Goal: Task Accomplishment & Management: Manage account settings

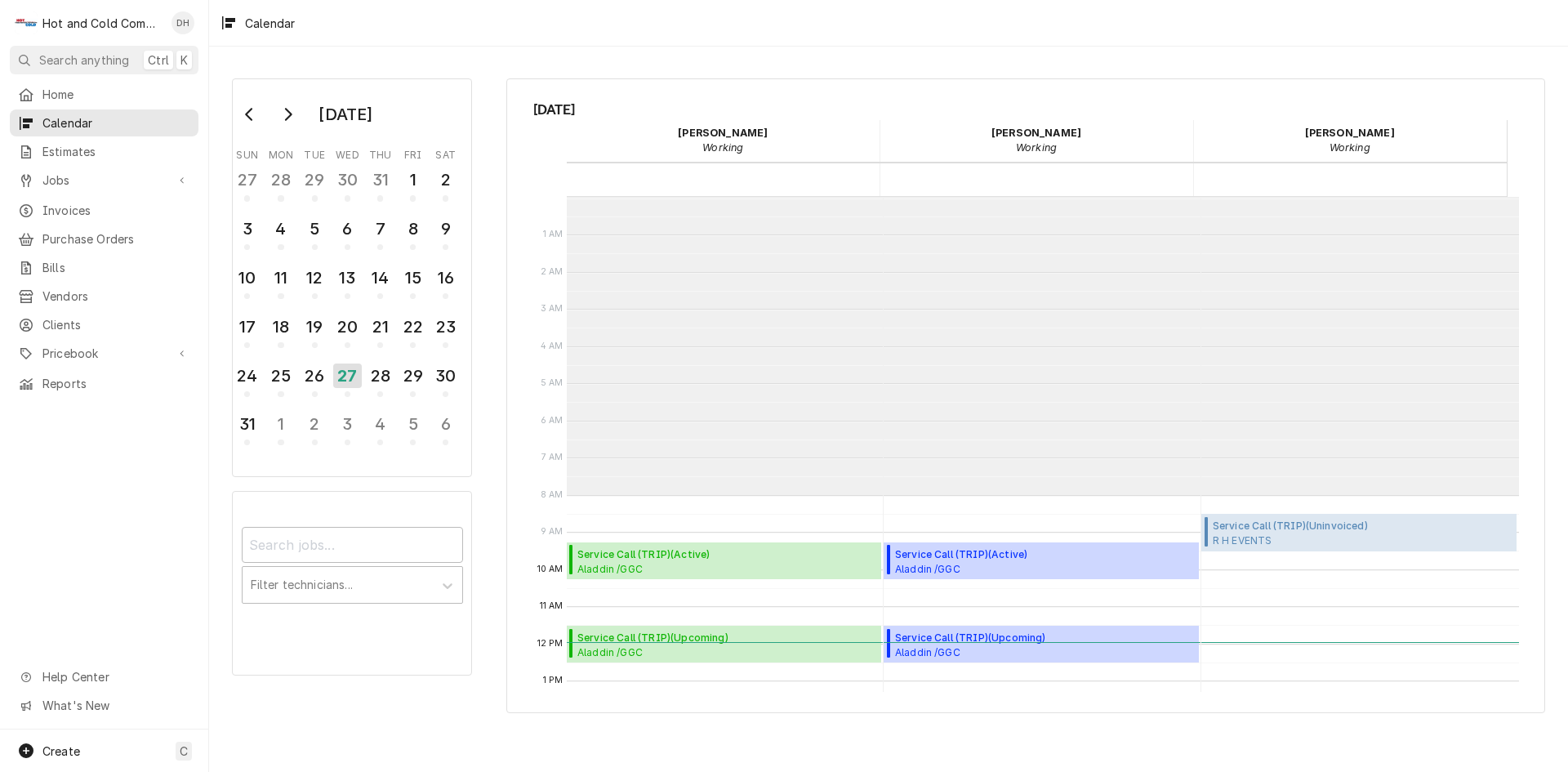
scroll to position [298, 0]
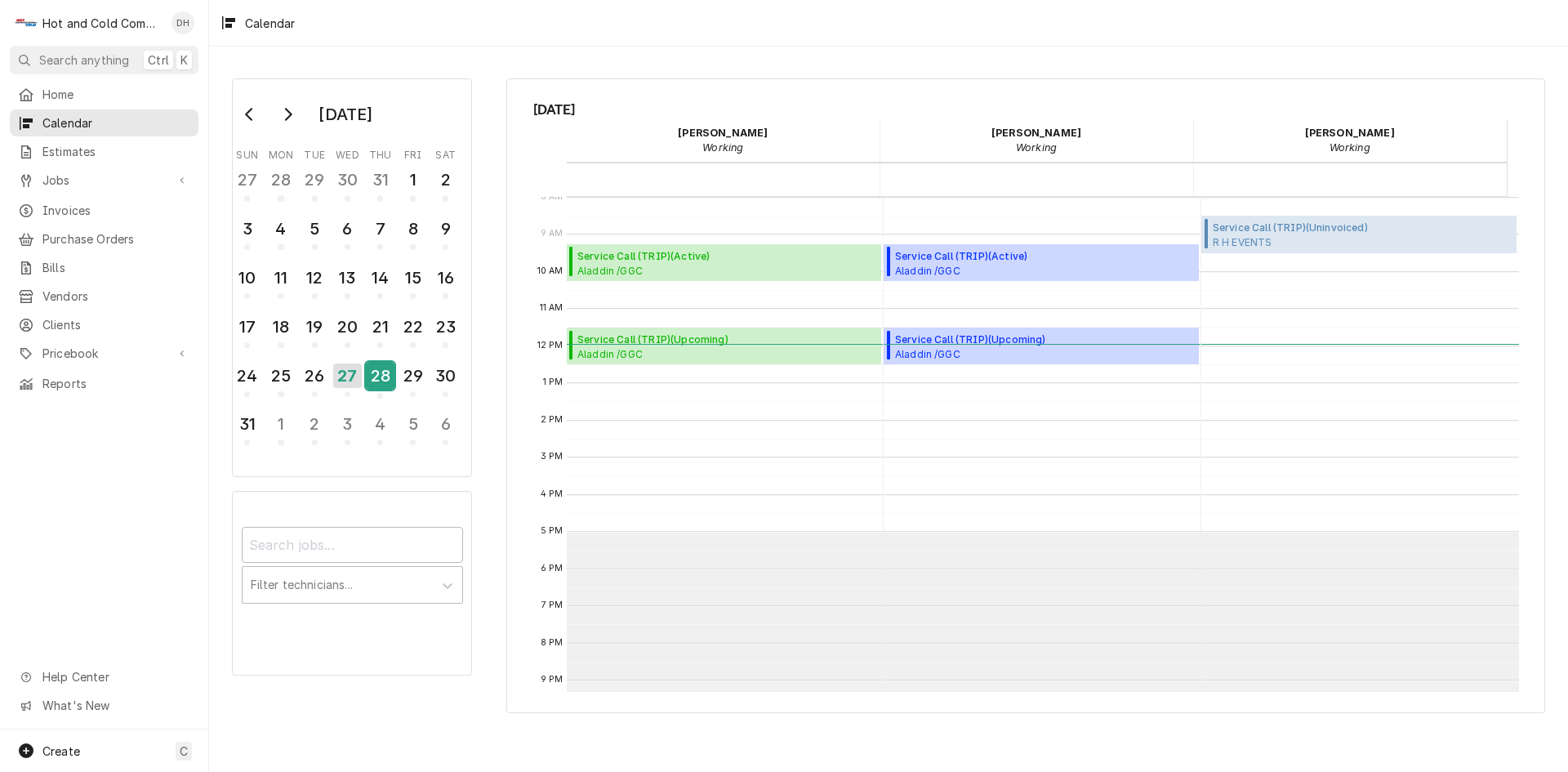
click at [379, 380] on div "28" at bounding box center [380, 376] width 29 height 28
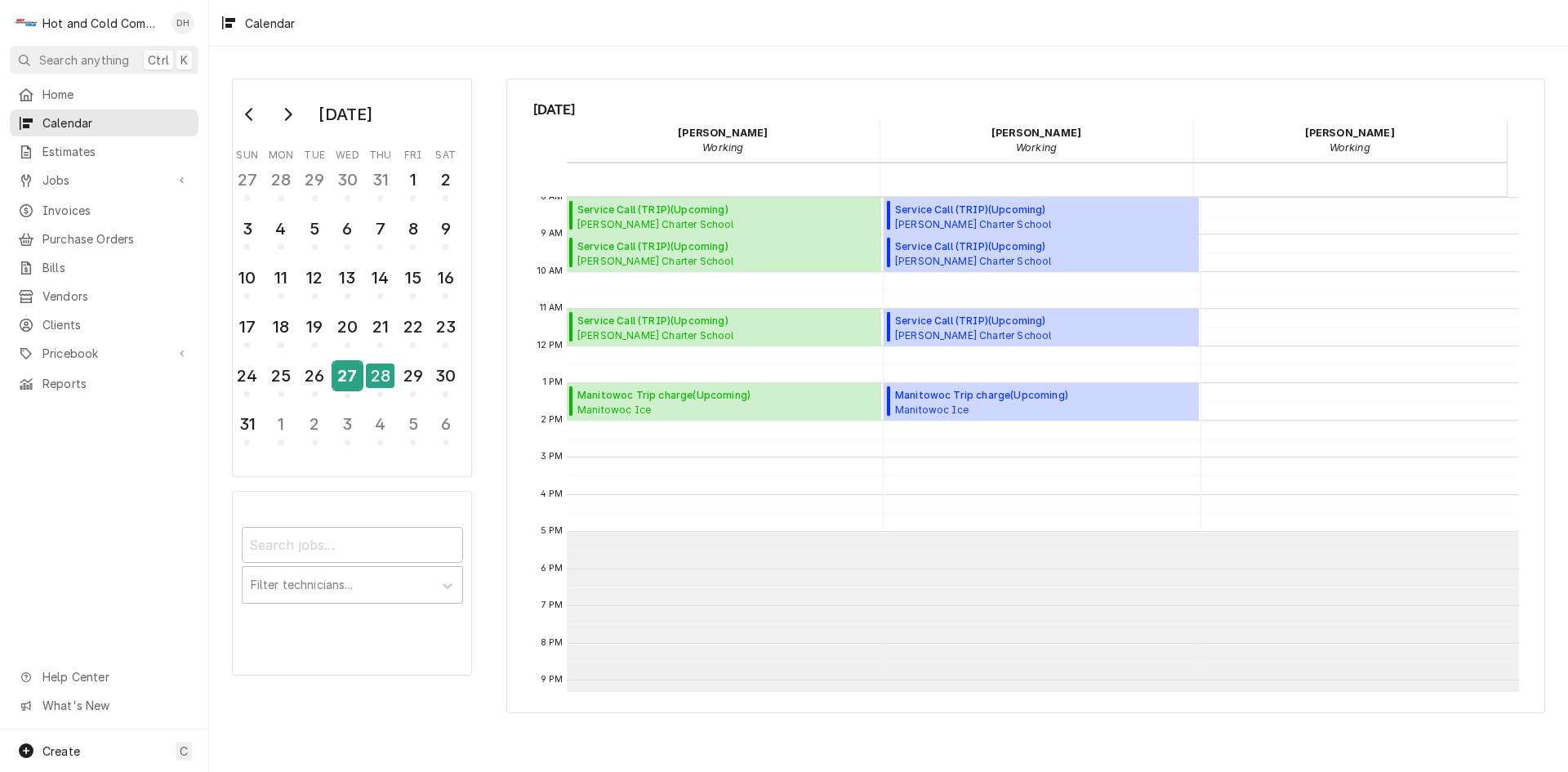
click at [347, 382] on div "27" at bounding box center [347, 376] width 29 height 28
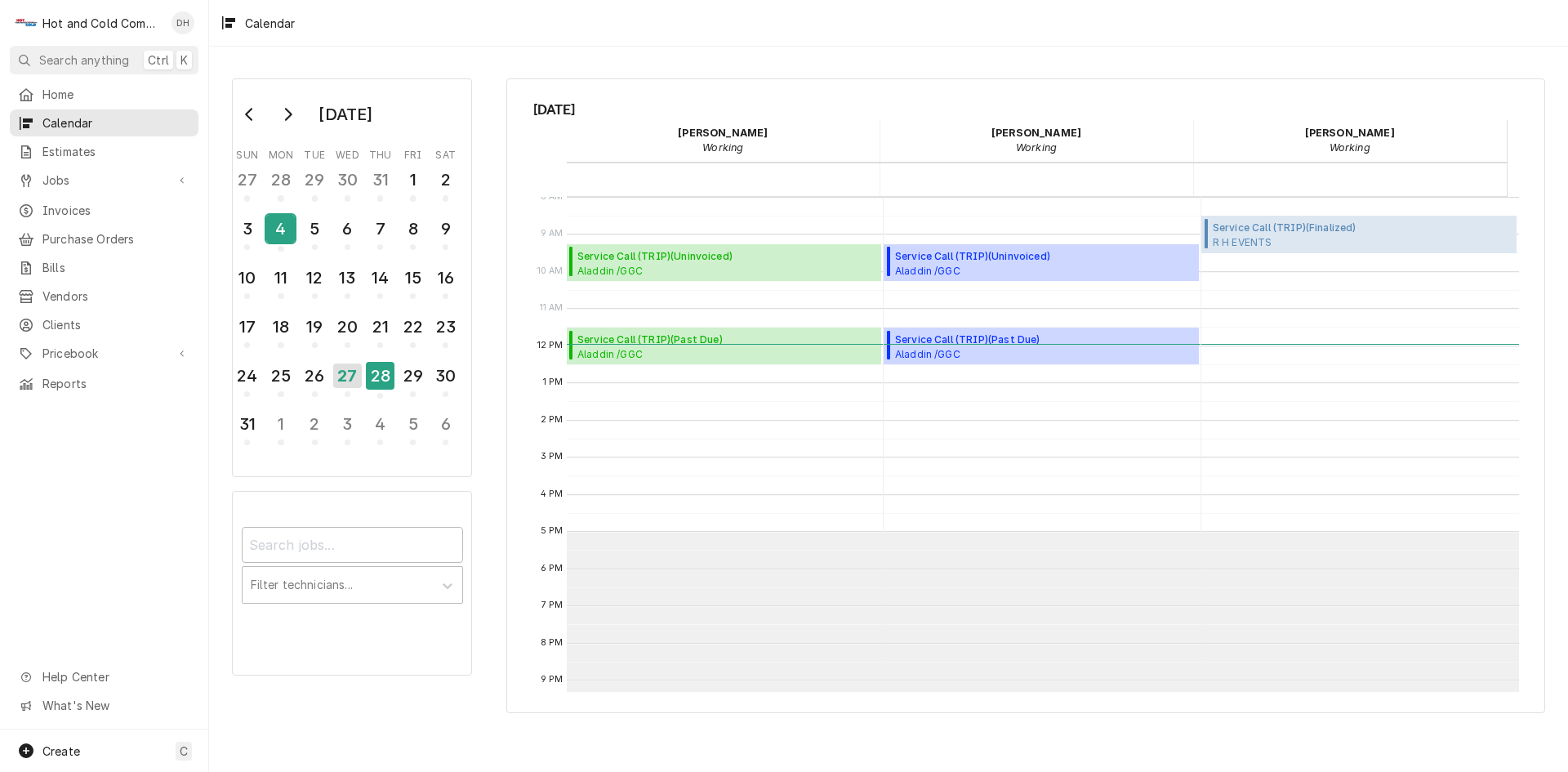
click at [282, 230] on div "4" at bounding box center [280, 229] width 29 height 28
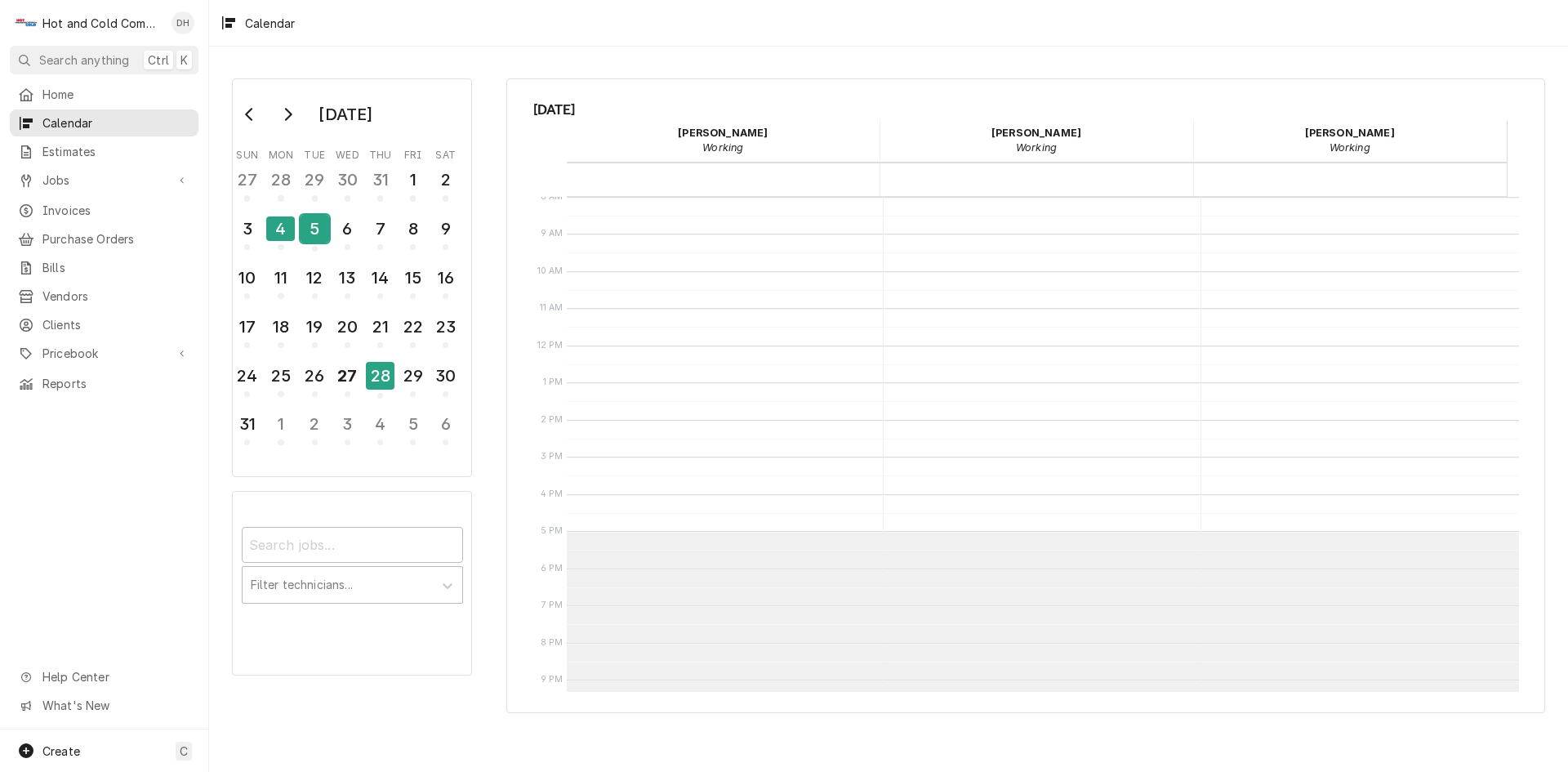
click at [326, 240] on div "5" at bounding box center [314, 229] width 29 height 28
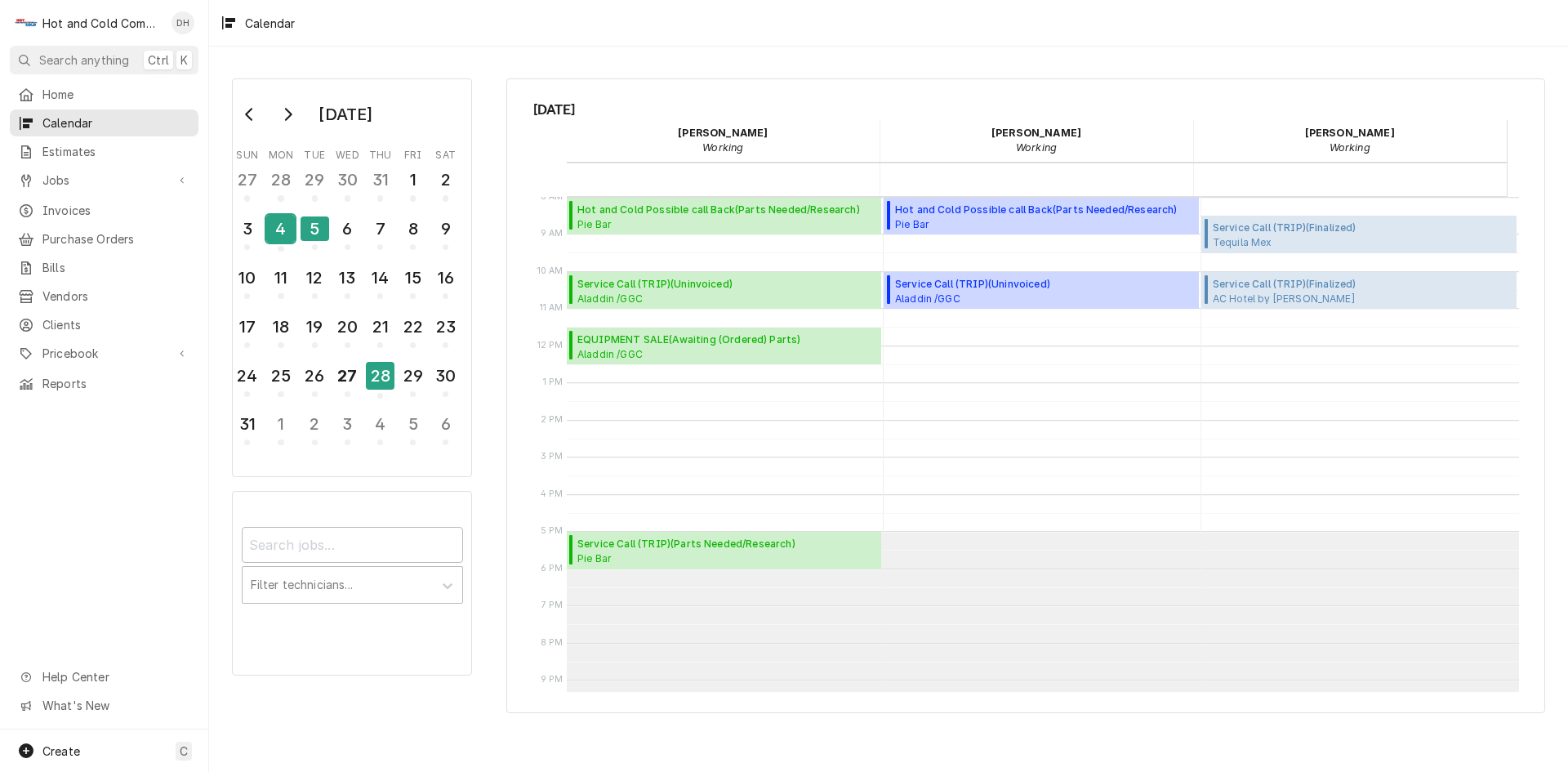
click at [288, 230] on div "4" at bounding box center [280, 229] width 29 height 28
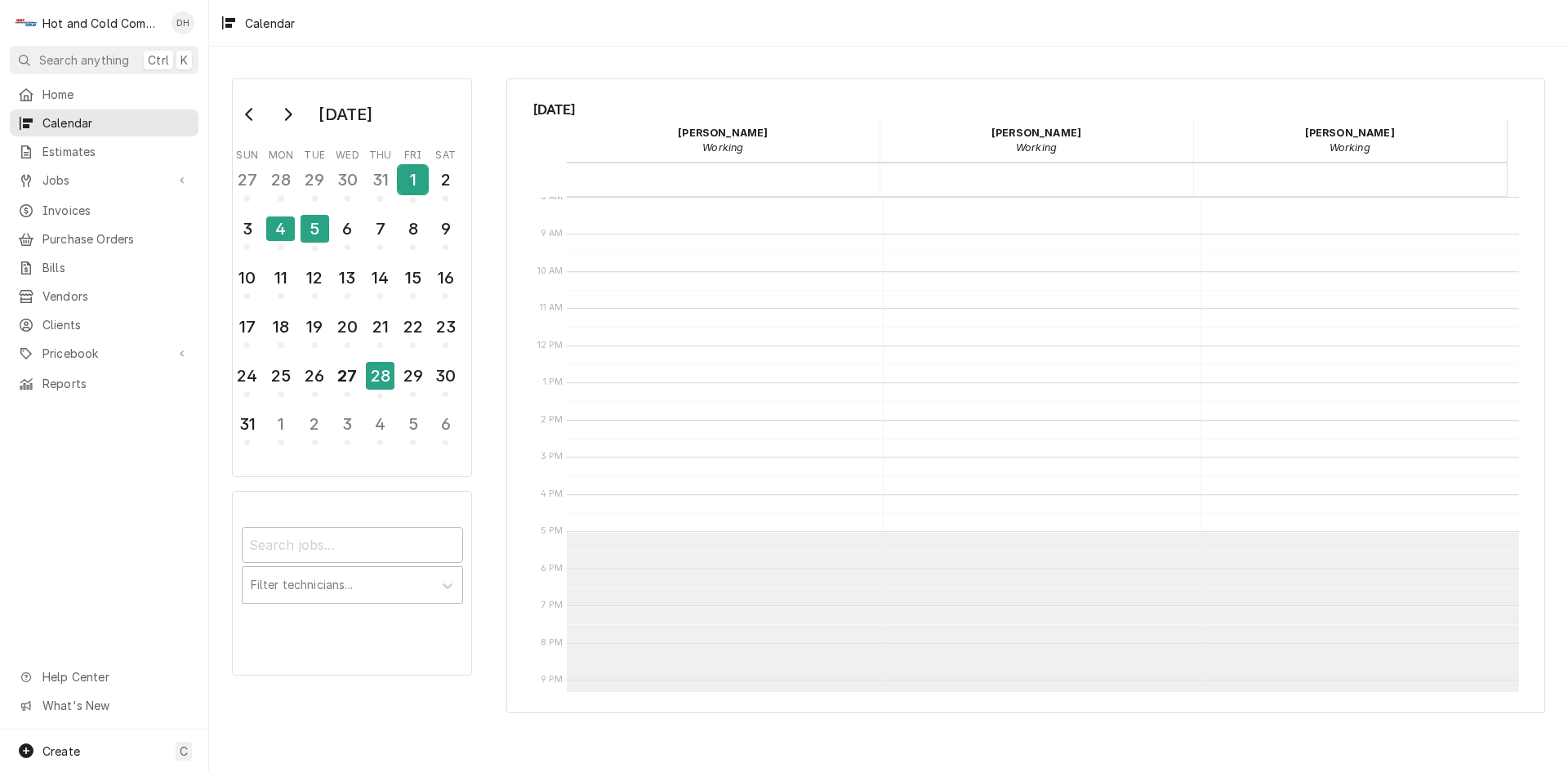
click at [422, 188] on div "1" at bounding box center [413, 180] width 29 height 28
click at [257, 124] on button "Go to previous month" at bounding box center [250, 115] width 32 height 26
click at [379, 389] on div "31" at bounding box center [380, 376] width 29 height 28
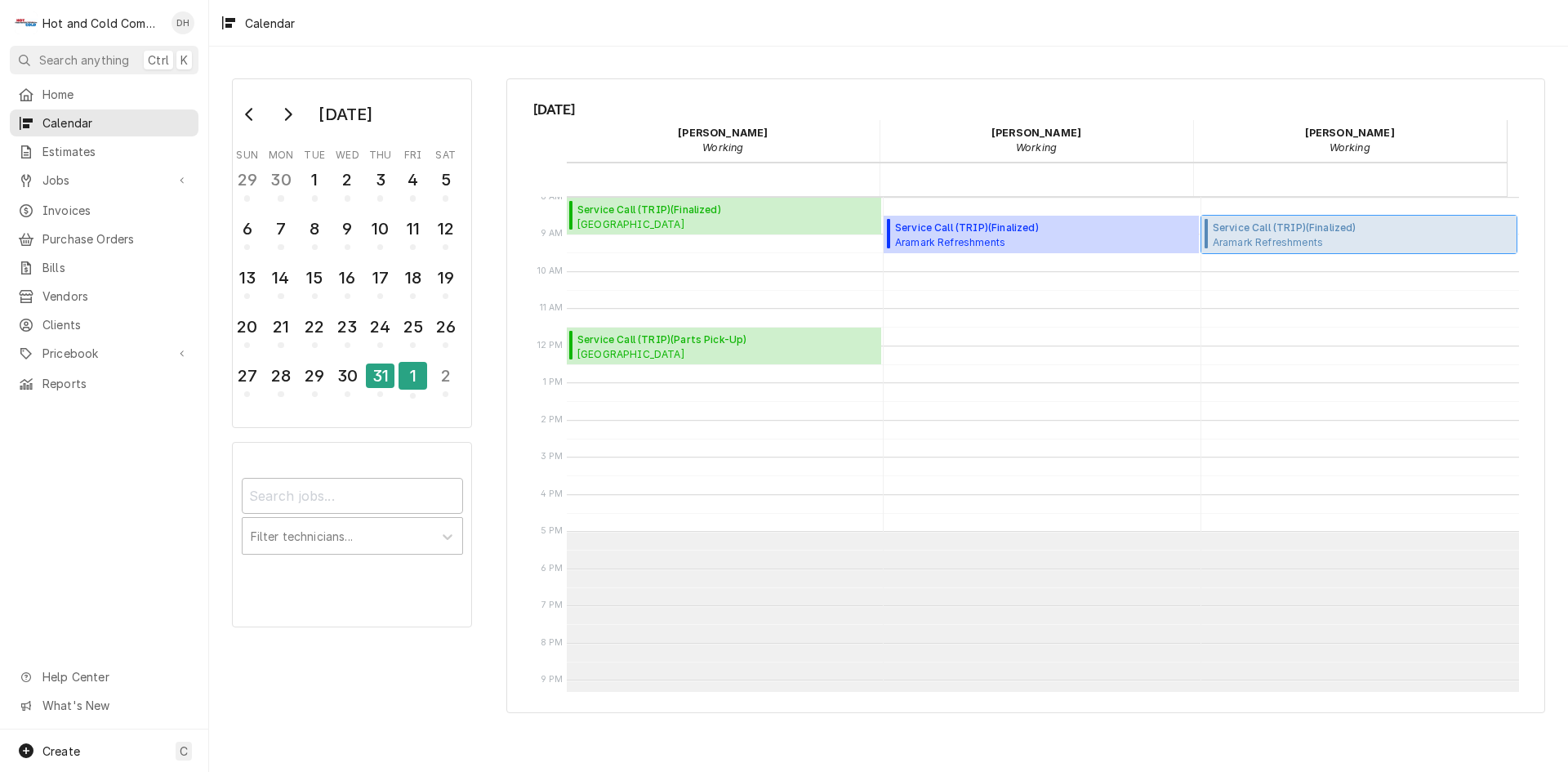
click at [1267, 230] on span "Service Call (TRIP) ( Finalized )" at bounding box center [1310, 228] width 194 height 15
click at [288, 117] on icon "Go to next month" at bounding box center [288, 114] width 7 height 13
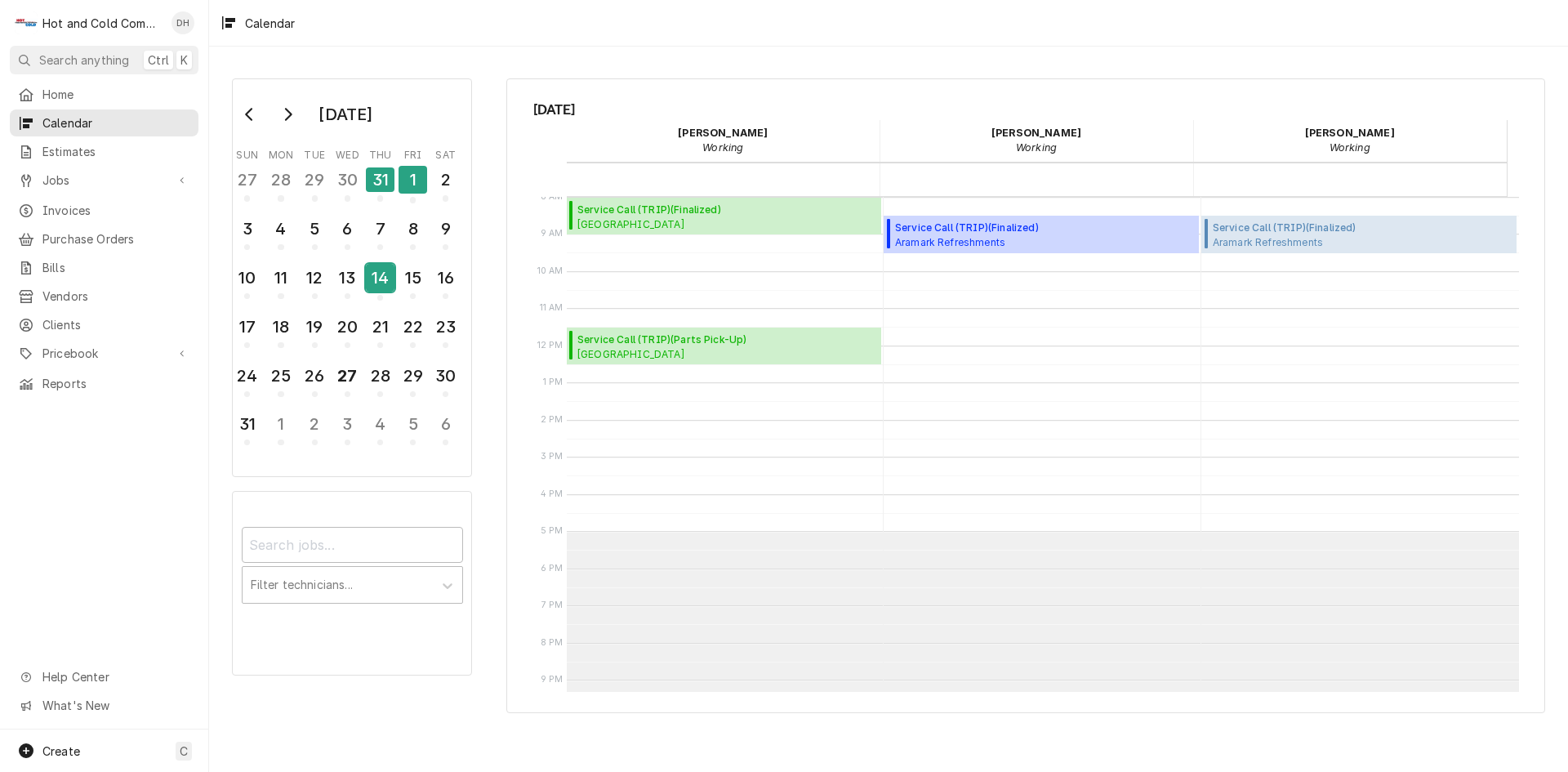
click at [378, 288] on div "14" at bounding box center [380, 278] width 29 height 28
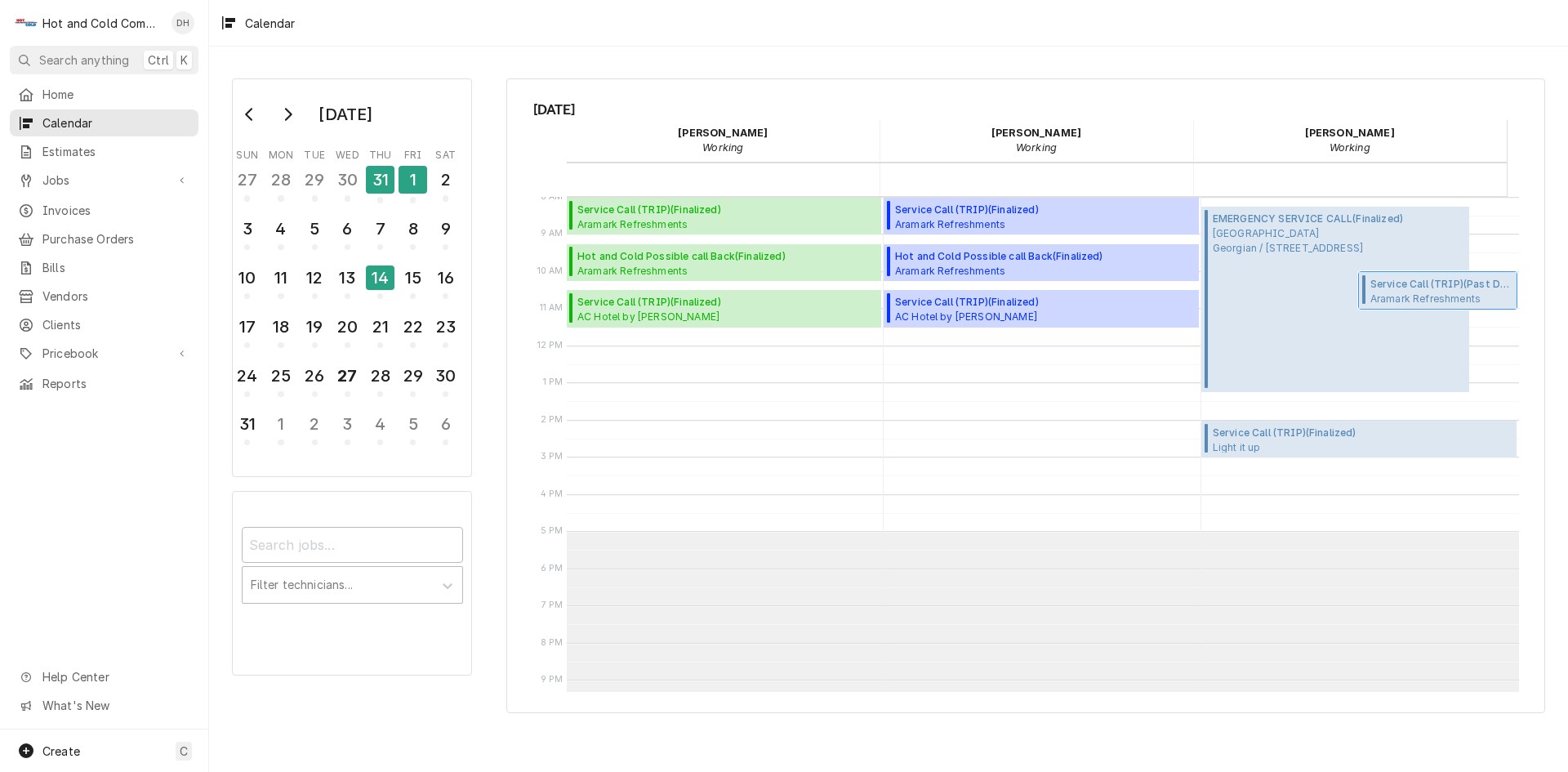
click at [1420, 288] on span "Service Call (TRIP) ( Past Due )" at bounding box center [1442, 284] width 142 height 15
click at [345, 379] on div "27" at bounding box center [347, 376] width 29 height 28
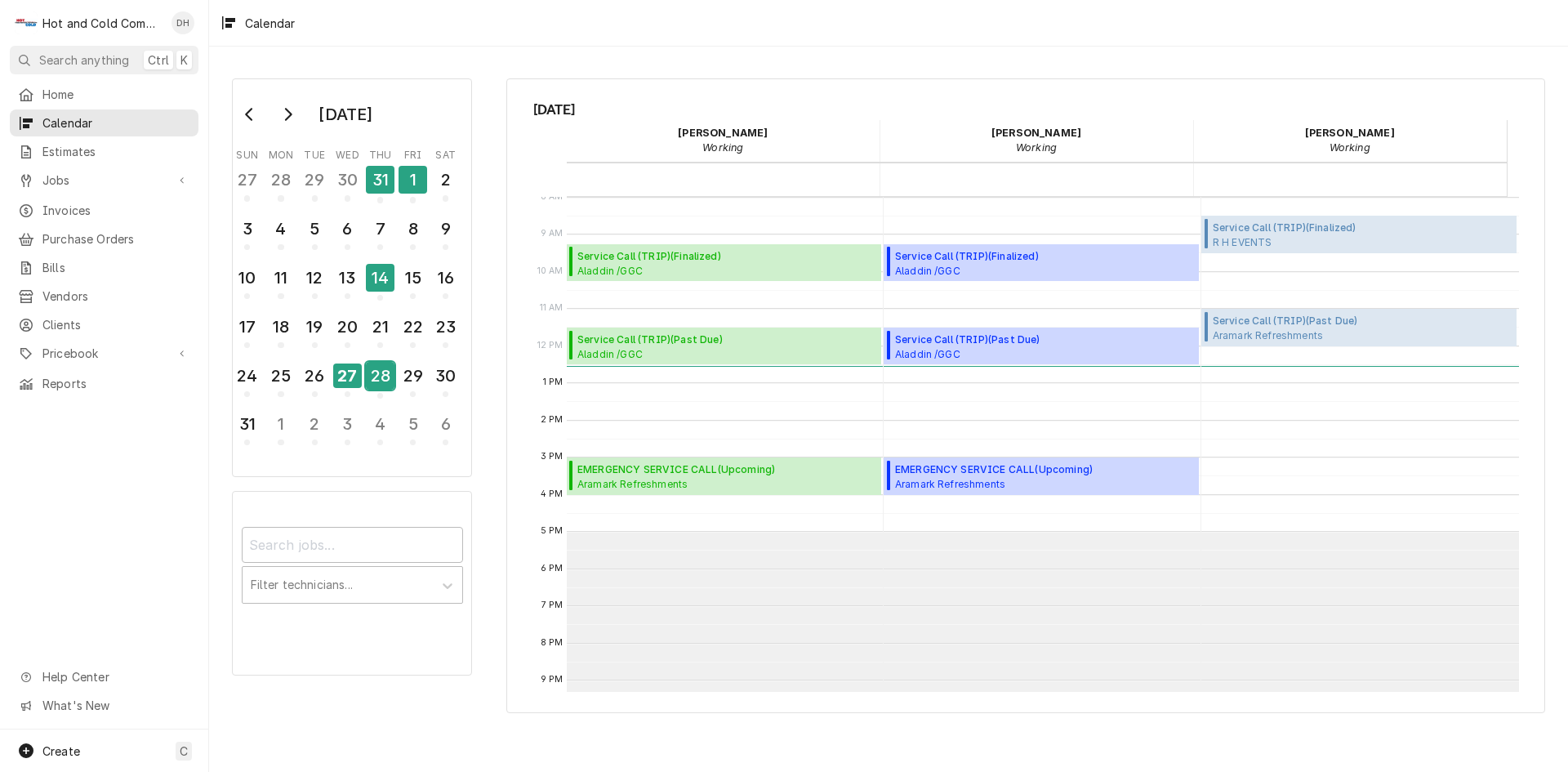
click at [394, 377] on button "28" at bounding box center [380, 380] width 32 height 44
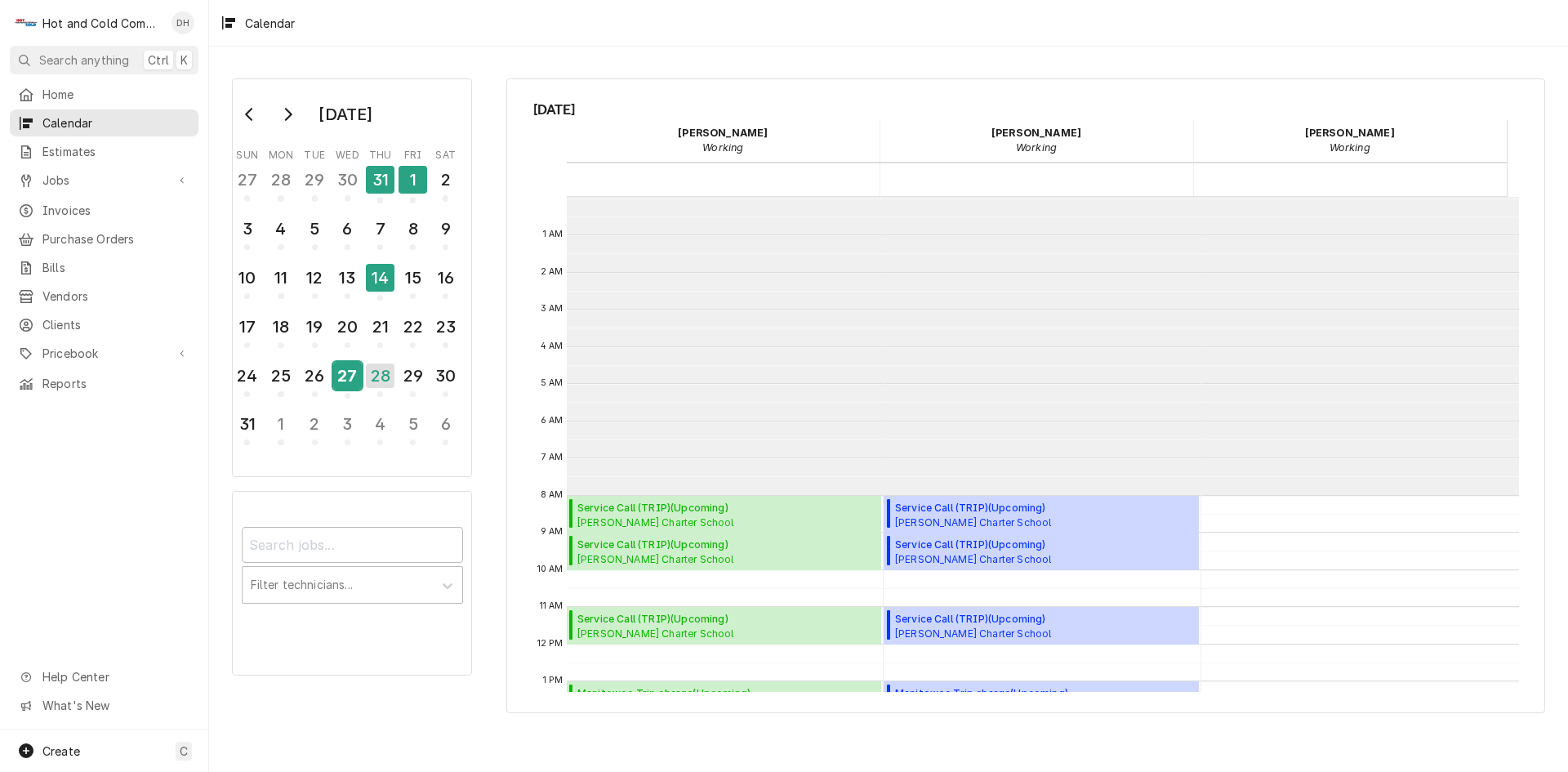
click at [353, 386] on div "27" at bounding box center [347, 376] width 29 height 28
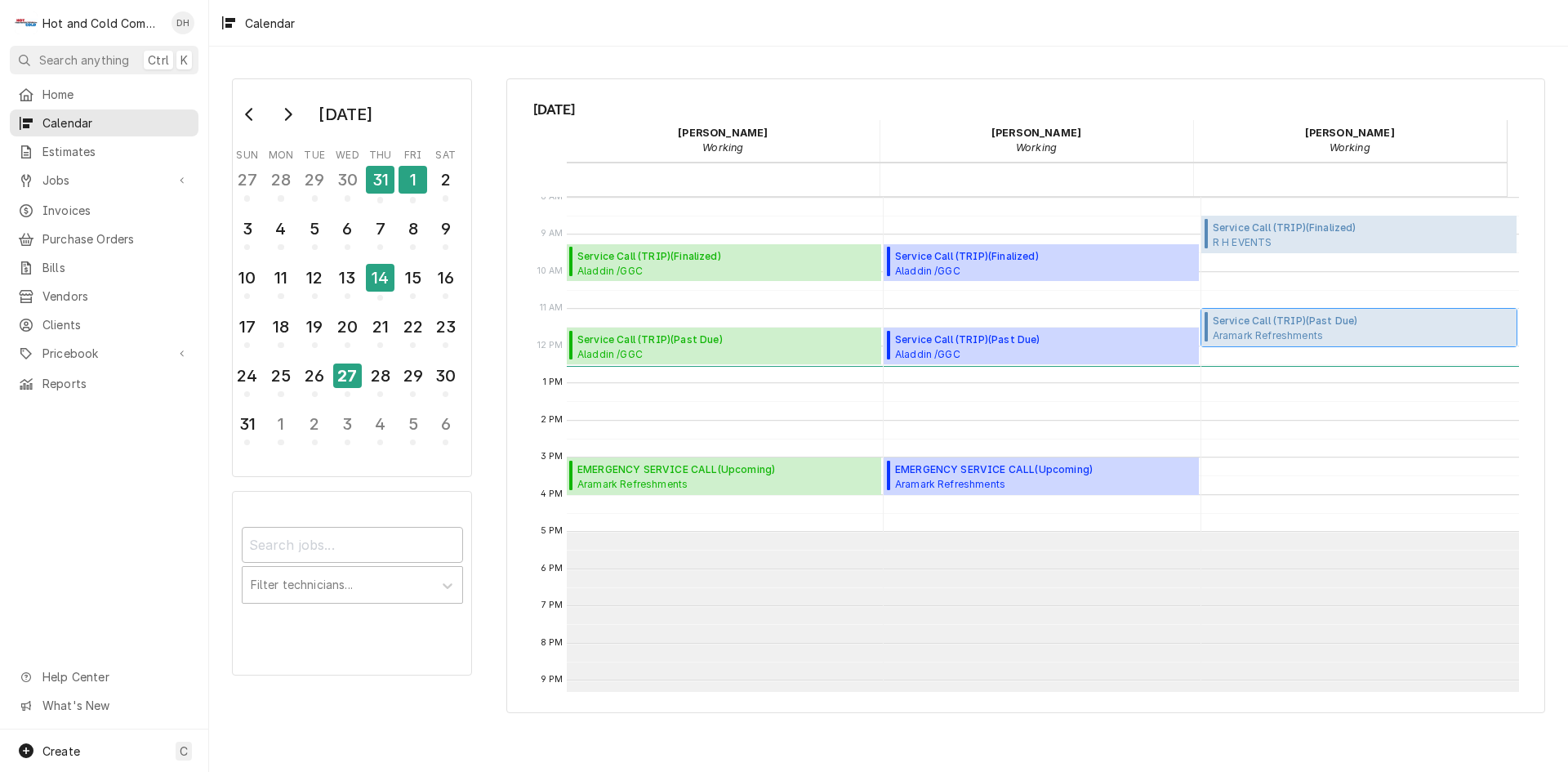
click at [1338, 334] on span "Aramark Refreshments SHOP REPAIR / 2700 Hickory Grove Rd NW suite2, Acworth, GA…" at bounding box center [1301, 335] width 175 height 13
click at [392, 388] on div "28" at bounding box center [380, 376] width 29 height 28
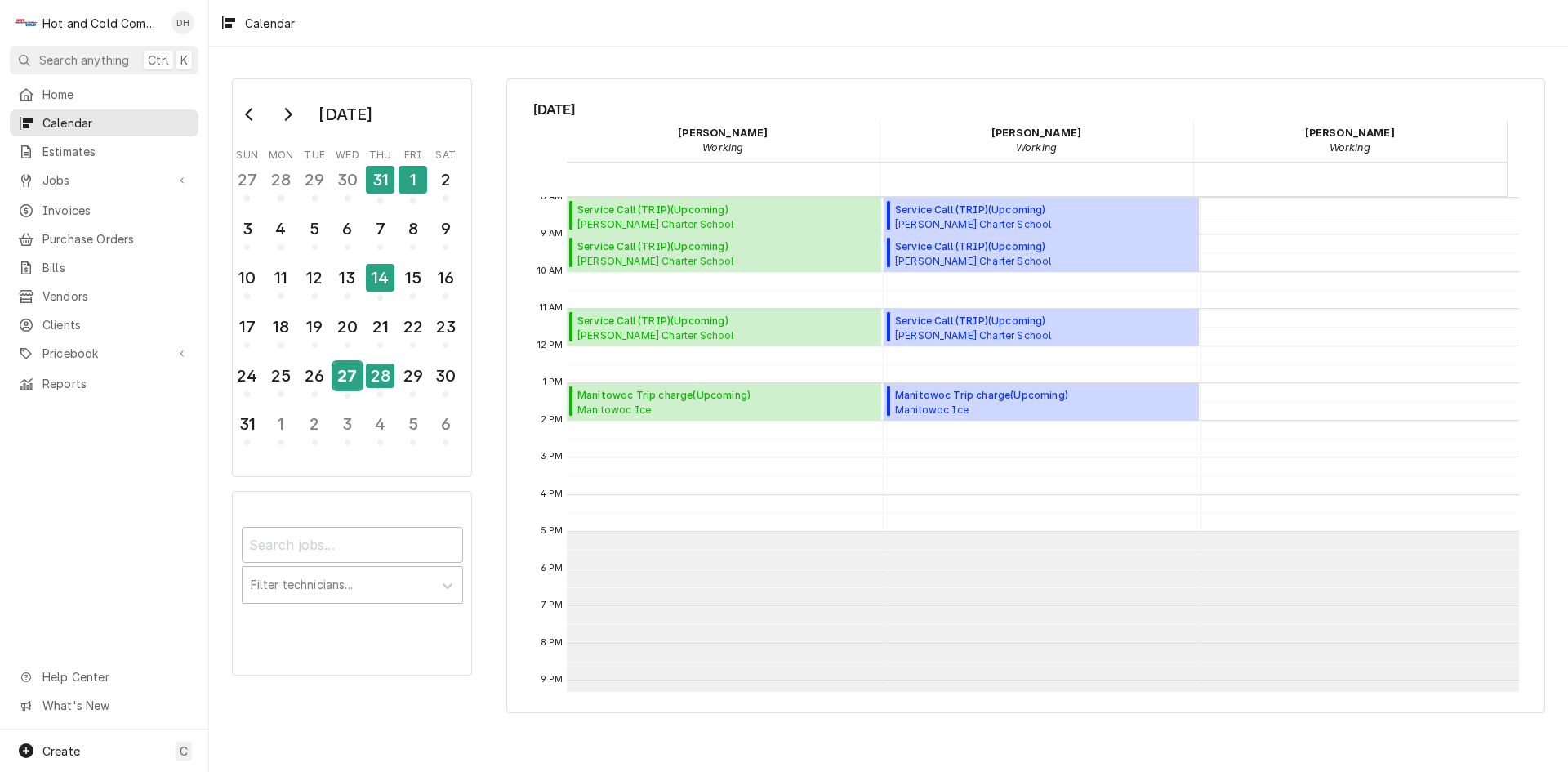
click at [344, 388] on div "27" at bounding box center [347, 376] width 29 height 28
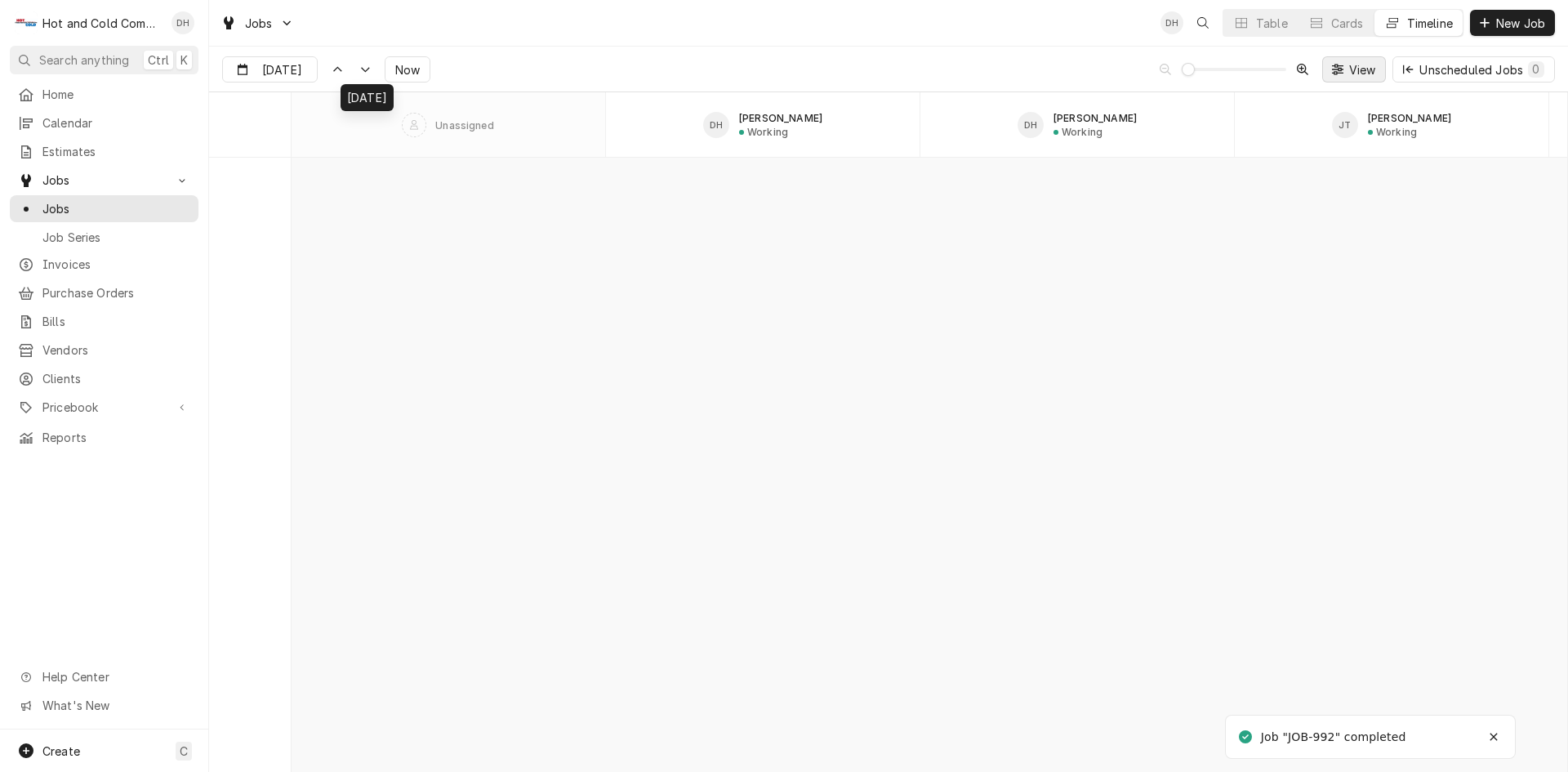
scroll to position [14392, 0]
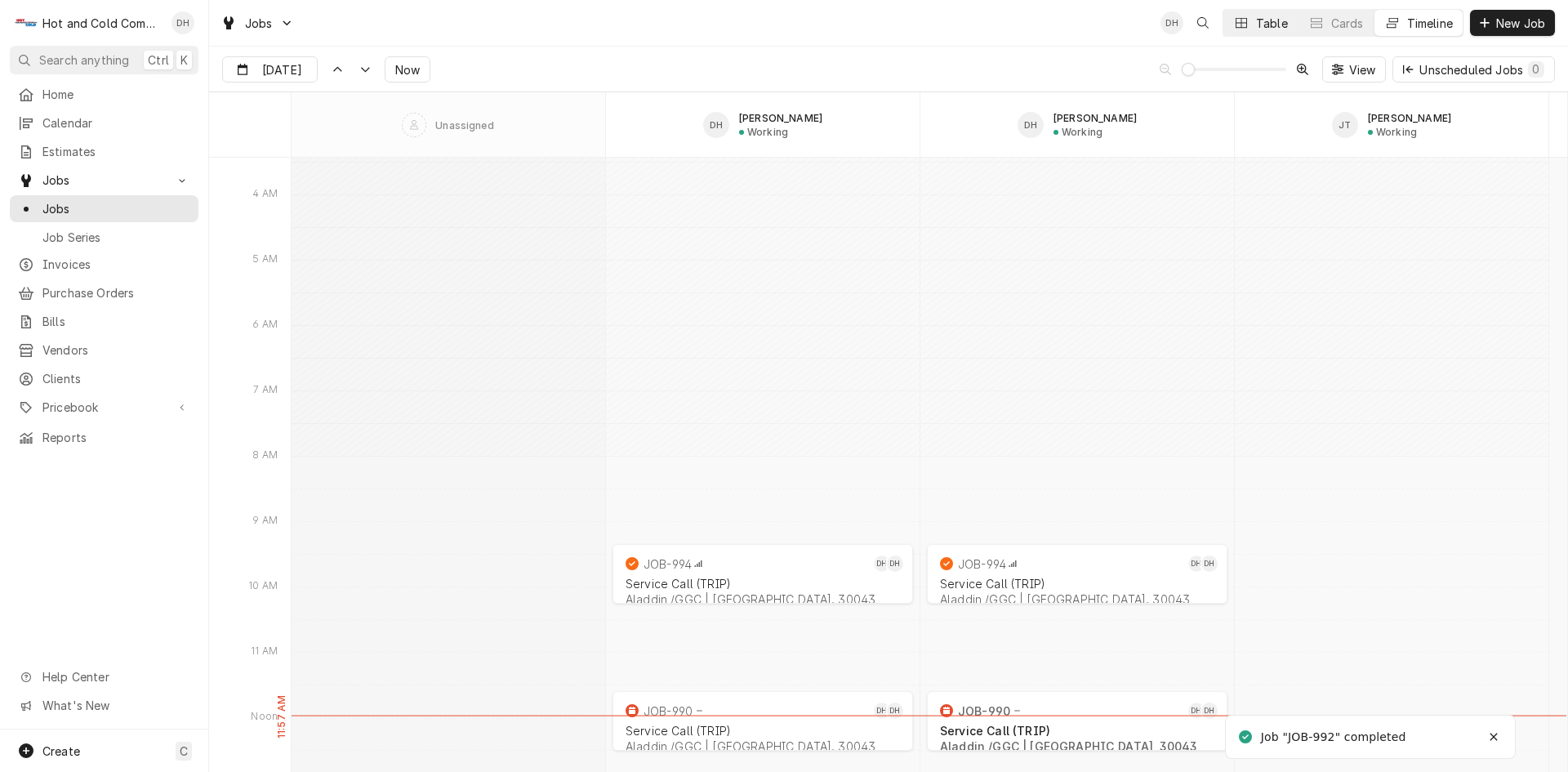
click at [1252, 24] on button "Table" at bounding box center [1261, 23] width 74 height 26
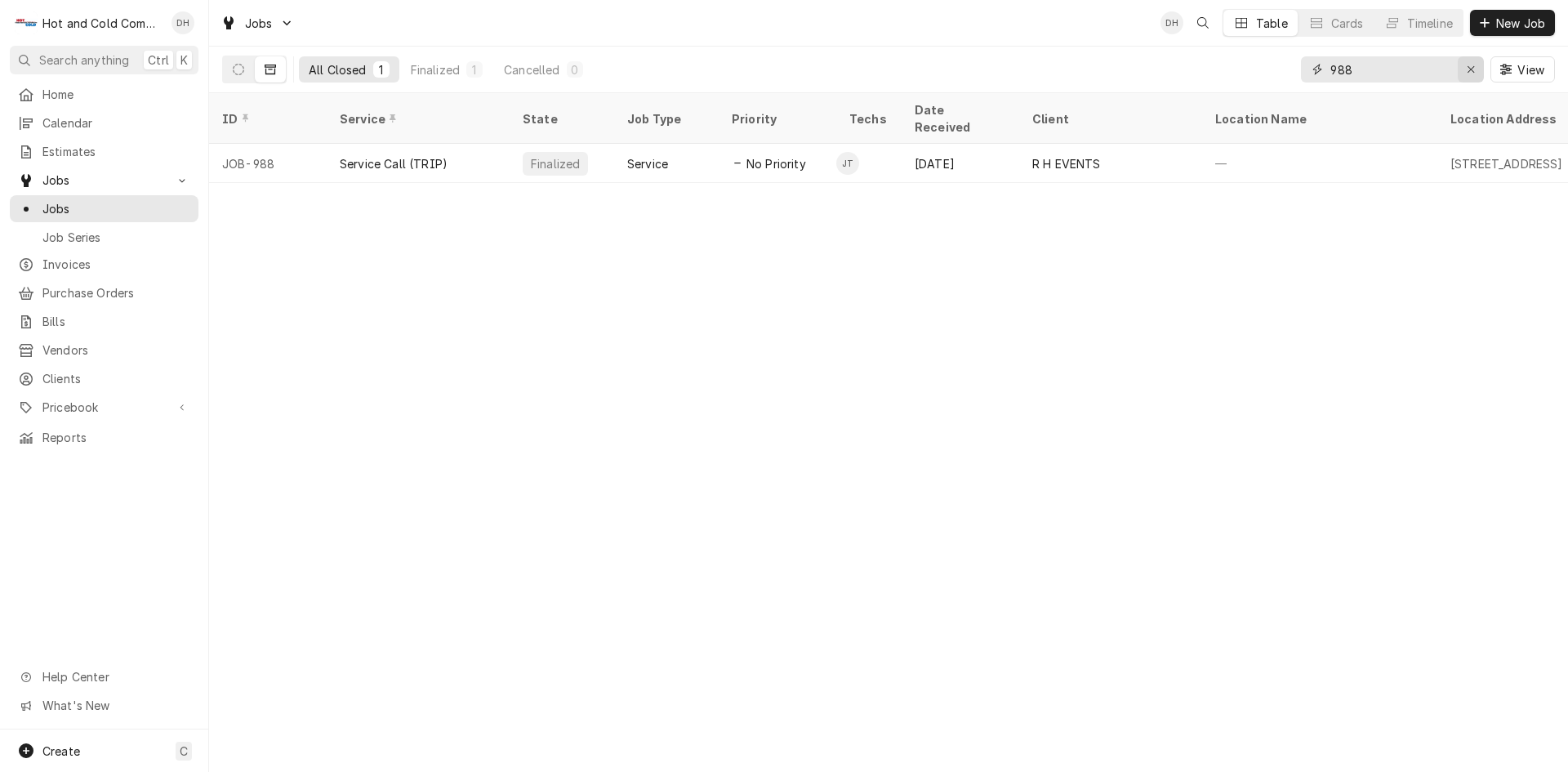
click at [1475, 71] on div "Erase input" at bounding box center [1471, 69] width 17 height 17
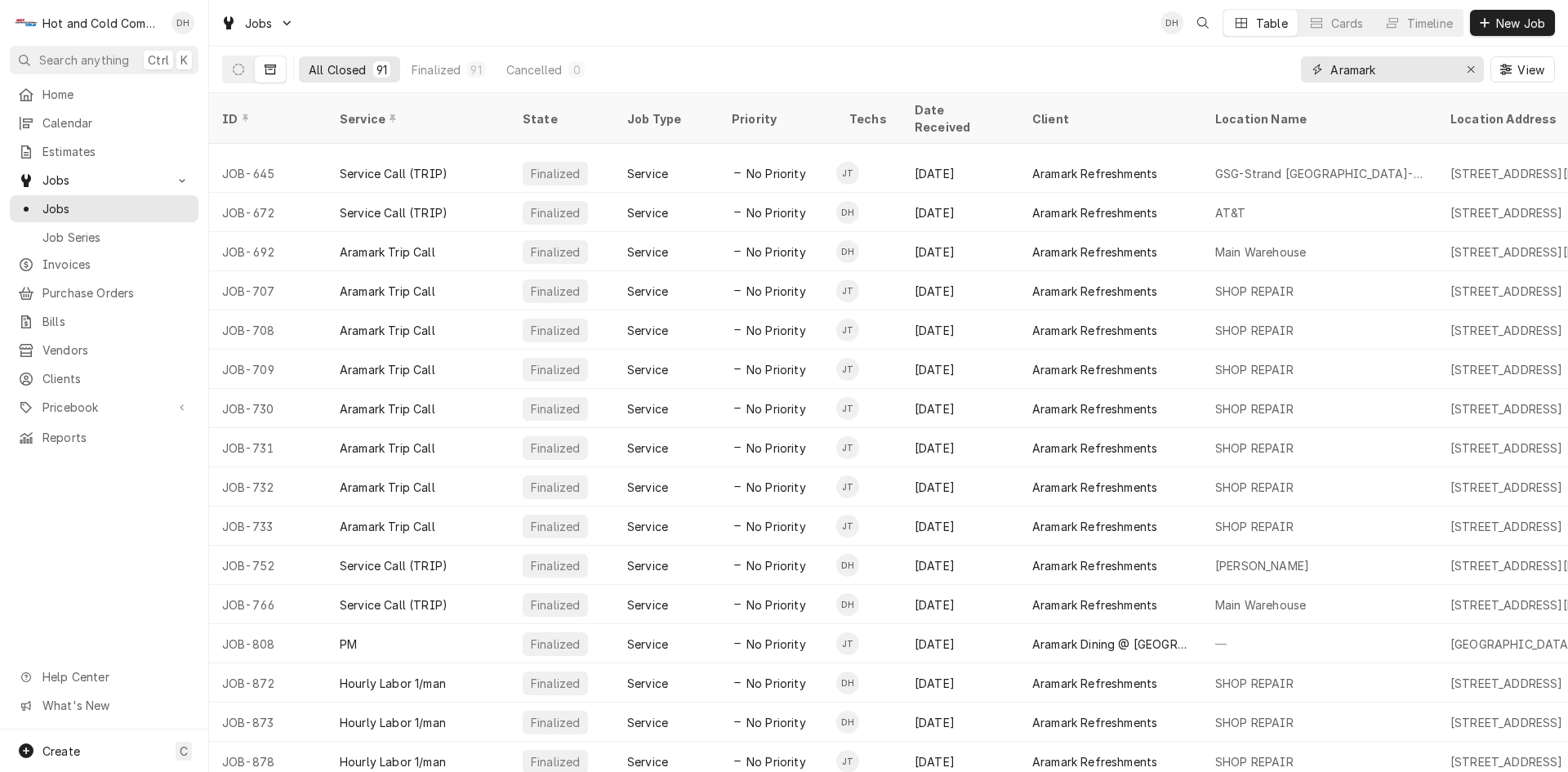
scroll to position [2657, 0]
type input "Aramark"
click at [238, 67] on icon "Dynamic Content Wrapper" at bounding box center [238, 69] width 11 height 11
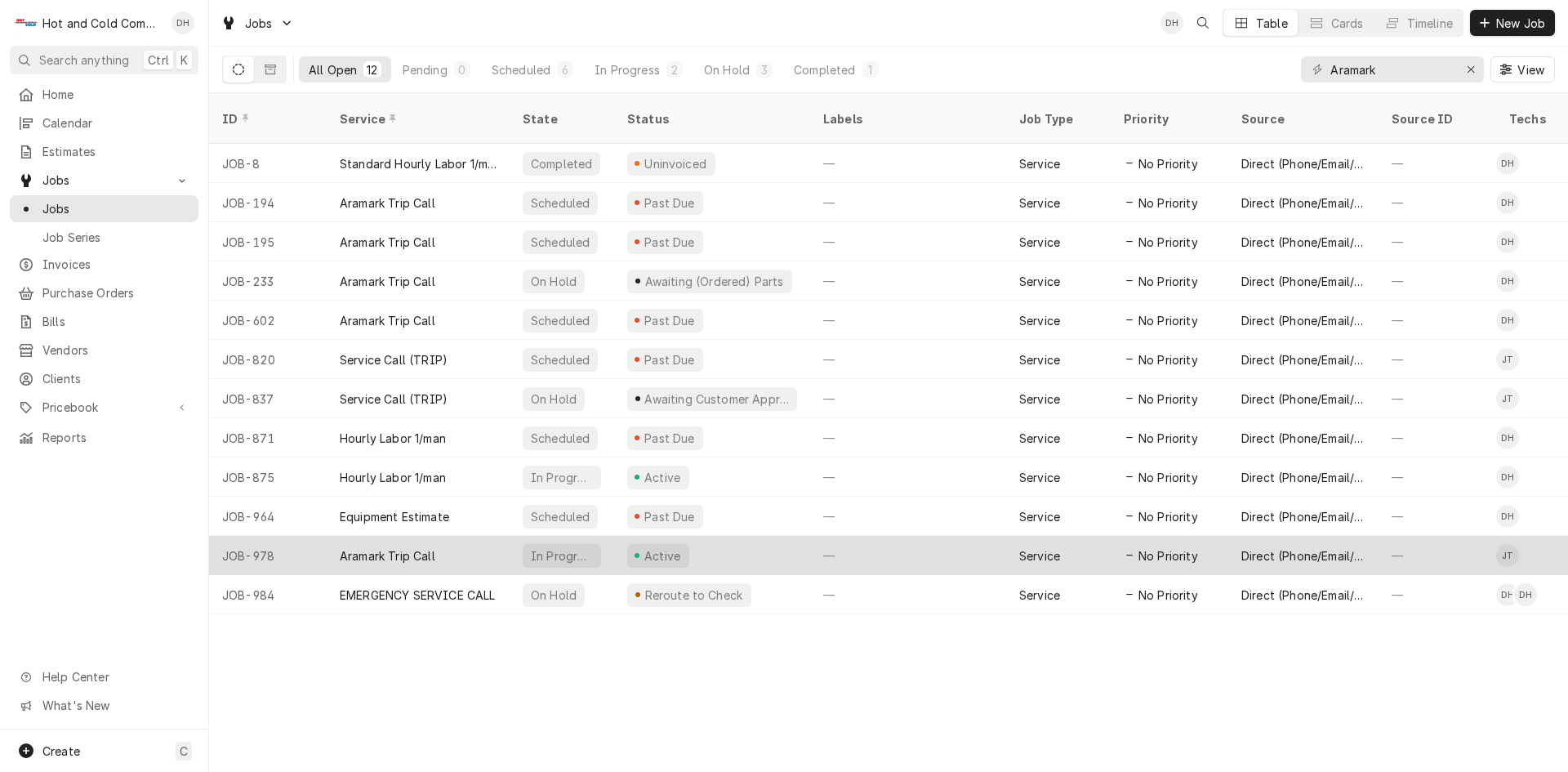
click at [918, 536] on div "—" at bounding box center [908, 556] width 196 height 39
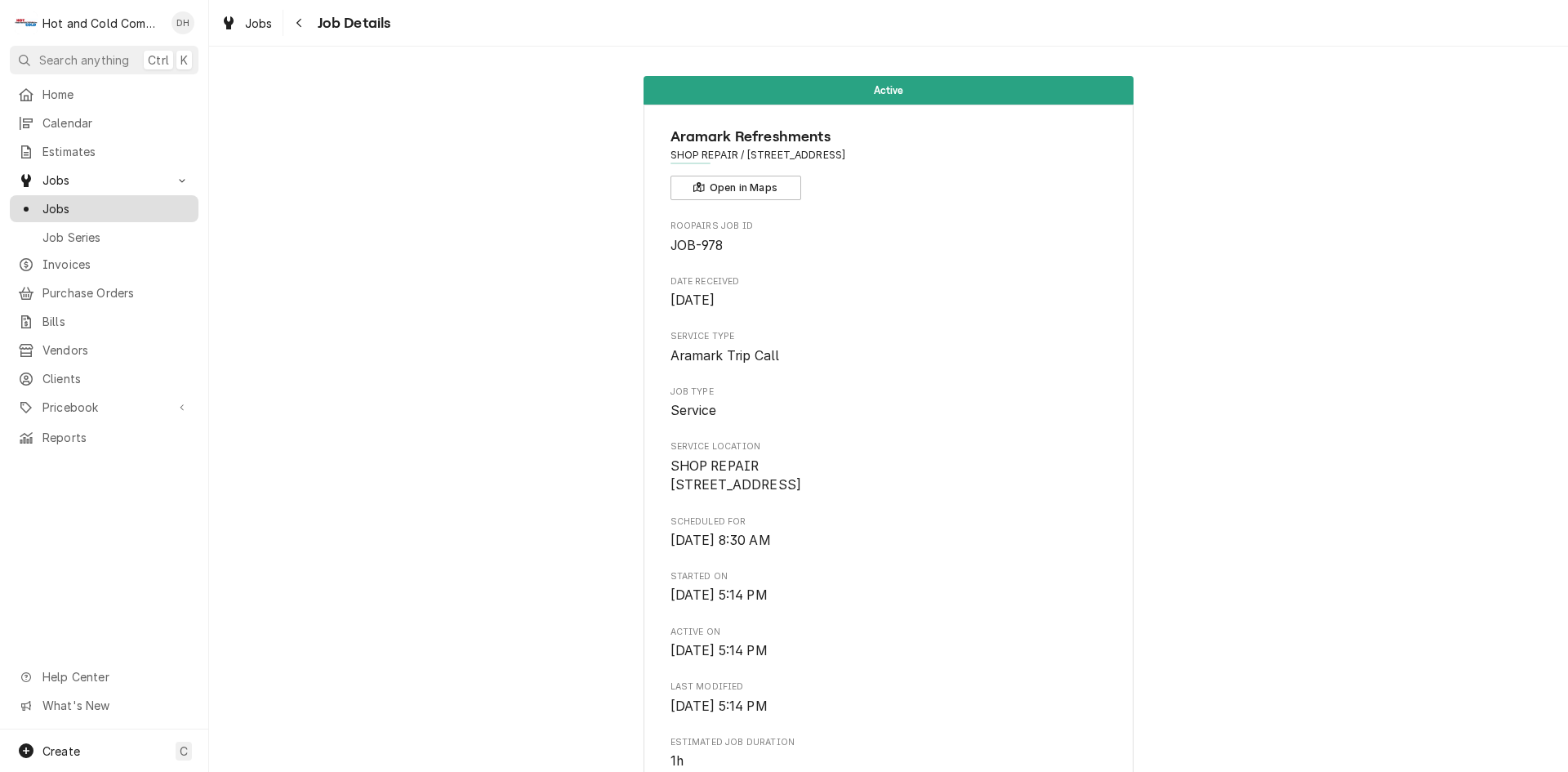
click at [58, 201] on span "Jobs" at bounding box center [116, 209] width 148 height 18
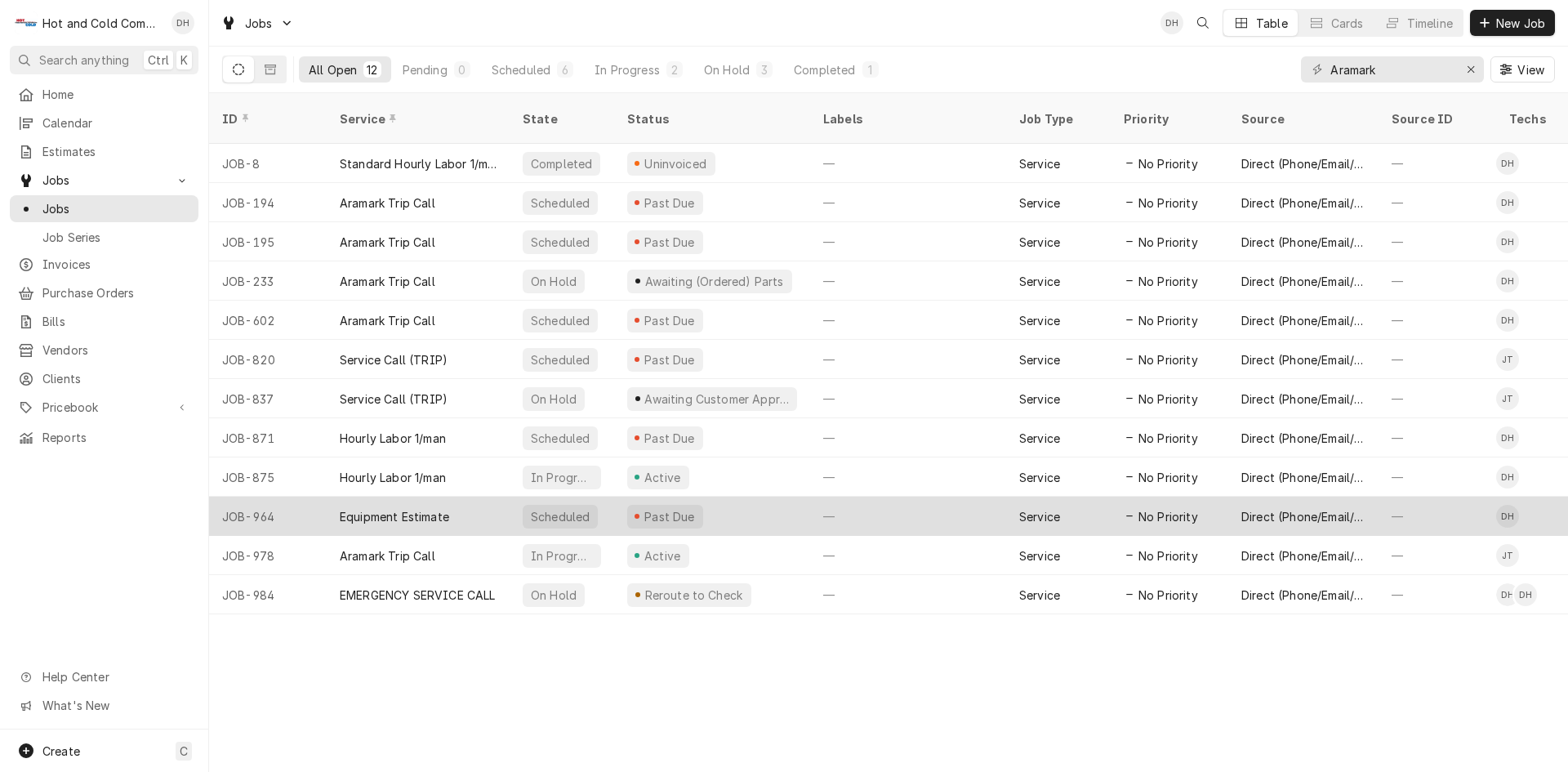
click at [740, 497] on div "Past Due" at bounding box center [712, 516] width 196 height 39
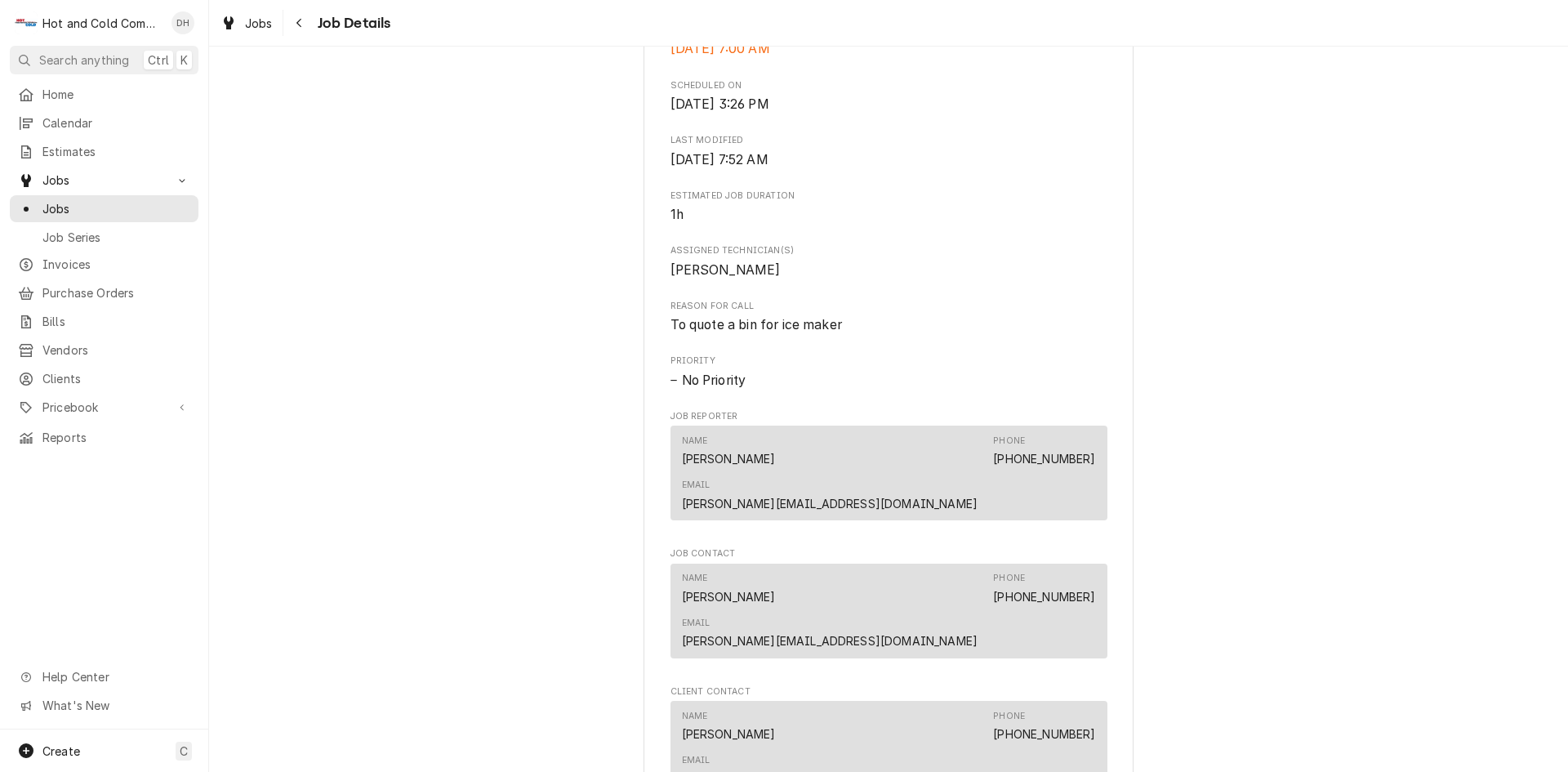
scroll to position [545, 0]
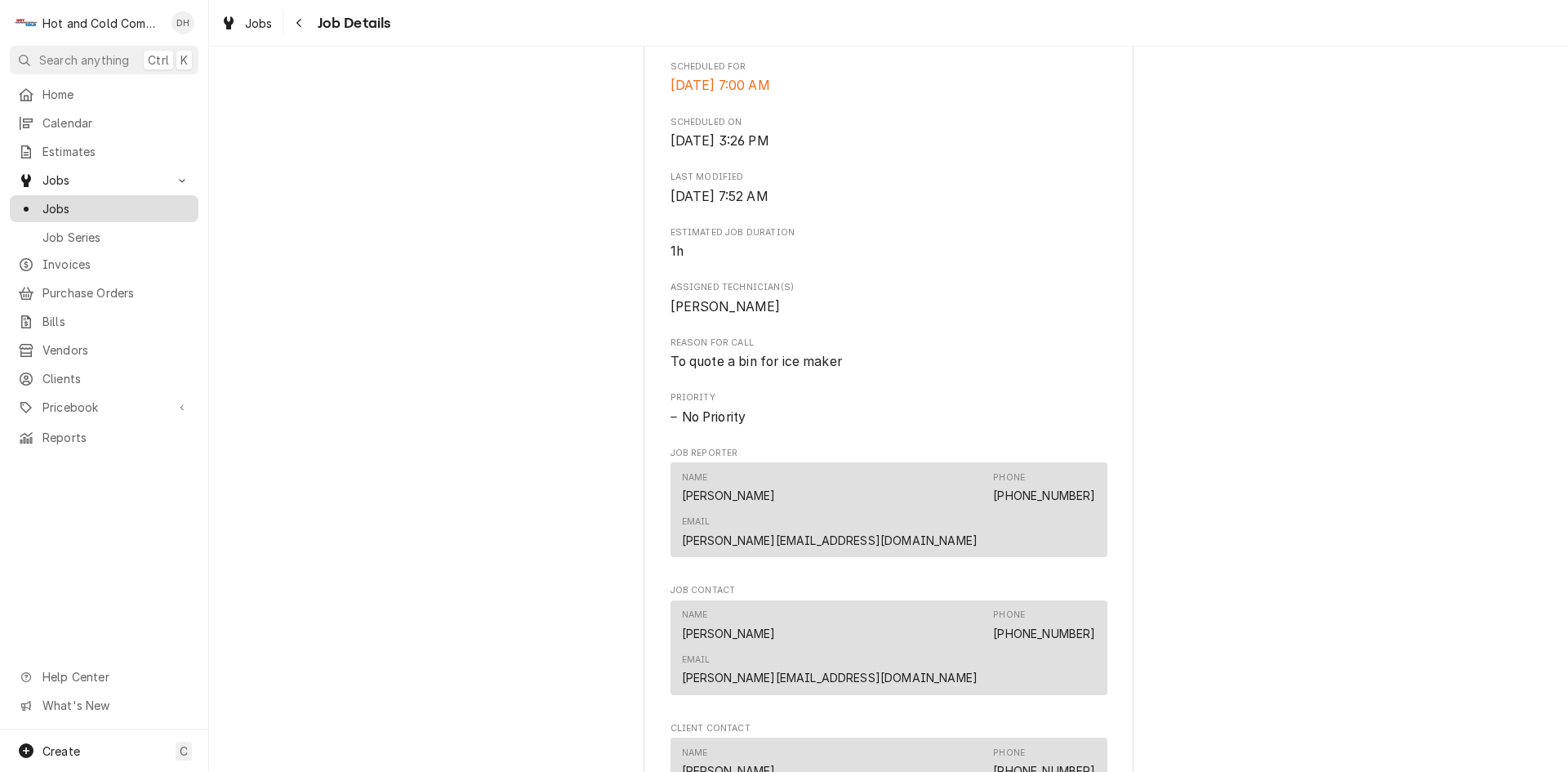
click at [79, 200] on span "Jobs" at bounding box center [116, 209] width 148 height 18
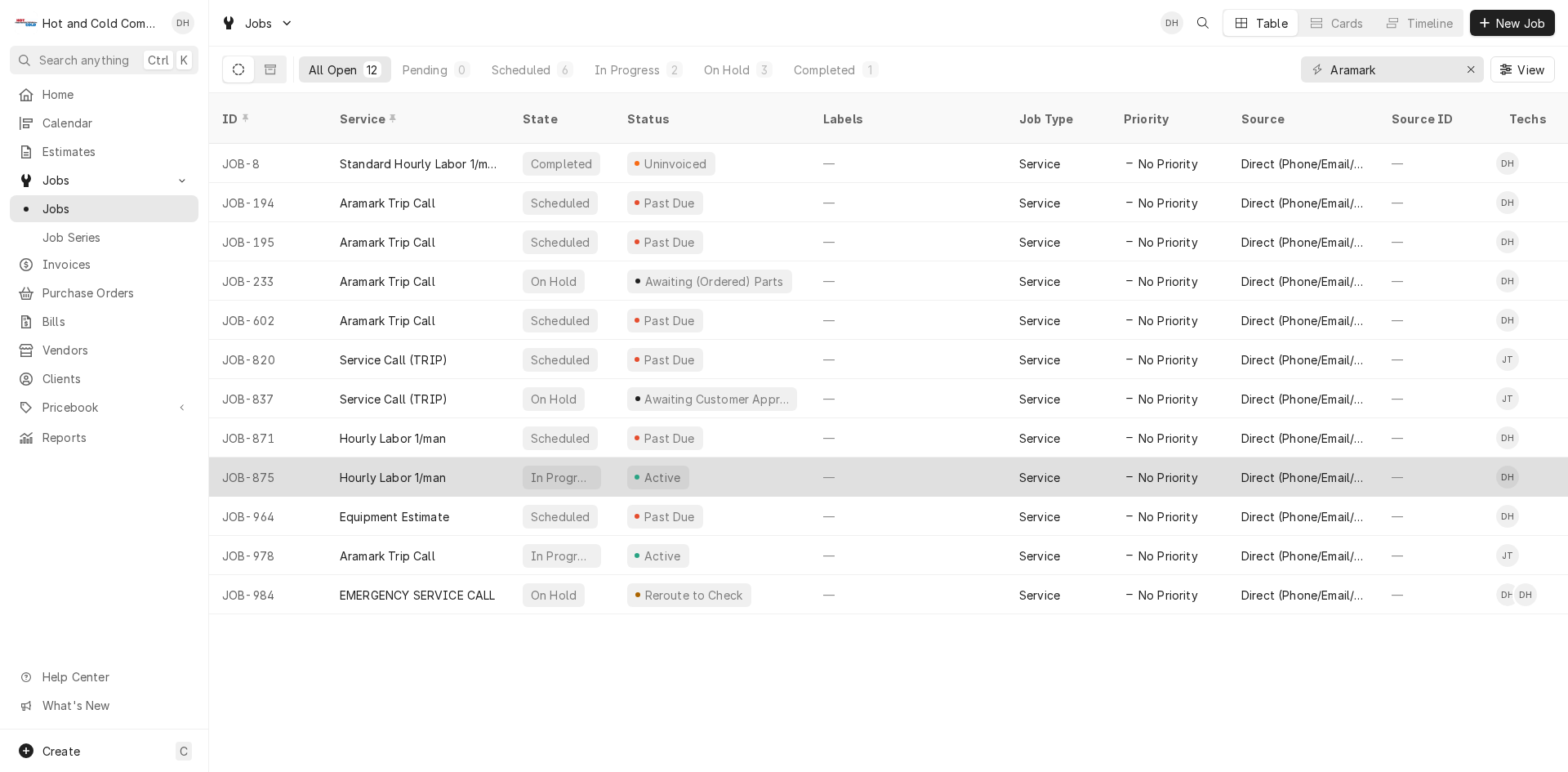
click at [761, 457] on div "Active" at bounding box center [712, 477] width 196 height 39
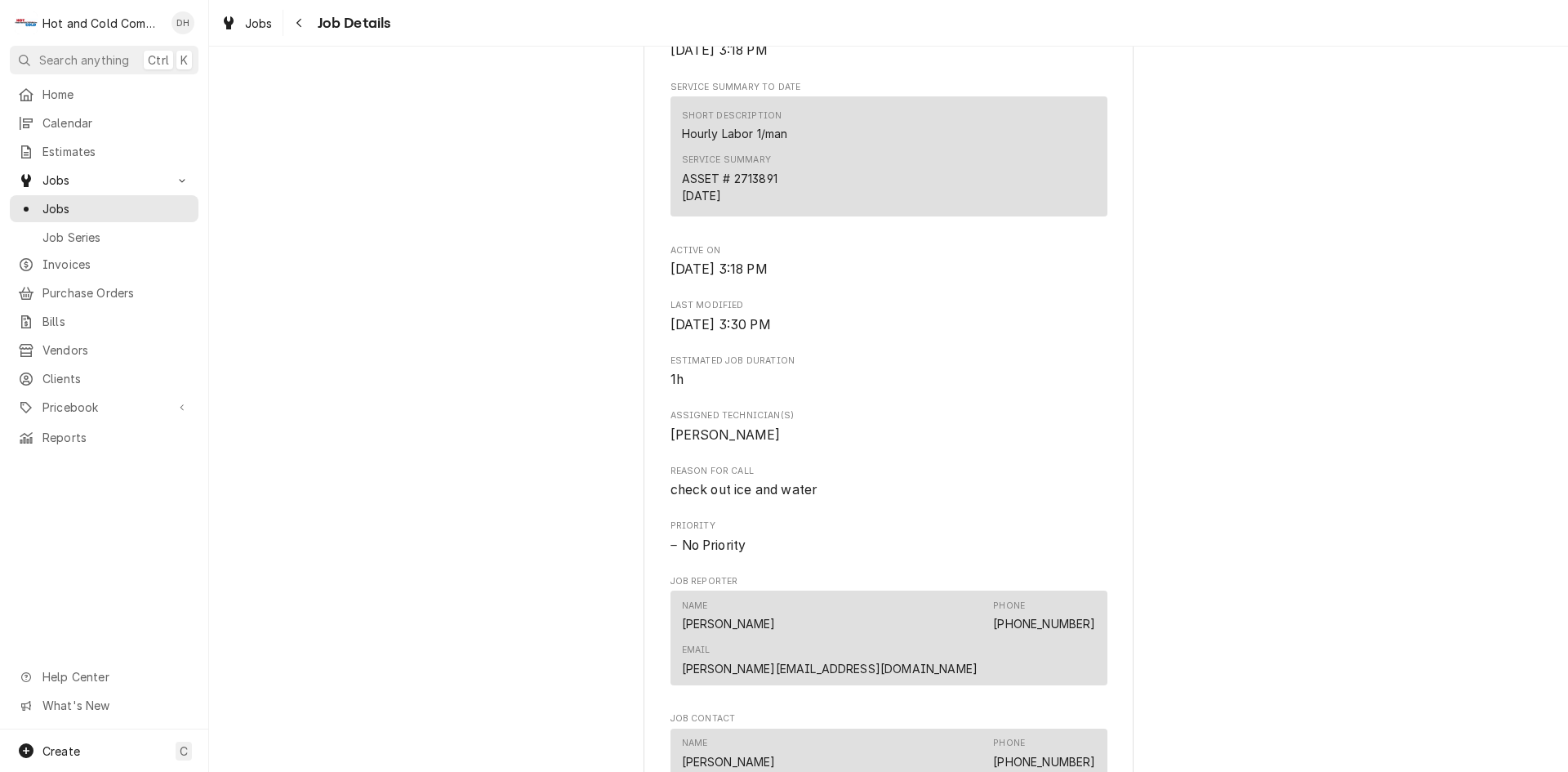
scroll to position [1089, 0]
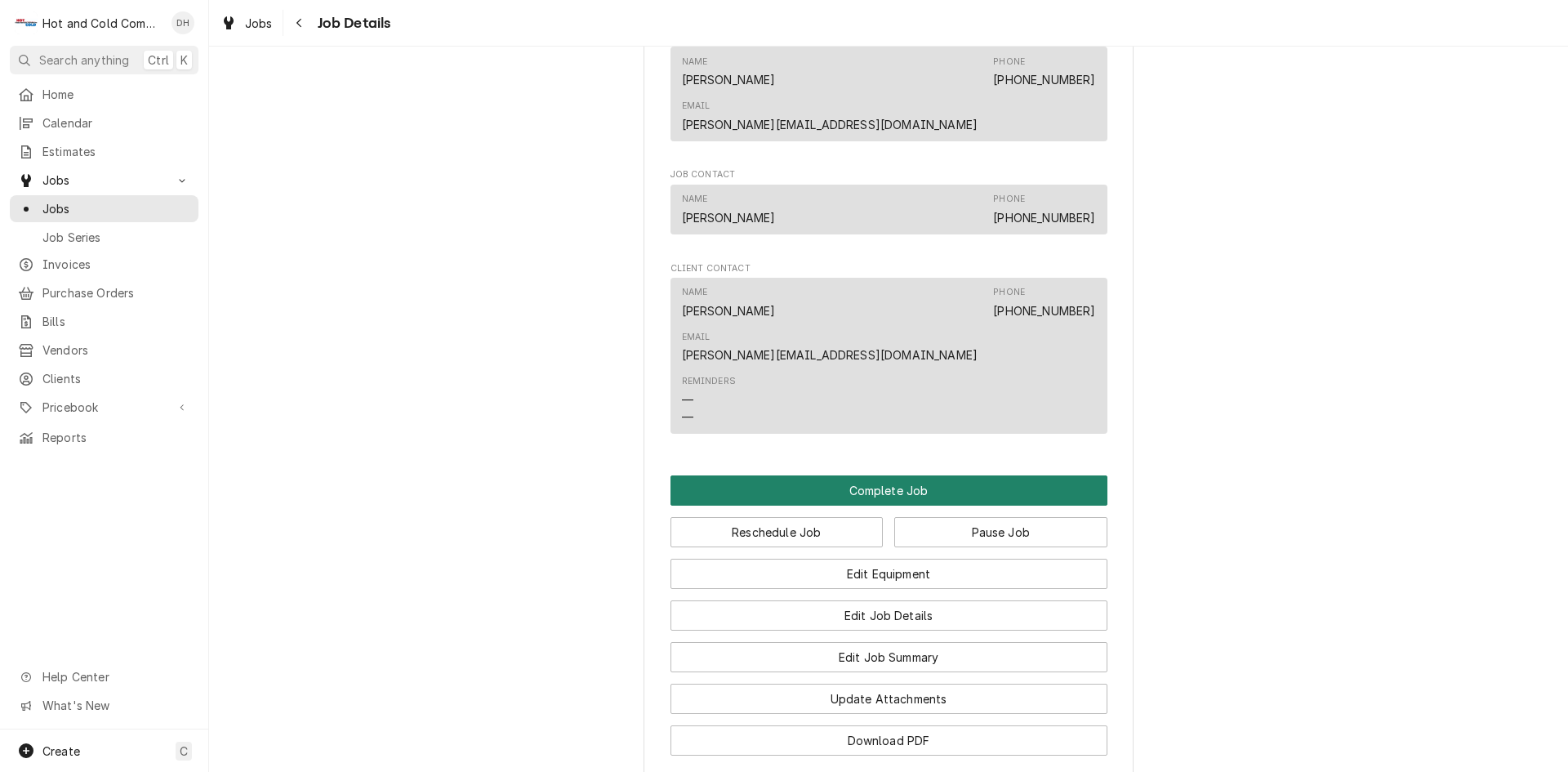
click at [882, 476] on button "Complete Job" at bounding box center [889, 491] width 437 height 31
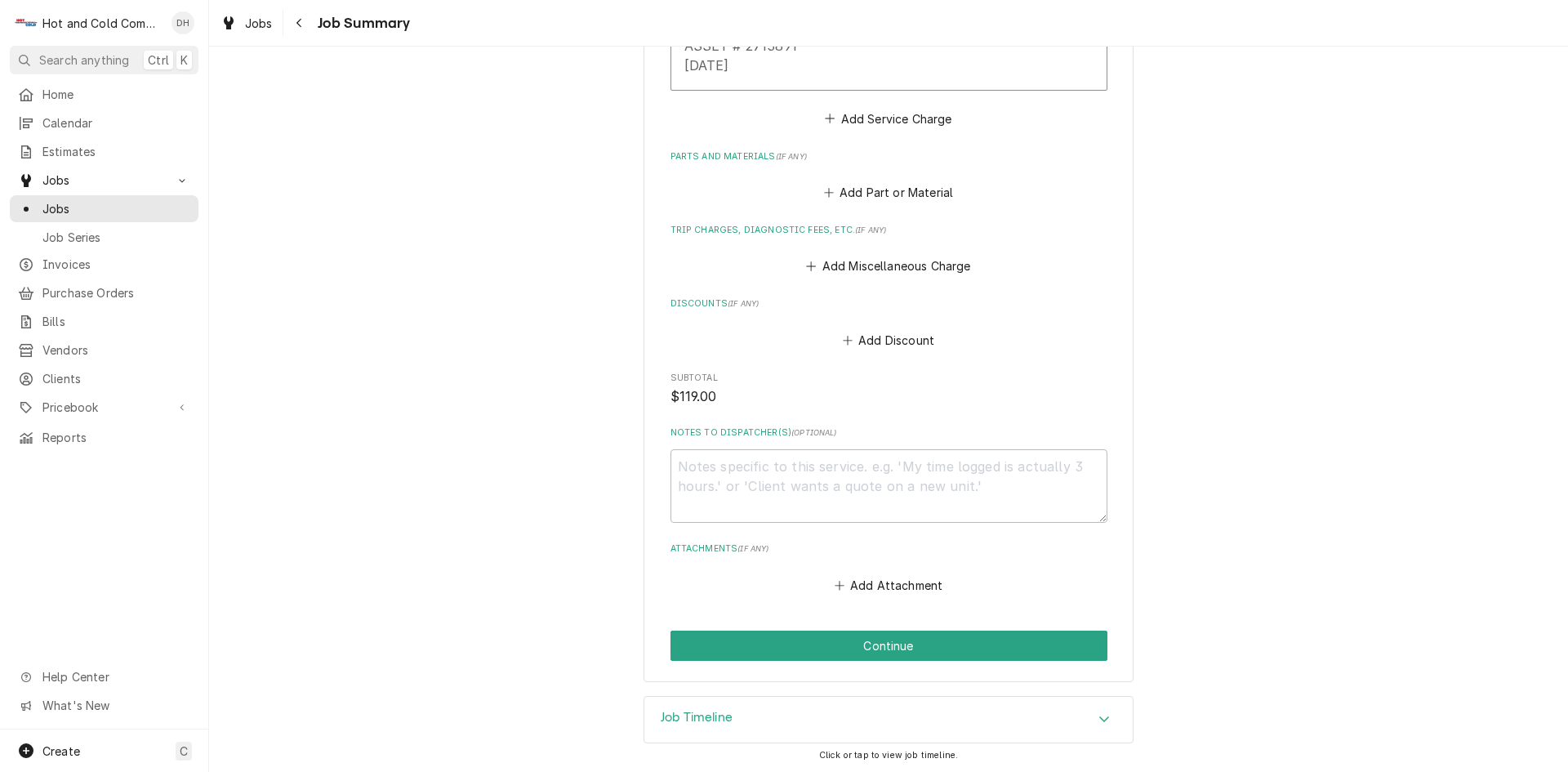
scroll to position [620, 0]
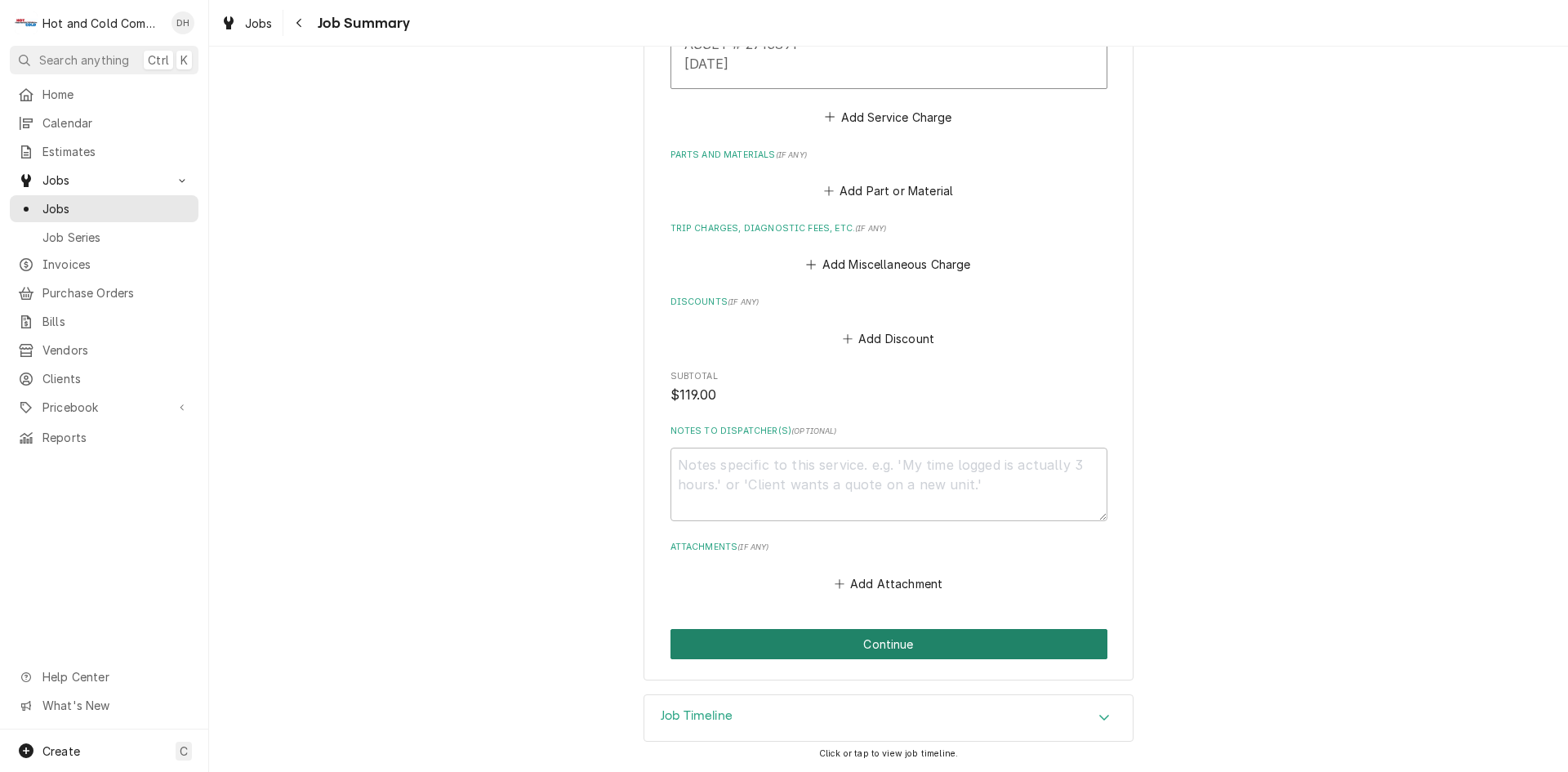
click at [883, 638] on button "Continue" at bounding box center [889, 644] width 437 height 31
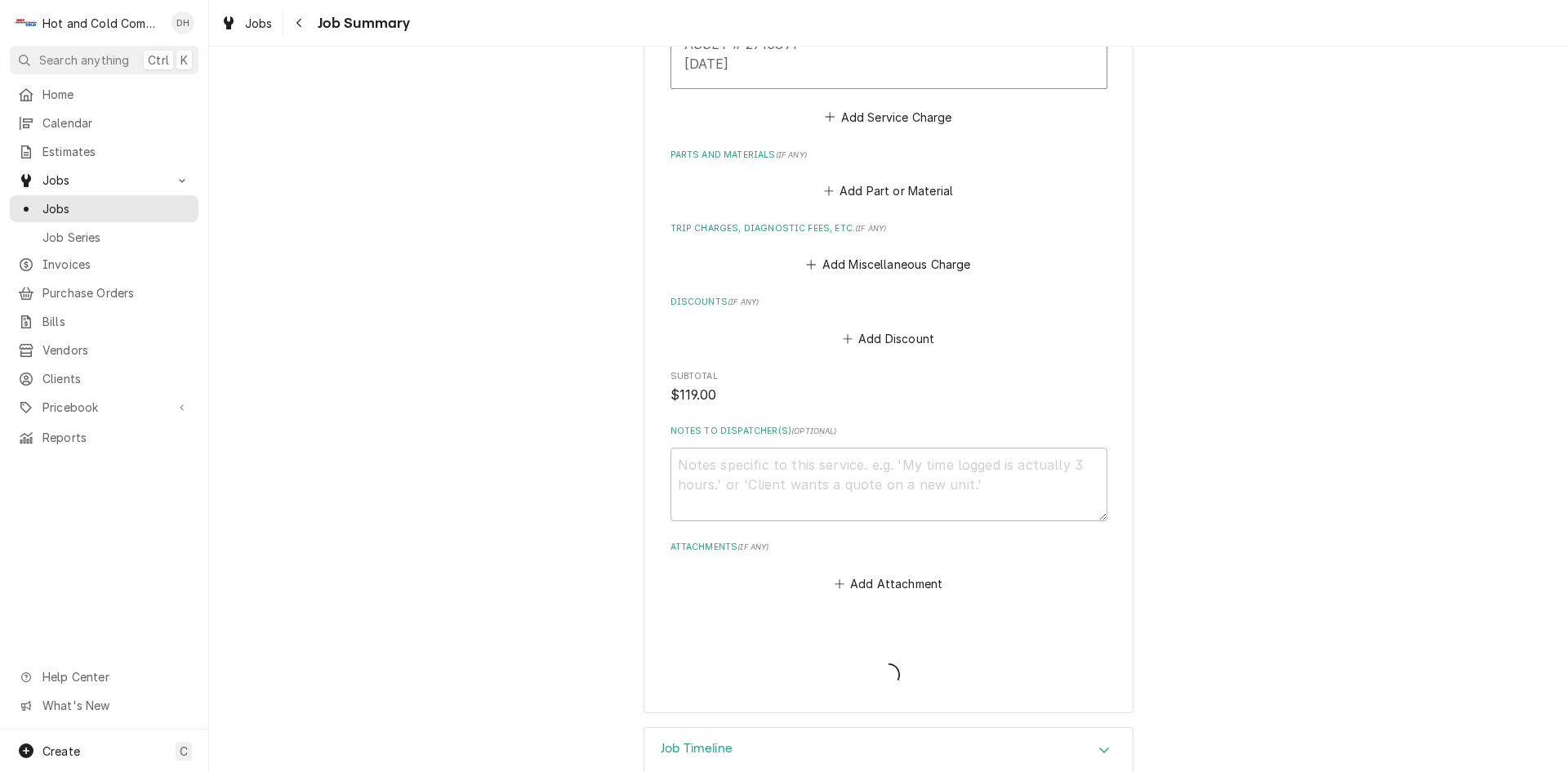
type textarea "x"
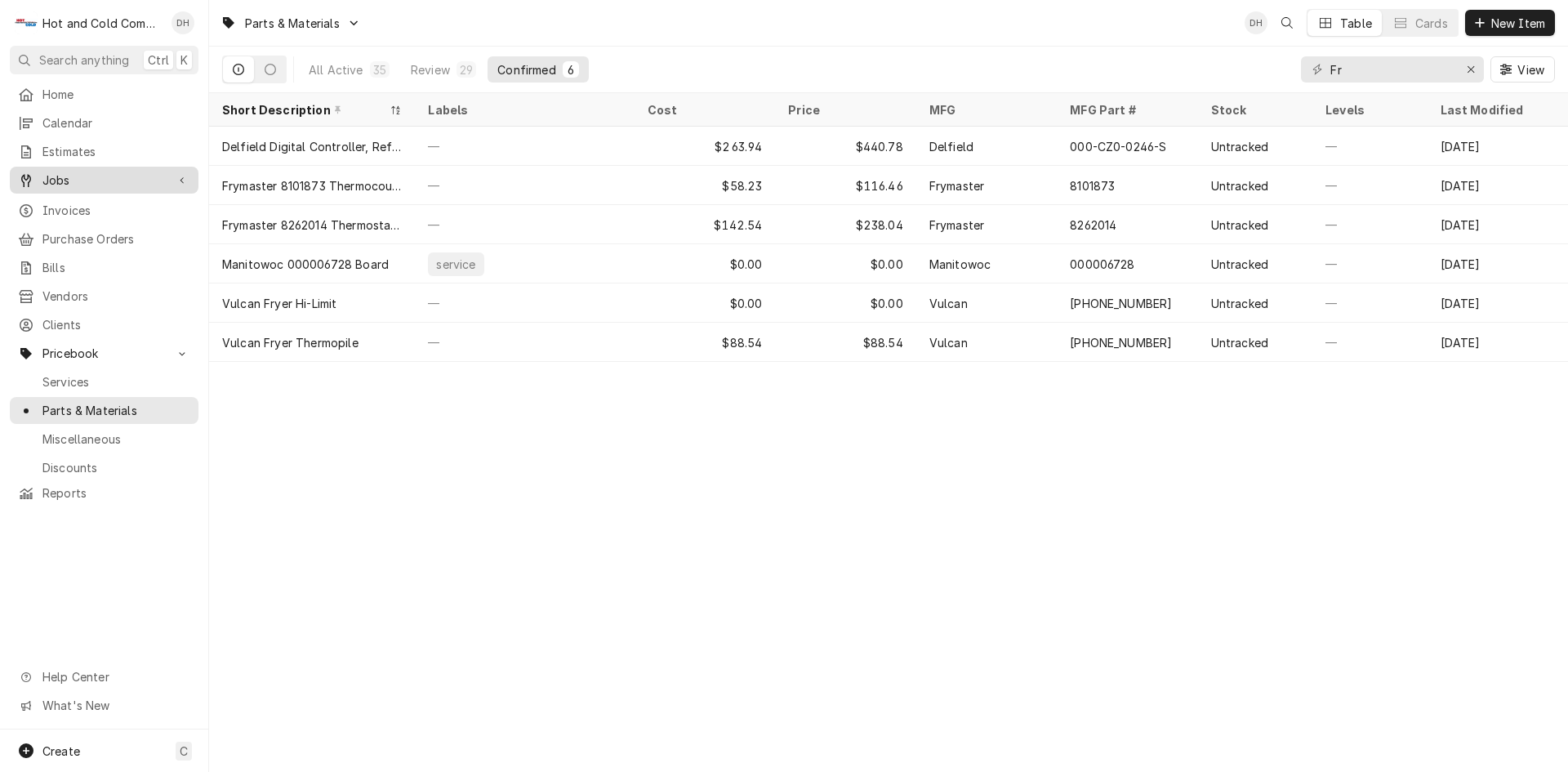
click at [108, 174] on span "Jobs" at bounding box center [103, 181] width 124 height 18
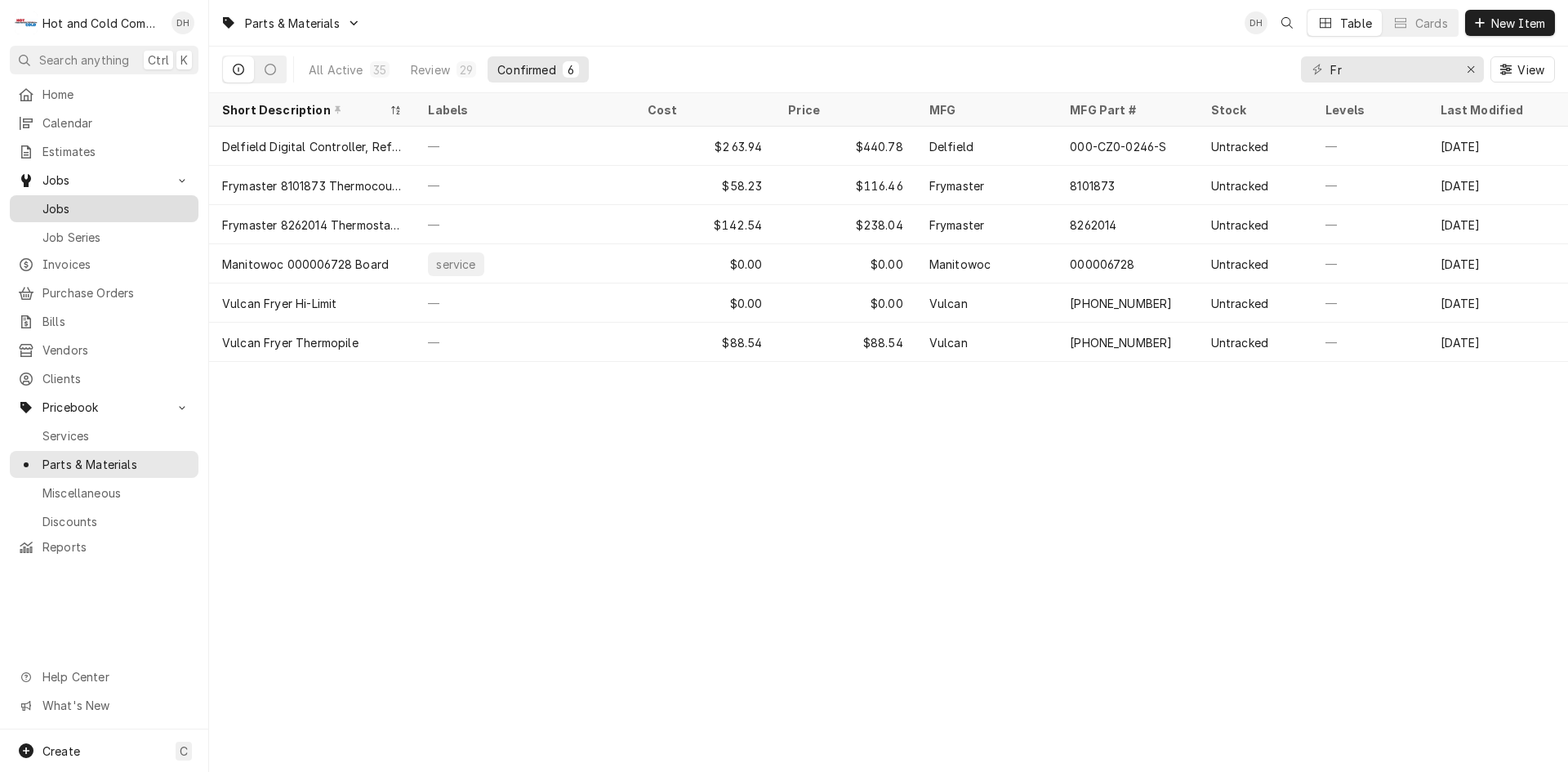
click at [62, 208] on span "Jobs" at bounding box center [116, 209] width 148 height 18
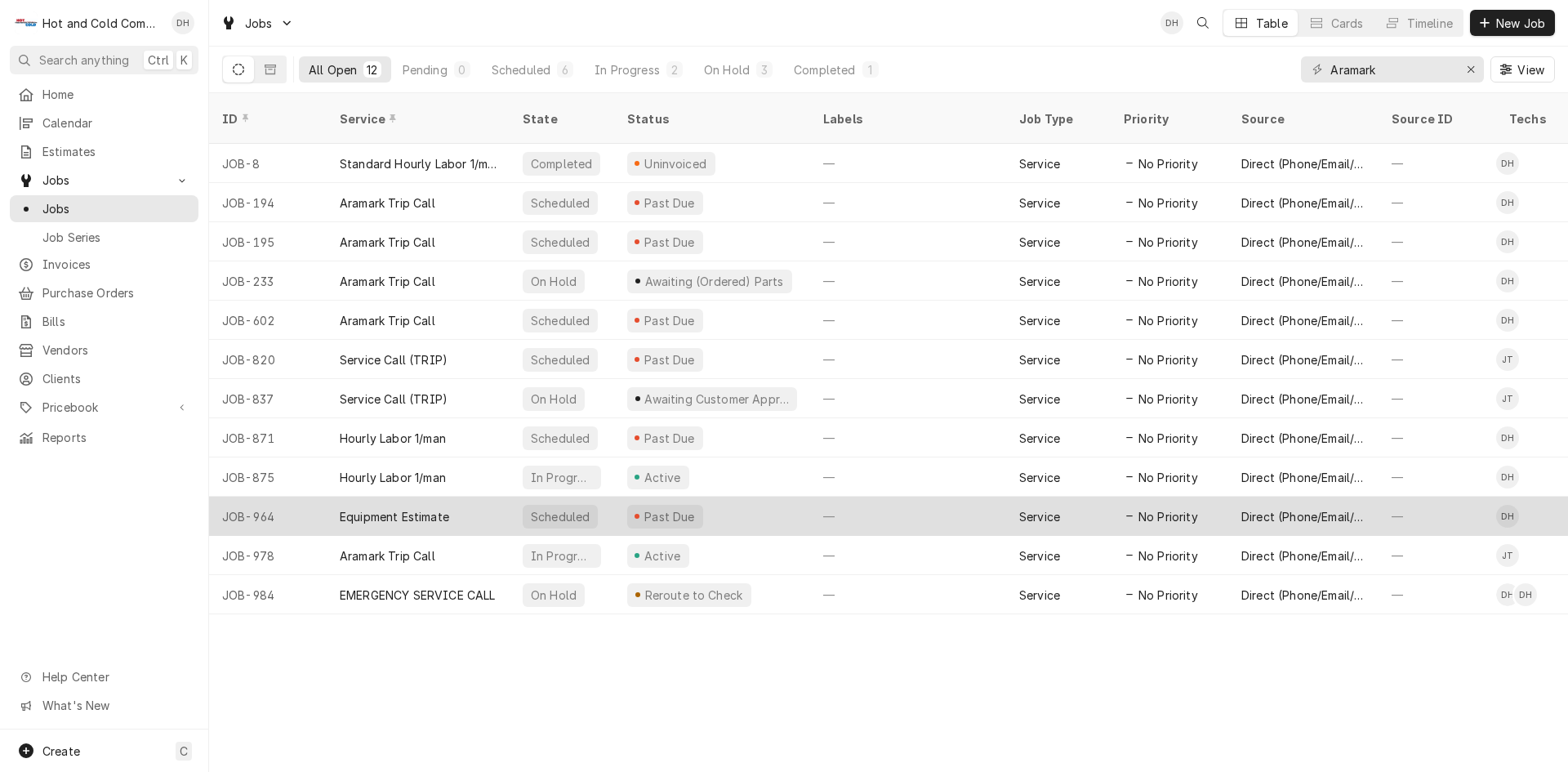
click at [746, 497] on div "Past Due" at bounding box center [712, 516] width 196 height 39
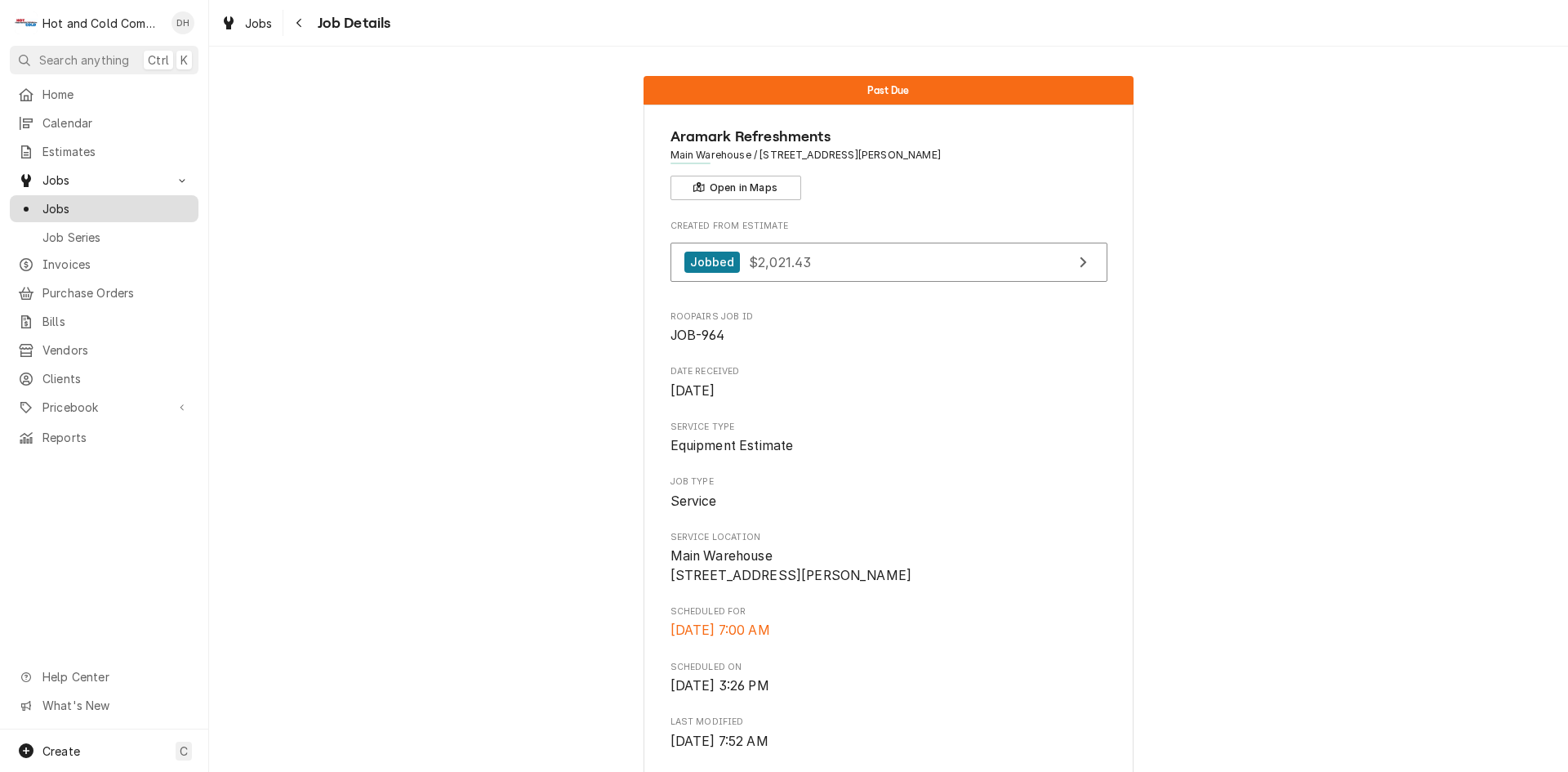
click at [67, 200] on span "Jobs" at bounding box center [116, 209] width 148 height 18
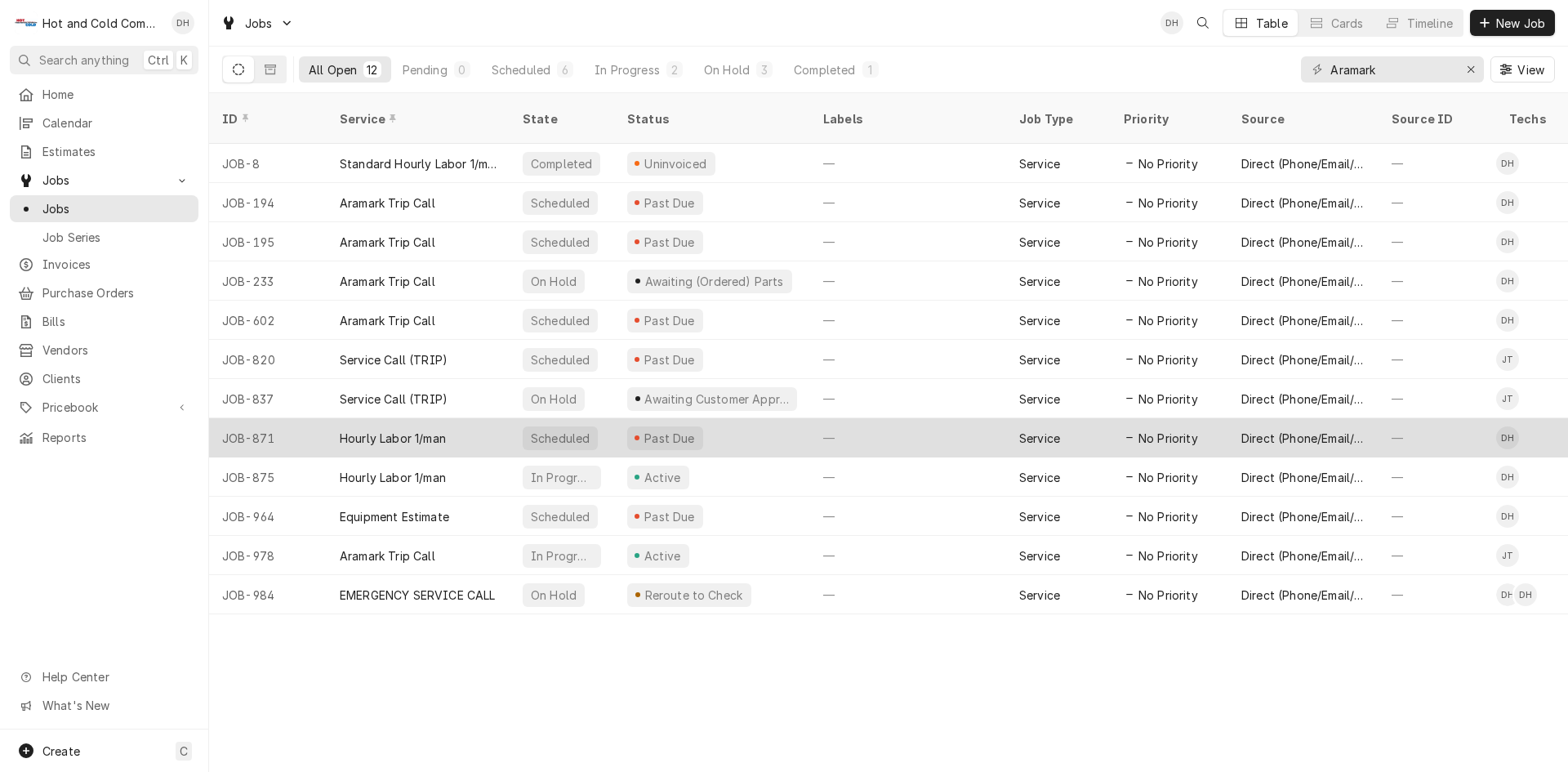
click at [748, 418] on div "Past Due" at bounding box center [712, 437] width 196 height 39
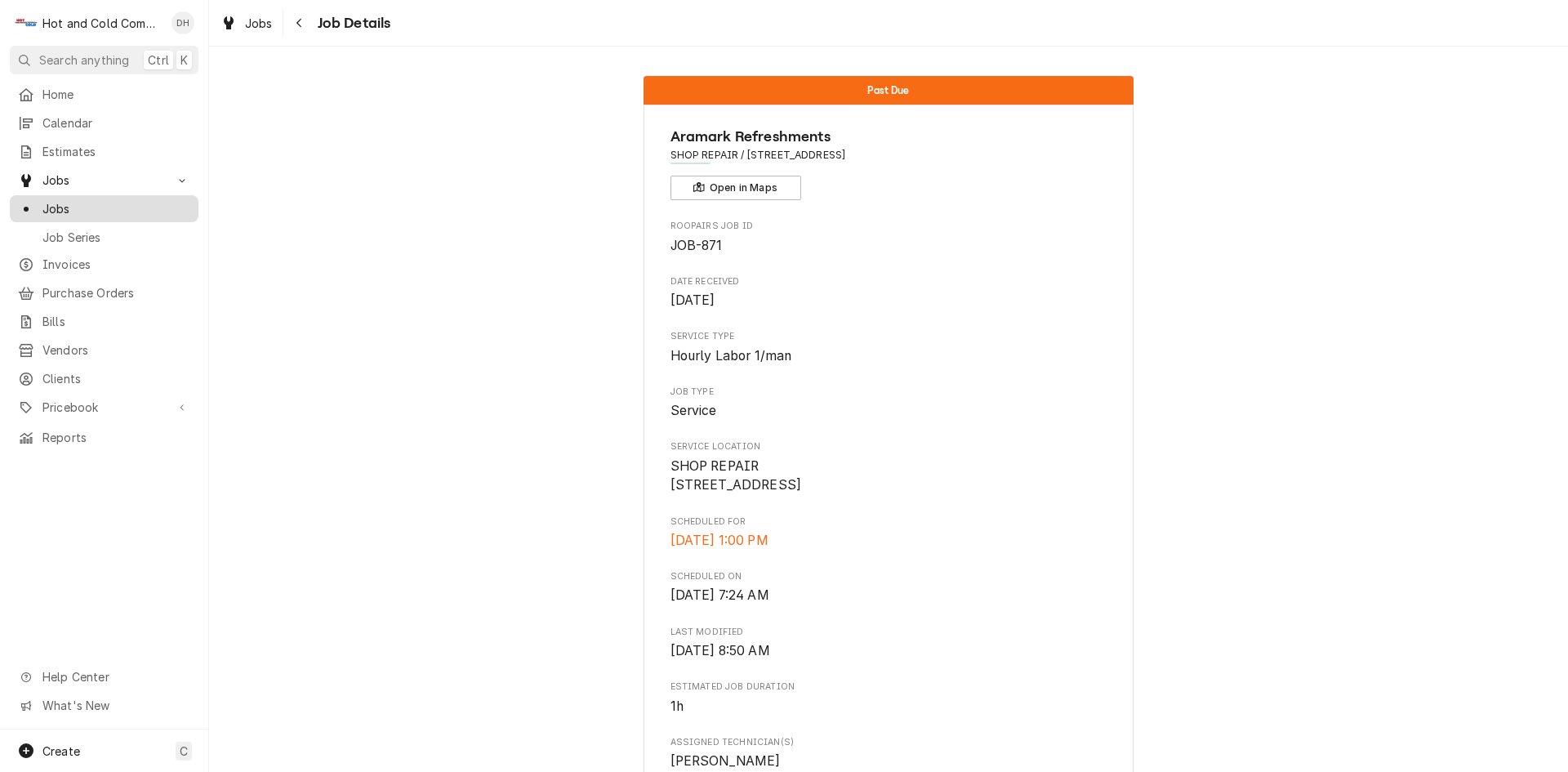
click at [75, 200] on span "Jobs" at bounding box center [116, 209] width 148 height 18
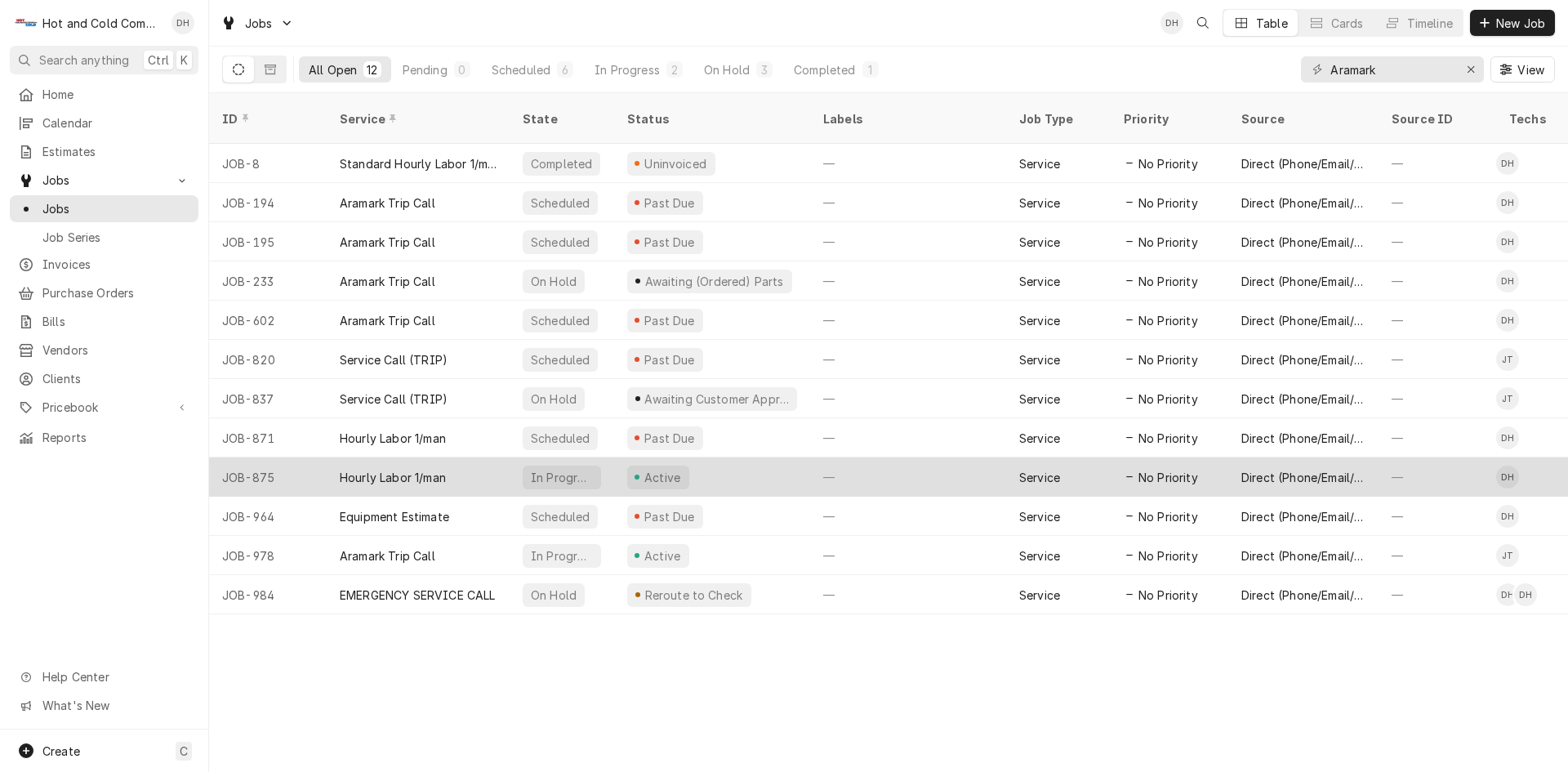
click at [760, 457] on div "Active" at bounding box center [712, 477] width 196 height 39
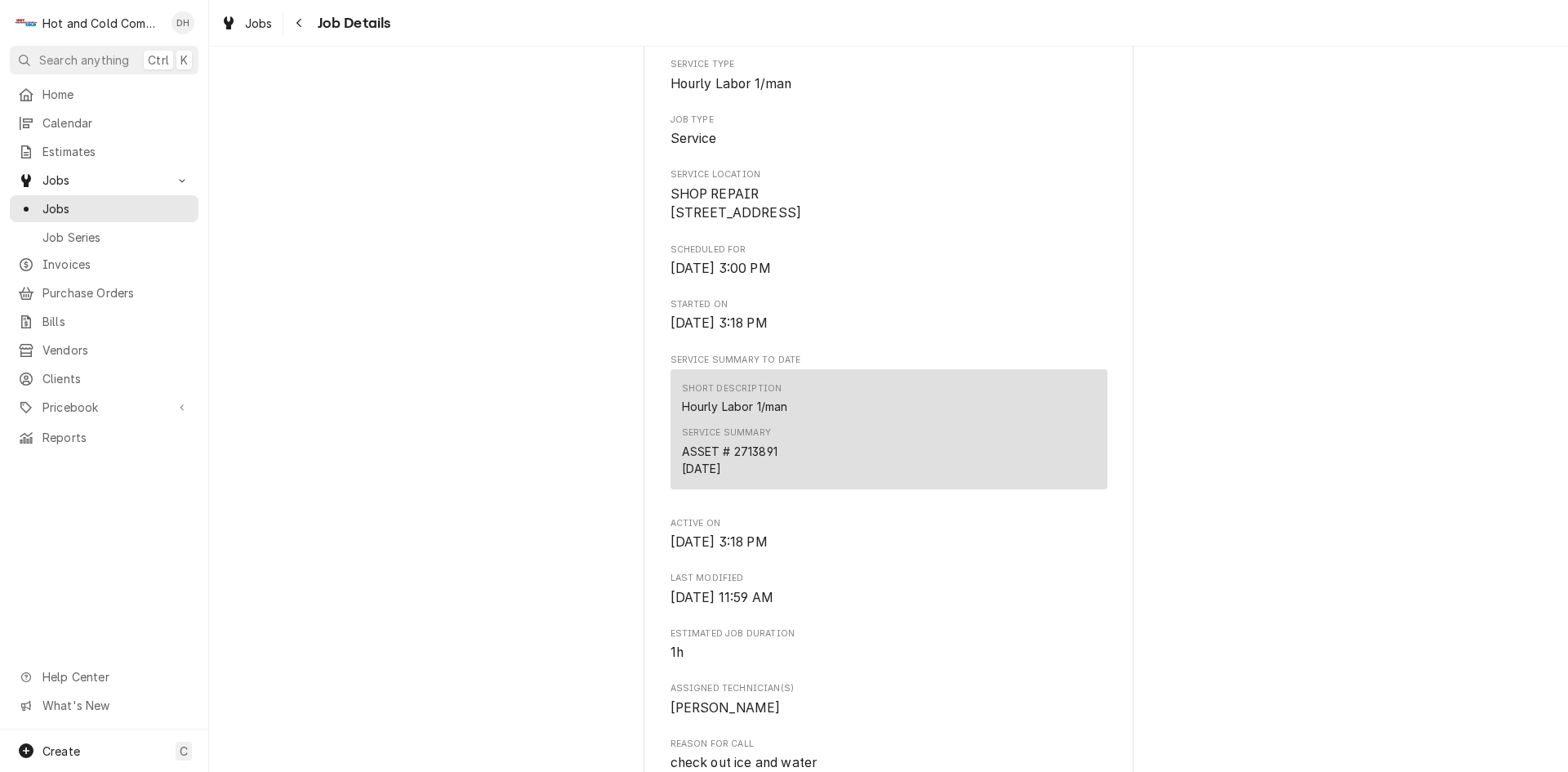
scroll to position [545, 0]
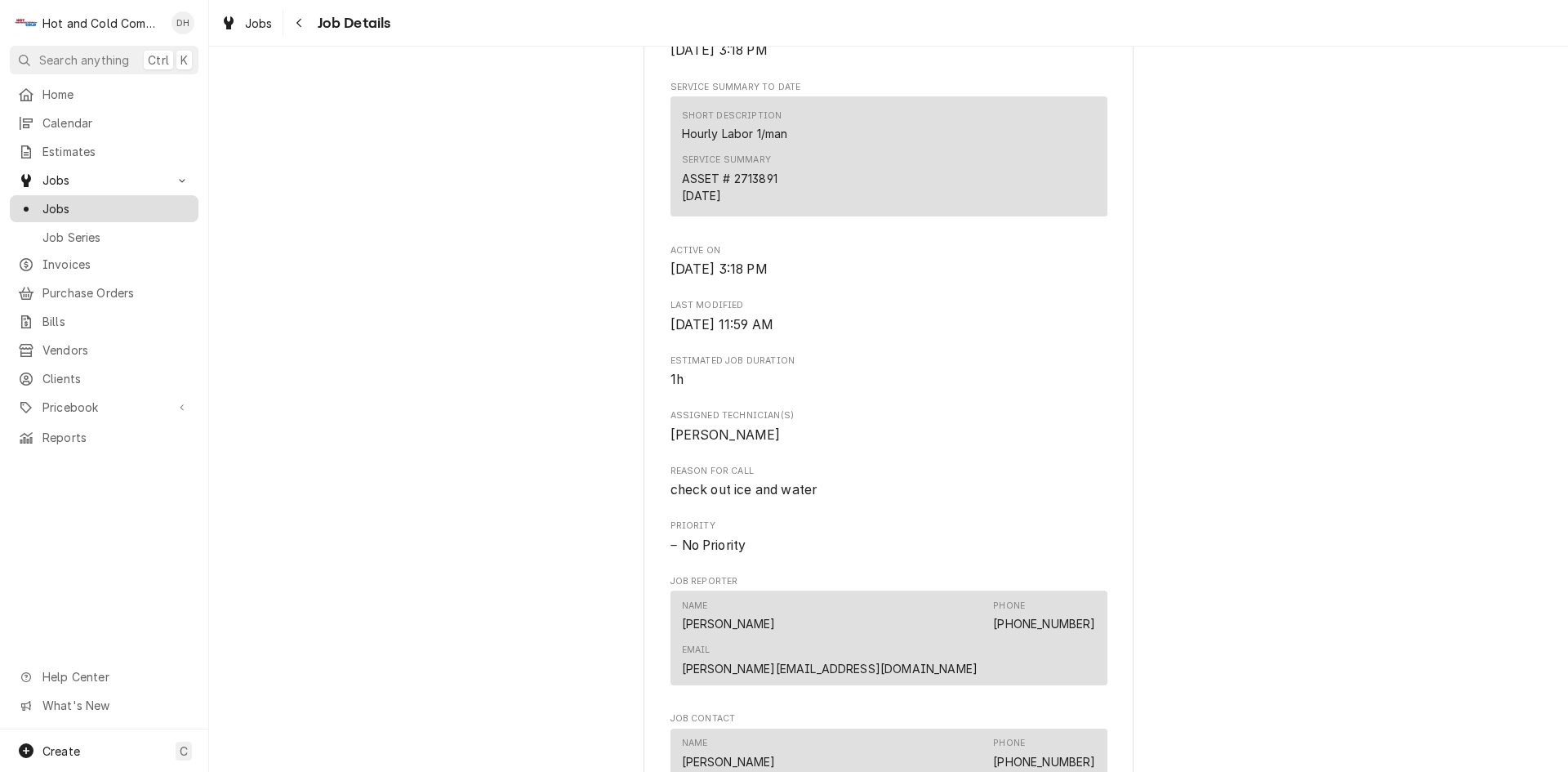
click at [83, 200] on span "Jobs" at bounding box center [116, 209] width 148 height 18
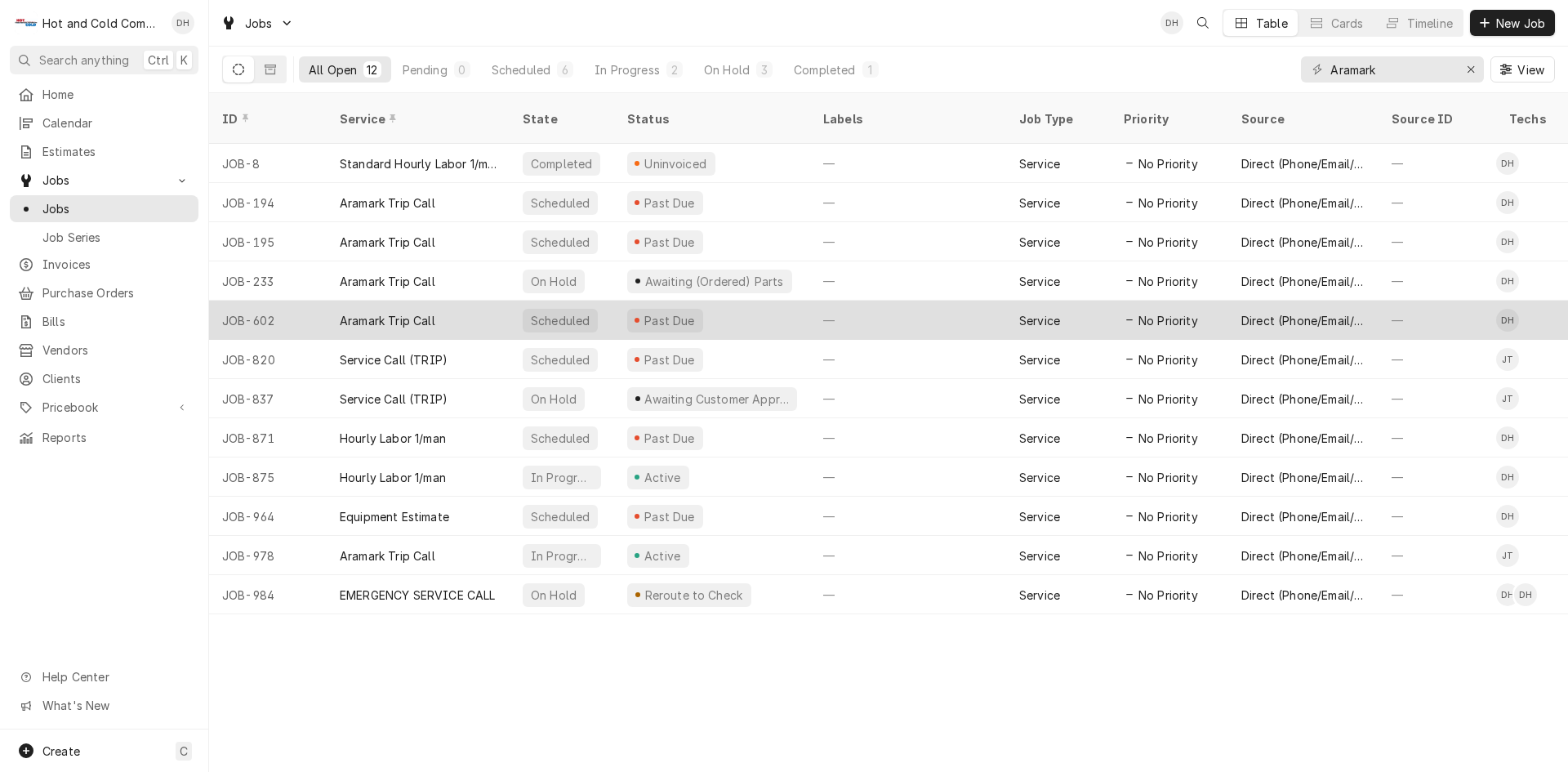
click at [961, 301] on div "—" at bounding box center [908, 320] width 196 height 39
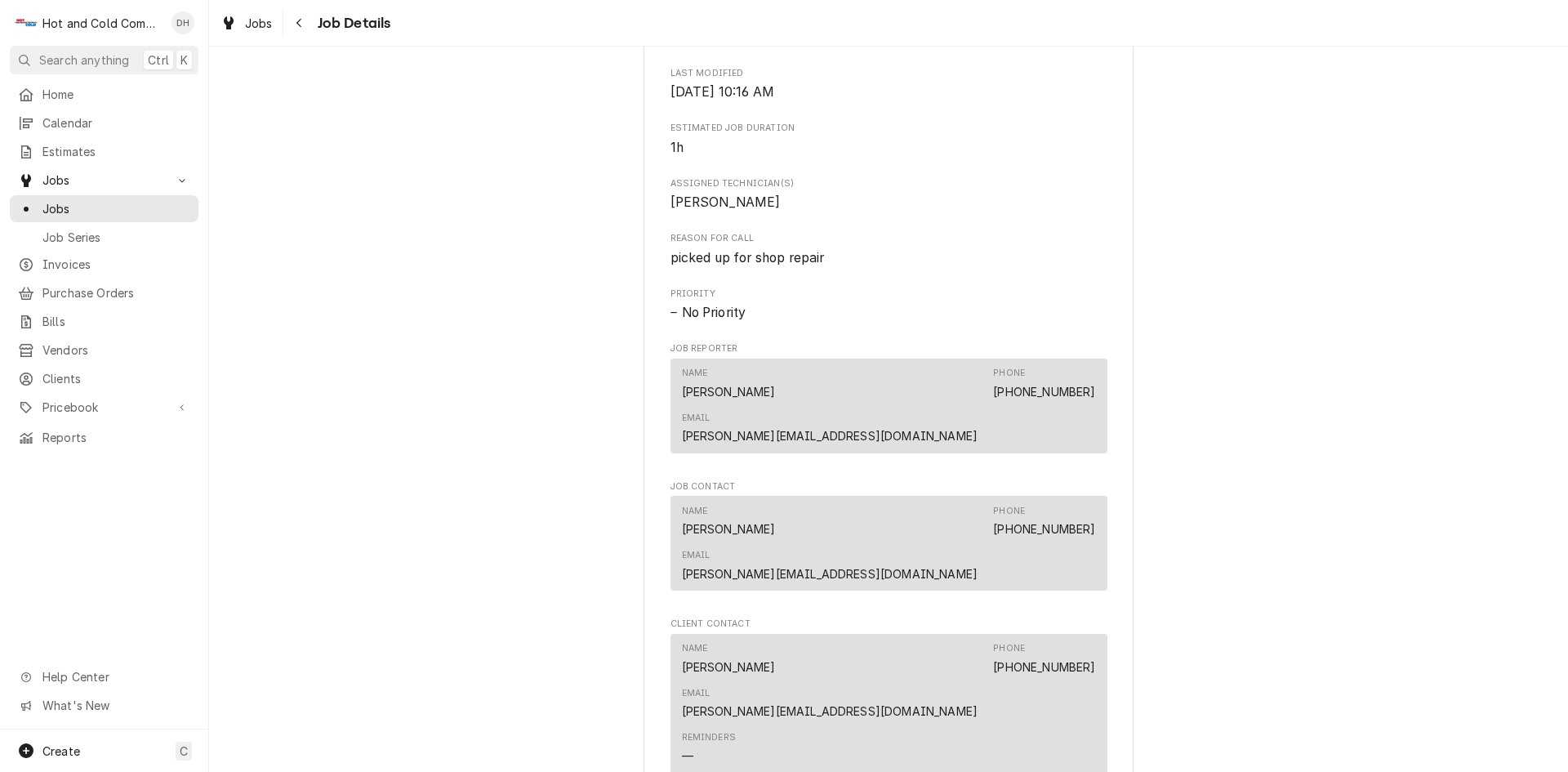
scroll to position [545, 0]
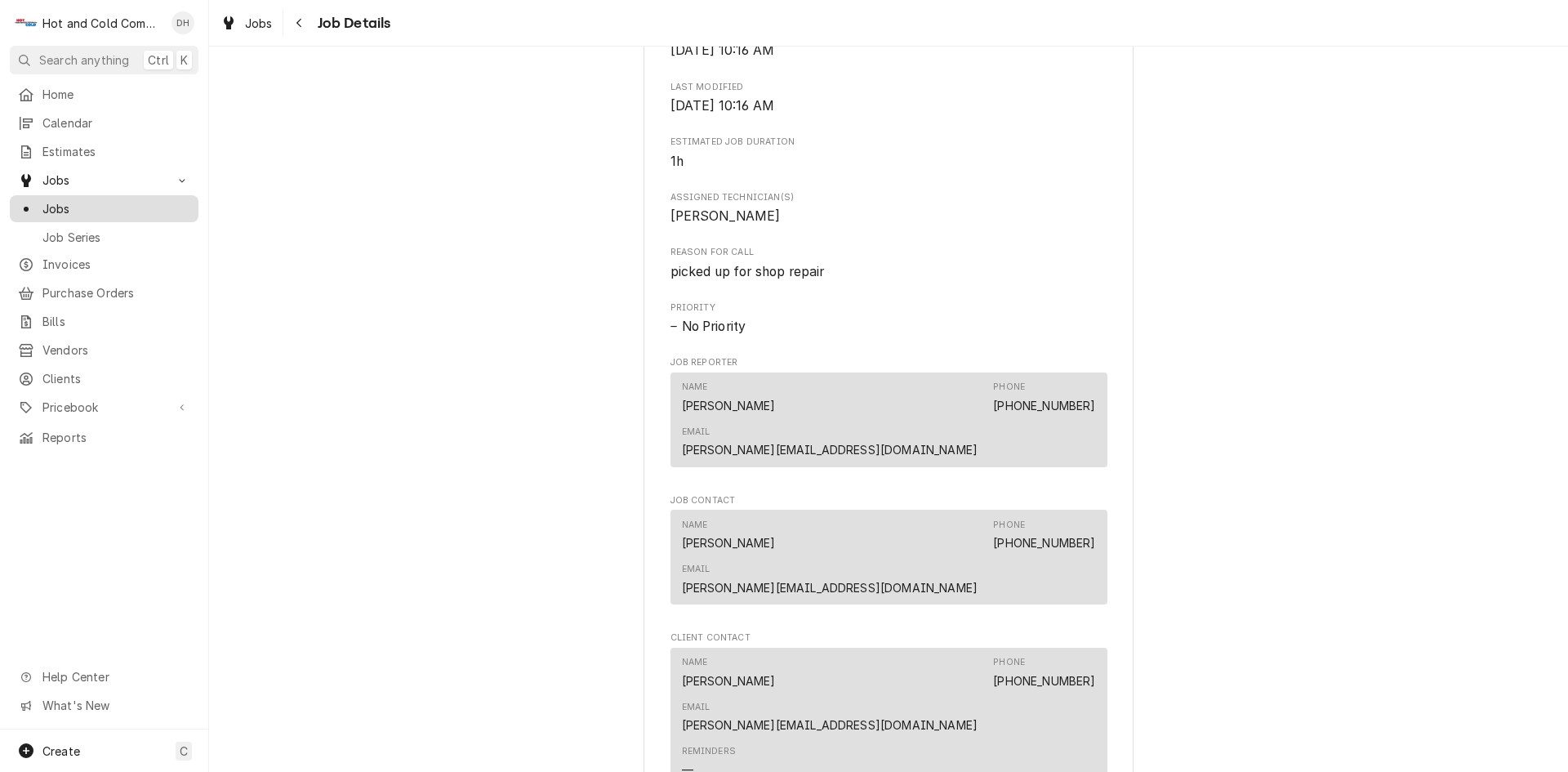
click at [91, 202] on span "Jobs" at bounding box center [116, 209] width 148 height 18
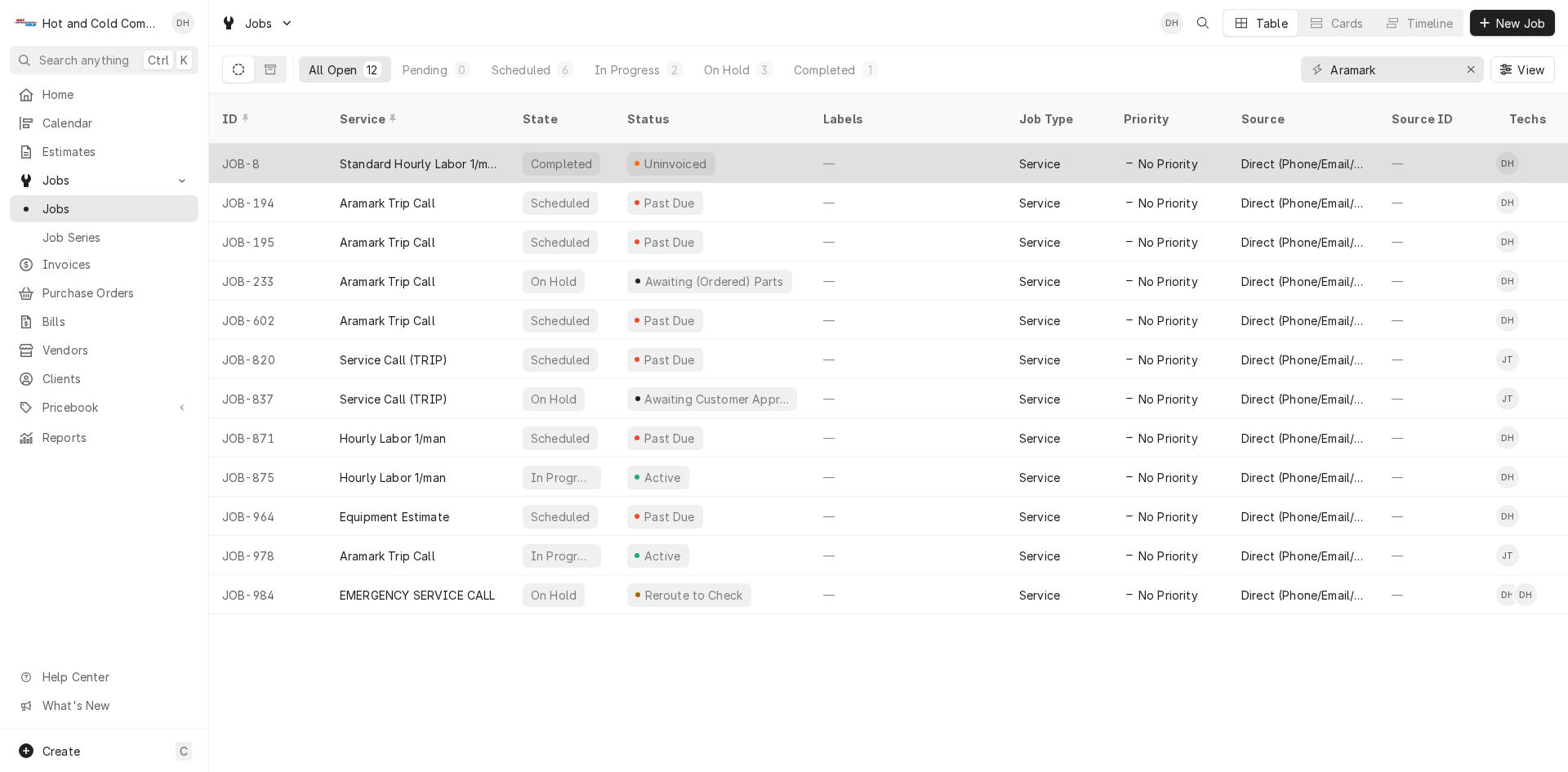
click at [752, 144] on div "Uninvoiced" at bounding box center [712, 163] width 196 height 39
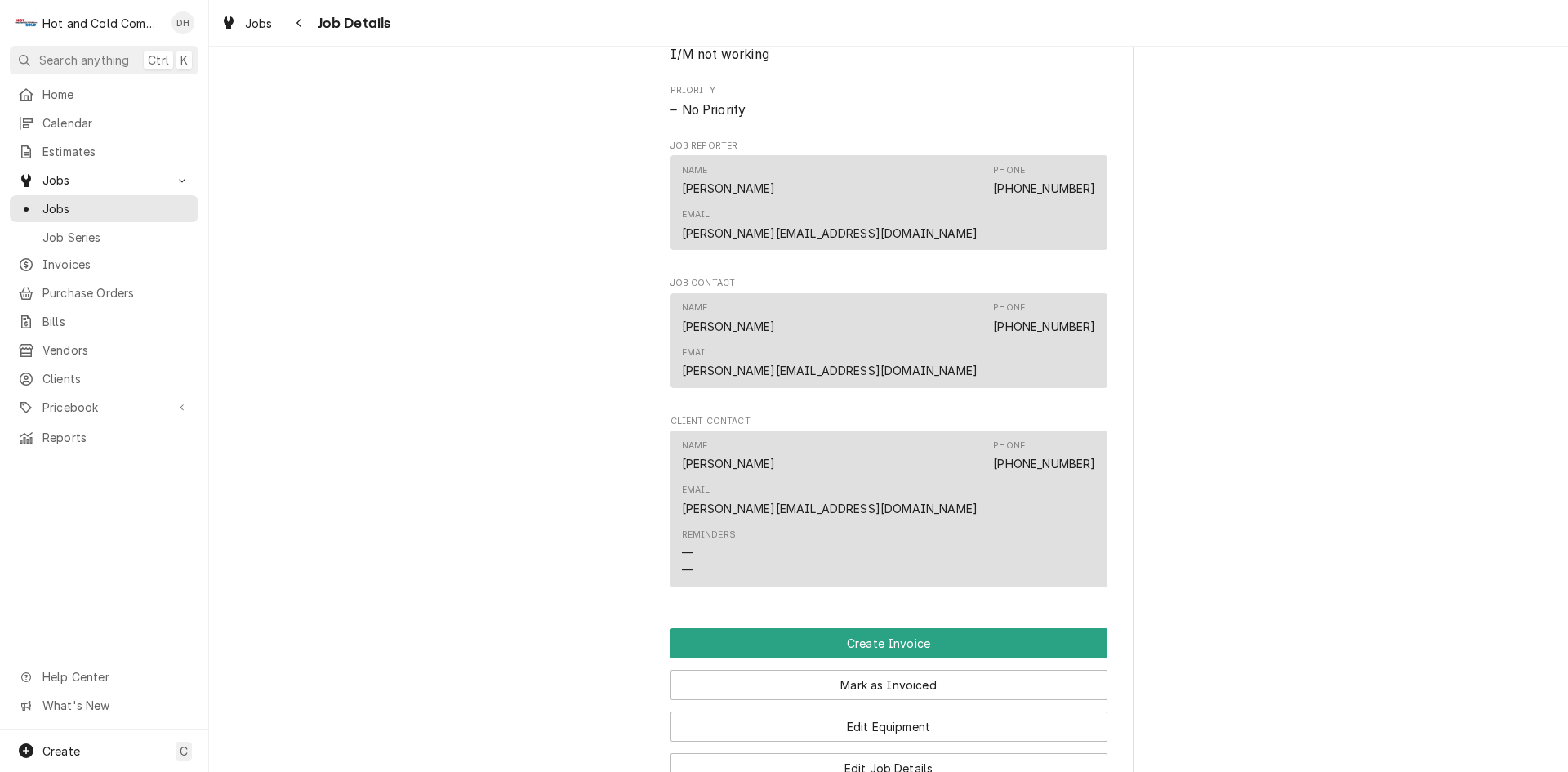
scroll to position [1089, 0]
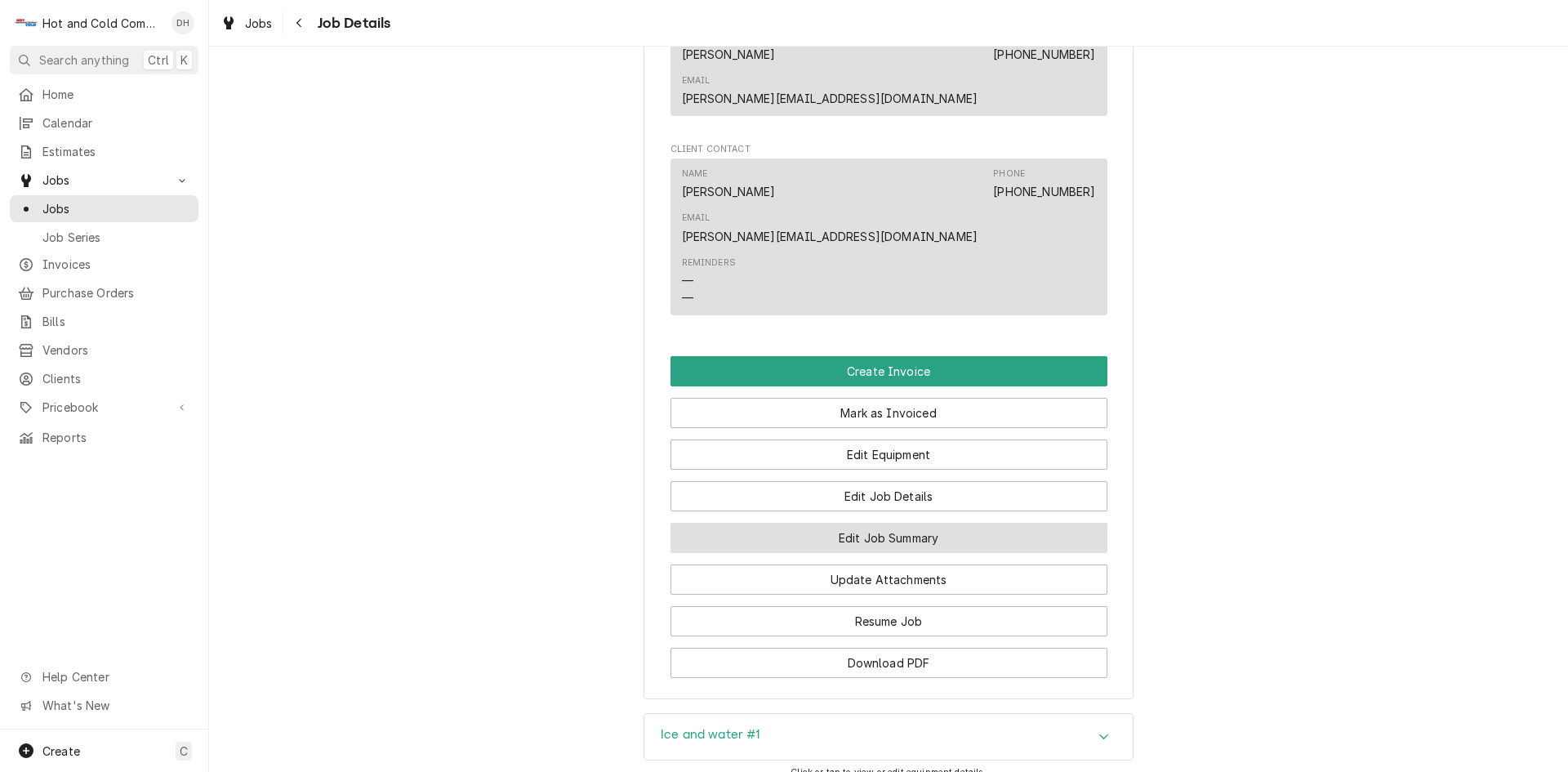
click at [899, 523] on button "Edit Job Summary" at bounding box center [889, 538] width 437 height 31
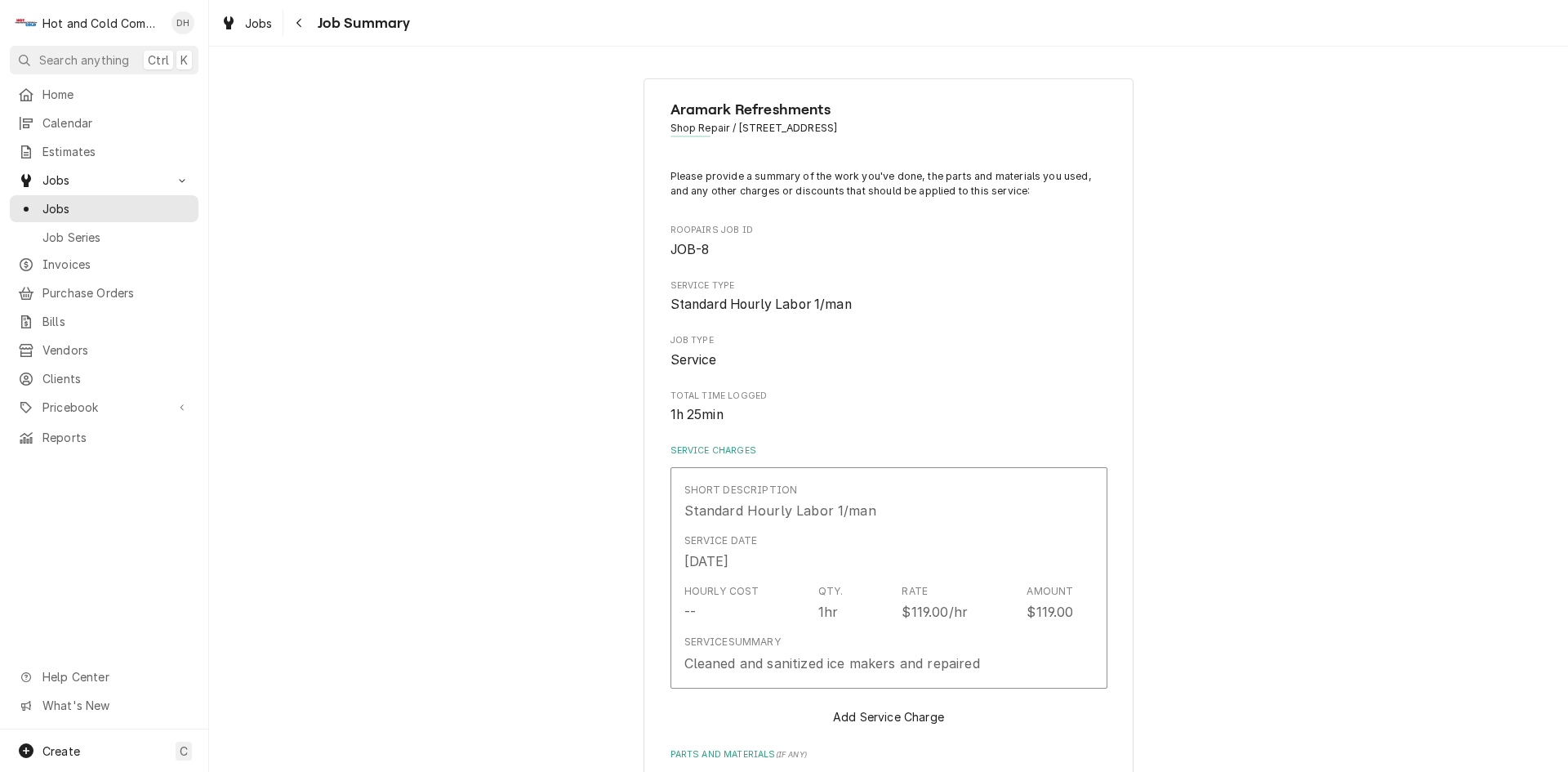
type textarea "x"
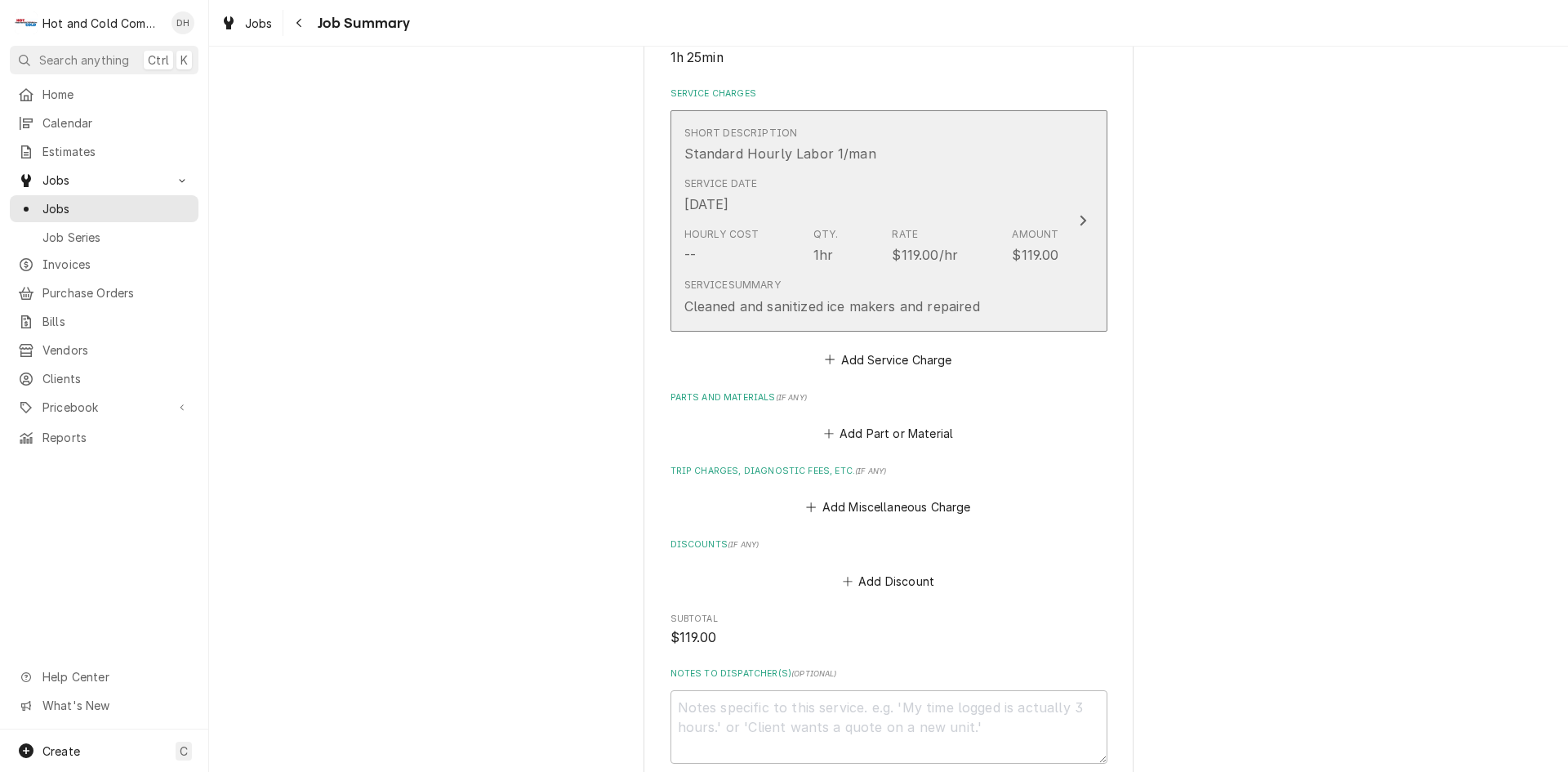
scroll to position [545, 0]
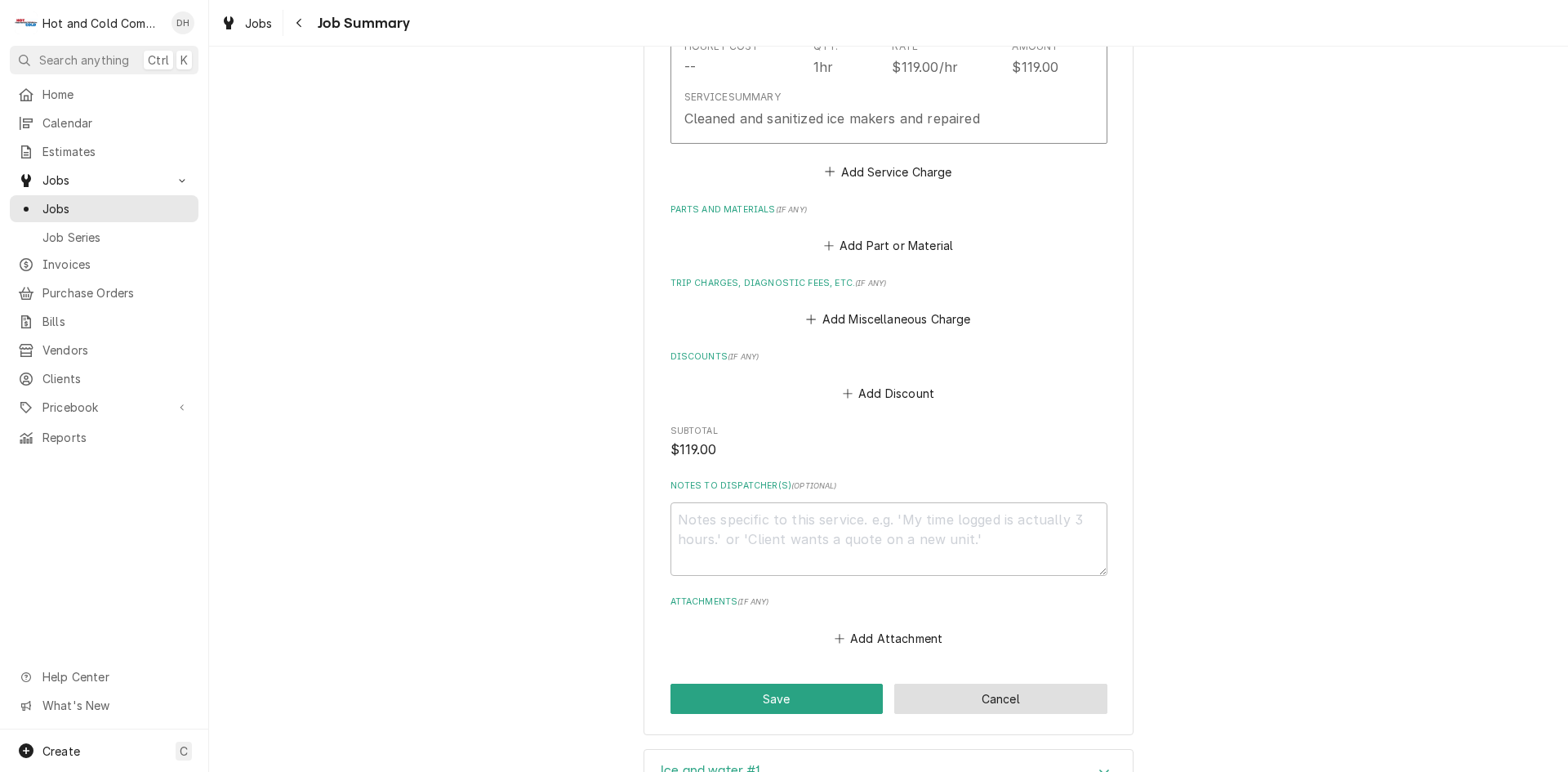
click at [984, 696] on button "Cancel" at bounding box center [1000, 698] width 213 height 31
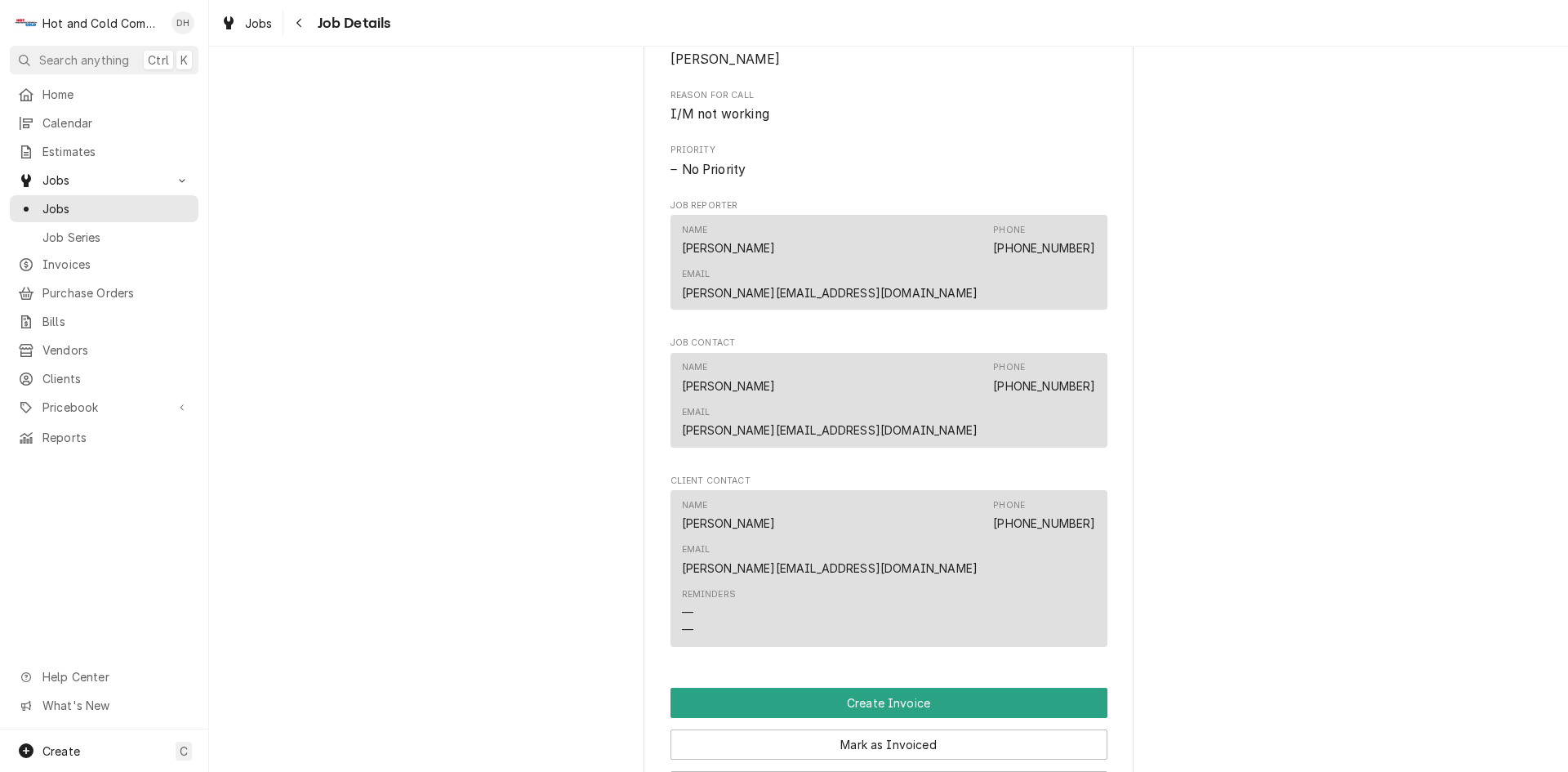
scroll to position [1031, 0]
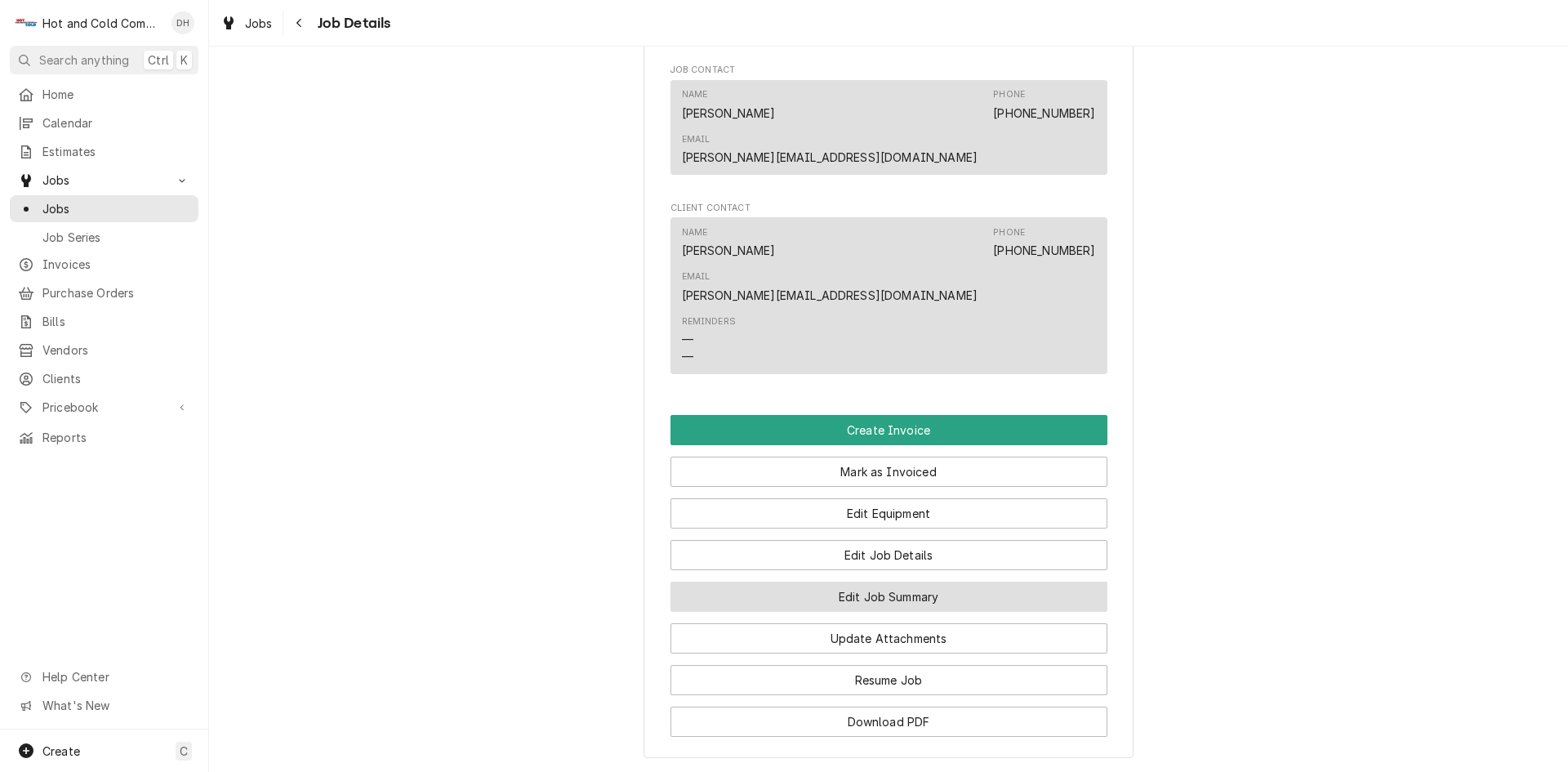
click at [900, 582] on button "Edit Job Summary" at bounding box center [889, 597] width 437 height 31
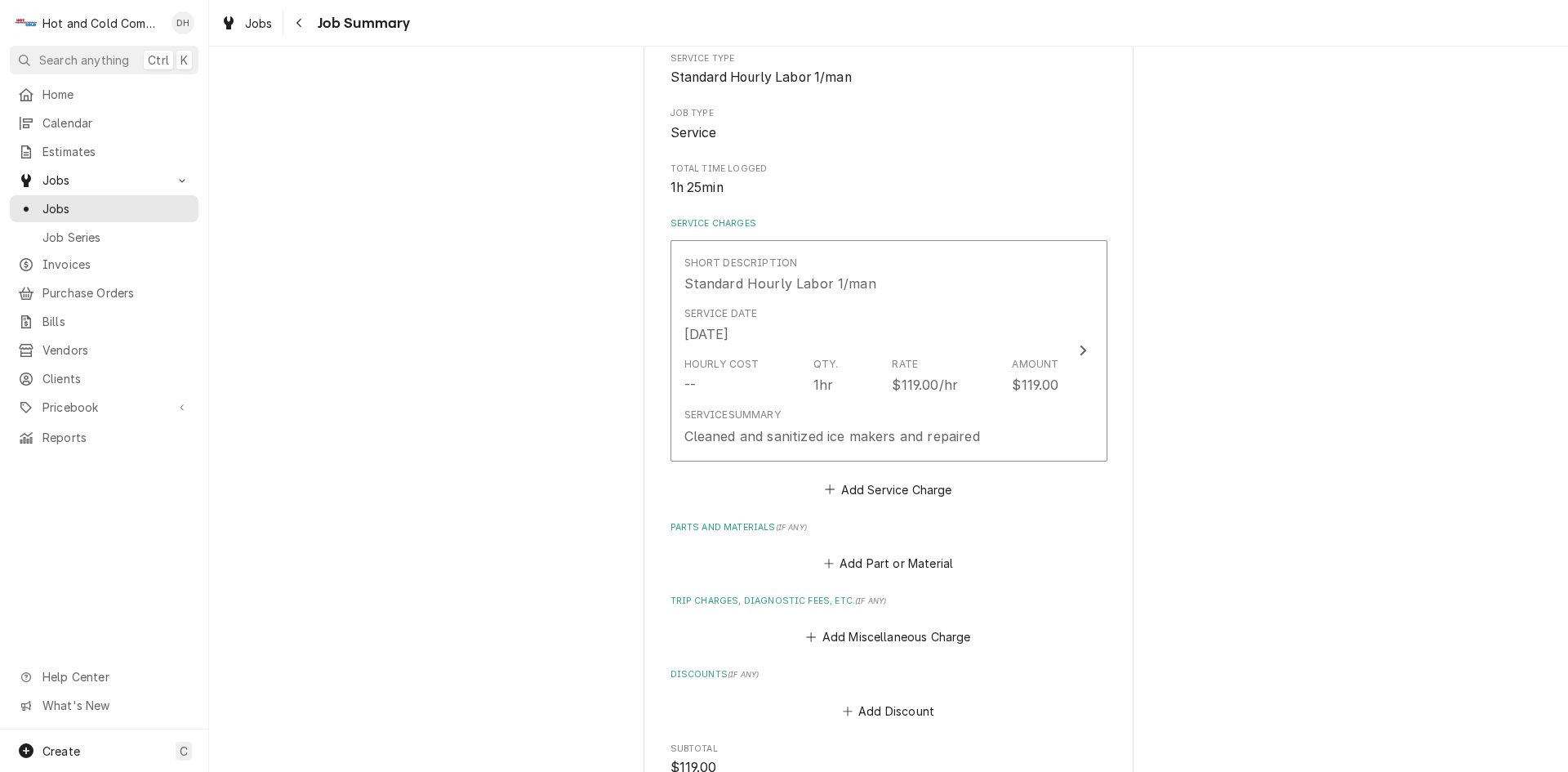
scroll to position [273, 0]
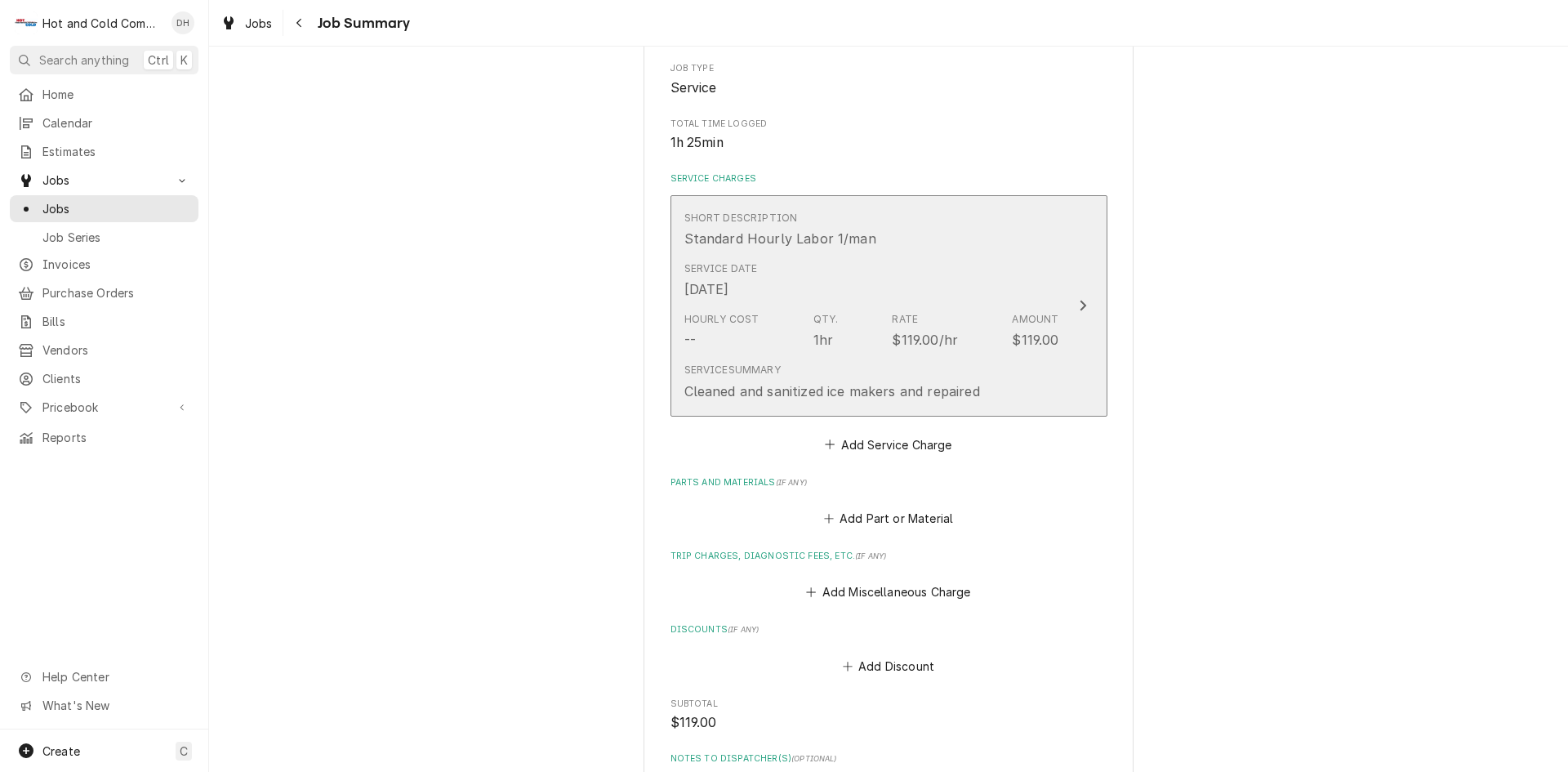
click at [1020, 250] on div "Short Description Standard Hourly Labor 1/man" at bounding box center [872, 230] width 375 height 51
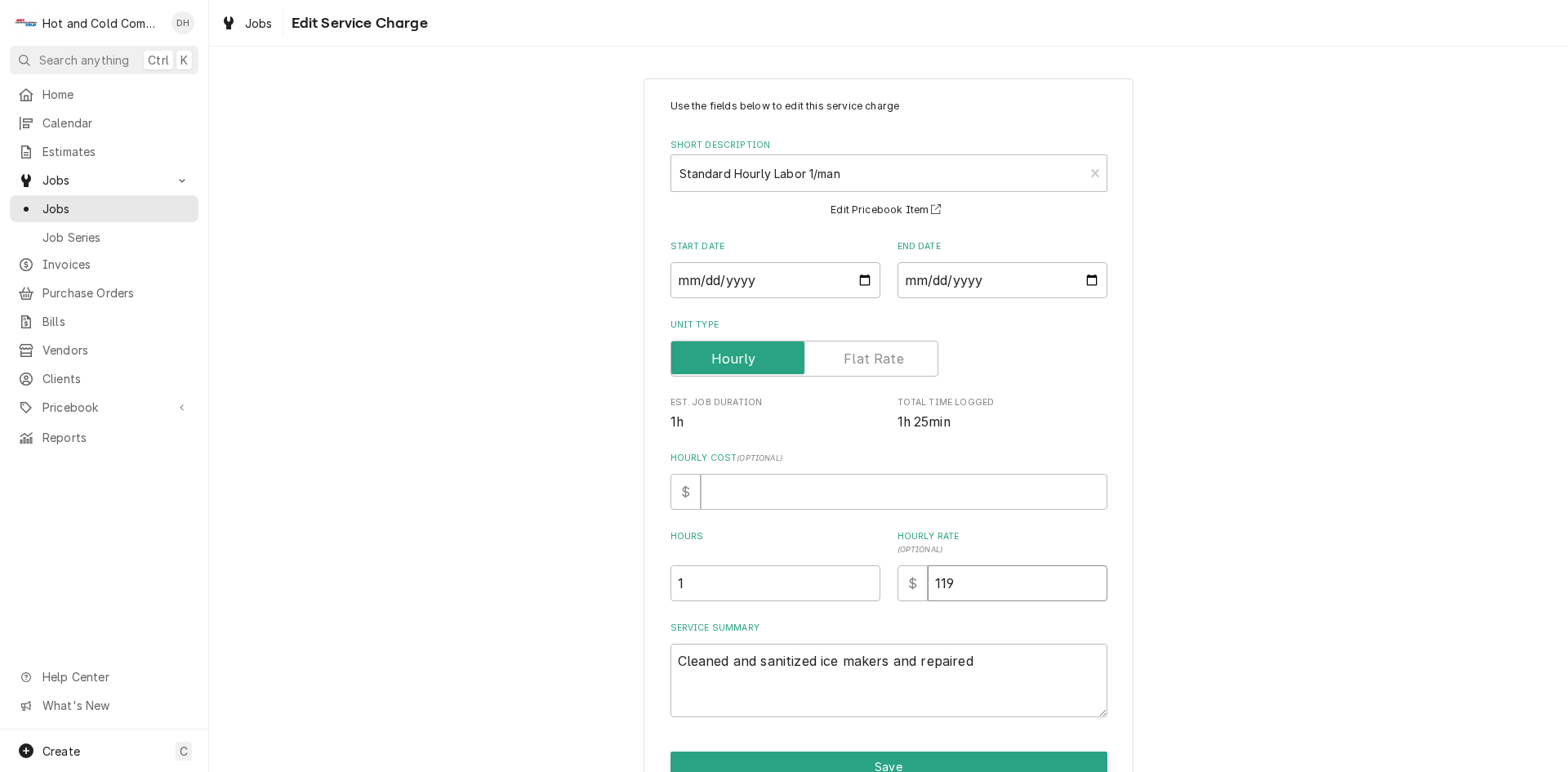
click at [1008, 586] on input "119" at bounding box center [1017, 583] width 180 height 36
type textarea "x"
type input "11"
type textarea "x"
type input "1"
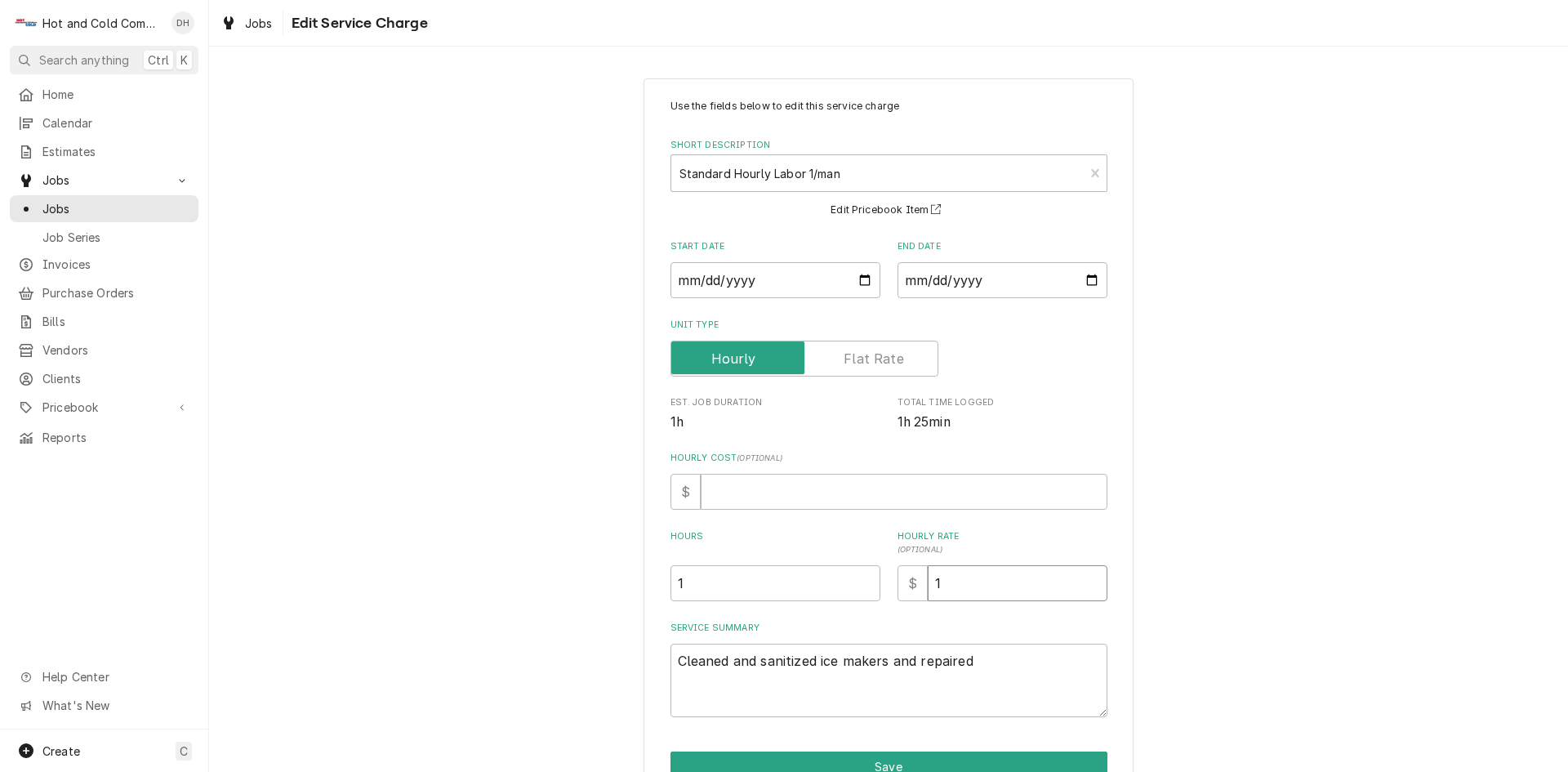
type textarea "x"
type input "0"
click at [902, 758] on button "Save" at bounding box center [889, 767] width 437 height 31
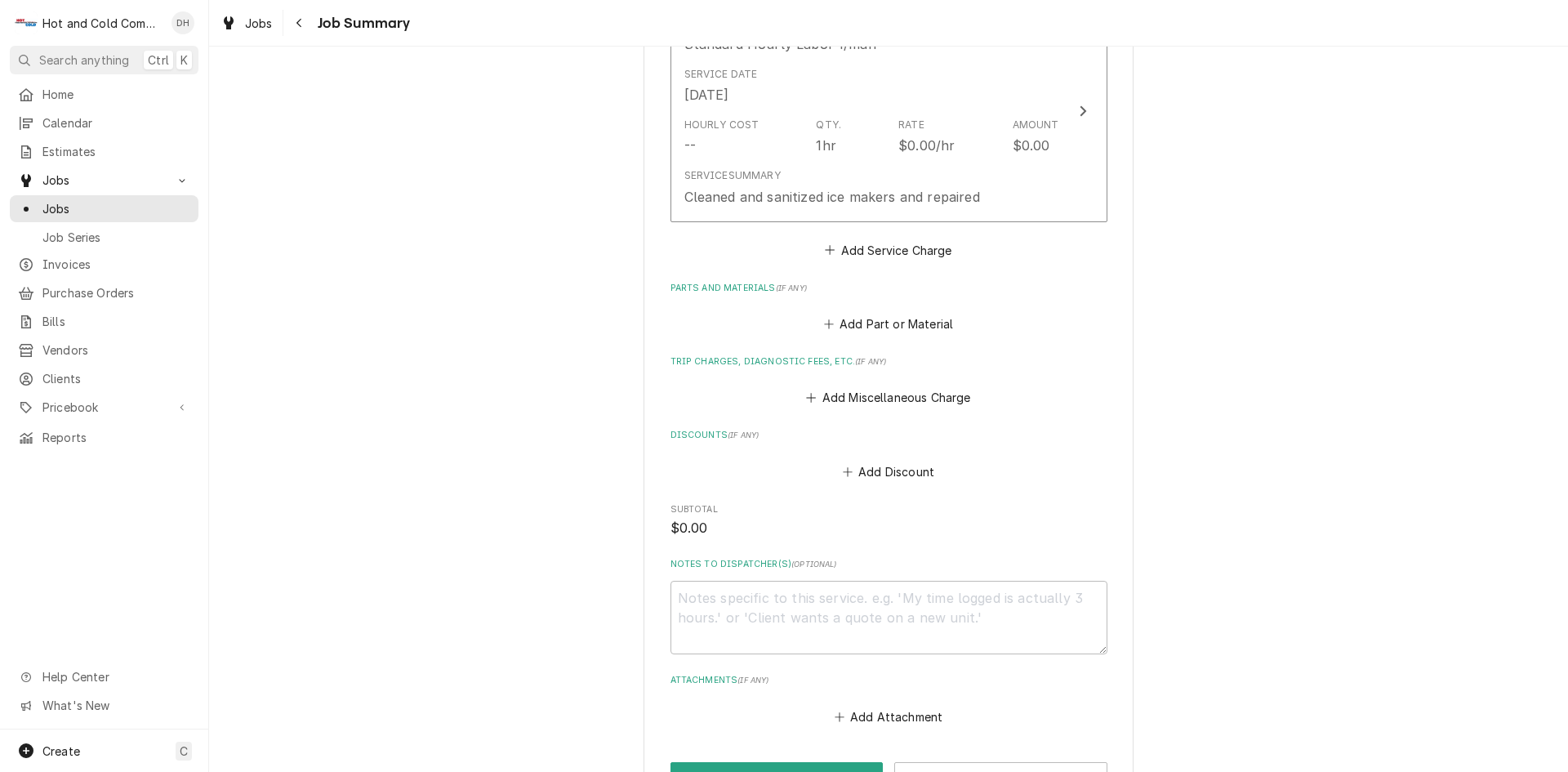
scroll to position [754, 0]
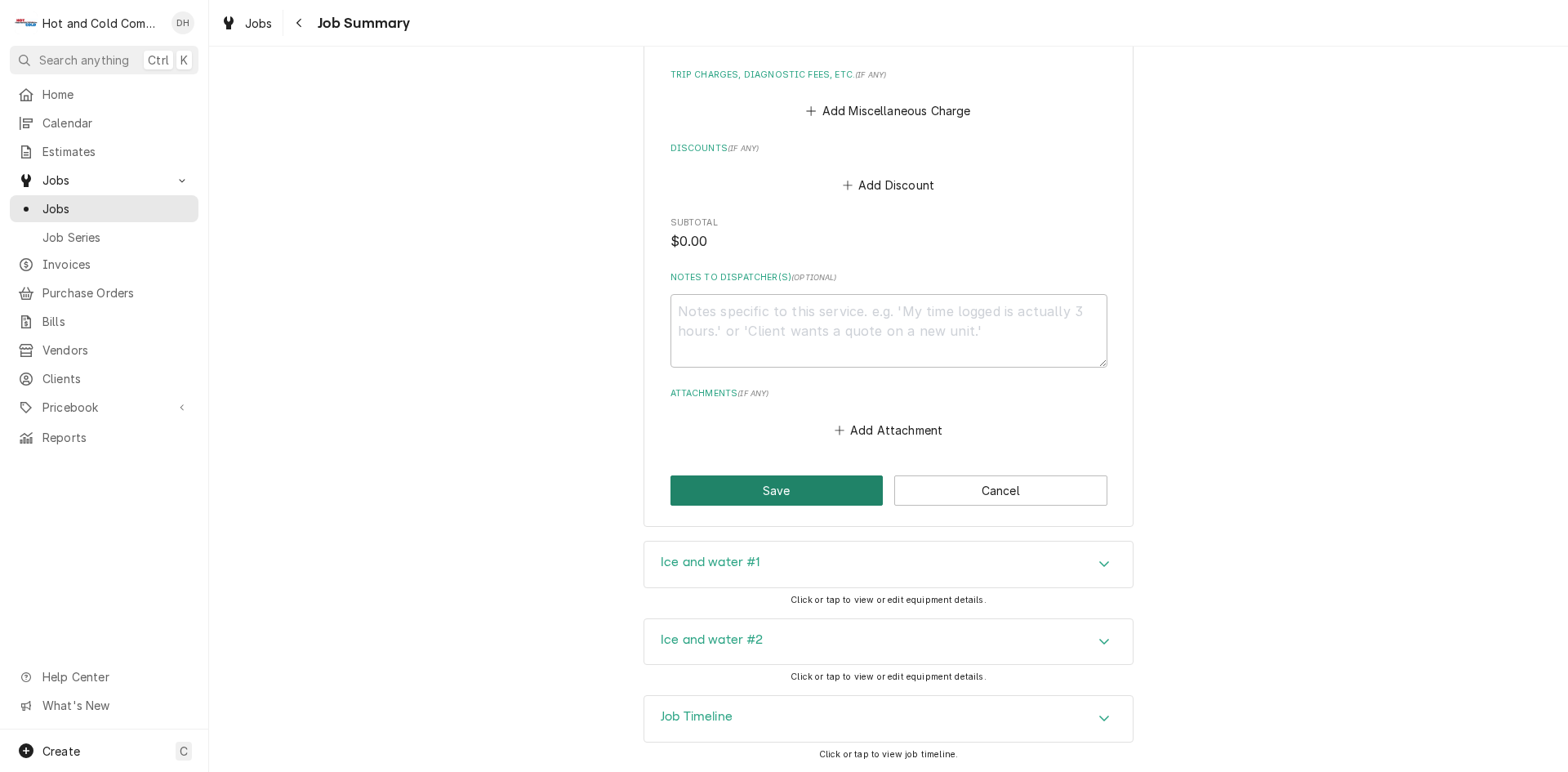
click at [812, 489] on button "Save" at bounding box center [777, 491] width 213 height 31
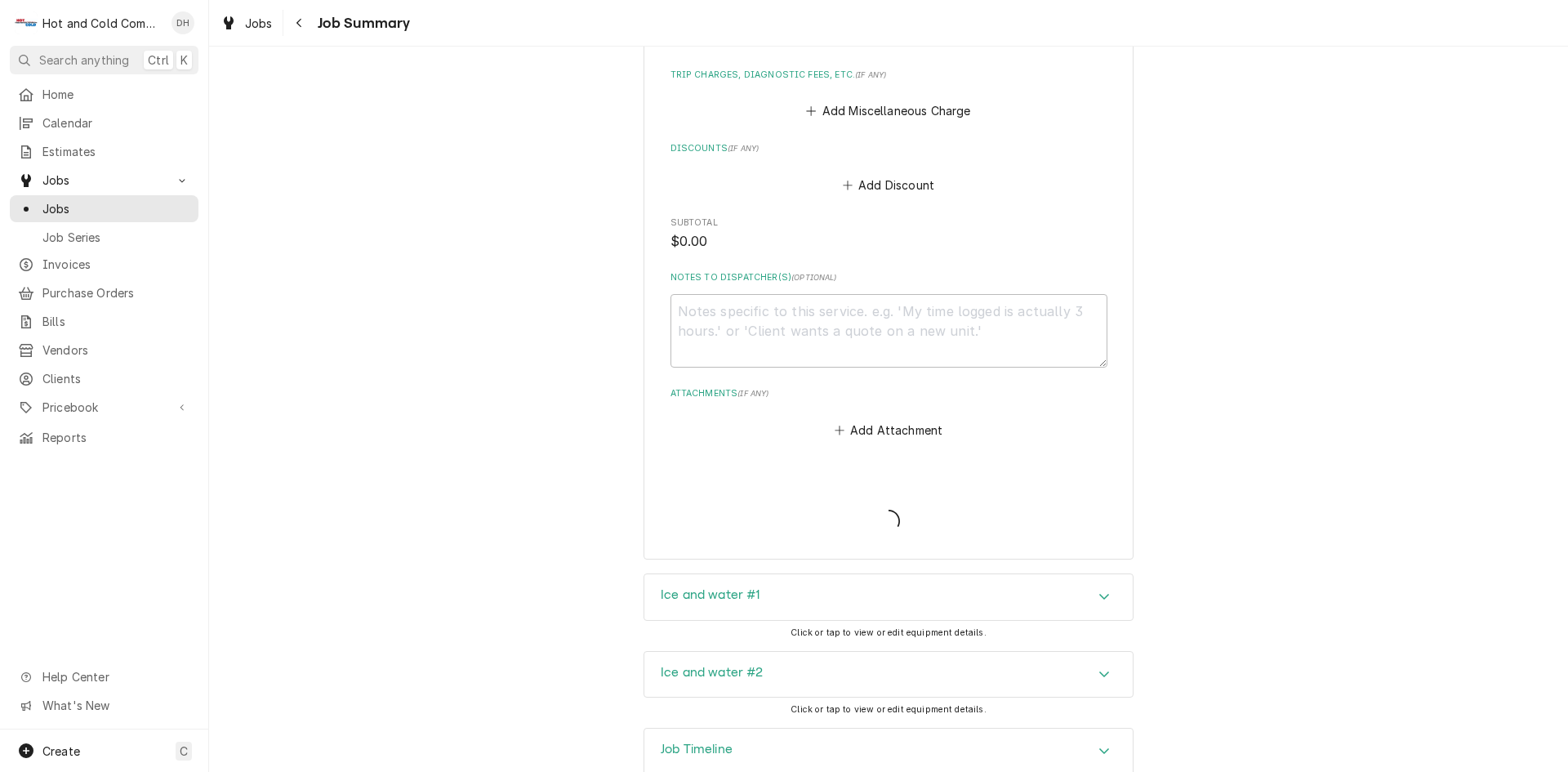
type textarea "x"
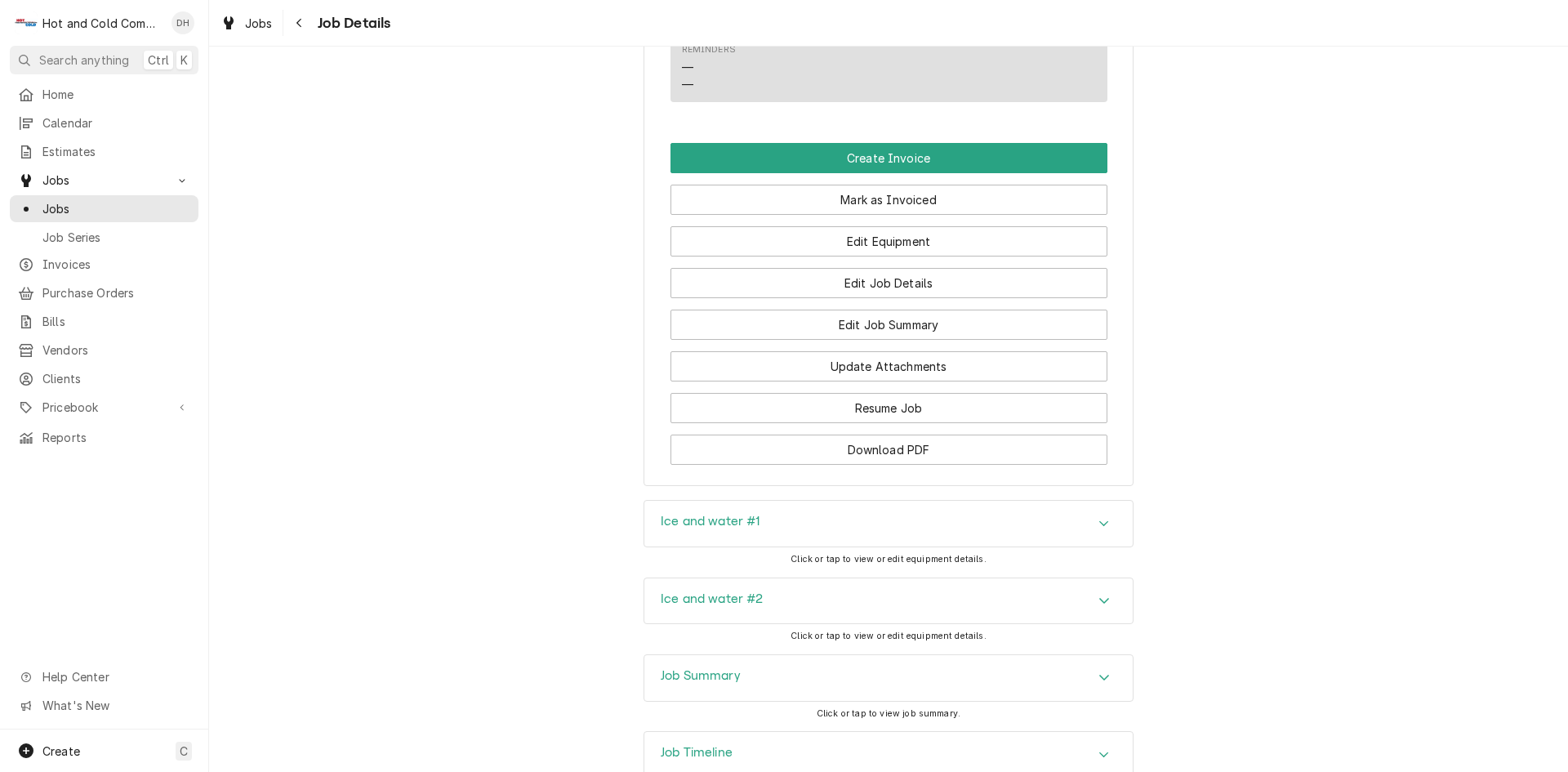
scroll to position [1031, 0]
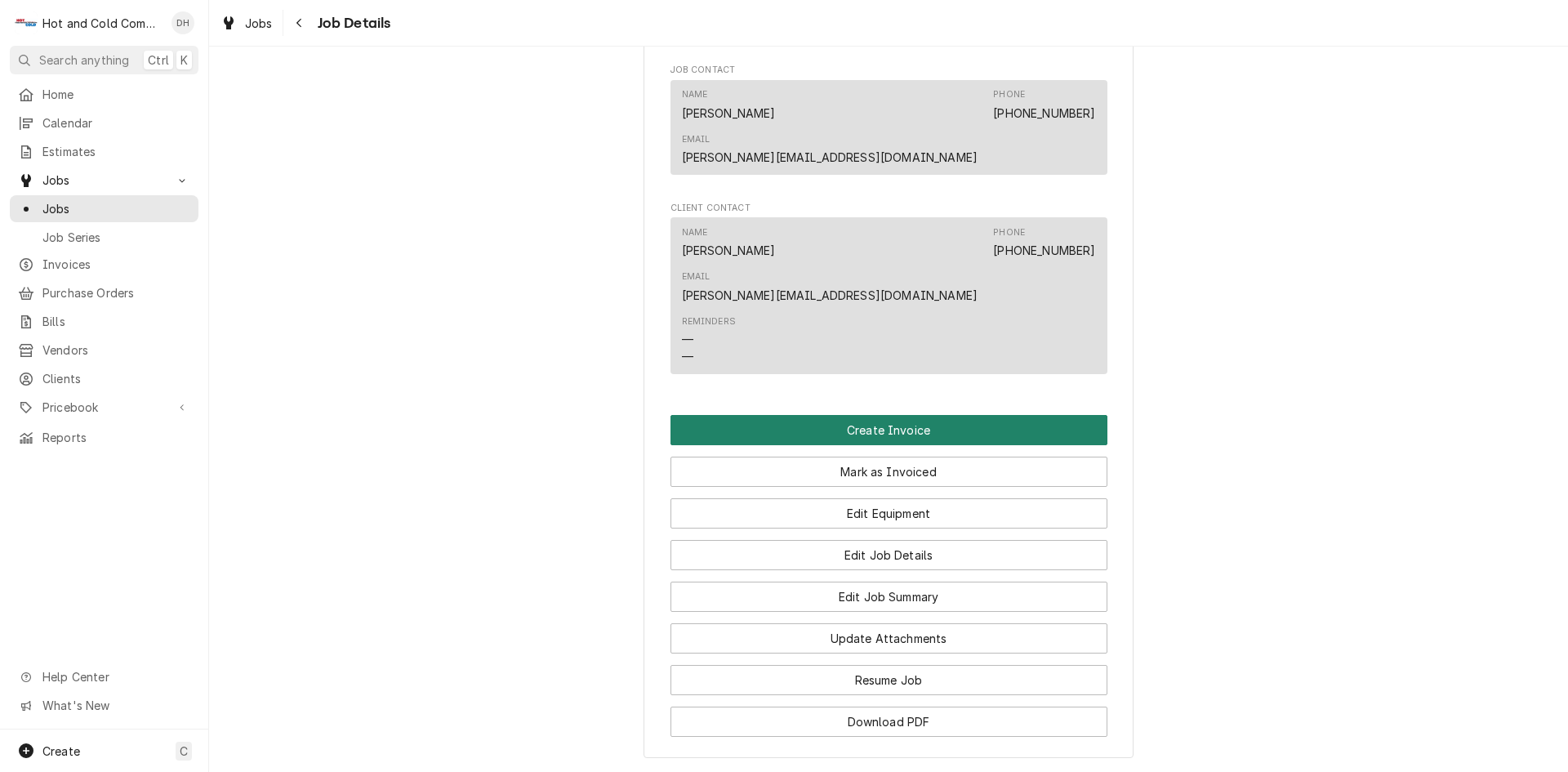
click at [911, 415] on button "Create Invoice" at bounding box center [889, 430] width 437 height 31
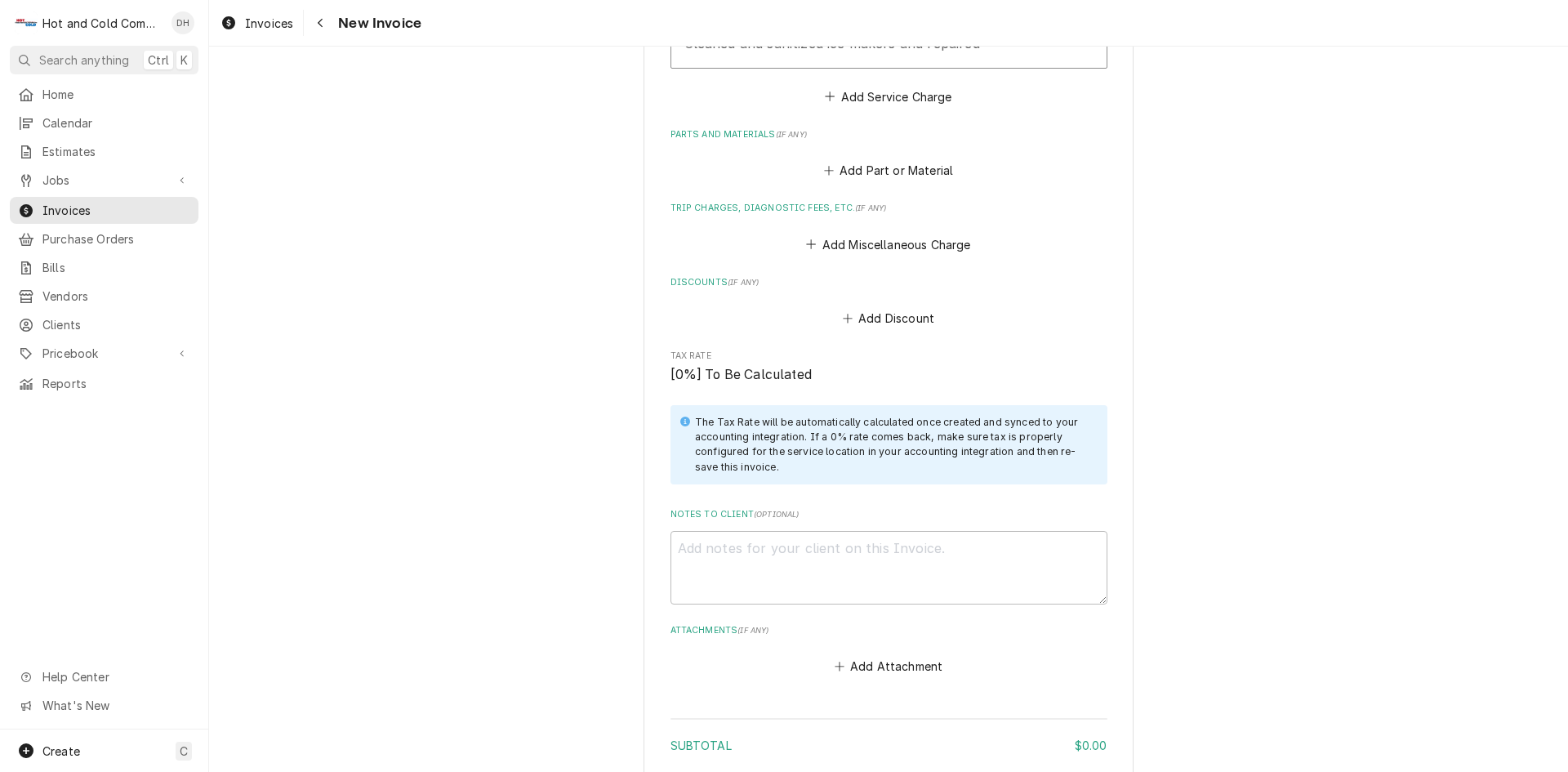
scroll to position [1852, 0]
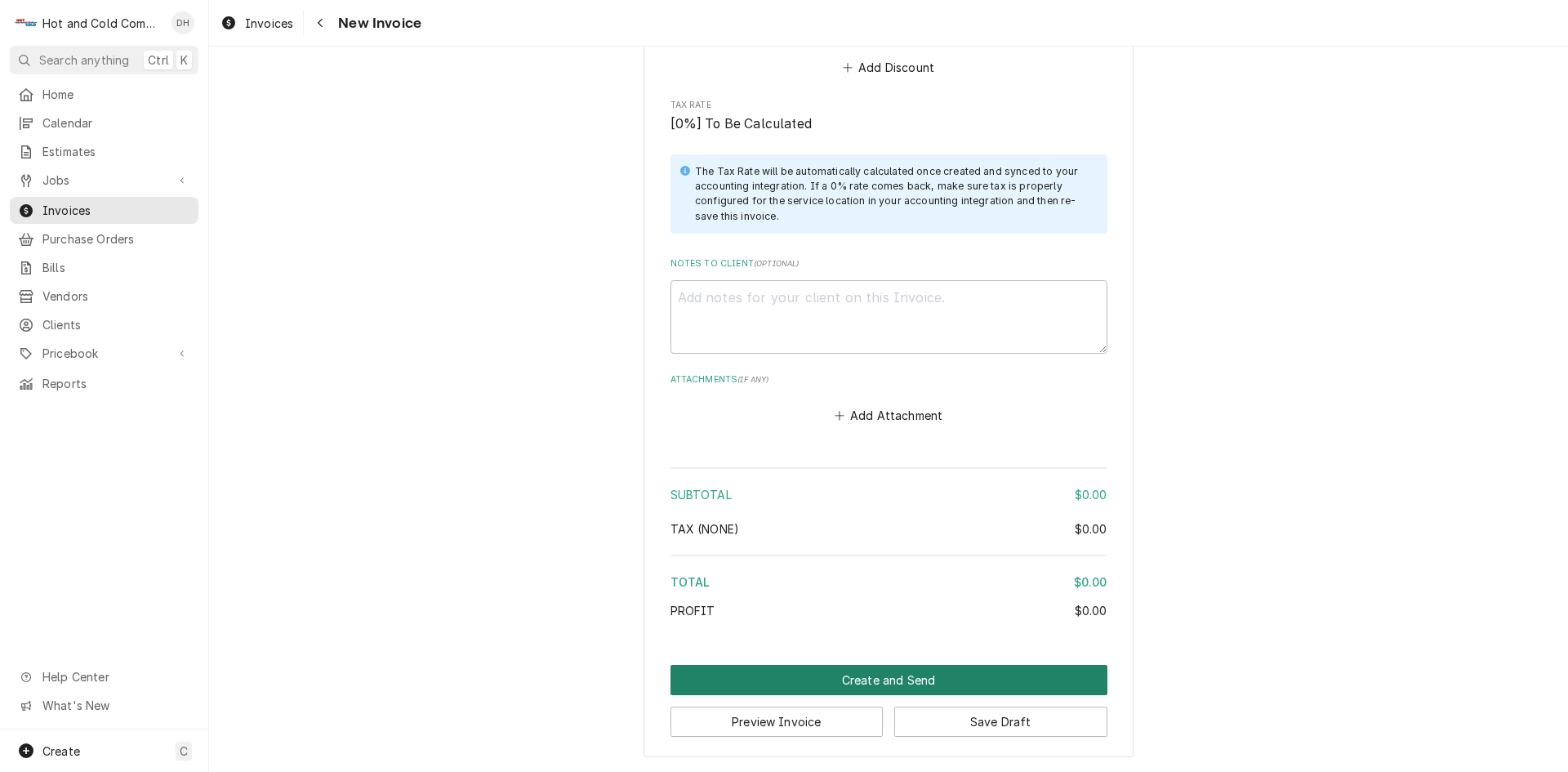
click at [869, 680] on button "Create and Send" at bounding box center [889, 680] width 437 height 31
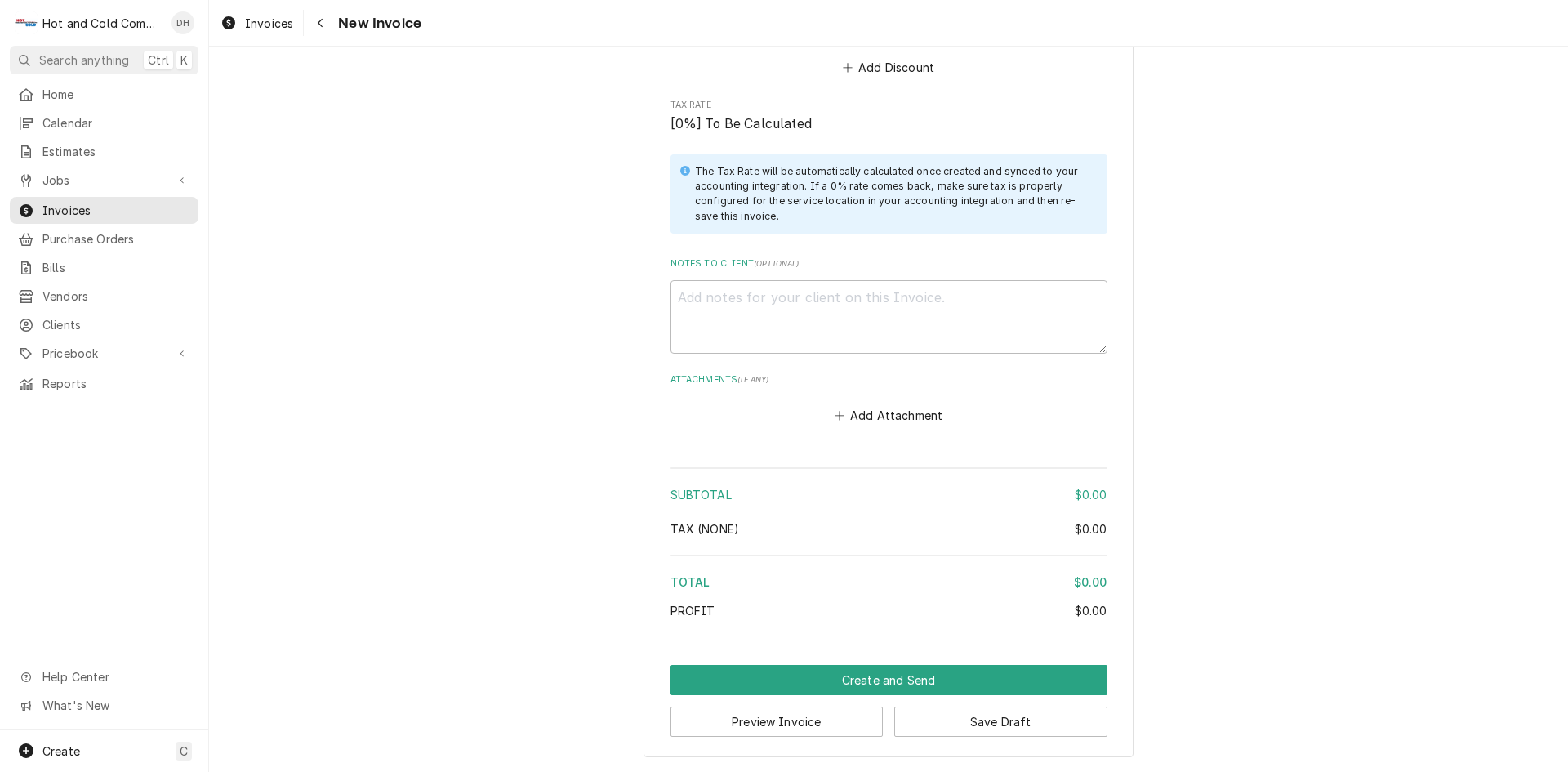
scroll to position [1843, 0]
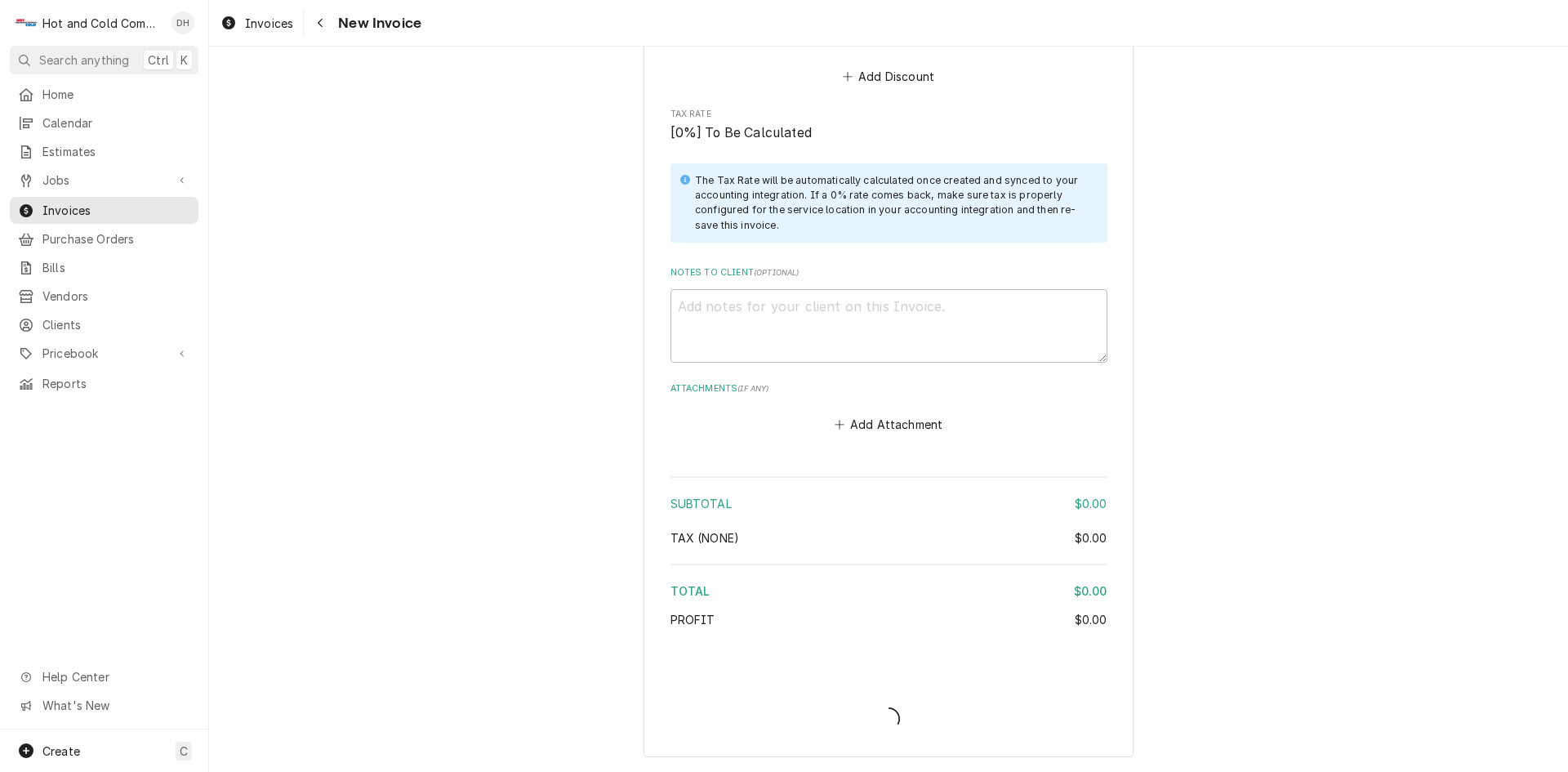
type textarea "x"
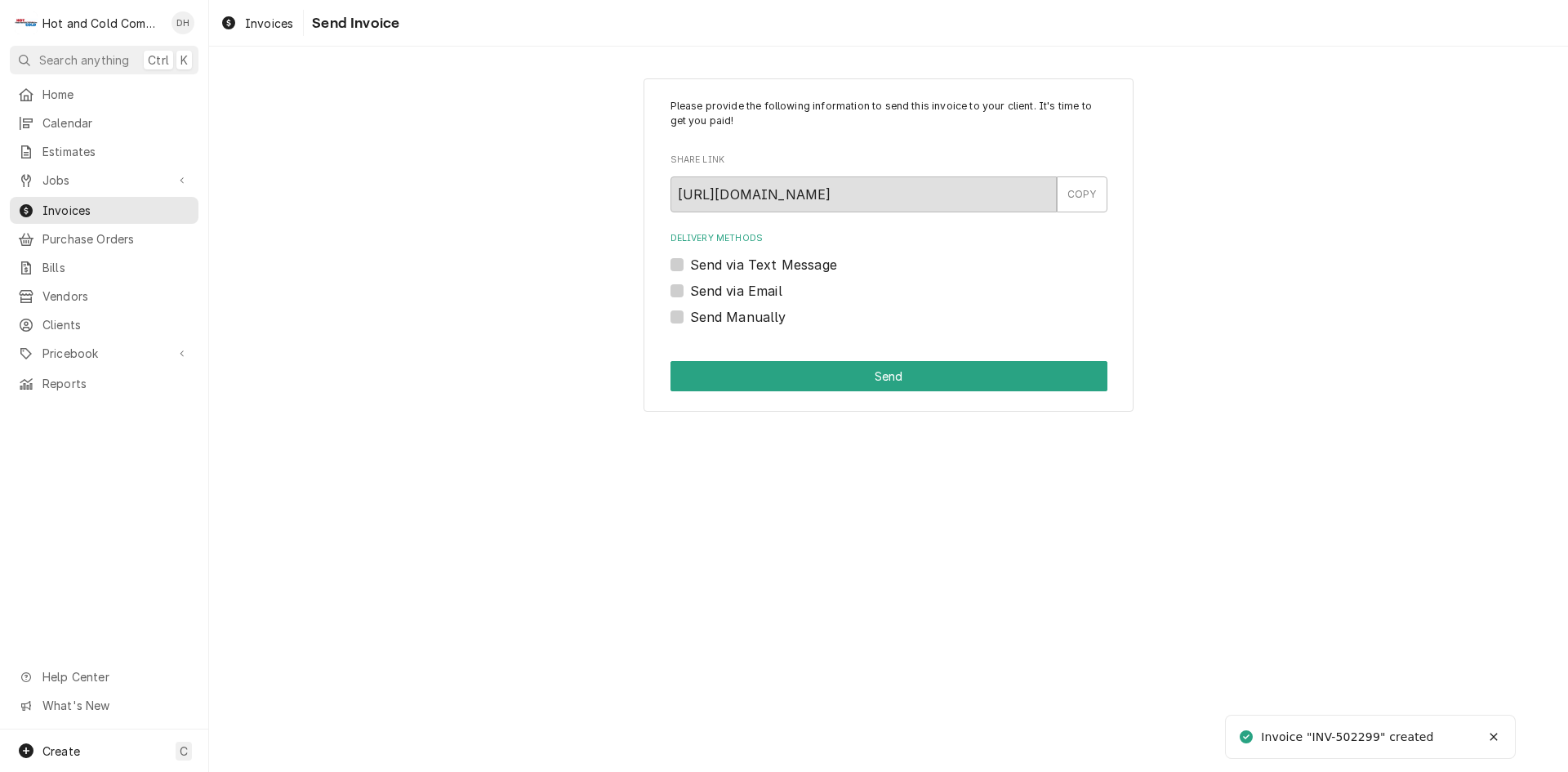
click at [690, 315] on label "Send Manually" at bounding box center [738, 317] width 96 height 19
click at [690, 315] on input "Send Manually" at bounding box center [908, 325] width 437 height 36
checkbox input "true"
click at [895, 384] on button "Send" at bounding box center [889, 376] width 437 height 31
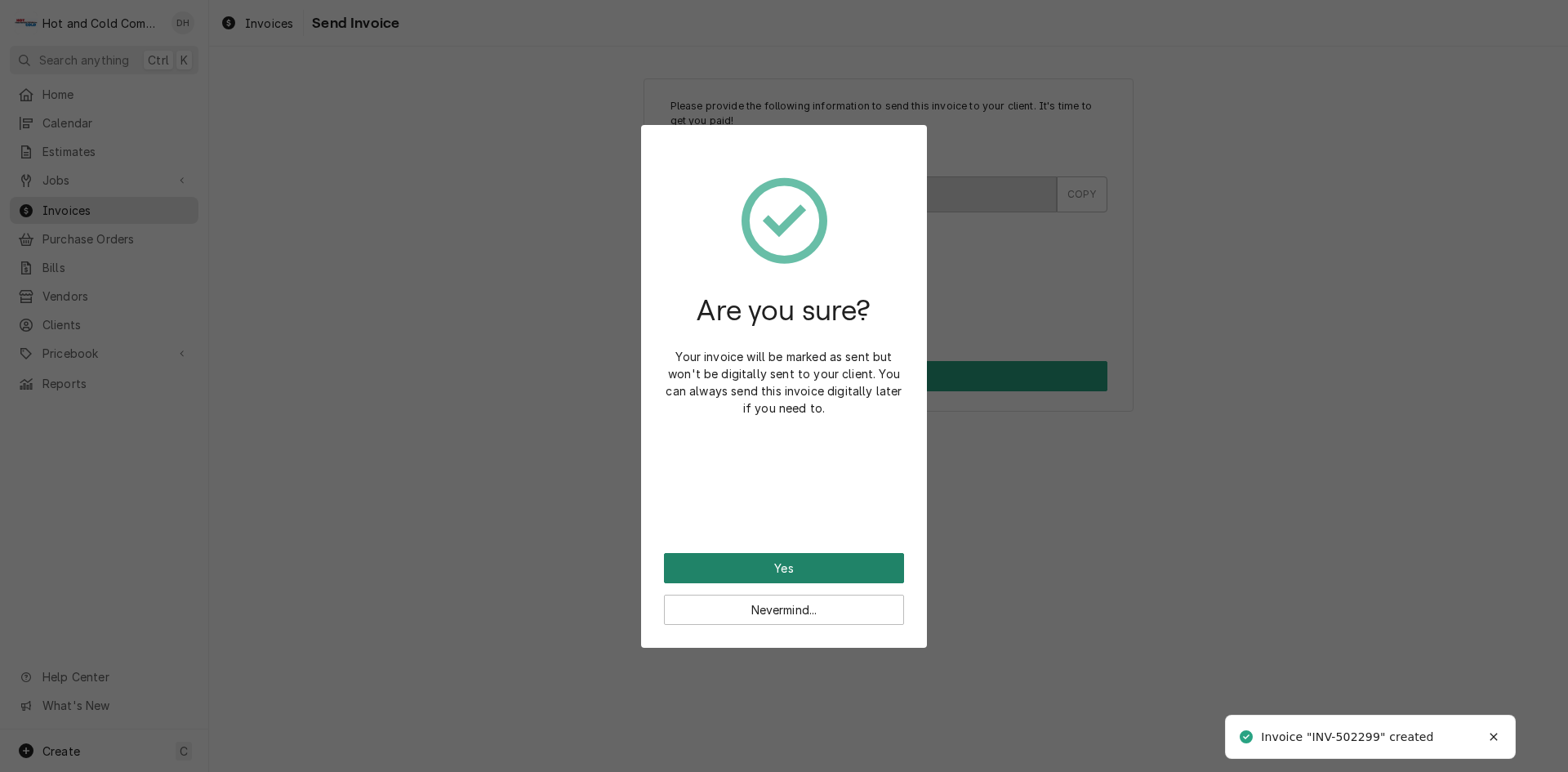
click at [814, 565] on button "Yes" at bounding box center [784, 568] width 240 height 31
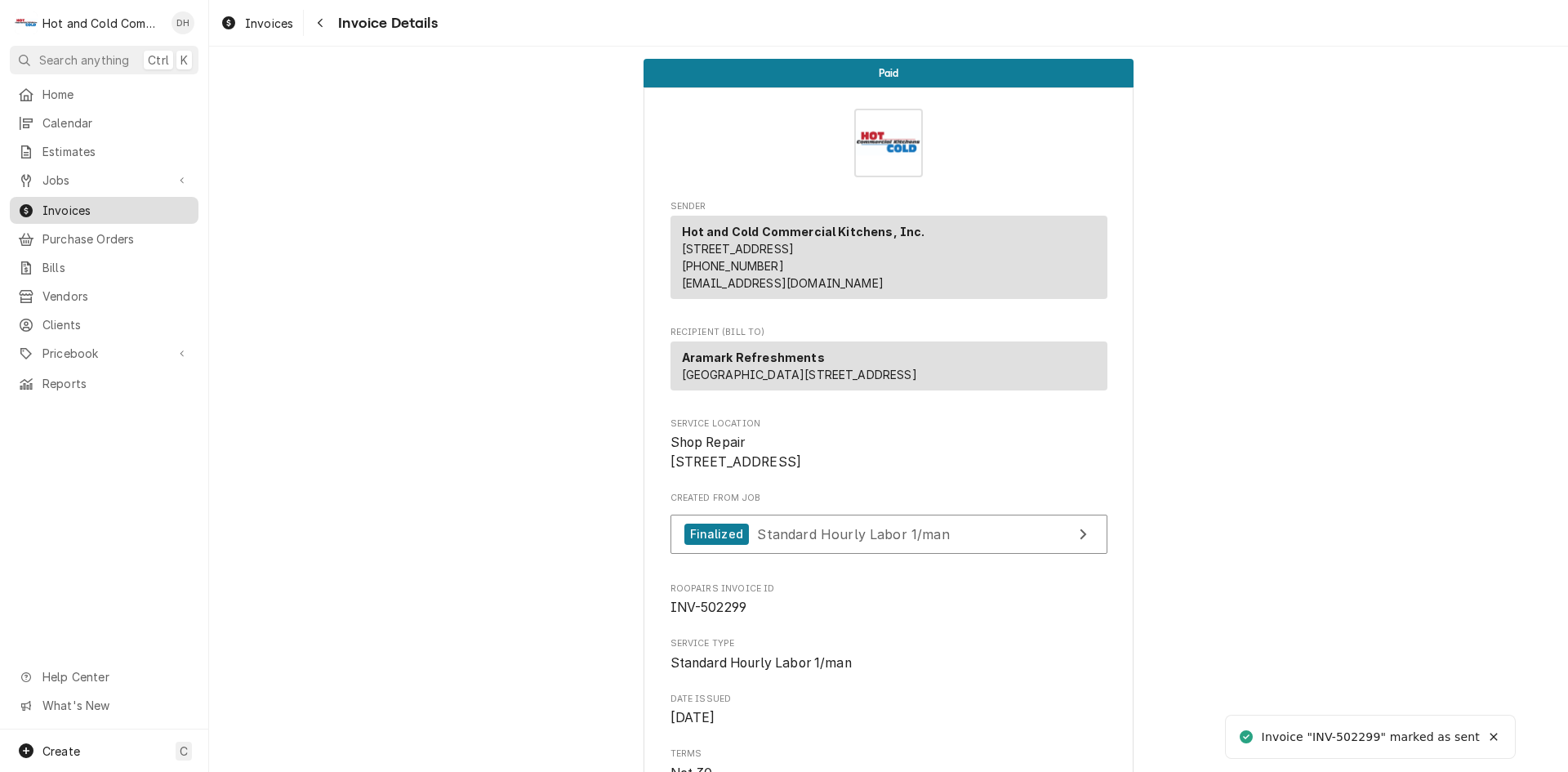
drag, startPoint x: 81, startPoint y: 202, endPoint x: 93, endPoint y: 216, distance: 18.4
click at [81, 202] on span "Invoices" at bounding box center [116, 210] width 148 height 18
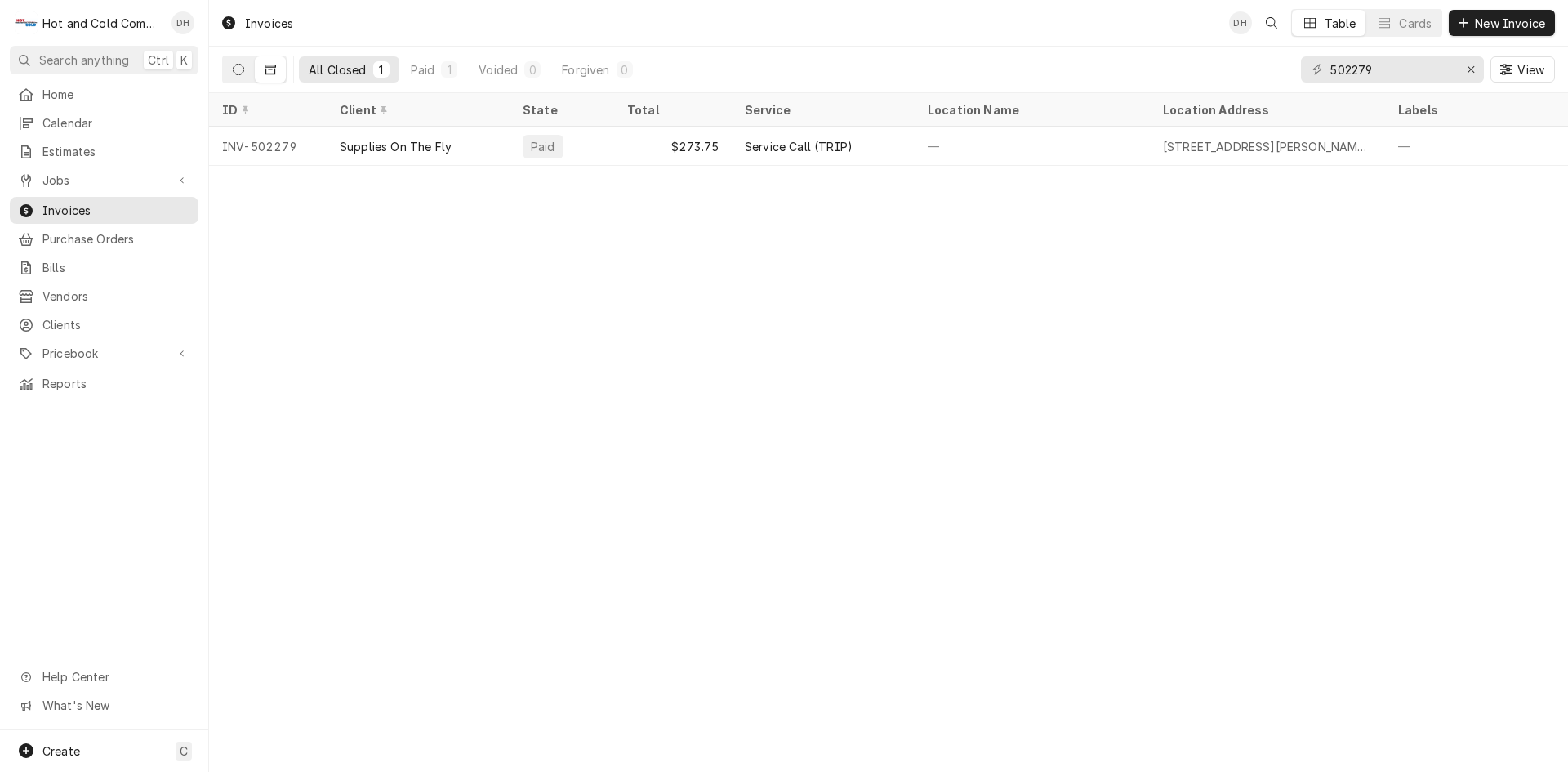
click at [239, 67] on icon "Dynamic Content Wrapper" at bounding box center [238, 69] width 11 height 11
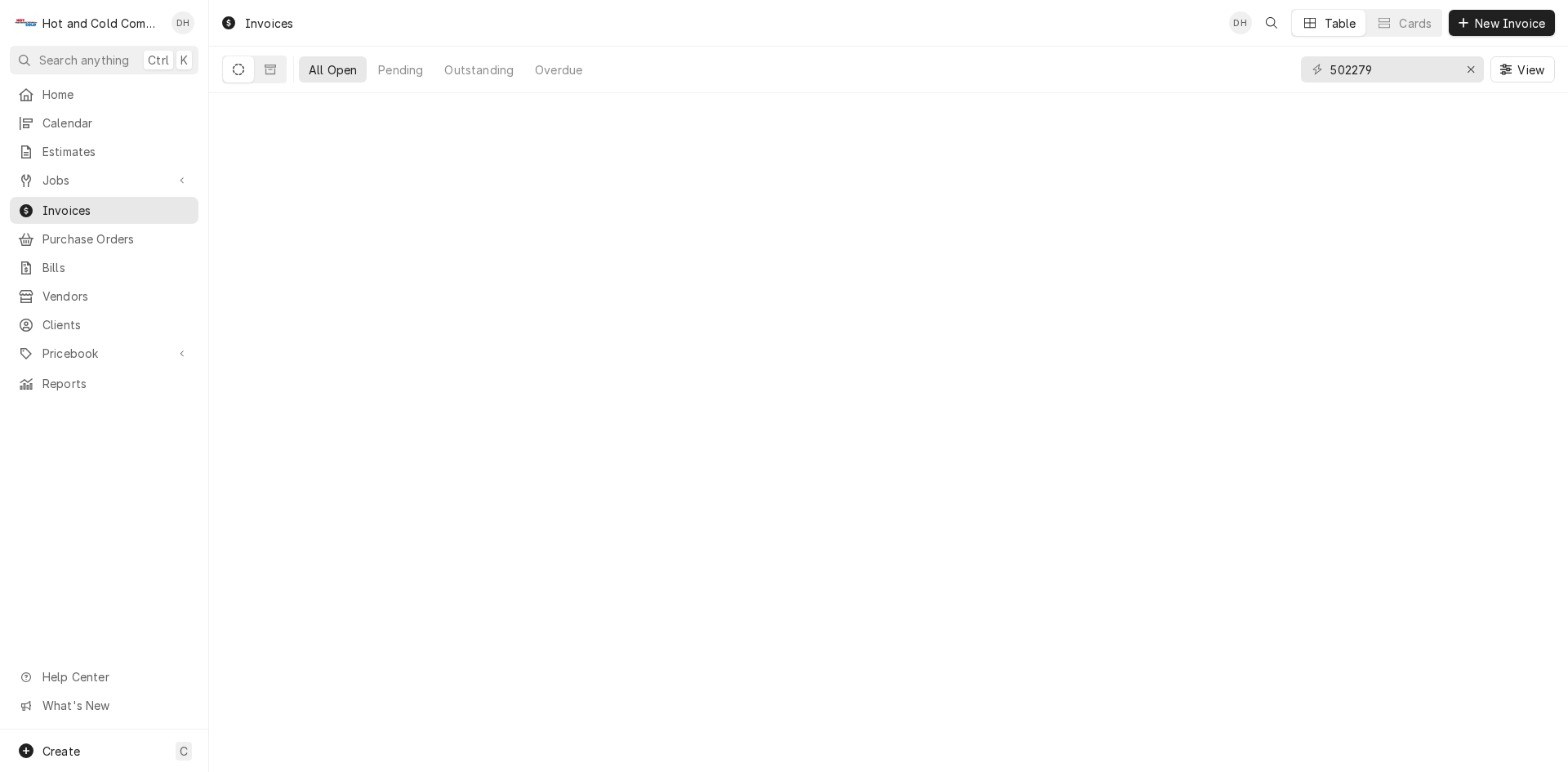
click at [239, 67] on icon "Dynamic Content Wrapper" at bounding box center [238, 69] width 11 height 11
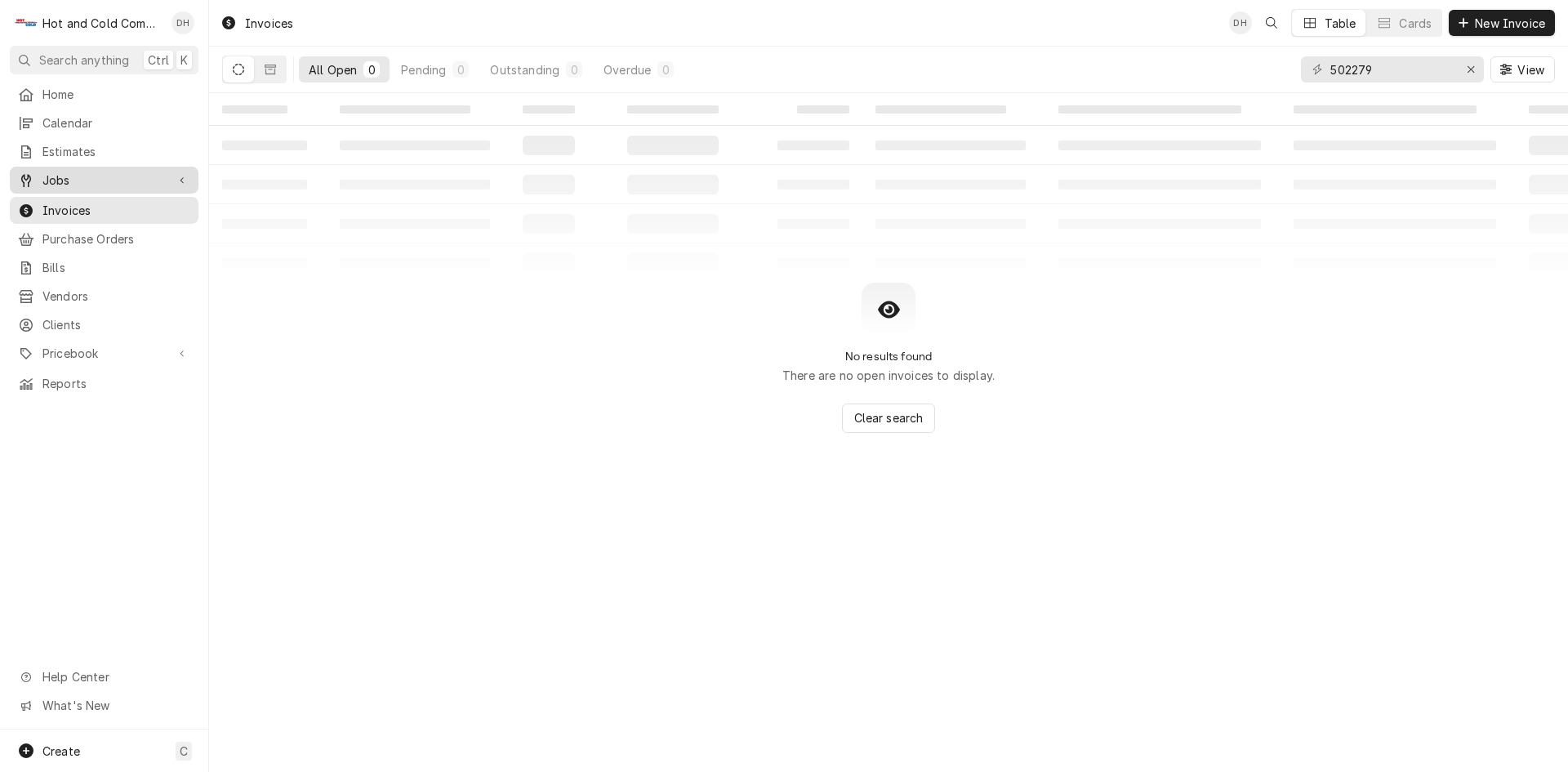
click at [91, 172] on span "Jobs" at bounding box center [103, 181] width 124 height 18
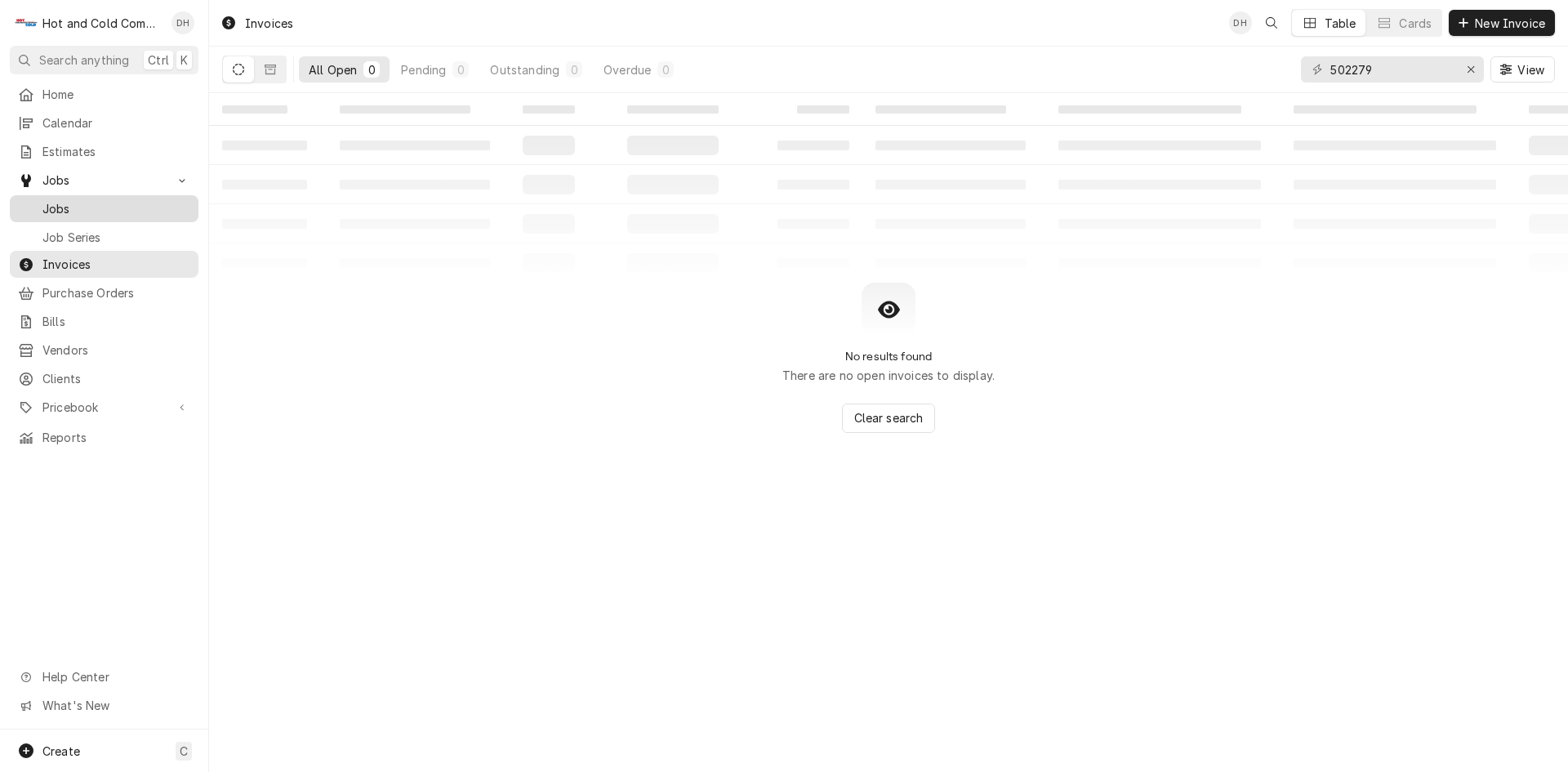
click at [73, 202] on span "Jobs" at bounding box center [116, 209] width 148 height 18
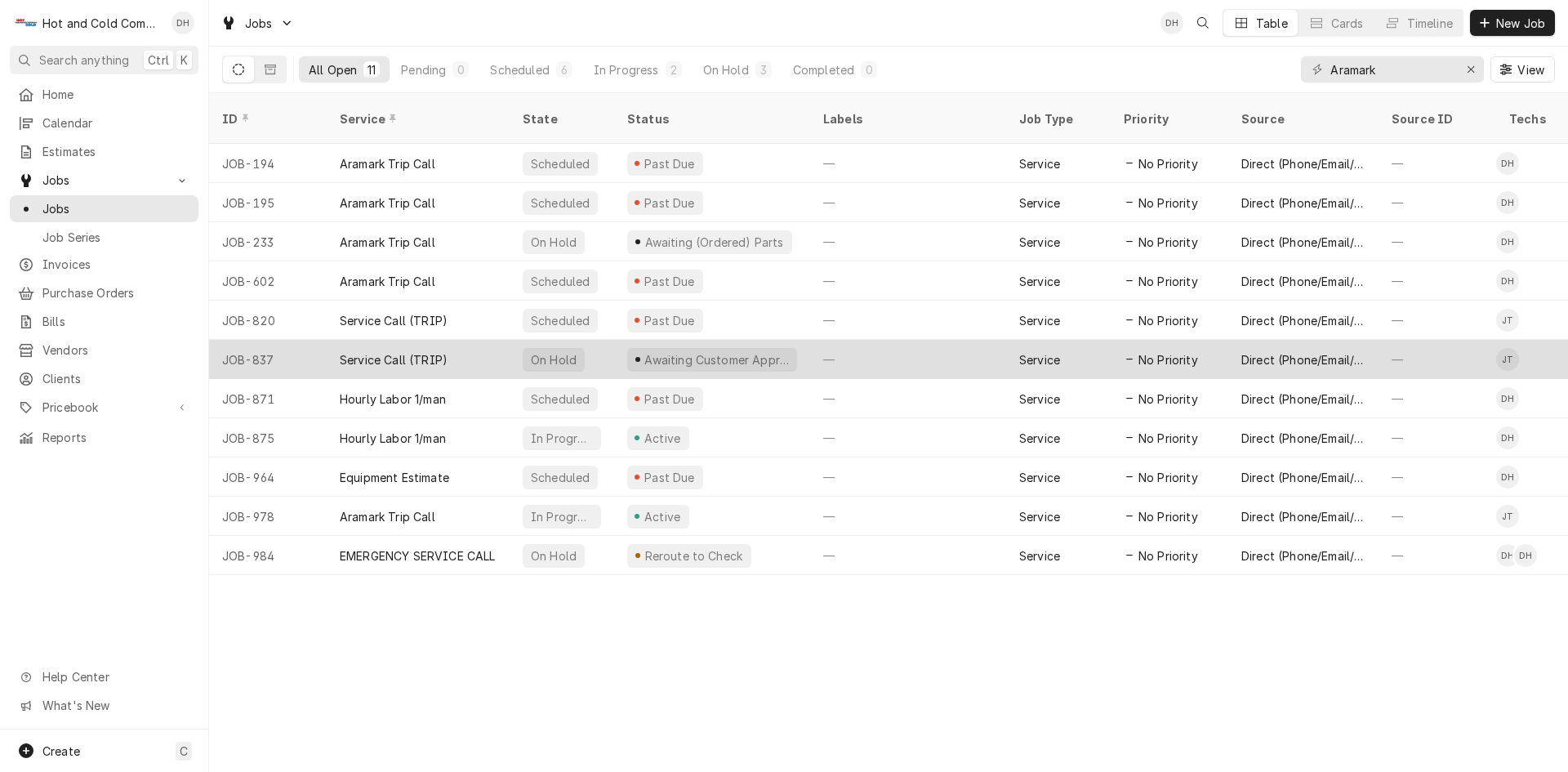
click at [745, 351] on div "Awaiting Customer Approval" at bounding box center [717, 360] width 148 height 18
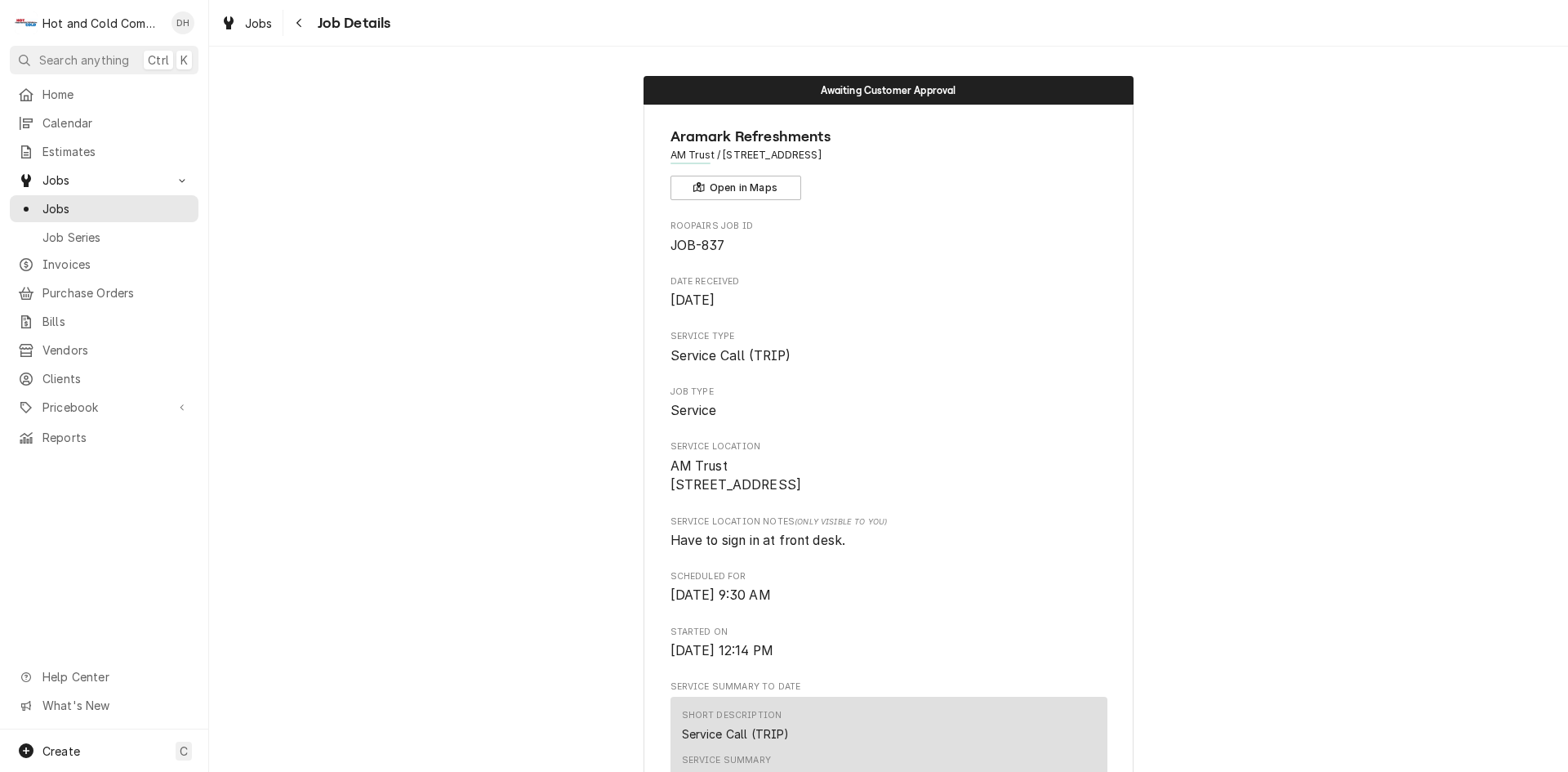
scroll to position [273, 0]
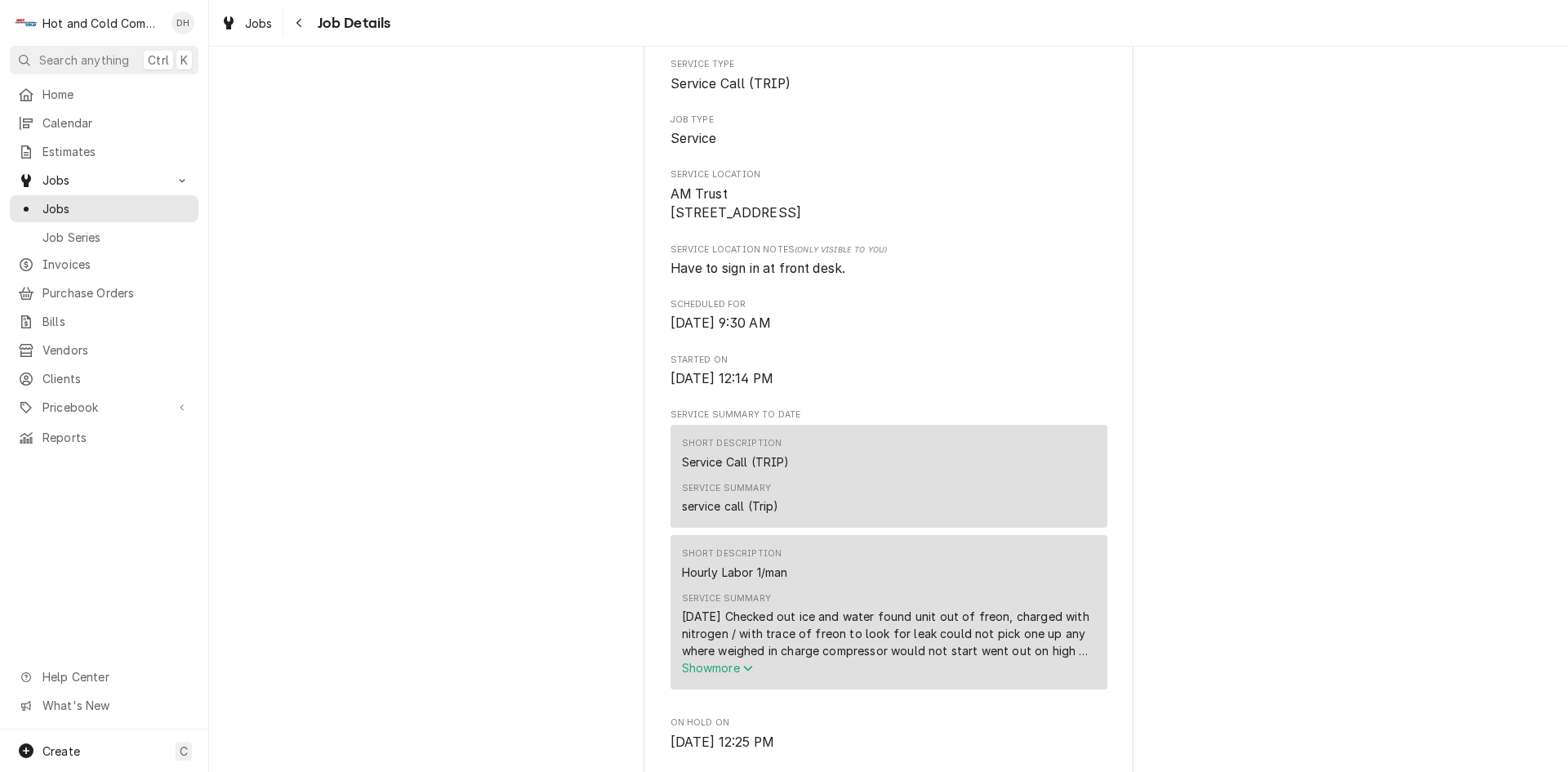
click at [748, 671] on icon "Service Summary" at bounding box center [748, 669] width 9 height 6
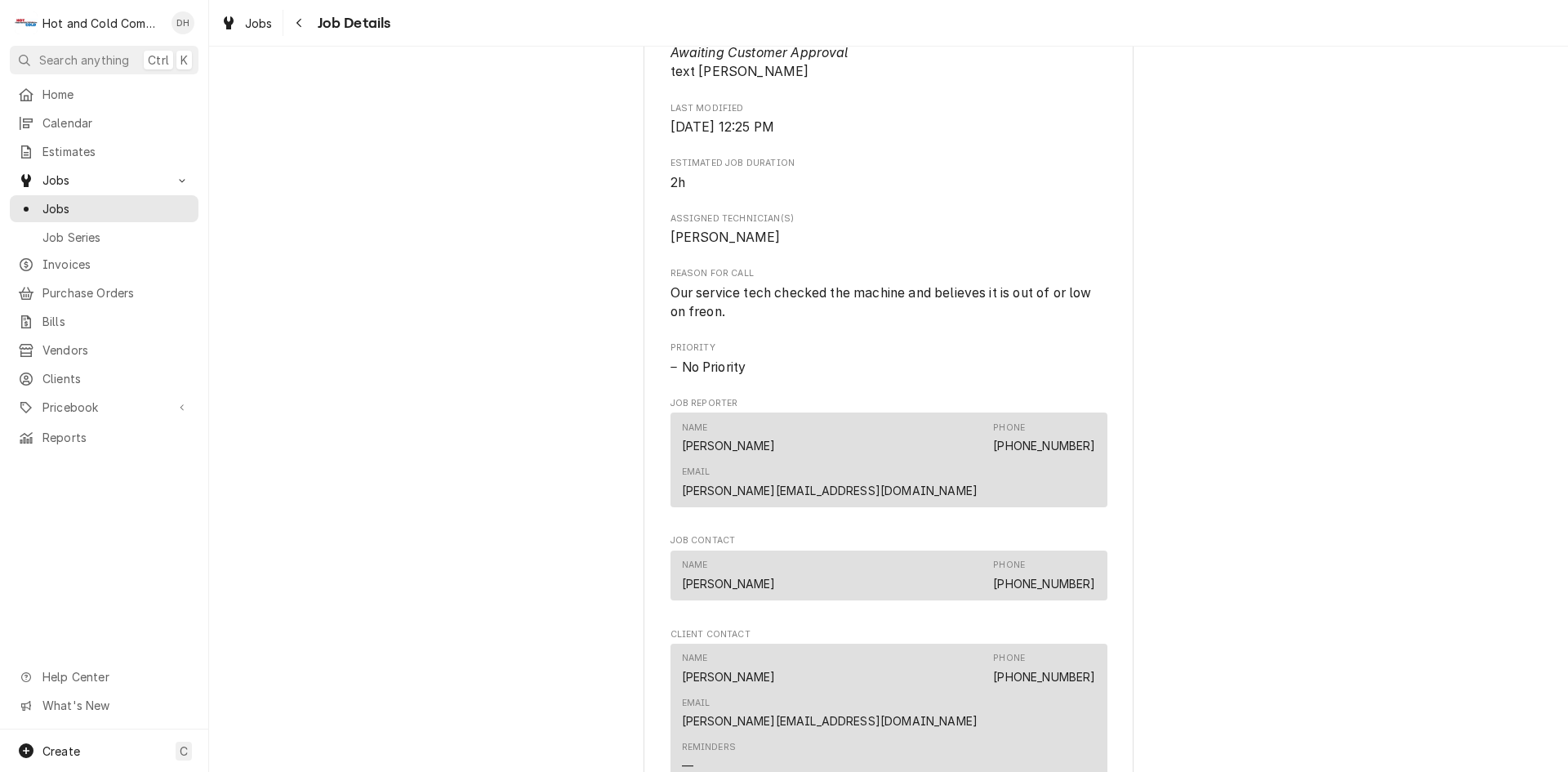
scroll to position [1362, 0]
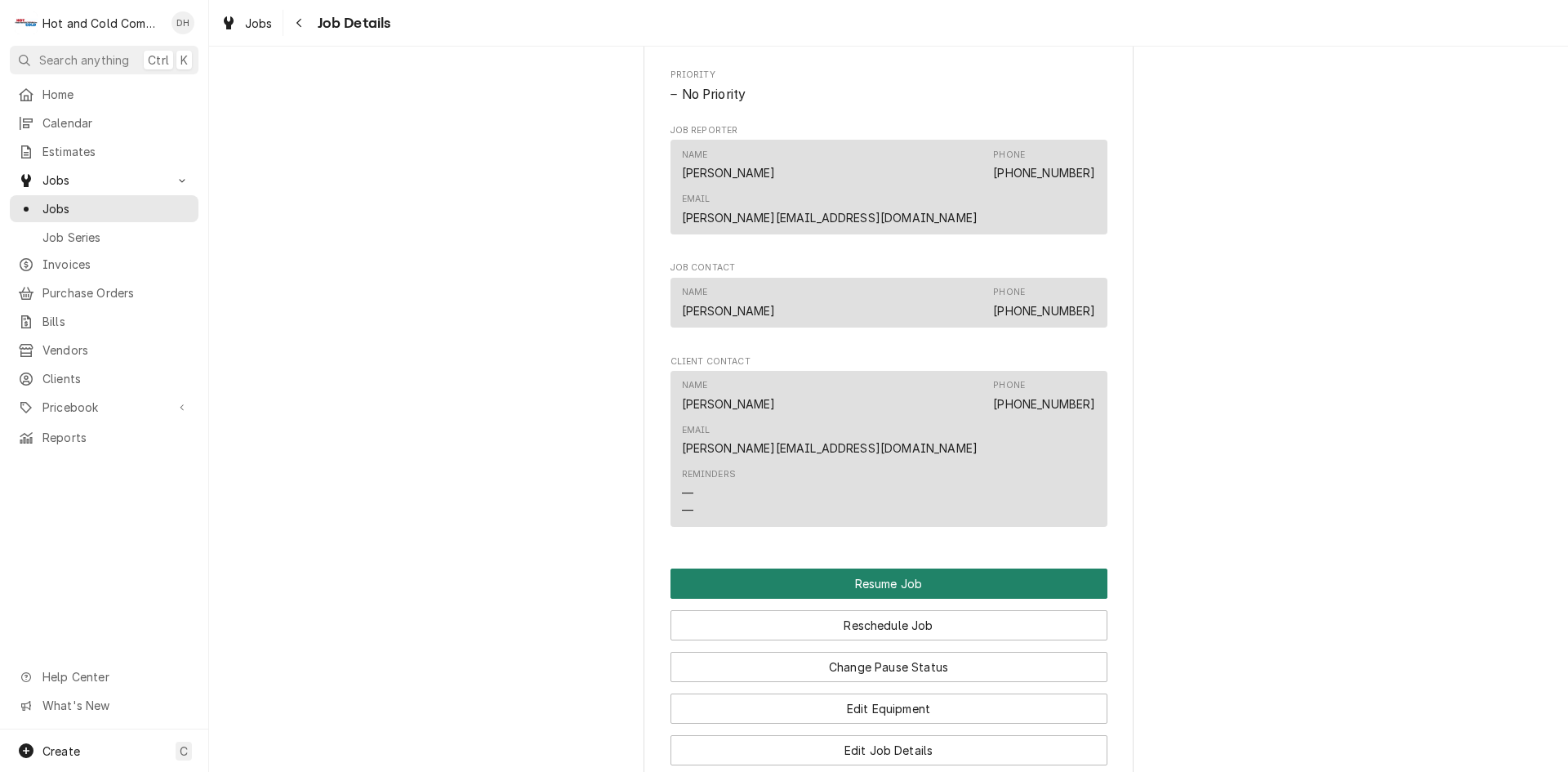
click at [886, 569] on button "Resume Job" at bounding box center [889, 584] width 437 height 31
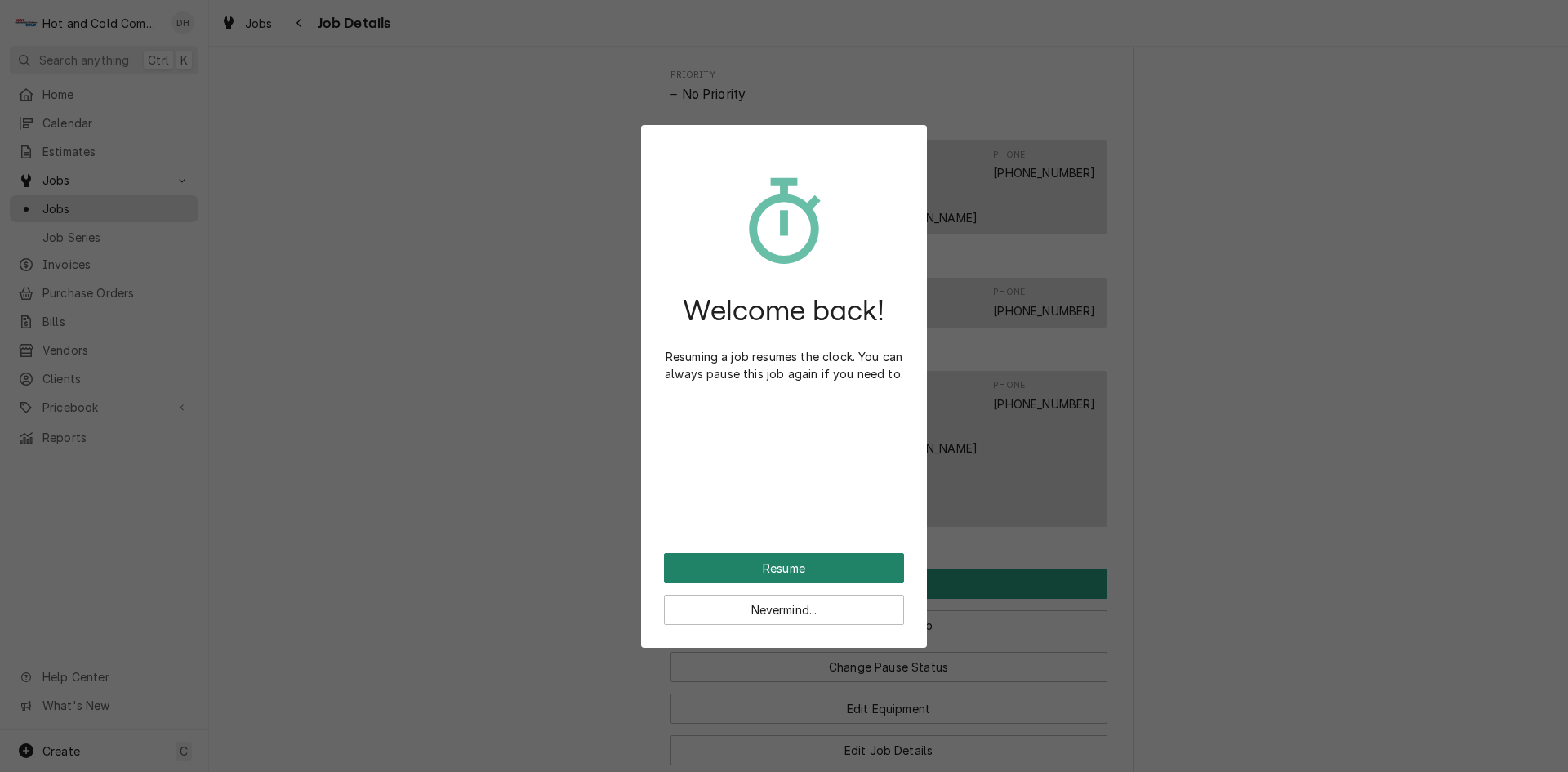
click at [817, 570] on button "Resume" at bounding box center [784, 568] width 240 height 31
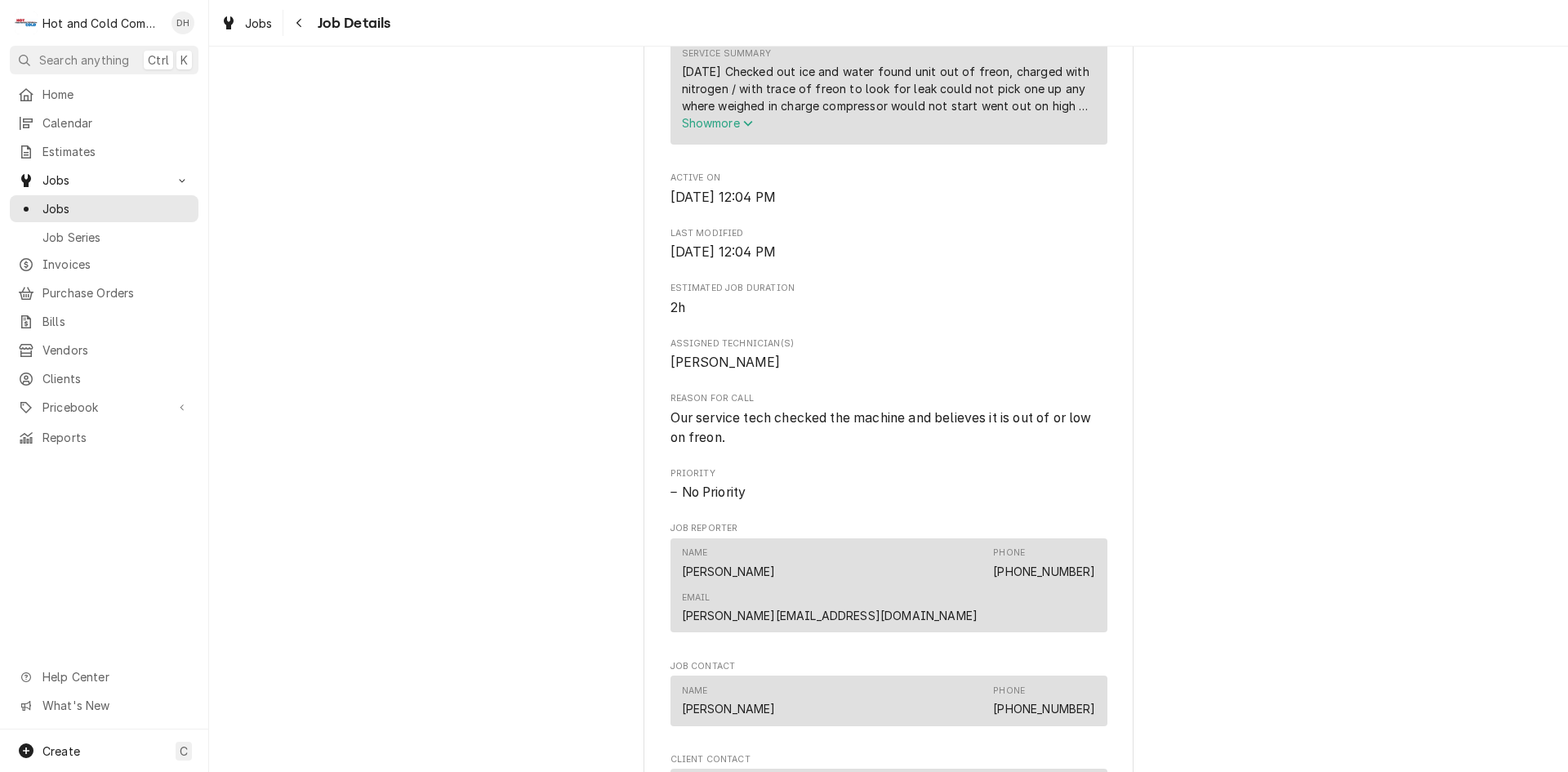
scroll to position [1089, 0]
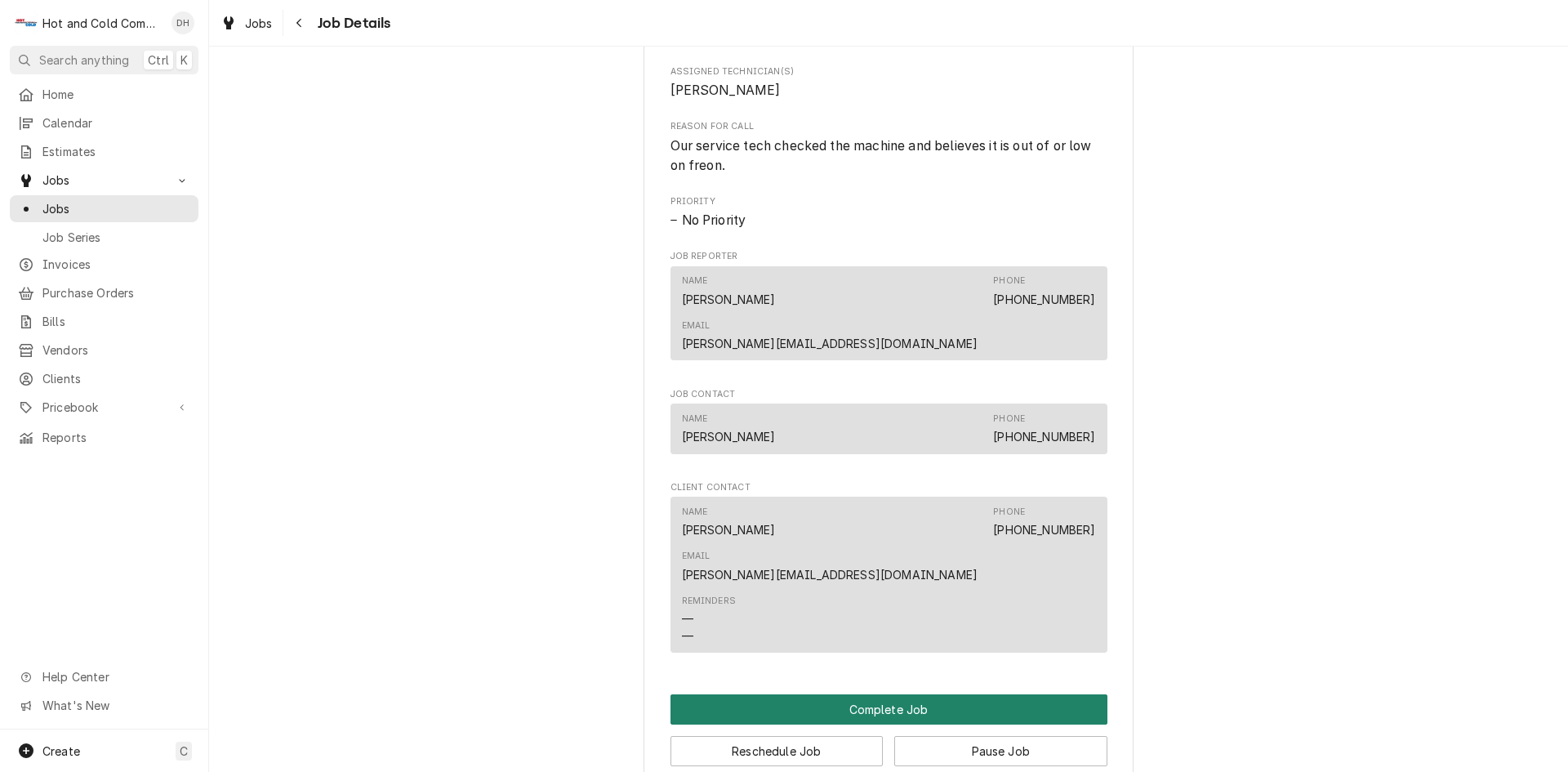
click at [875, 695] on button "Complete Job" at bounding box center [889, 710] width 437 height 31
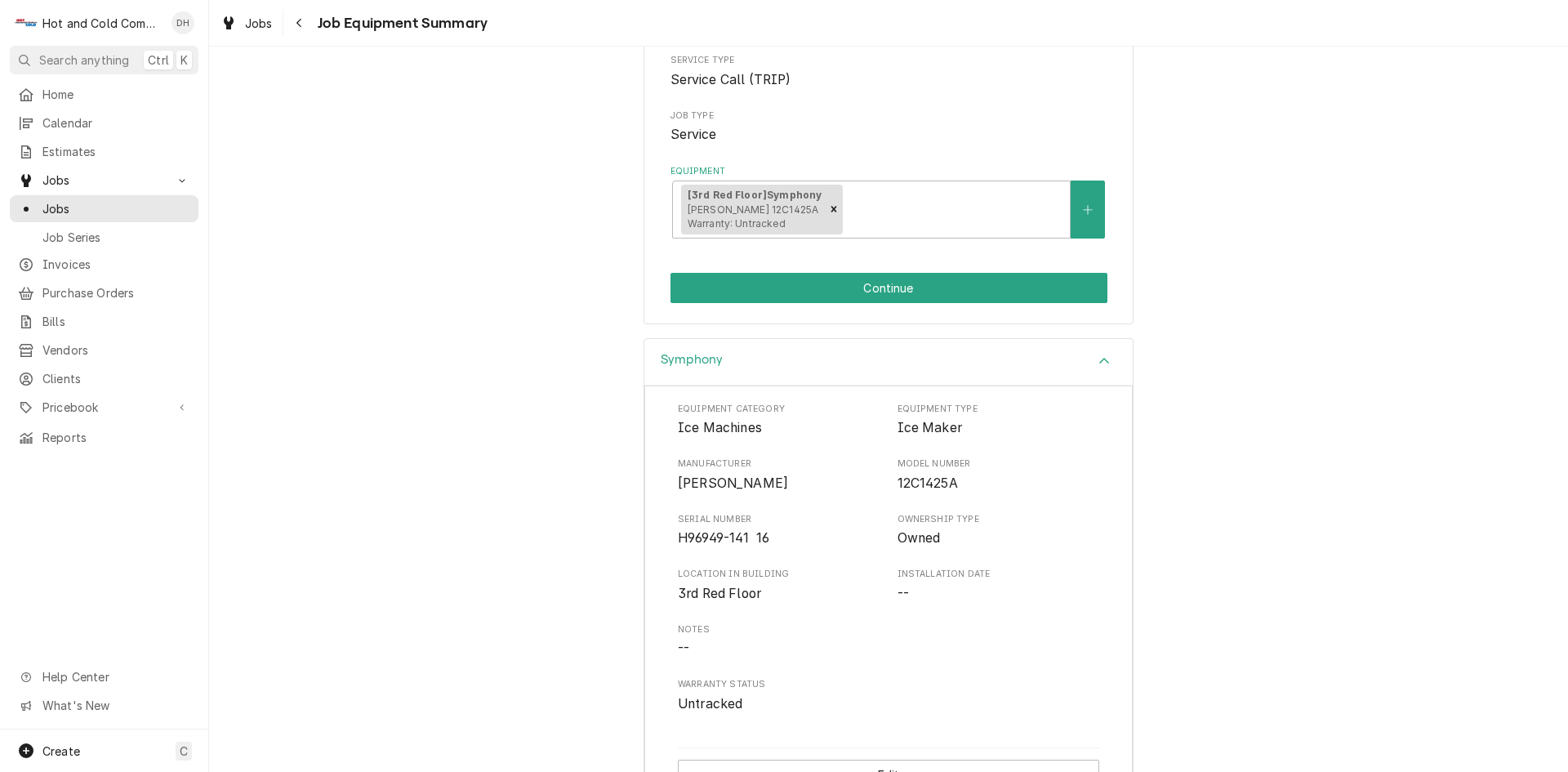
scroll to position [259, 0]
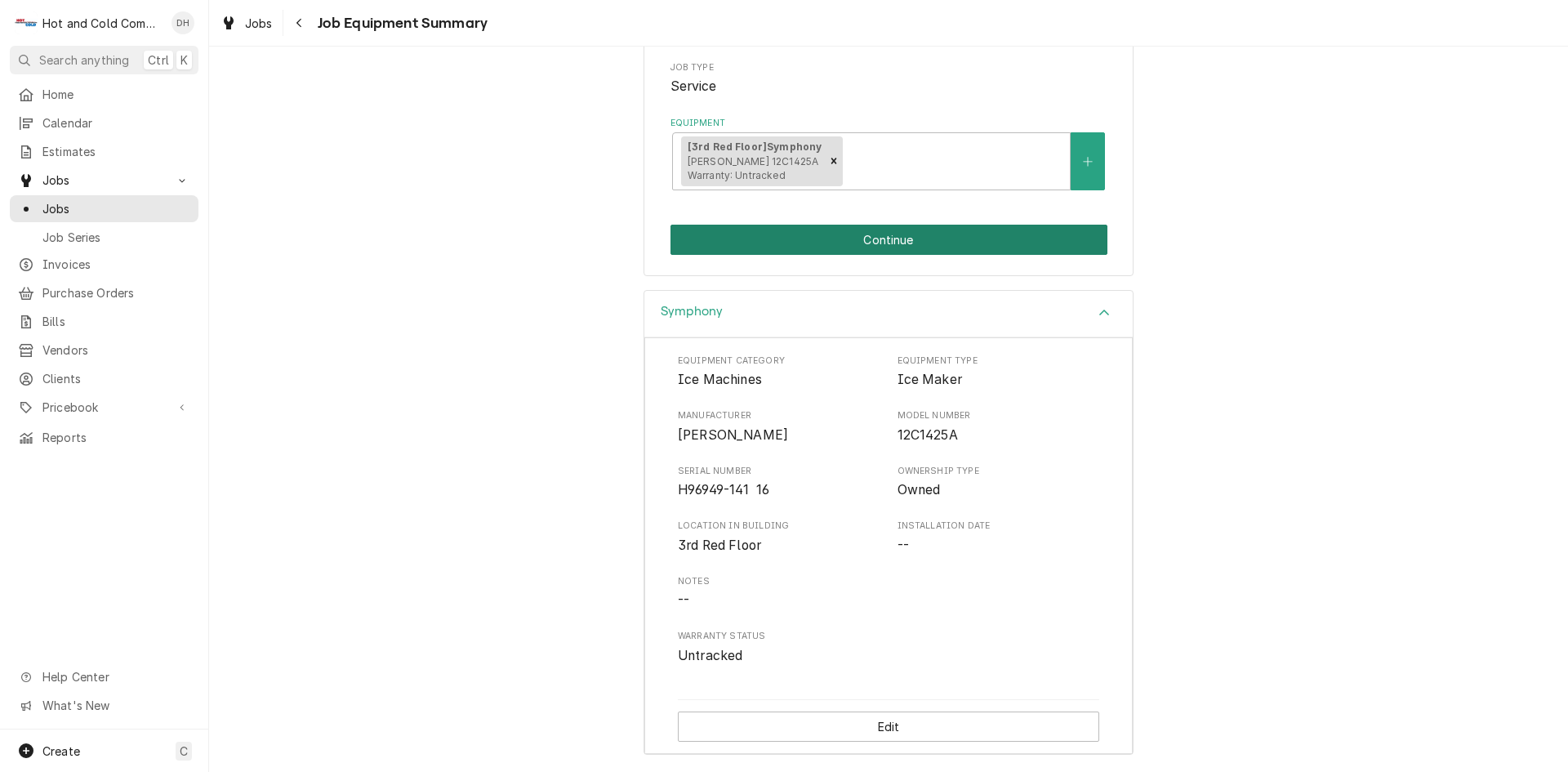
click at [881, 247] on button "Continue" at bounding box center [889, 239] width 437 height 31
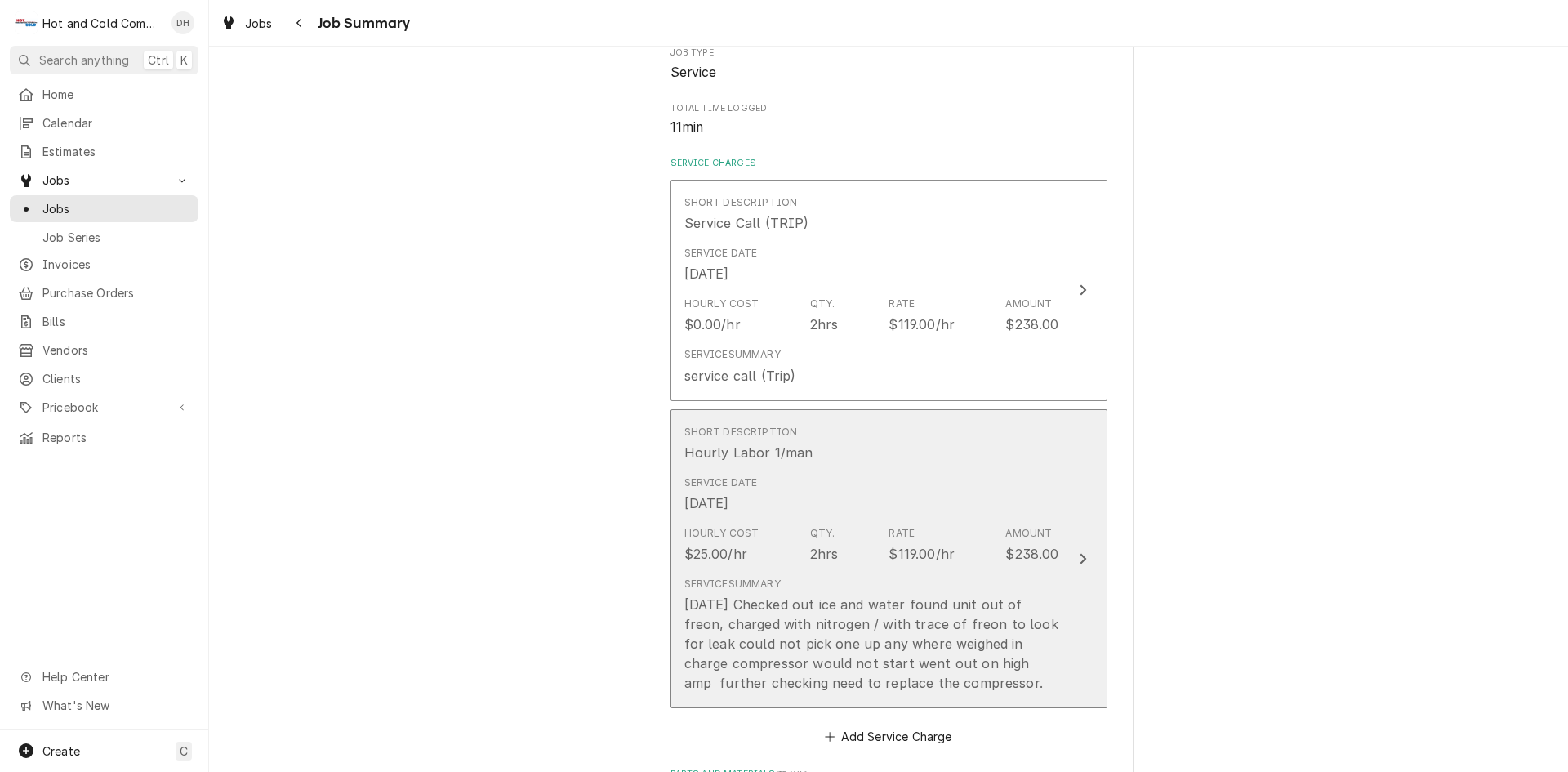
scroll to position [273, 0]
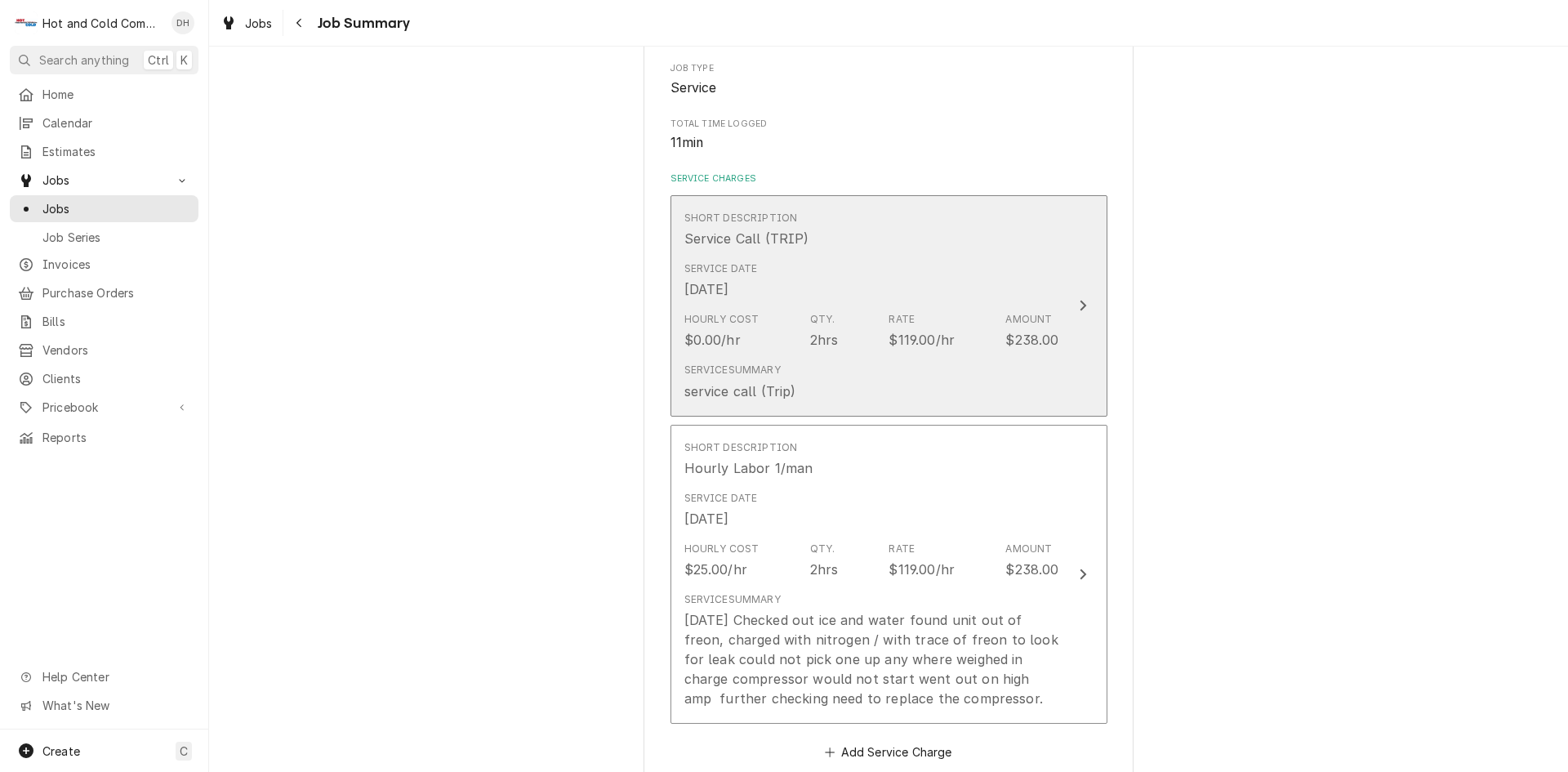
click at [1031, 273] on div "Service Date Jun 11, 2025" at bounding box center [872, 280] width 375 height 51
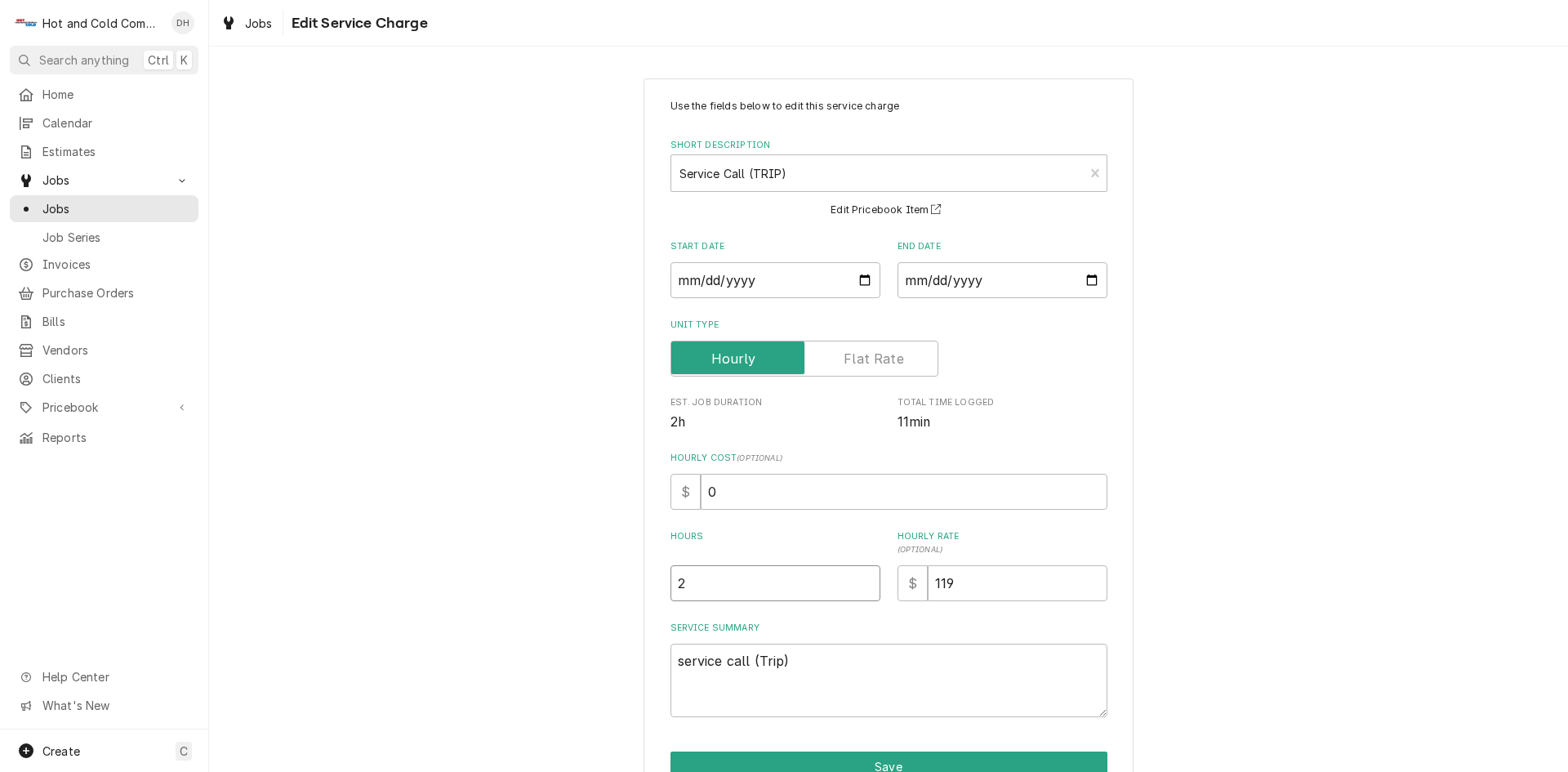
drag, startPoint x: 708, startPoint y: 580, endPoint x: 724, endPoint y: 606, distance: 30.5
click at [707, 580] on input "2" at bounding box center [776, 583] width 210 height 36
type textarea "x"
type input "1"
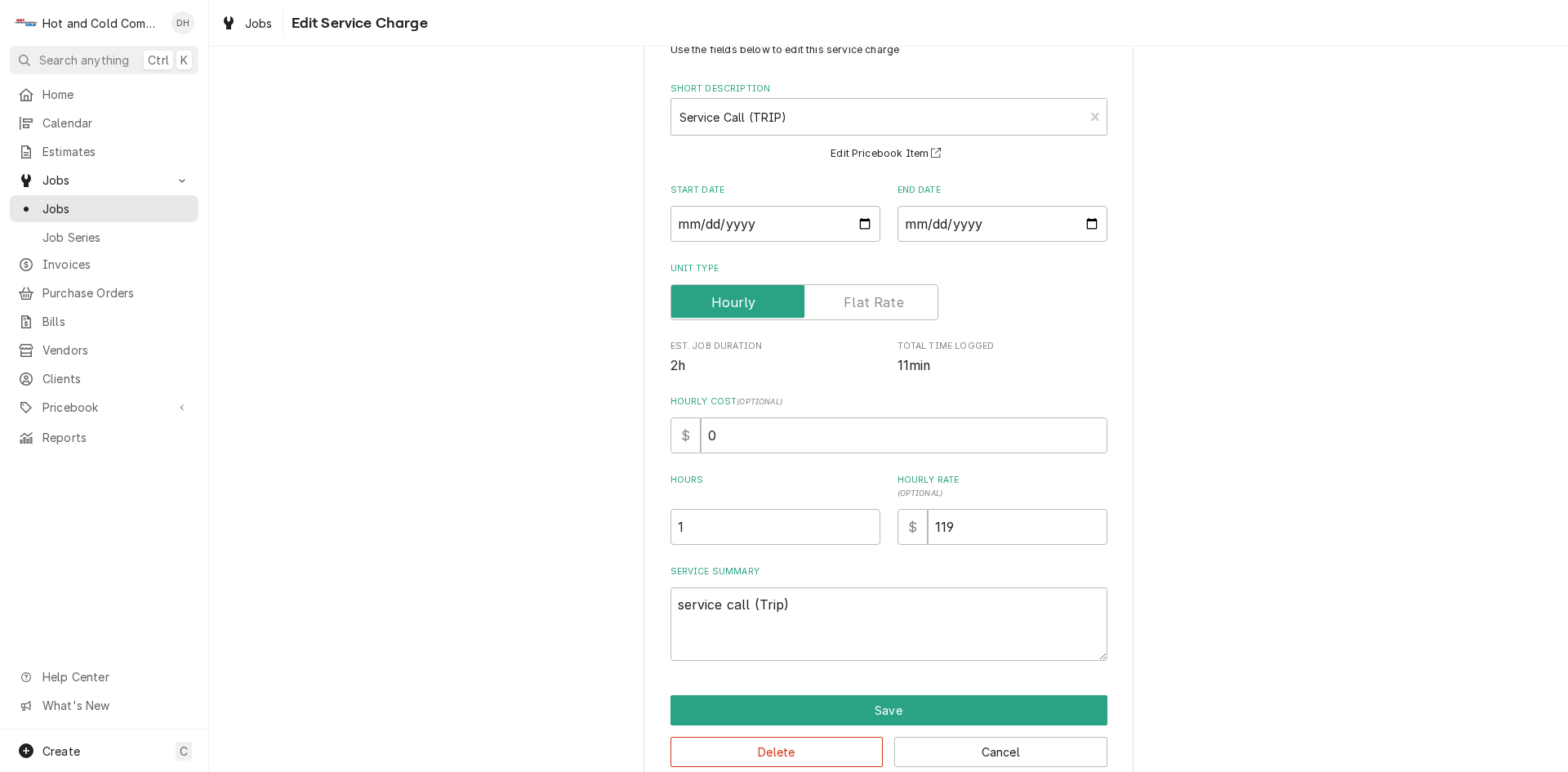
scroll to position [87, 0]
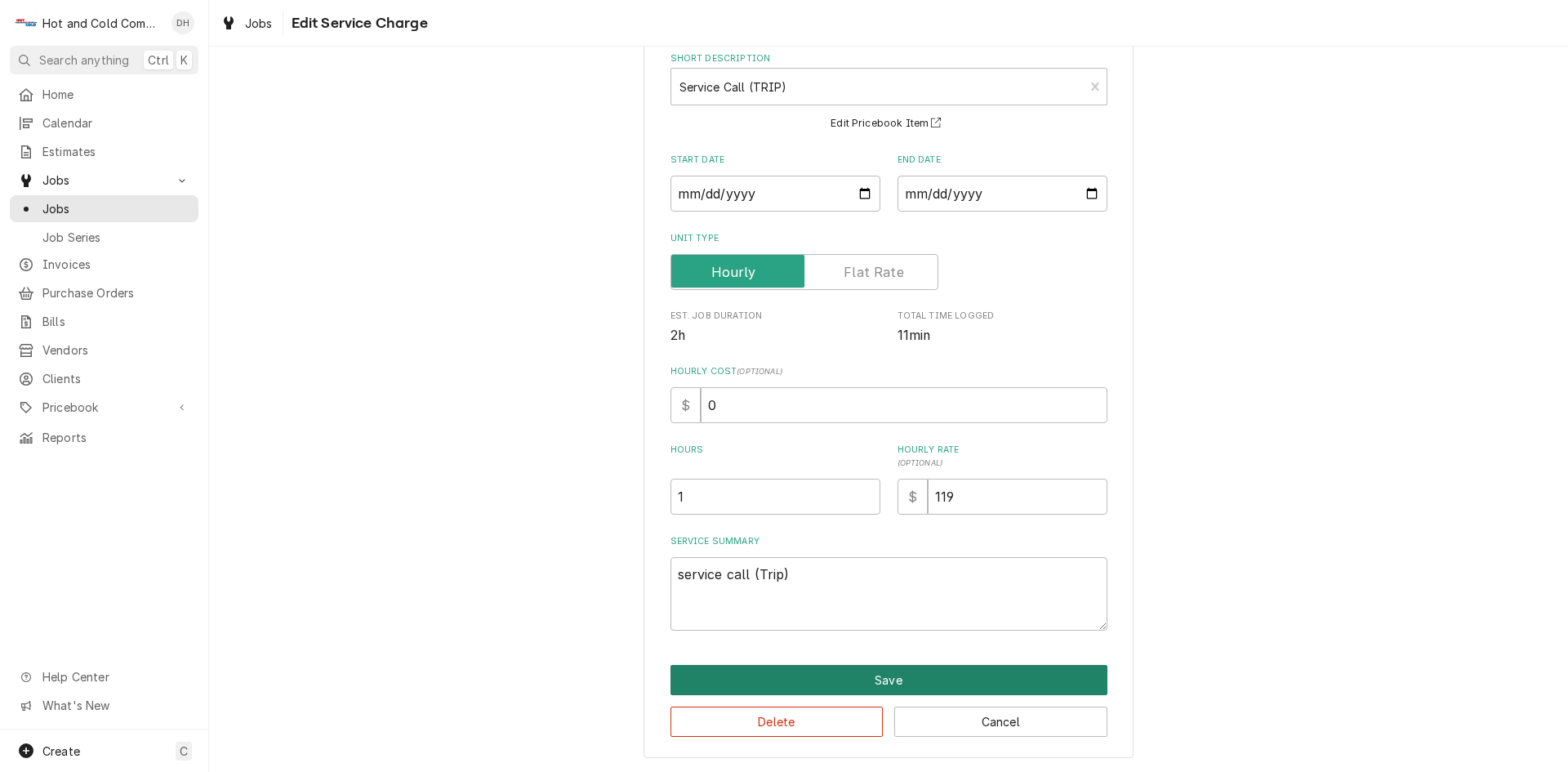
click at [872, 679] on button "Save" at bounding box center [889, 680] width 437 height 31
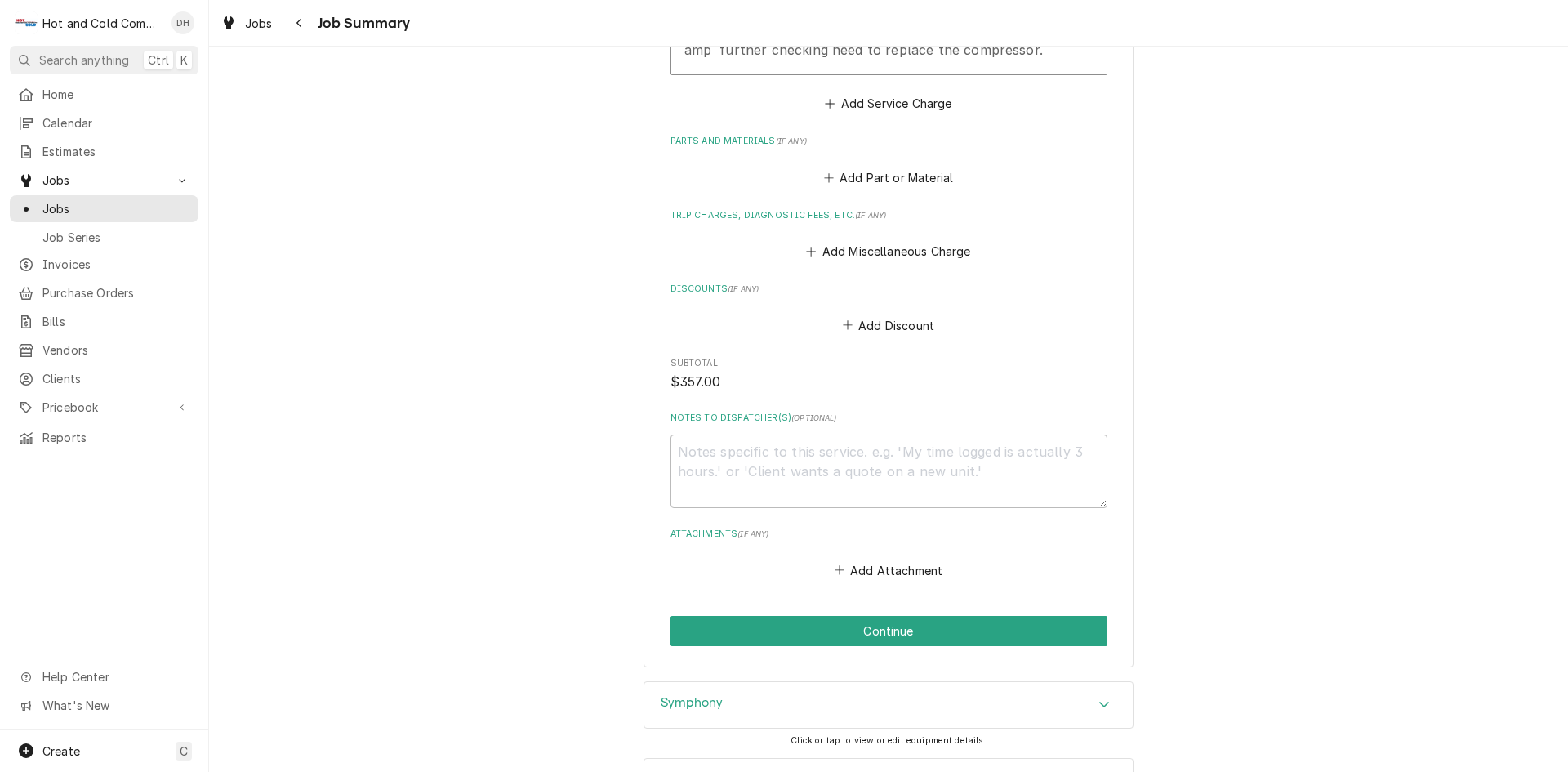
scroll to position [985, 0]
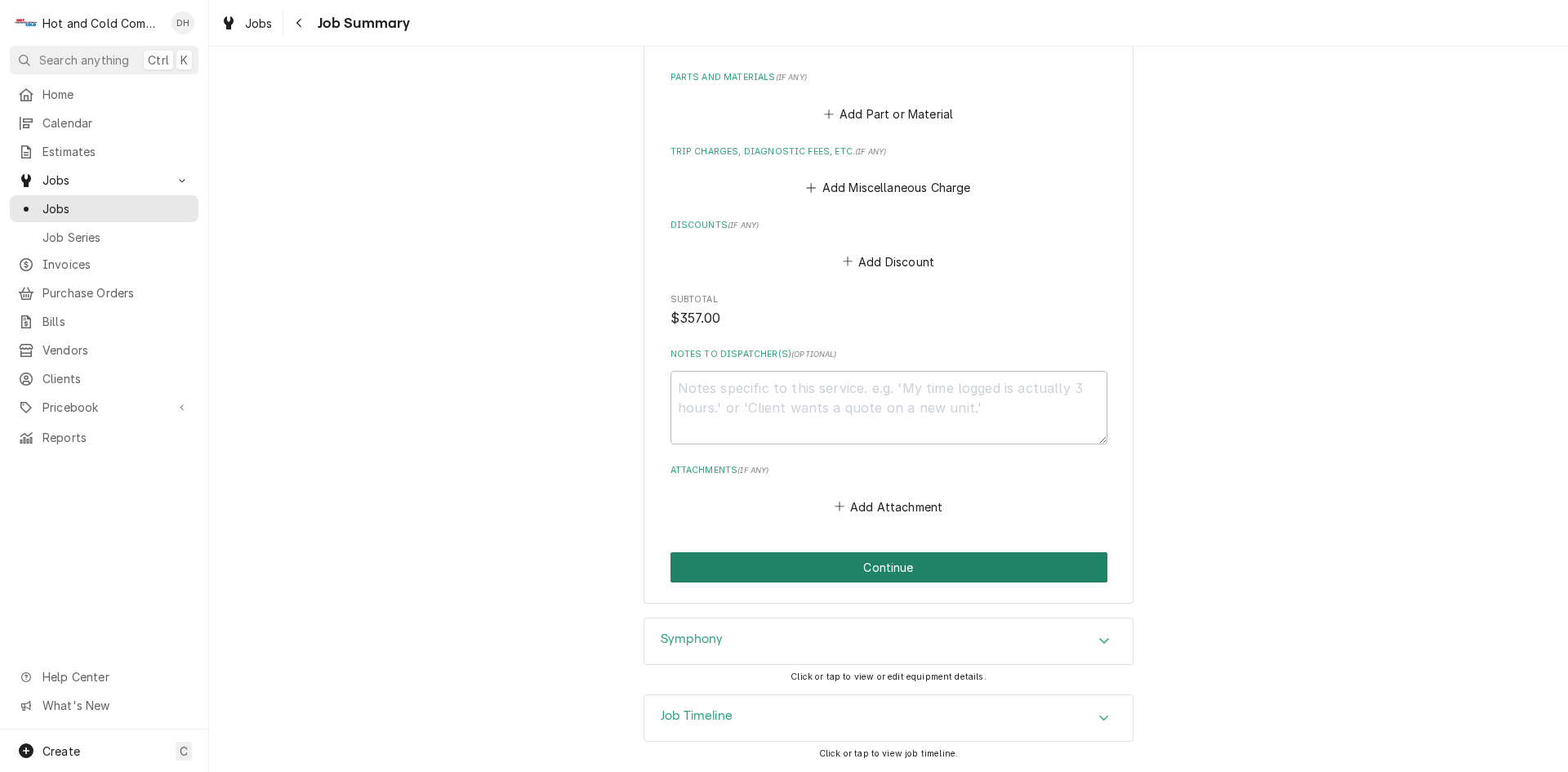
click at [912, 570] on button "Continue" at bounding box center [889, 567] width 437 height 31
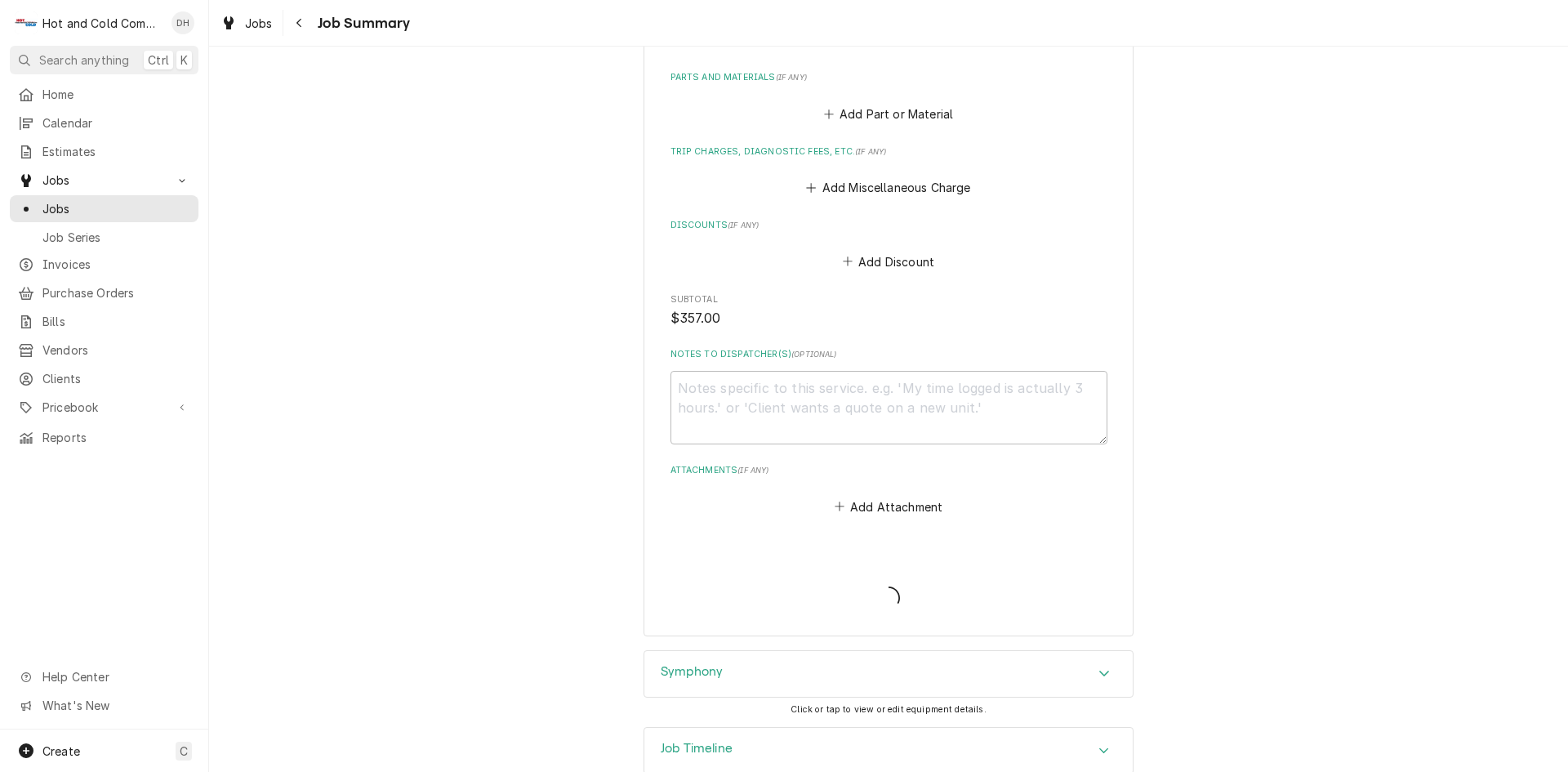
type textarea "x"
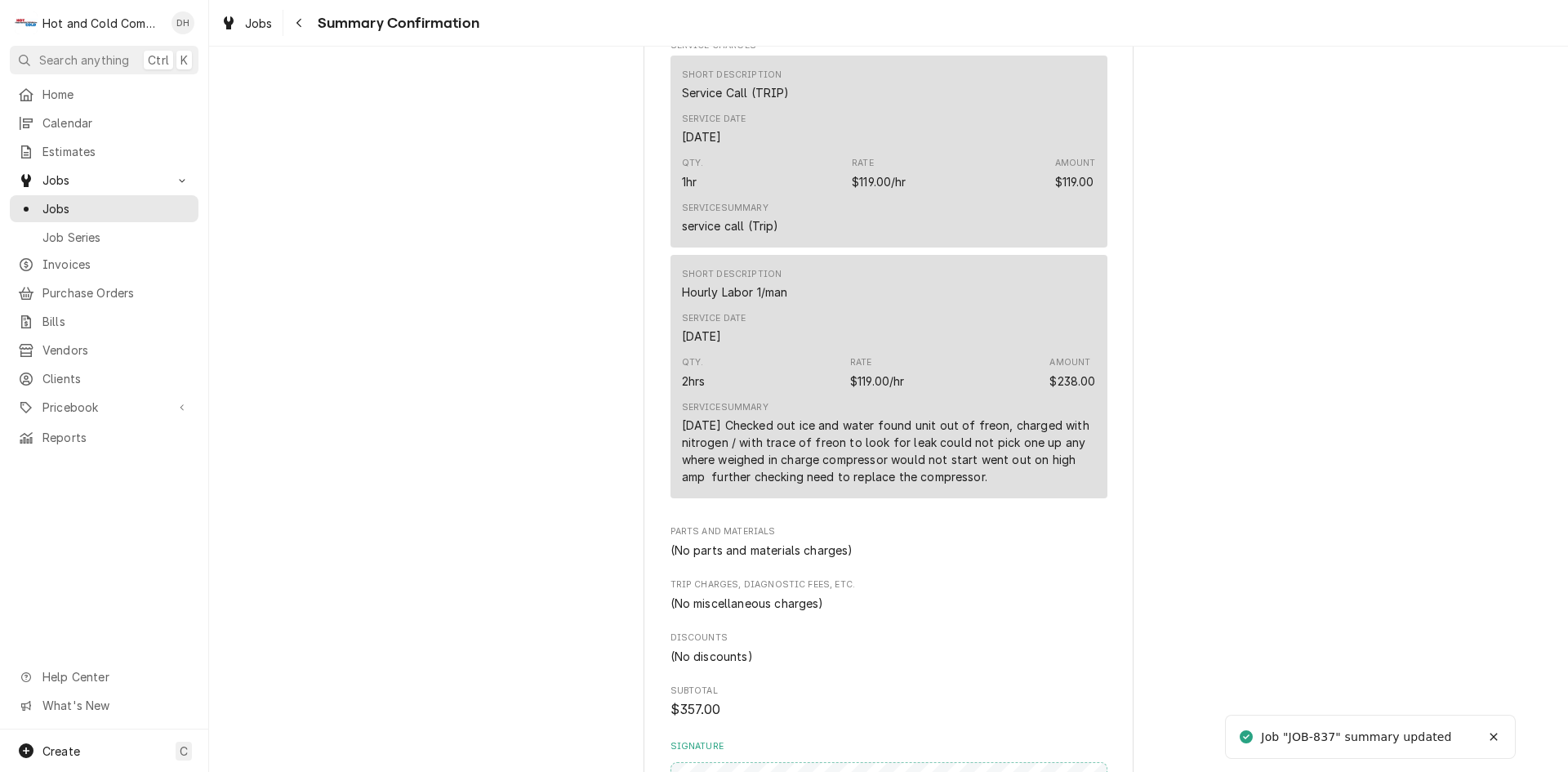
scroll to position [817, 0]
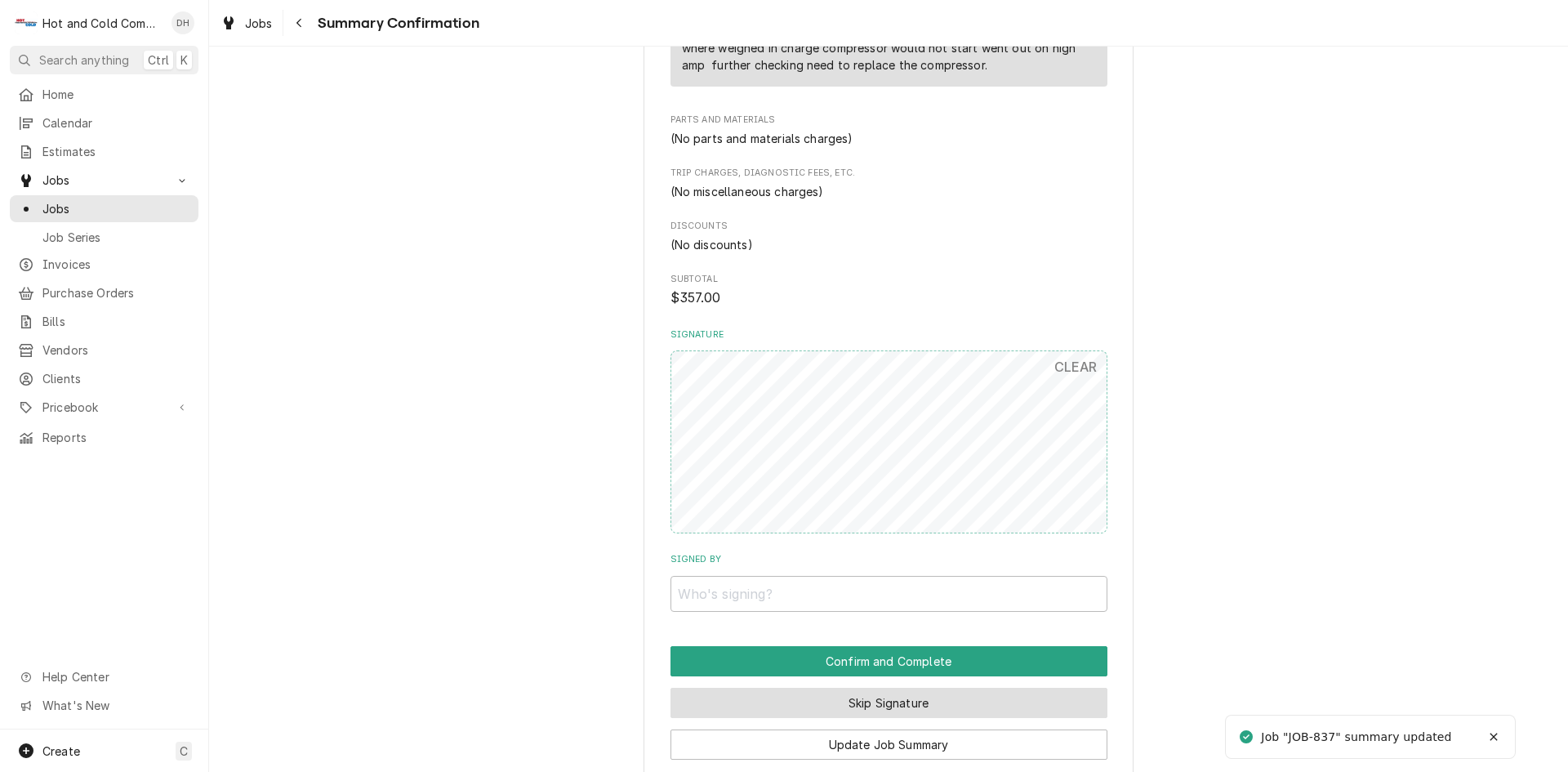
click at [969, 704] on button "Skip Signature" at bounding box center [889, 703] width 437 height 31
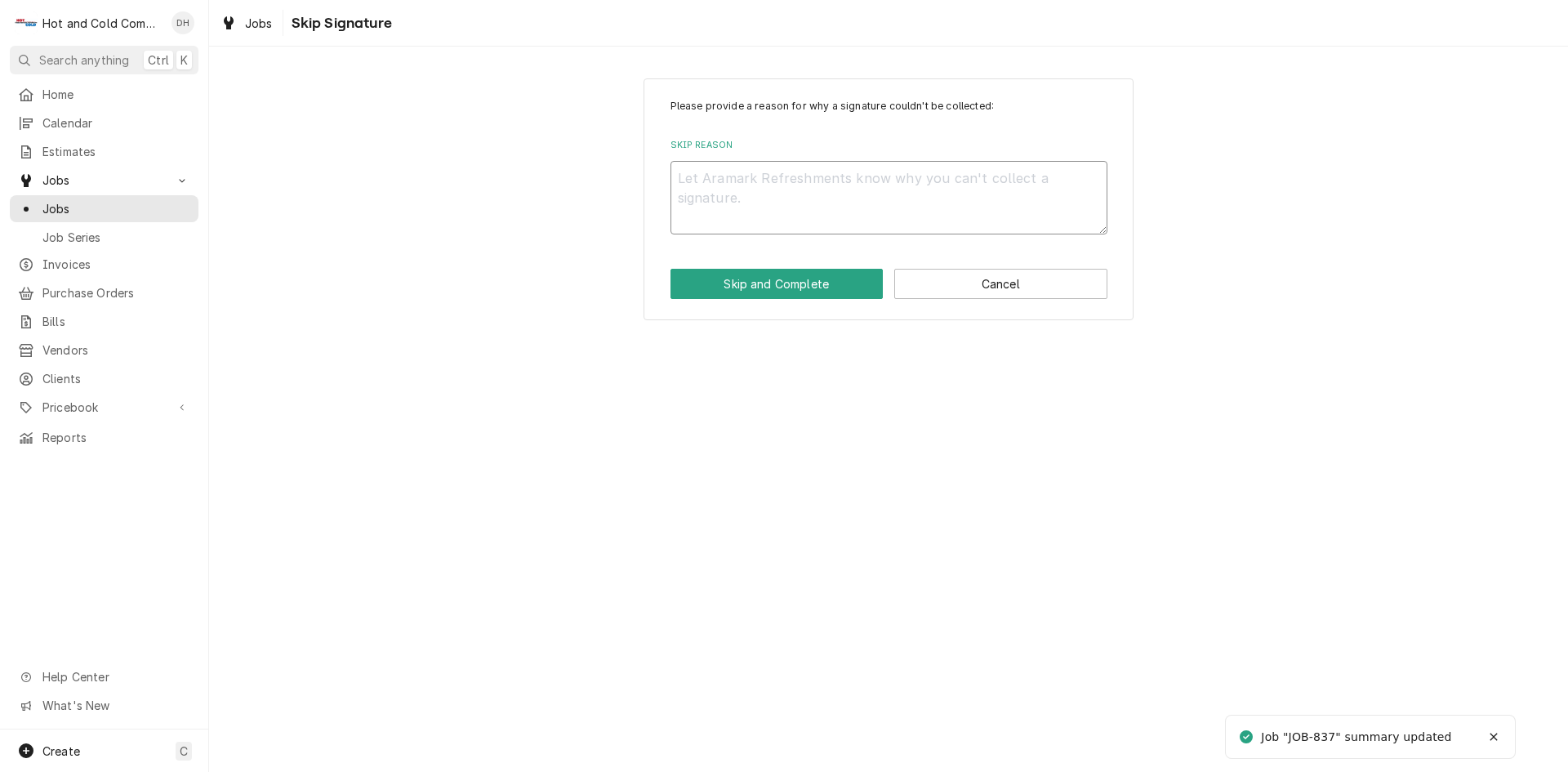
click at [761, 205] on textarea "Skip Reason" at bounding box center [889, 198] width 437 height 74
type textarea "x"
type textarea "e"
type textarea "x"
type textarea "em"
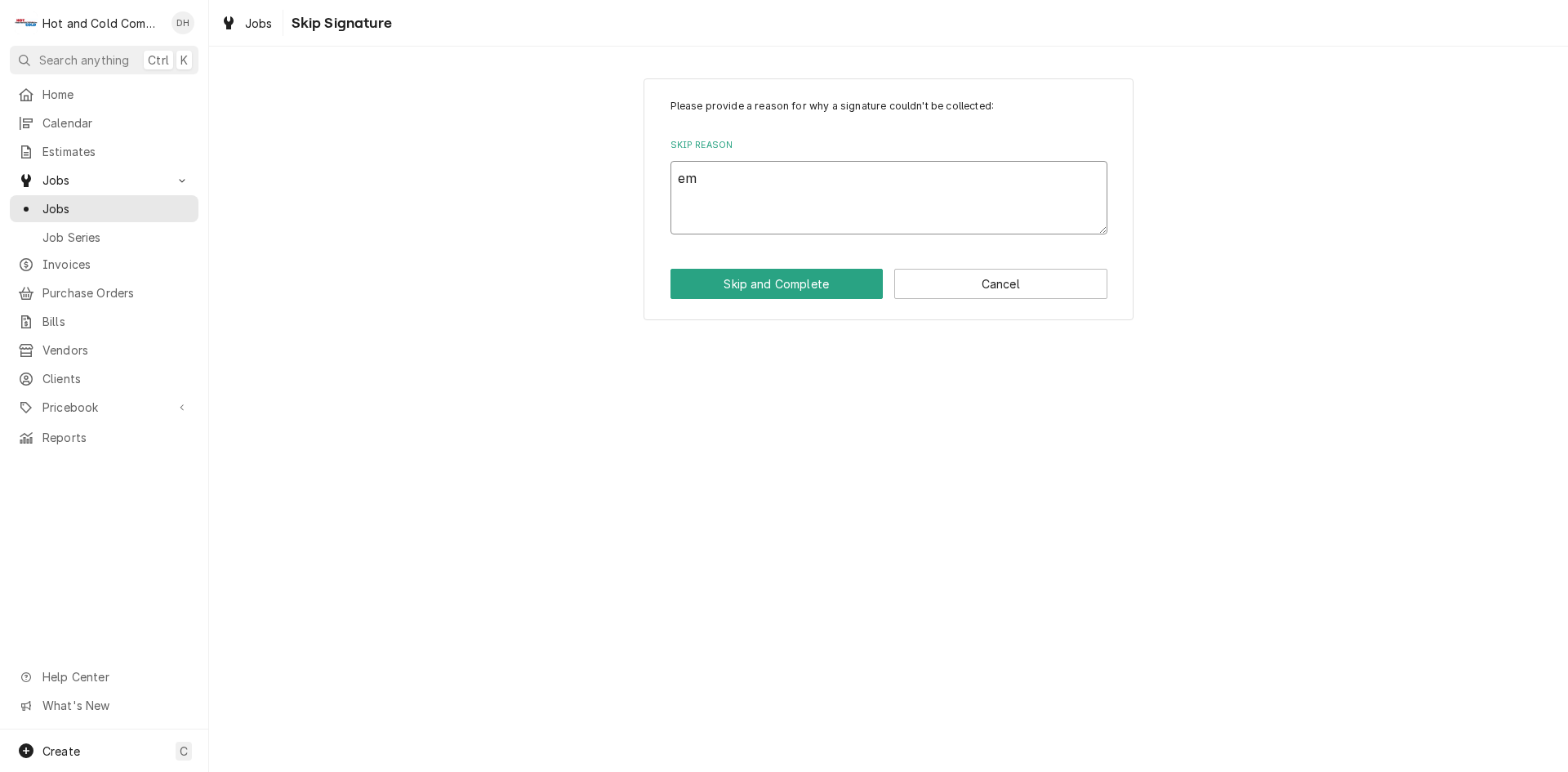
type textarea "x"
type textarea "ema"
type textarea "x"
type textarea "emai"
type textarea "x"
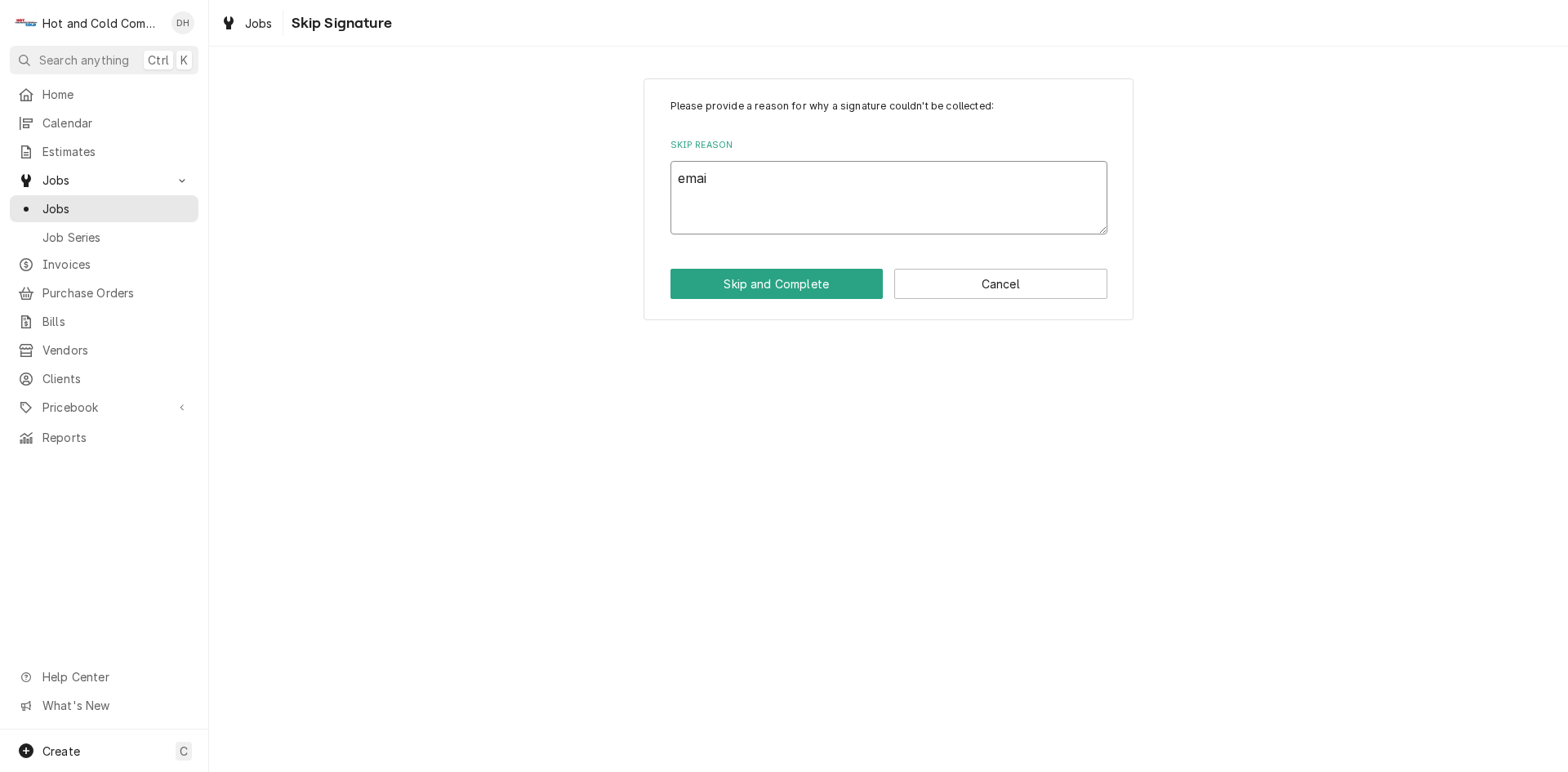
type textarea "email"
type textarea "x"
type textarea "emaile"
type textarea "x"
type textarea "emailed"
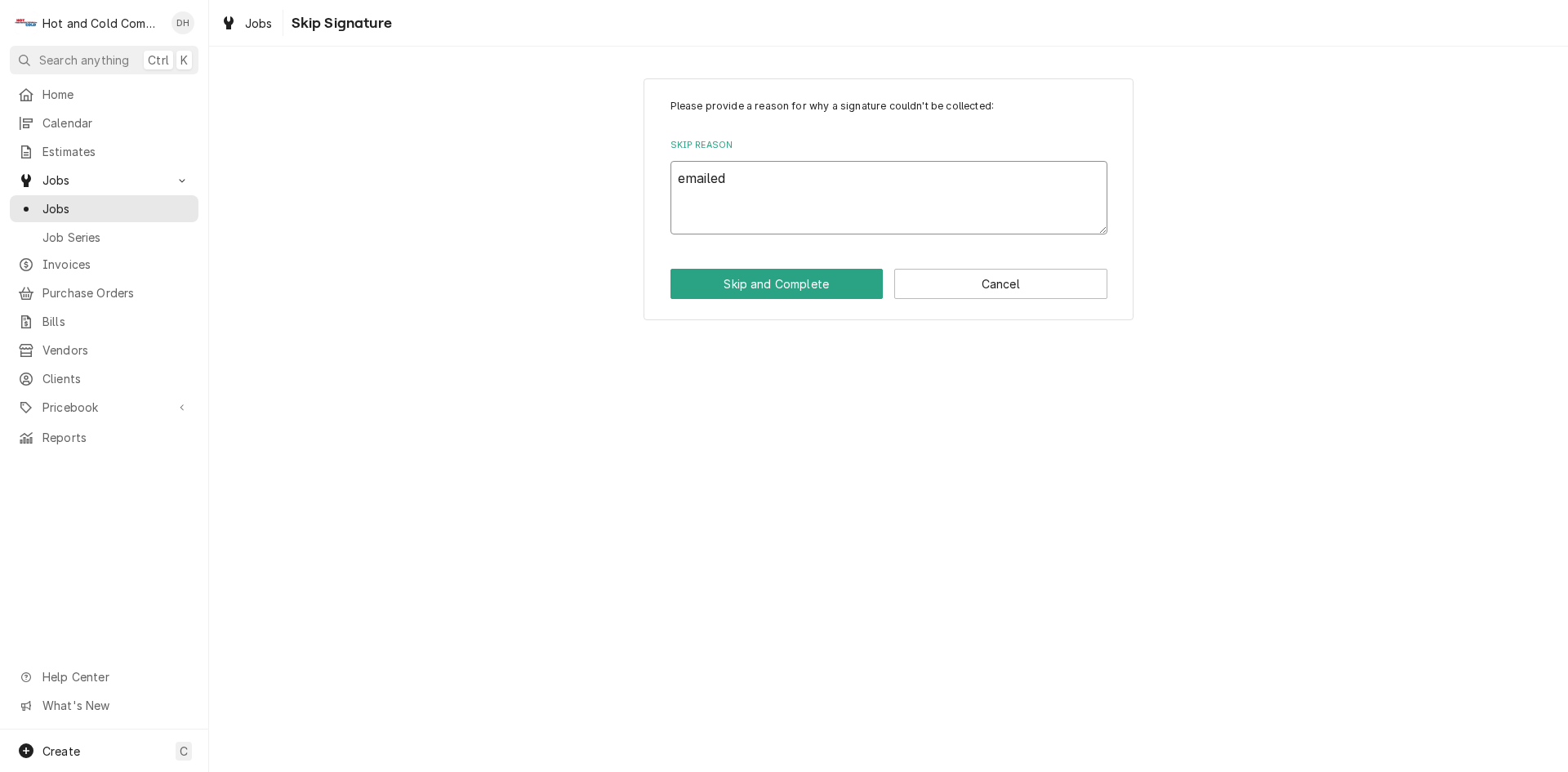
type textarea "x"
type textarea "emailed"
click at [797, 292] on button "Skip and Complete" at bounding box center [777, 284] width 213 height 31
type textarea "x"
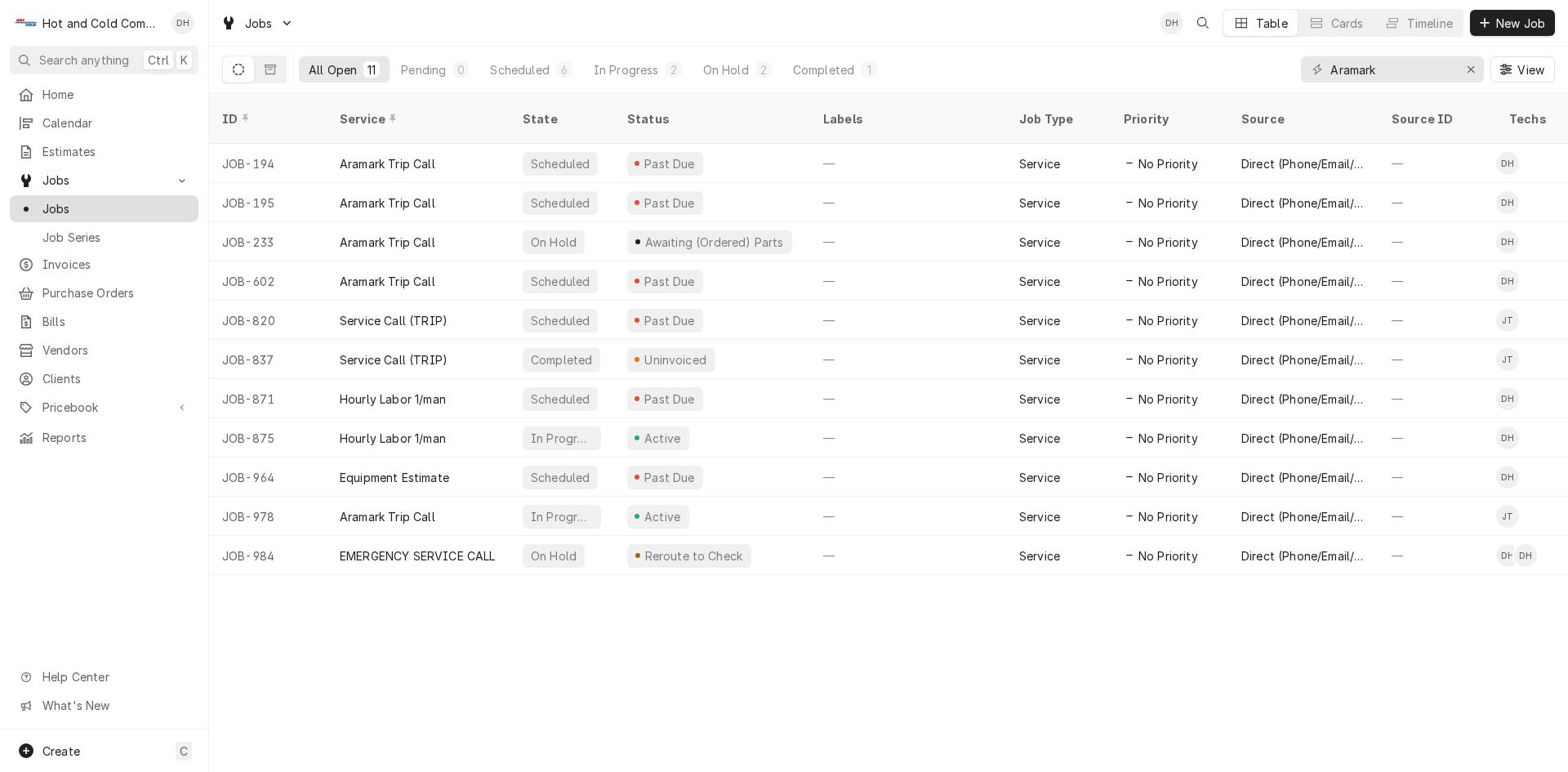
click at [67, 201] on span "Jobs" at bounding box center [116, 209] width 148 height 18
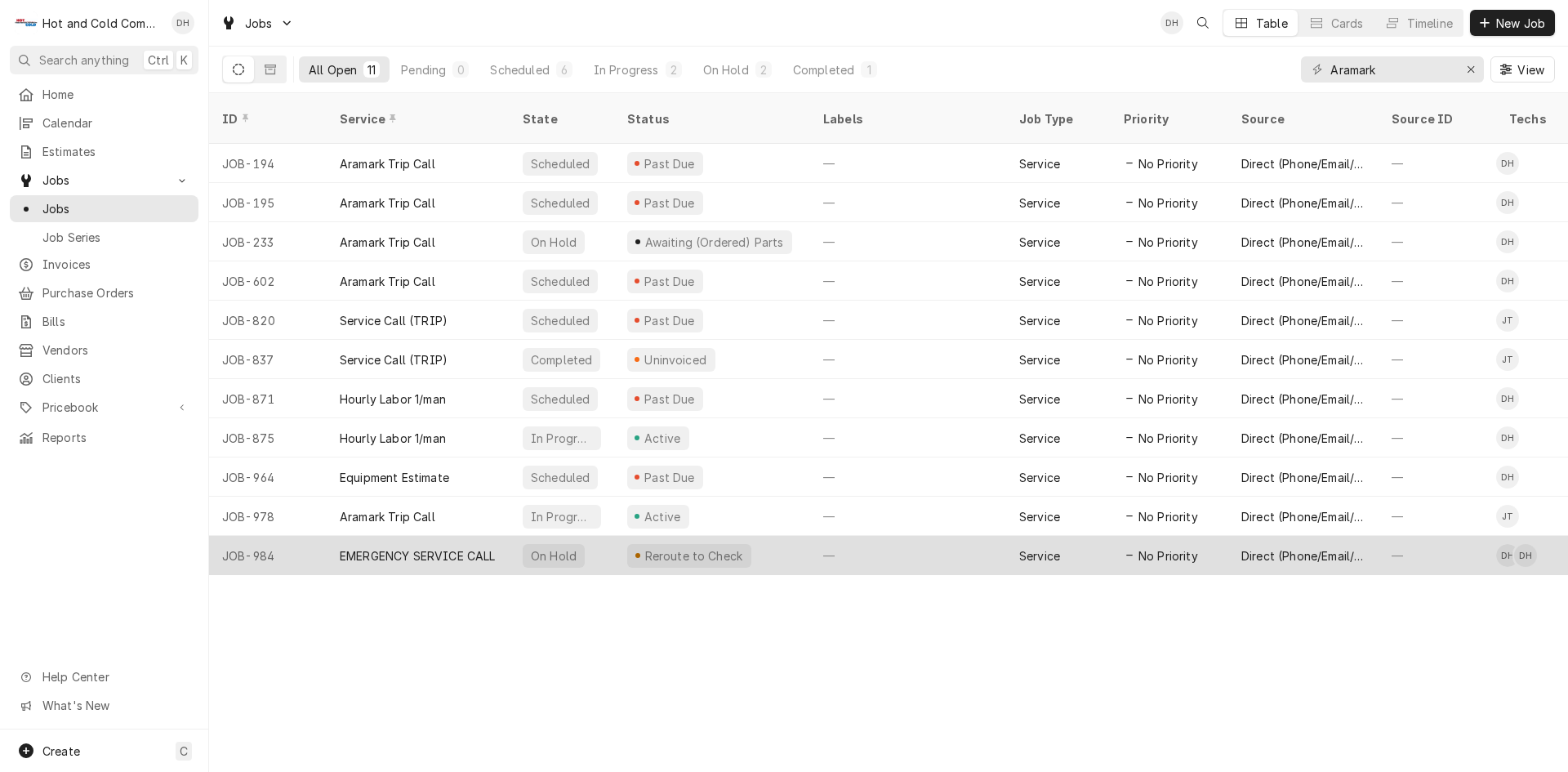
click at [895, 541] on div "—" at bounding box center [908, 556] width 196 height 39
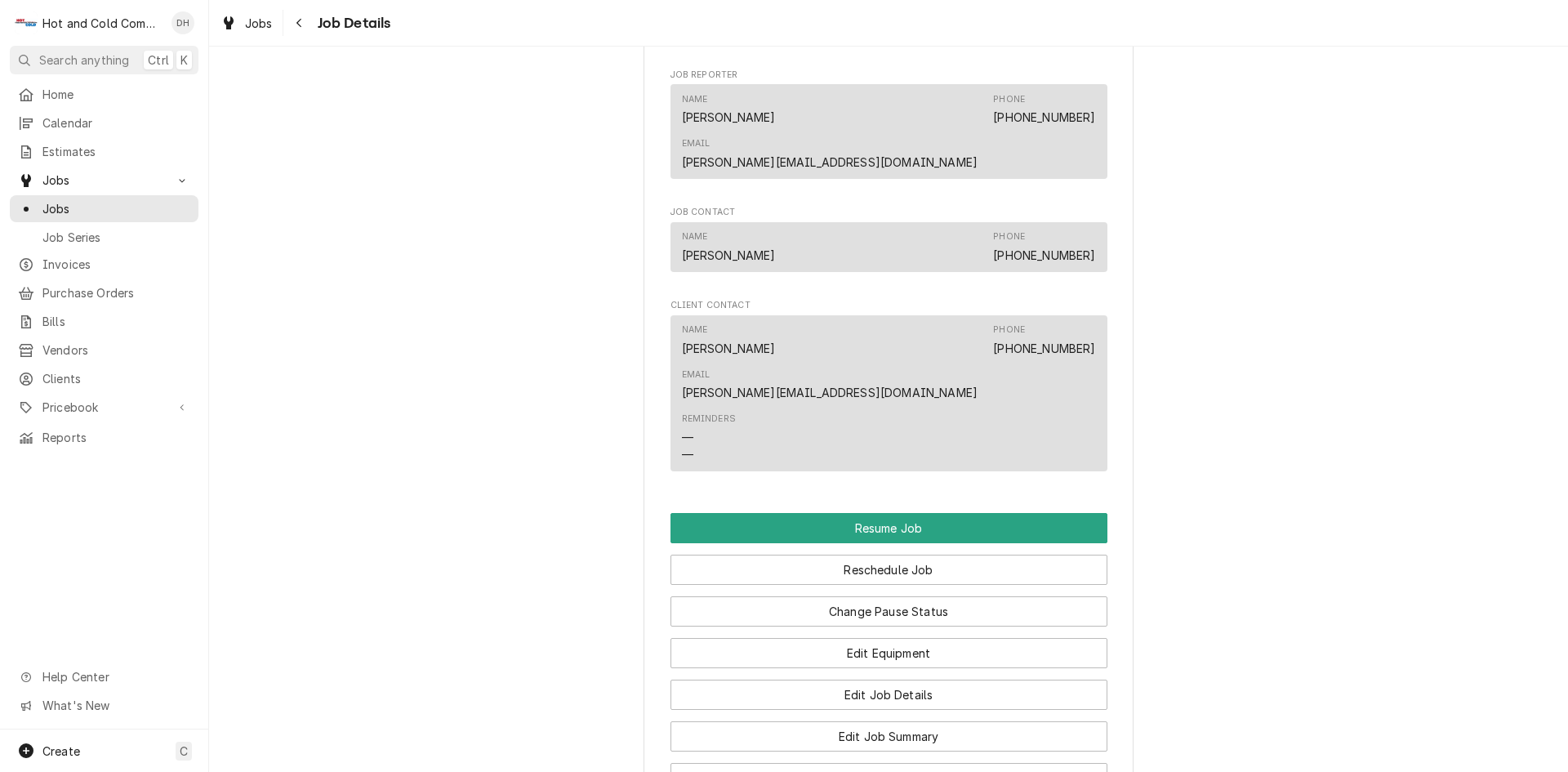
scroll to position [1362, 0]
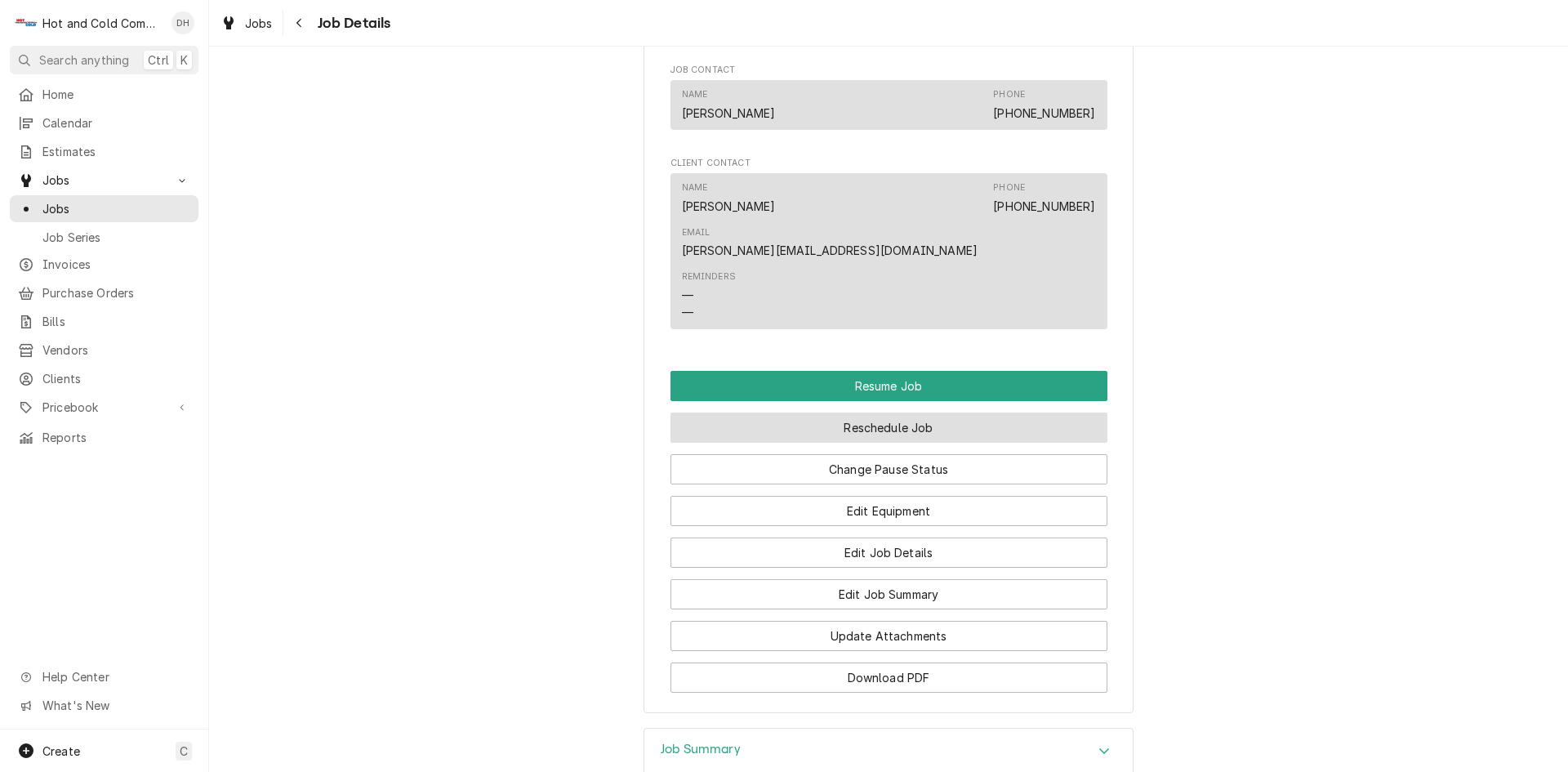
click at [943, 413] on button "Reschedule Job" at bounding box center [889, 428] width 437 height 31
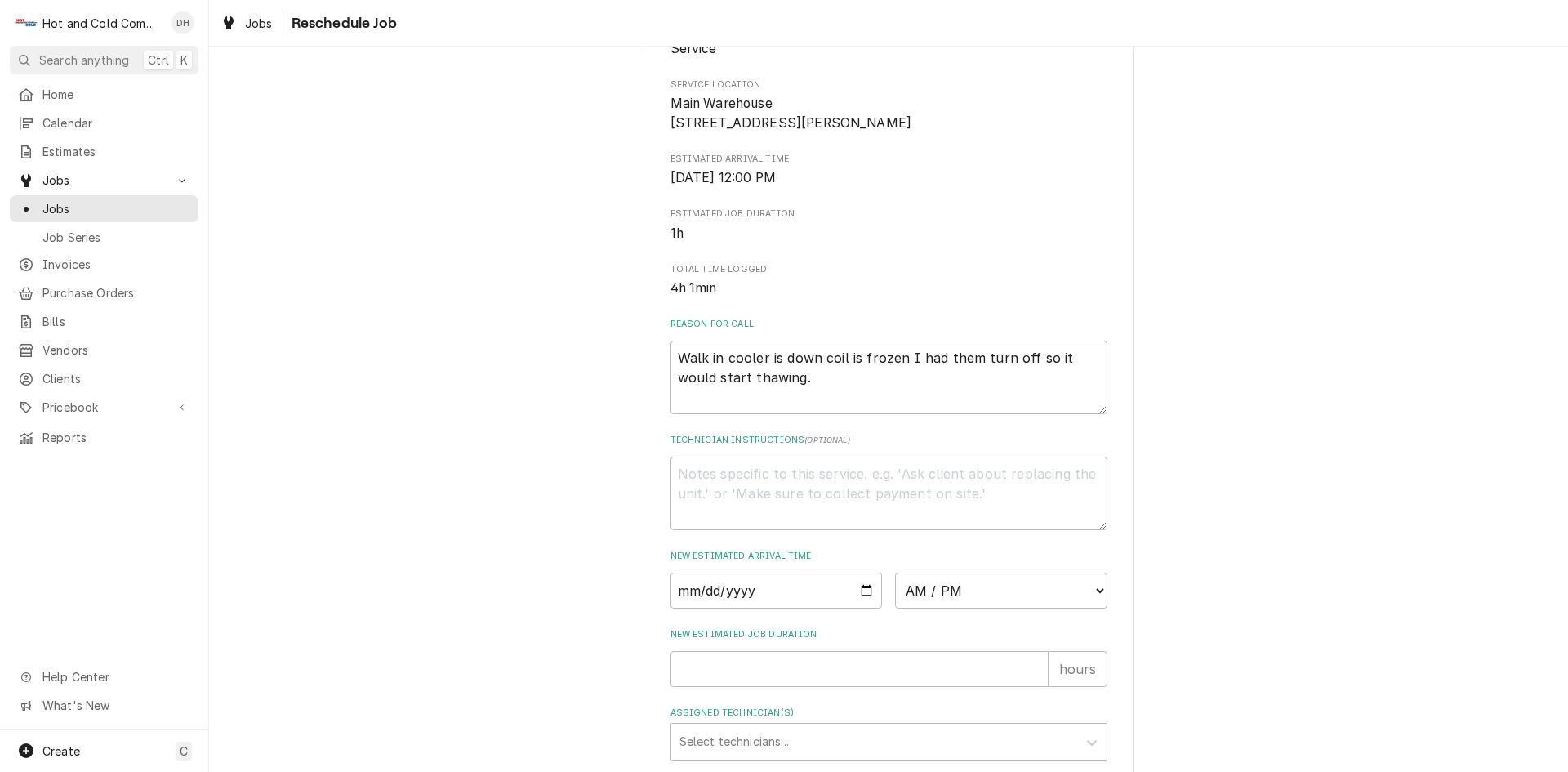
scroll to position [273, 0]
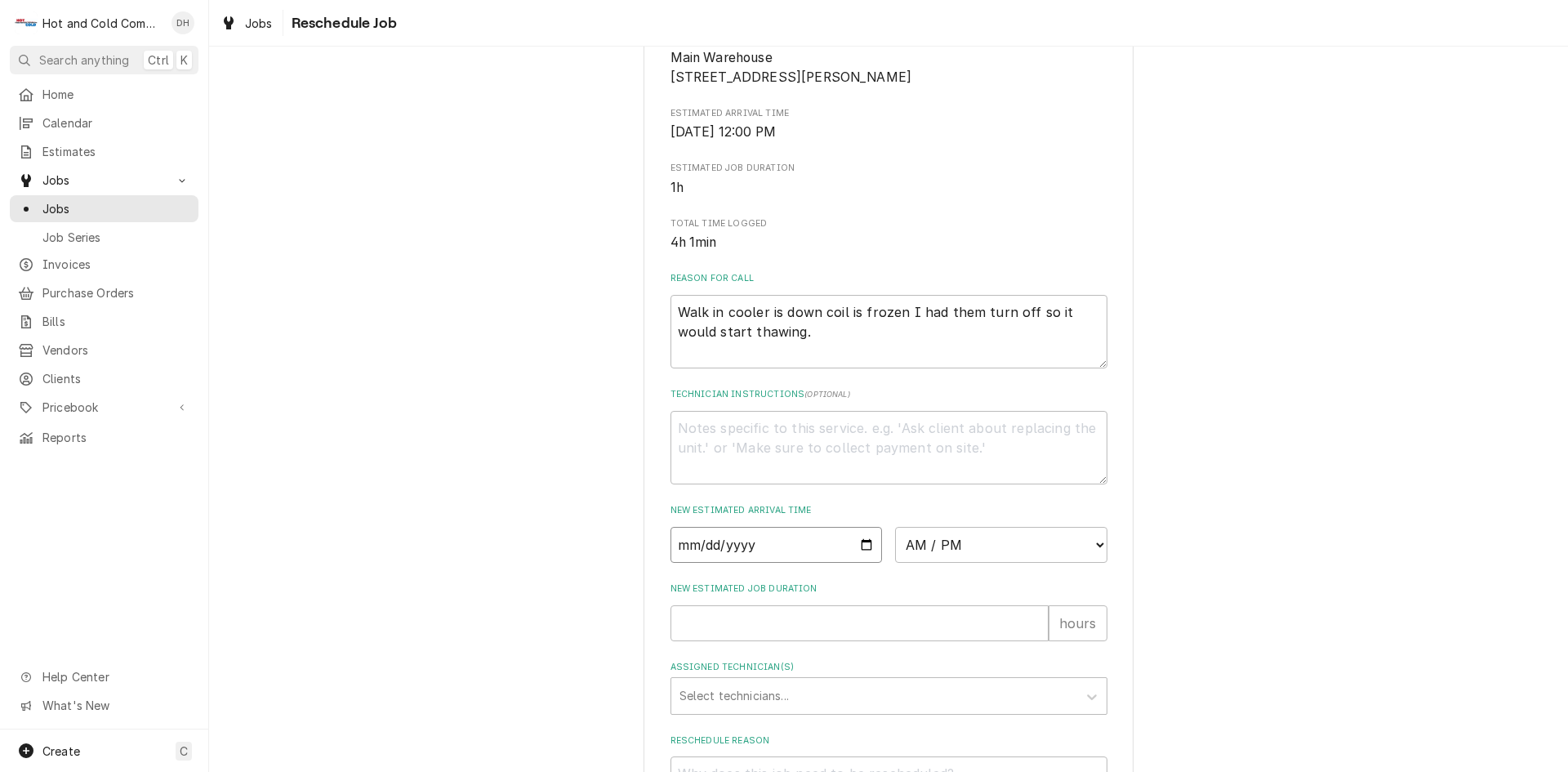
click at [861, 563] on input "Date" at bounding box center [777, 544] width 212 height 36
type input "[DATE]"
type textarea "x"
click at [1092, 562] on select "AM / PM 6:00 AM 6:15 AM 6:30 AM 6:45 AM 7:00 AM 7:15 AM 7:30 AM 7:45 AM 8:00 AM…" at bounding box center [1001, 544] width 212 height 36
select select "15:00:00"
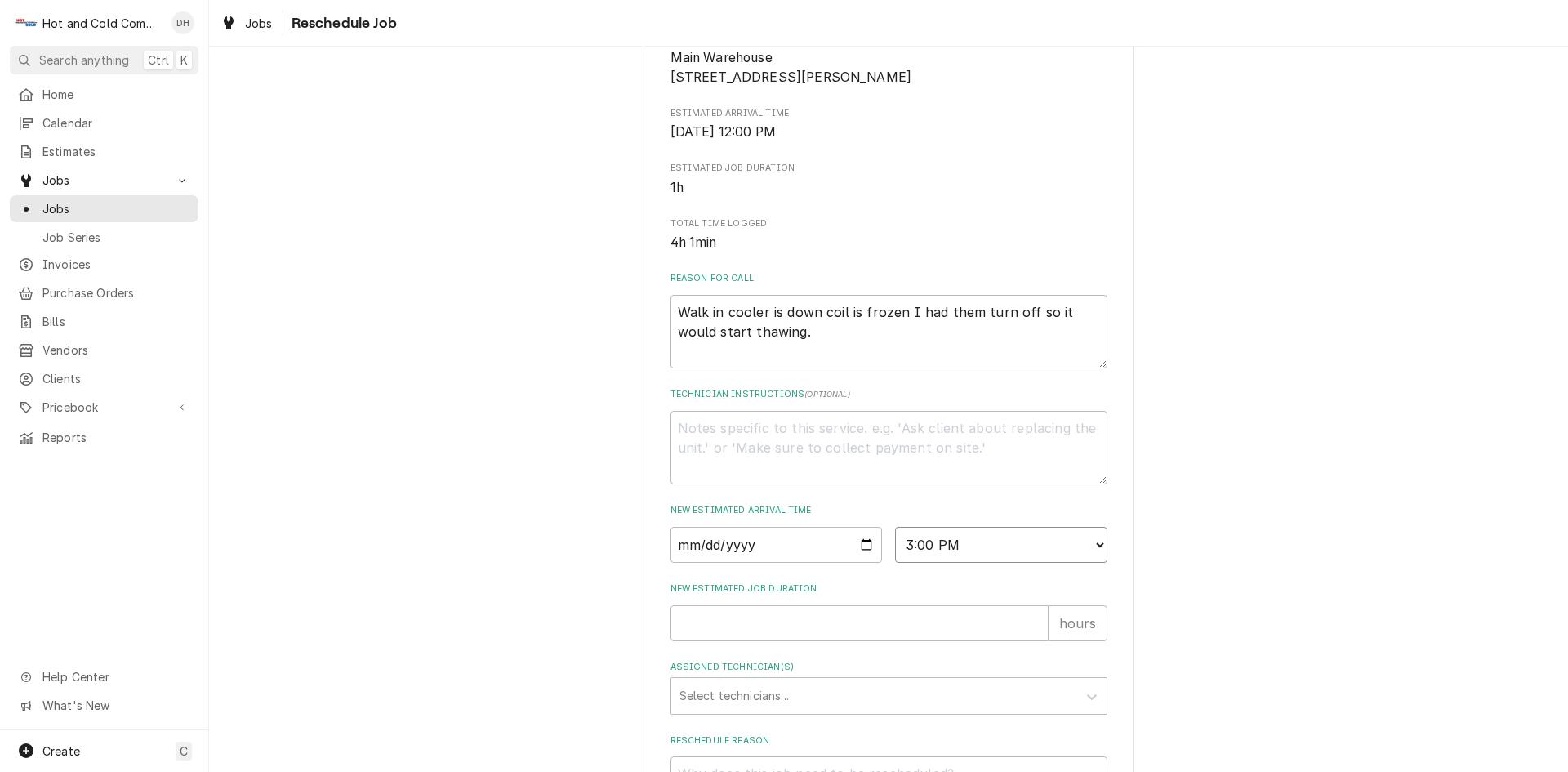
click at [895, 546] on select "AM / PM 6:00 AM 6:15 AM 6:30 AM 6:45 AM 7:00 AM 7:15 AM 7:30 AM 7:45 AM 8:00 AM…" at bounding box center [1001, 544] width 212 height 36
click at [738, 638] on input "New Estimated Job Duration" at bounding box center [860, 623] width 378 height 36
type textarea "x"
type input "1"
click at [795, 709] on div "Assigned Technician(s)" at bounding box center [874, 697] width 390 height 30
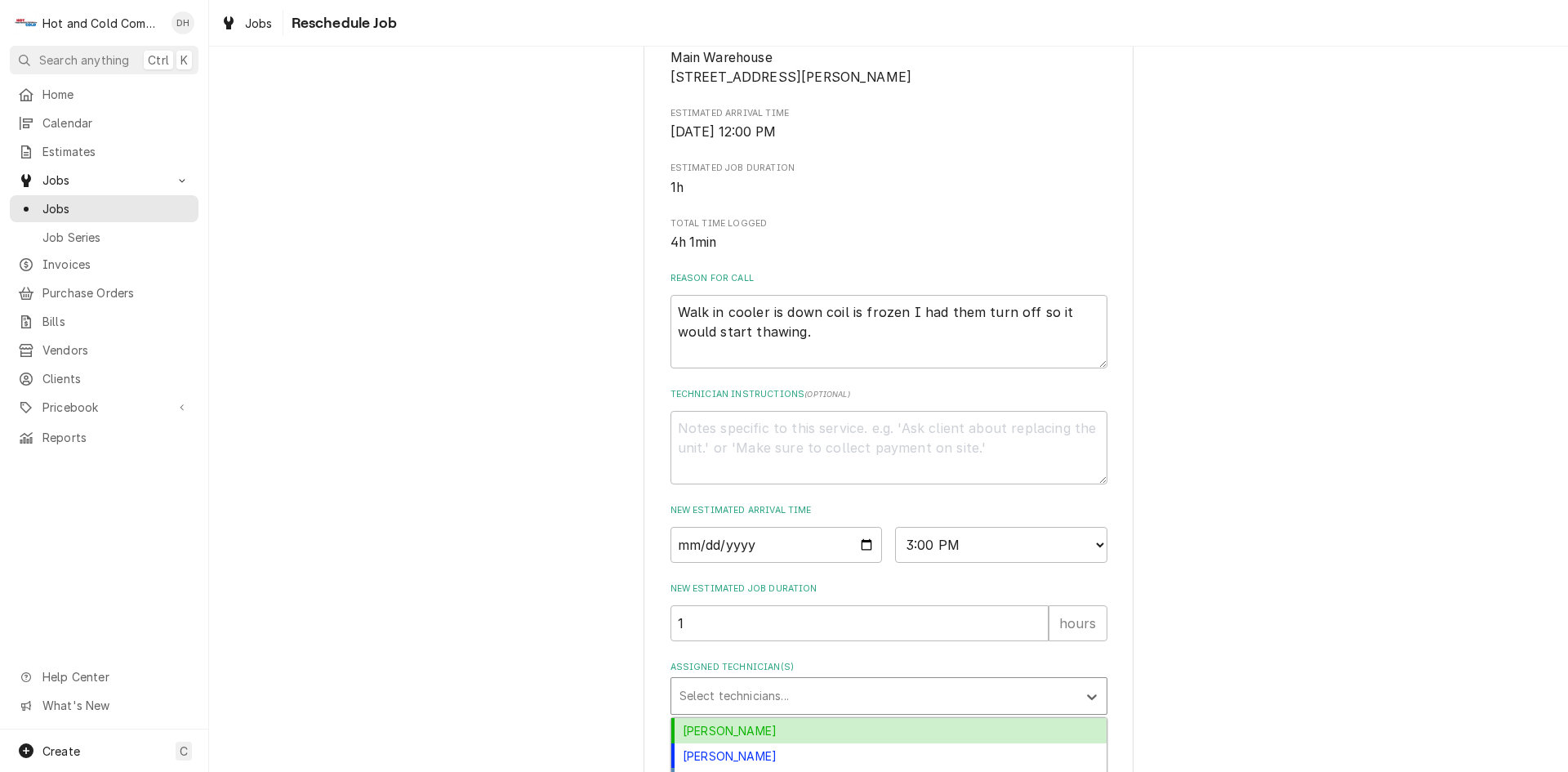
click at [776, 744] on div "Daryl Harris" at bounding box center [888, 731] width 435 height 25
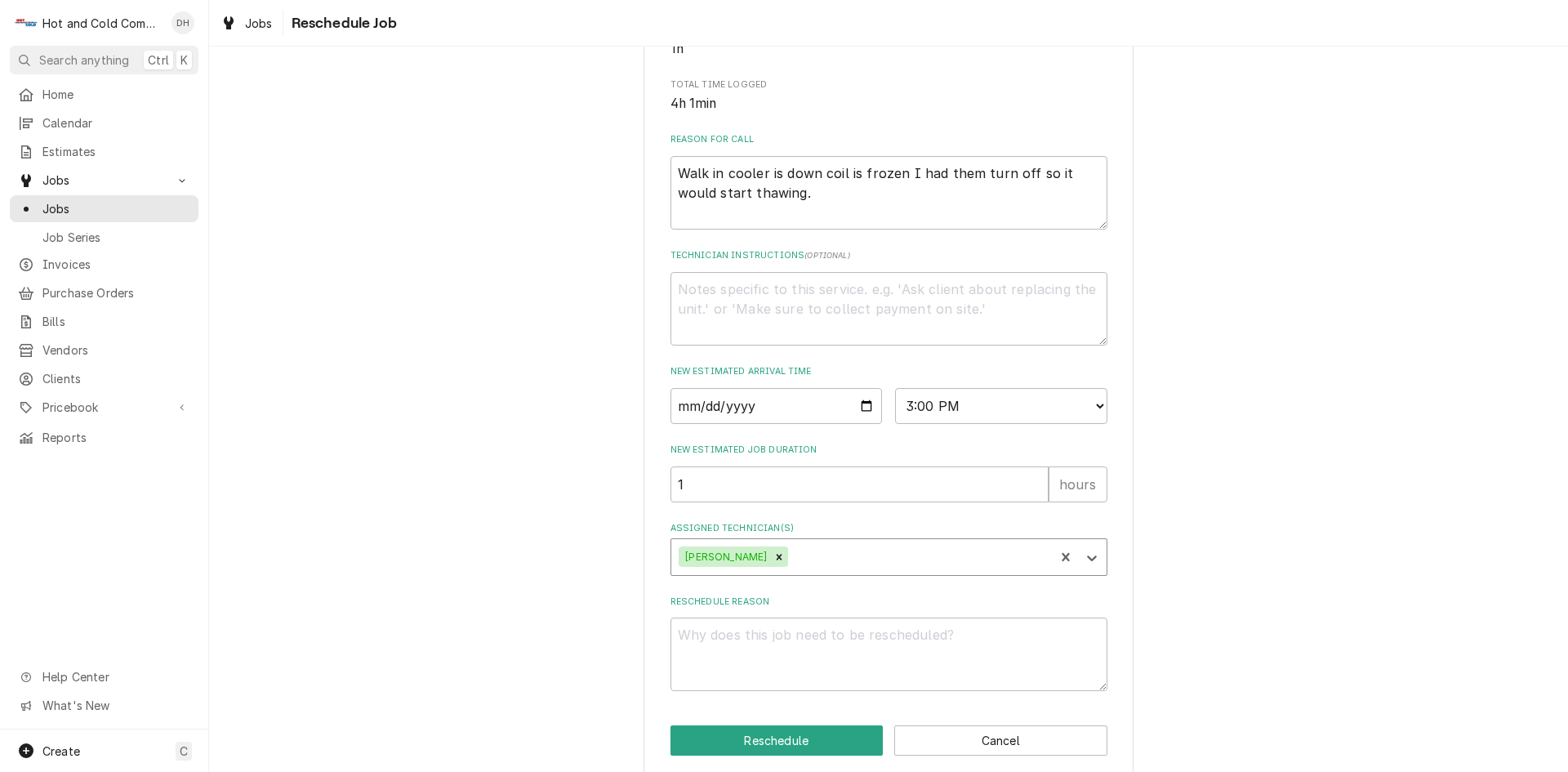
scroll to position [450, 0]
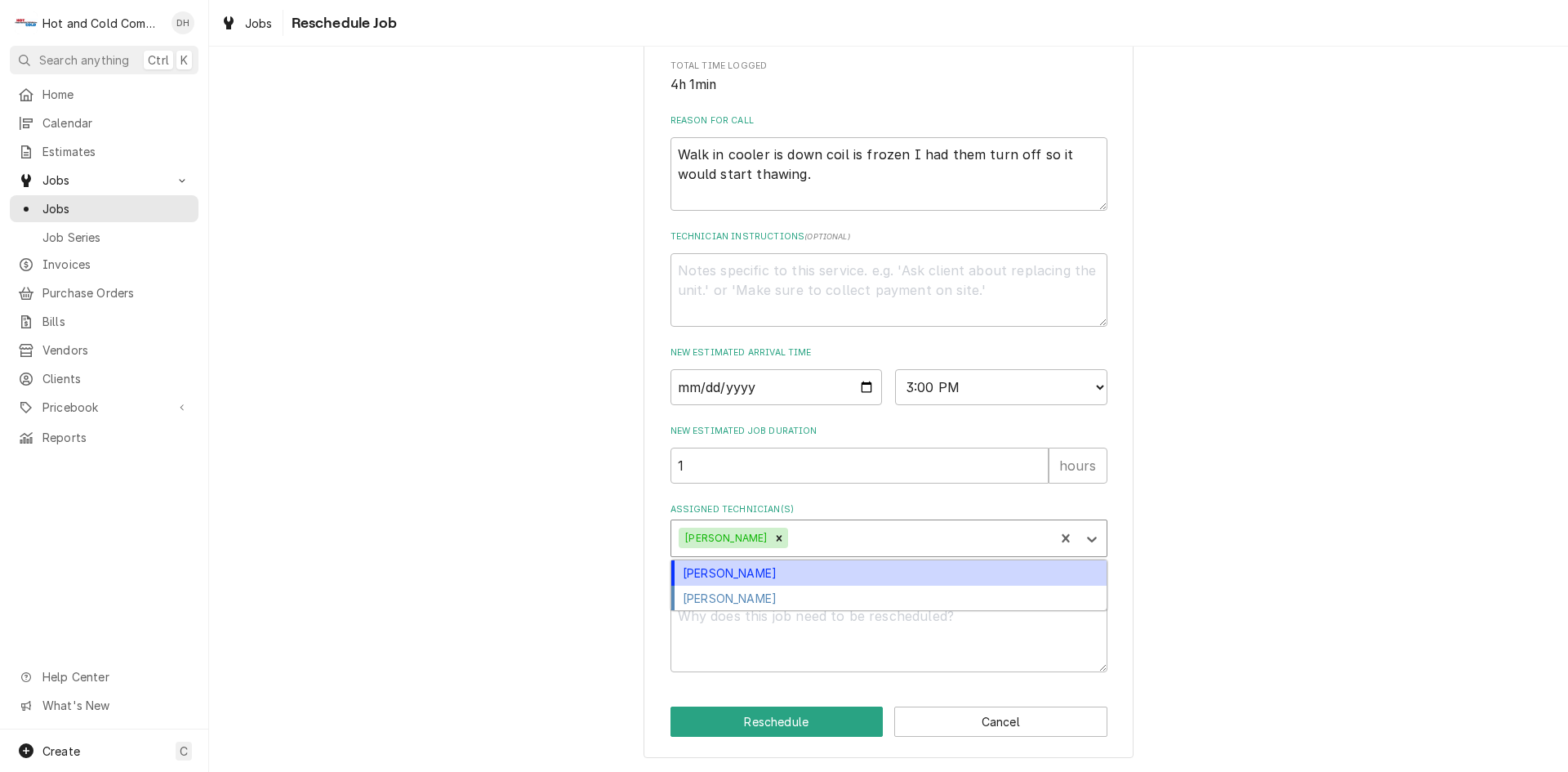
click at [901, 533] on div "Assigned Technician(s)" at bounding box center [919, 539] width 255 height 30
click at [746, 574] on div "David Harris" at bounding box center [888, 573] width 435 height 25
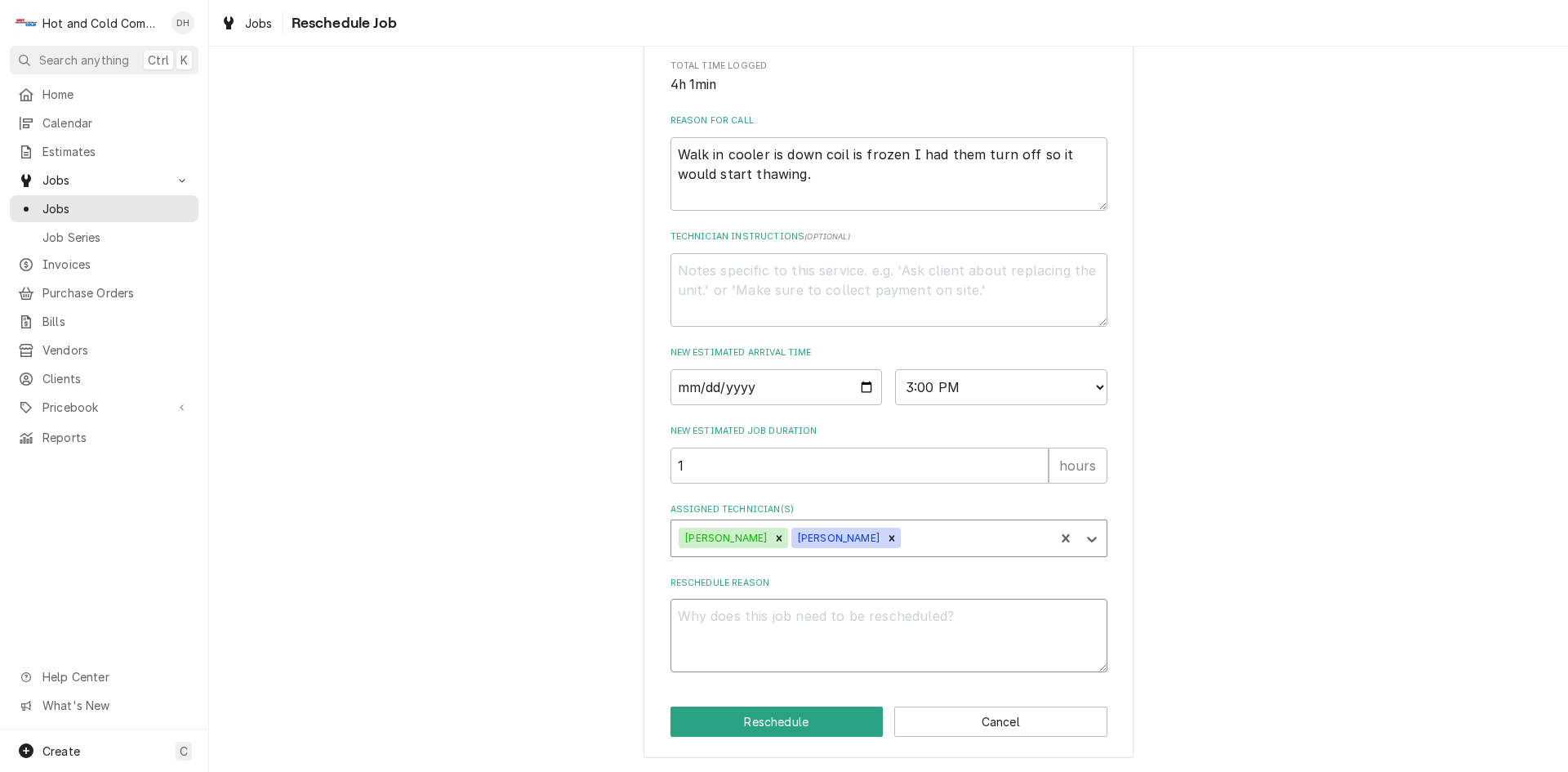
click at [771, 634] on textarea "Reschedule Reason" at bounding box center [889, 635] width 437 height 74
type textarea "x"
type textarea "R"
type textarea "x"
type textarea "Re"
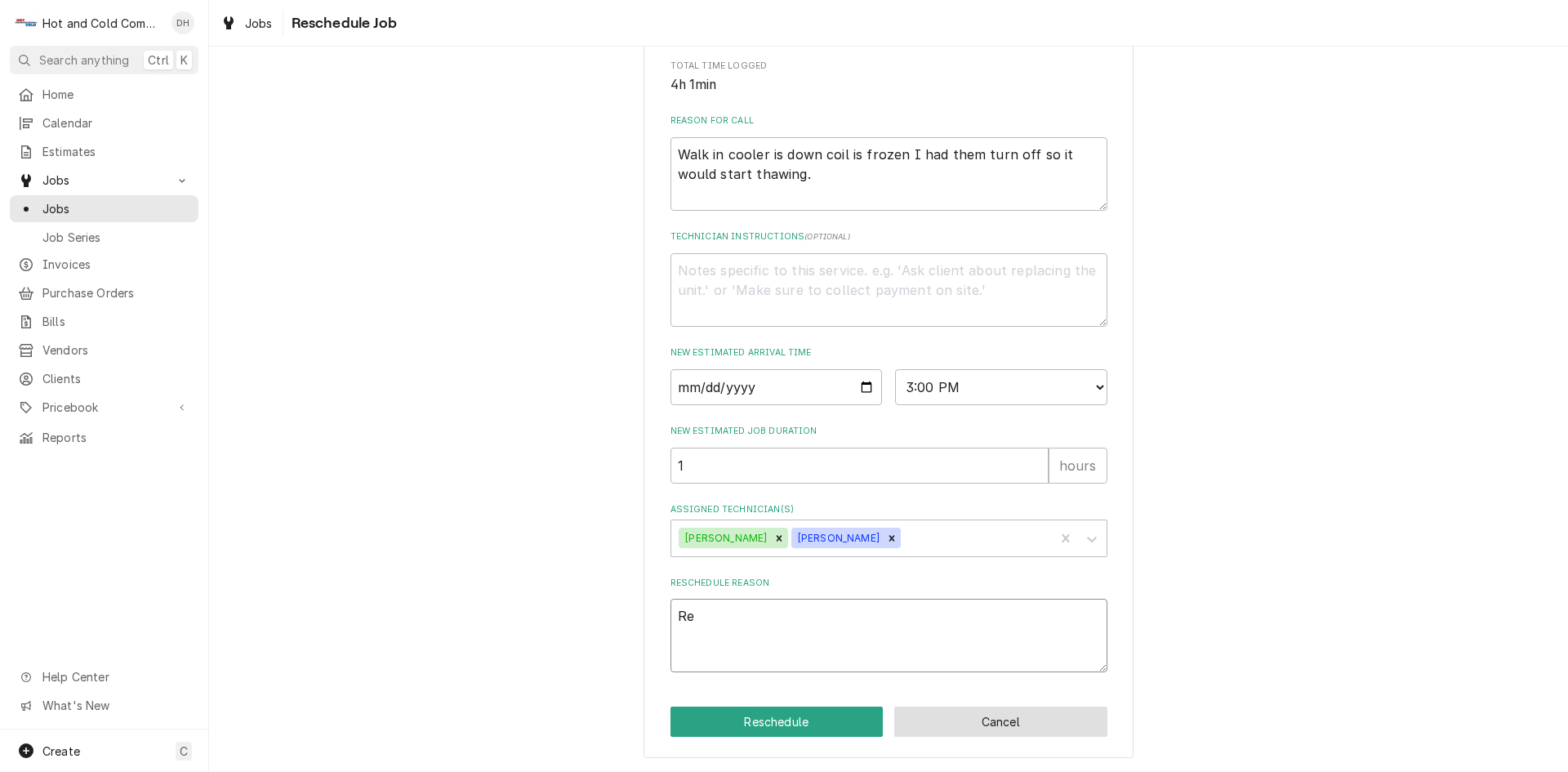
type textarea "x"
type textarea "Rec"
type textarea "x"
type textarea "Rech"
type textarea "x"
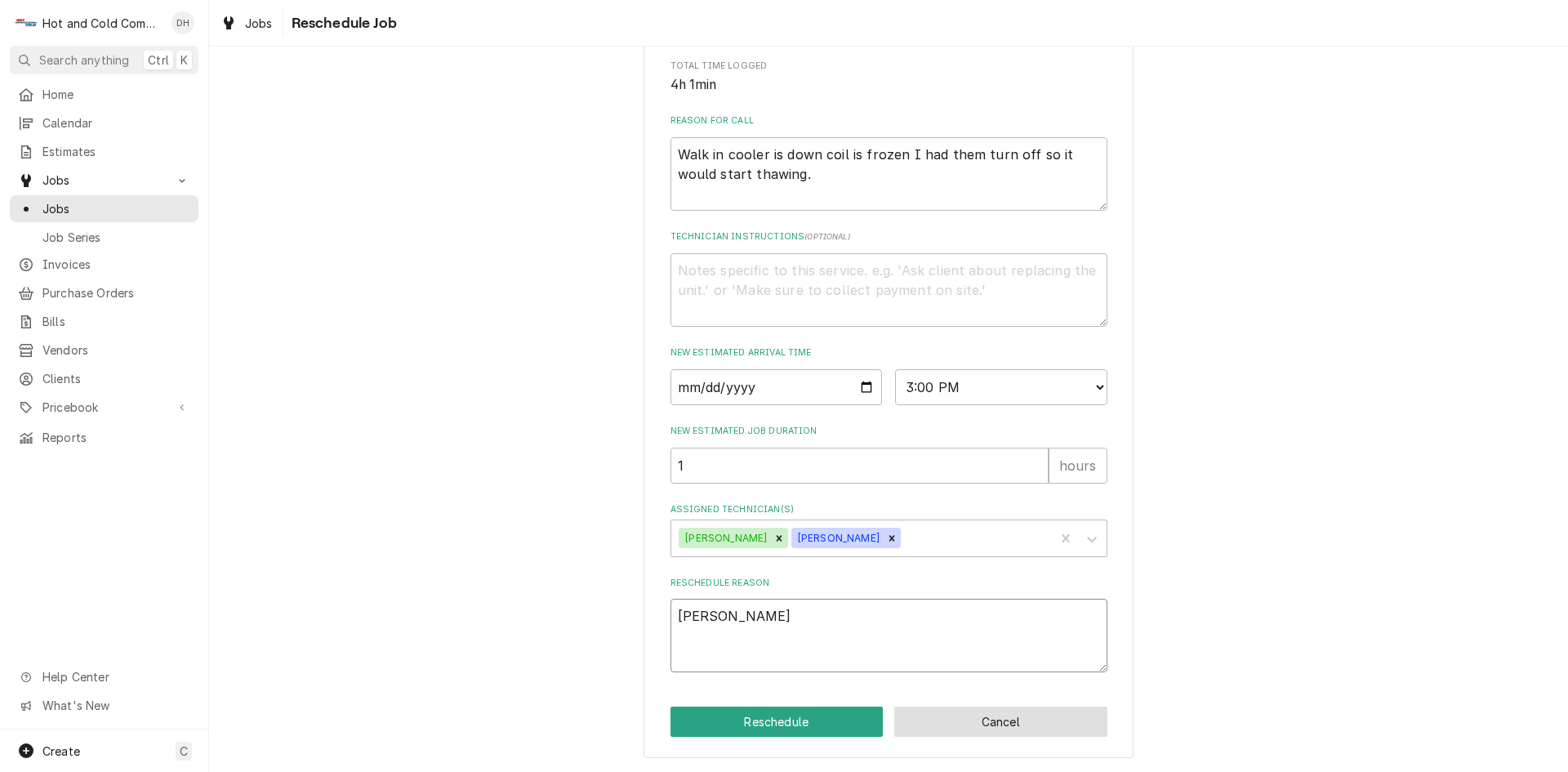
type textarea "Reche"
type textarea "x"
type textarea "Rechec"
type textarea "x"
type textarea "Recheck"
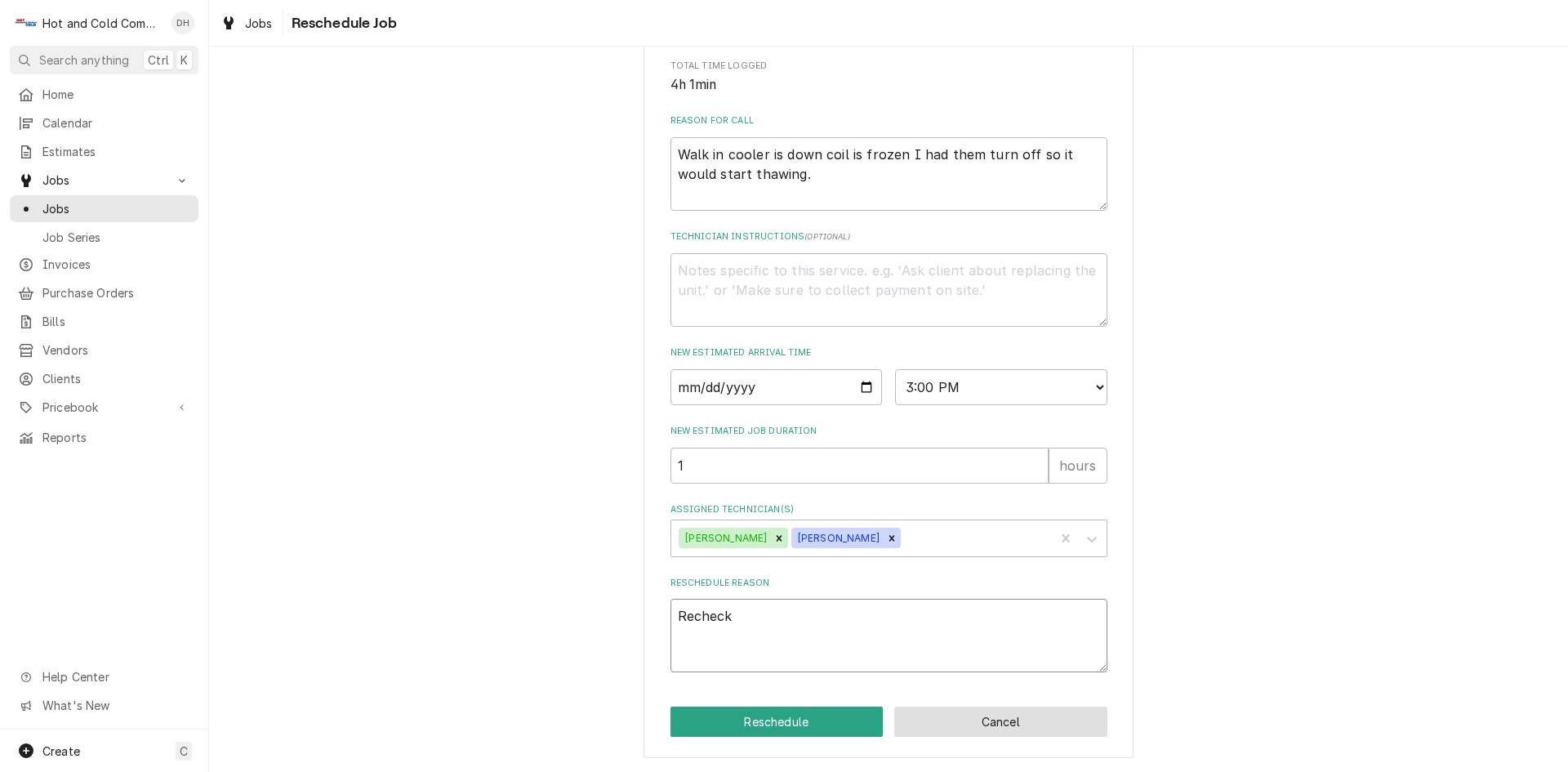
type textarea "x"
type textarea "Recheck"
type textarea "x"
type textarea "Recheck f"
type textarea "x"
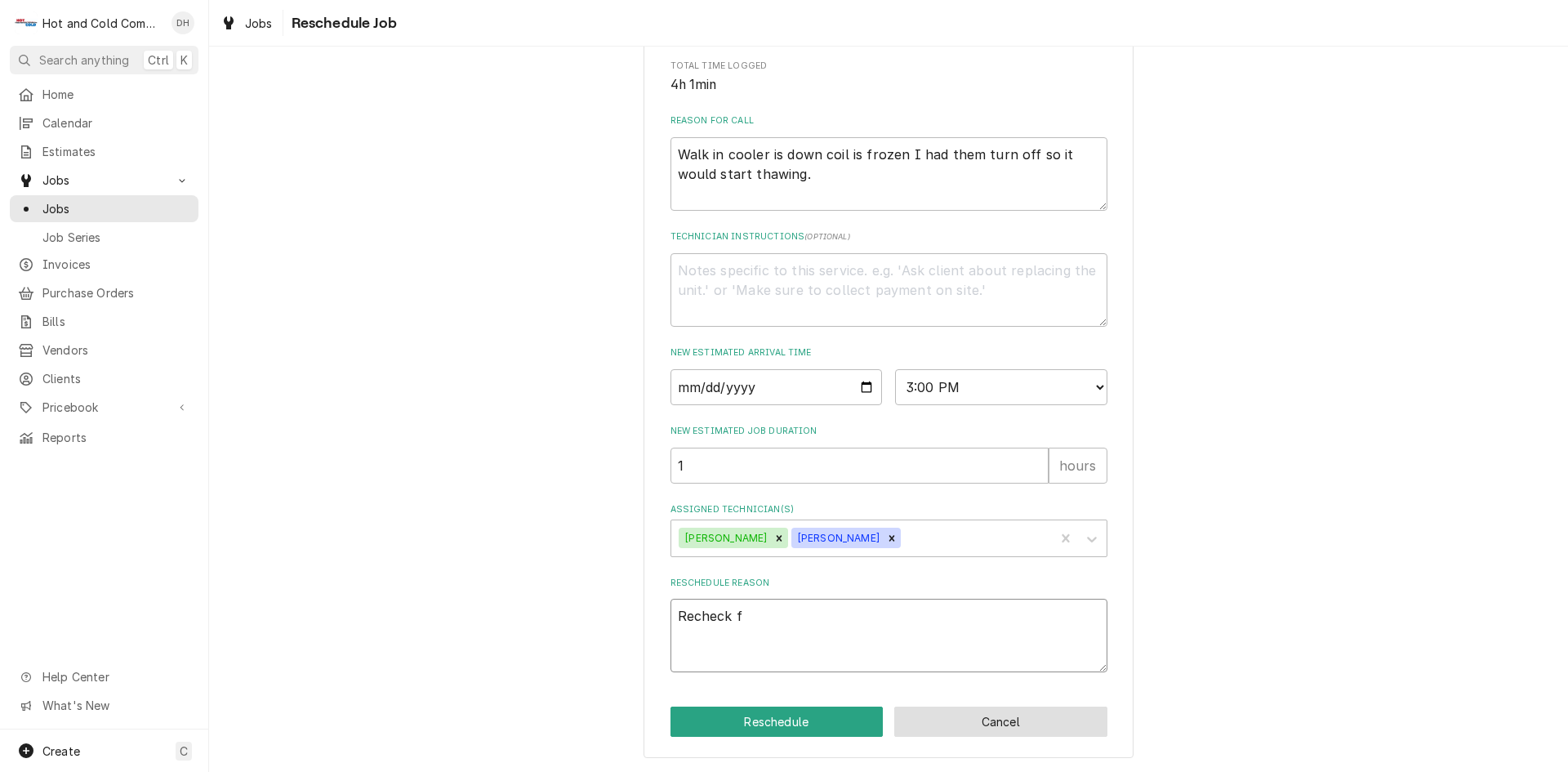
type textarea "Recheck fr"
type textarea "x"
type textarea "Recheck fre"
type textarea "x"
type textarea "Recheck free"
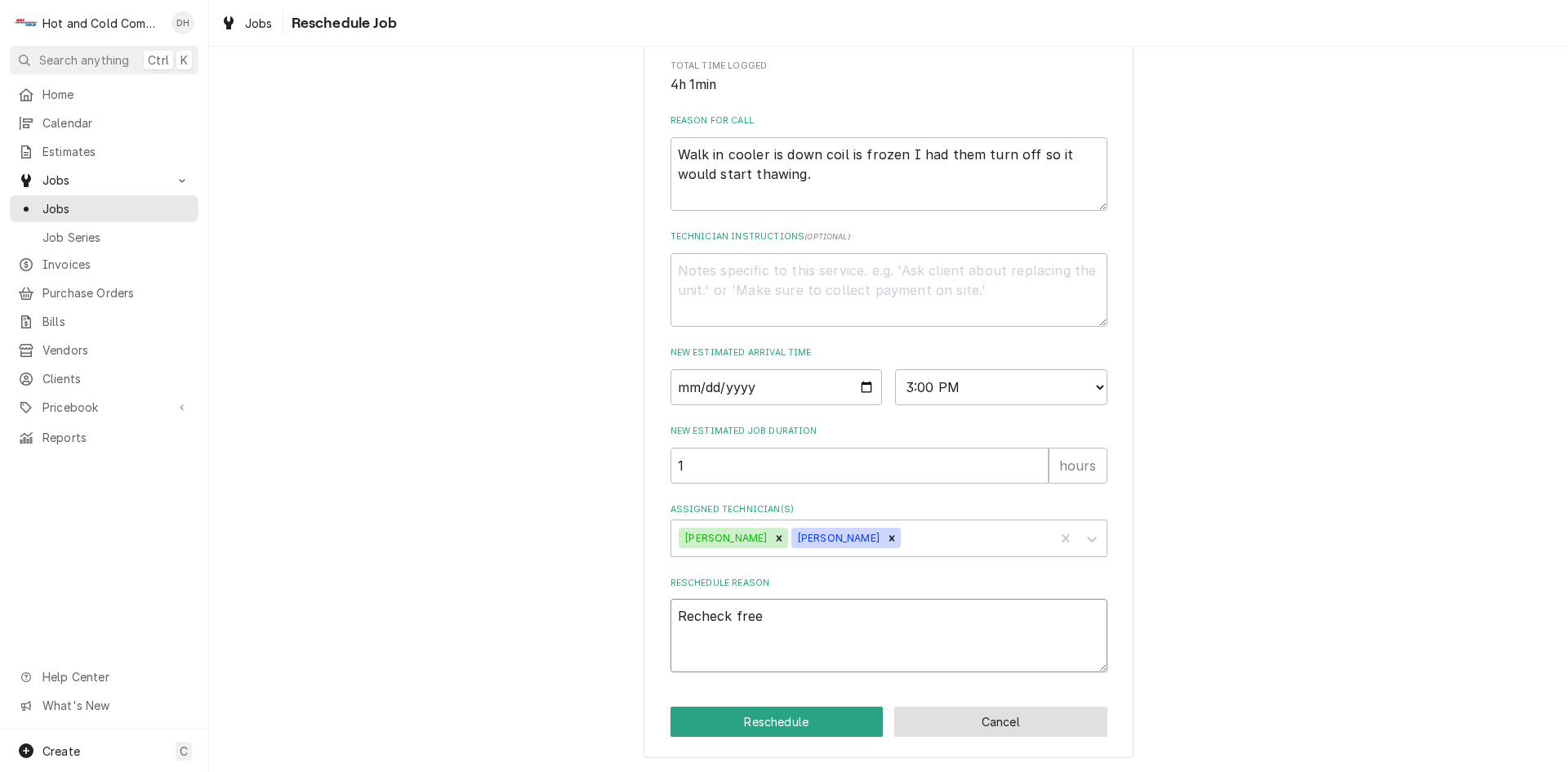
type textarea "x"
type textarea "Recheck freez"
type textarea "x"
type textarea "Recheck freeze"
type textarea "x"
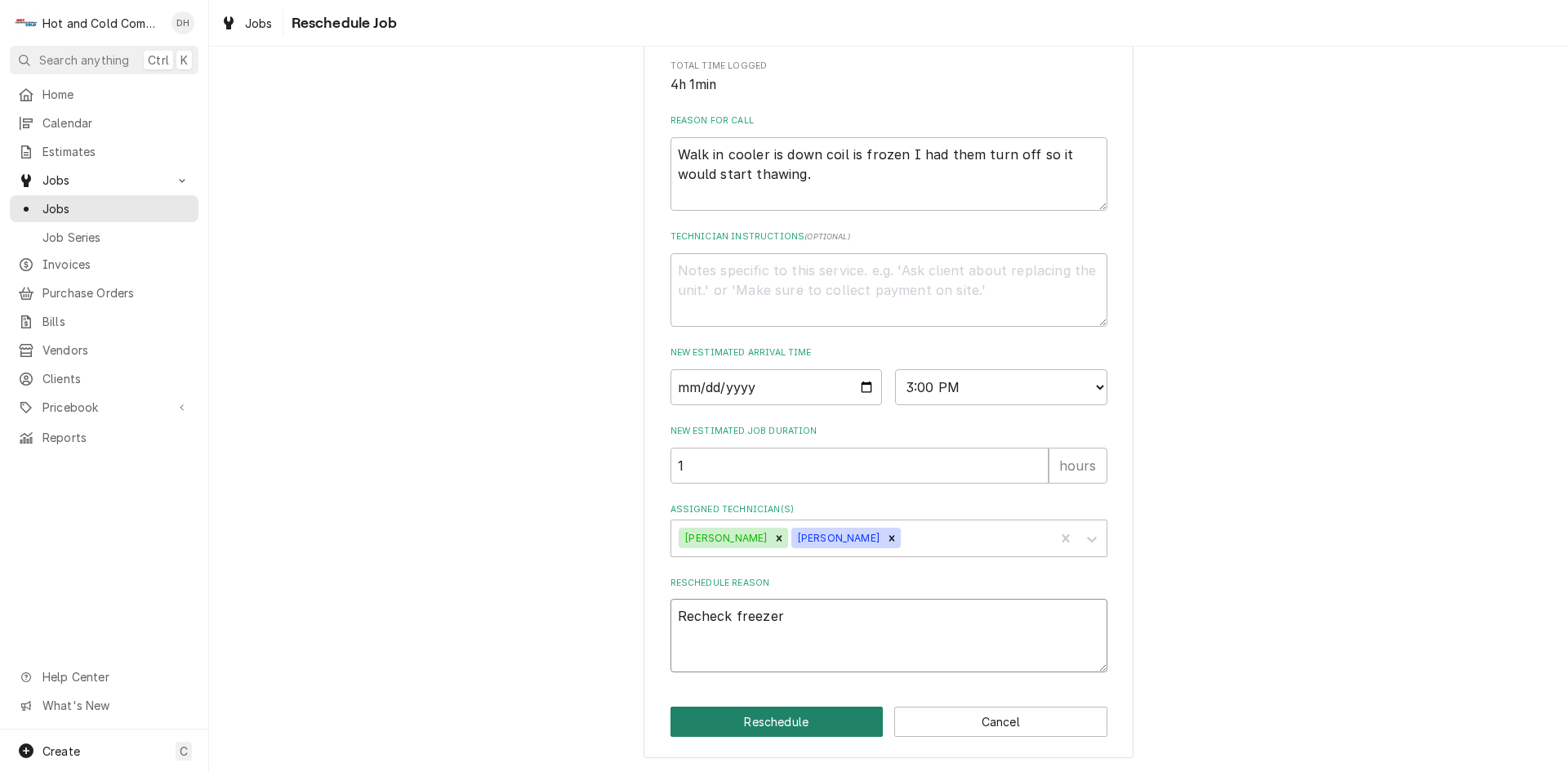
type textarea "Recheck freezer"
click at [776, 724] on button "Reschedule" at bounding box center [777, 722] width 213 height 31
type textarea "x"
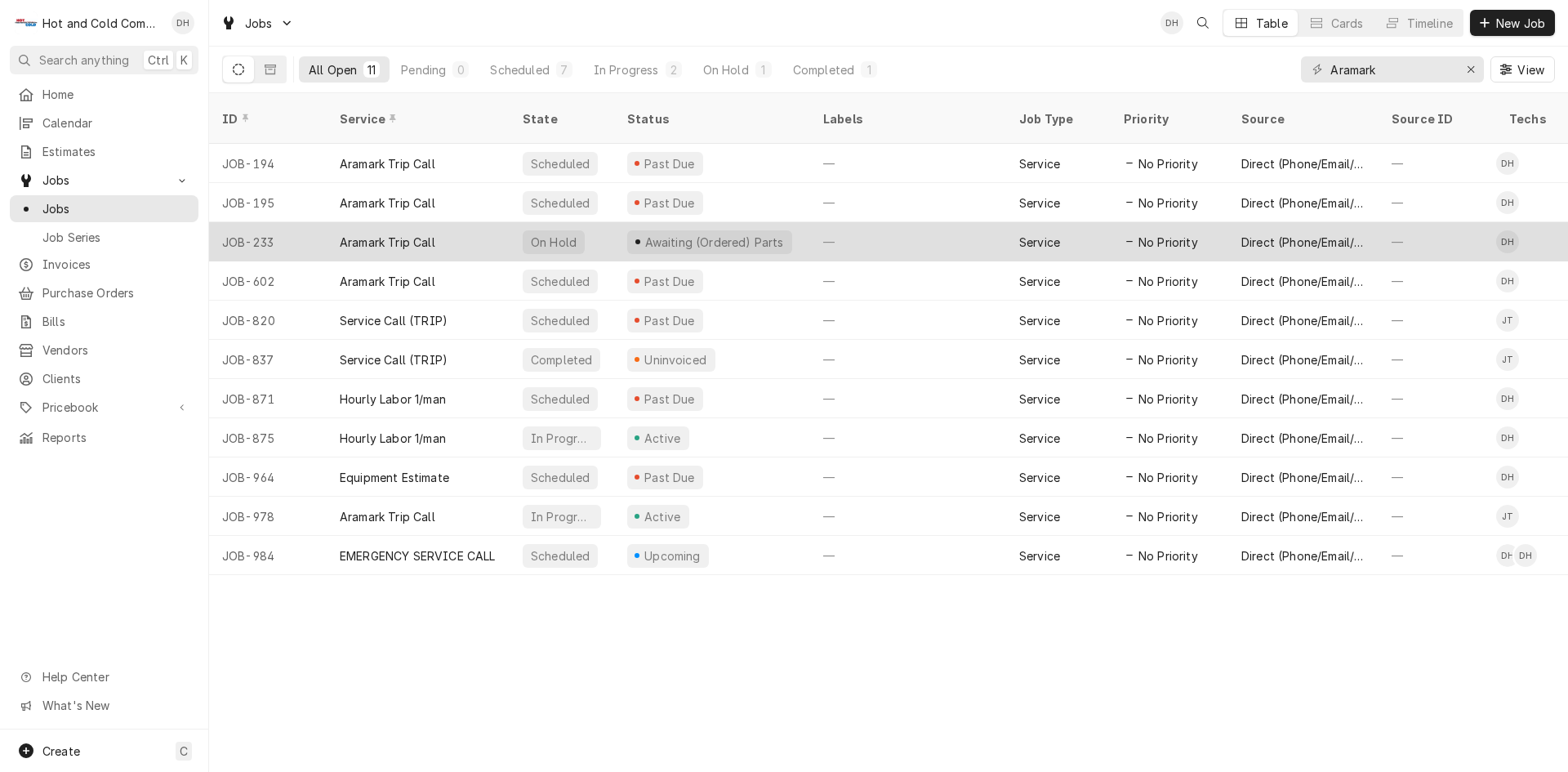
click at [962, 227] on div "—" at bounding box center [908, 242] width 196 height 39
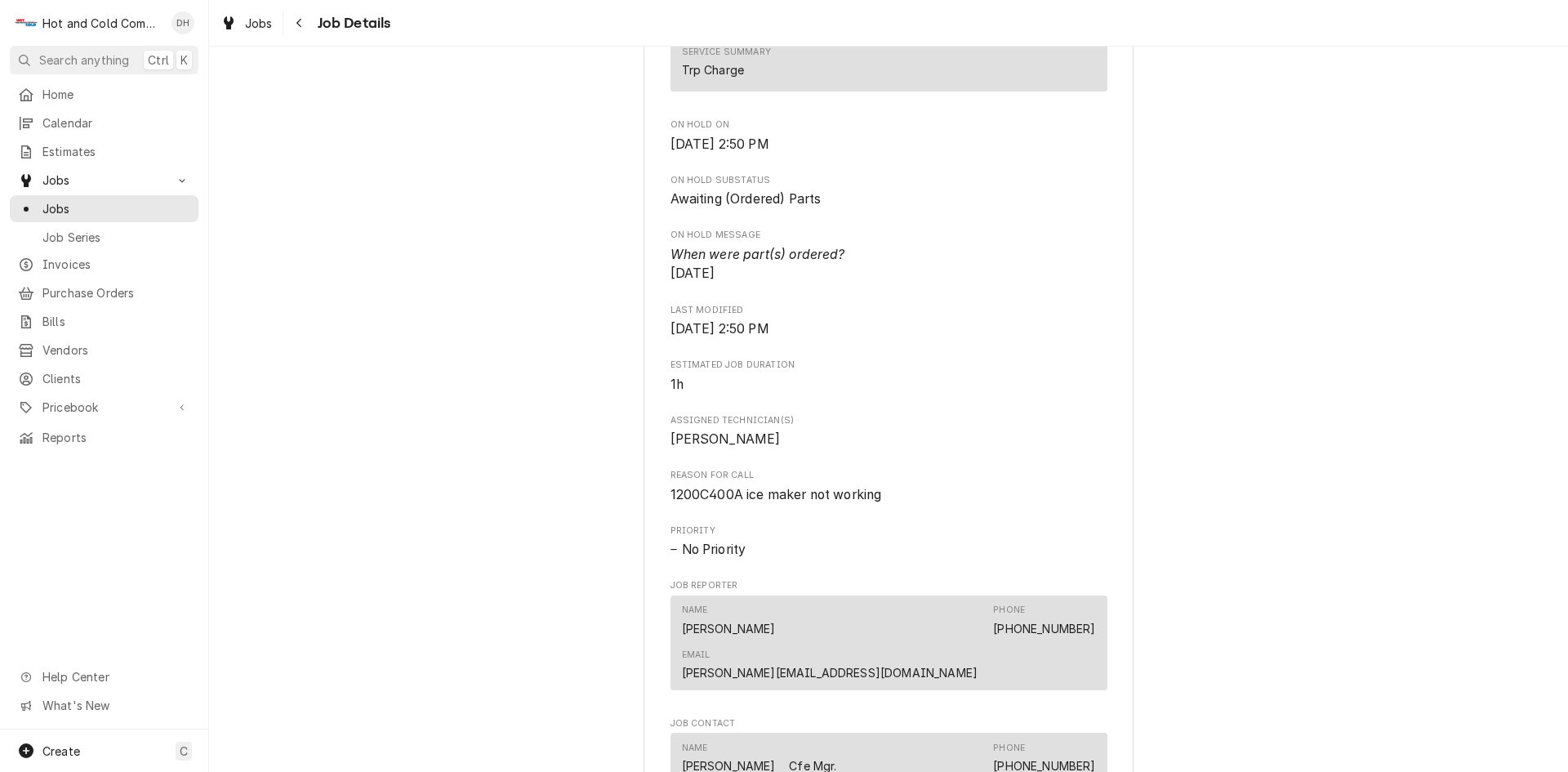
scroll to position [1362, 0]
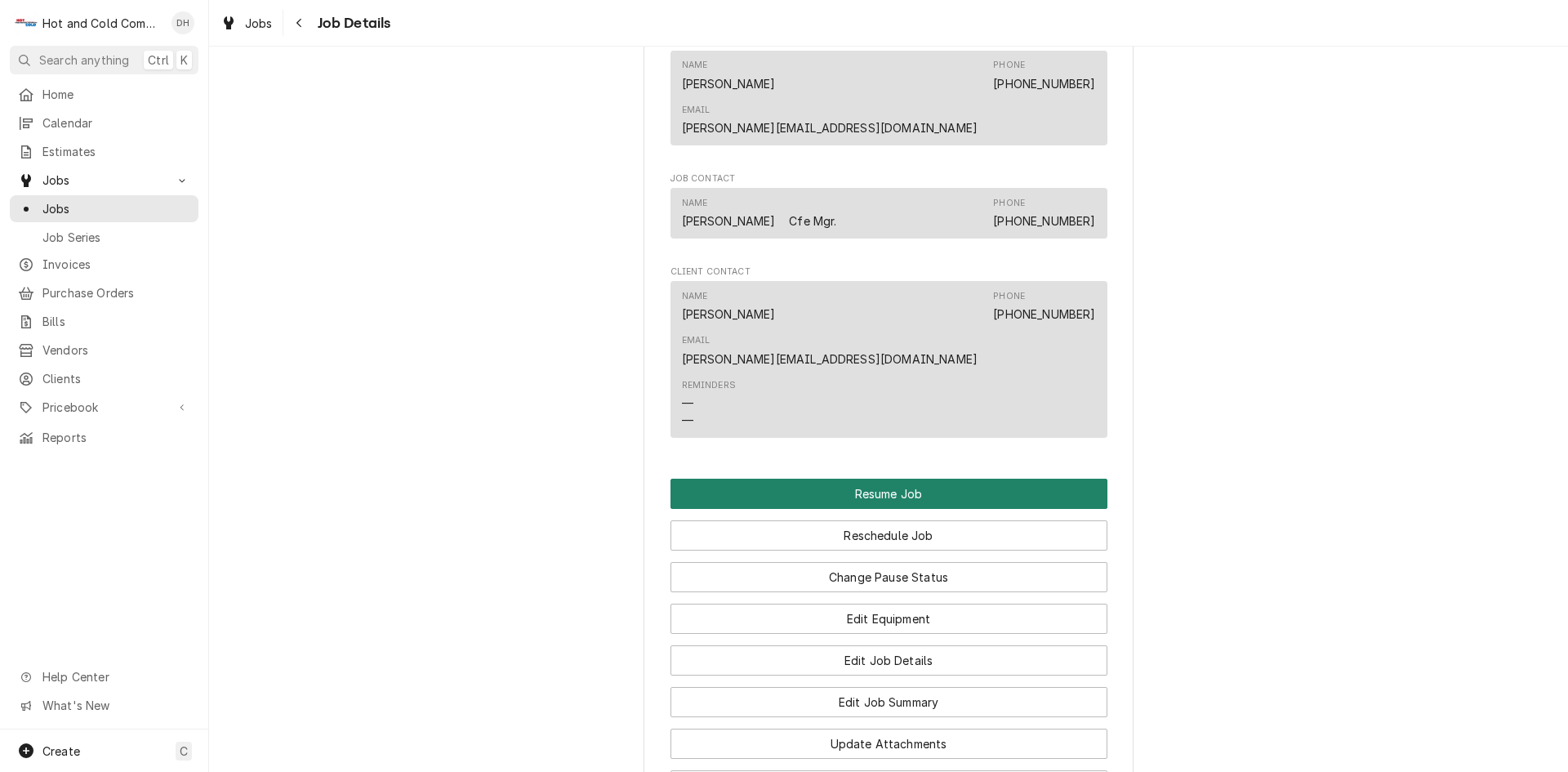
drag, startPoint x: 915, startPoint y: 402, endPoint x: 1165, endPoint y: 373, distance: 251.7
click at [918, 478] on button "Resume Job" at bounding box center [889, 493] width 437 height 31
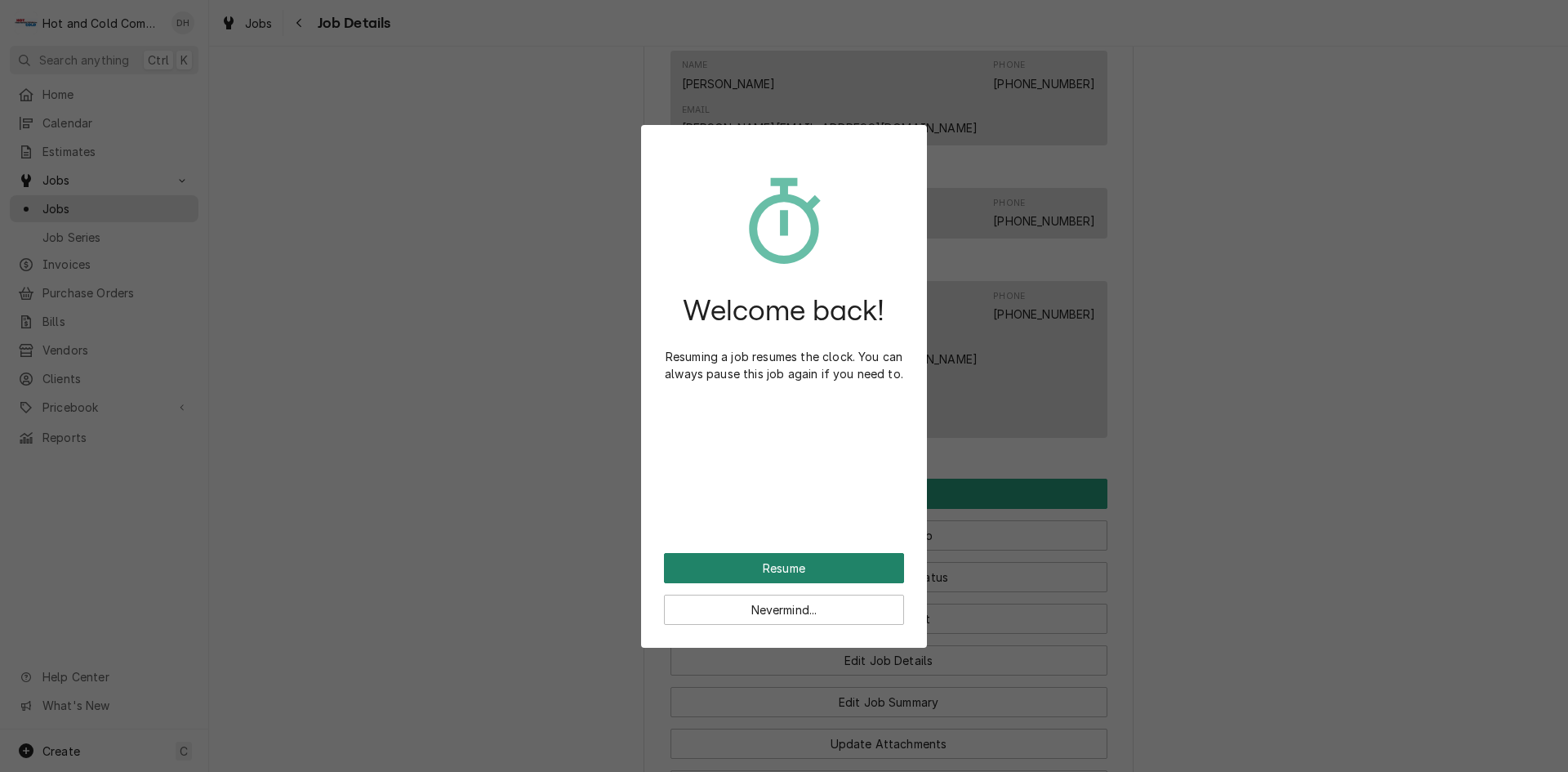
click at [799, 563] on button "Resume" at bounding box center [784, 568] width 240 height 31
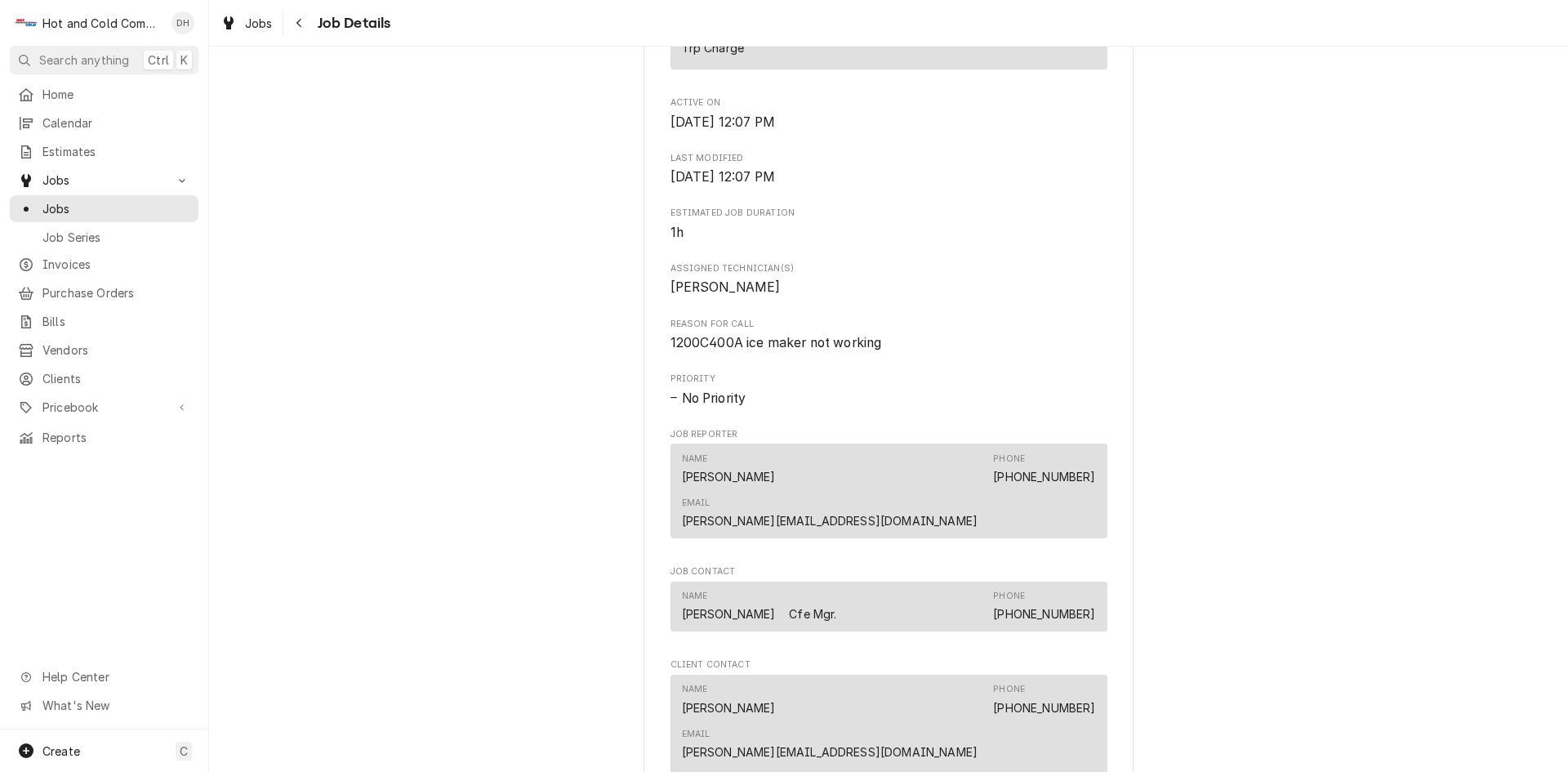
scroll to position [1089, 0]
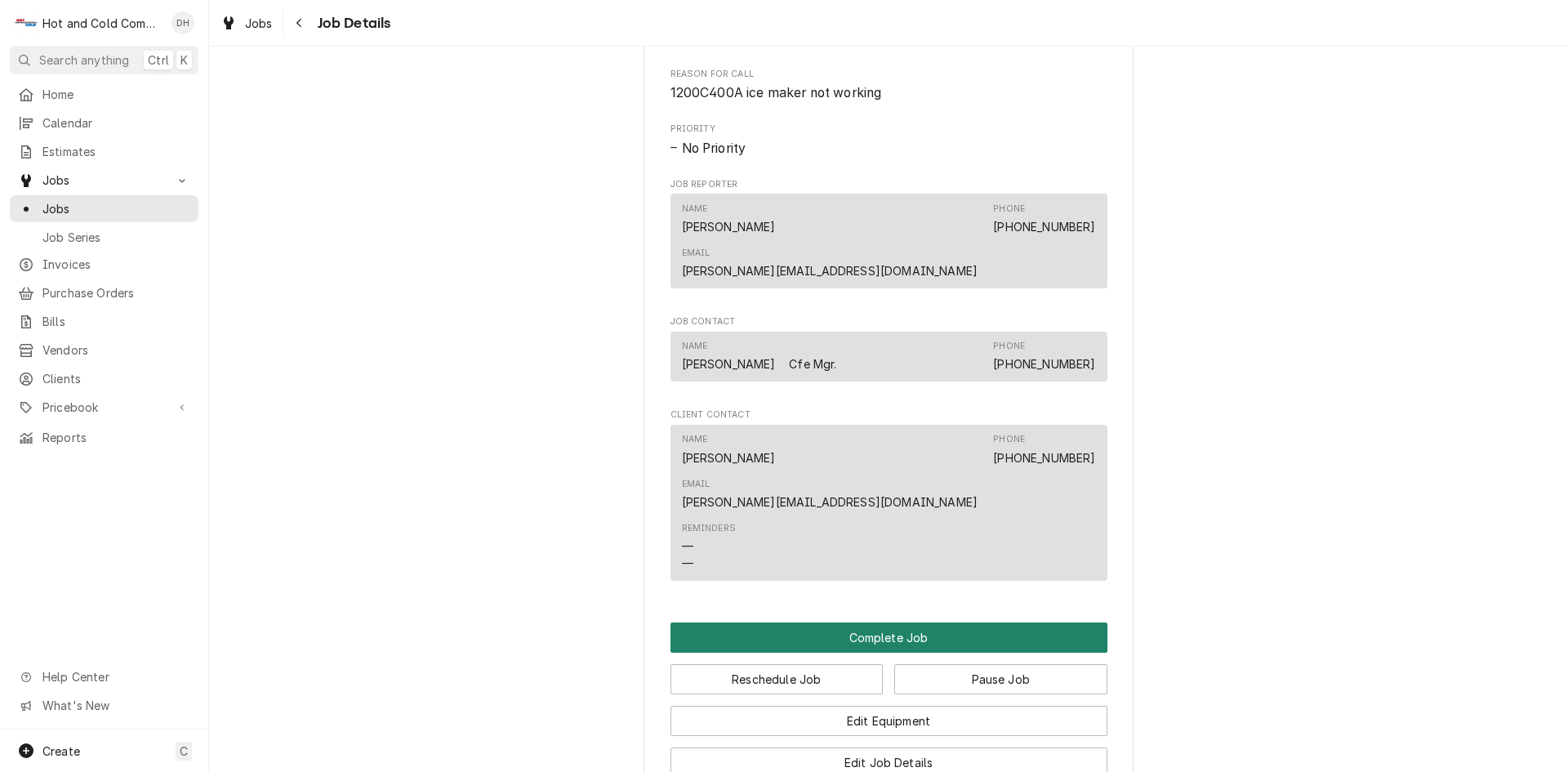
click at [879, 623] on button "Complete Job" at bounding box center [889, 638] width 437 height 31
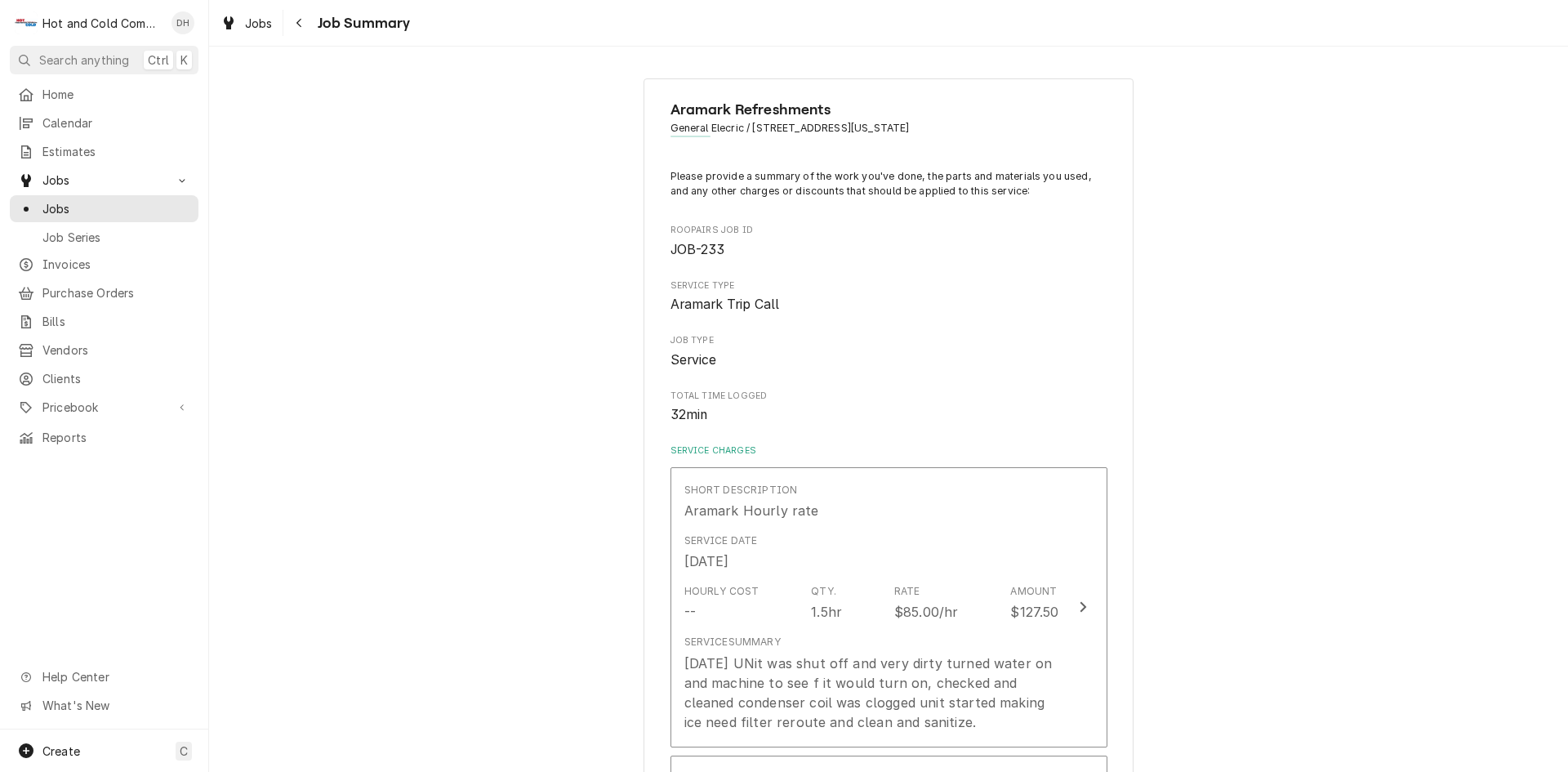
scroll to position [273, 0]
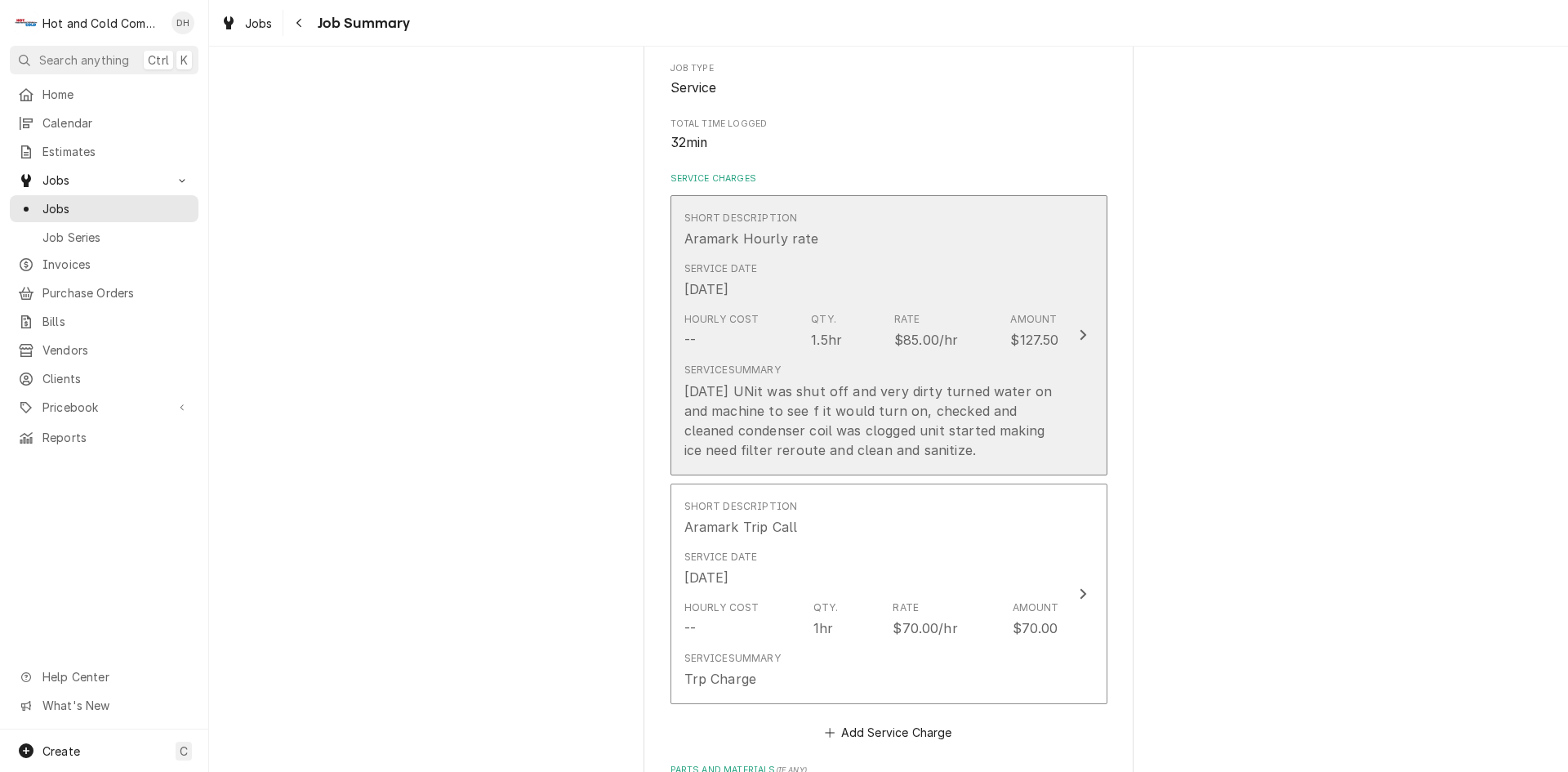
click at [1007, 253] on div "Short Description Aramark Hourly rate" at bounding box center [872, 230] width 375 height 51
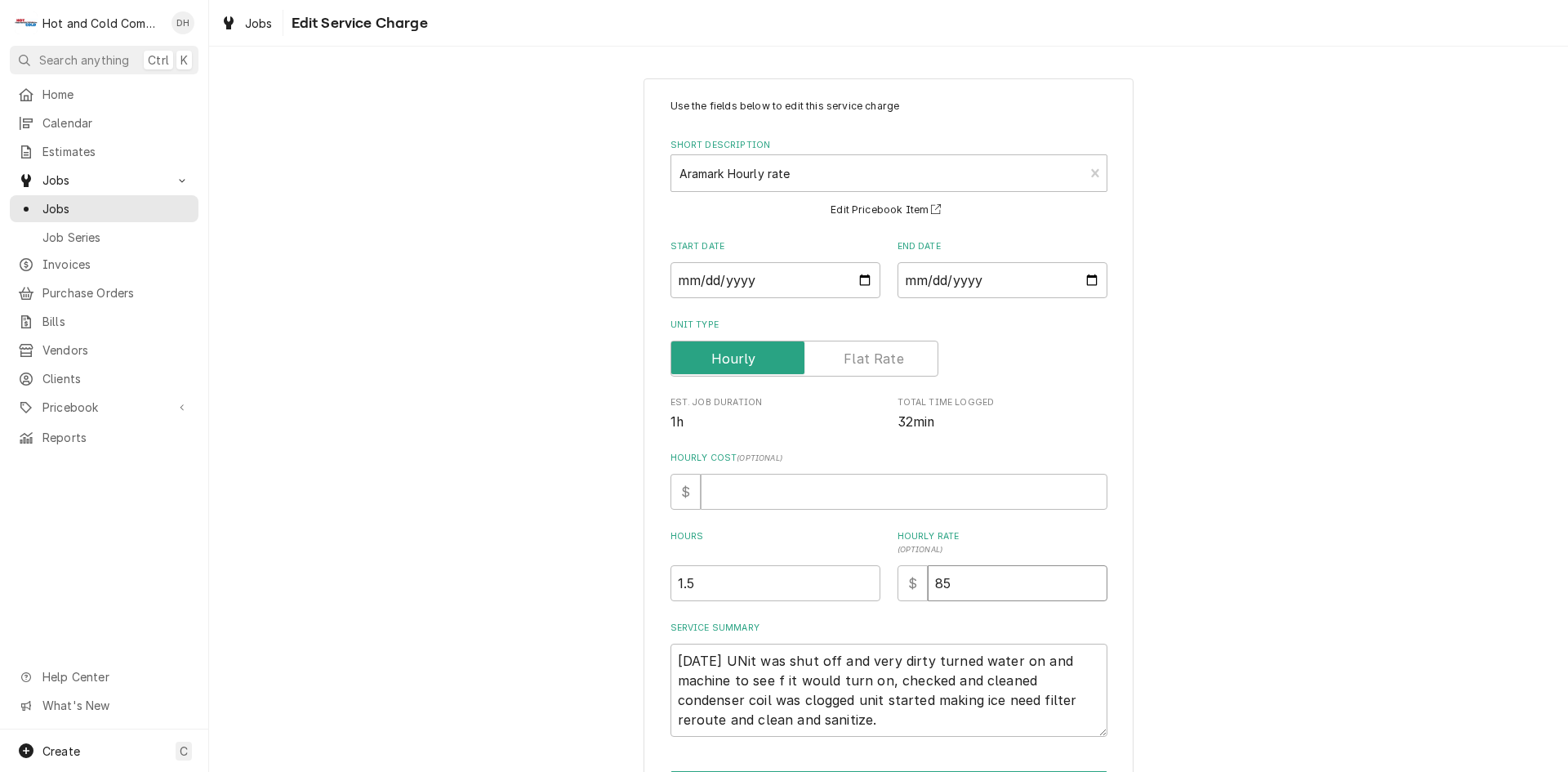
click at [1016, 597] on input "85" at bounding box center [1017, 583] width 180 height 36
type textarea "x"
type input "8"
type textarea "x"
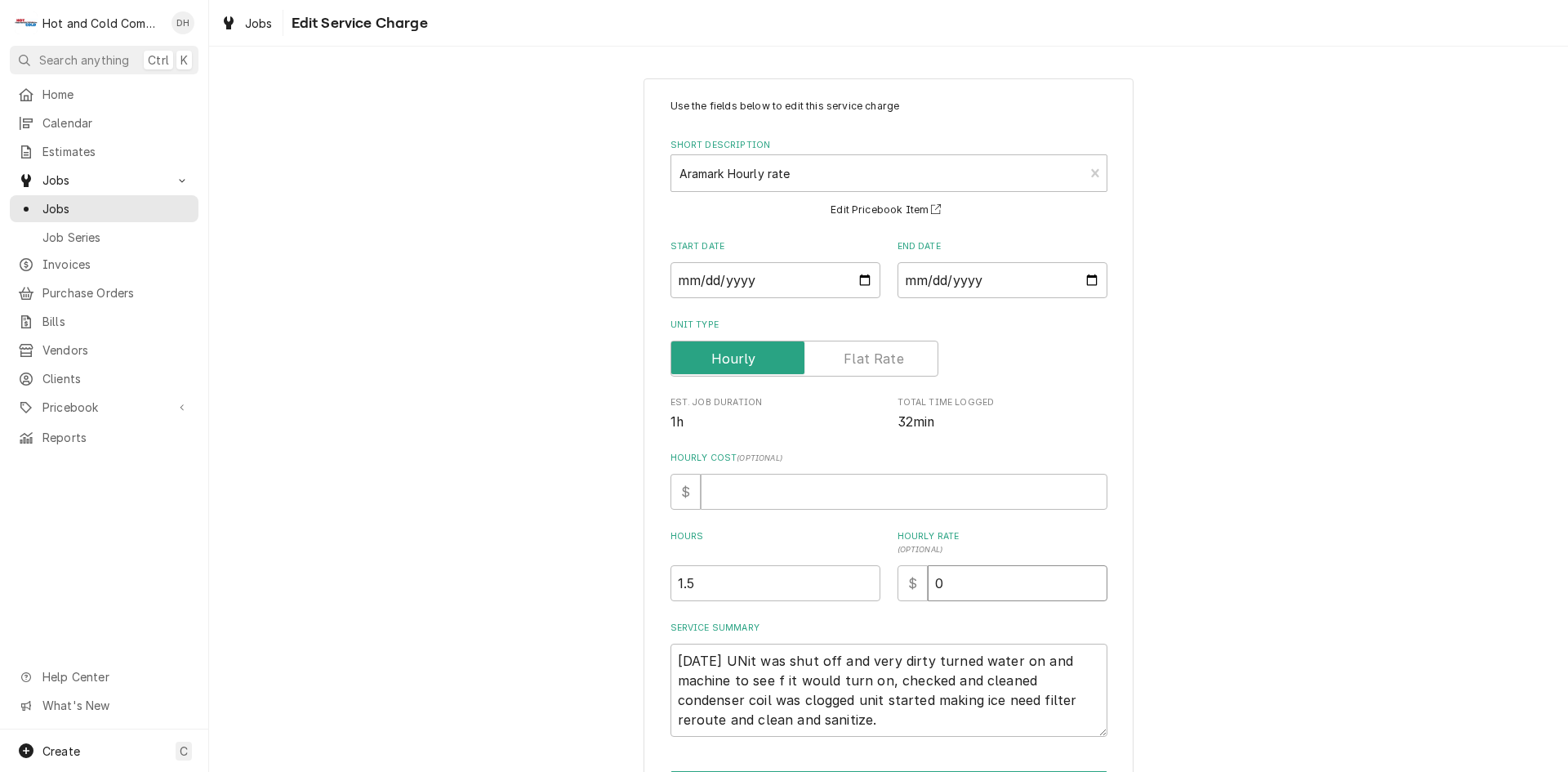
type input "0"
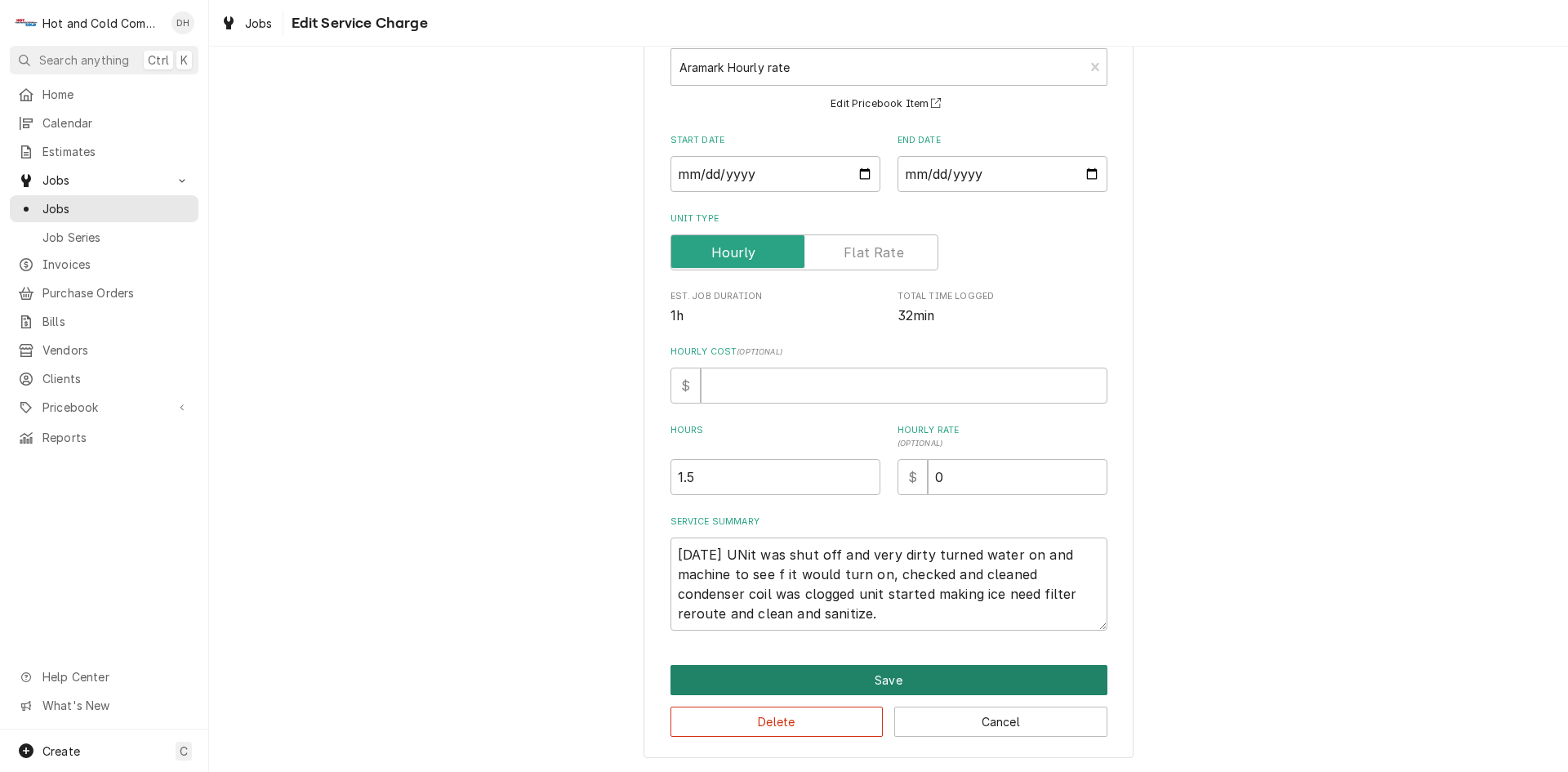
click at [886, 677] on button "Save" at bounding box center [889, 680] width 437 height 31
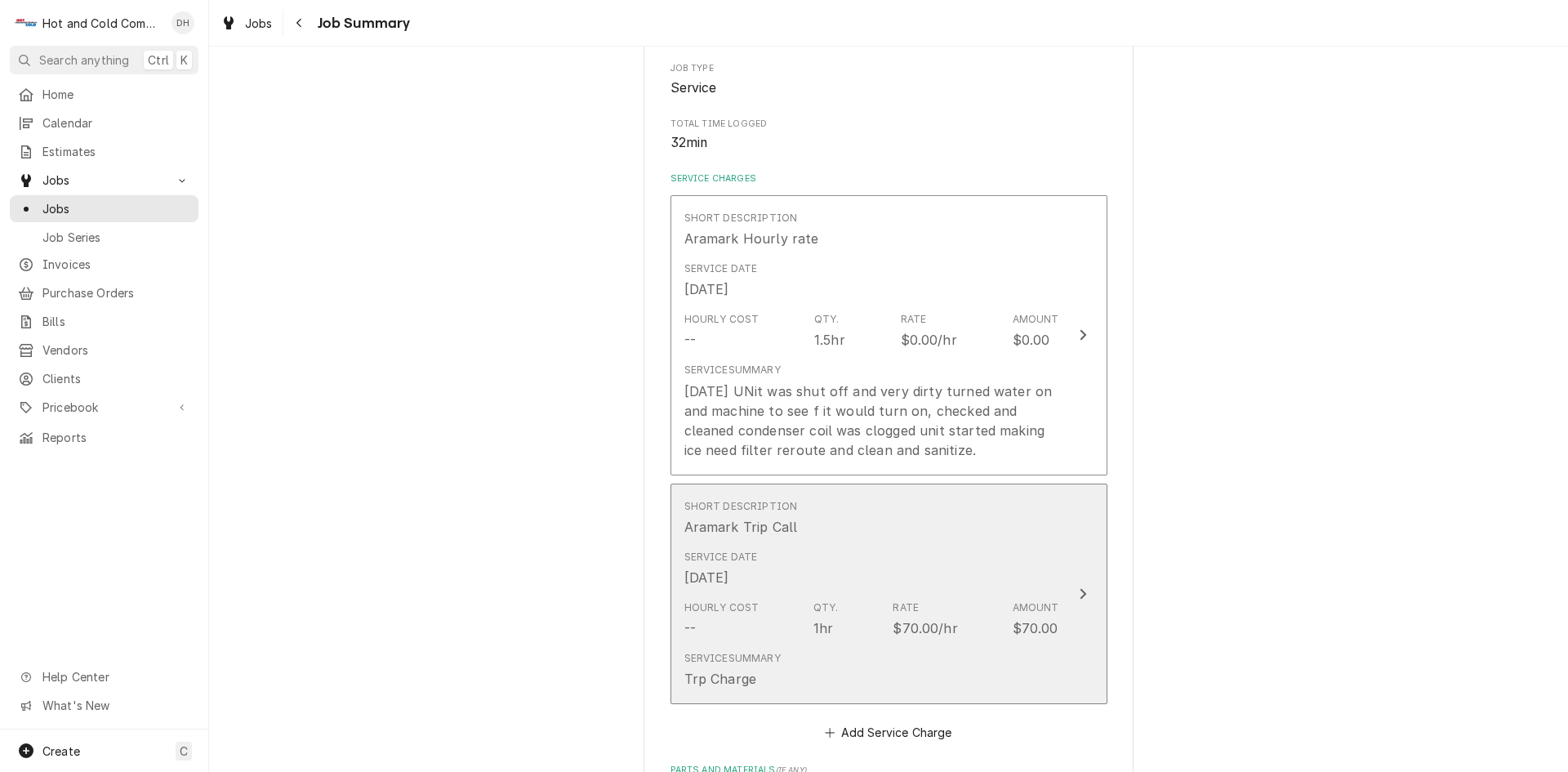
click at [958, 535] on div "Short Description Aramark Trip Call" at bounding box center [872, 518] width 375 height 51
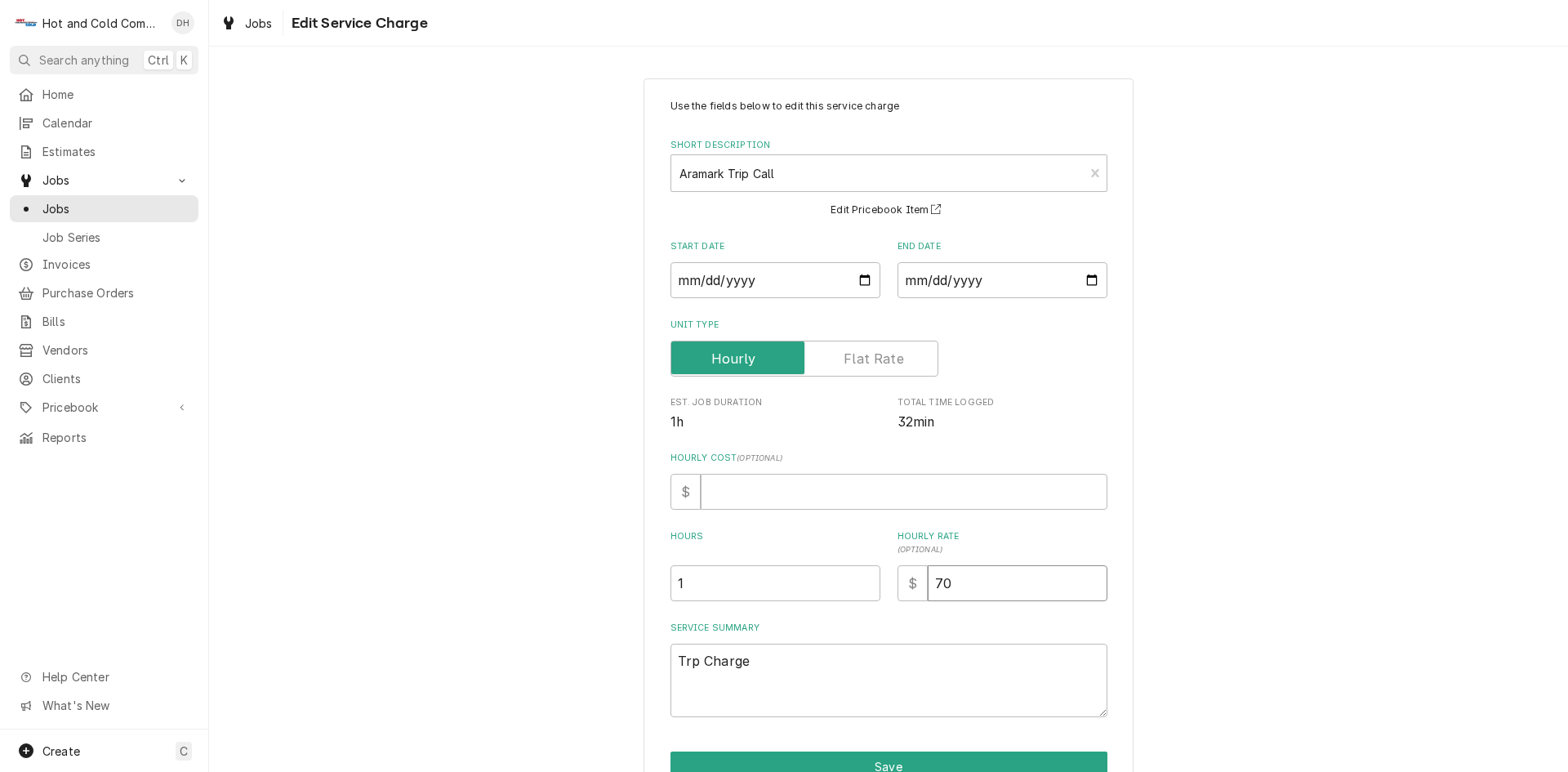
drag, startPoint x: 998, startPoint y: 591, endPoint x: 994, endPoint y: 600, distance: 9.8
click at [997, 600] on input "70" at bounding box center [1017, 583] width 180 height 36
type textarea "x"
type input "7"
type textarea "x"
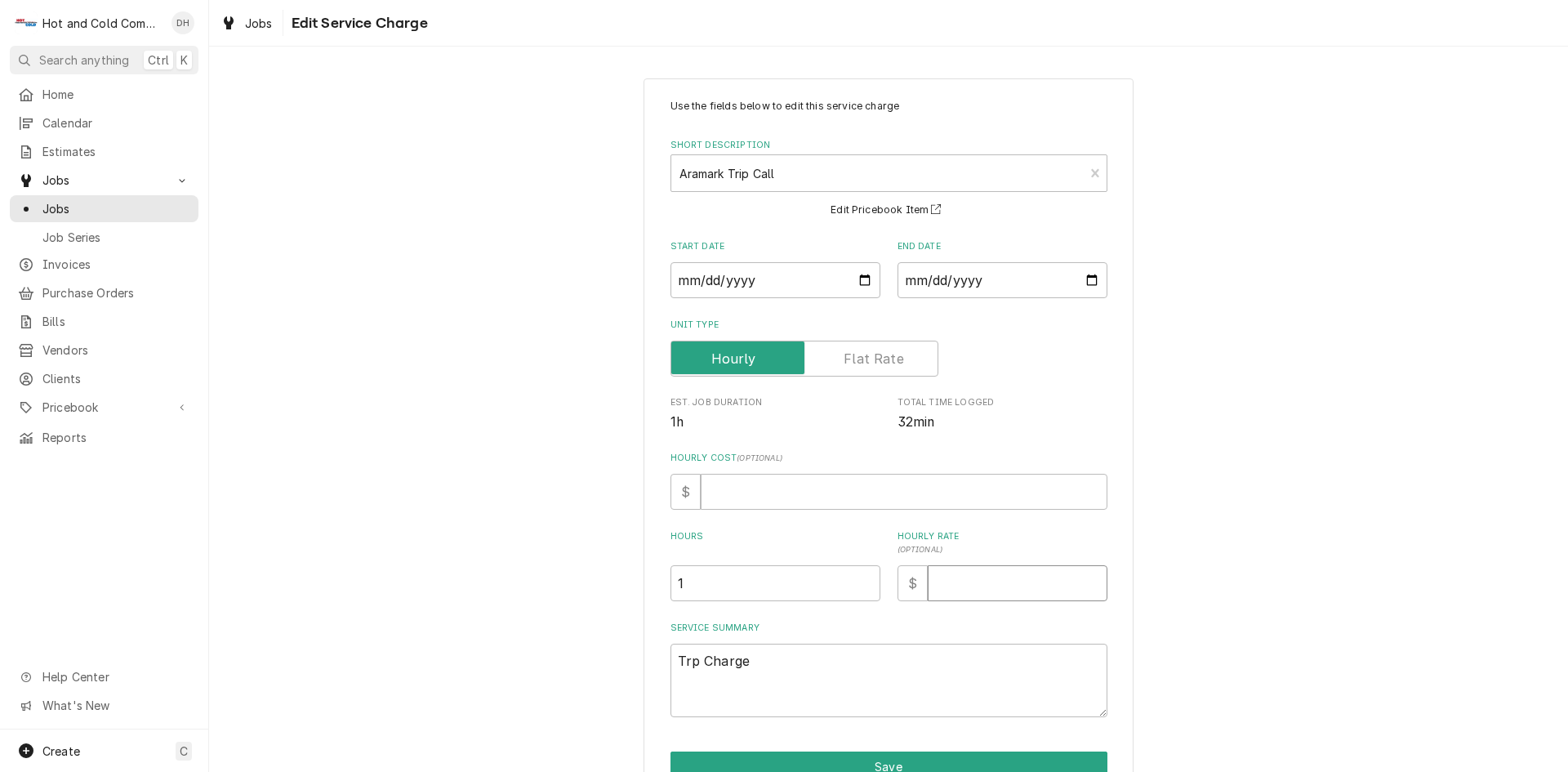
type textarea "x"
type input "0"
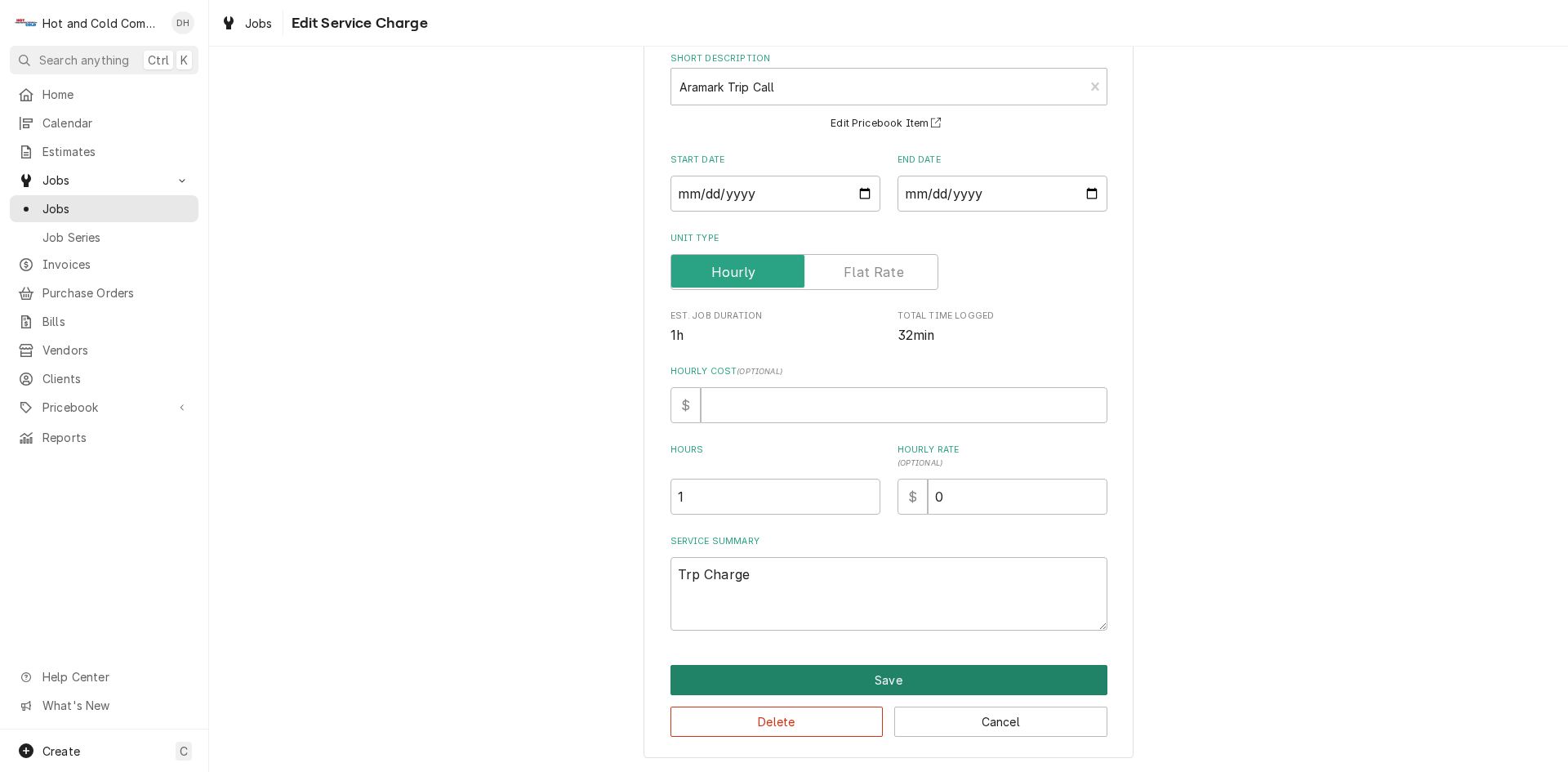
click at [891, 668] on button "Save" at bounding box center [889, 680] width 437 height 31
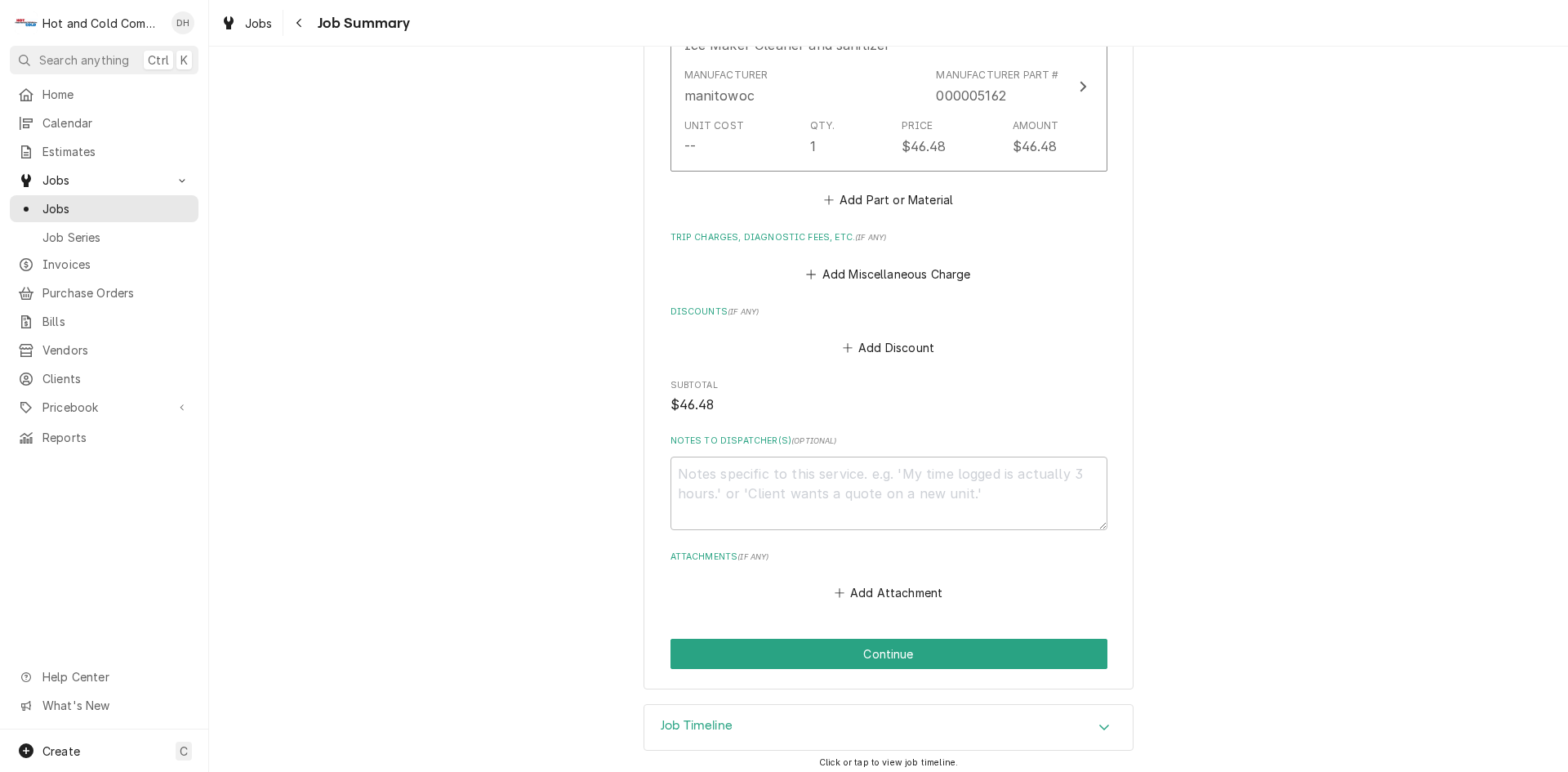
scroll to position [1066, 0]
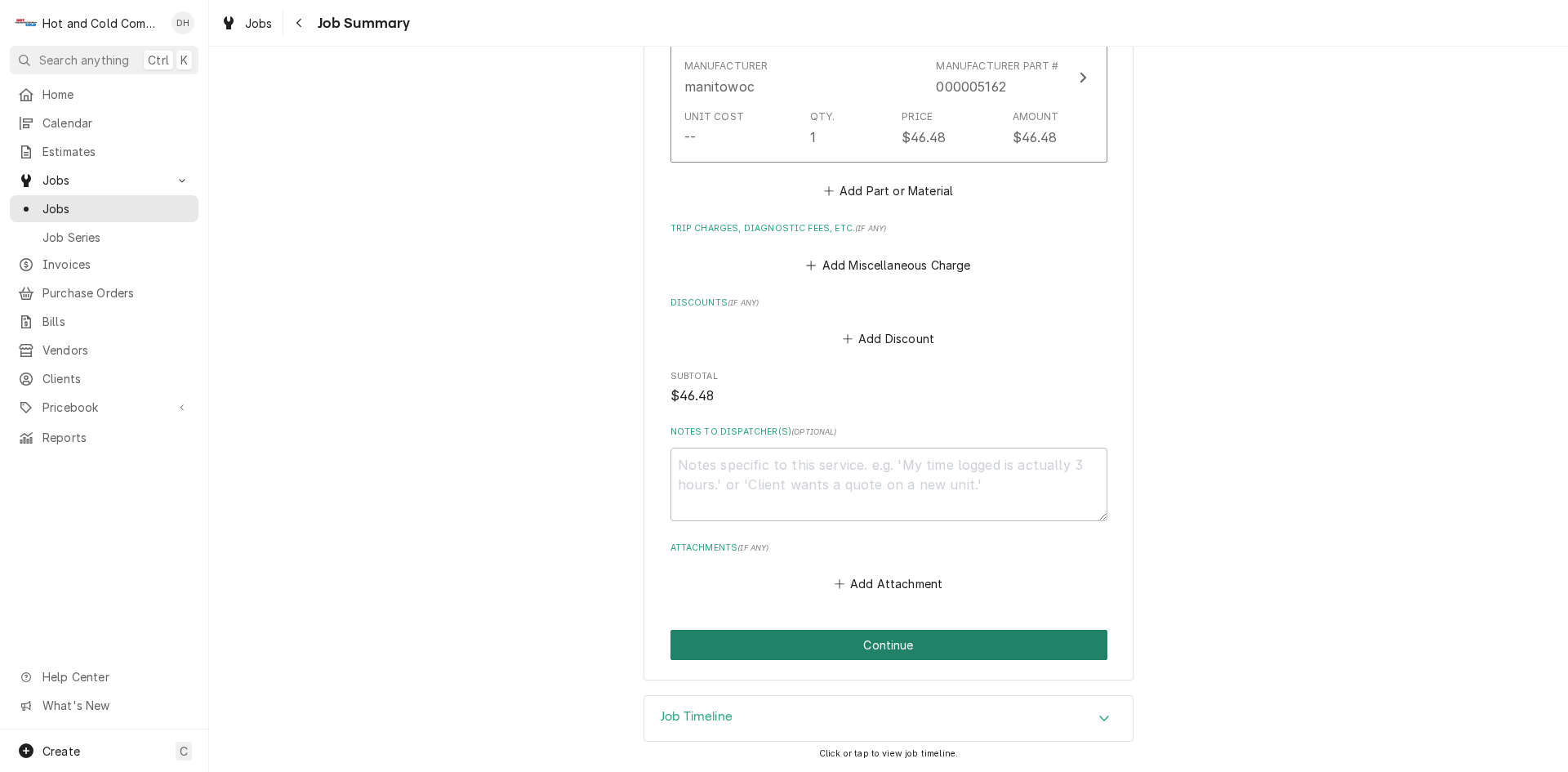
click at [886, 647] on button "Continue" at bounding box center [889, 645] width 437 height 31
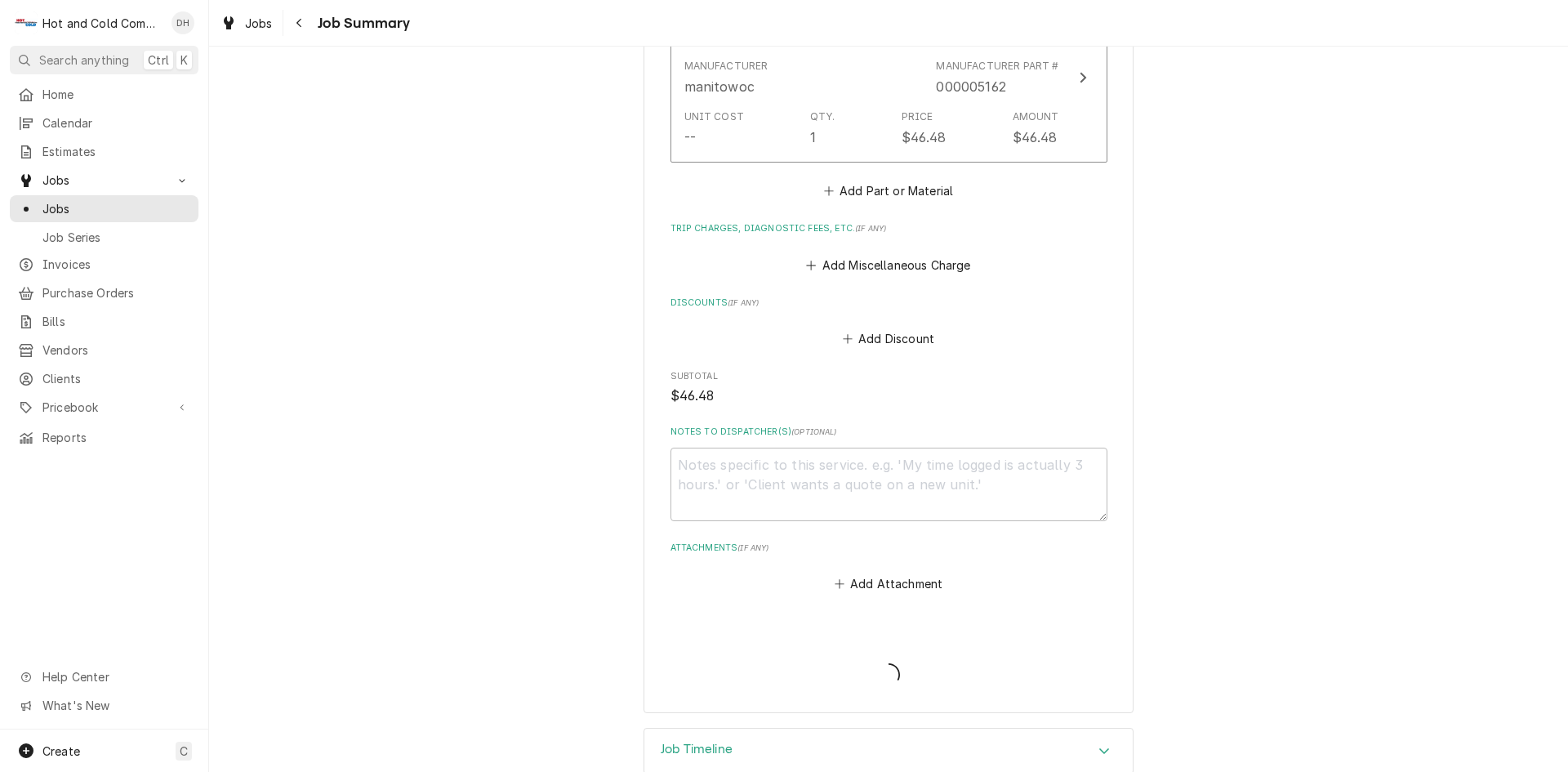
type textarea "x"
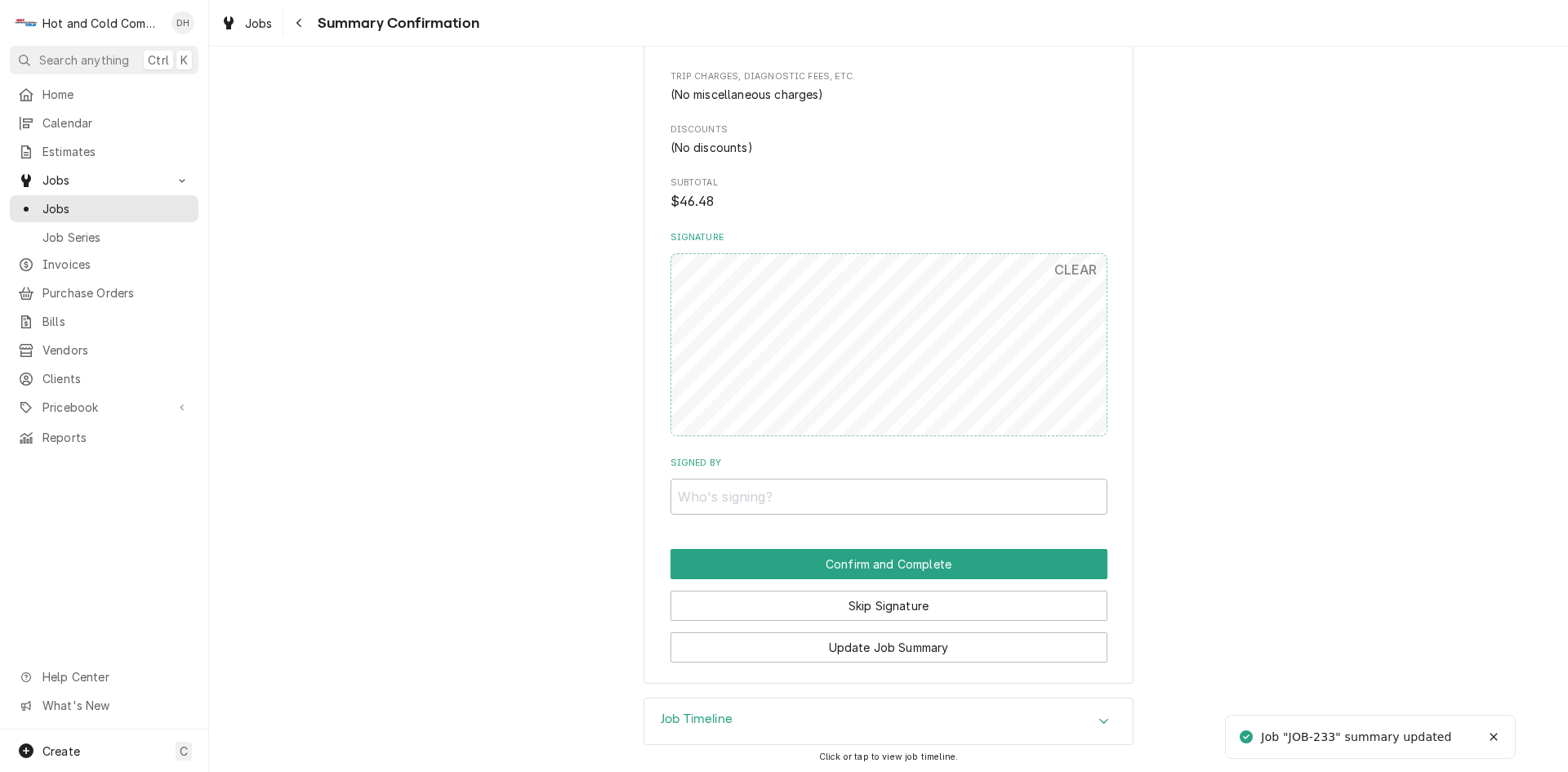
scroll to position [1038, 0]
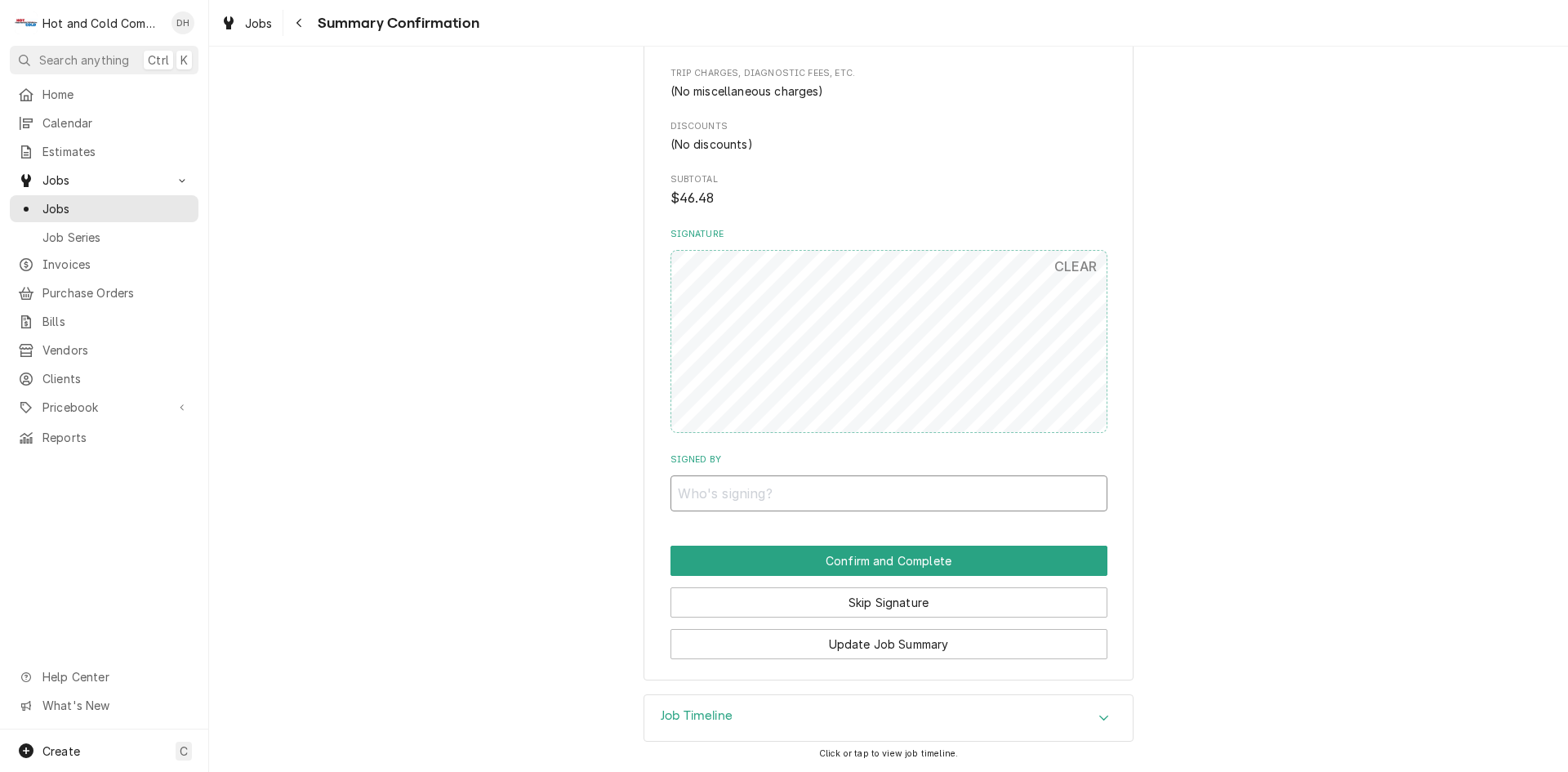
click at [803, 491] on input "Signed By" at bounding box center [889, 493] width 437 height 36
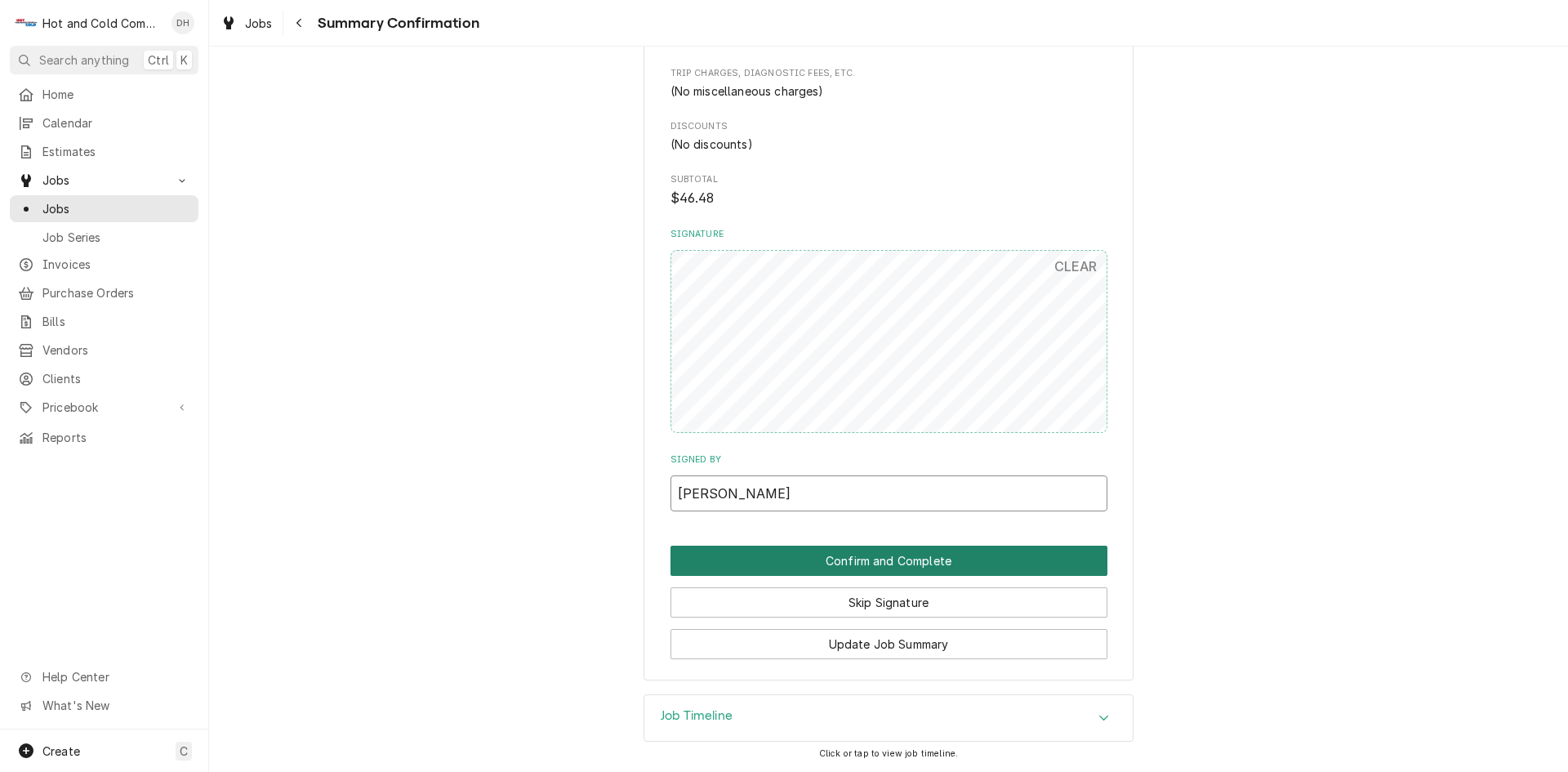
type input "Daryl"
click at [939, 556] on button "Confirm and Complete" at bounding box center [889, 561] width 437 height 31
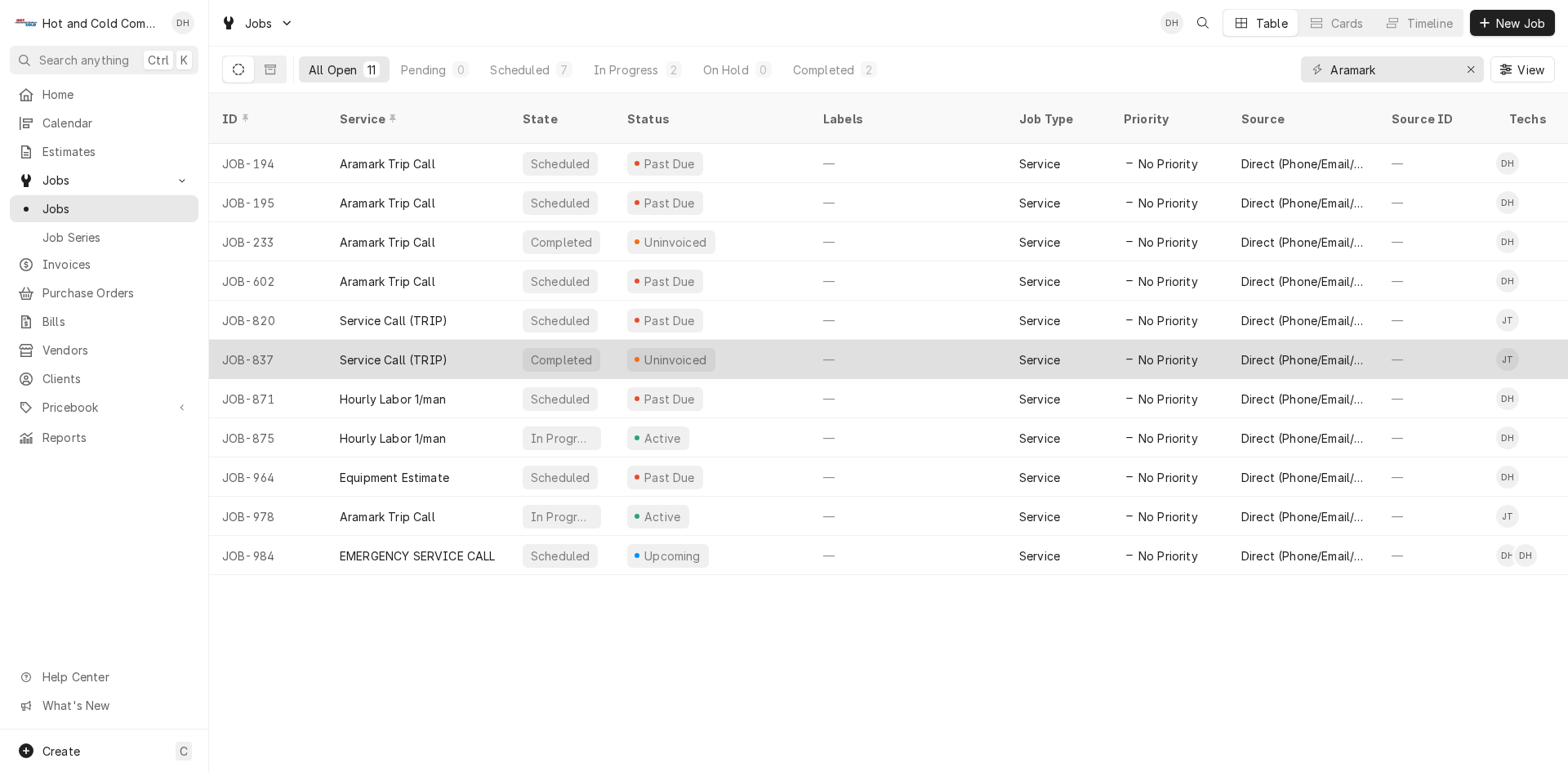
click at [760, 340] on div "Uninvoiced" at bounding box center [712, 359] width 196 height 39
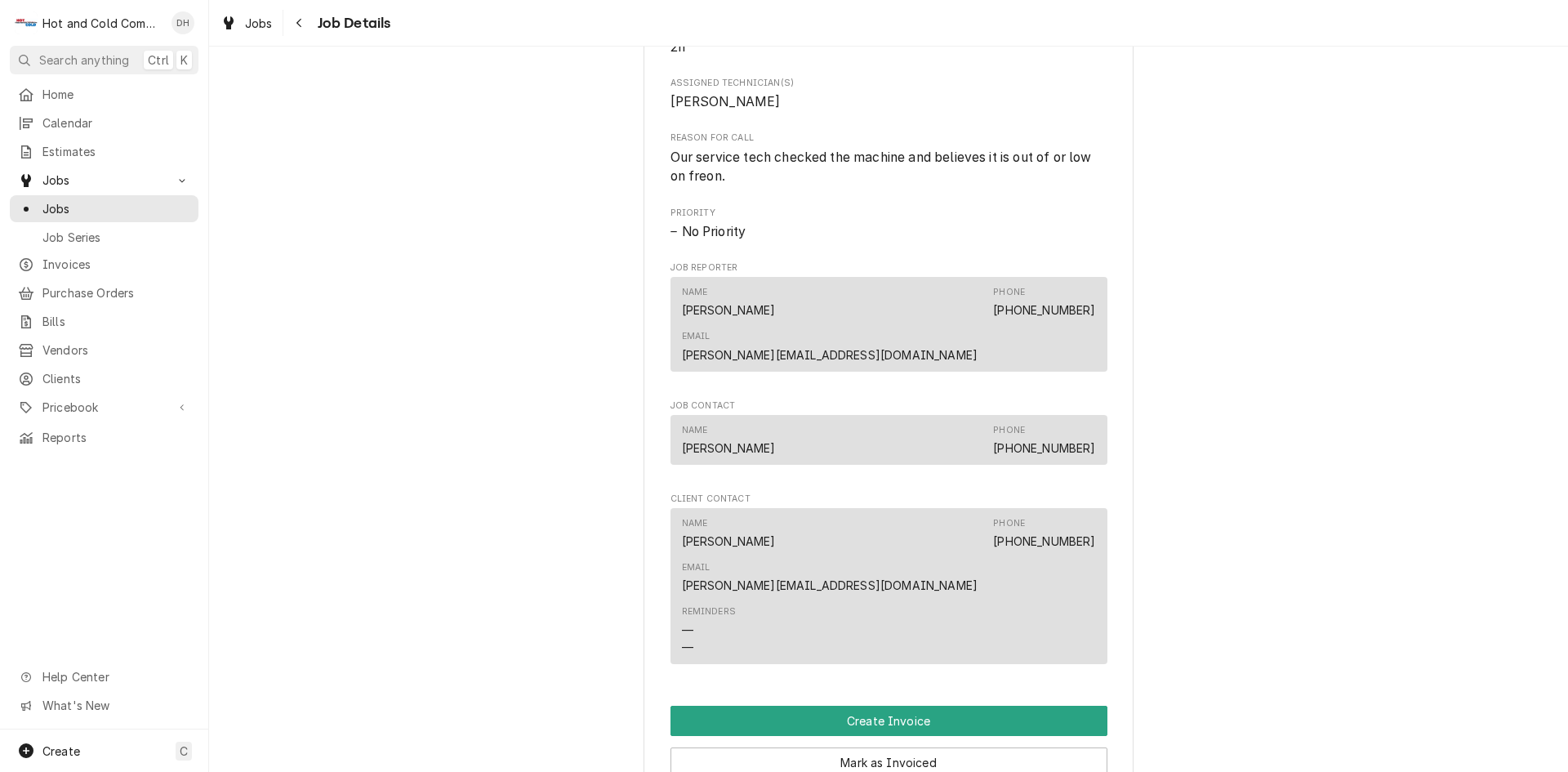
scroll to position [817, 0]
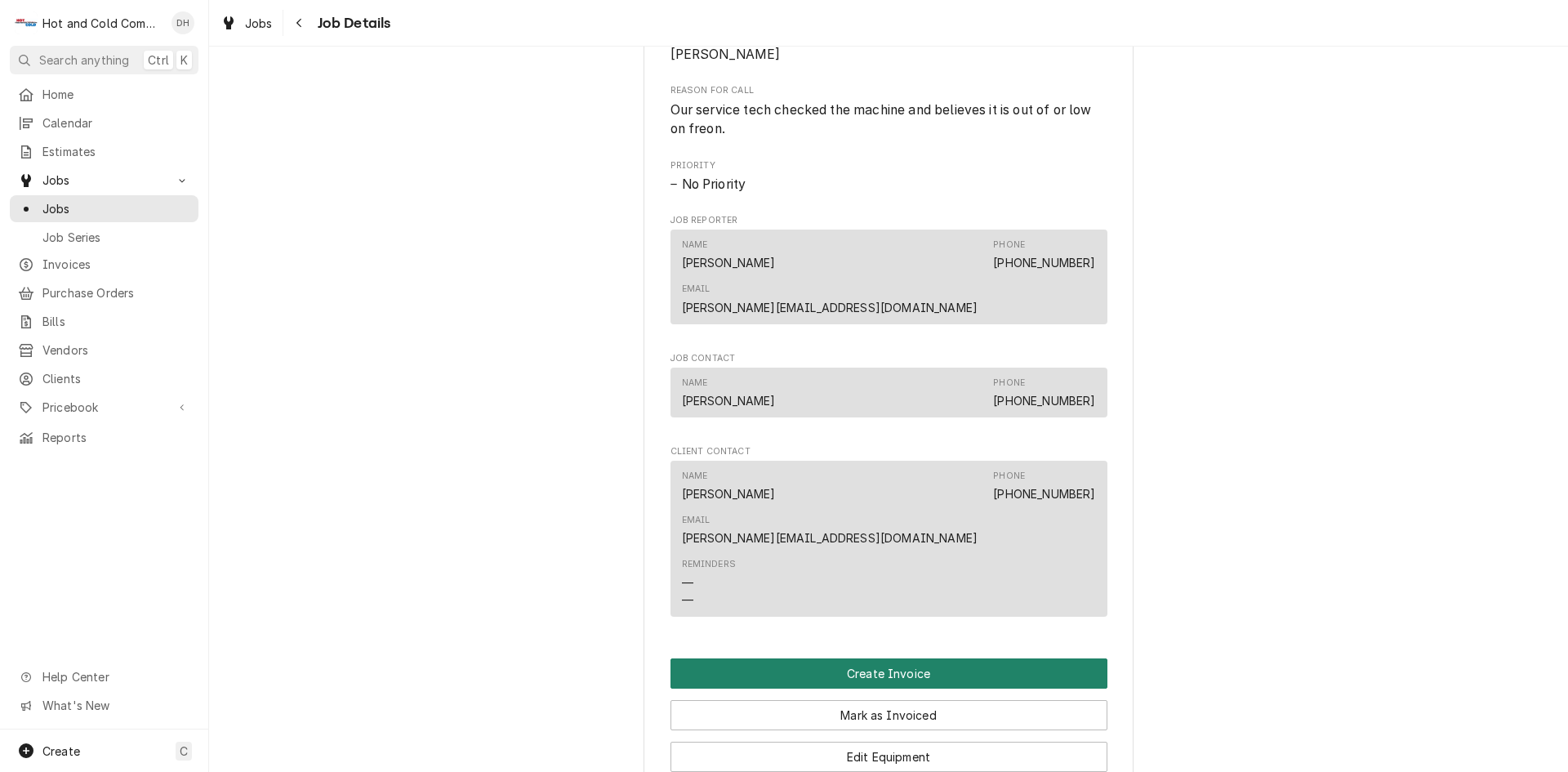
click at [905, 659] on button "Create Invoice" at bounding box center [889, 674] width 437 height 31
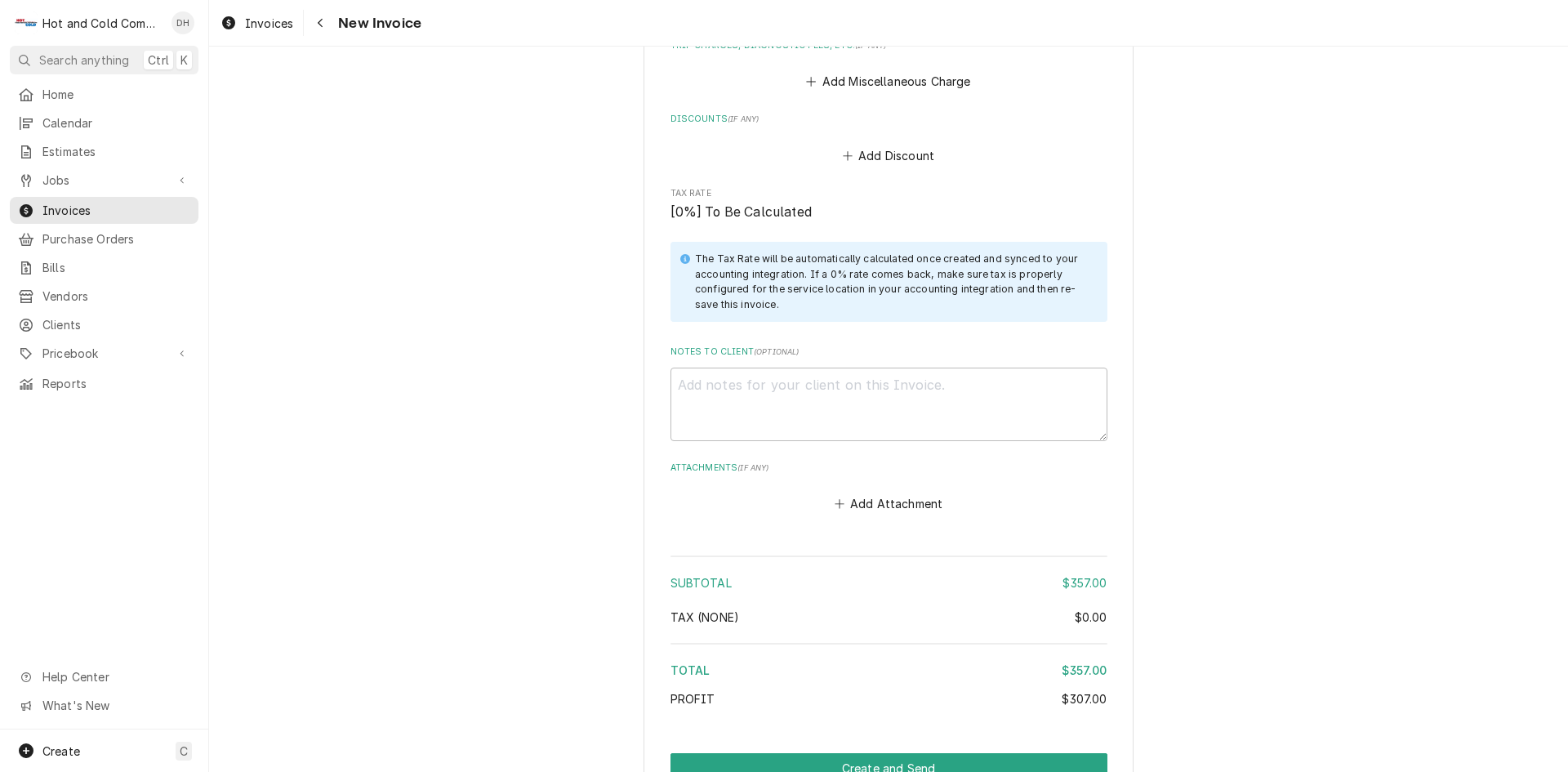
scroll to position [2268, 0]
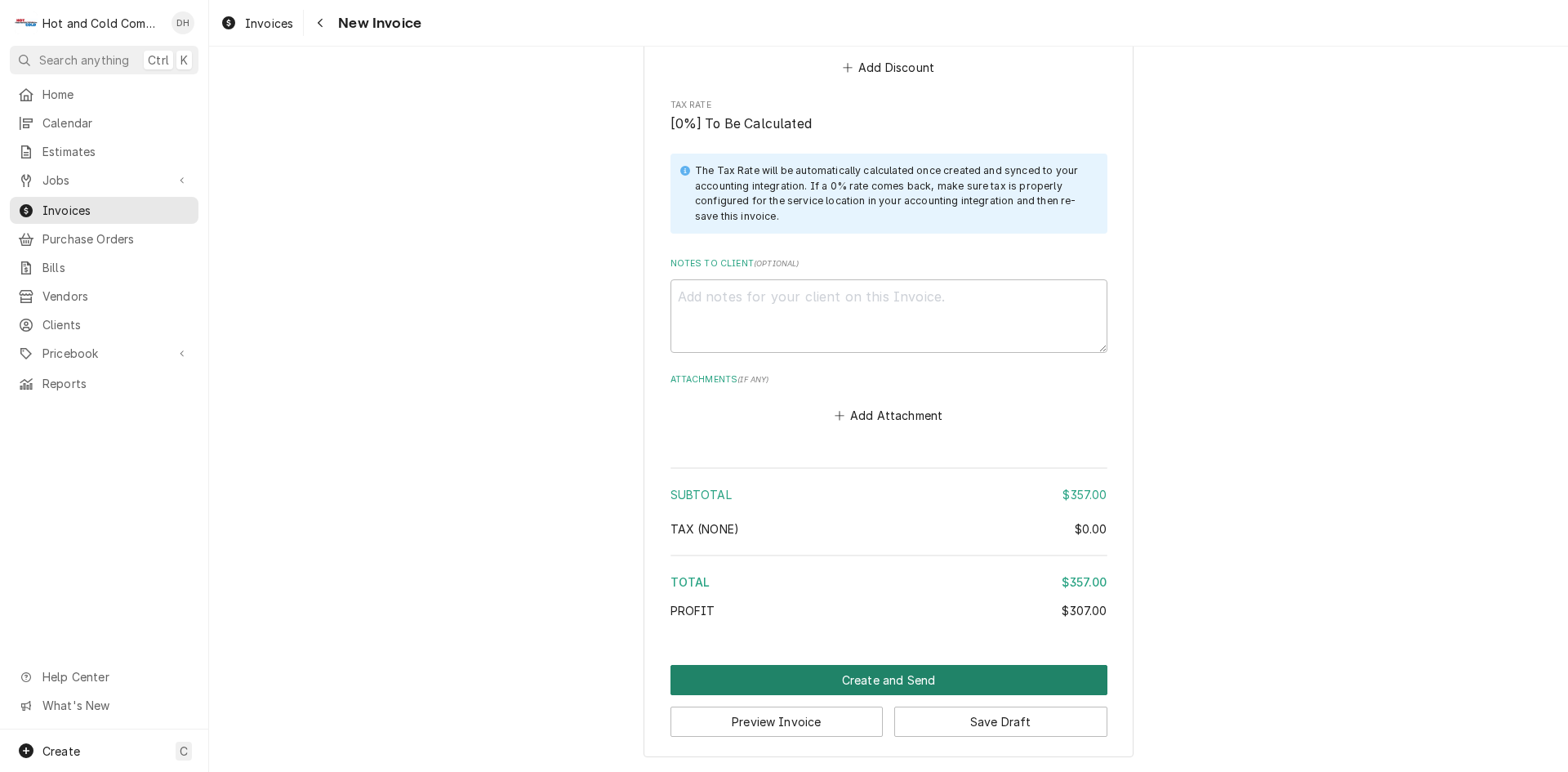
click at [877, 679] on button "Create and Send" at bounding box center [889, 680] width 437 height 31
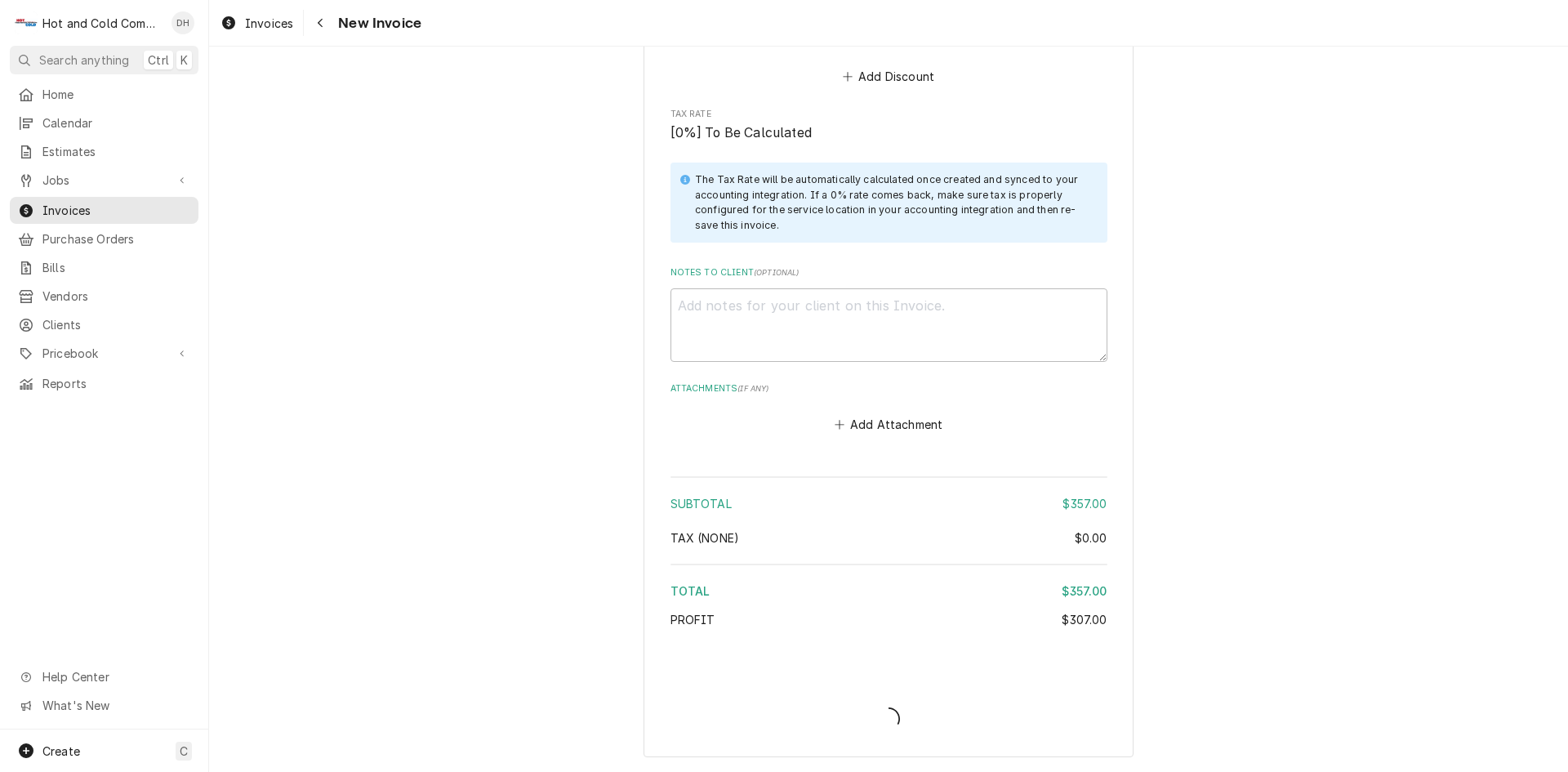
scroll to position [2258, 0]
type textarea "x"
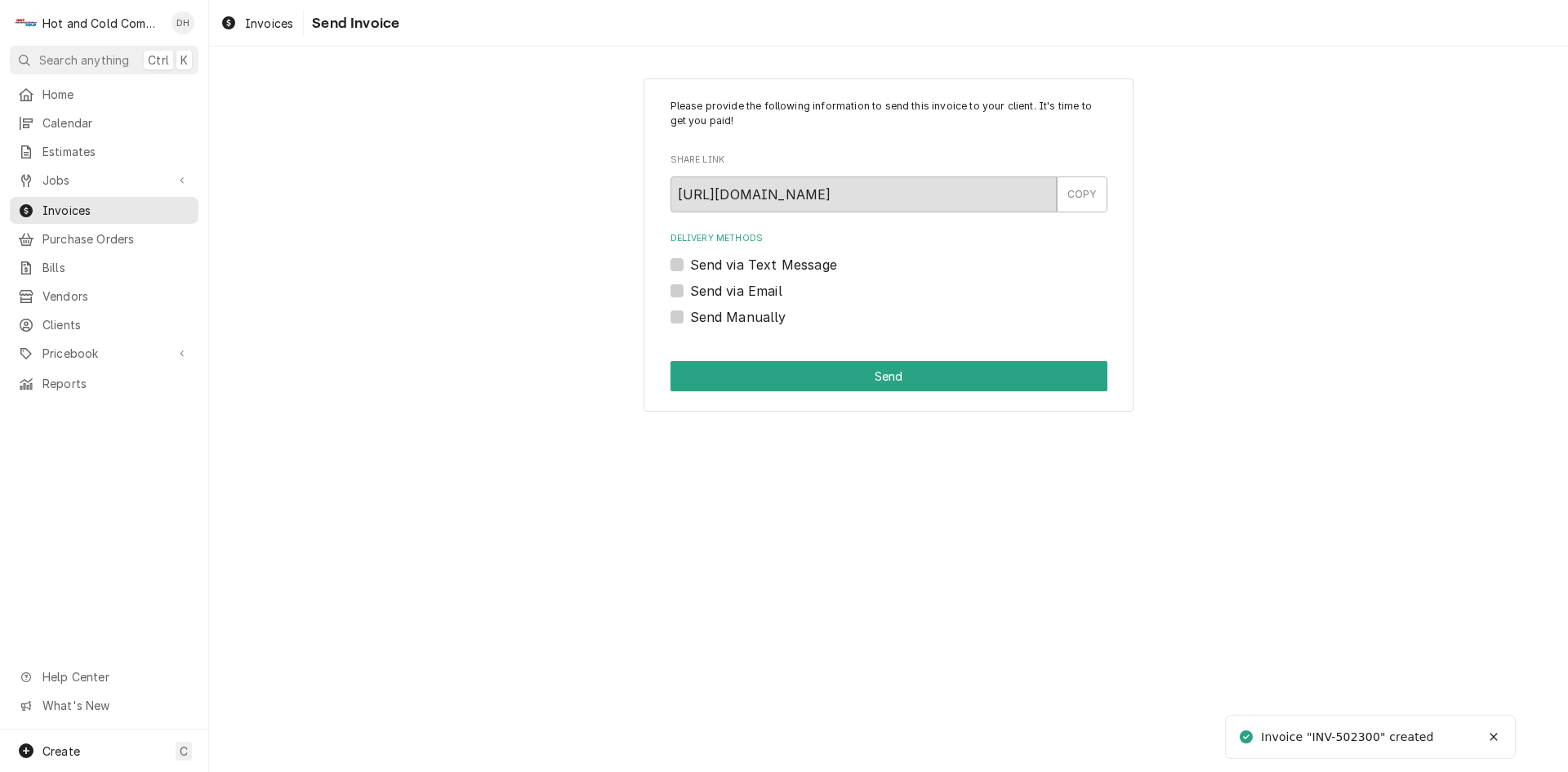
click at [690, 294] on label "Send via Email" at bounding box center [736, 291] width 92 height 19
click at [690, 294] on input "Send via Email" at bounding box center [908, 299] width 437 height 36
checkbox input "true"
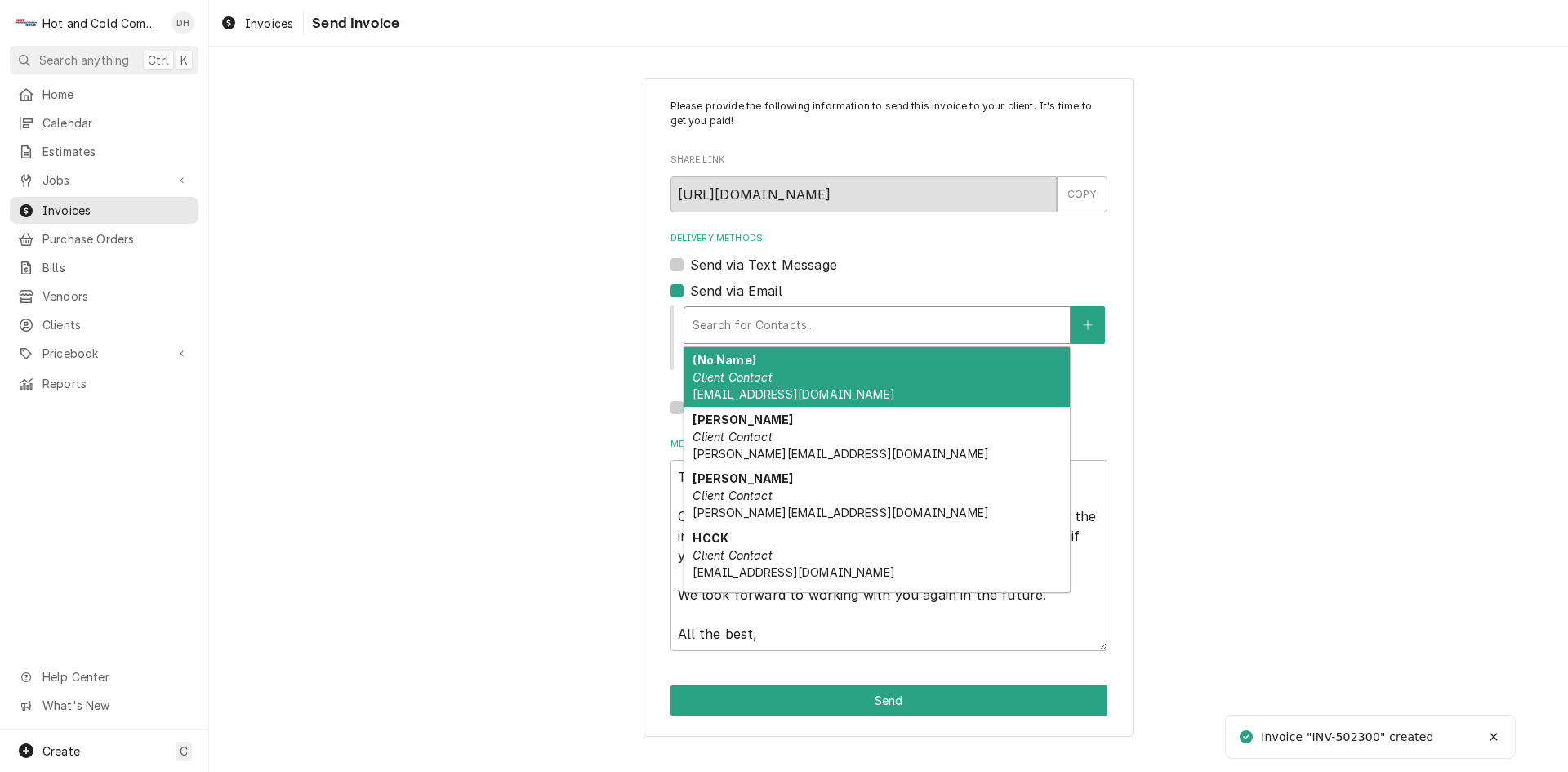
click at [810, 329] on div "Delivery Methods" at bounding box center [877, 325] width 369 height 30
click at [814, 390] on span "AtlantaCoffee@aramark.com" at bounding box center [794, 394] width 201 height 14
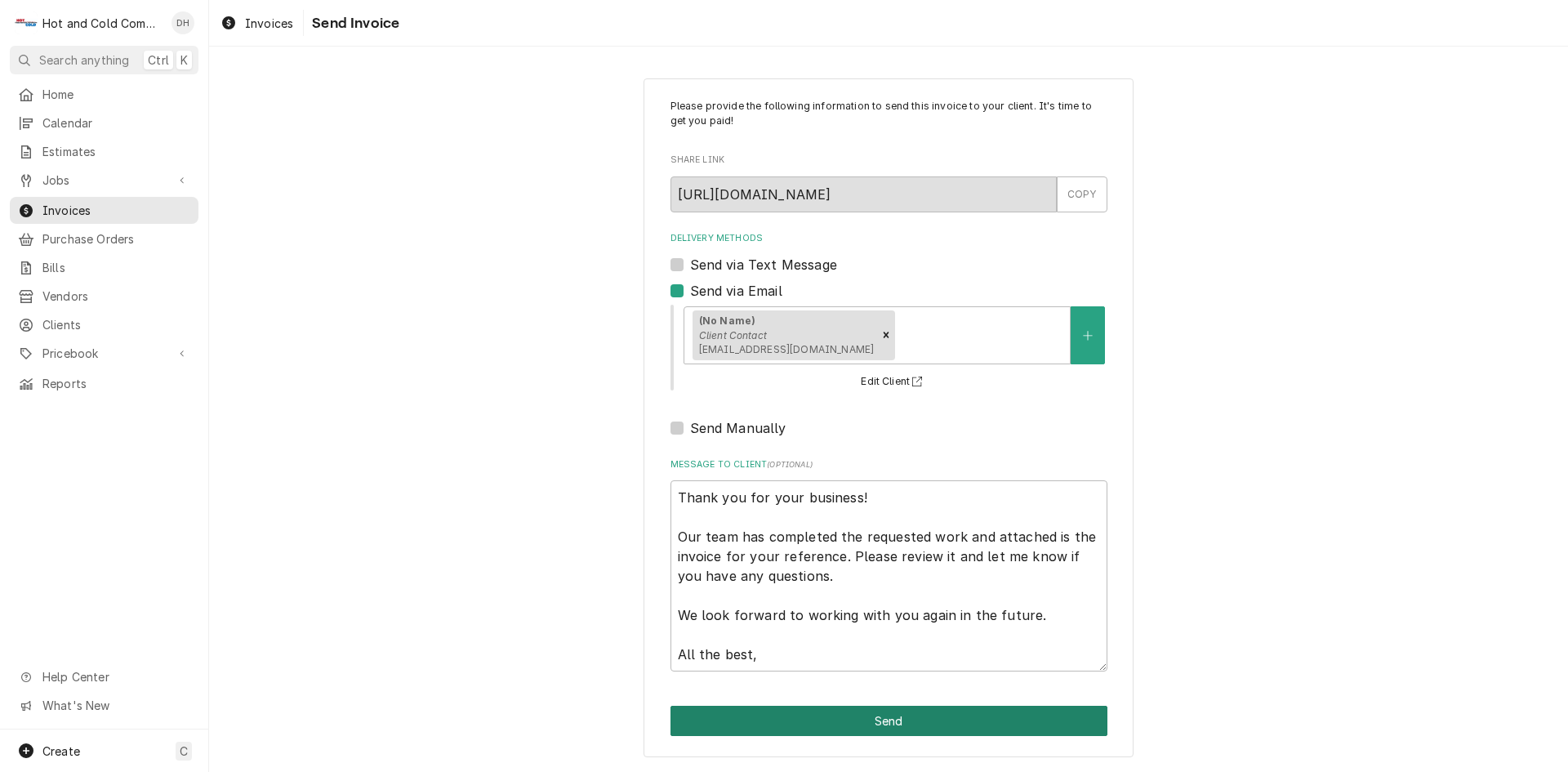
click at [894, 723] on button "Send" at bounding box center [889, 721] width 437 height 31
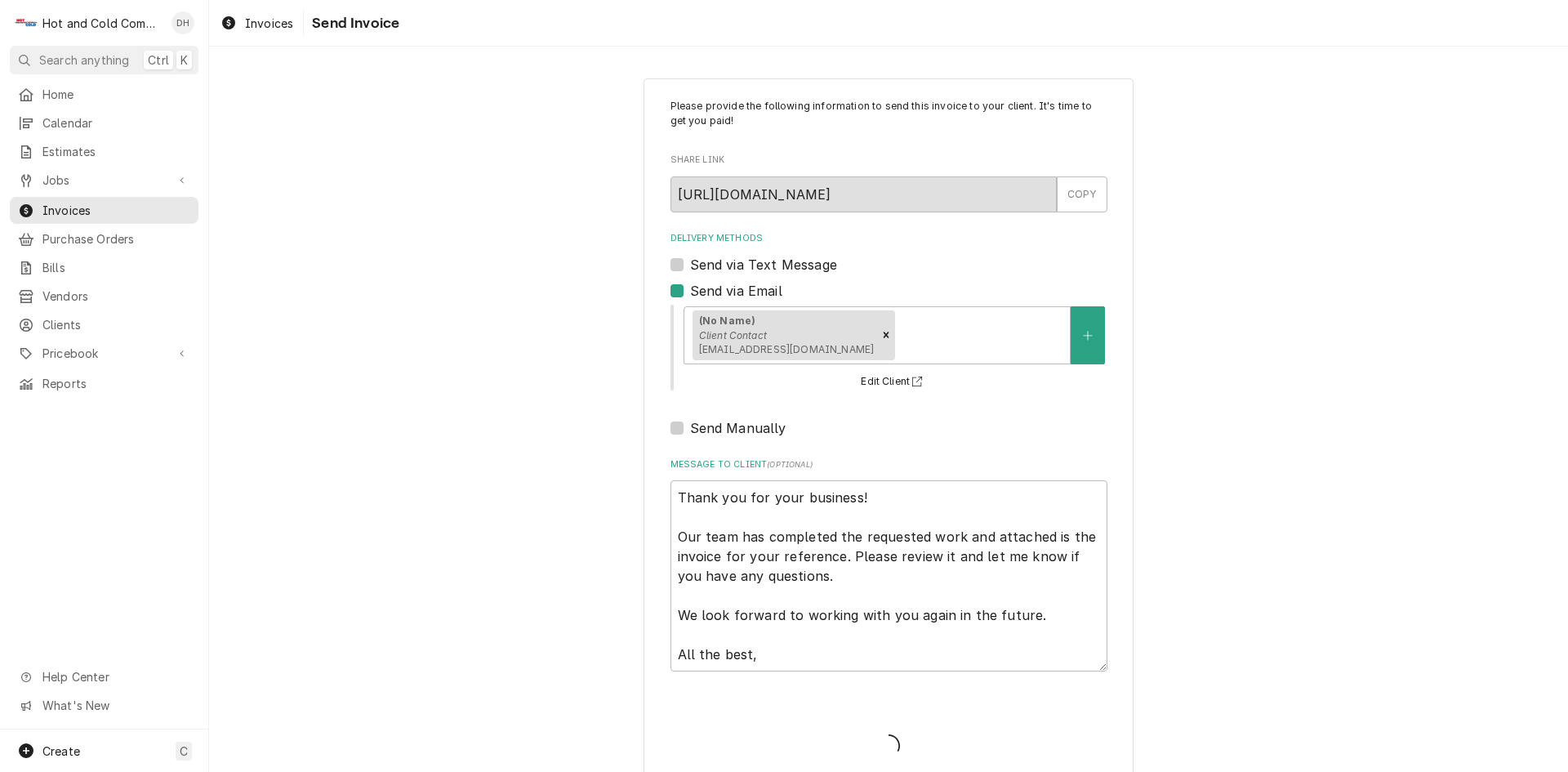
type textarea "x"
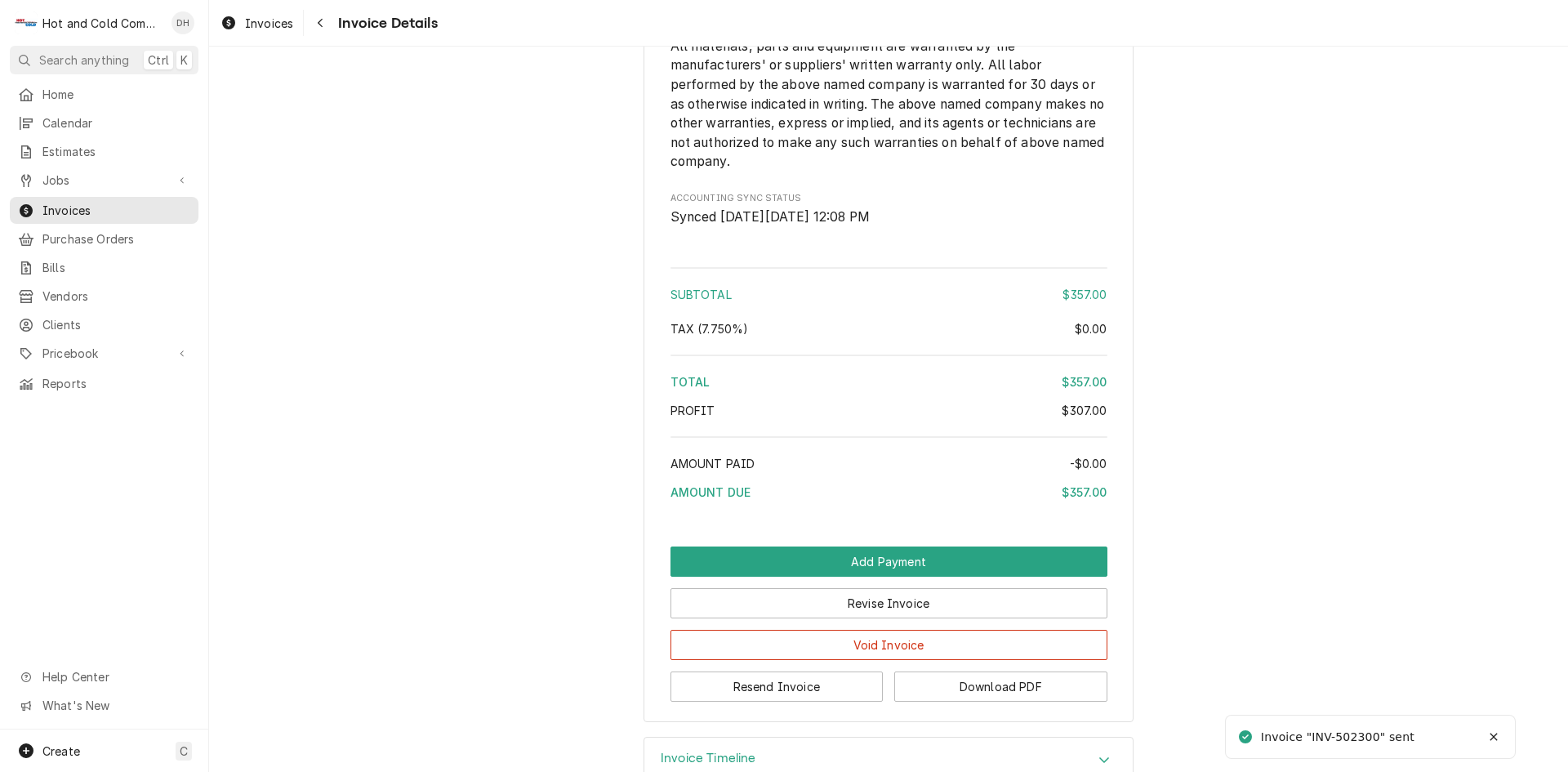
scroll to position [1909, 0]
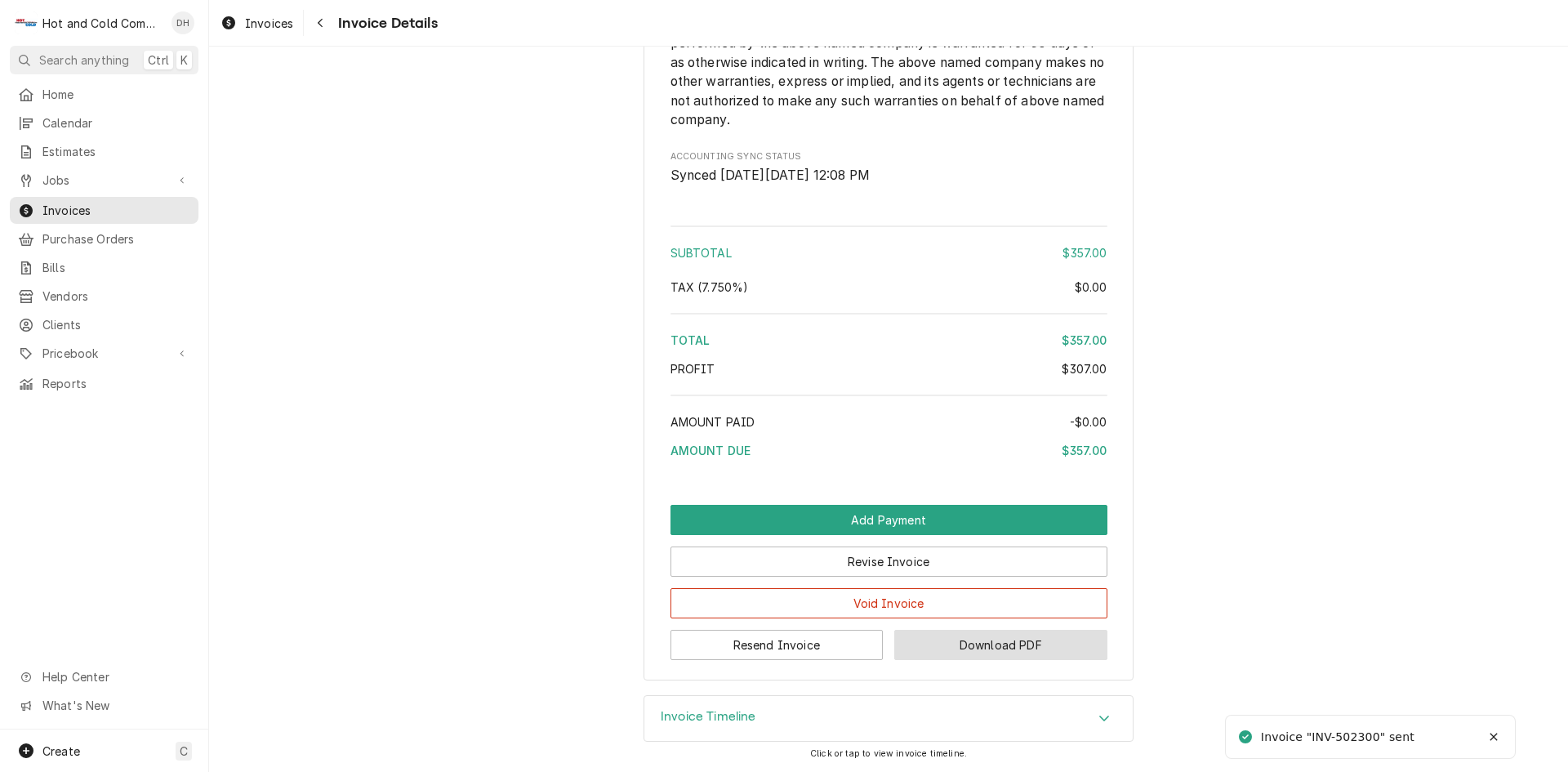
click at [1029, 643] on button "Download PDF" at bounding box center [1000, 645] width 213 height 31
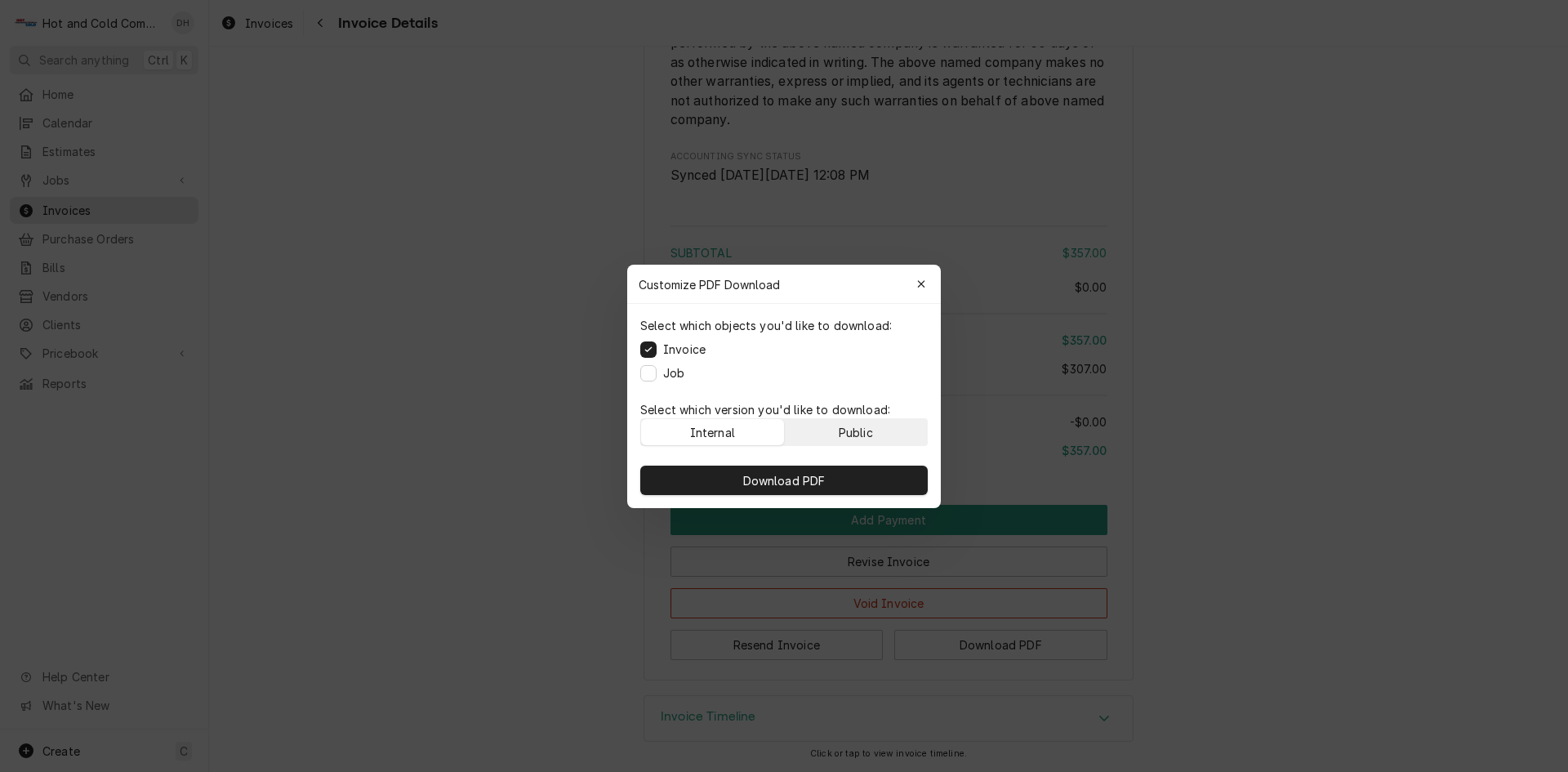
drag, startPoint x: 876, startPoint y: 433, endPoint x: 889, endPoint y: 433, distance: 13.0
click at [876, 432] on button "Public" at bounding box center [856, 432] width 143 height 26
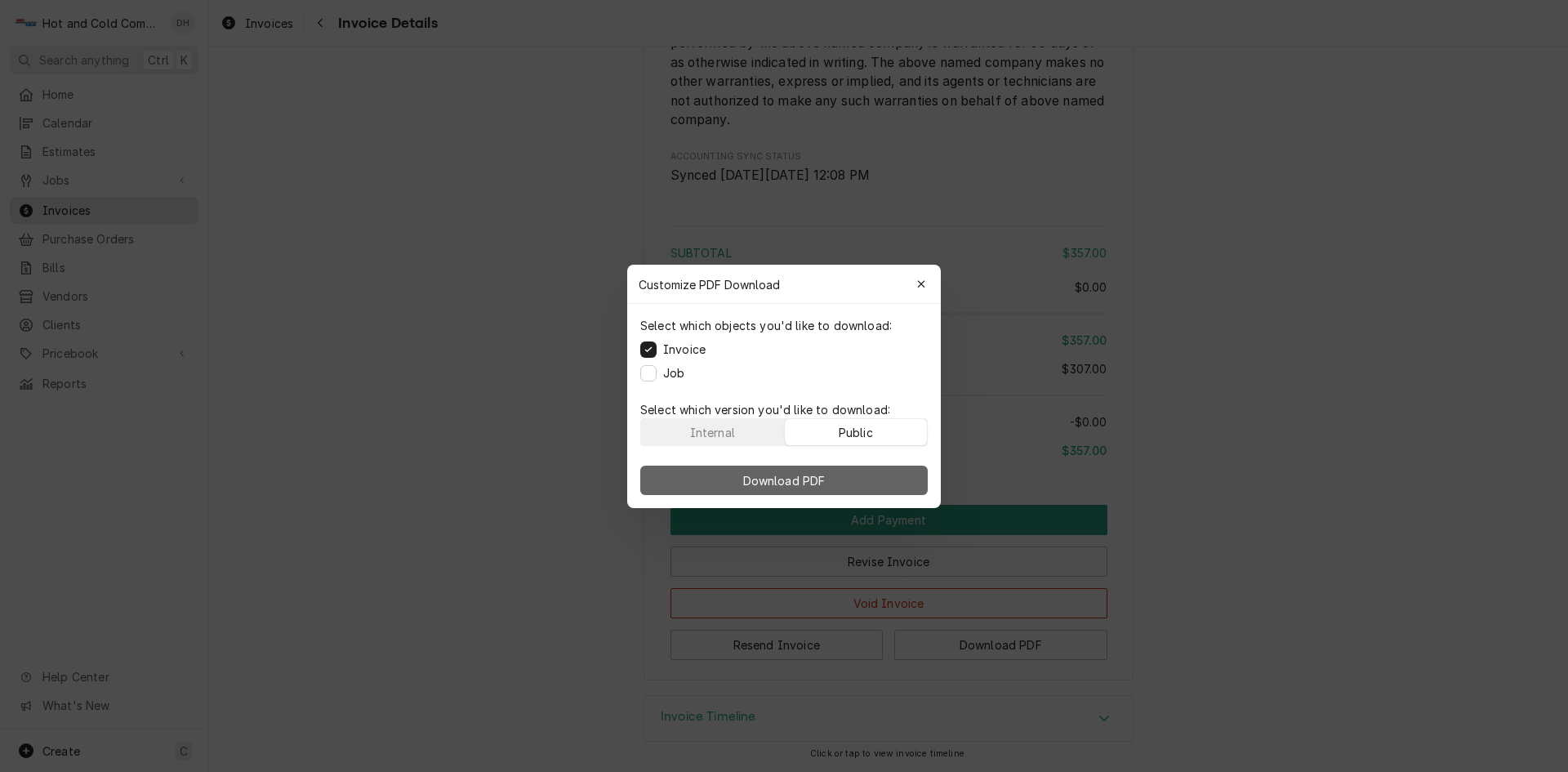
click at [871, 485] on button "Download PDF" at bounding box center [784, 480] width 287 height 30
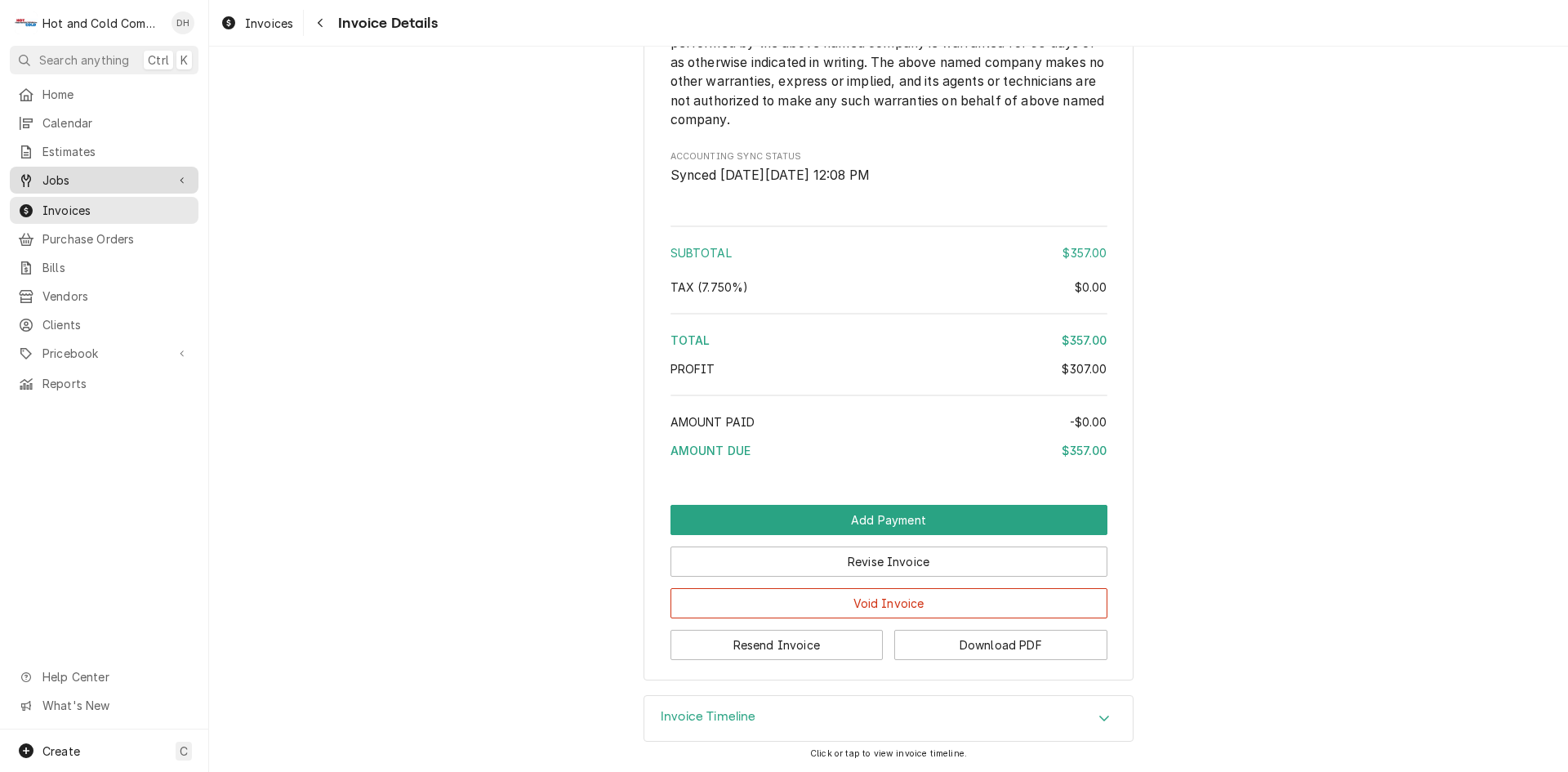
click at [71, 175] on span "Jobs" at bounding box center [103, 181] width 124 height 18
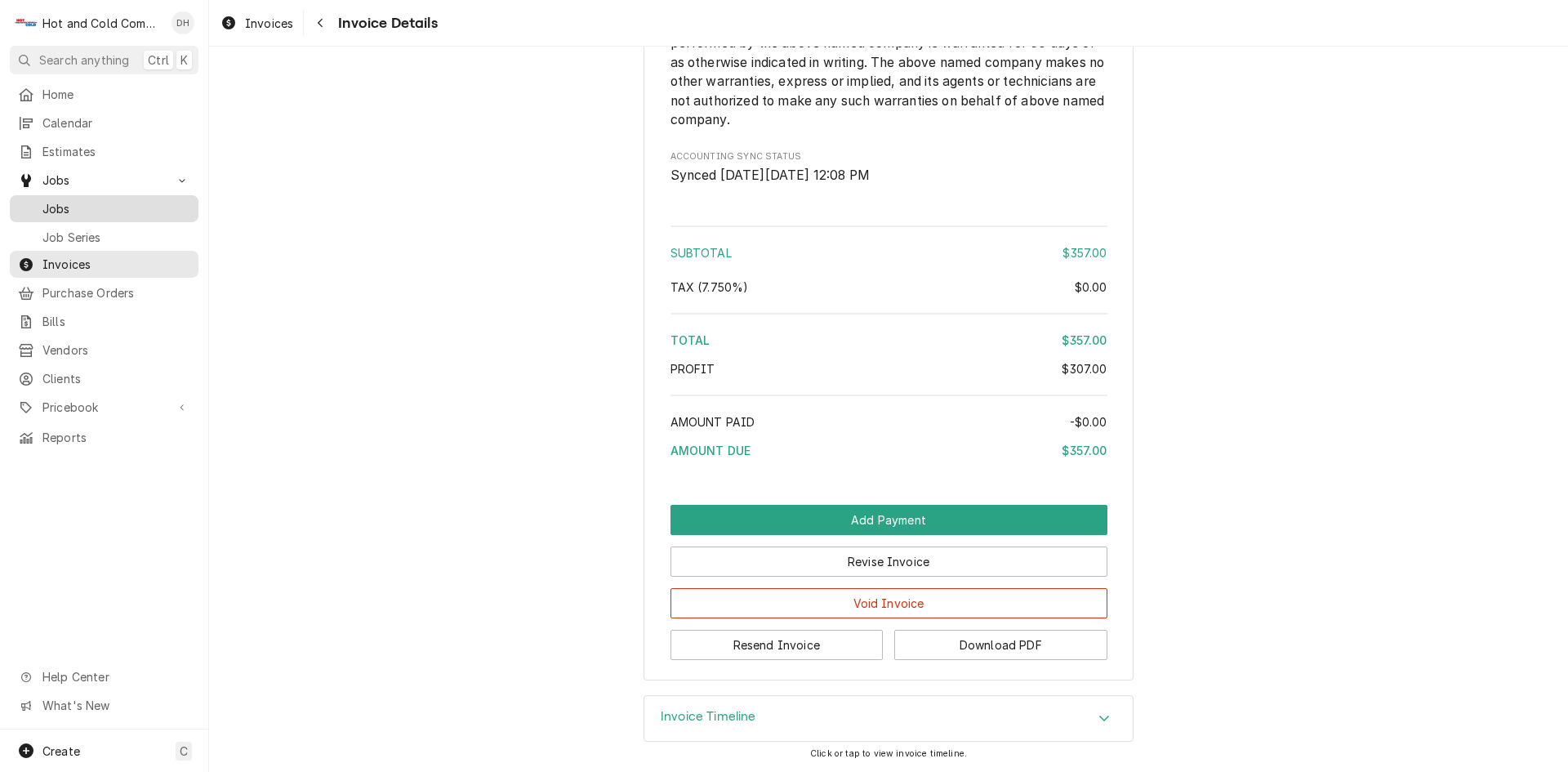
click at [101, 202] on span "Jobs" at bounding box center [116, 209] width 148 height 18
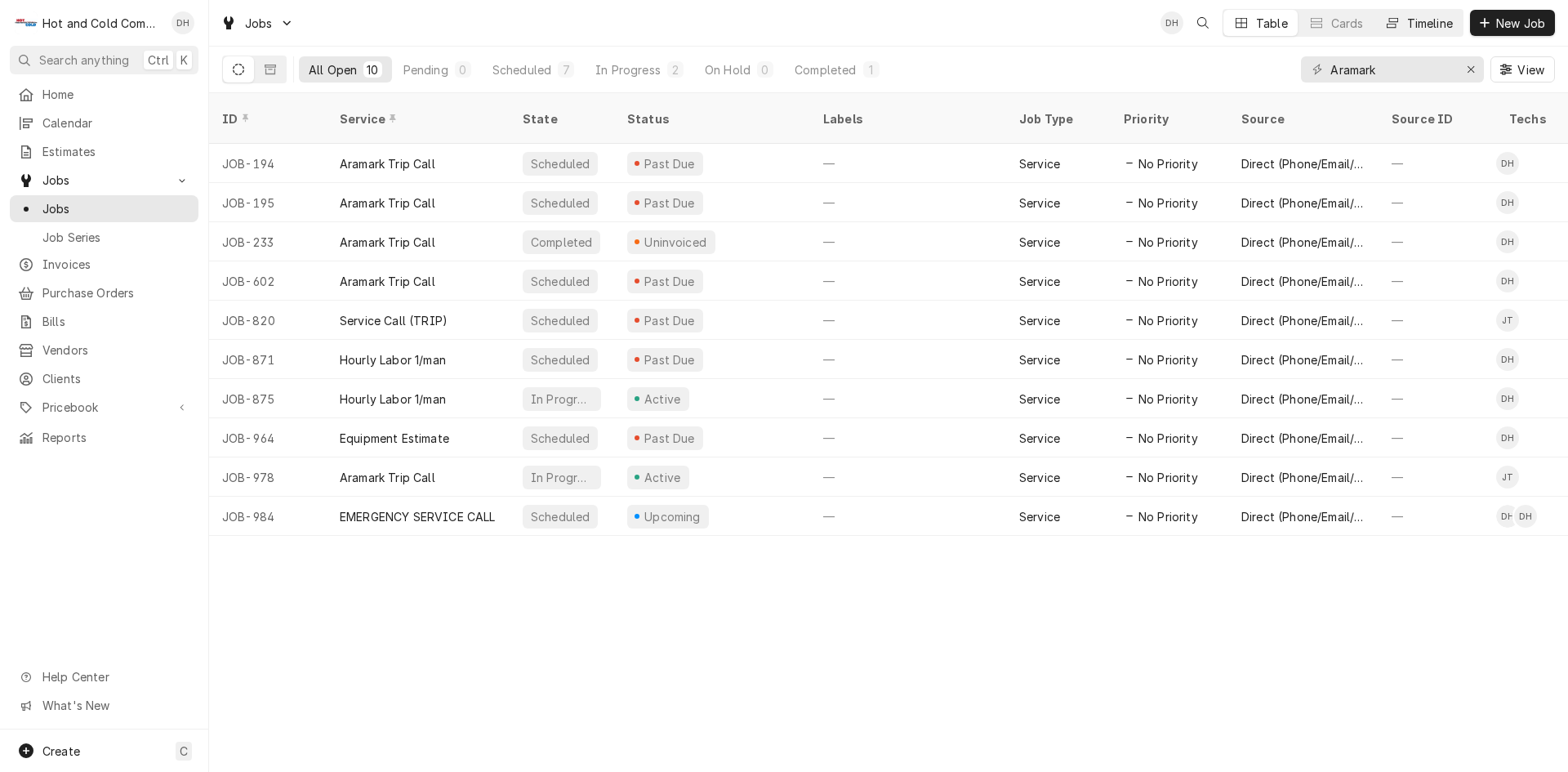
click at [1444, 23] on div "Timeline" at bounding box center [1430, 24] width 46 height 18
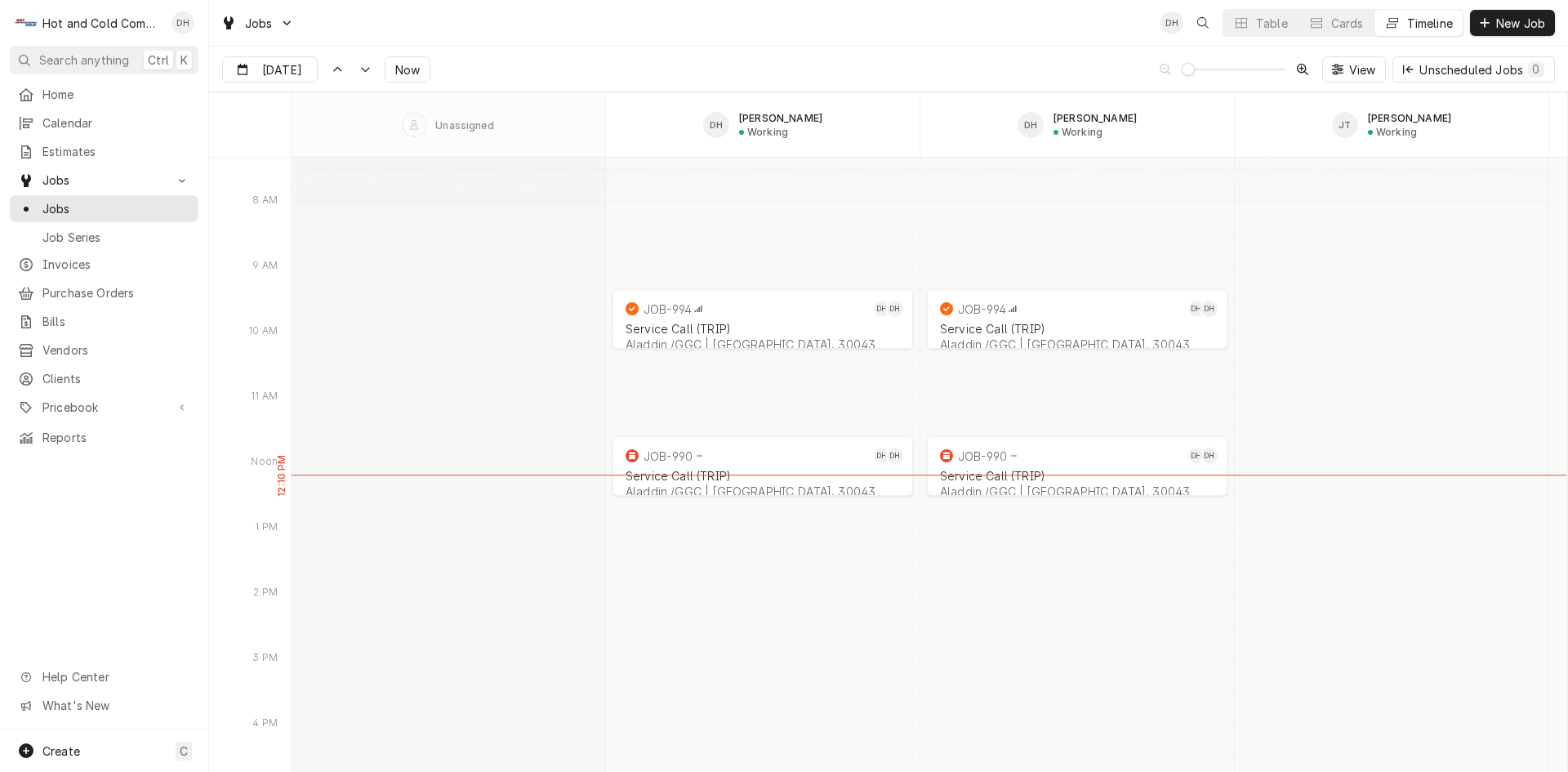
scroll to position [13063, 0]
click at [758, 316] on div "JOB-994" at bounding box center [746, 308] width 248 height 19
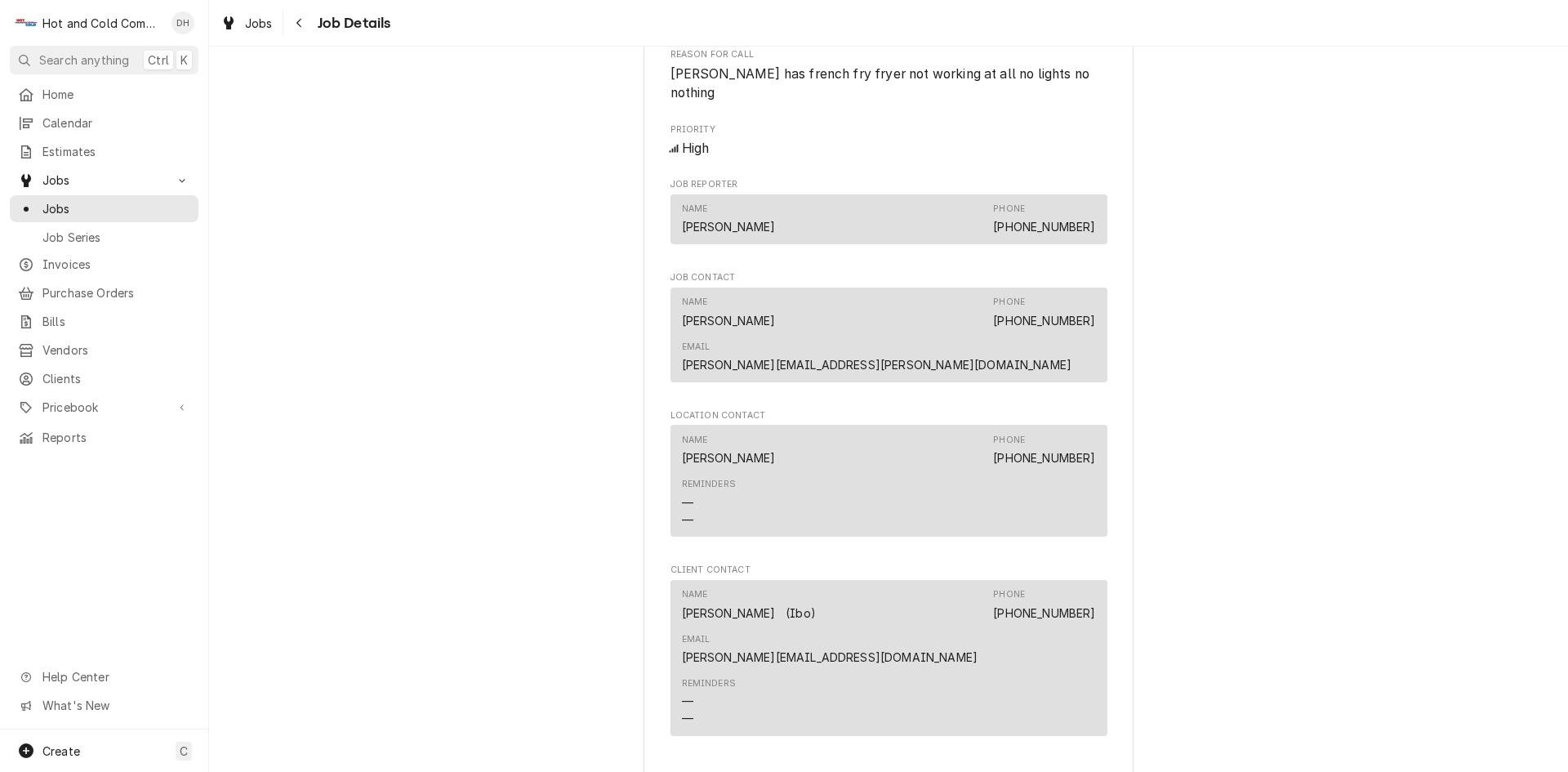
scroll to position [1089, 0]
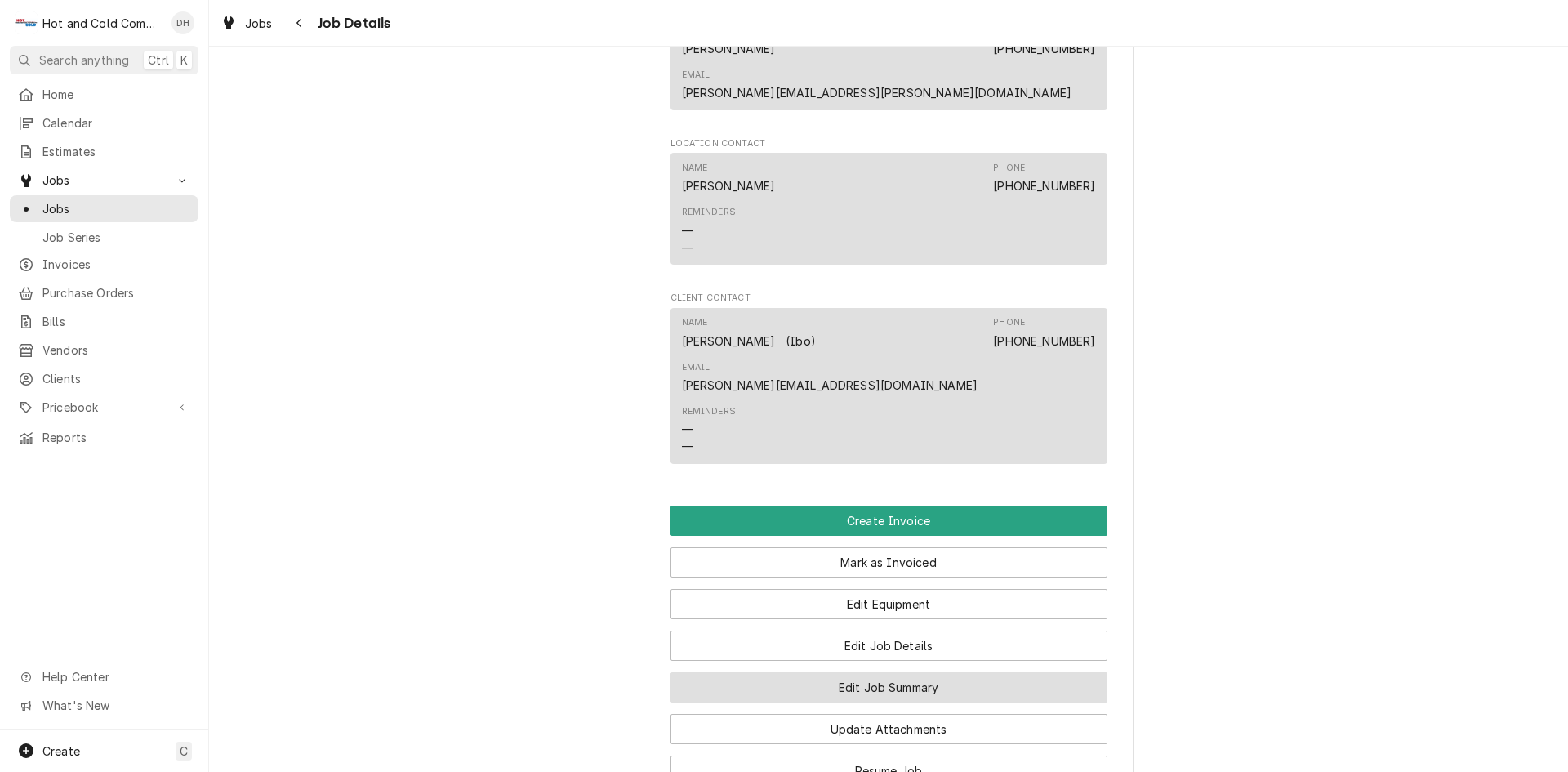
click at [975, 672] on button "Edit Job Summary" at bounding box center [889, 687] width 437 height 31
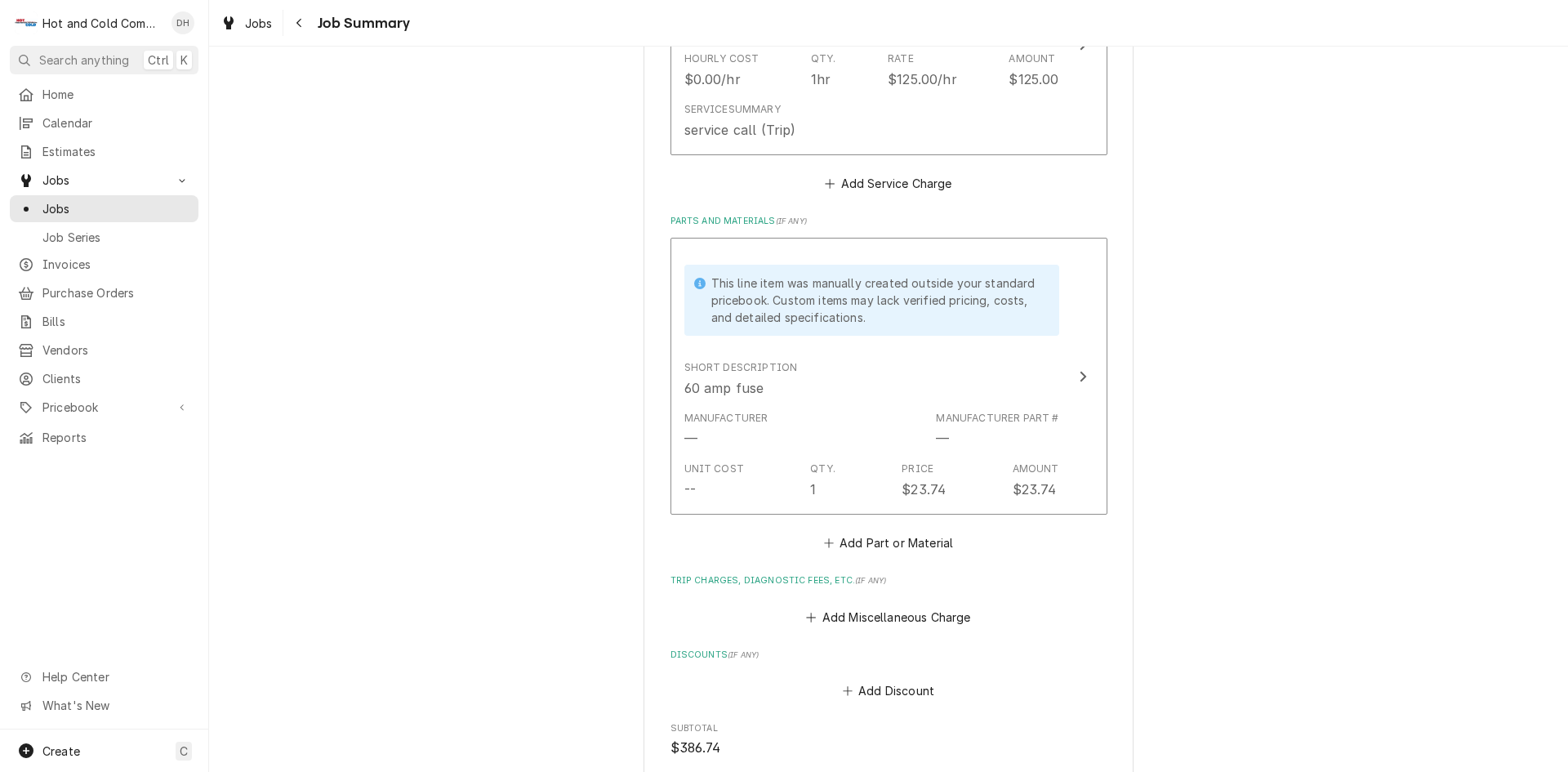
scroll to position [817, 0]
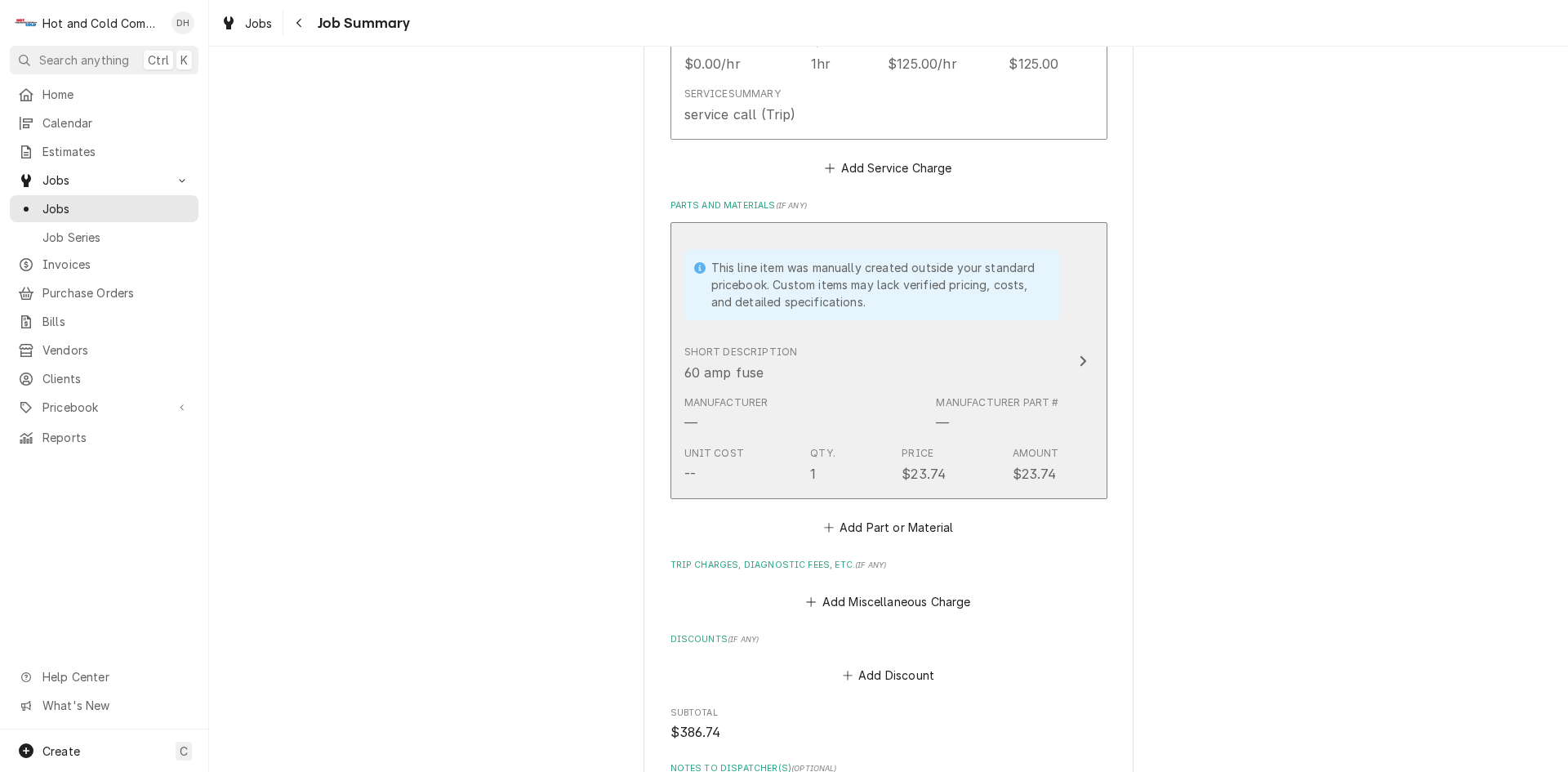
click at [949, 356] on div "Short Description 60 amp fuse" at bounding box center [872, 364] width 375 height 51
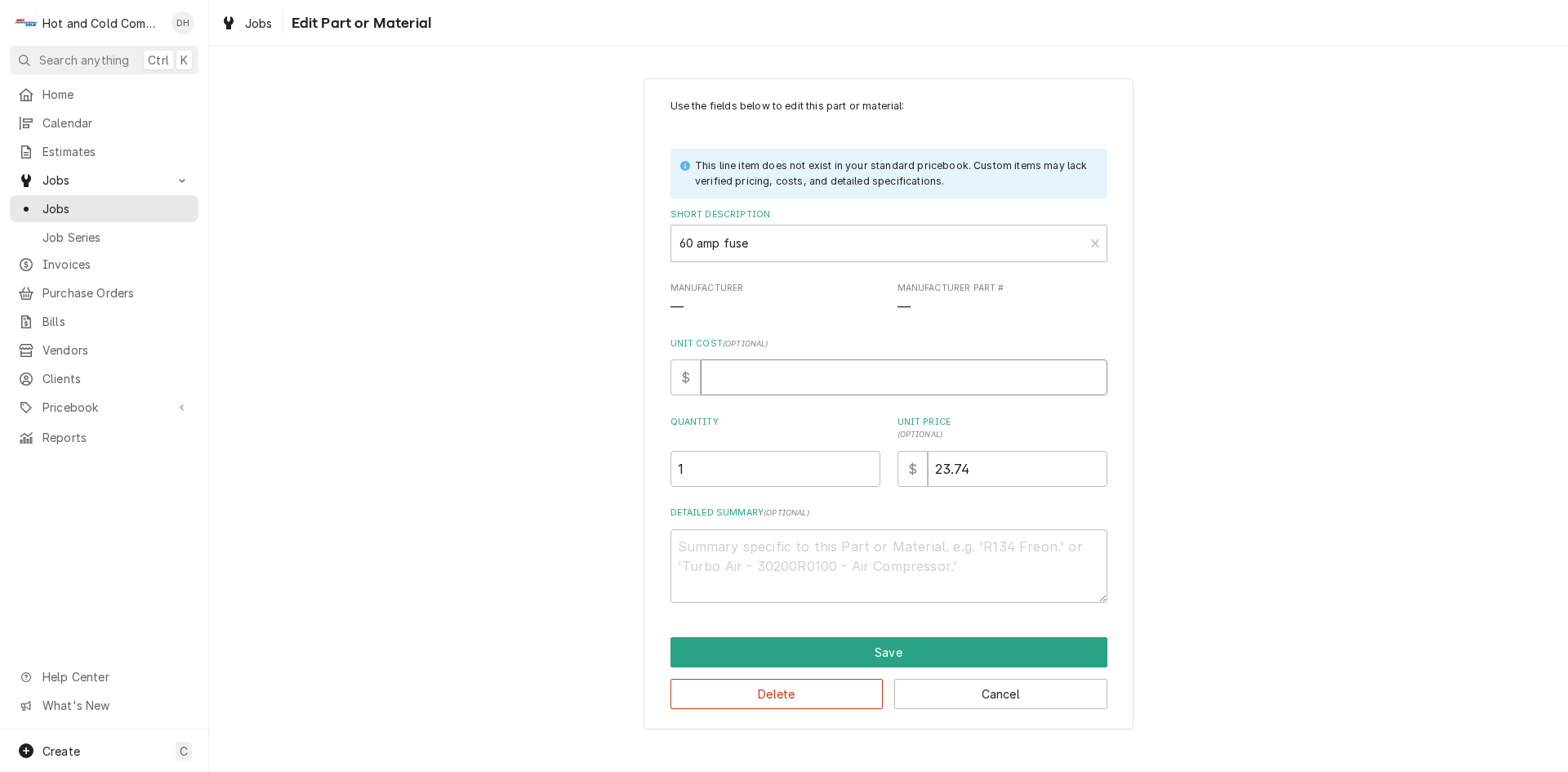
click at [717, 372] on input "Unit Cost ( optional )" at bounding box center [904, 377] width 406 height 36
type textarea "x"
type input "2"
type textarea "x"
type input "23"
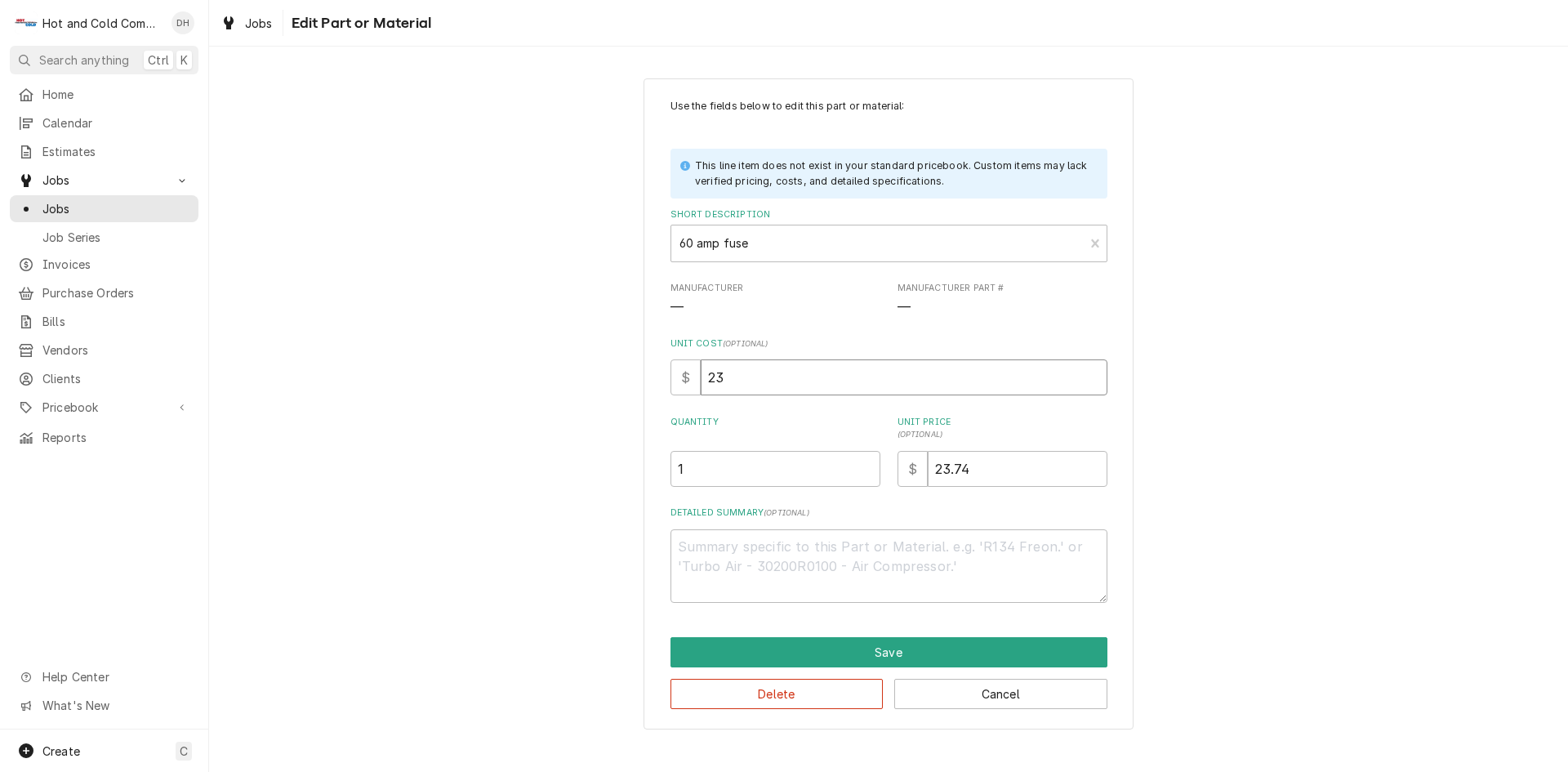
type textarea "x"
type input "23.7"
type textarea "x"
type input "23.74"
click at [901, 653] on button "Save" at bounding box center [889, 652] width 437 height 31
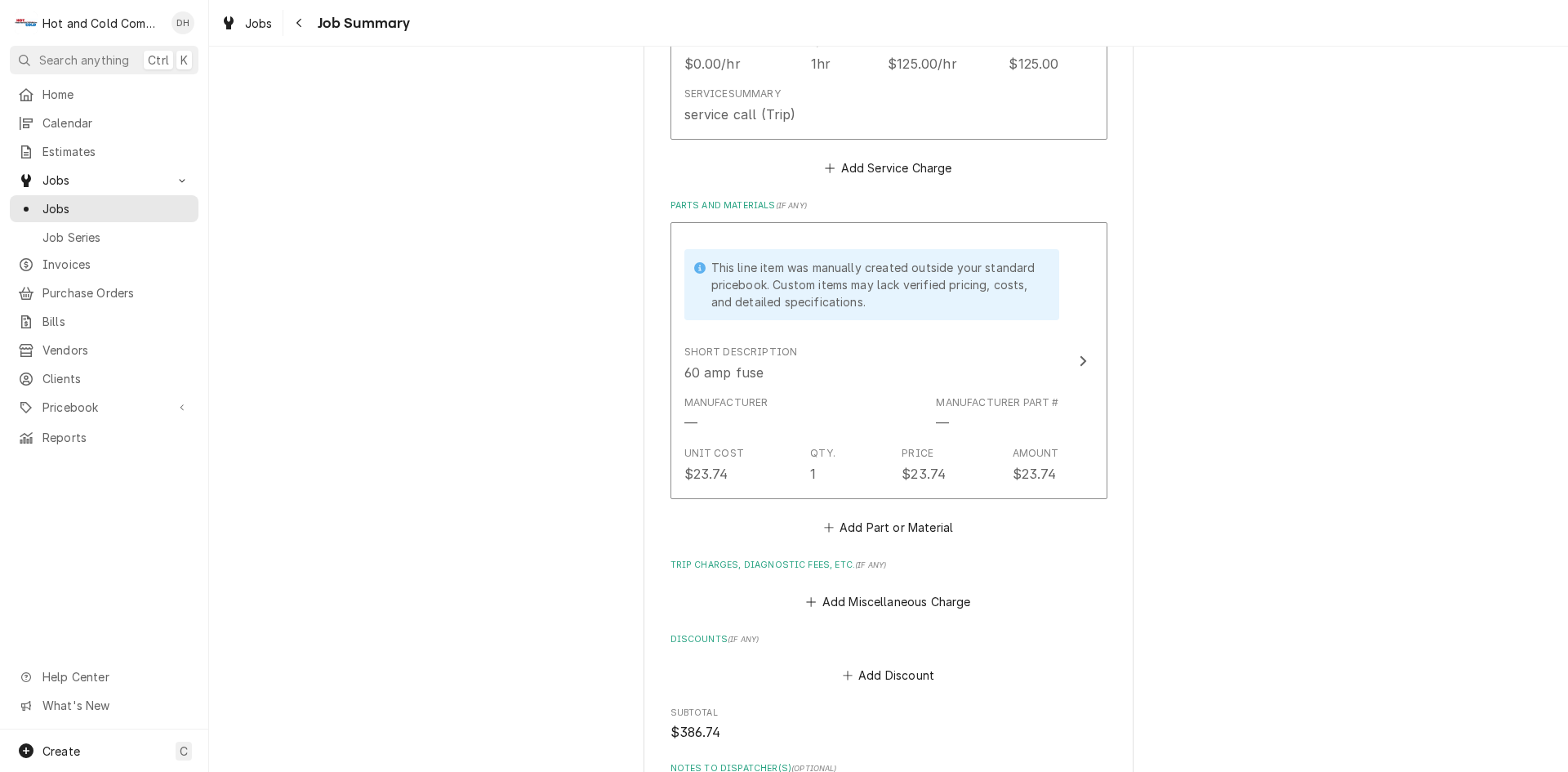
scroll to position [1134, 0]
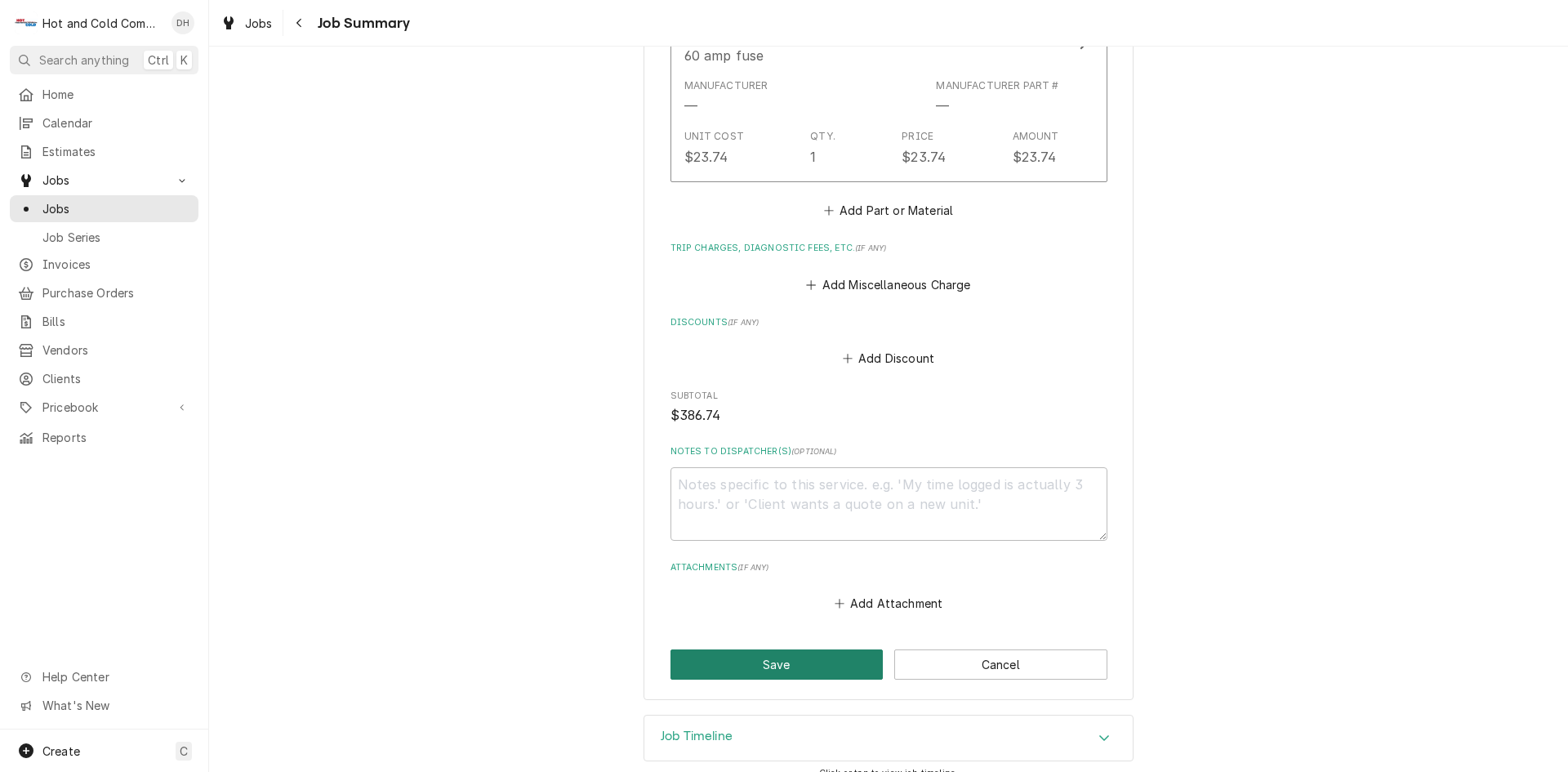
drag, startPoint x: 828, startPoint y: 646, endPoint x: 918, endPoint y: 612, distance: 96.2
click at [834, 649] on button "Save" at bounding box center [777, 664] width 213 height 31
type textarea "x"
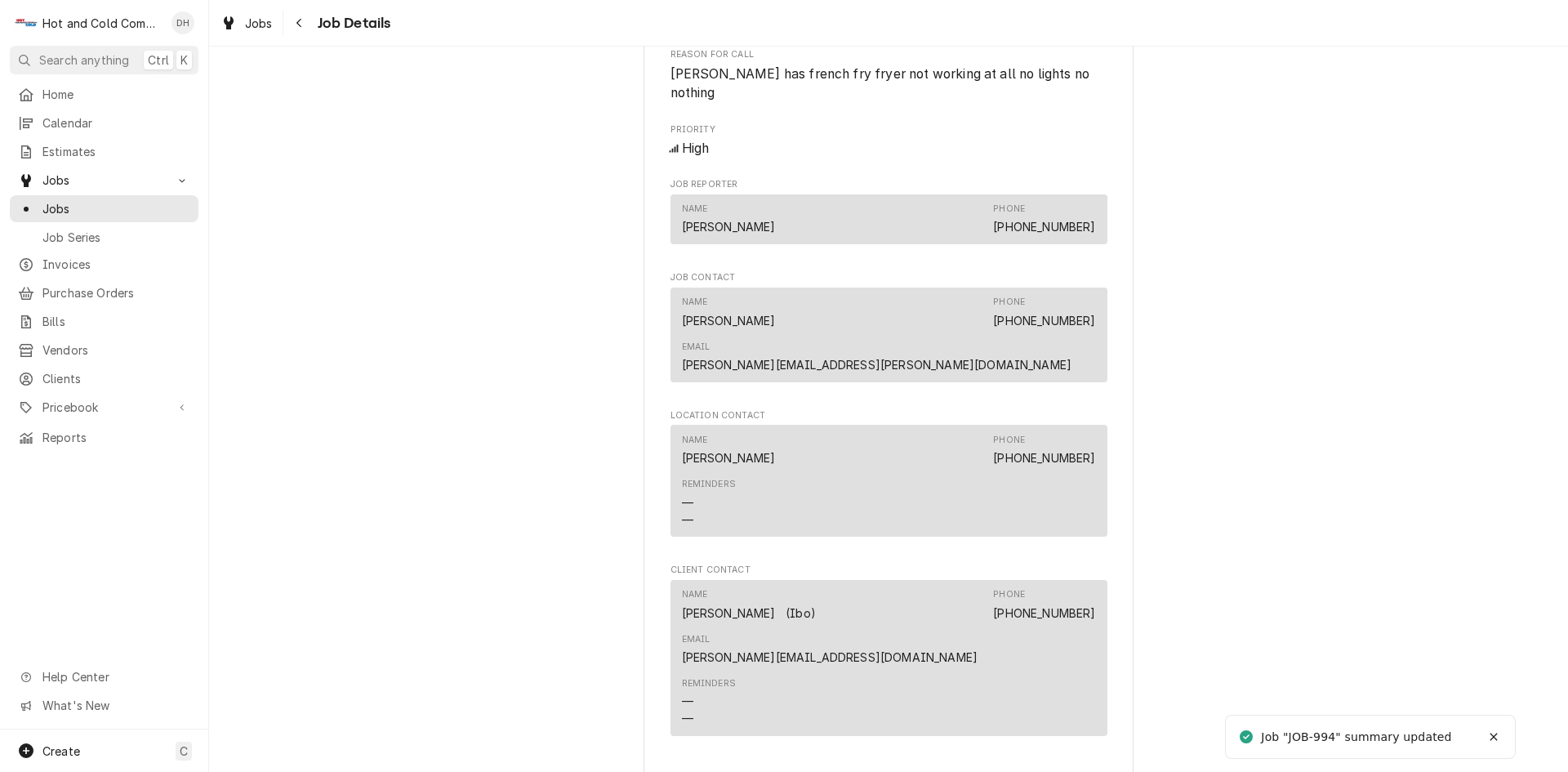
scroll to position [1089, 0]
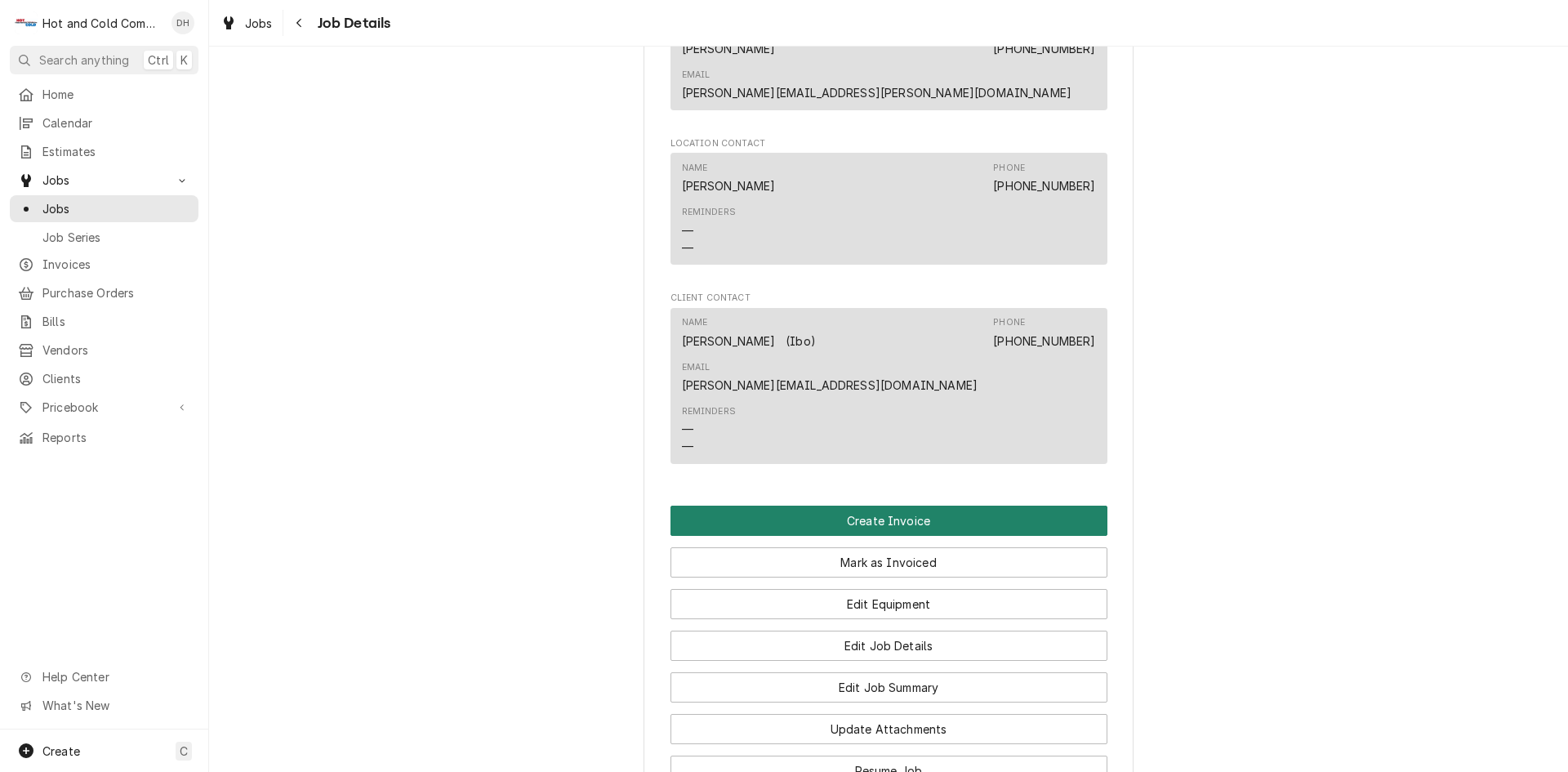
click at [886, 506] on button "Create Invoice" at bounding box center [889, 521] width 437 height 31
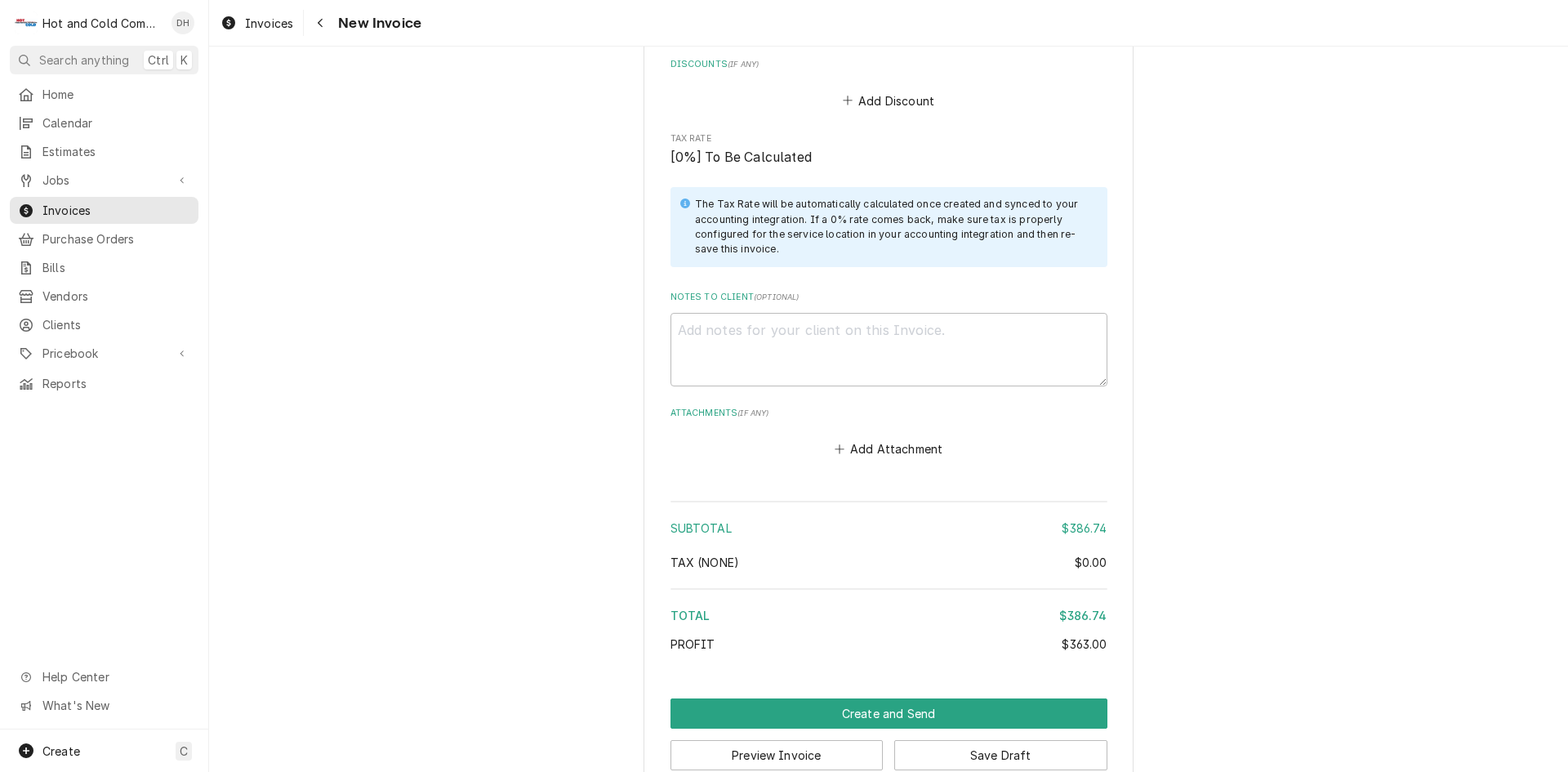
scroll to position [2491, 0]
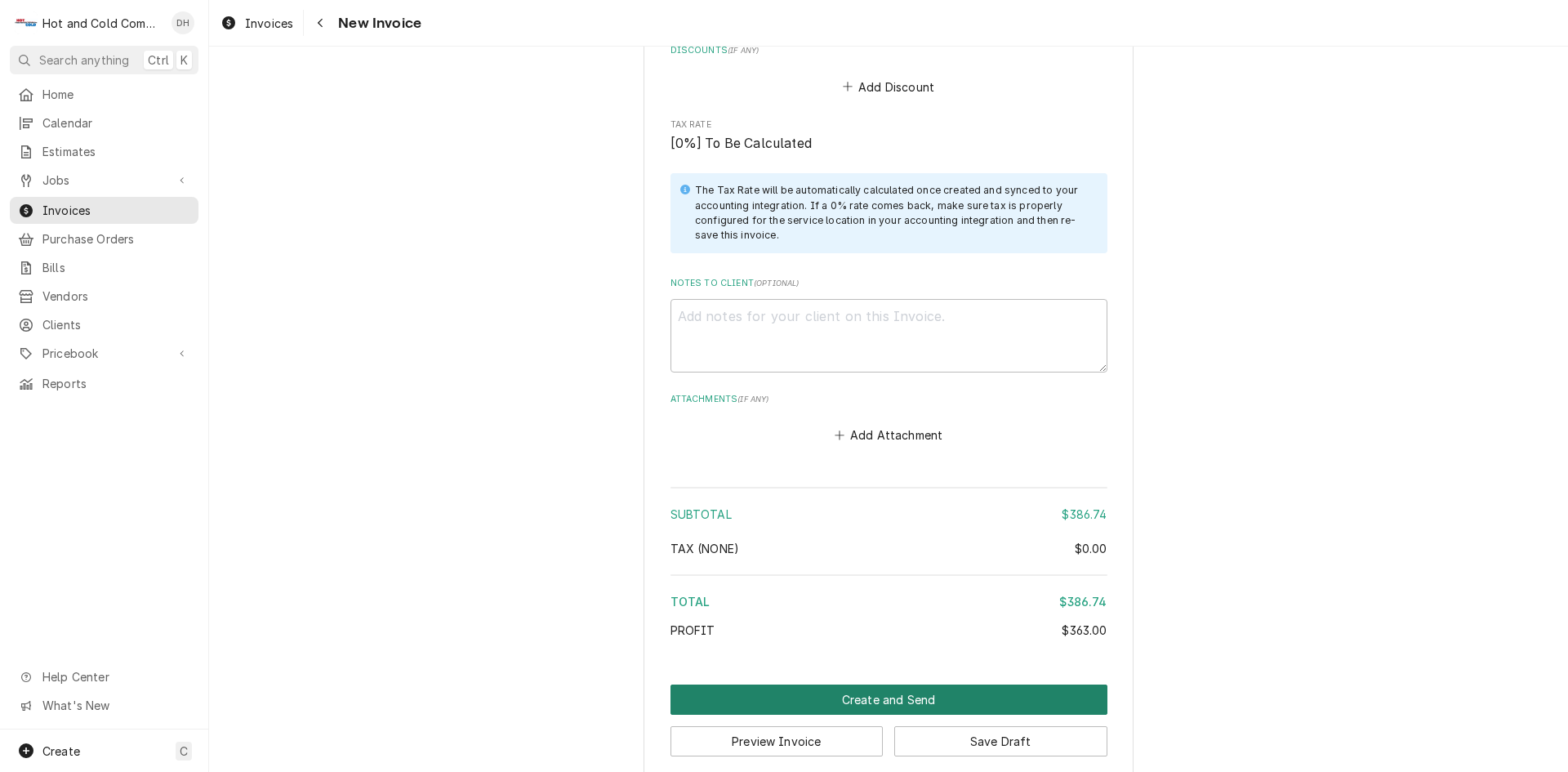
click at [900, 684] on button "Create and Send" at bounding box center [889, 699] width 437 height 31
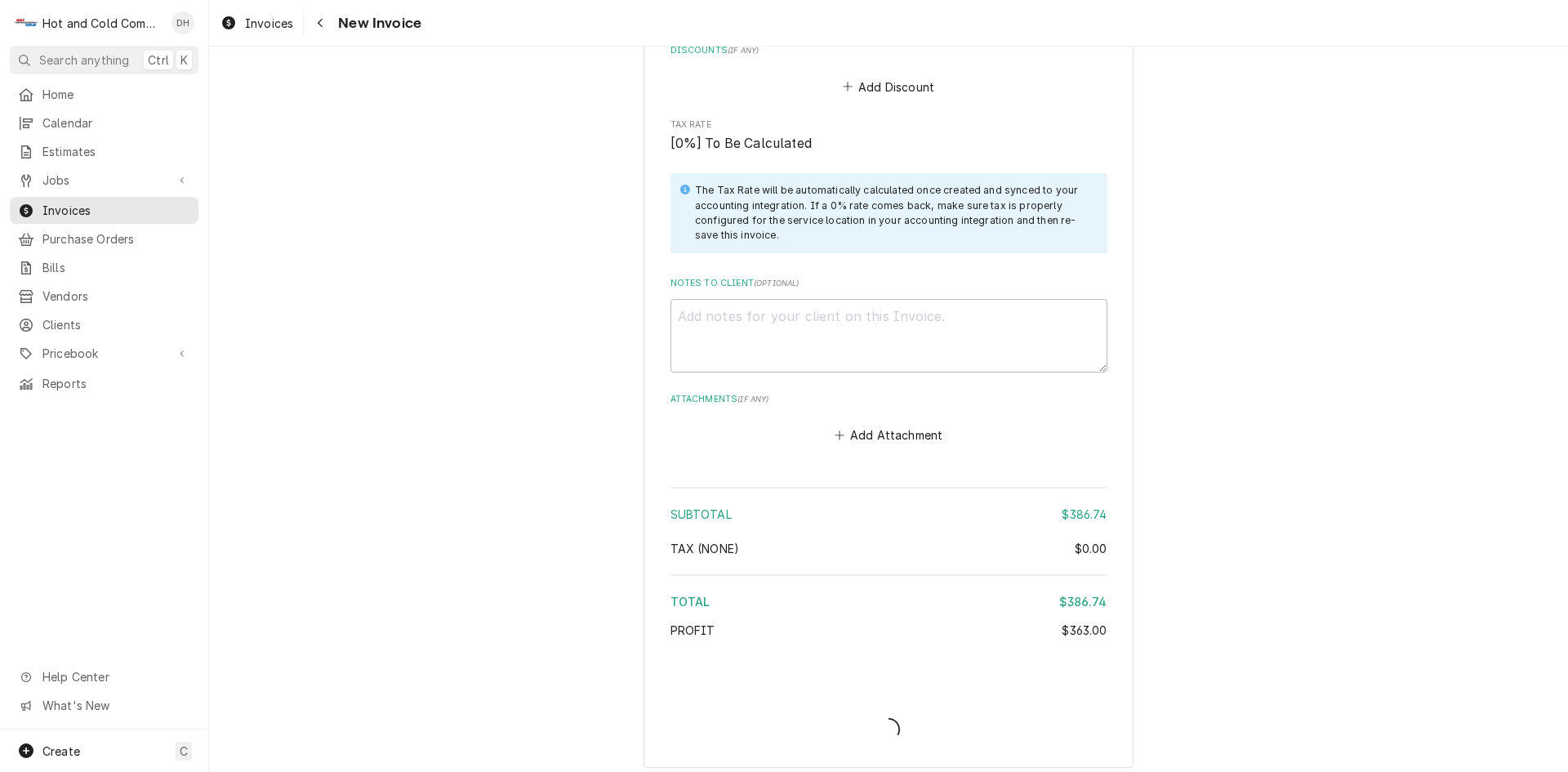
scroll to position [2482, 0]
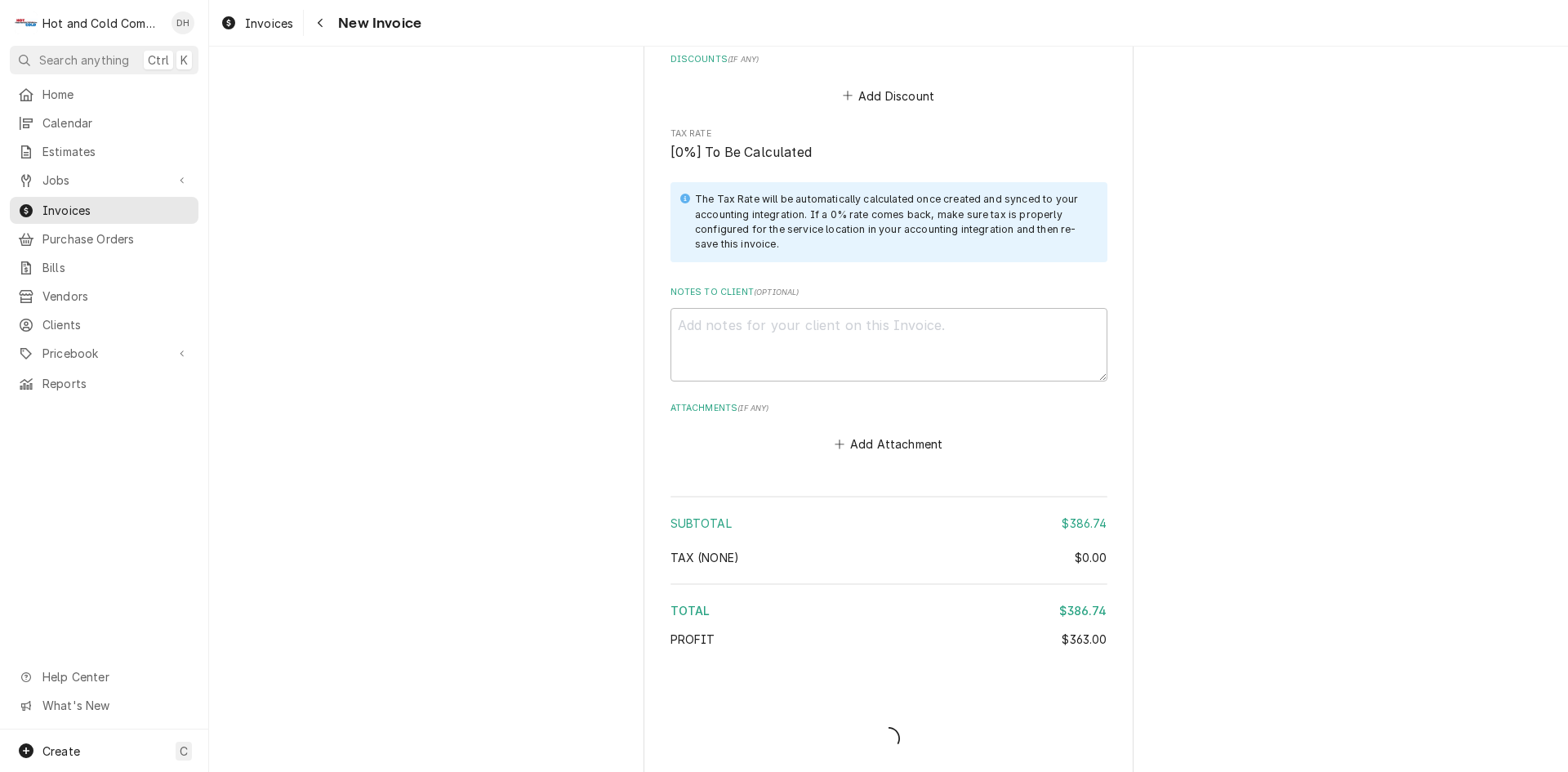
type textarea "x"
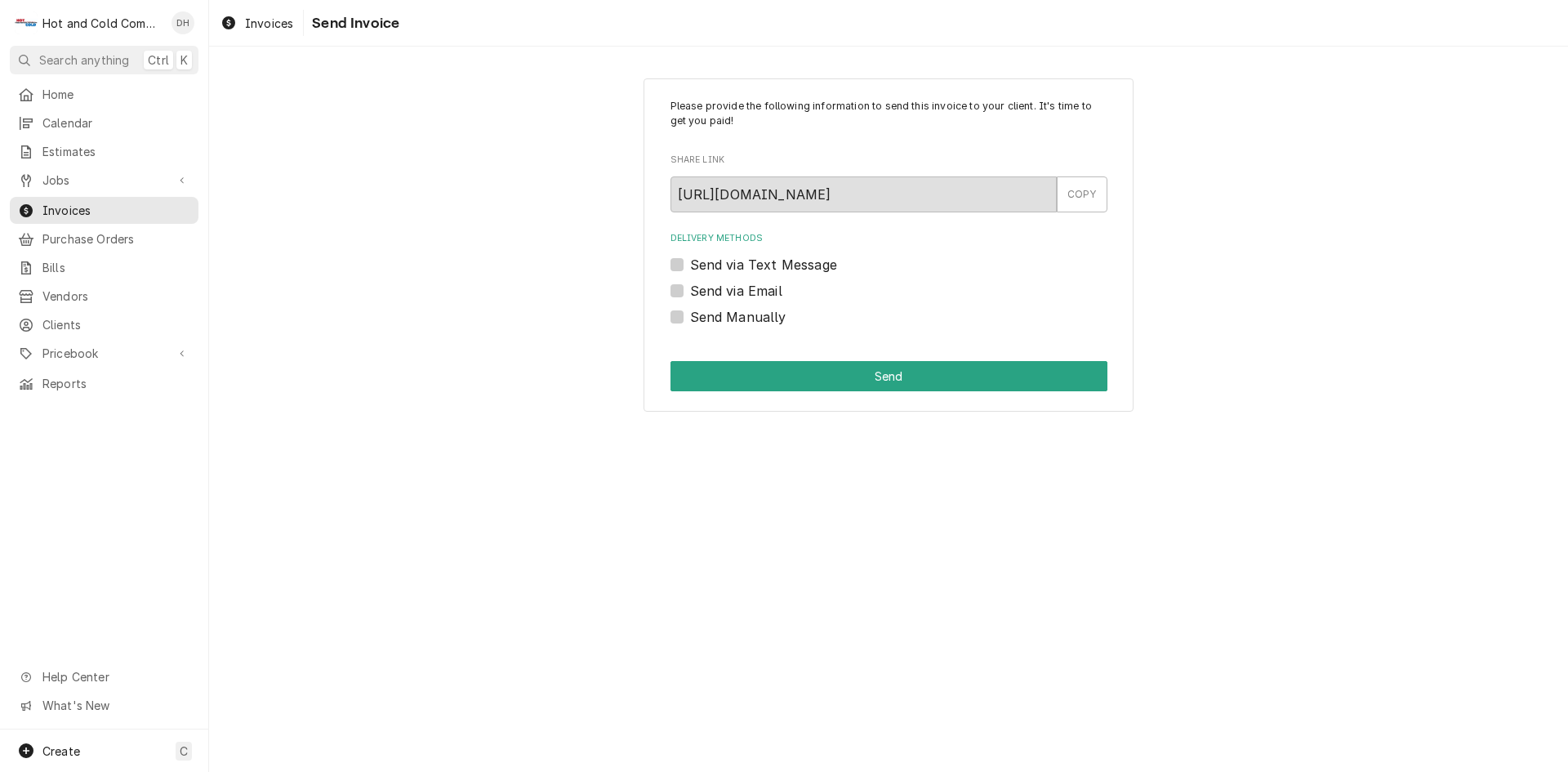
click at [690, 290] on label "Send via Email" at bounding box center [736, 291] width 92 height 19
click at [690, 290] on input "Send via Email" at bounding box center [908, 299] width 437 height 36
checkbox input "true"
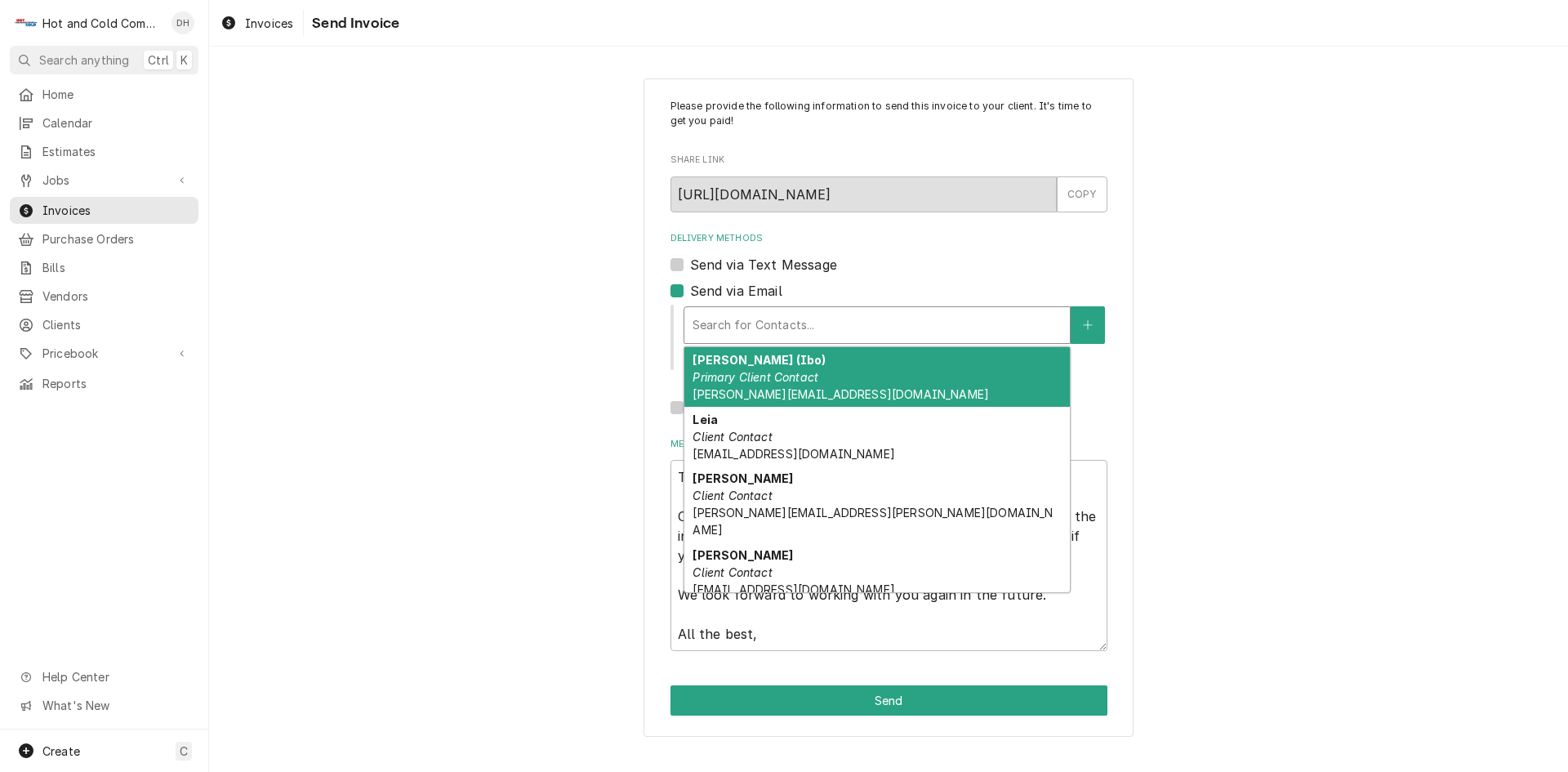
click at [852, 321] on div "Delivery Methods" at bounding box center [877, 325] width 369 height 30
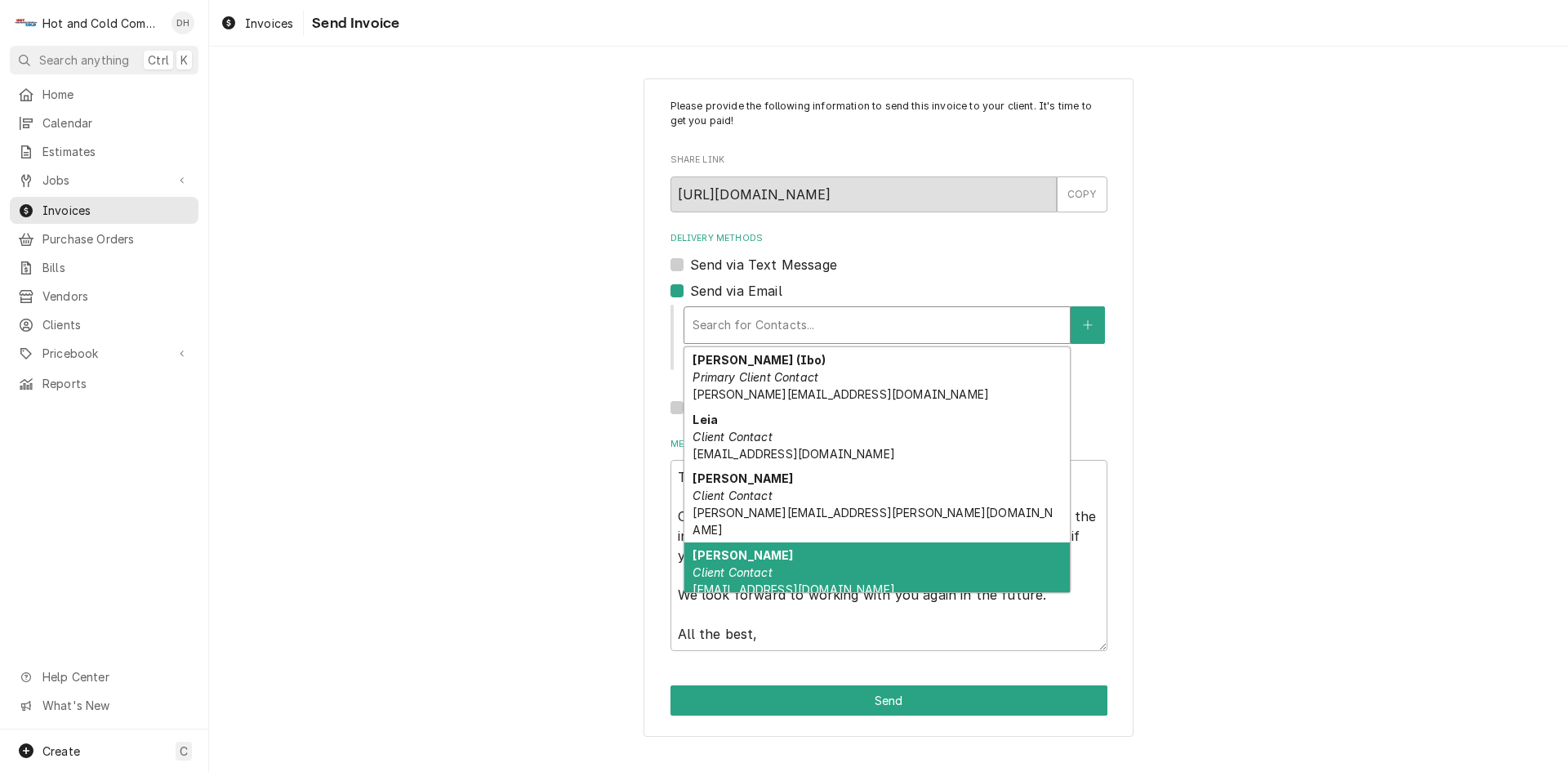
click at [1287, 593] on div "Please provide the following information to send this invoice to your client. I…" at bounding box center [889, 407] width 1360 height 687
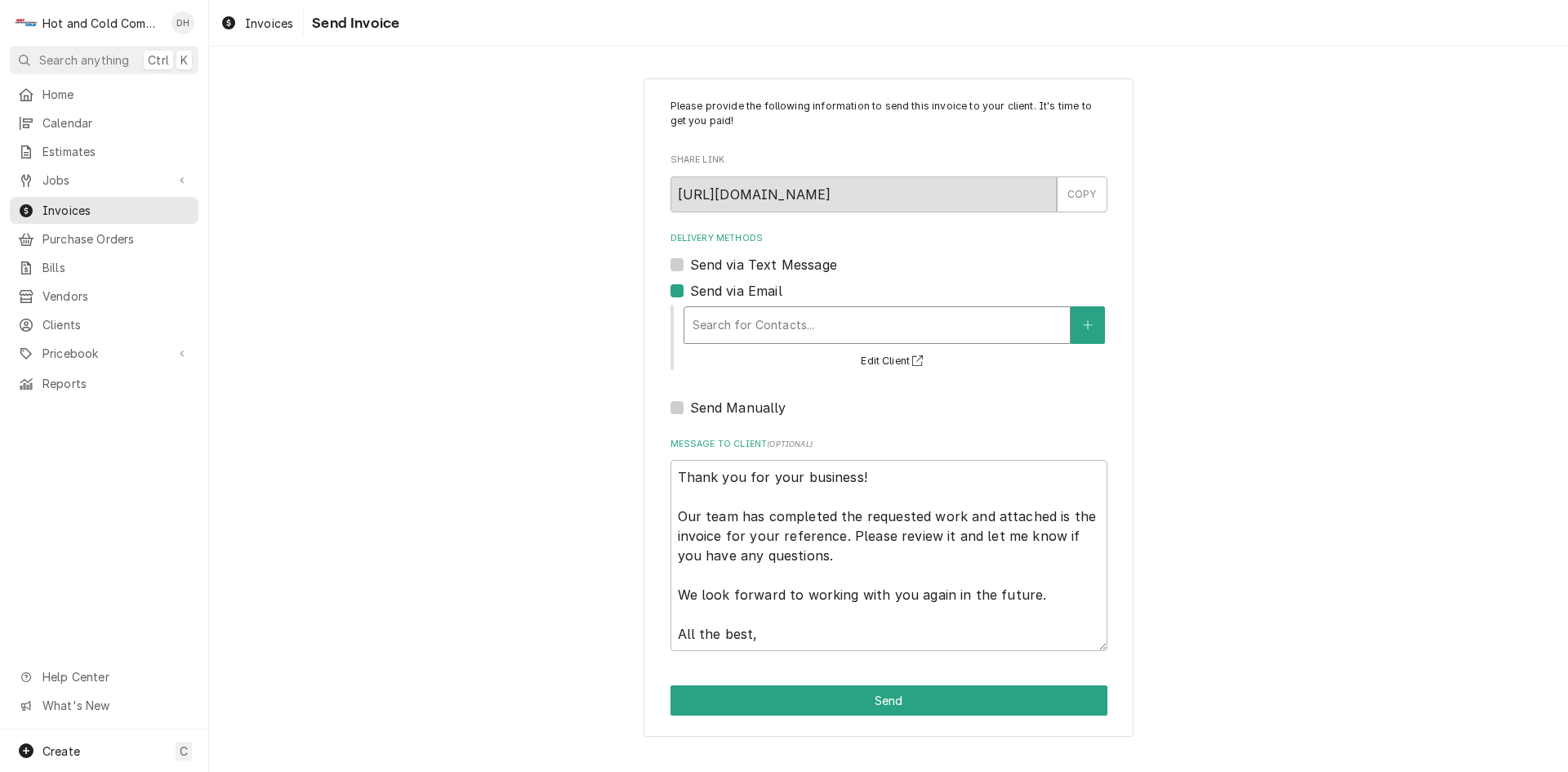
click at [780, 321] on div "Delivery Methods" at bounding box center [877, 325] width 369 height 30
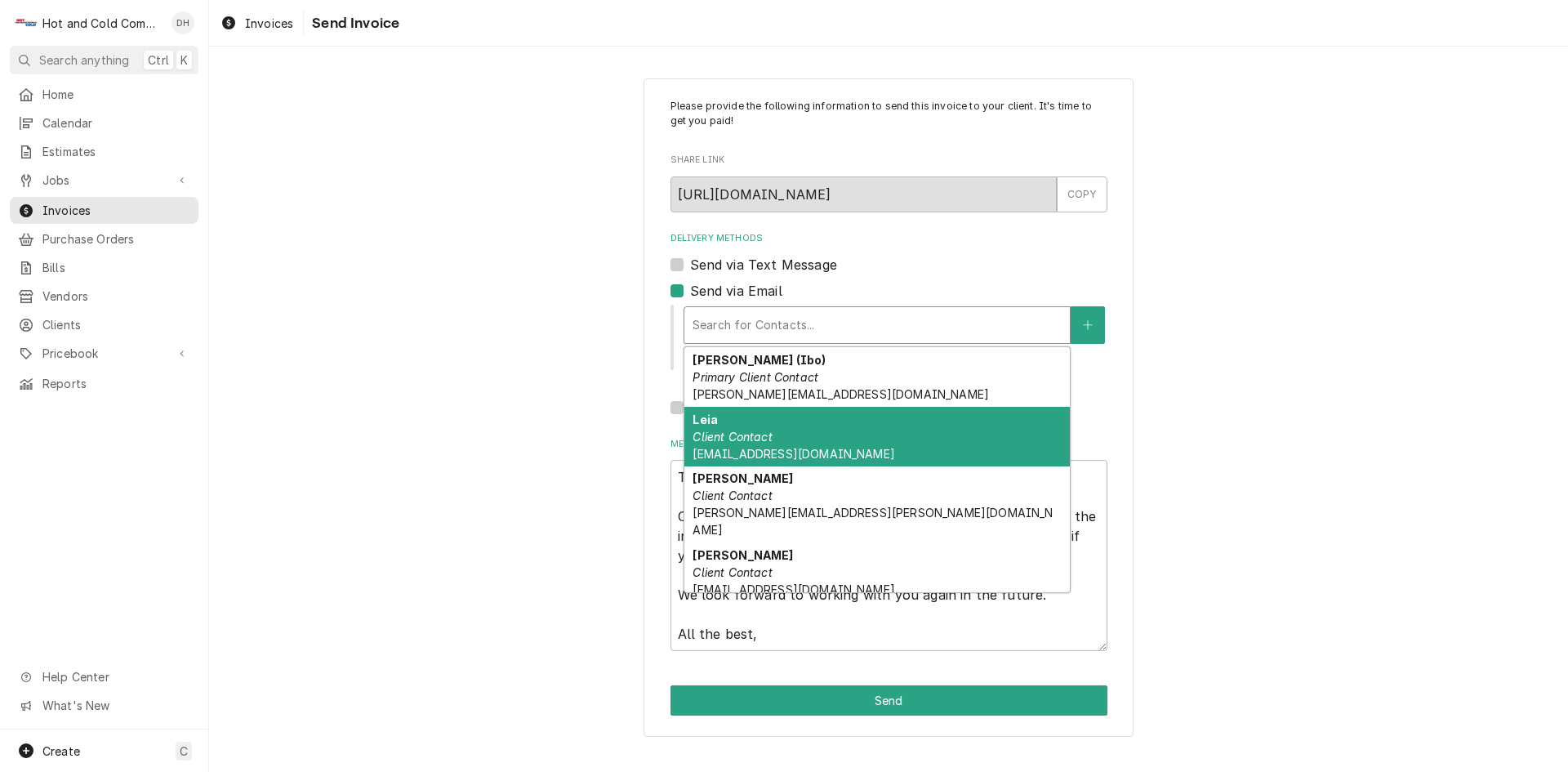
scroll to position [111, 0]
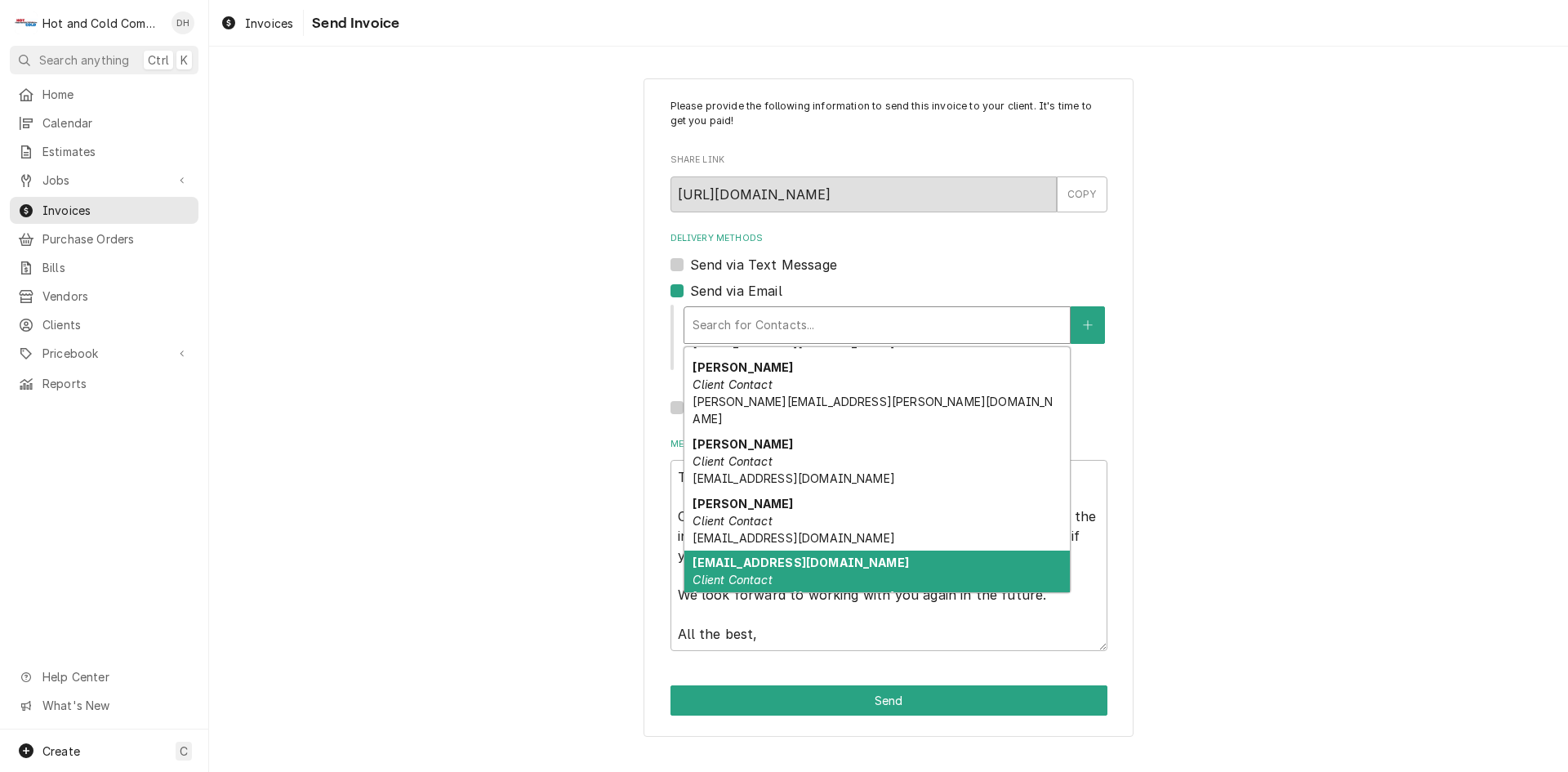
click at [770, 573] on em "Client Contact" at bounding box center [732, 580] width 79 height 14
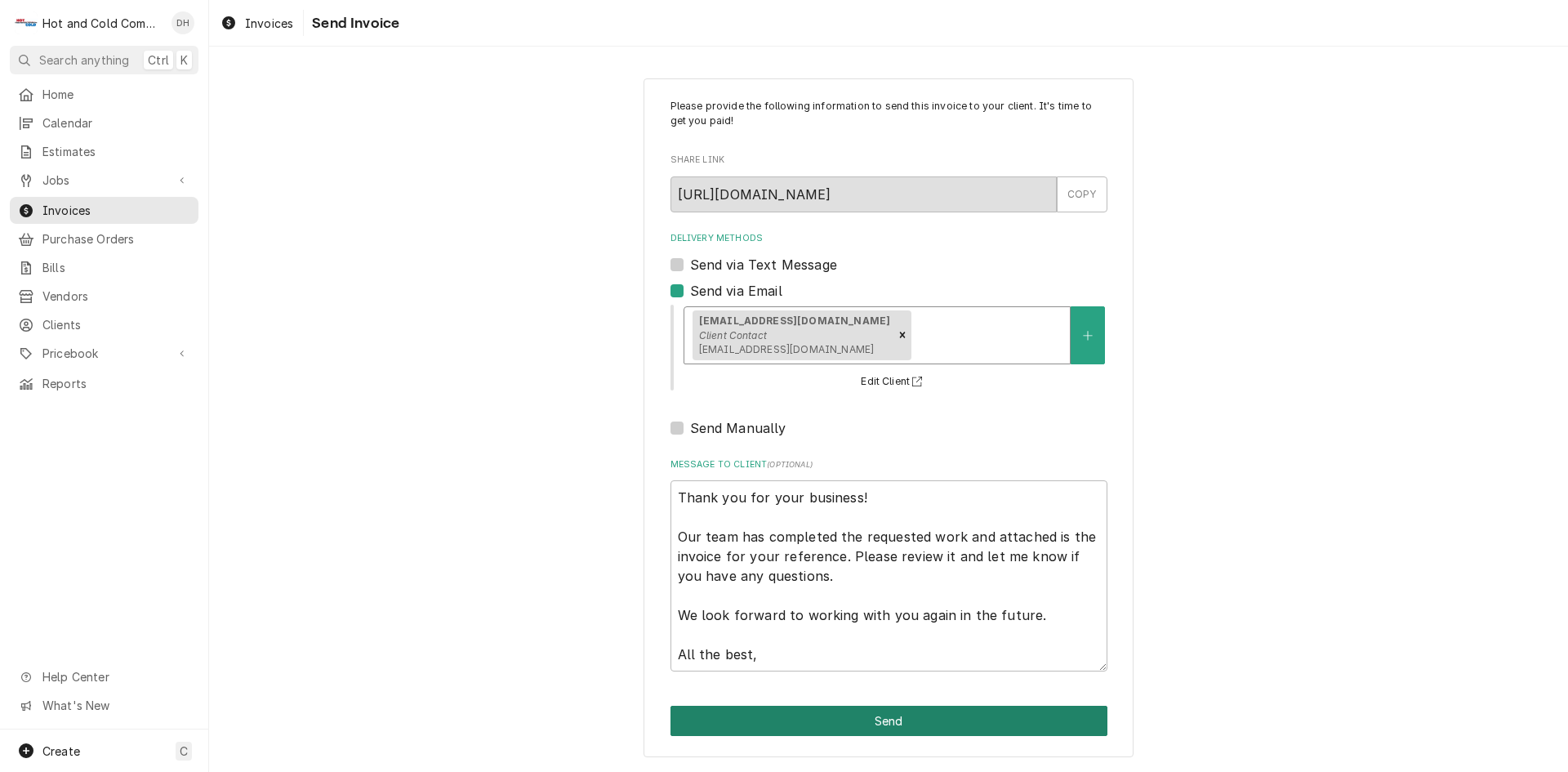
click at [860, 726] on button "Send" at bounding box center [889, 721] width 437 height 31
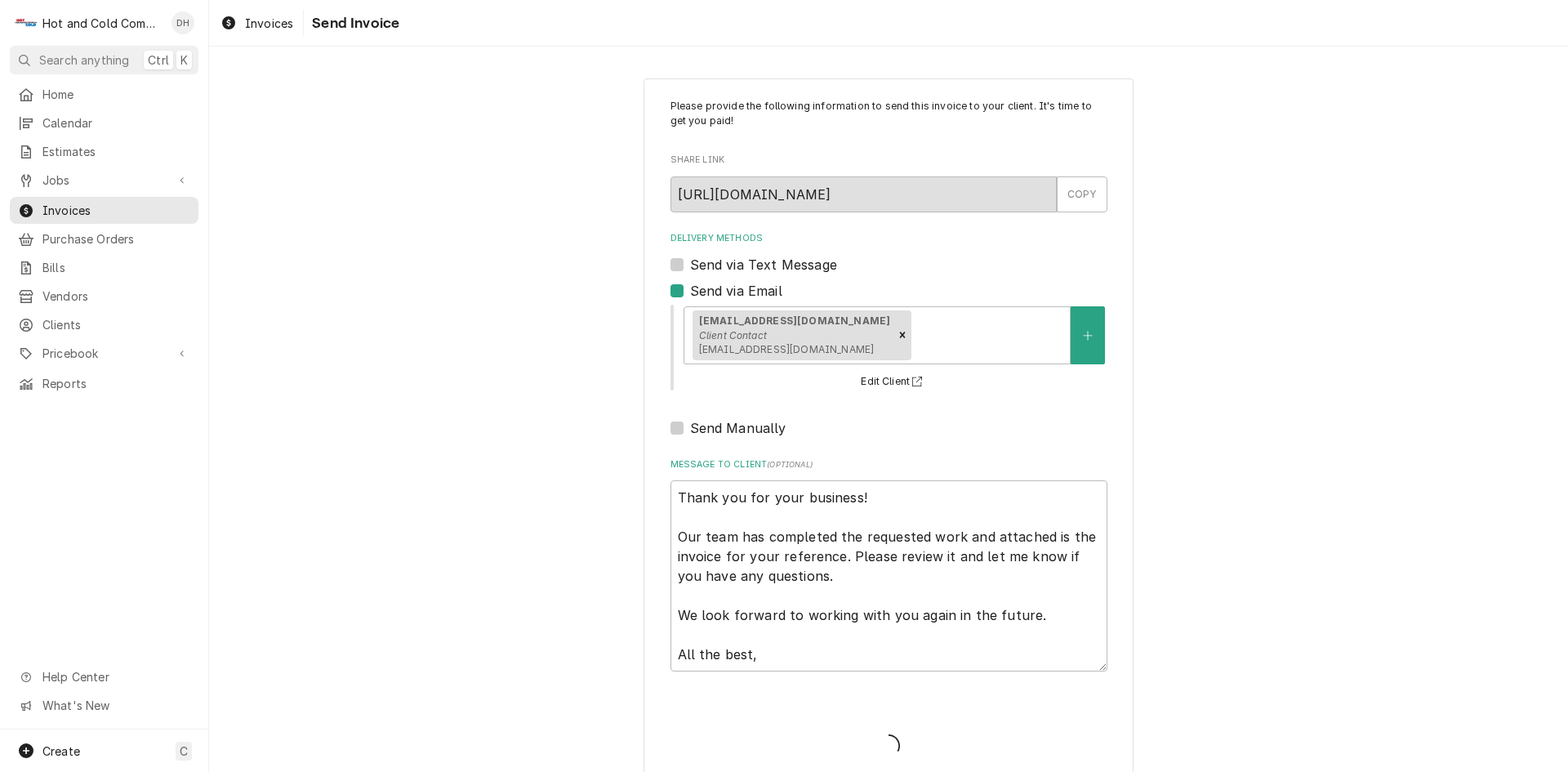
type textarea "x"
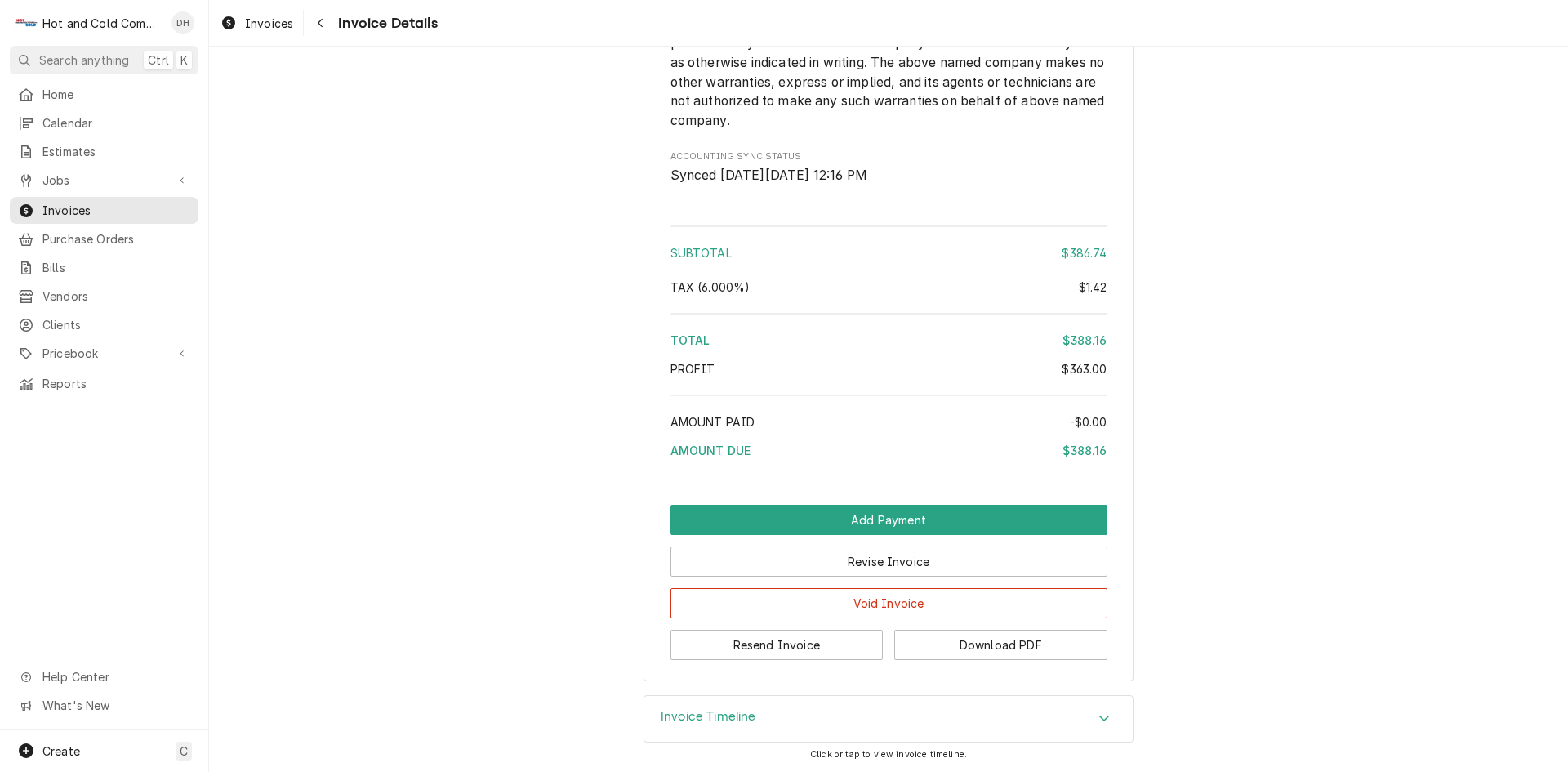
scroll to position [2111, 0]
click at [897, 563] on button "Revise Invoice" at bounding box center [889, 562] width 437 height 31
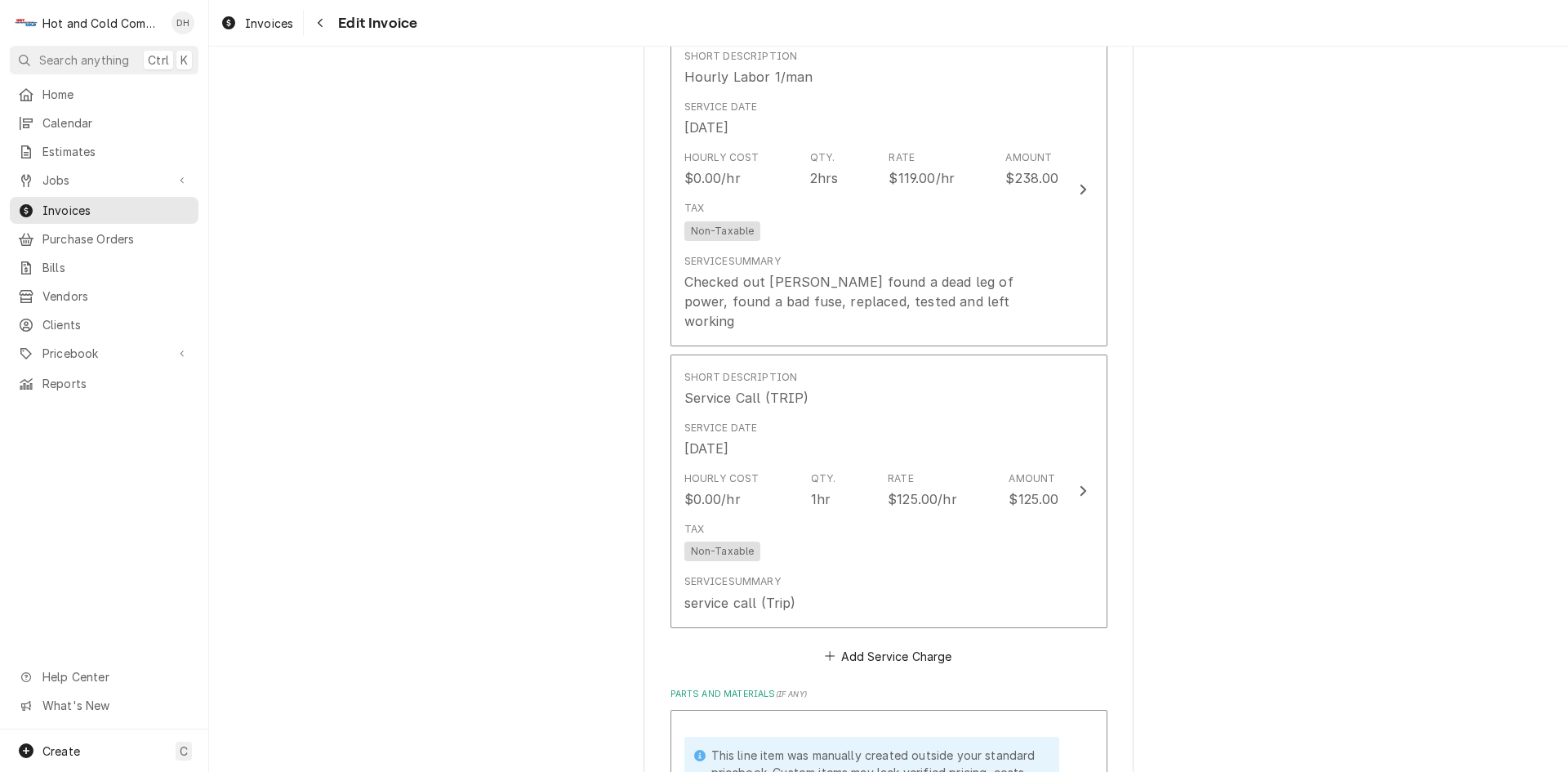
scroll to position [1634, 0]
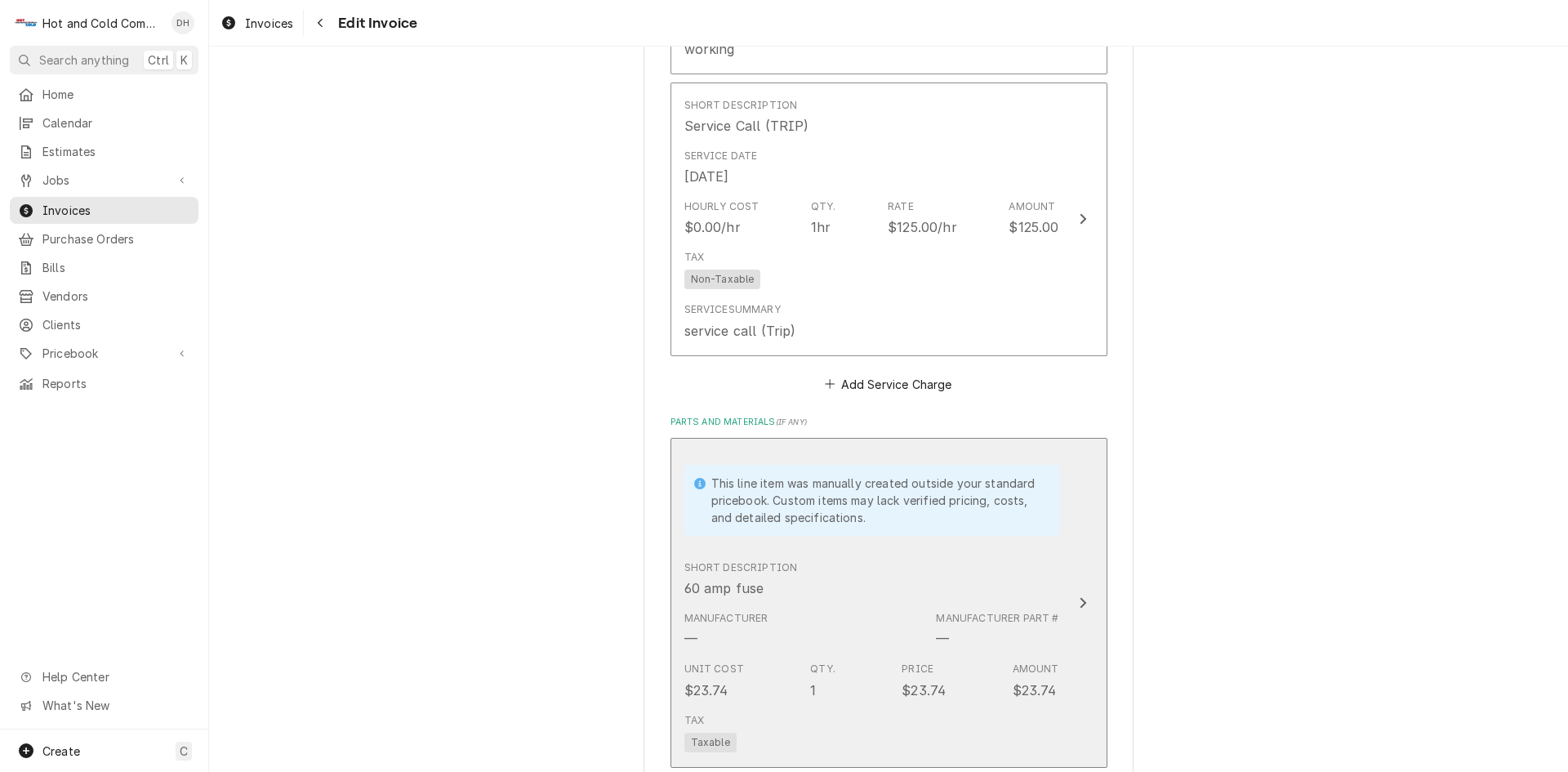
click at [992, 481] on div "This line item was manually created outside your standard pricebook. Custom ite…" at bounding box center [877, 500] width 332 height 52
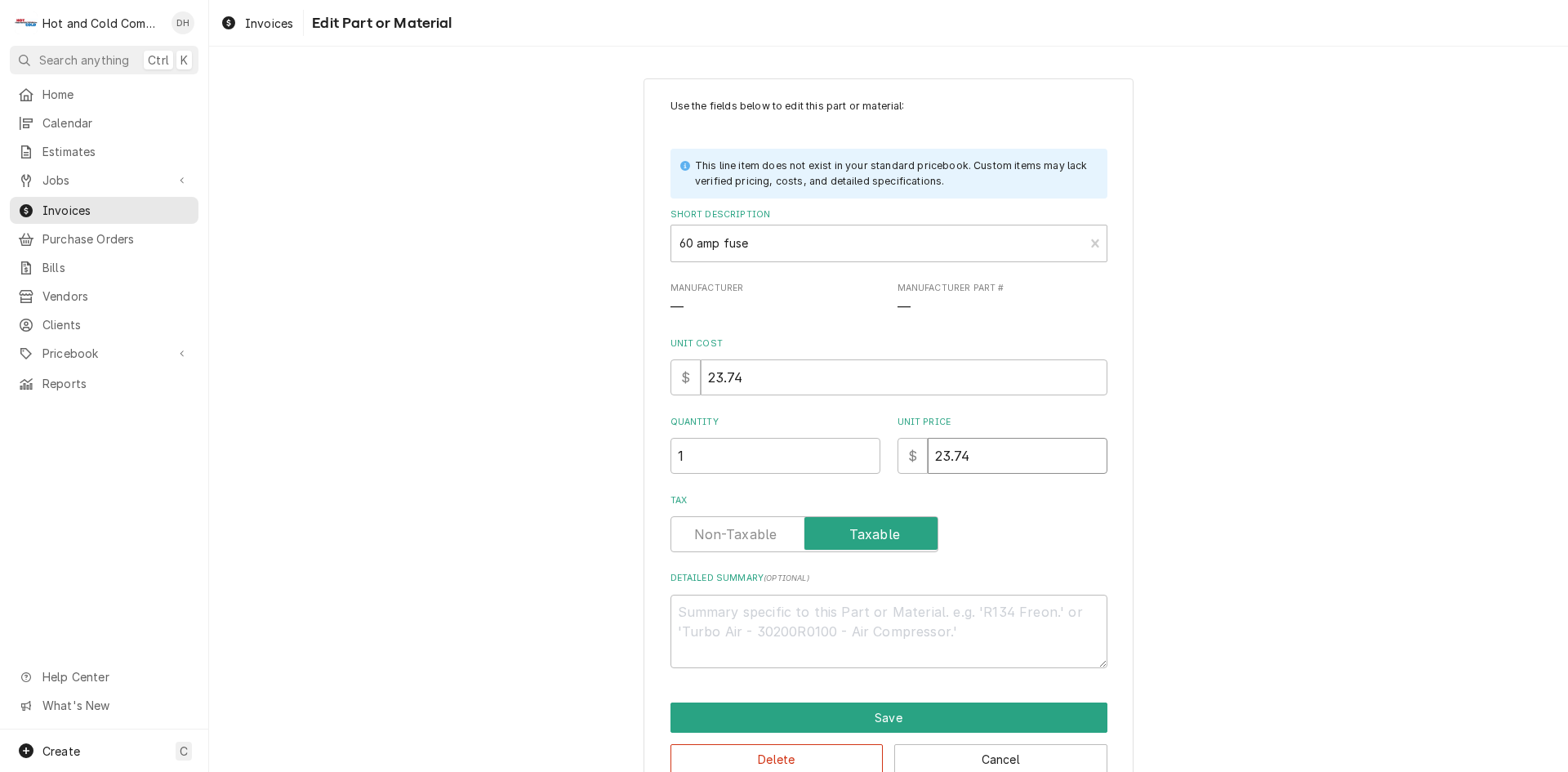
click at [1032, 459] on input "23.74" at bounding box center [1017, 456] width 180 height 36
type textarea "x"
type input "23.7"
type textarea "x"
type input "23"
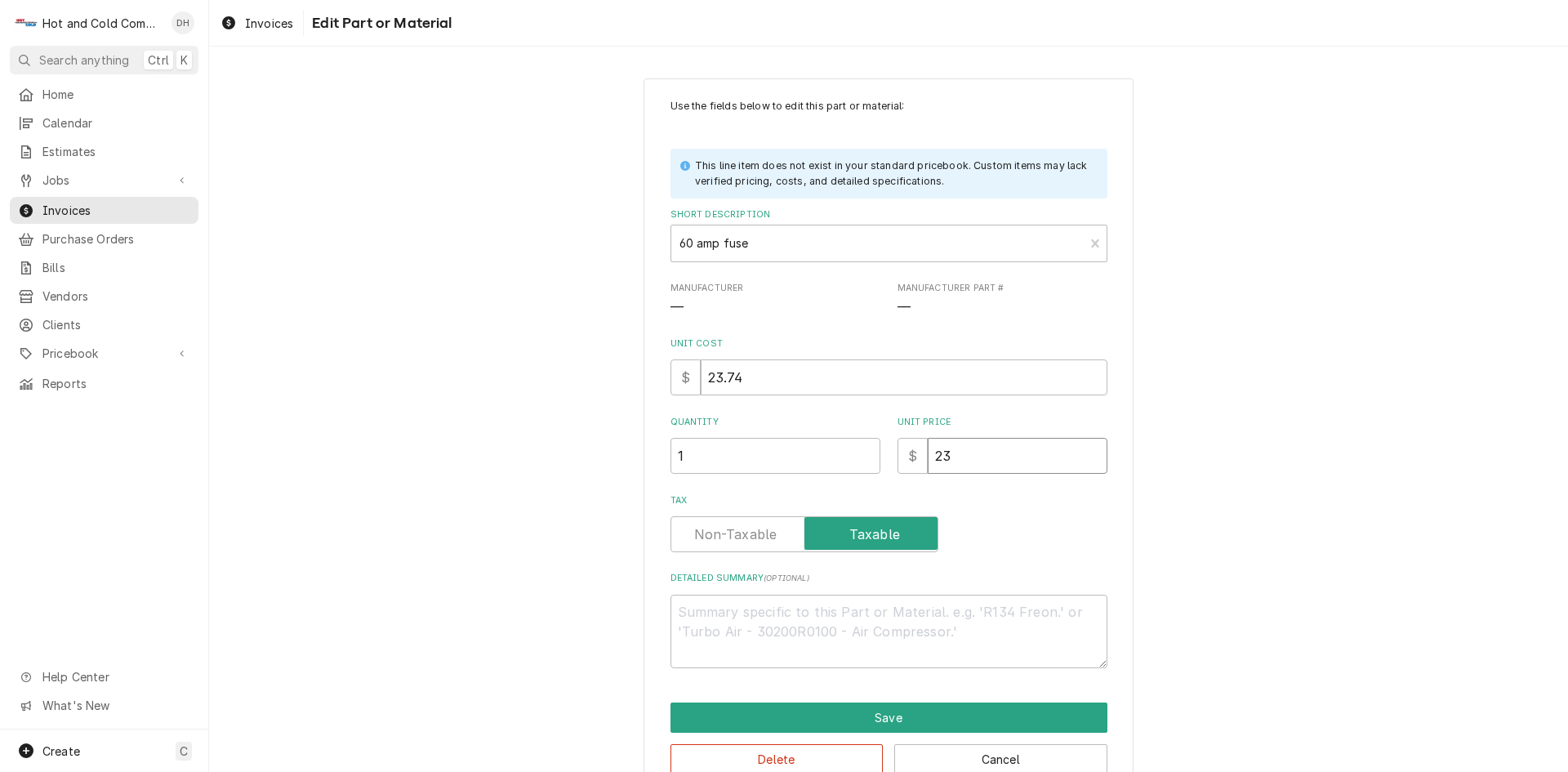
type textarea "x"
type input "2"
type textarea "x"
type input "4"
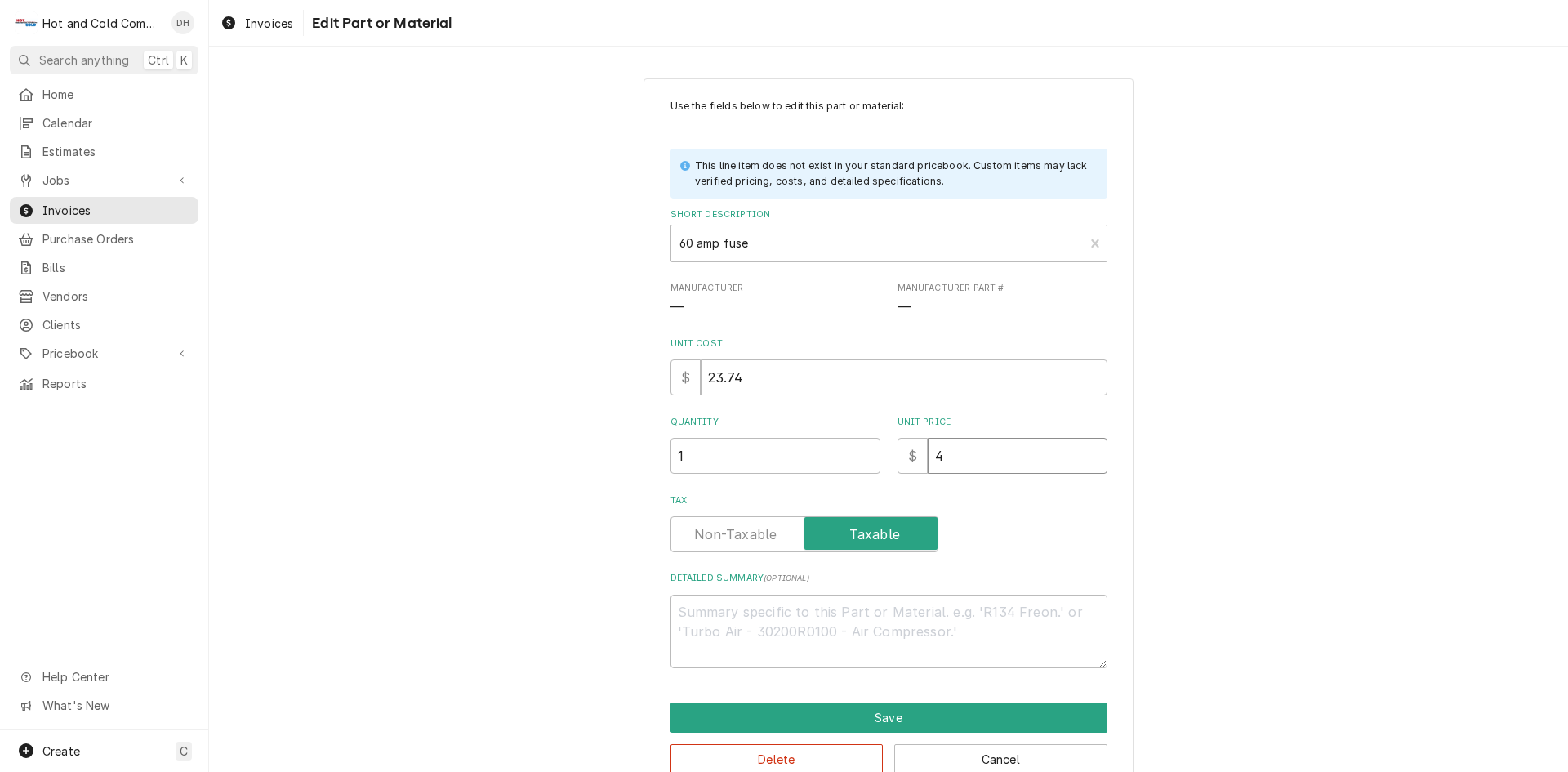
type textarea "x"
type input "47"
type textarea "x"
type input "47.4"
type textarea "x"
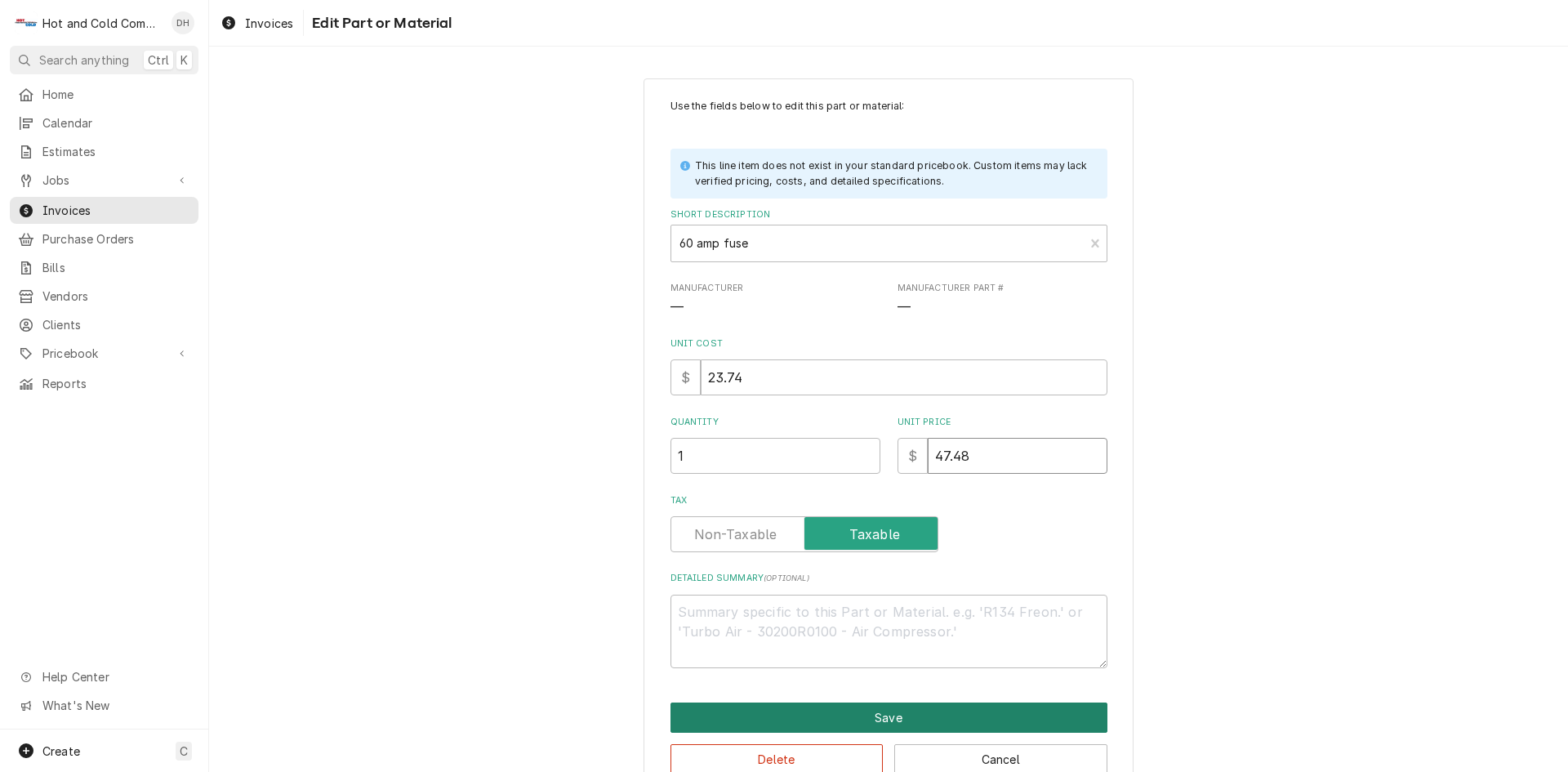
type input "47.48"
click at [914, 719] on button "Save" at bounding box center [889, 718] width 437 height 31
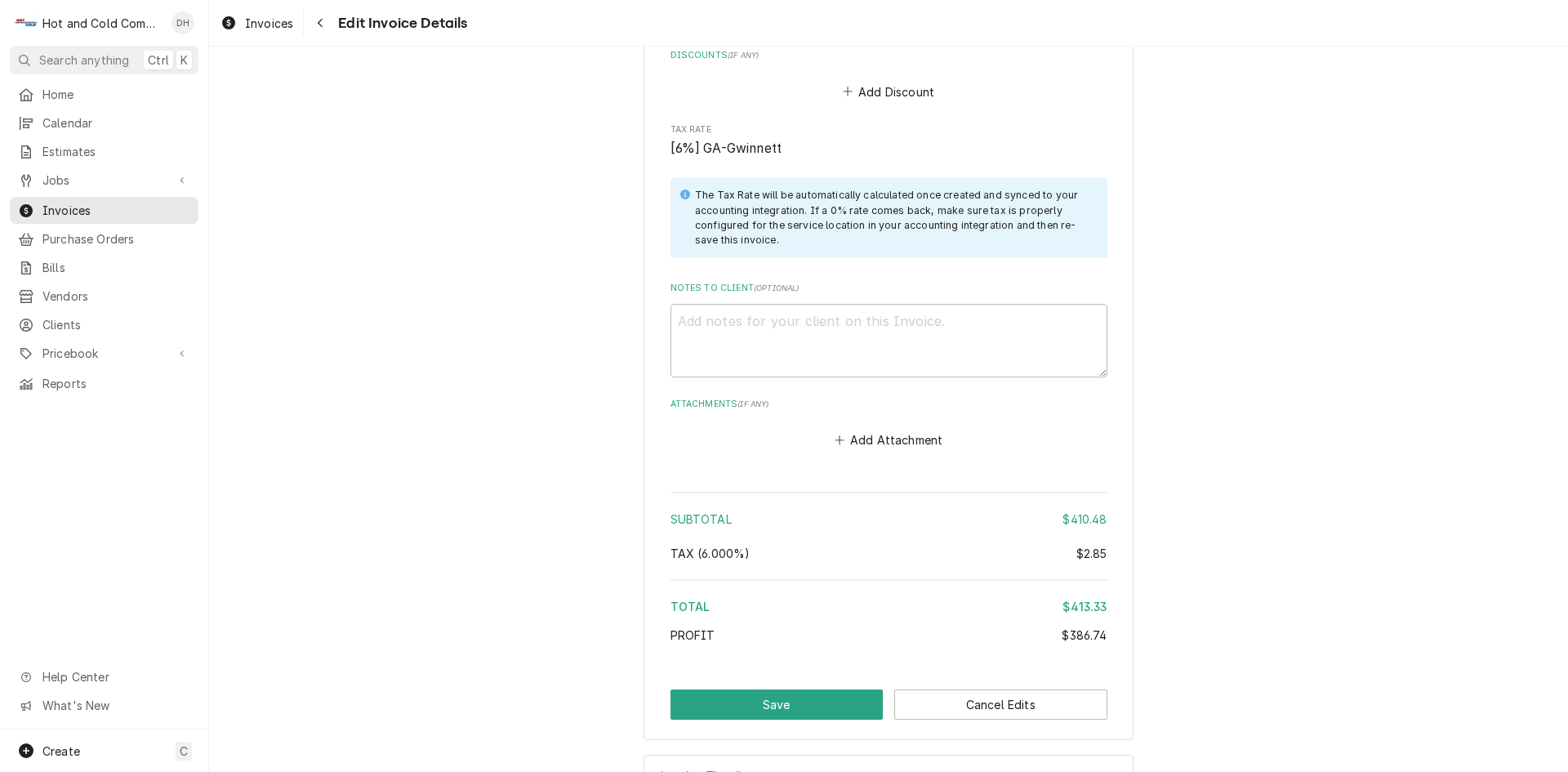
scroll to position [2526, 0]
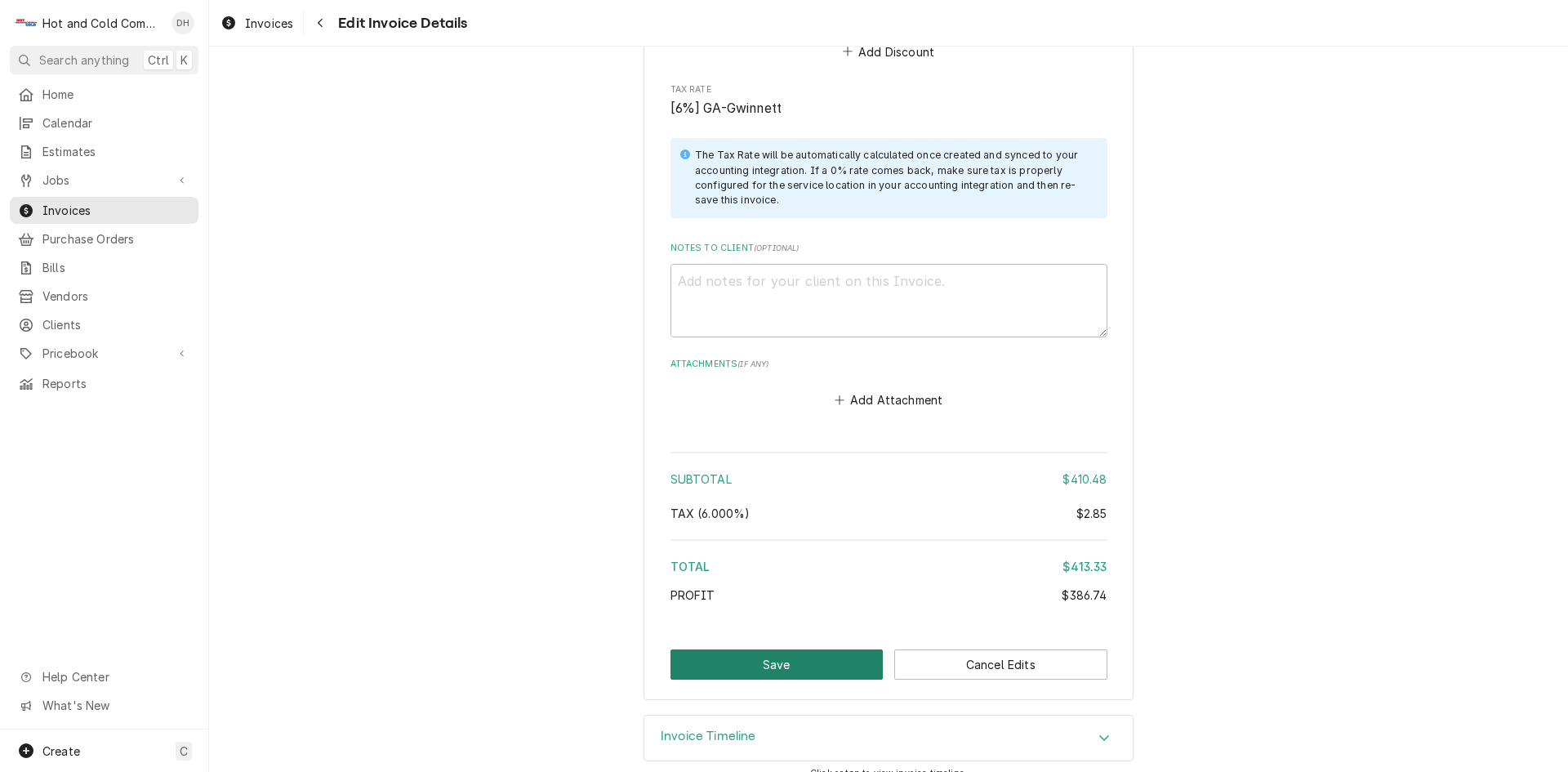
click at [784, 650] on button "Save" at bounding box center [777, 664] width 213 height 31
type textarea "x"
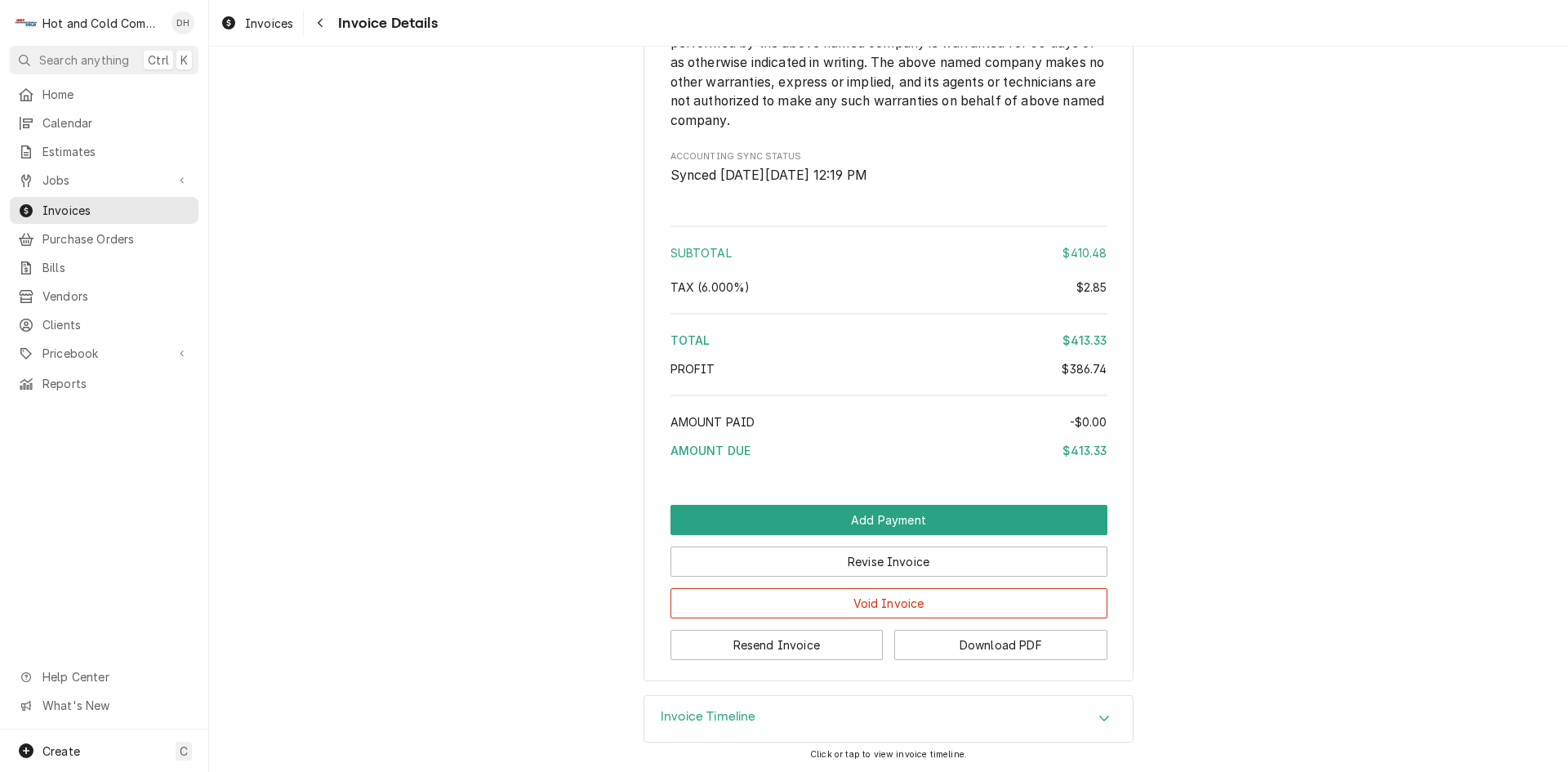
scroll to position [2111, 0]
click at [769, 644] on button "Resend Invoice" at bounding box center [777, 645] width 213 height 31
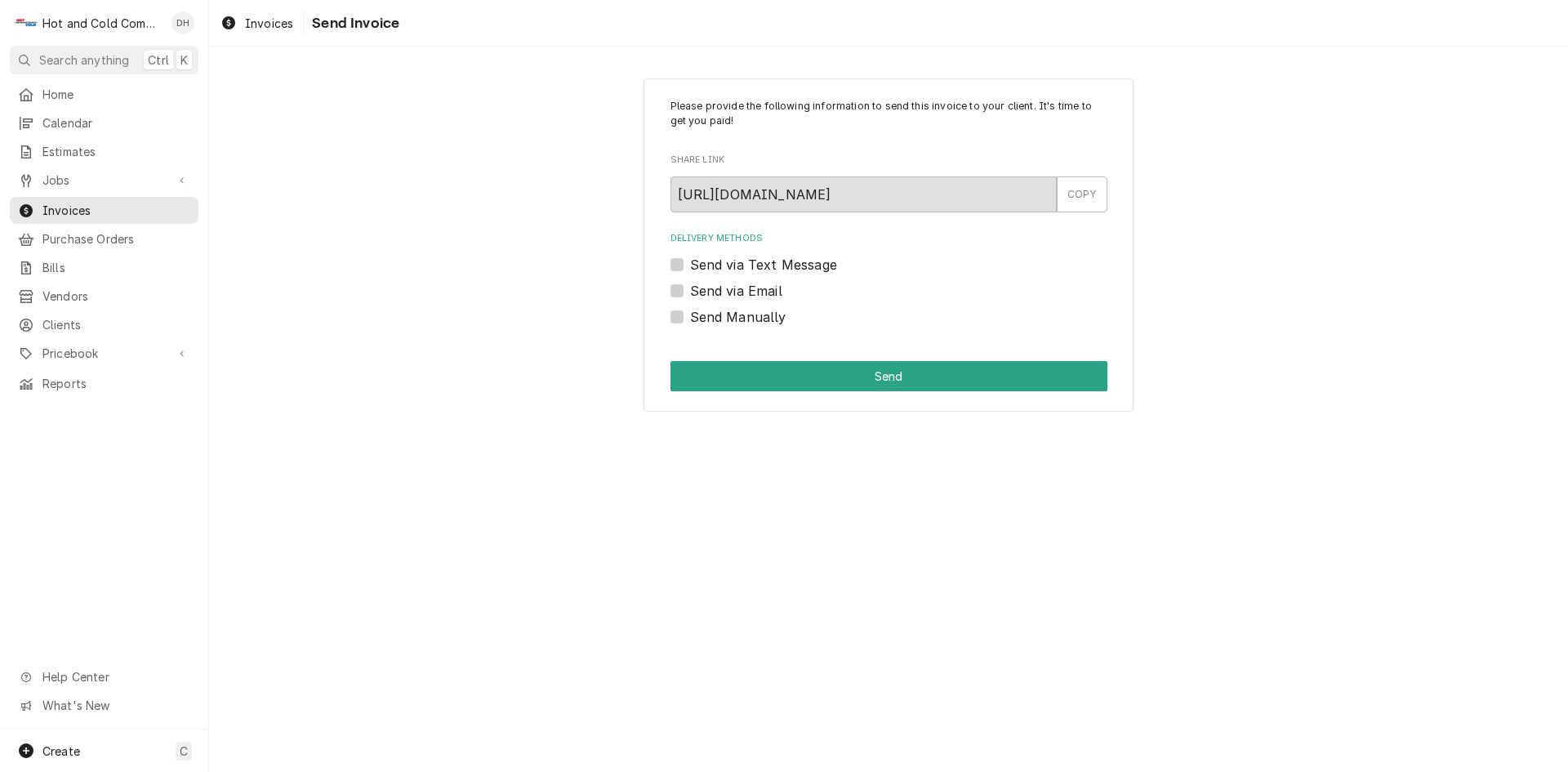
click at [690, 287] on label "Send via Email" at bounding box center [736, 291] width 92 height 19
click at [690, 287] on input "Send via Email" at bounding box center [908, 299] width 437 height 36
checkbox input "true"
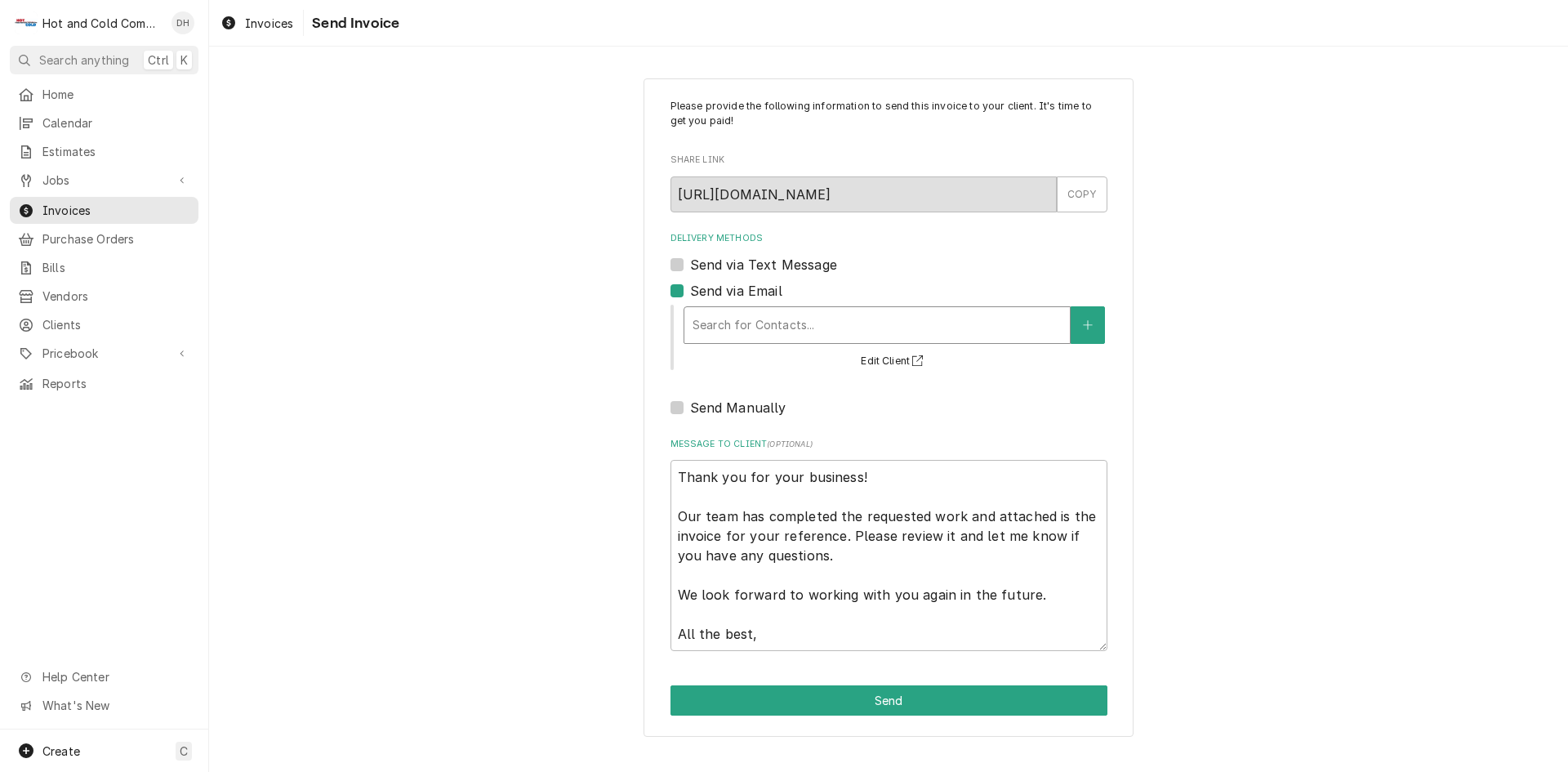
click at [901, 327] on div "Delivery Methods" at bounding box center [877, 325] width 369 height 30
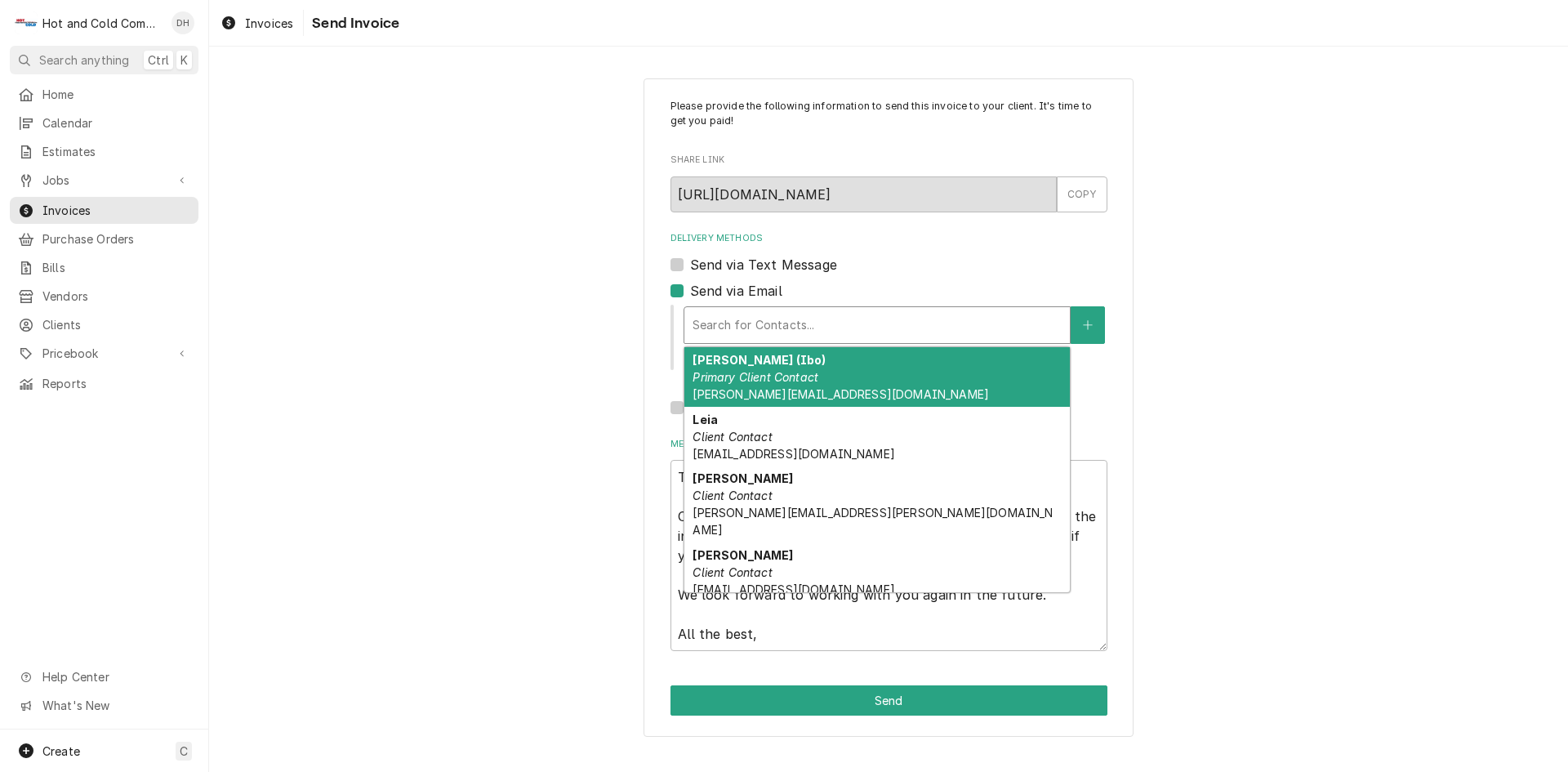
click at [841, 380] on div "Ibrahim Yildirm (Ibo) Primary Client Contact ibrahim.yildirim@aladdinfood.com" at bounding box center [877, 377] width 385 height 60
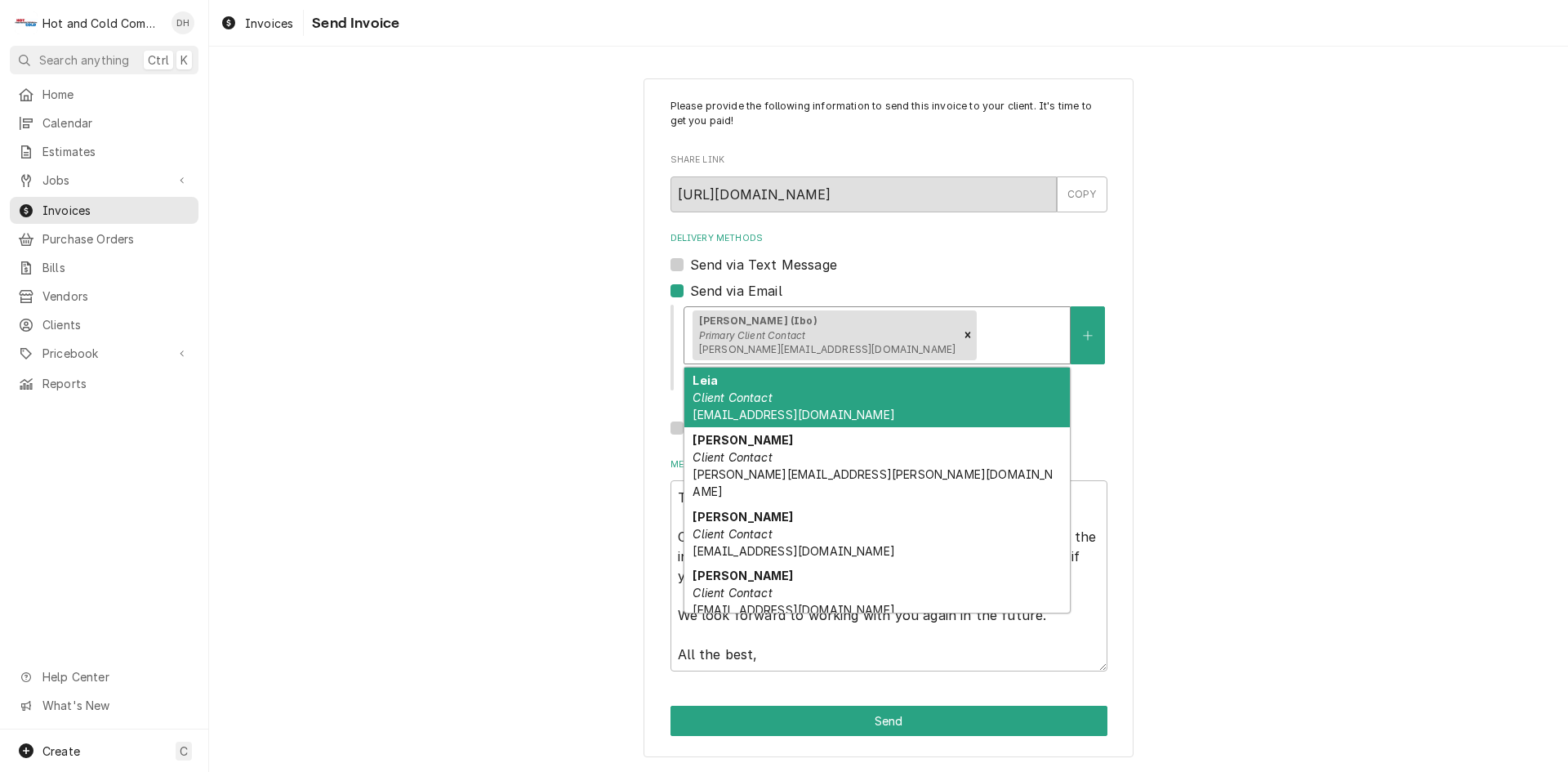
click at [980, 342] on div "Delivery Methods" at bounding box center [1021, 336] width 81 height 30
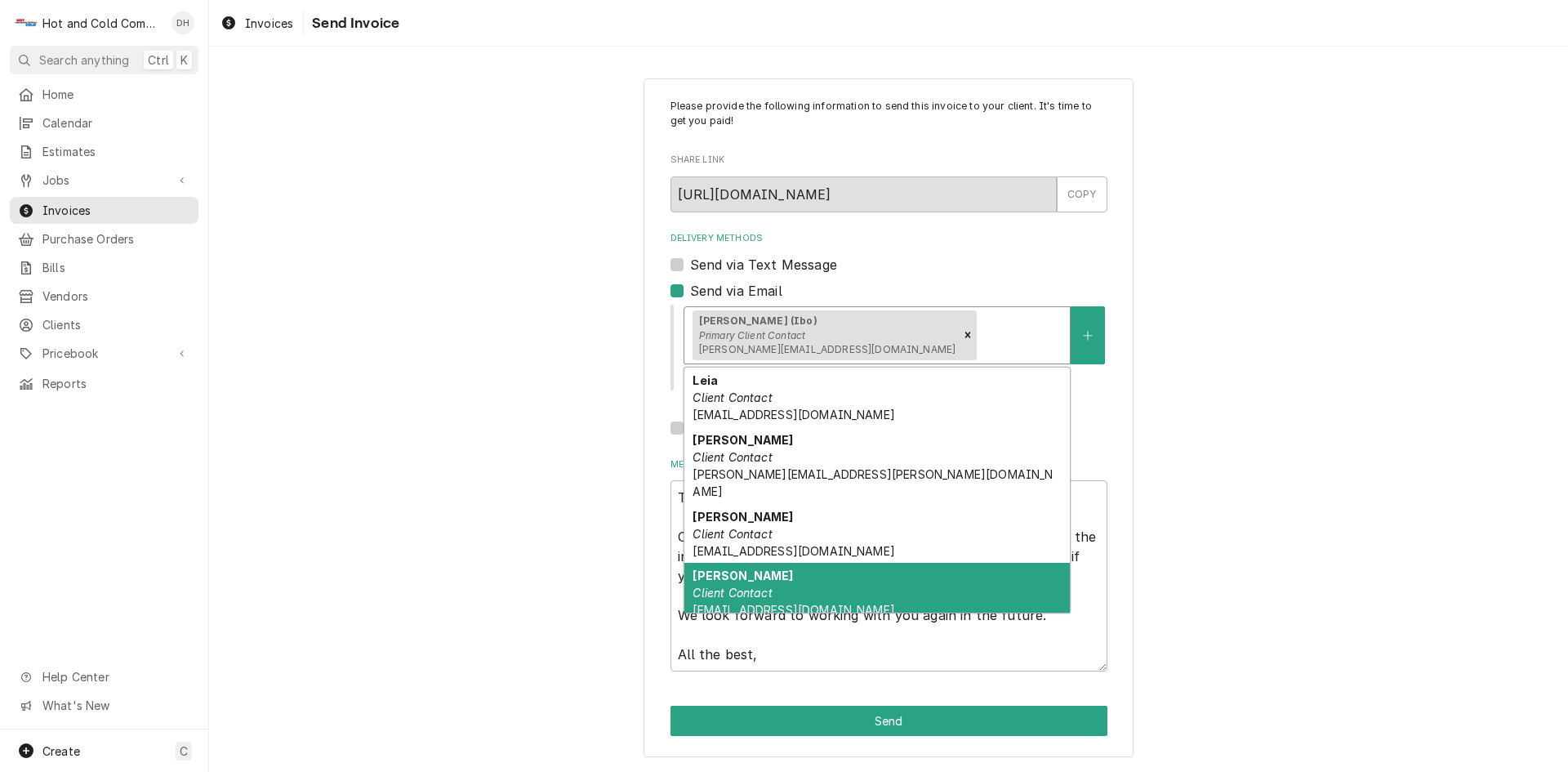
click at [770, 564] on div "NATASHA Client Contact NATASHA.RIVERA1@ELIOR-NA.COM" at bounding box center [877, 592] width 385 height 60
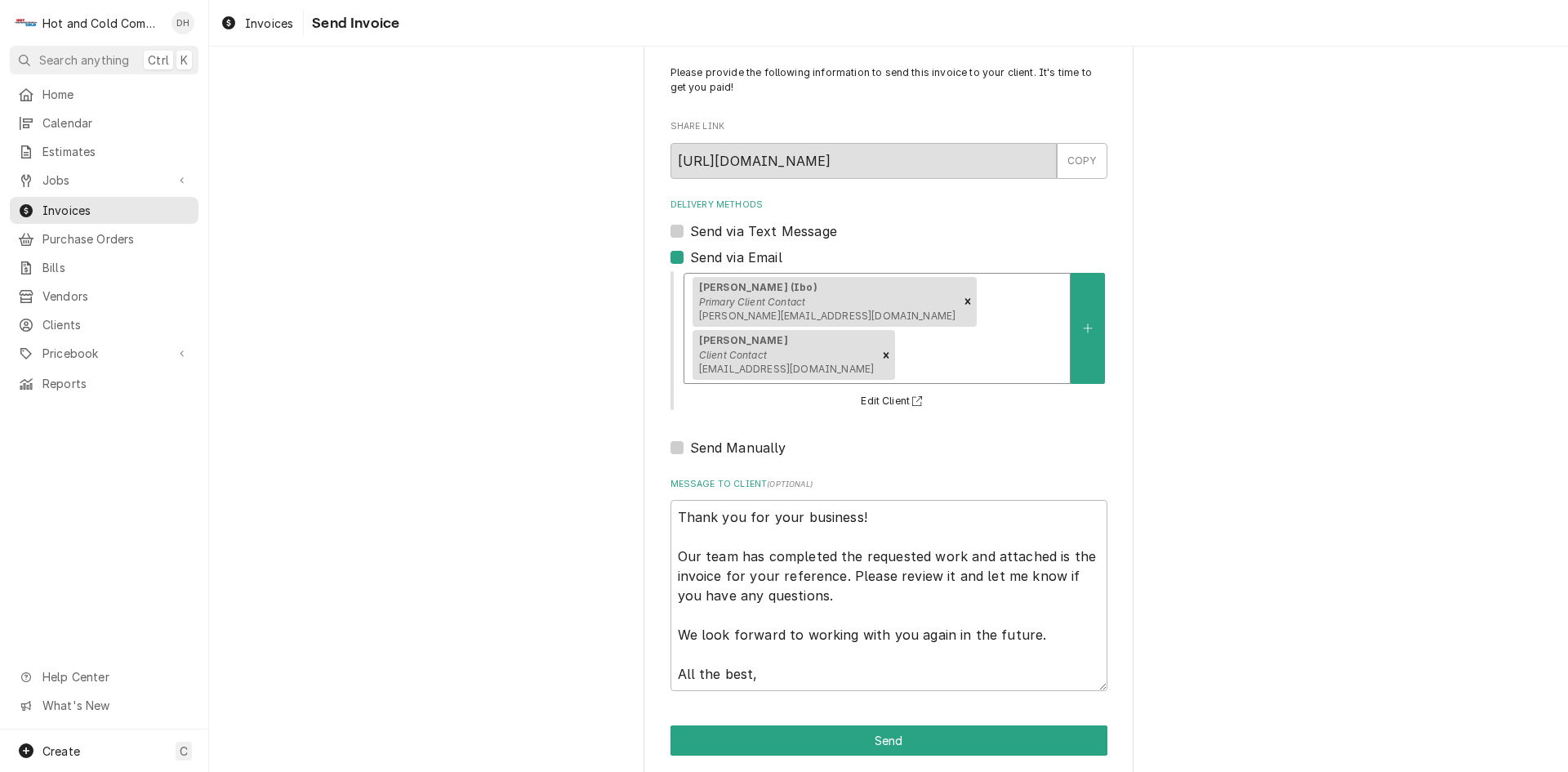
scroll to position [53, 0]
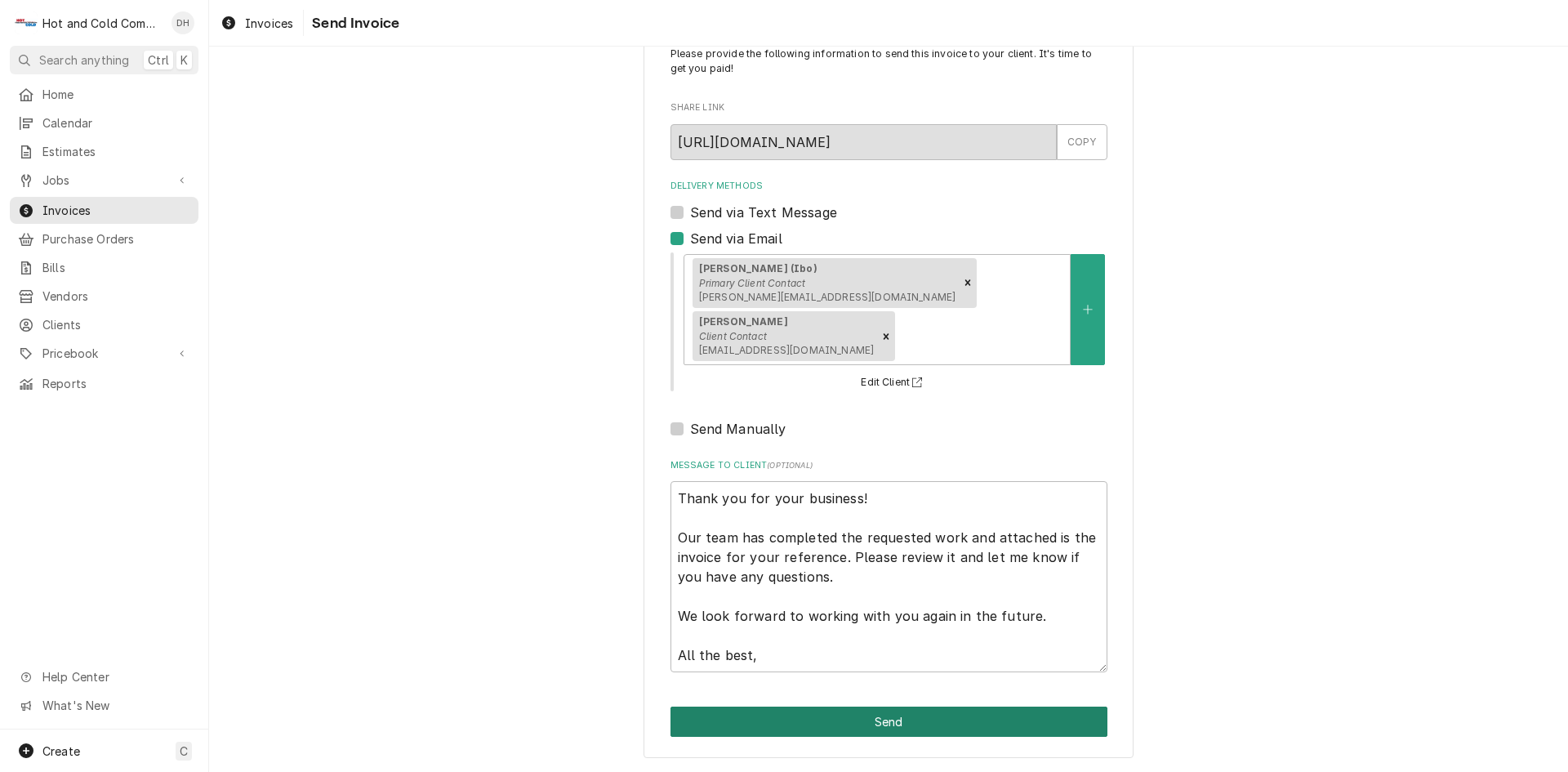
drag, startPoint x: 896, startPoint y: 721, endPoint x: 1071, endPoint y: 591, distance: 218.0
click at [897, 721] on button "Send" at bounding box center [889, 722] width 437 height 31
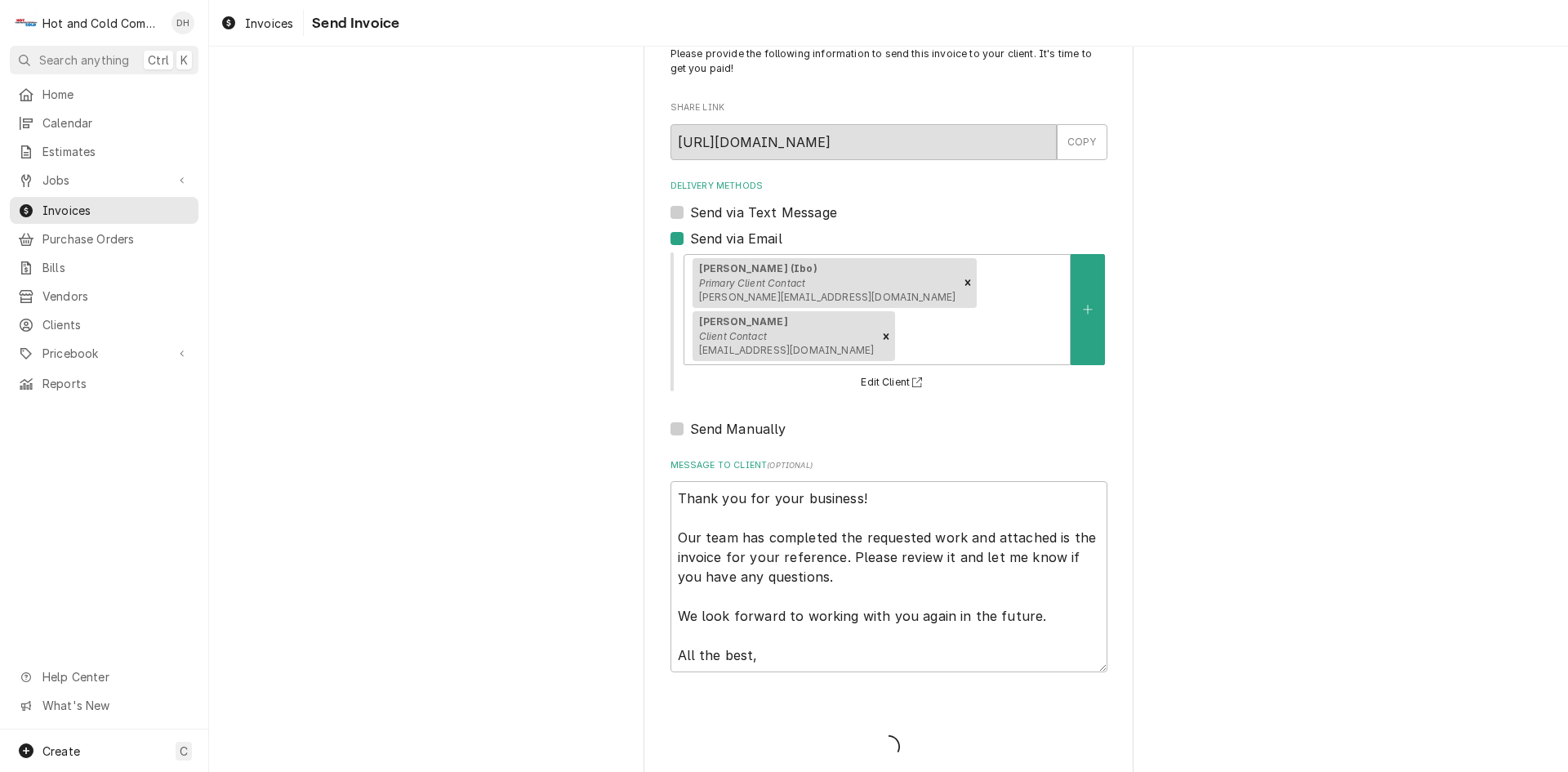
type textarea "x"
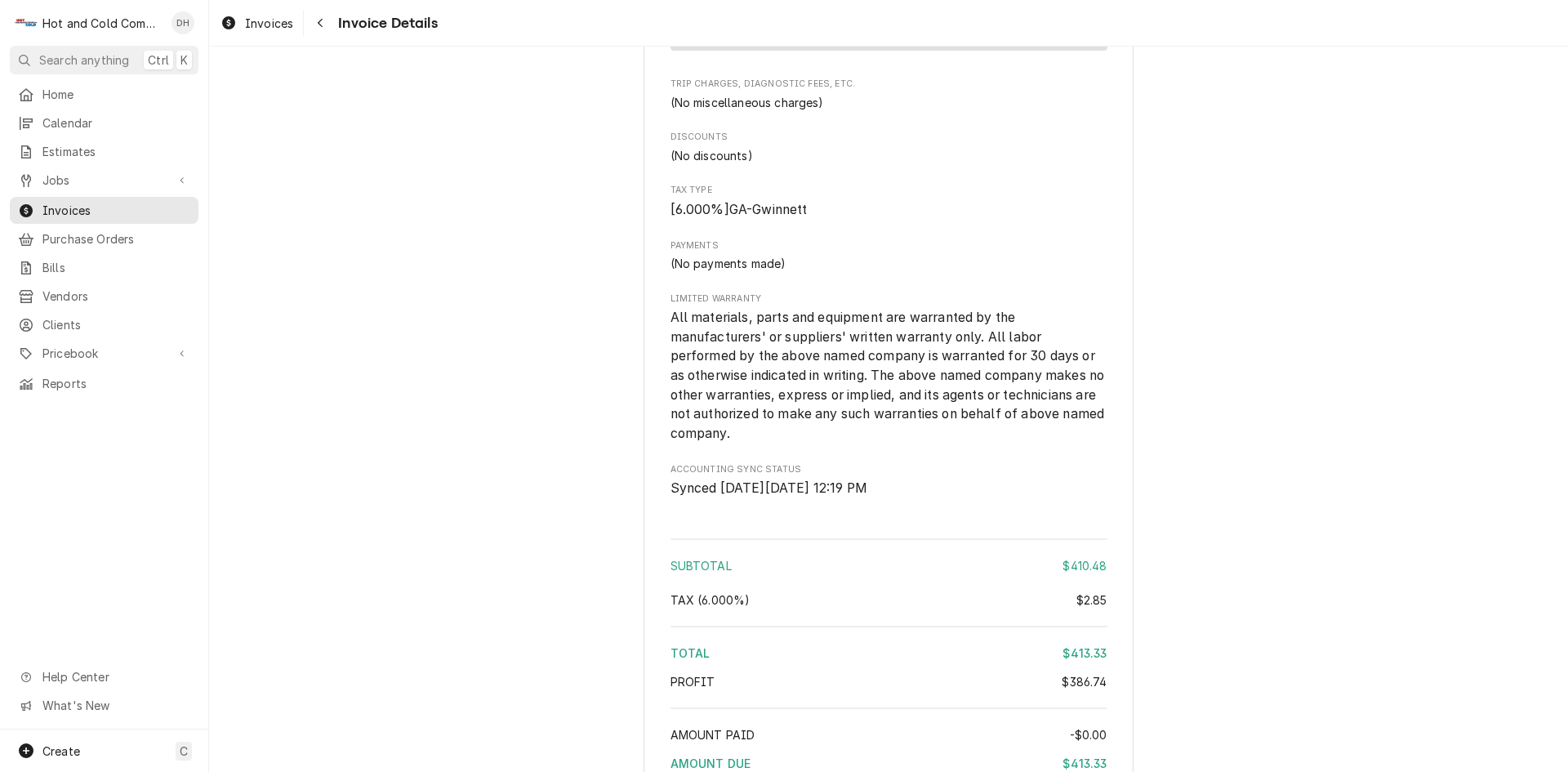
scroll to position [2111, 0]
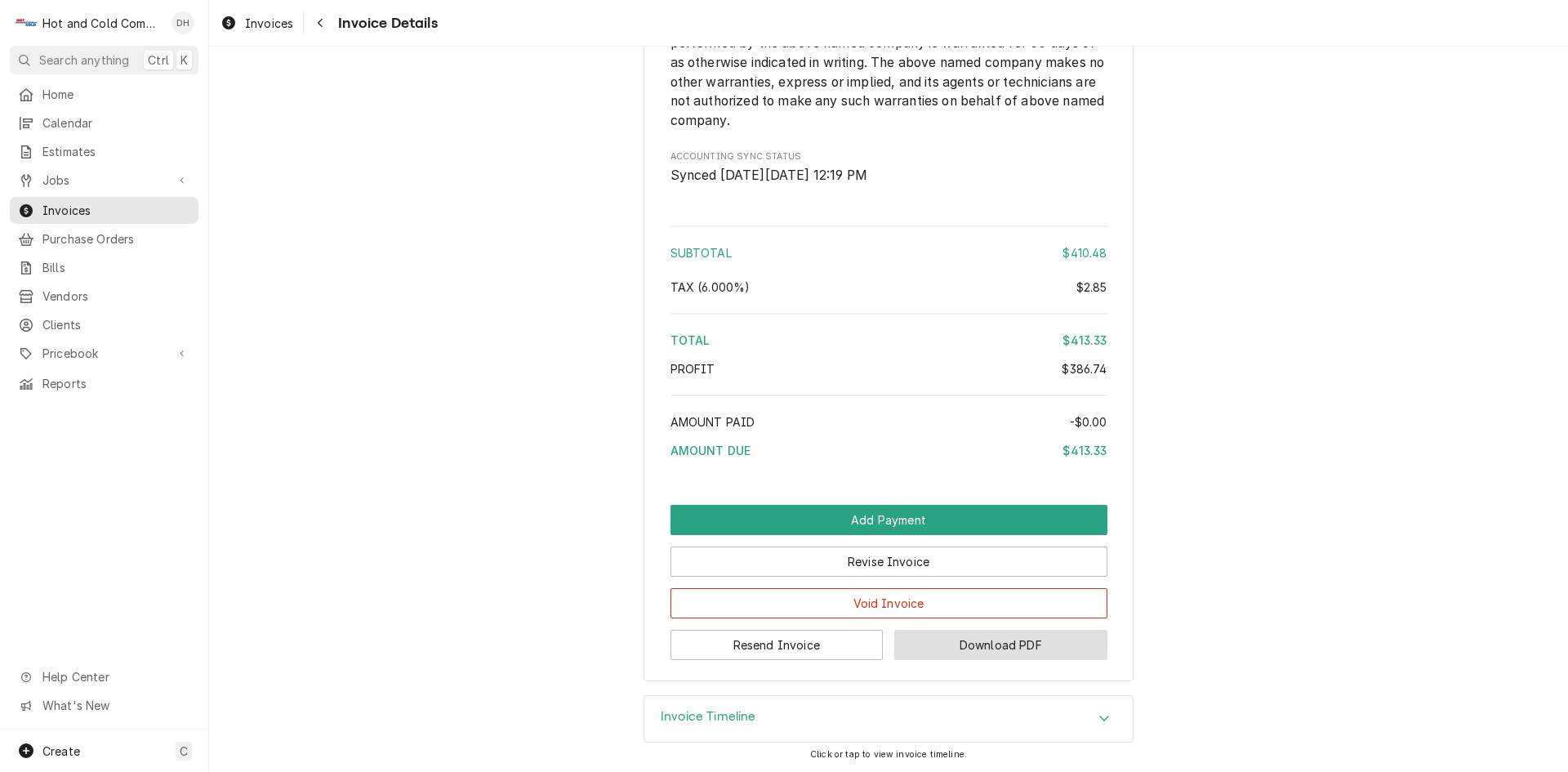
click at [1021, 644] on button "Download PDF" at bounding box center [1000, 645] width 213 height 31
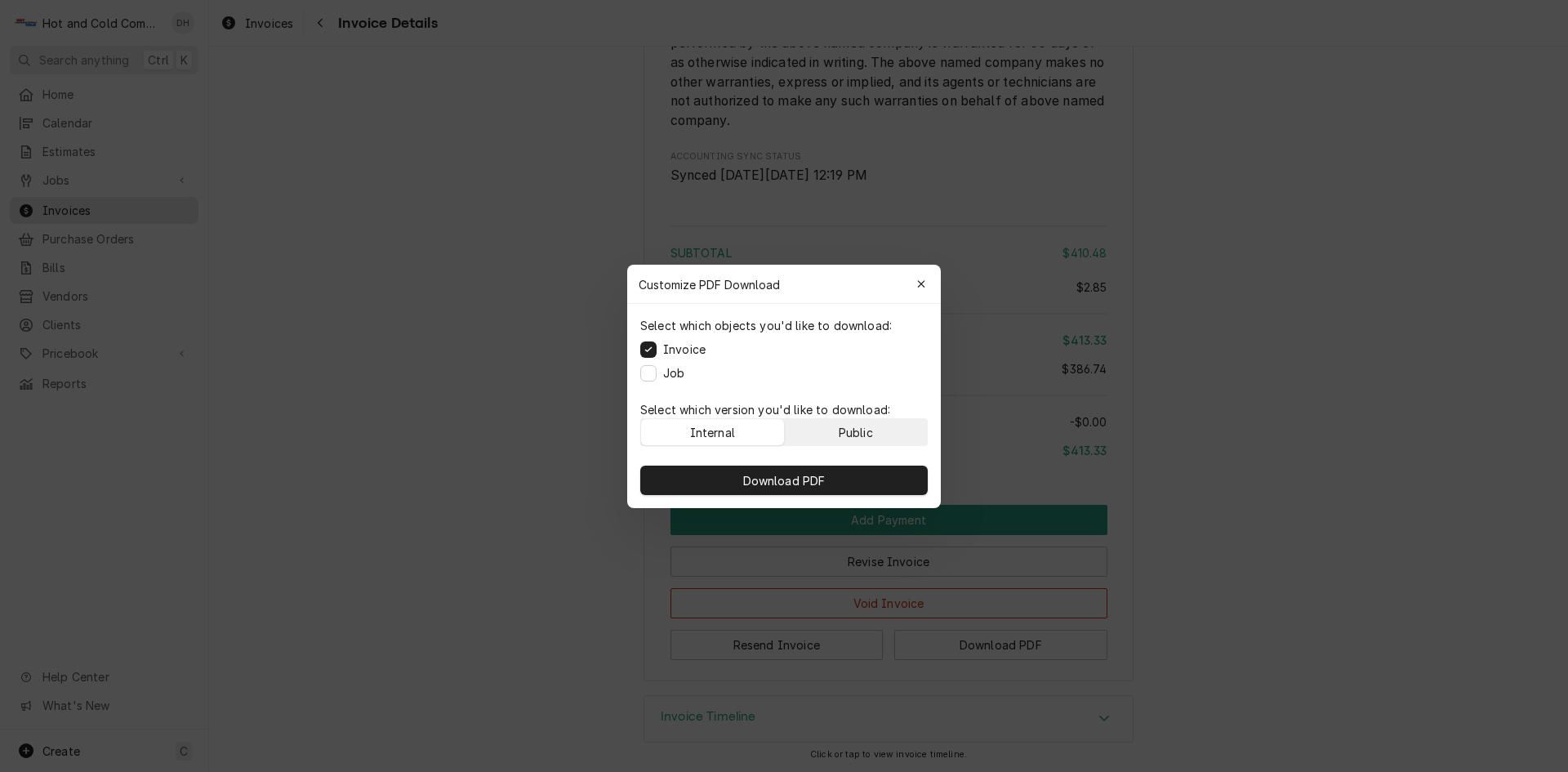
click at [891, 428] on button "Public" at bounding box center [856, 432] width 143 height 26
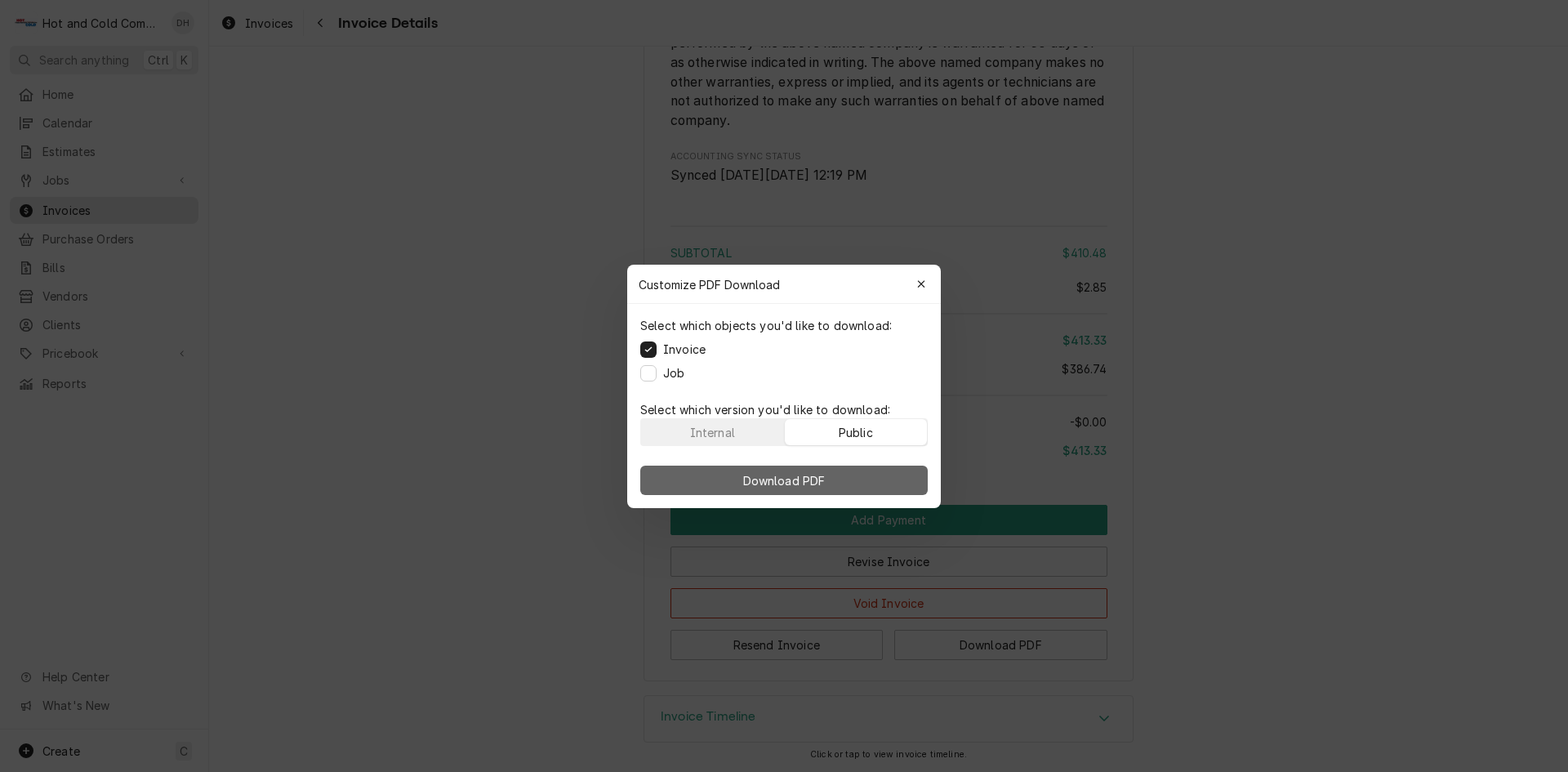
click at [818, 478] on span "Download PDF" at bounding box center [785, 480] width 89 height 18
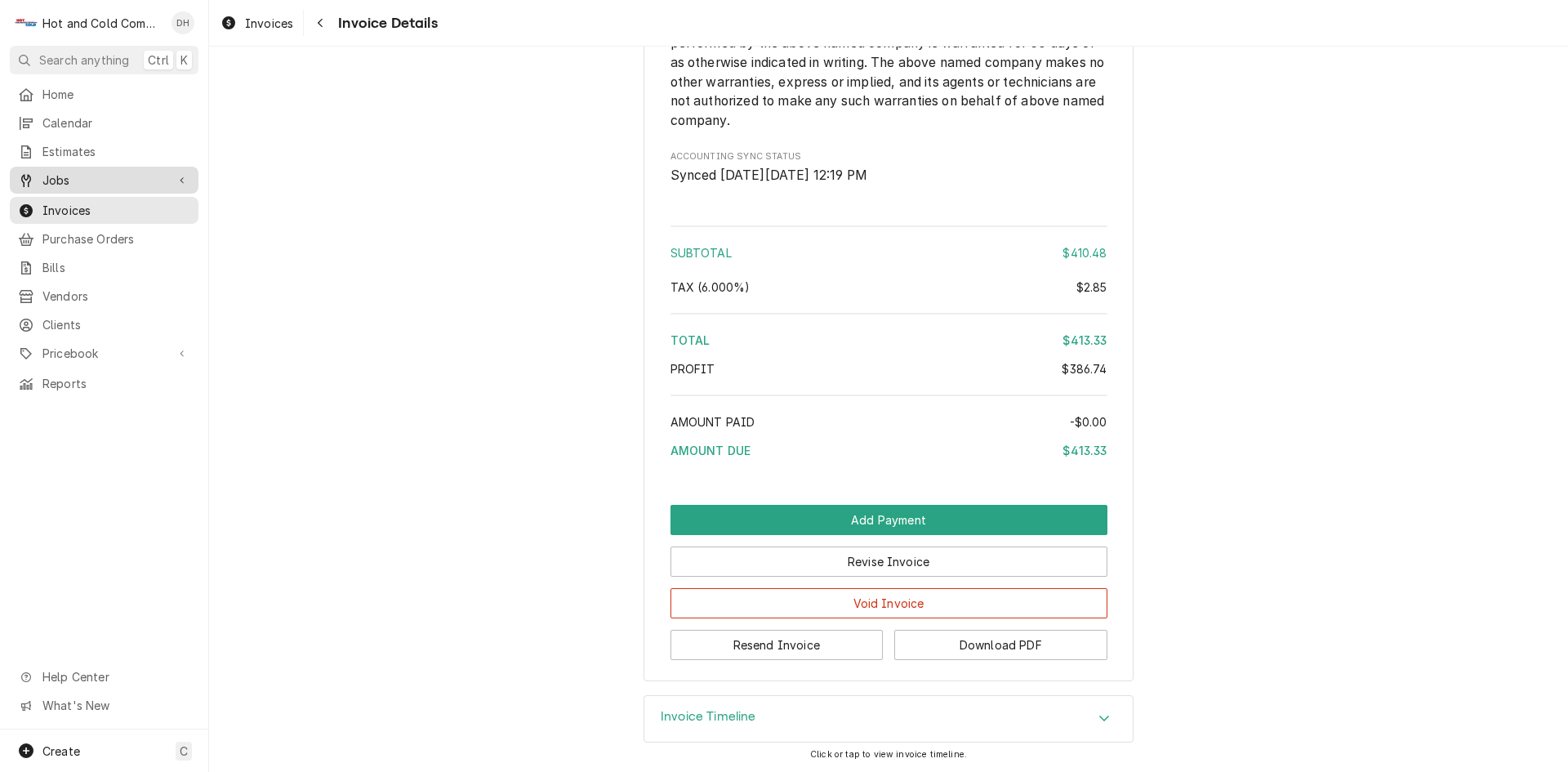
click at [67, 175] on span "Jobs" at bounding box center [103, 181] width 124 height 18
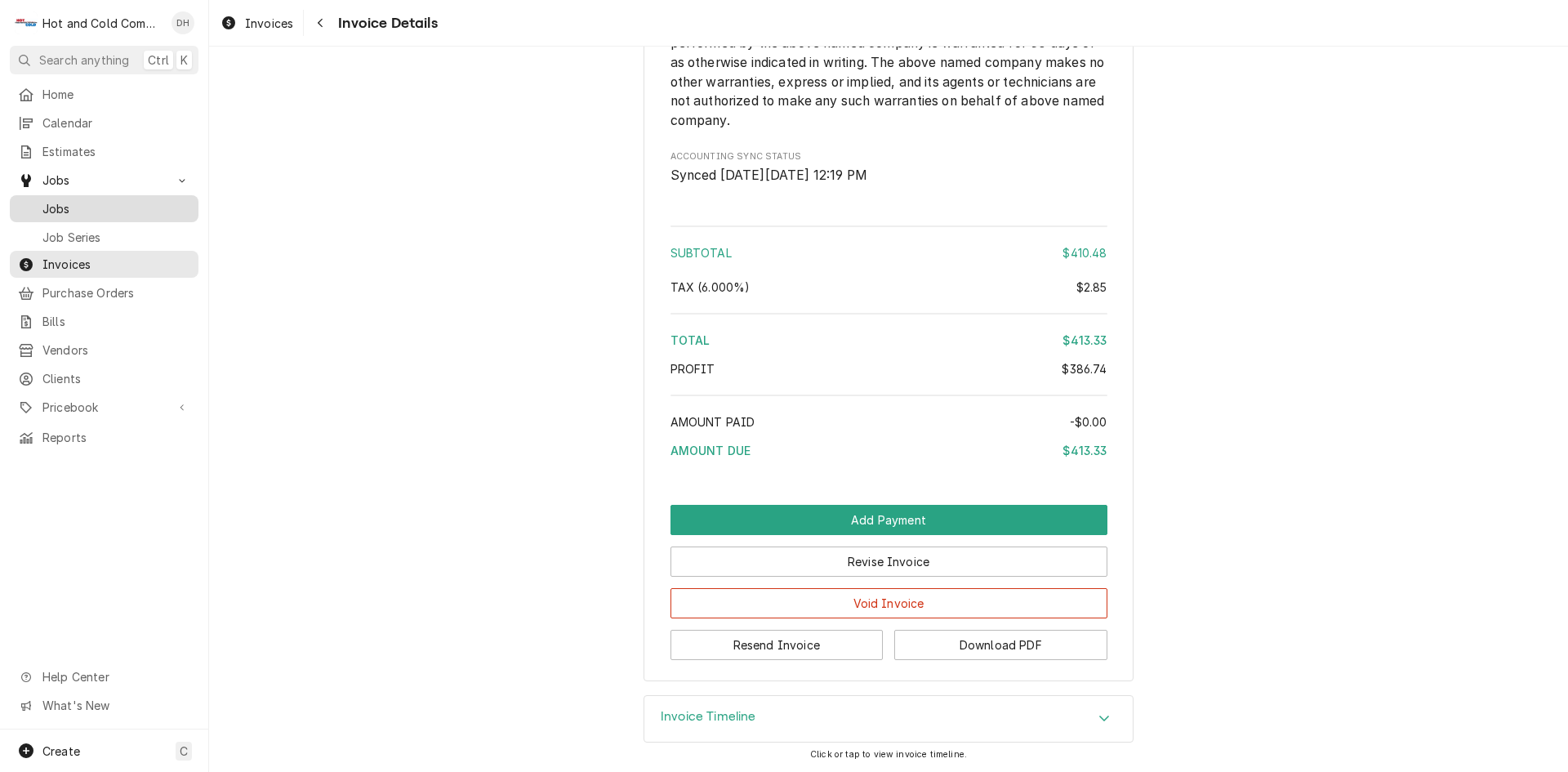
click at [105, 206] on span "Jobs" at bounding box center [116, 209] width 148 height 18
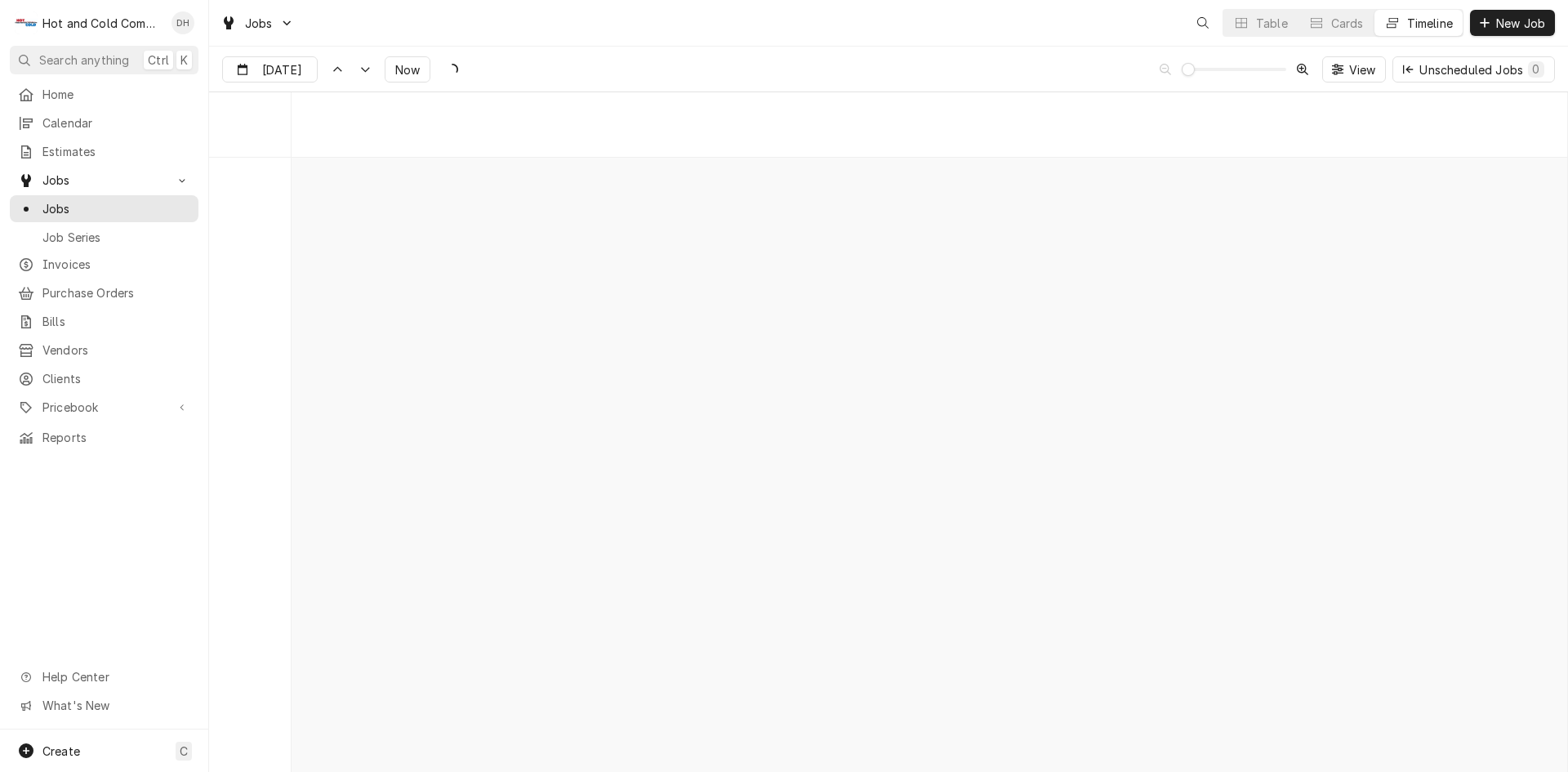
scroll to position [12802, 0]
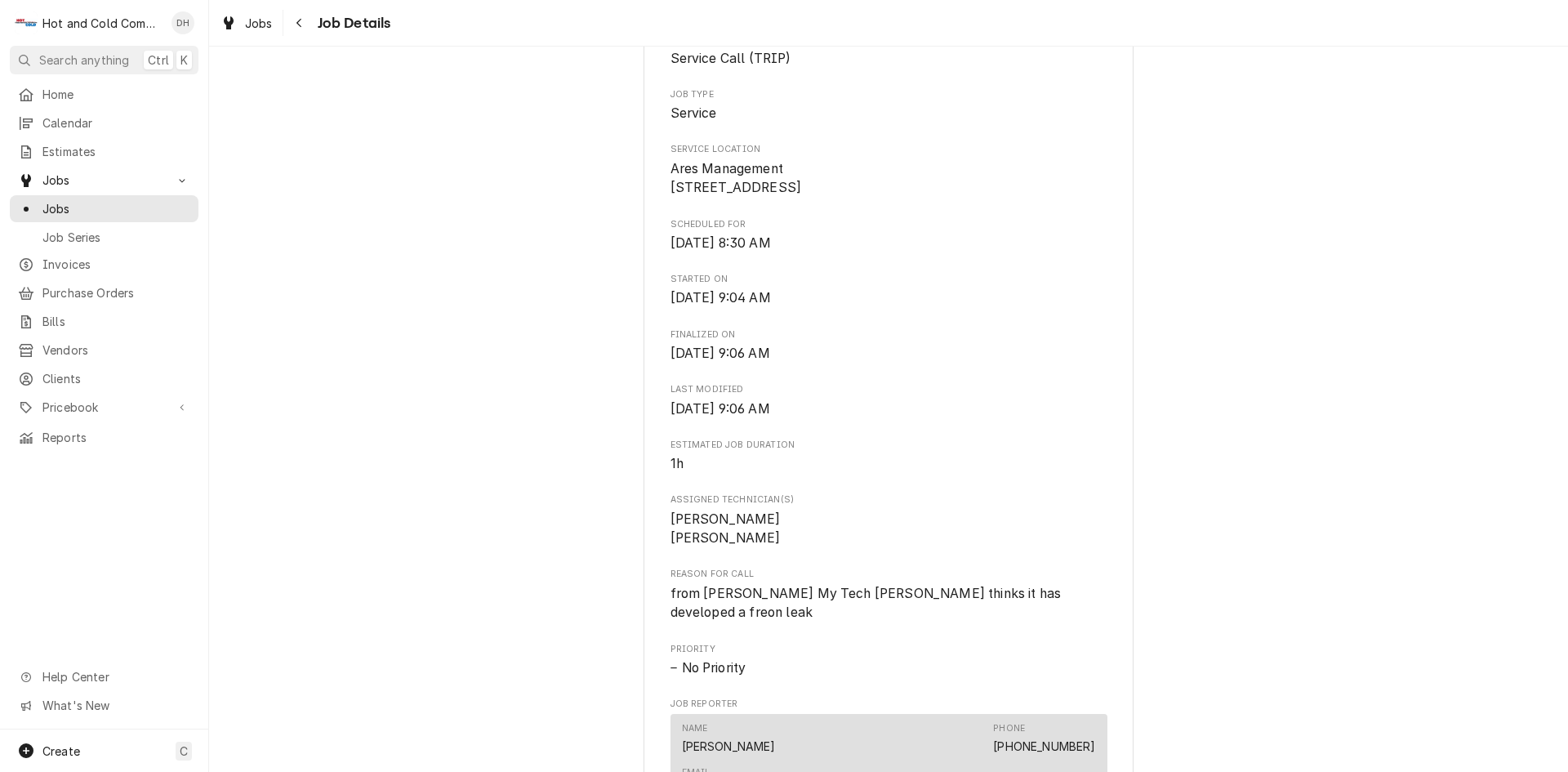
scroll to position [25, 0]
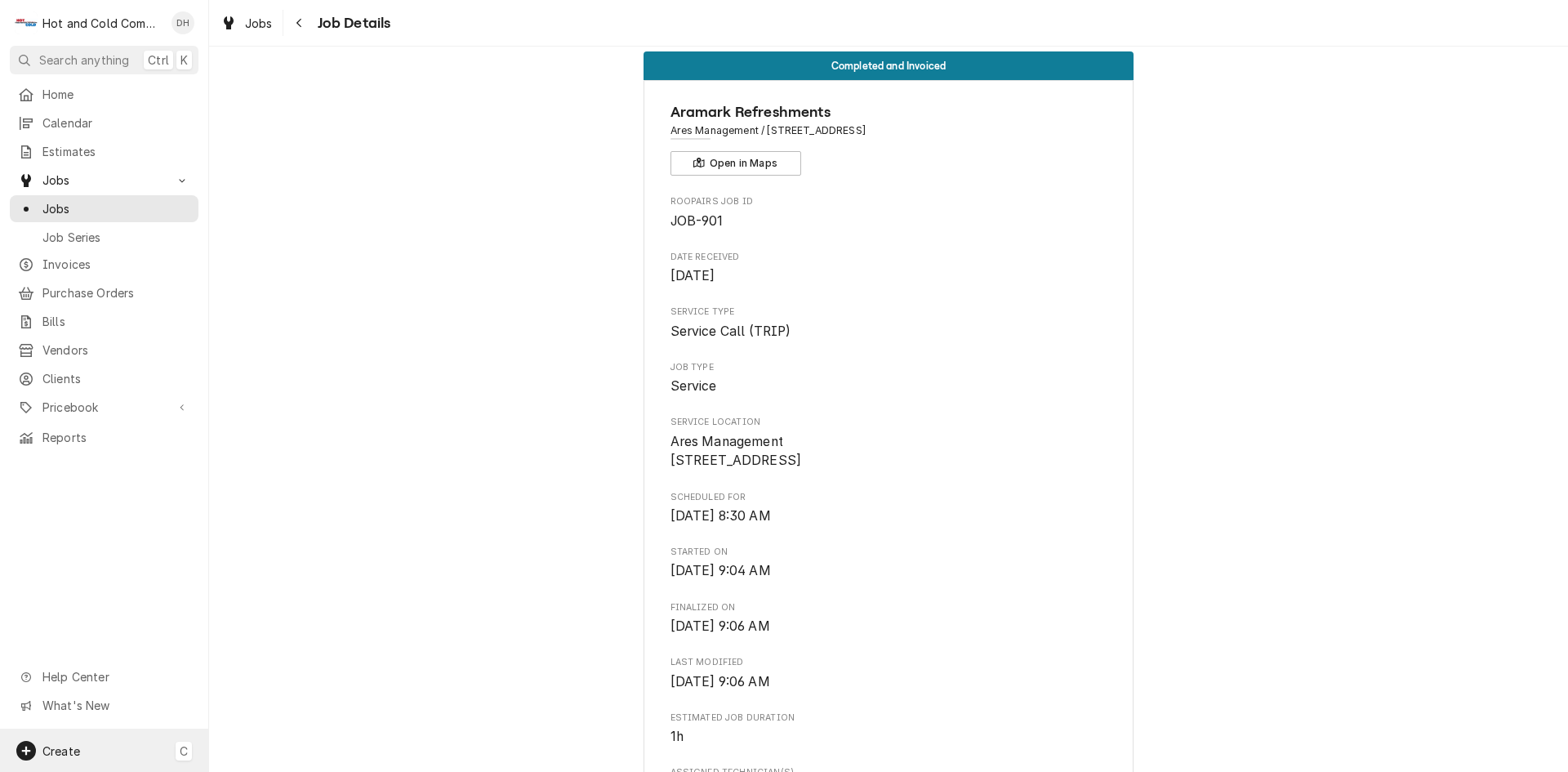
click at [57, 744] on span "Create" at bounding box center [60, 751] width 38 height 14
click at [282, 575] on div "Job" at bounding box center [305, 582] width 109 height 18
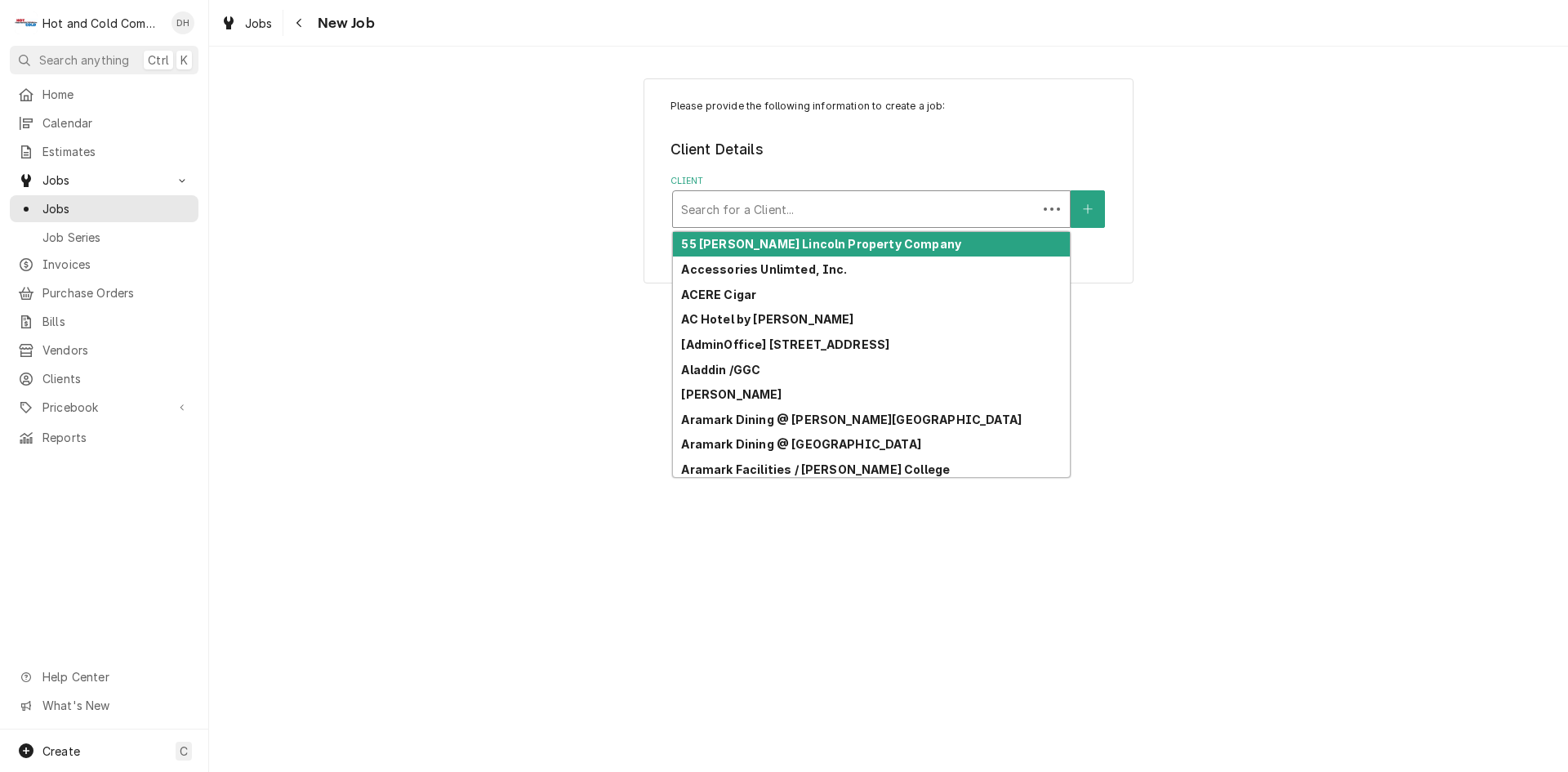
click at [944, 209] on div "Client" at bounding box center [855, 209] width 348 height 30
type input "a"
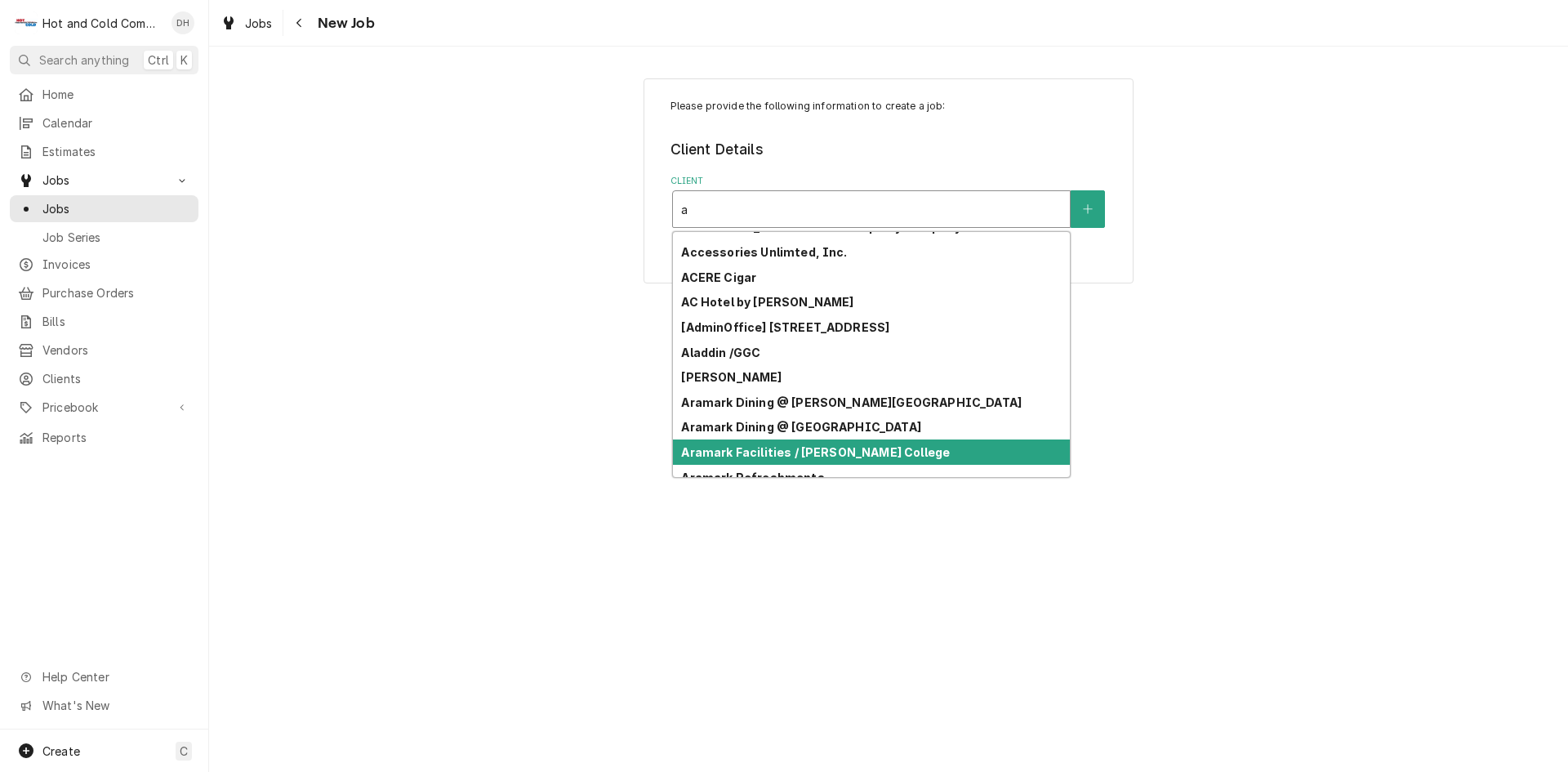
scroll to position [32, 0]
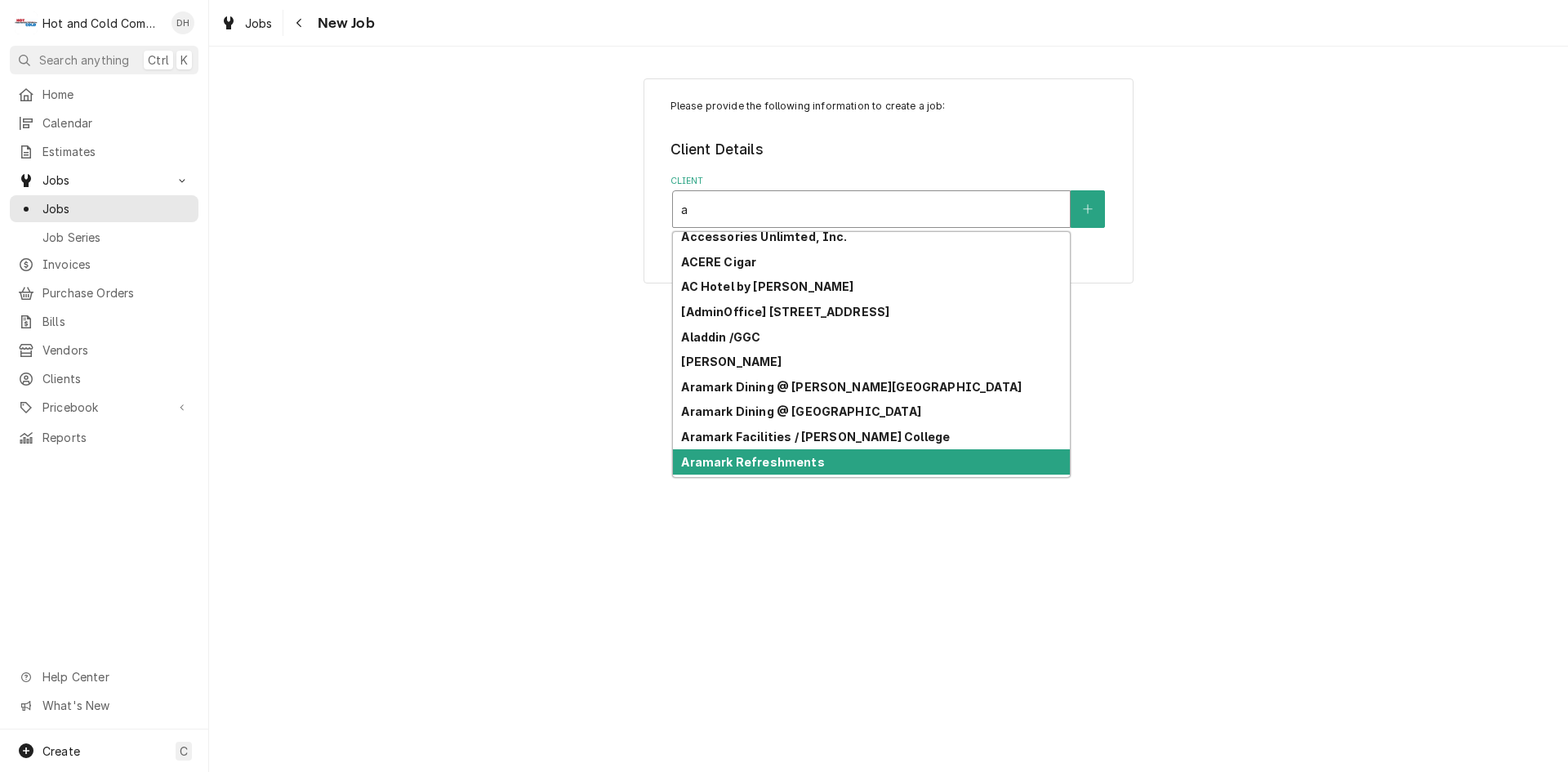
click at [1046, 464] on div "Aramark Refreshments" at bounding box center [871, 462] width 397 height 25
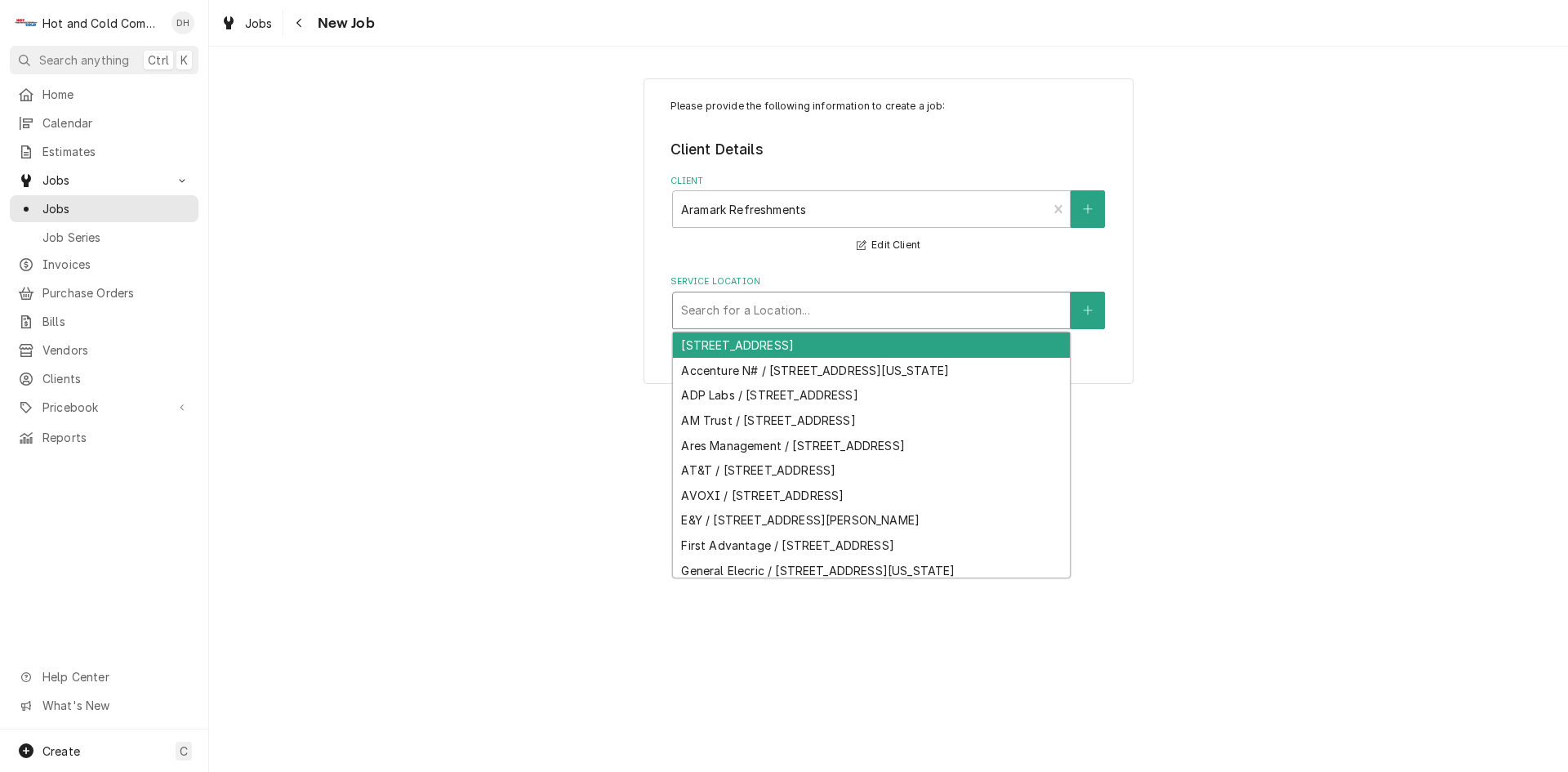
drag, startPoint x: 924, startPoint y: 326, endPoint x: 909, endPoint y: 312, distance: 20.5
click at [924, 323] on div "Search for a Location..." at bounding box center [871, 310] width 397 height 36
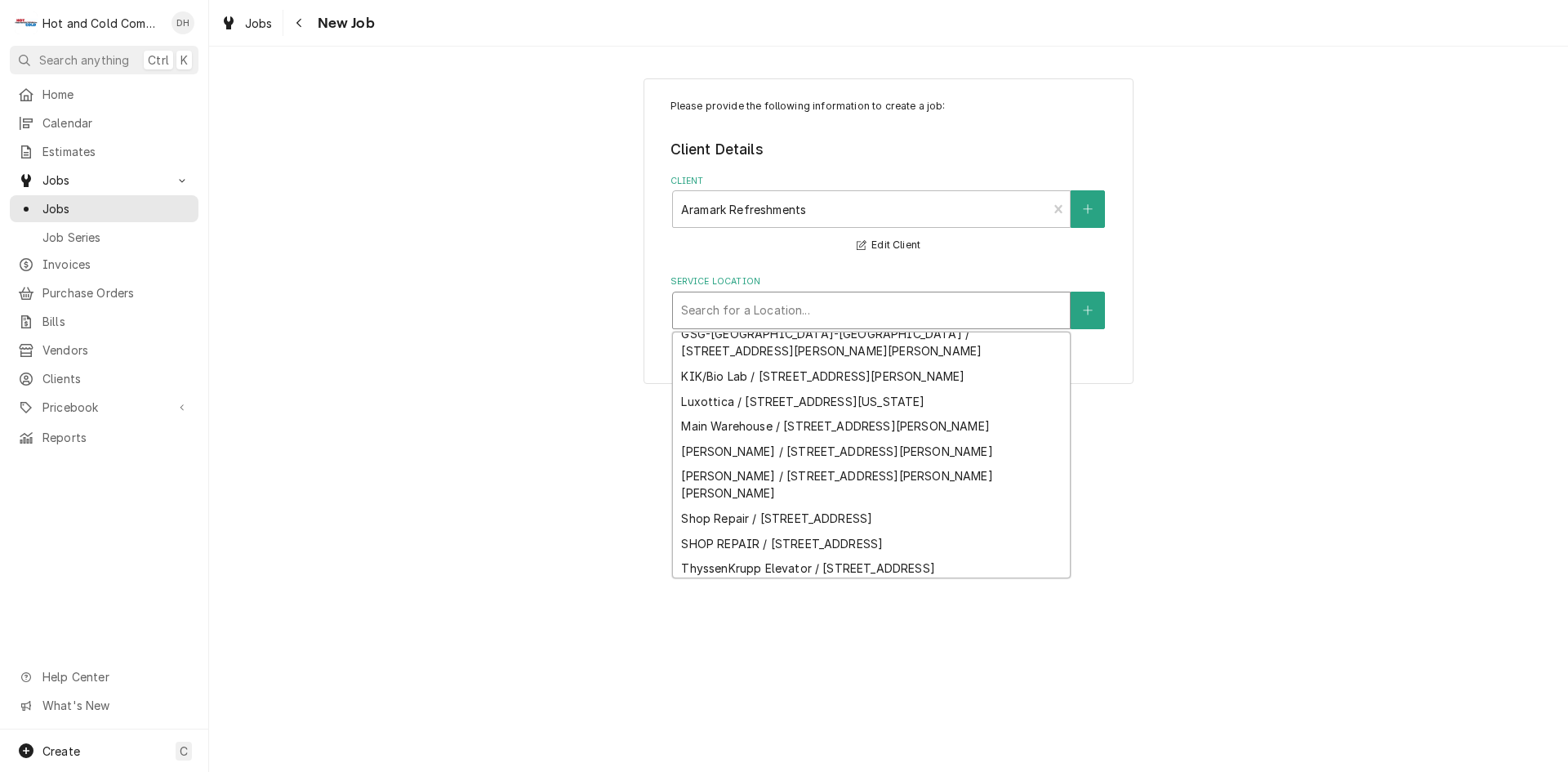
scroll to position [294, 0]
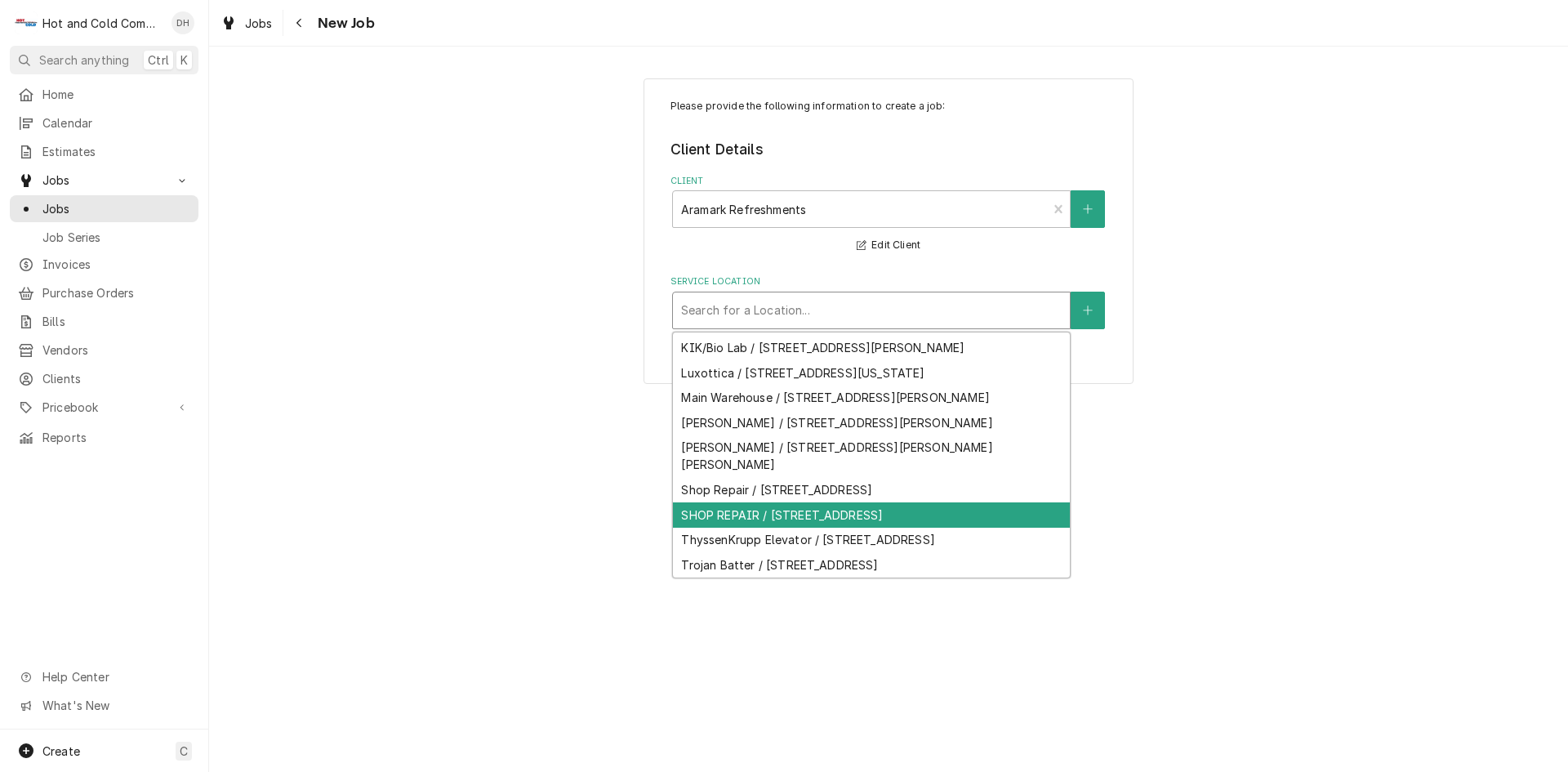
click at [1004, 528] on div "SHOP REPAIR / [STREET_ADDRESS]" at bounding box center [871, 514] width 397 height 25
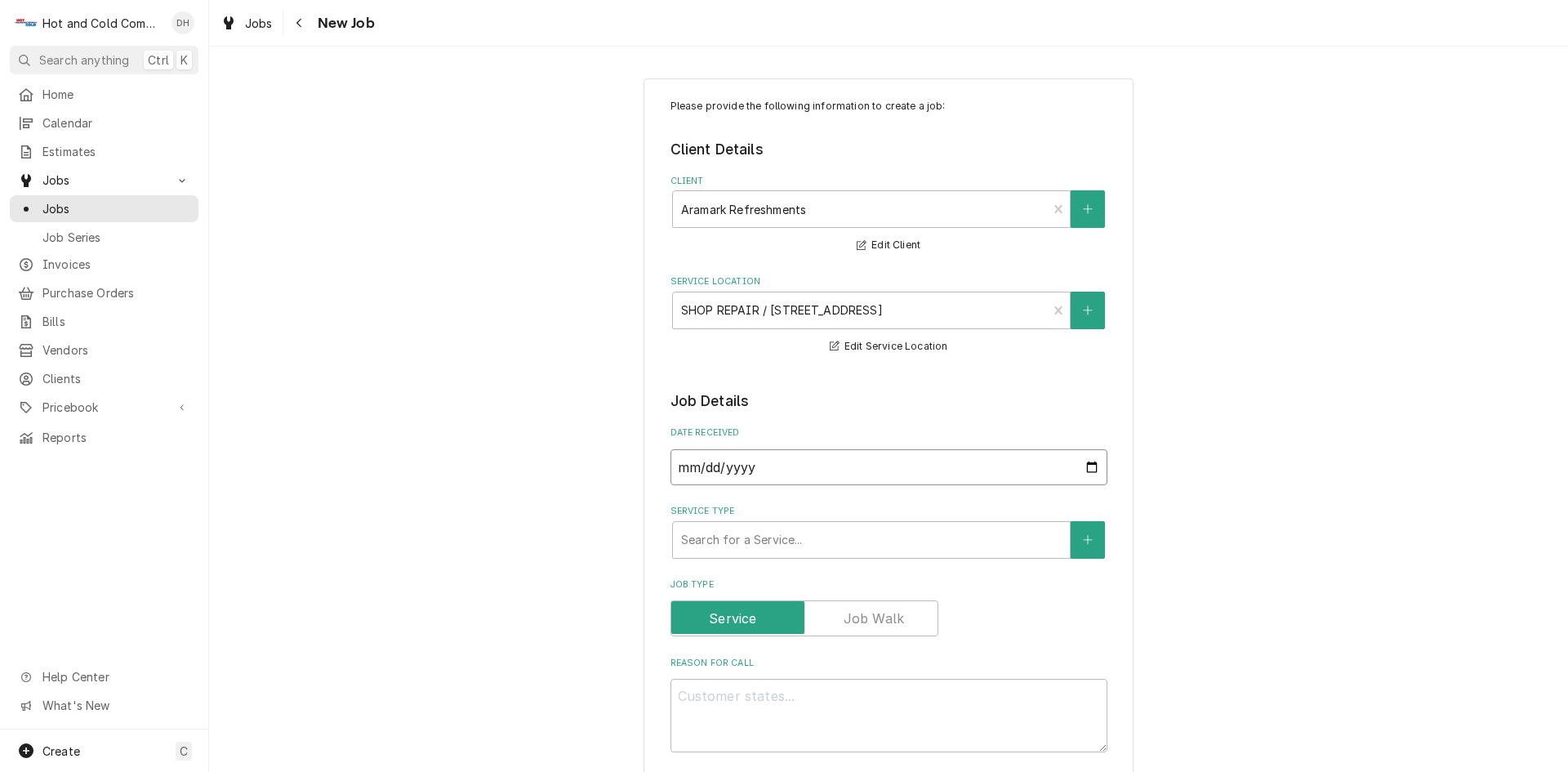
click at [1086, 465] on input "[DATE]" at bounding box center [889, 467] width 437 height 36
type textarea "x"
type input "2025-08-14"
click at [778, 538] on div "Service Type" at bounding box center [872, 541] width 381 height 30
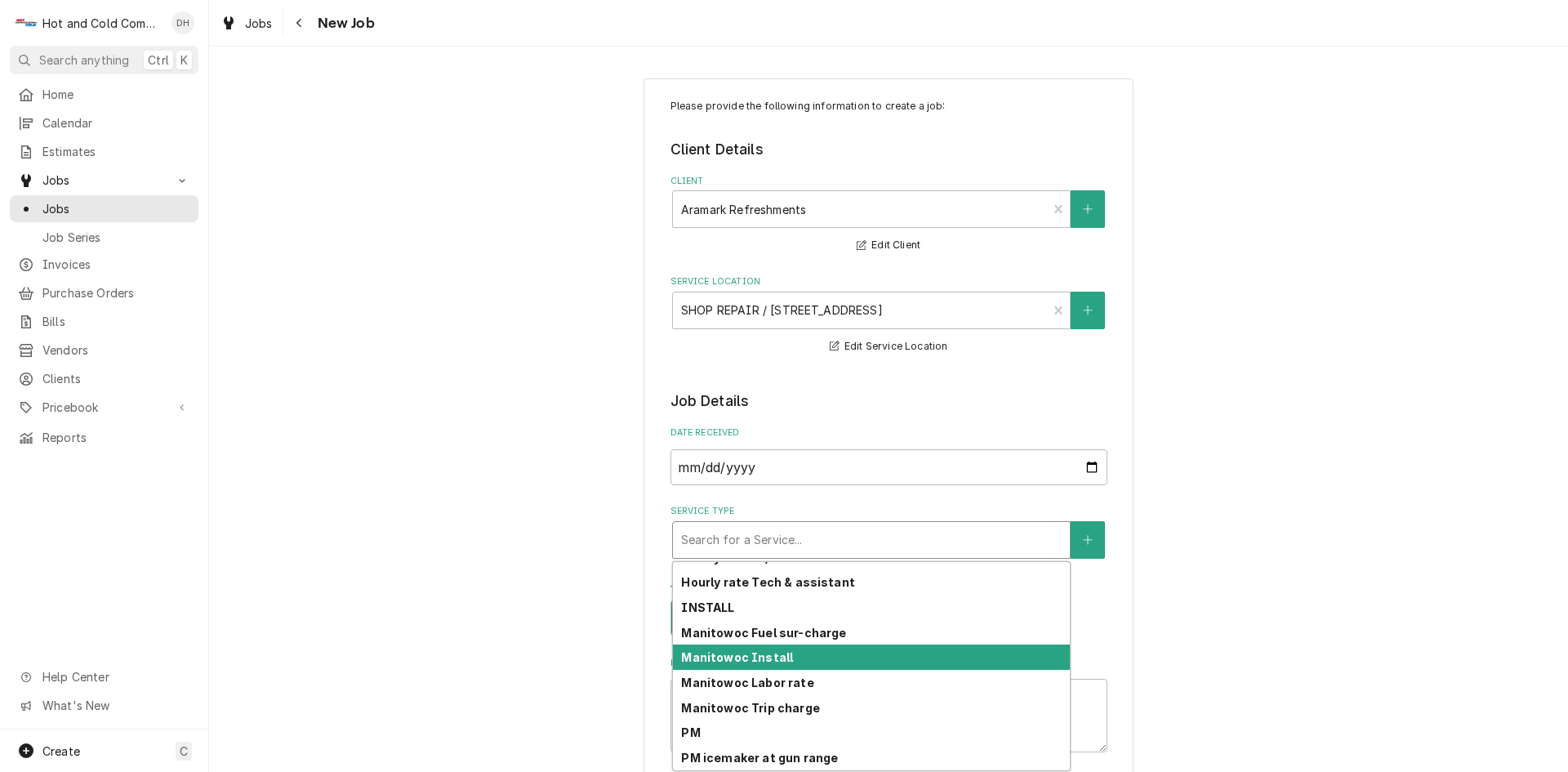
scroll to position [459, 0]
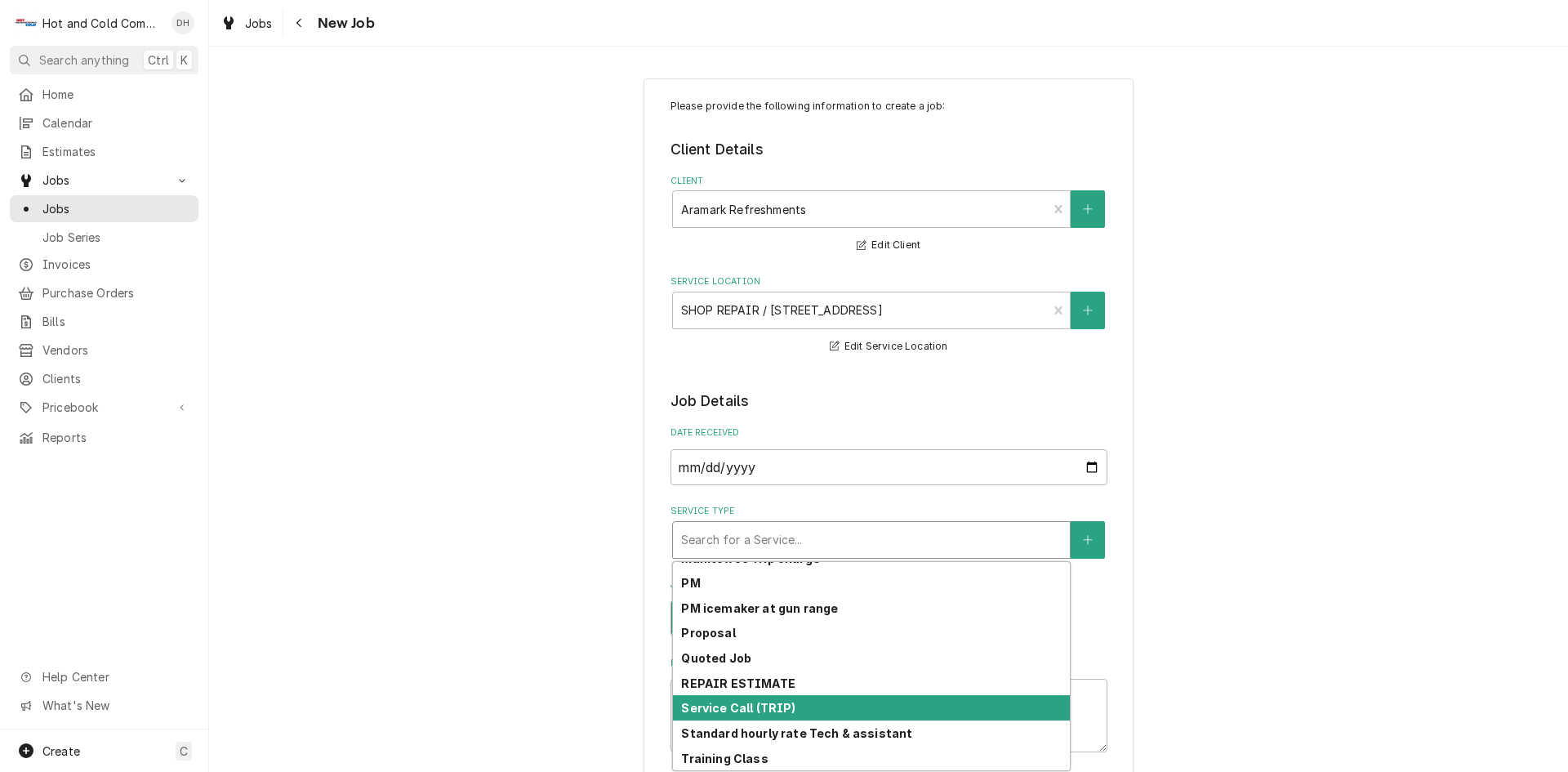
click at [825, 708] on div "Service Call (TRIP)" at bounding box center [871, 708] width 397 height 25
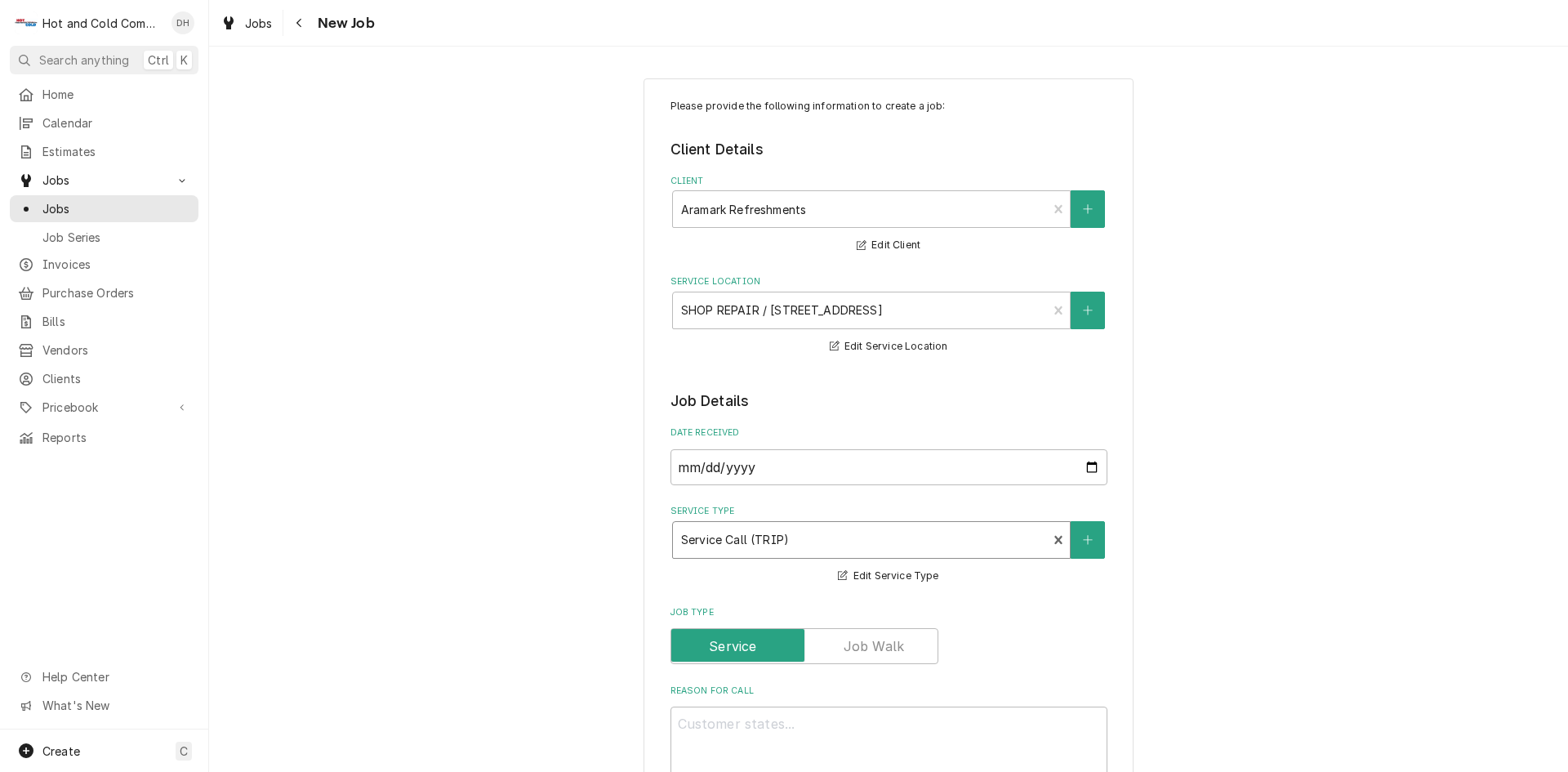
scroll to position [273, 0]
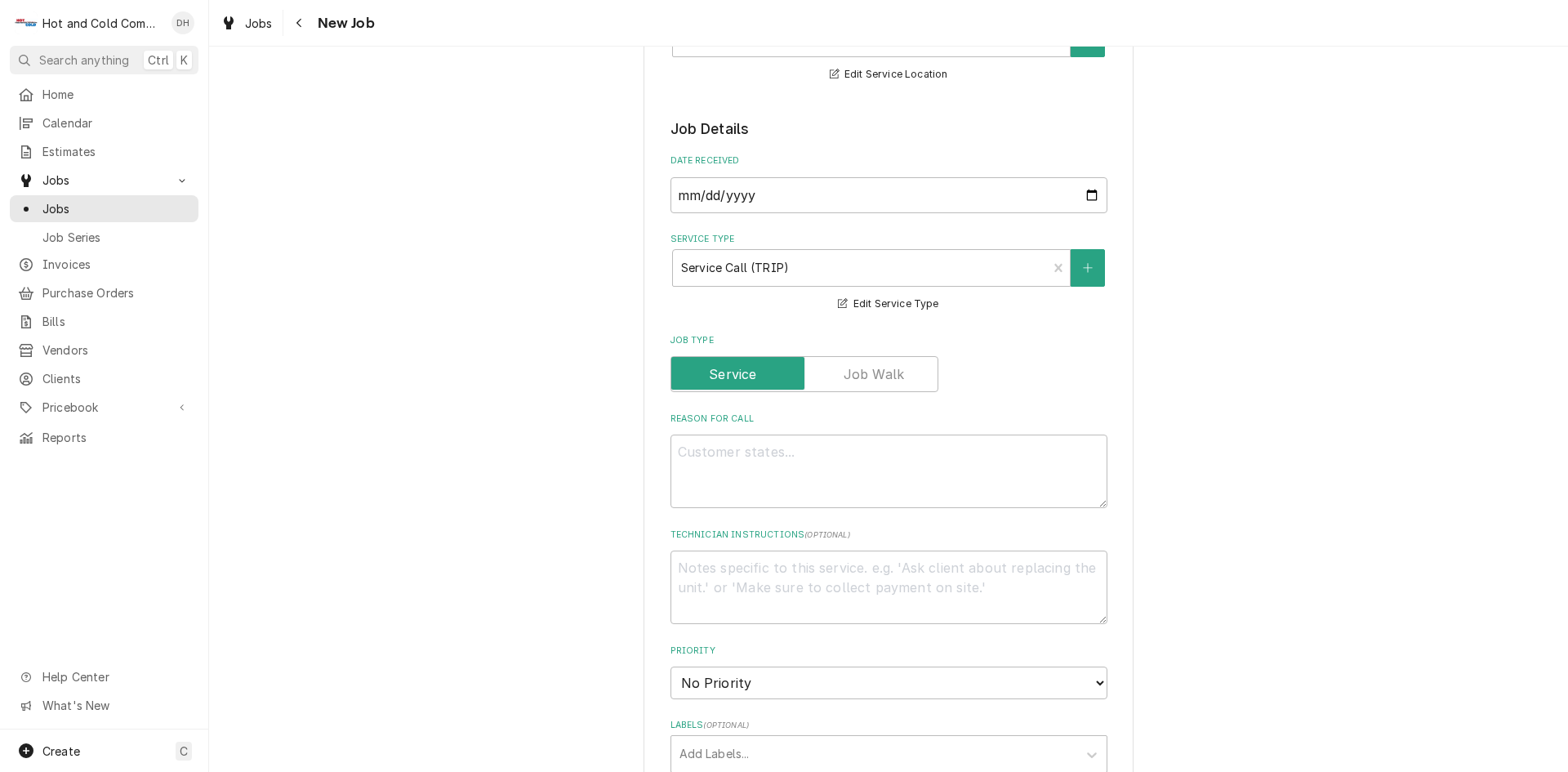
drag, startPoint x: 827, startPoint y: 428, endPoint x: 836, endPoint y: 443, distance: 17.5
click at [835, 442] on div "Reason For Call" at bounding box center [889, 460] width 437 height 96
click at [844, 443] on textarea "Reason For Call" at bounding box center [889, 471] width 437 height 74
type textarea "x"
type textarea "P"
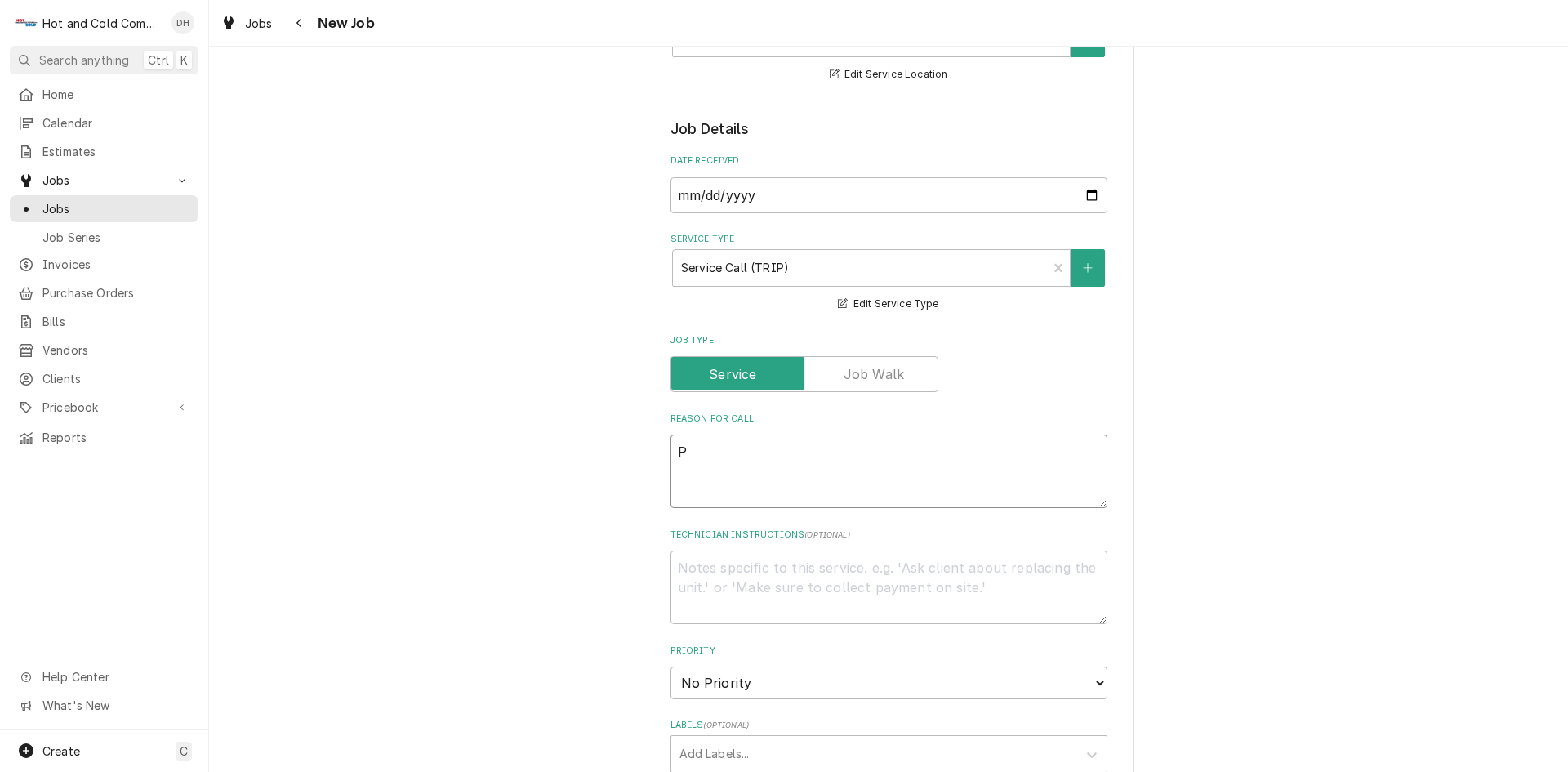
type textarea "x"
type textarea "Pi"
type textarea "x"
type textarea "Pic"
type textarea "x"
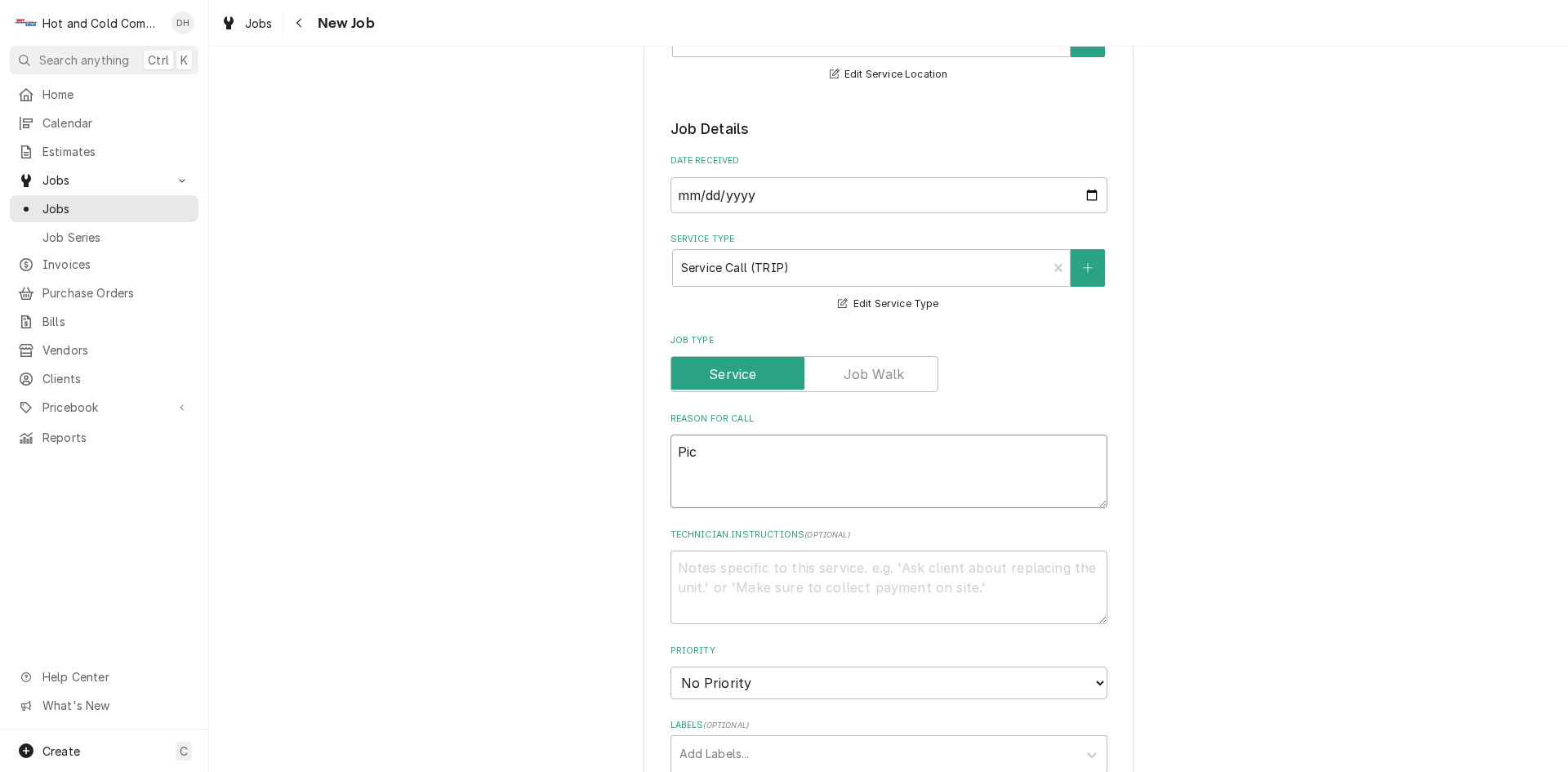
type textarea "Pick"
type textarea "x"
type textarea "Pick"
type textarea "x"
type textarea "Pick u"
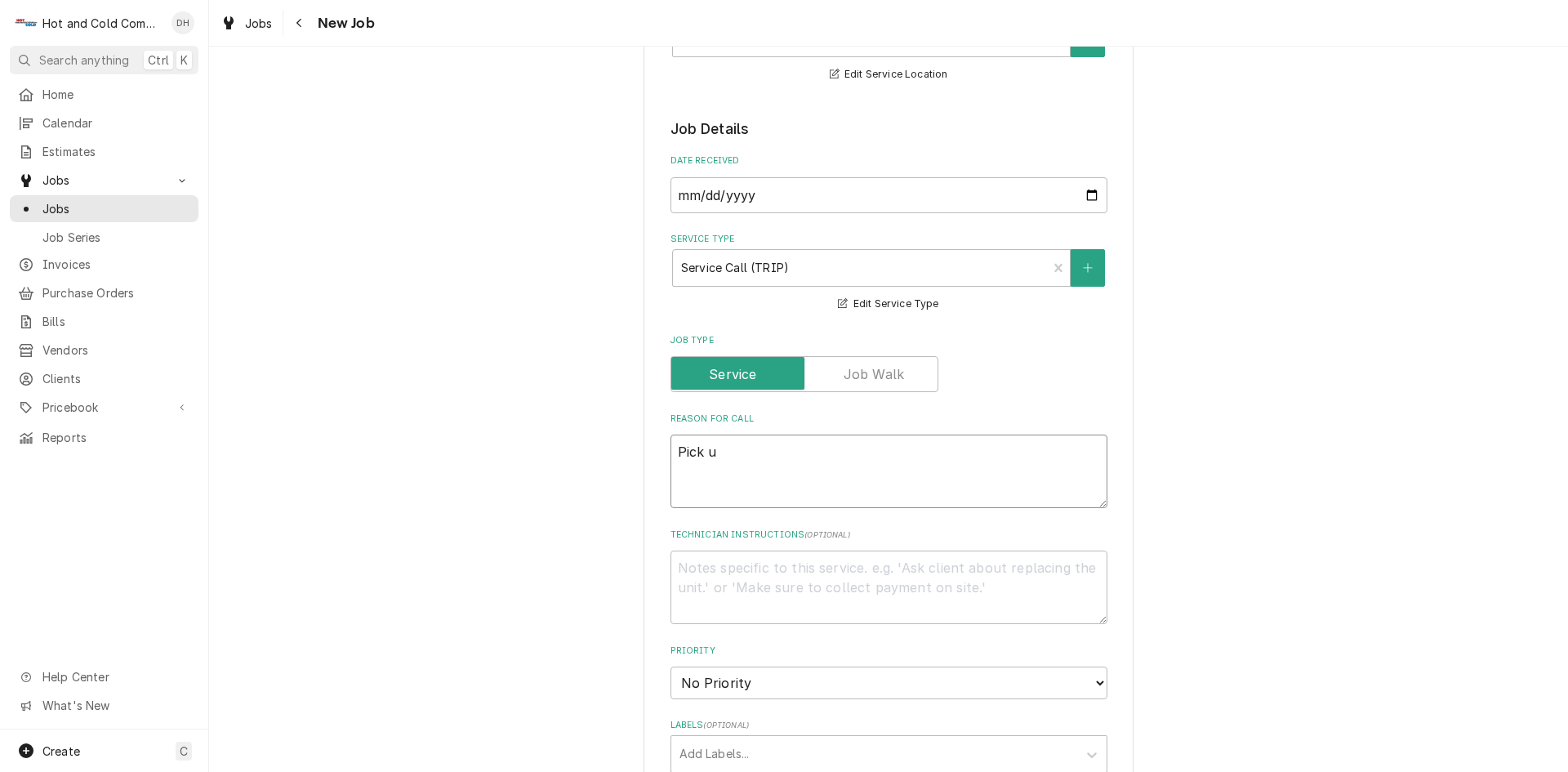
type textarea "x"
type textarea "Pick up"
type textarea "x"
type textarea "Pick up"
type textarea "x"
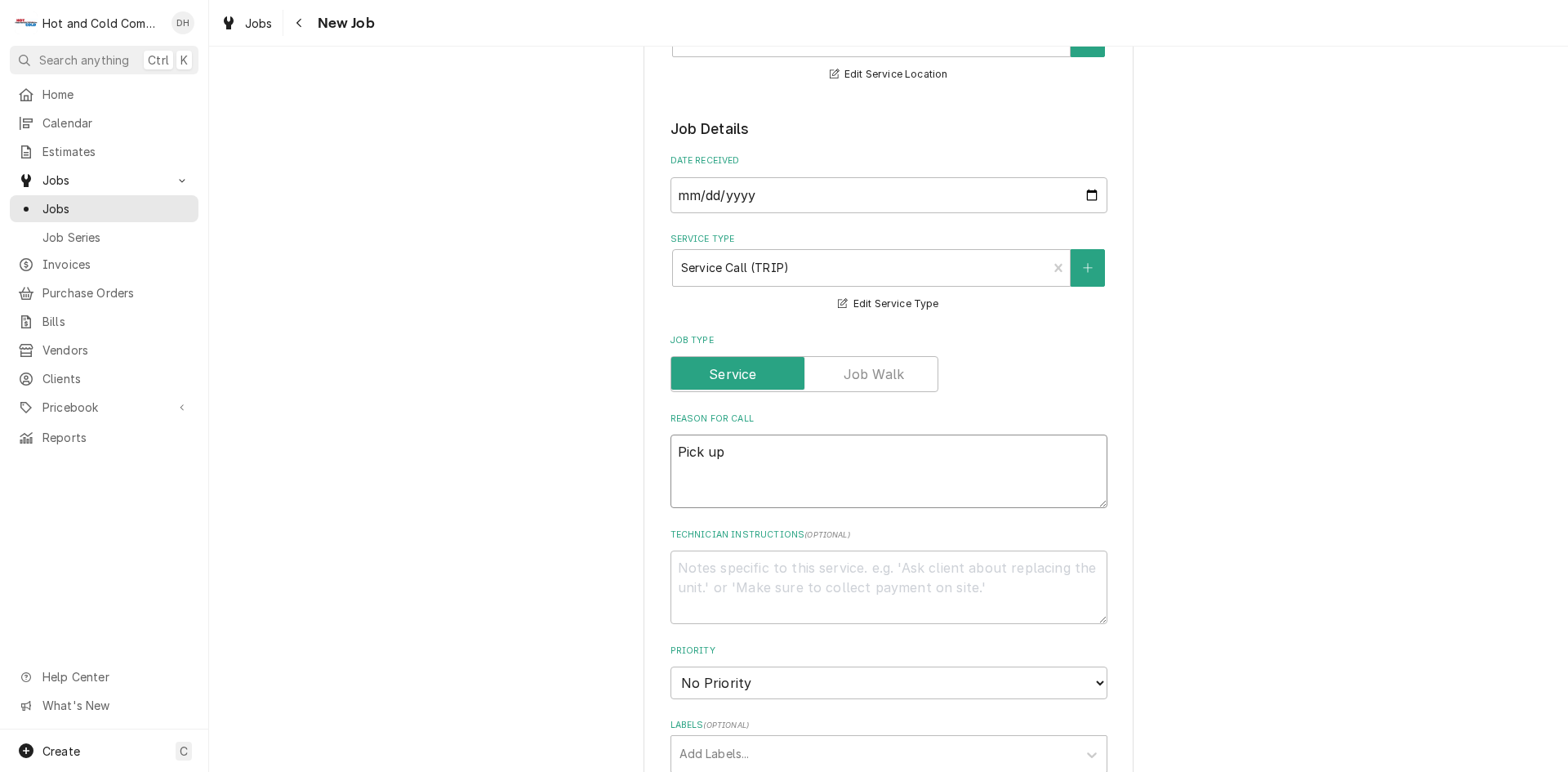
type textarea "Pick up i"
type textarea "x"
type textarea "Pick up ic"
type textarea "x"
type textarea "Pick up ice"
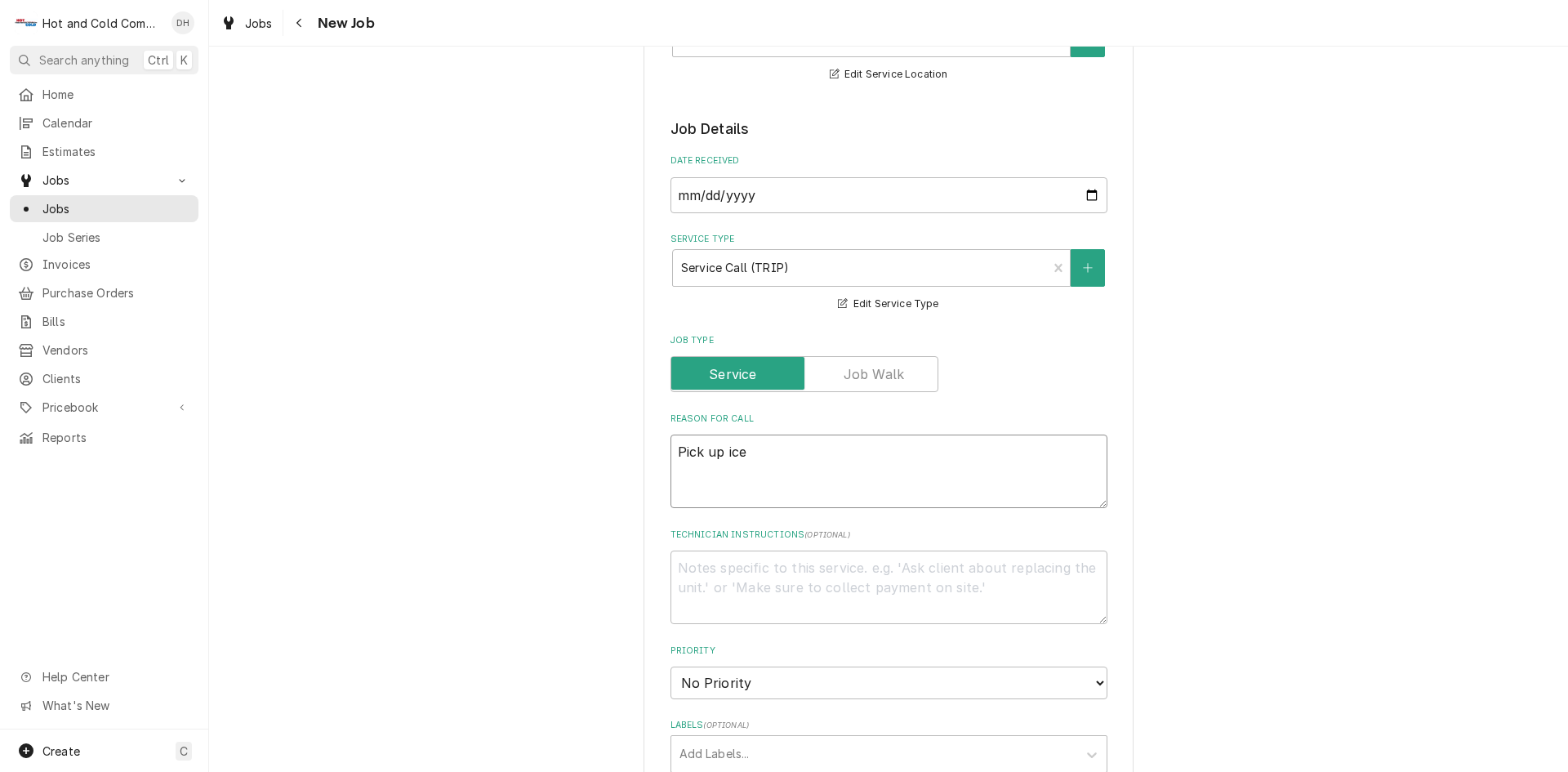
type textarea "x"
type textarea "Pick up ice"
type textarea "x"
type textarea "Pick up ice a"
type textarea "x"
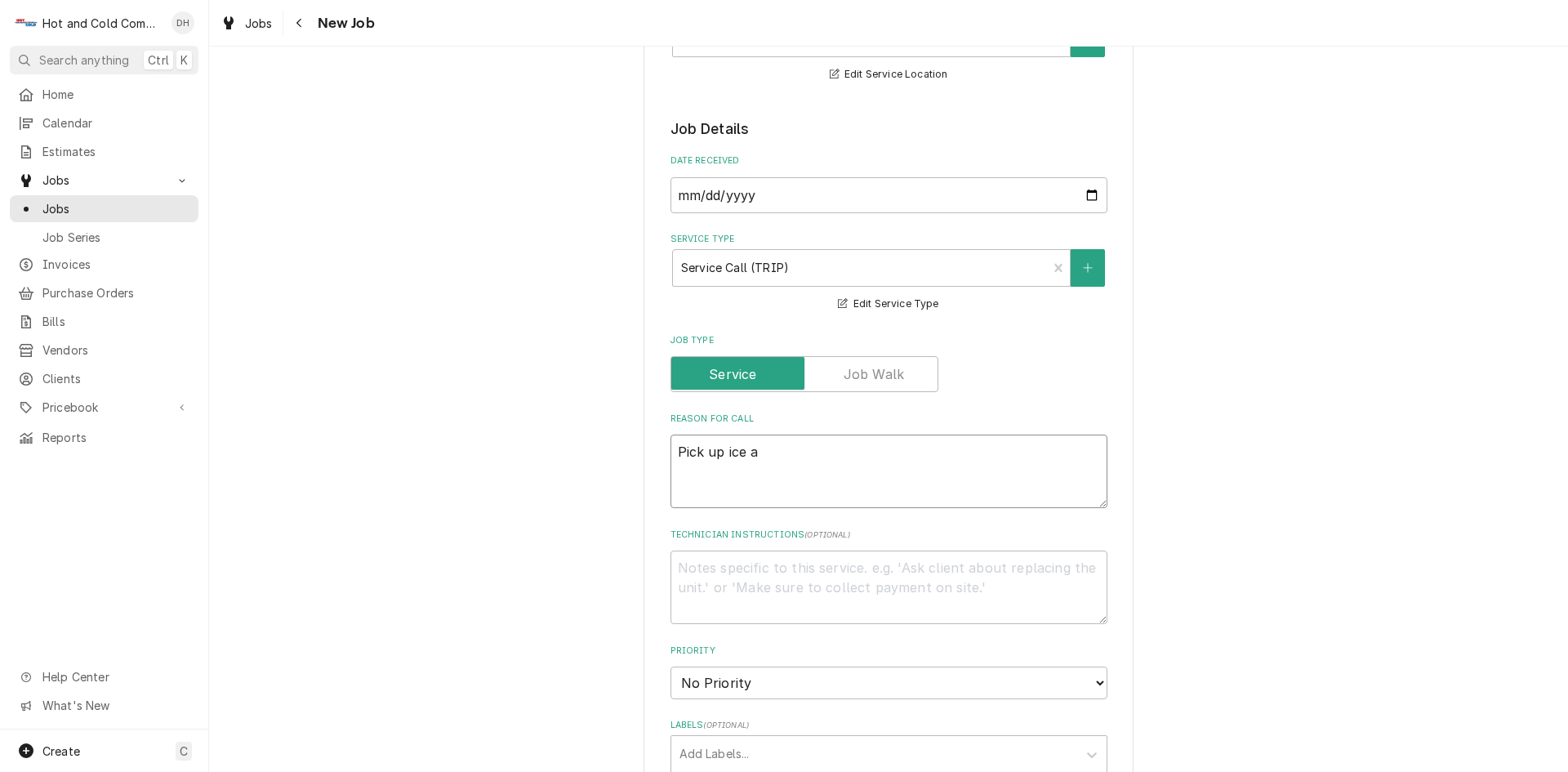
type textarea "Pick up ice an"
type textarea "x"
type textarea "Pick up ice and"
type textarea "x"
type textarea "Pick up ice and"
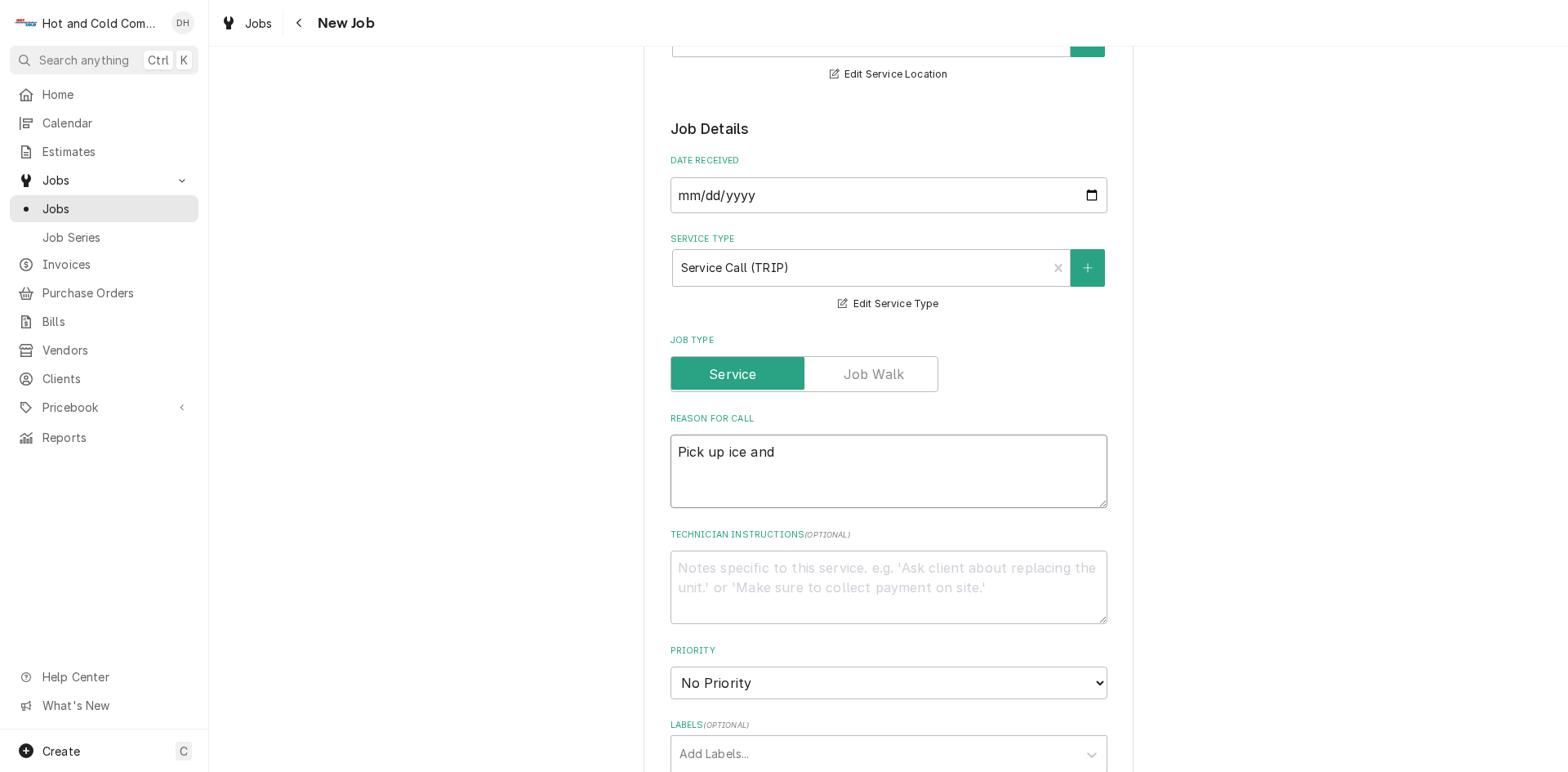
type textarea "x"
type textarea "Pick up ice and w"
type textarea "x"
type textarea "Pick up ice and wa"
type textarea "x"
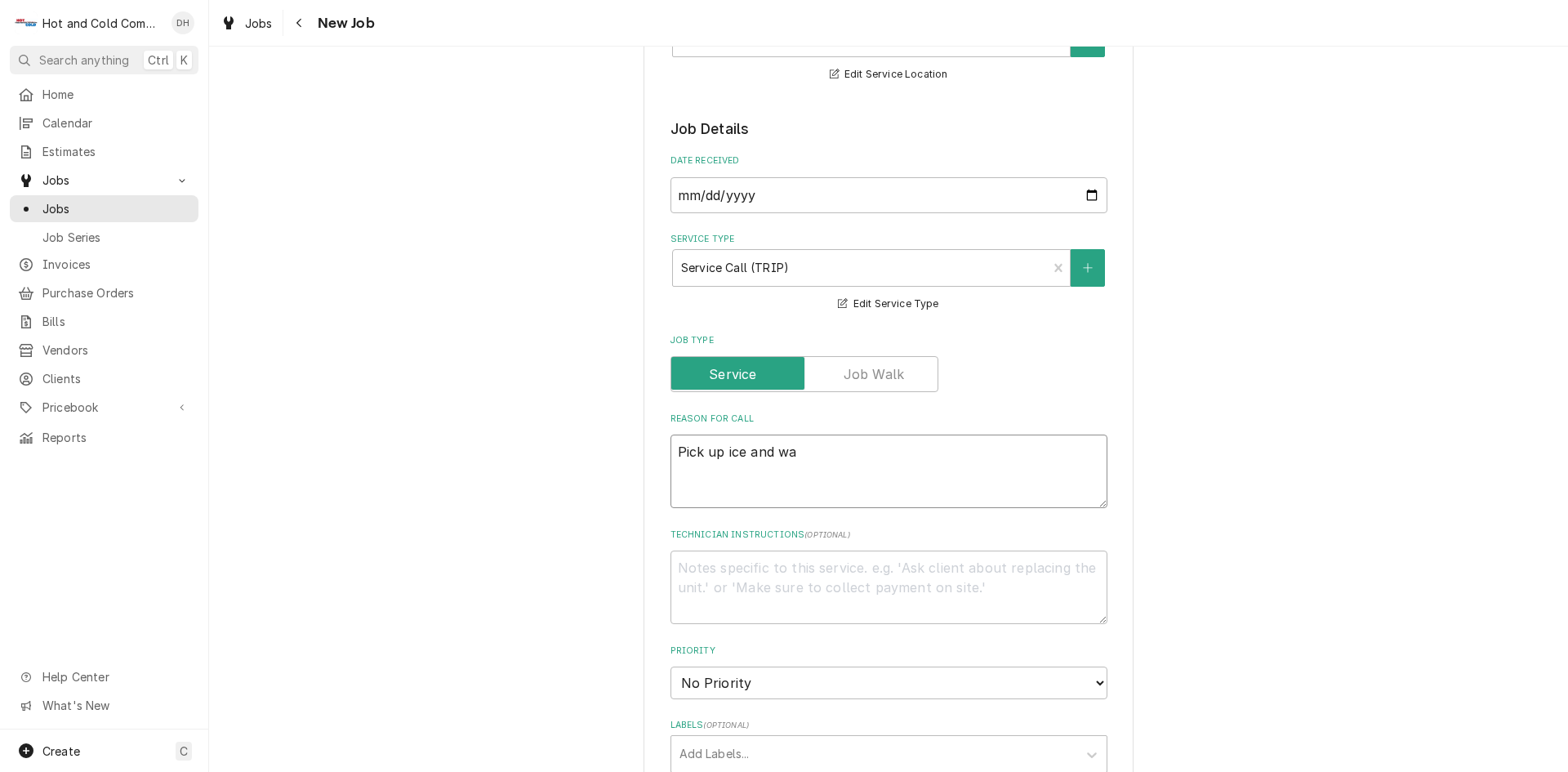
type textarea "Pick up ice and wat"
type textarea "x"
type textarea "Pick up ice and wate"
type textarea "x"
type textarea "Pick up ice and water"
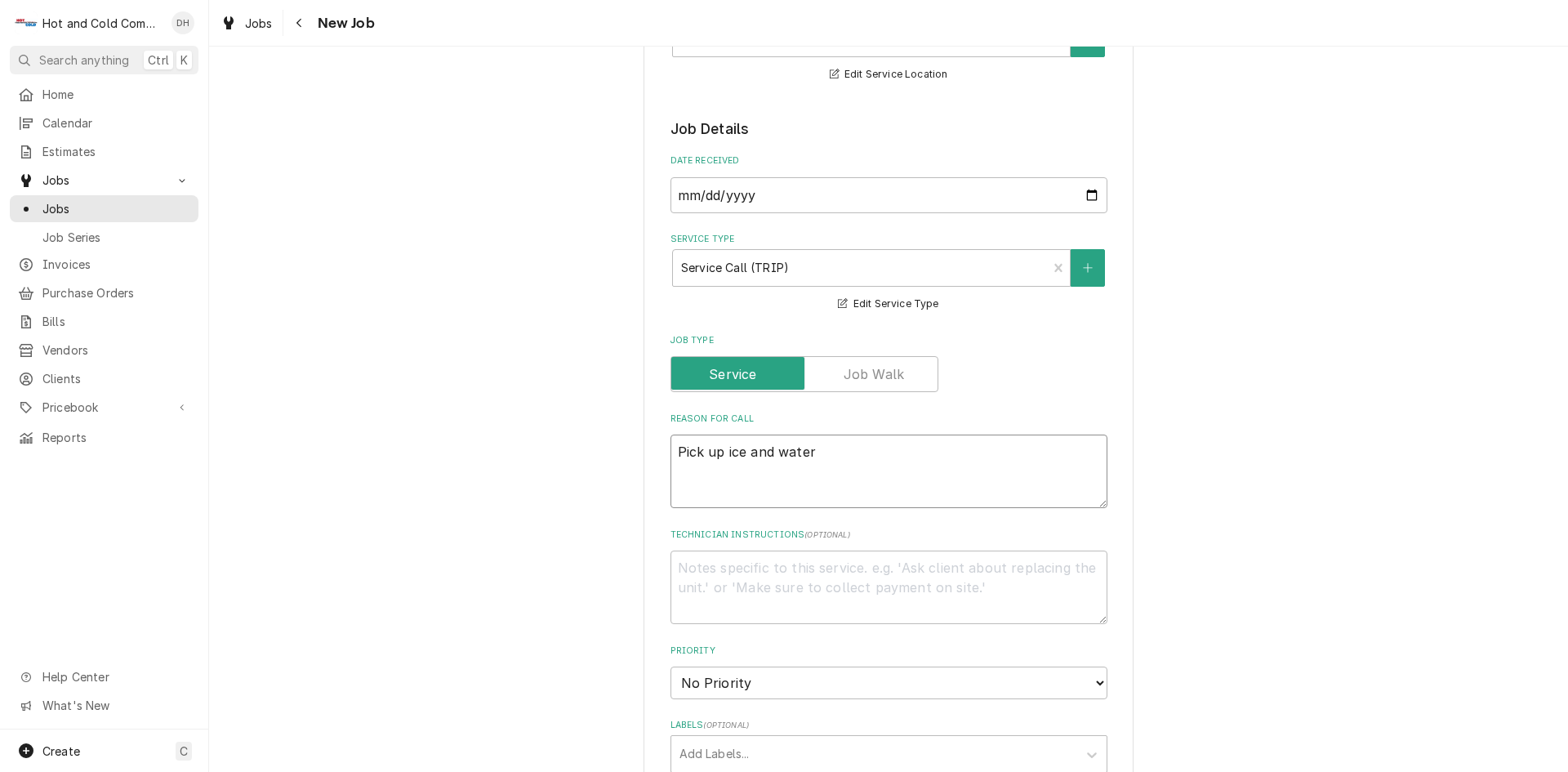
type textarea "x"
type textarea "Pick up ice and water"
type textarea "x"
type textarea "Pick up ice and water t"
type textarea "x"
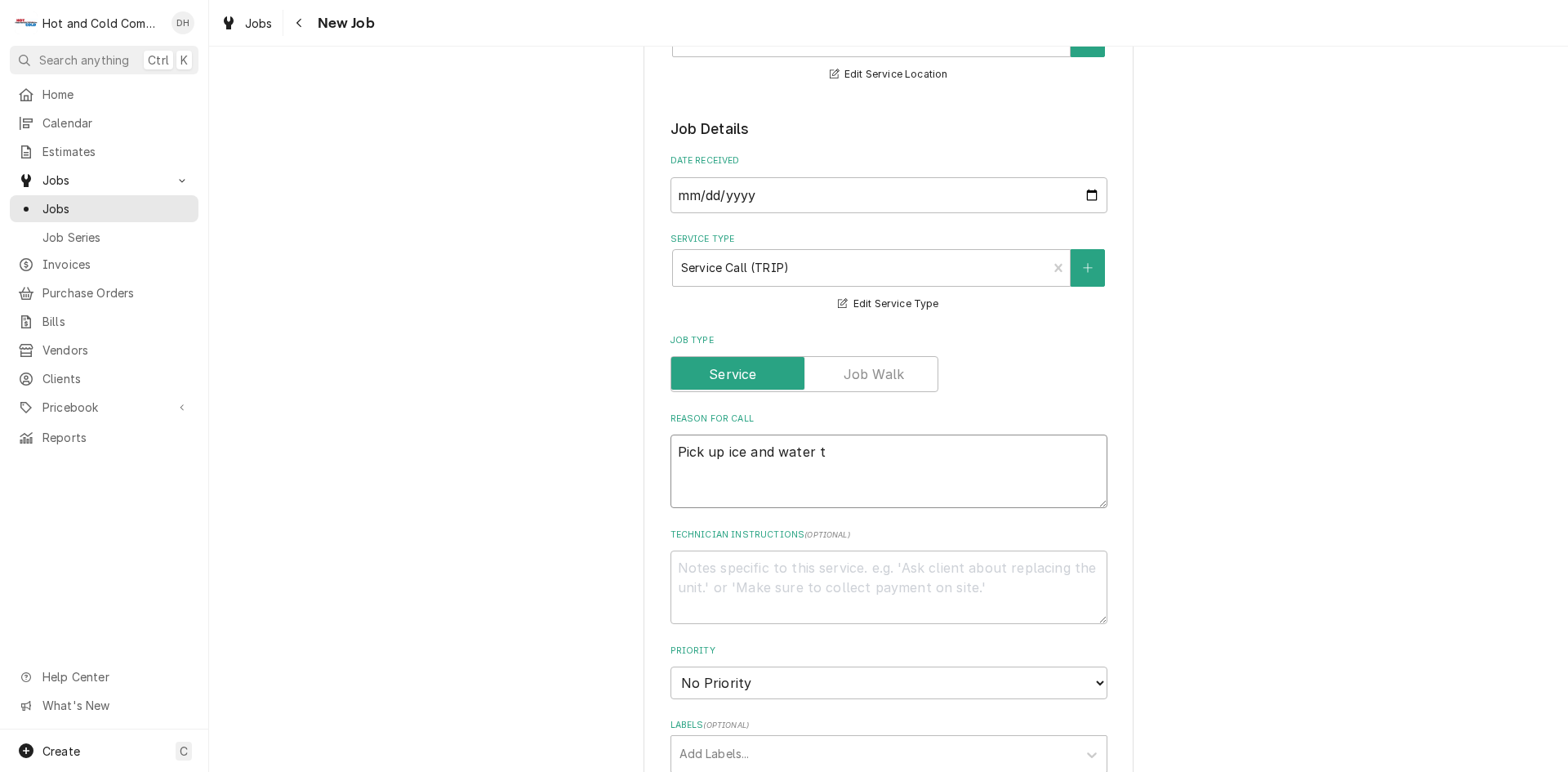
type textarea "Pick up ice and water ta"
type textarea "x"
type textarea "Pick up ice and water tak"
type textarea "x"
type textarea "Pick up ice and water take"
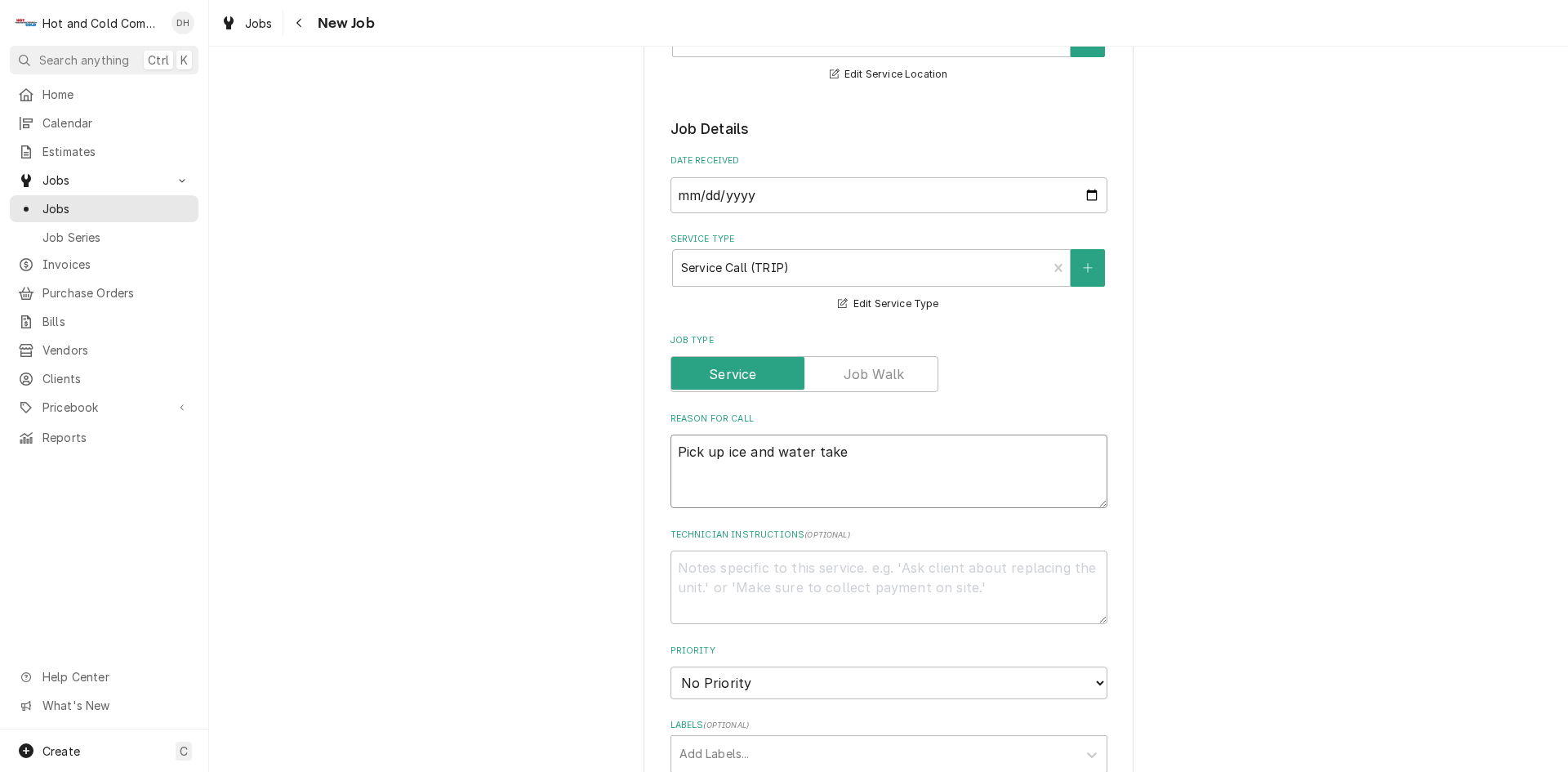
type textarea "x"
type textarea "Pick up ice and water take"
type textarea "x"
type textarea "Pick up ice and water take t"
type textarea "x"
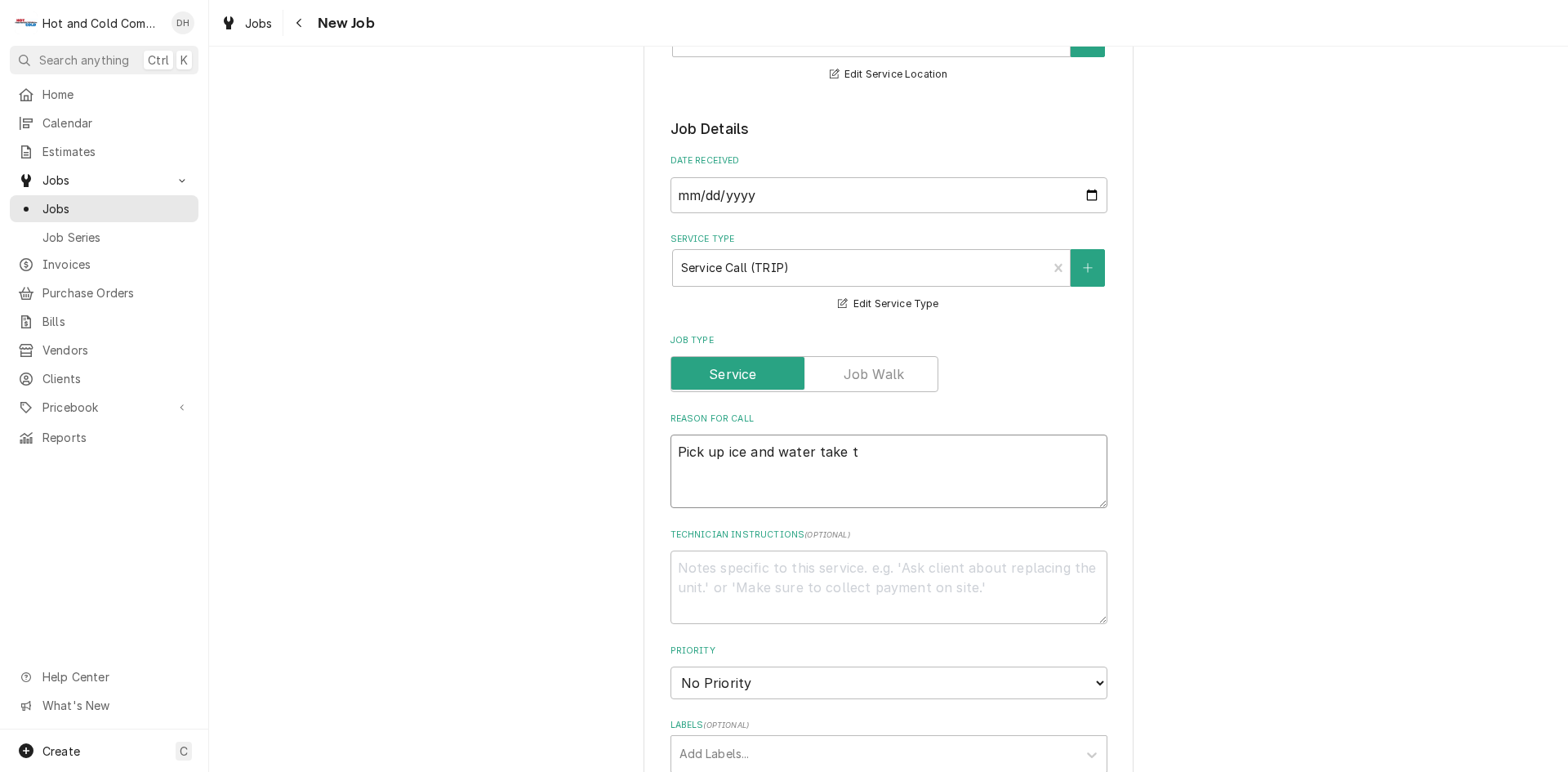
type textarea "Pick up ice and water take to"
type textarea "x"
type textarea "Pick up ice and water take to"
type textarea "x"
type textarea "Pick up ice and water take to s"
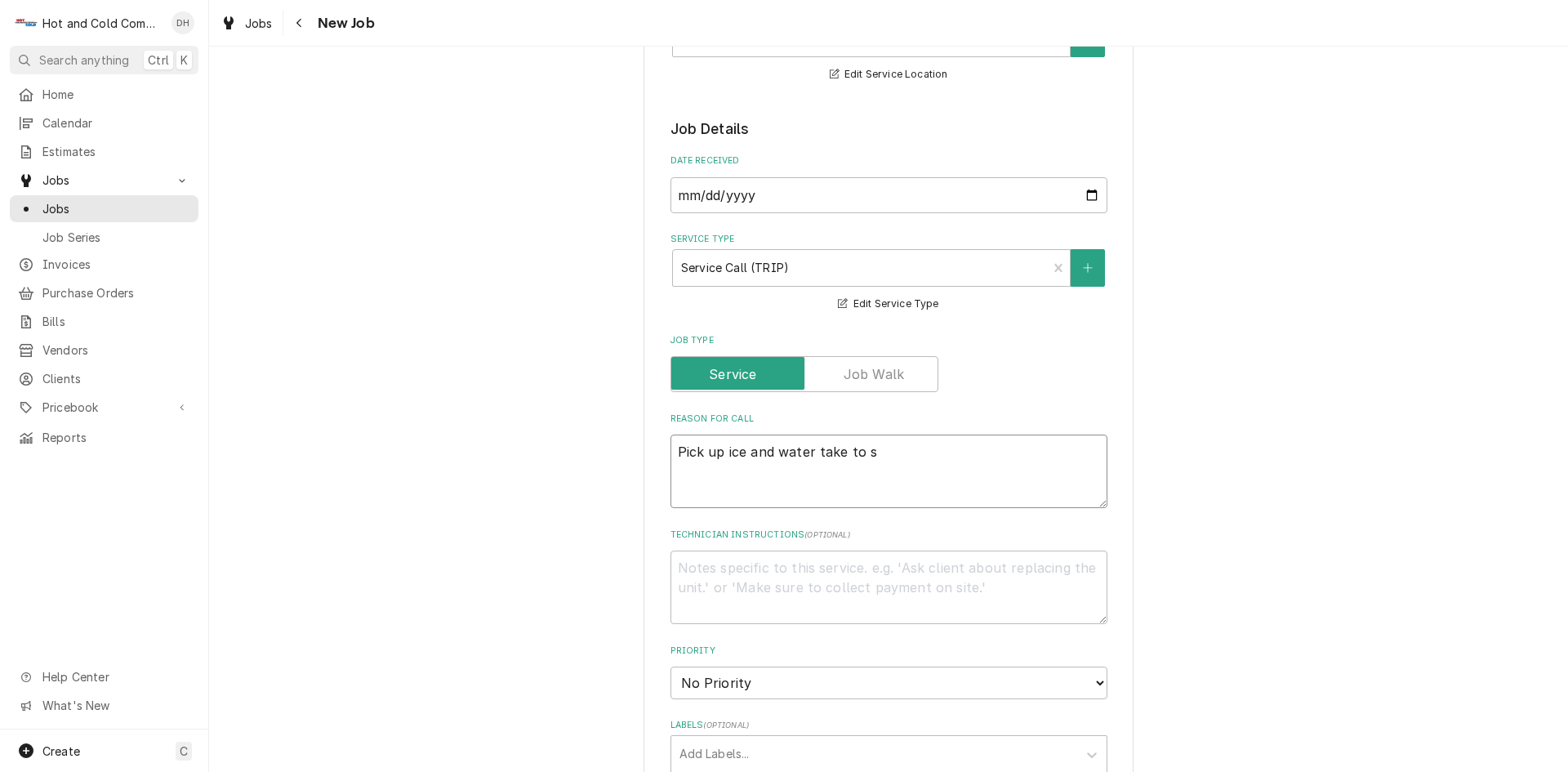
type textarea "x"
type textarea "Pick up ice and water take to sh"
type textarea "x"
type textarea "Pick up ice and water take to sho"
type textarea "x"
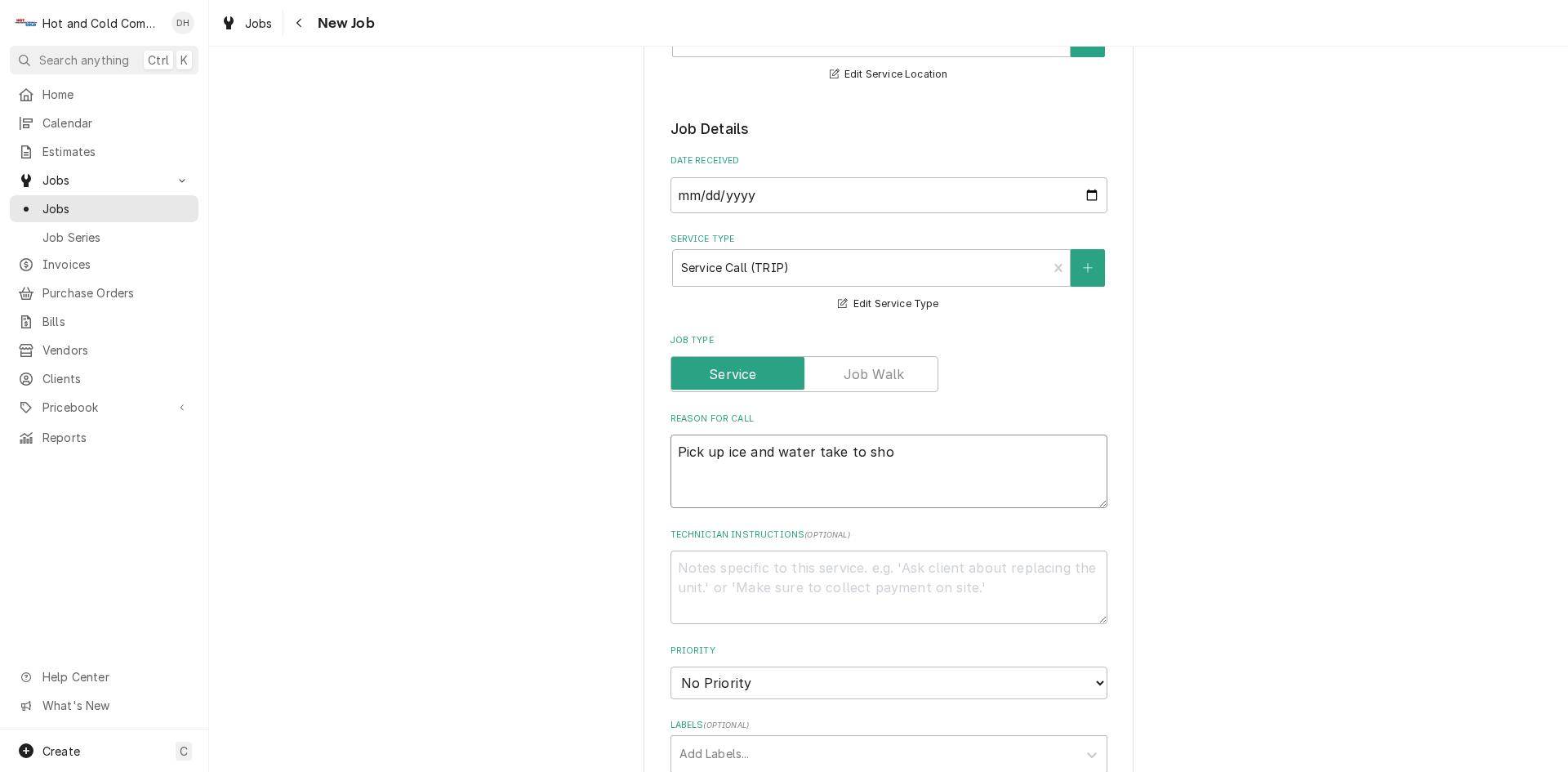
type textarea "Pick up ice and water take to shop"
type textarea "x"
type textarea "Pick up ice and water take to shop"
type textarea "x"
type textarea "Pick up ice and water take to shop o"
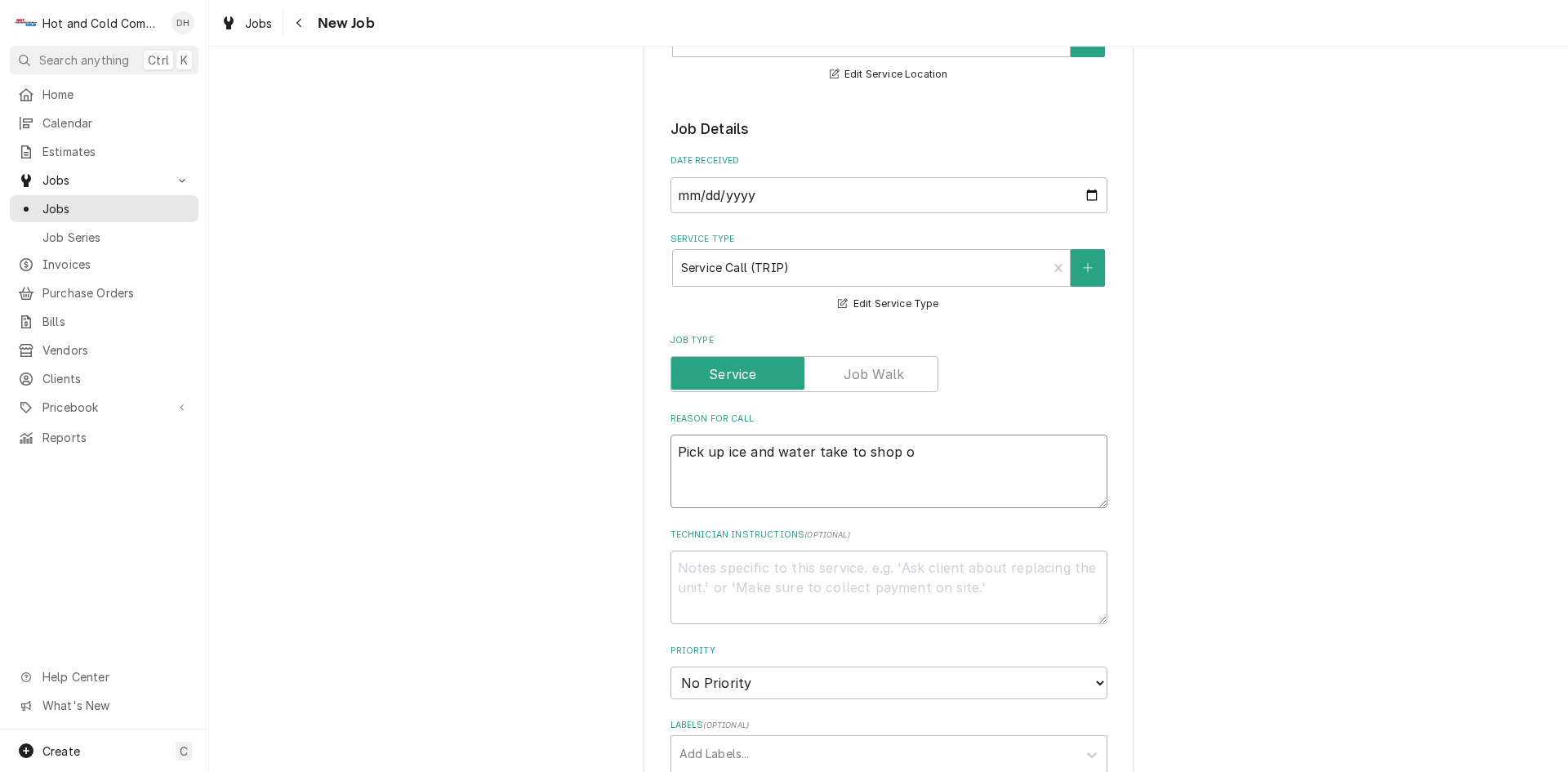
type textarea "x"
type textarea "Pick up ice and water take to shop or"
type textarea "x"
type textarea "Pick up ice and water take to shop o"
type textarea "x"
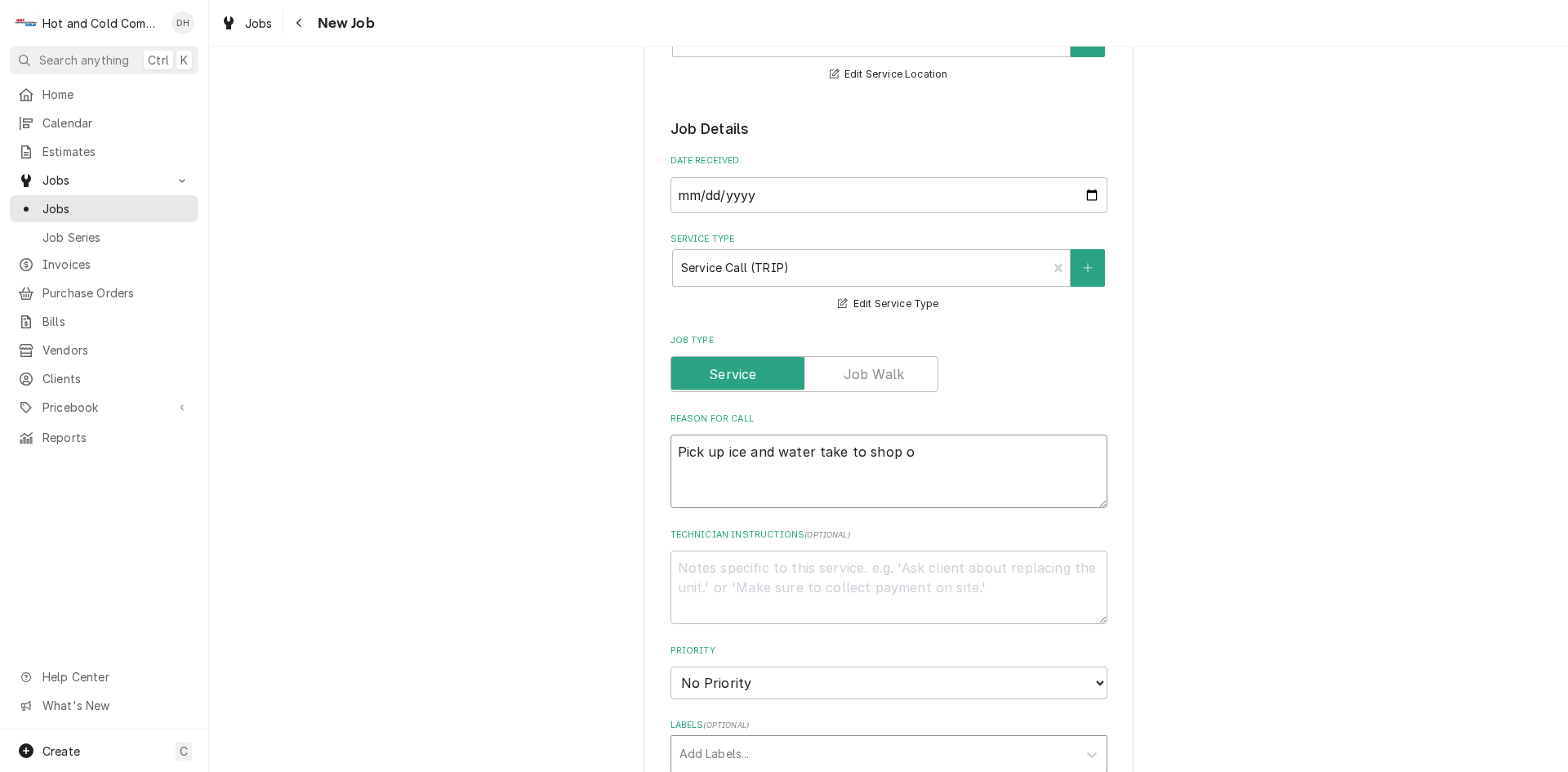
type textarea "Pick up ice and water take to shop"
type textarea "x"
type textarea "Pick up ice and water take to shop t"
type textarea "x"
type textarea "Pick up ice and water take to shop to"
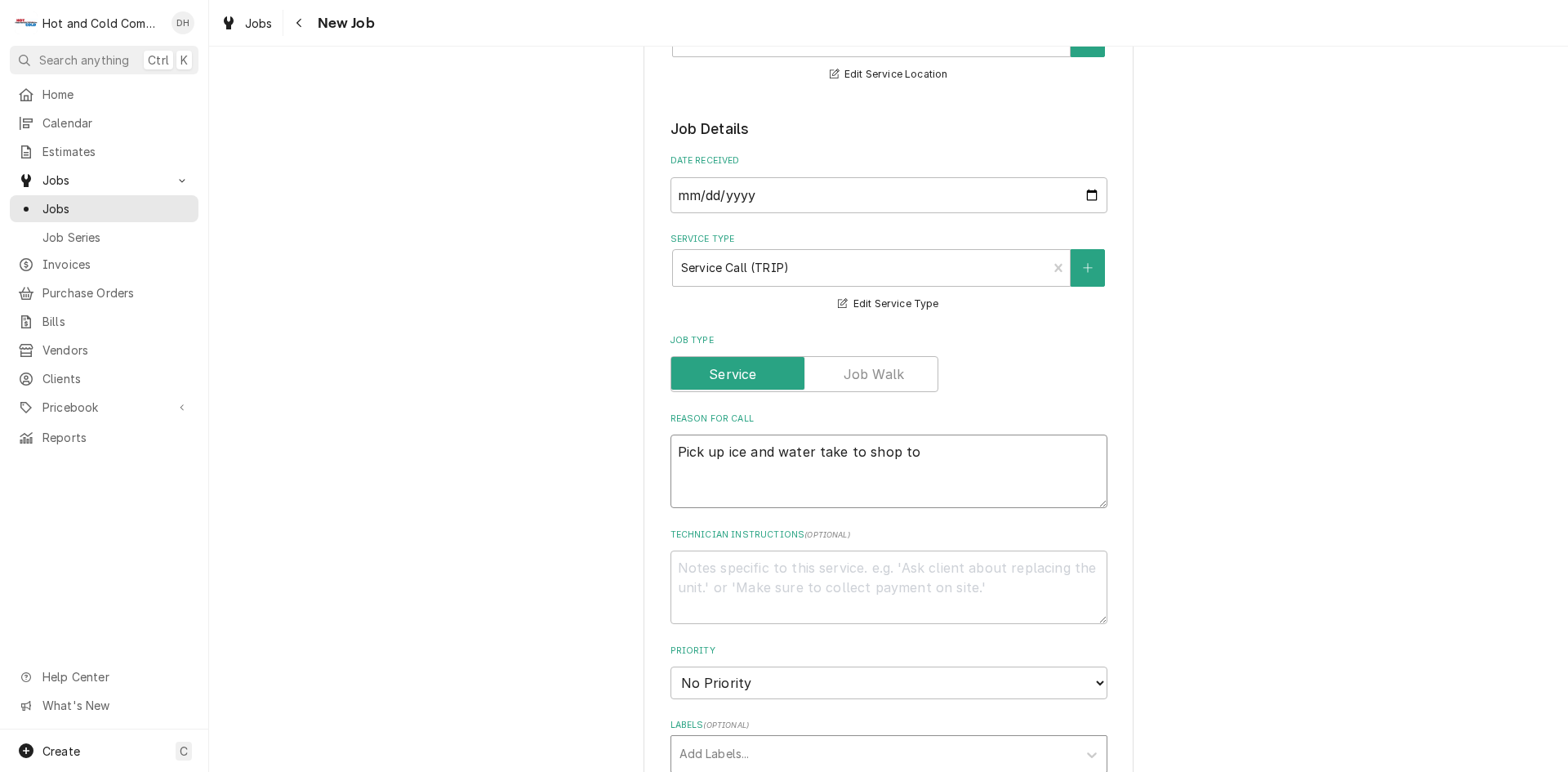
type textarea "x"
type textarea "Pick up ice and water take to shop to"
type textarea "x"
type textarea "Pick up ice and water take to shop to r"
type textarea "x"
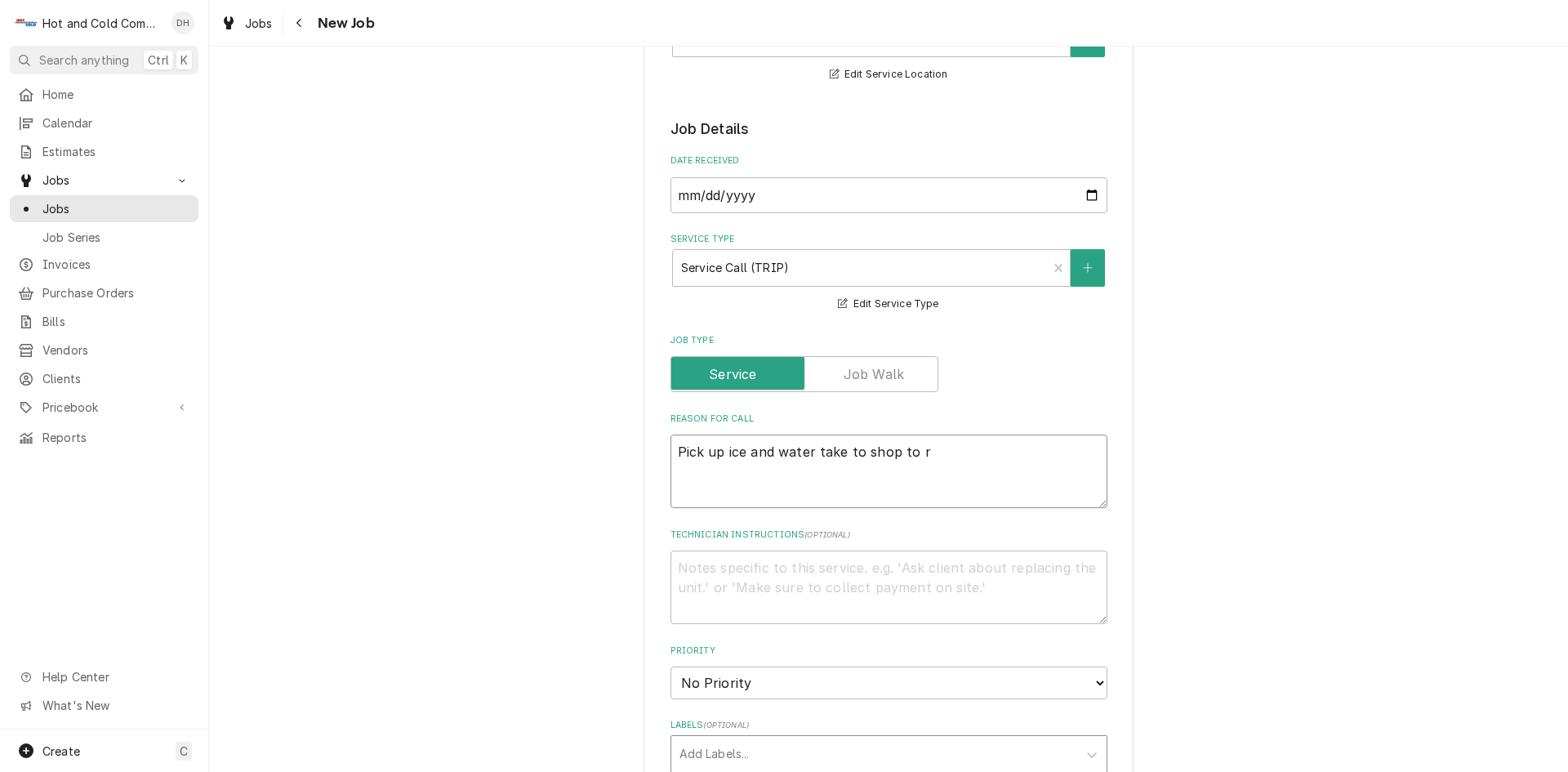
type textarea "Pick up ice and water take to shop to re"
type textarea "x"
type textarea "Pick up ice and water take to shop to rep"
type textarea "x"
type textarea "Pick up ice and water take to shop to repl"
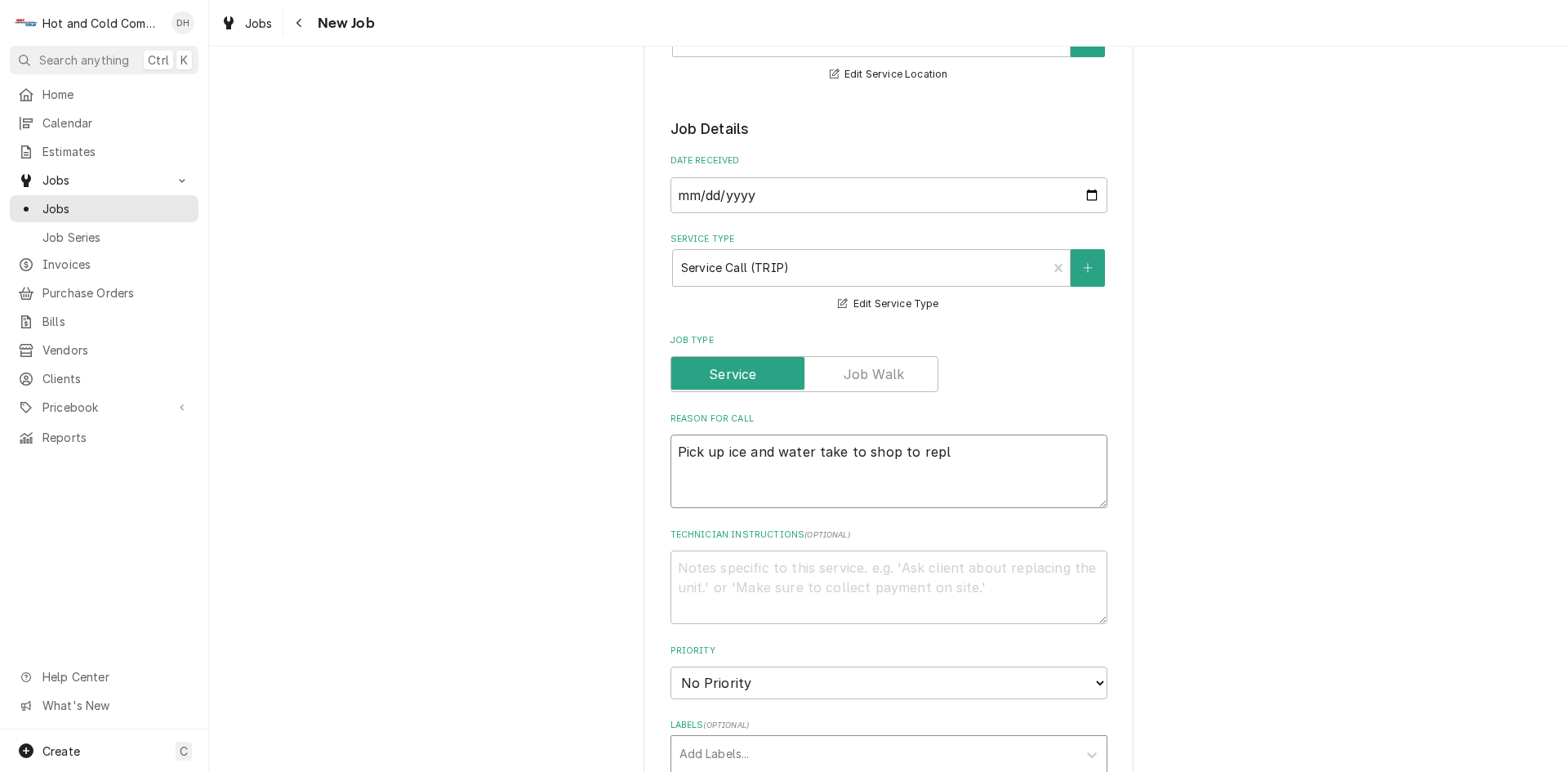
type textarea "x"
type textarea "Pick up ice and water take to shop to repla"
type textarea "x"
type textarea "Pick up ice and water take to shop to replac"
type textarea "x"
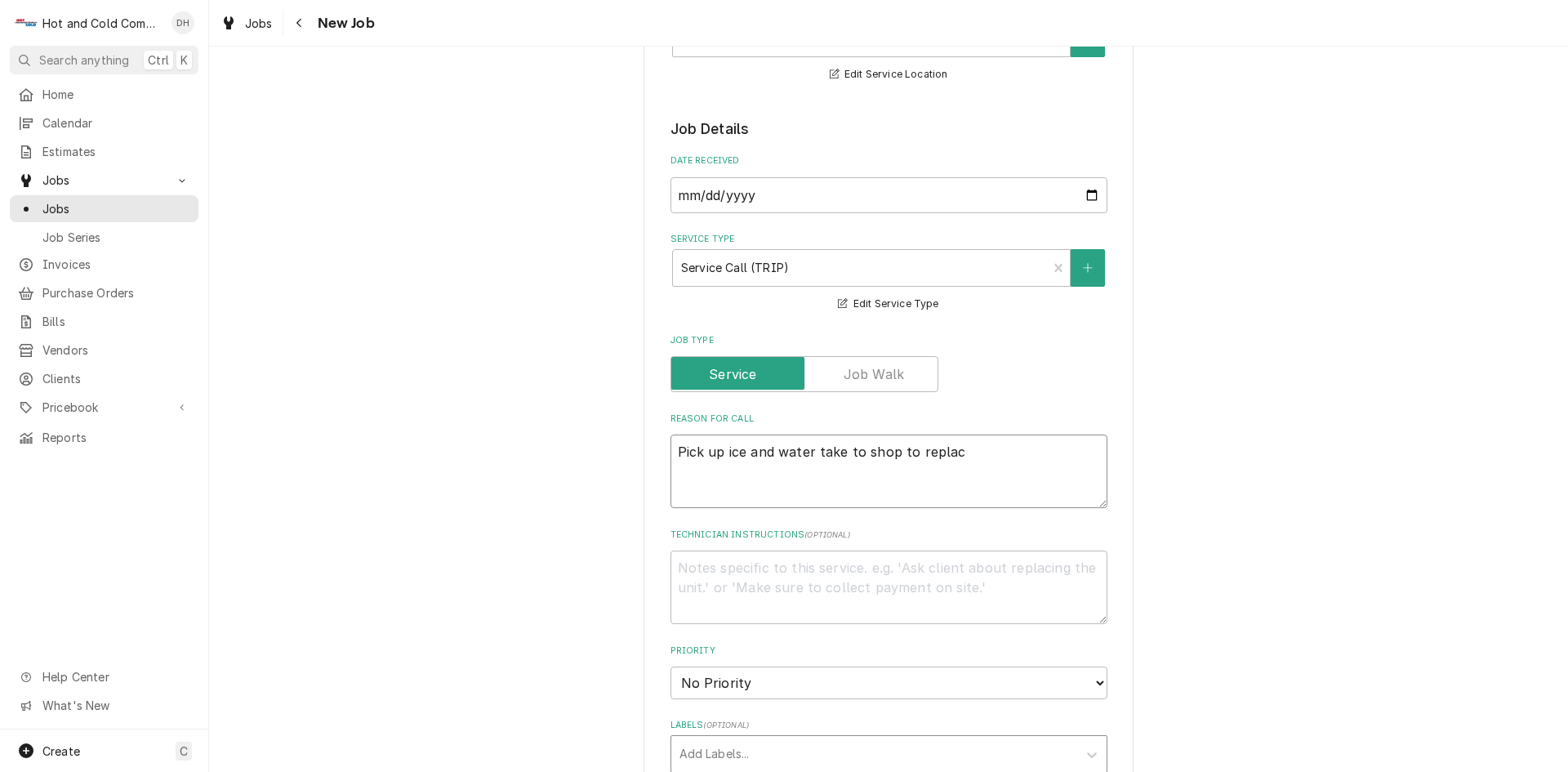
type textarea "Pick up ice and water take to shop to replace"
type textarea "x"
type textarea "Pick up ice and water take to shop to replace"
type textarea "x"
type textarea "Pick up ice and water take to shop to replace T"
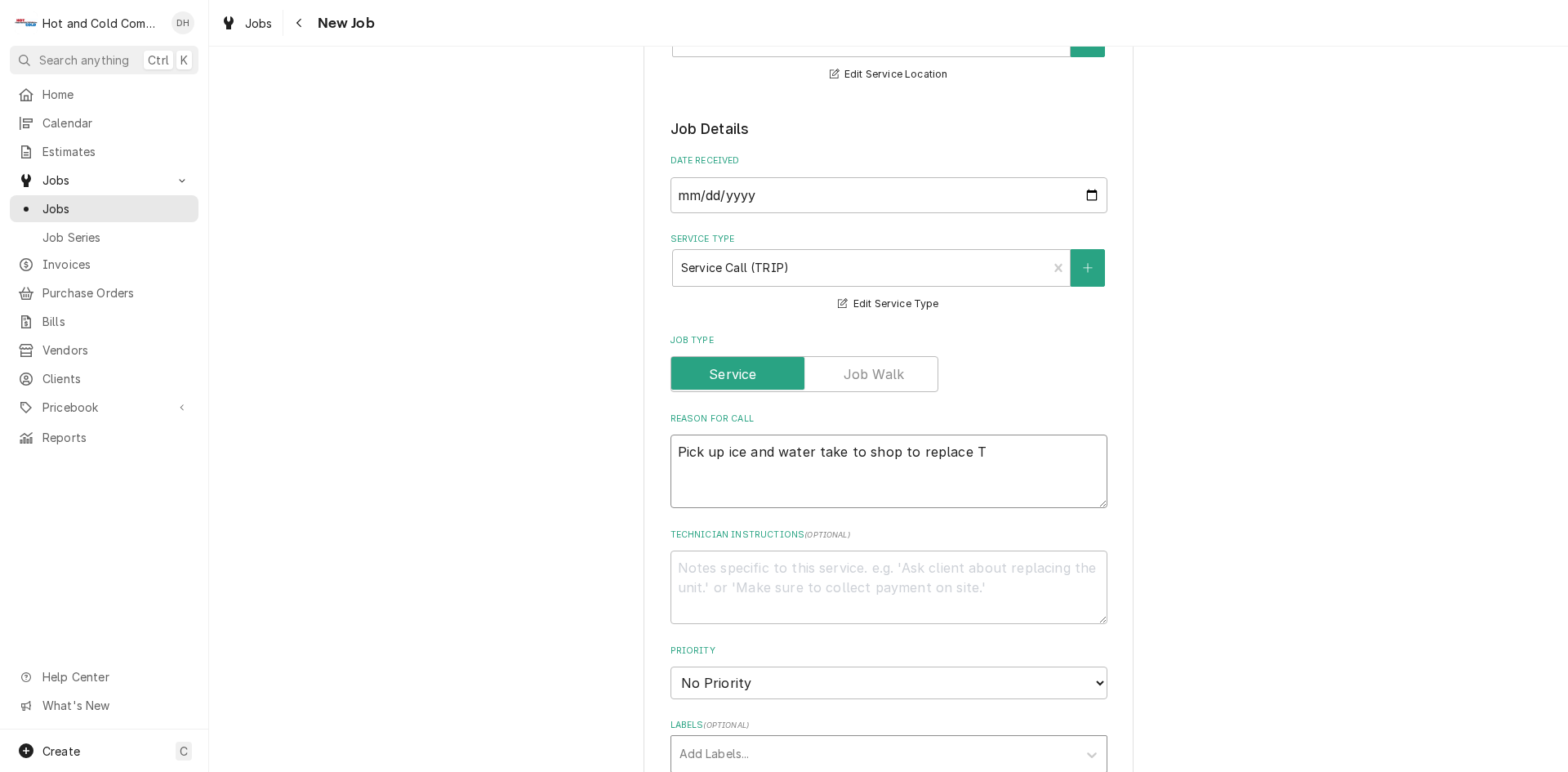
type textarea "x"
type textarea "Pick up ice and water take to shop to replace TX"
type textarea "x"
type textarea "Pick up ice and water take to shop to replace TXV"
type textarea "x"
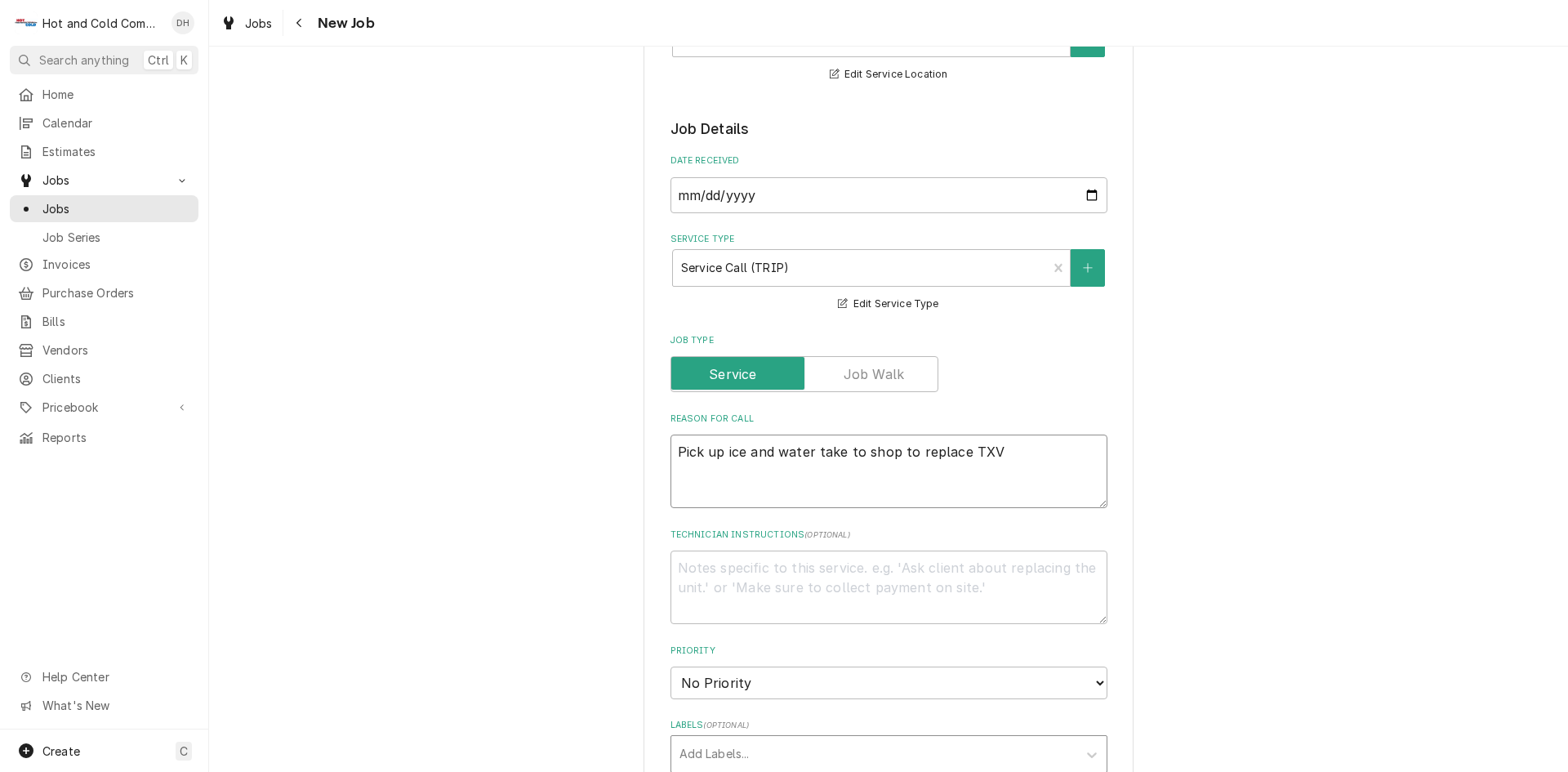
type textarea "Pick up ice and water take to shop to replace TXV"
type textarea "x"
type textarea "Pick up ice and water take to shop to replace TXV a"
type textarea "x"
type textarea "Pick up ice and water take to shop to replace TXV an"
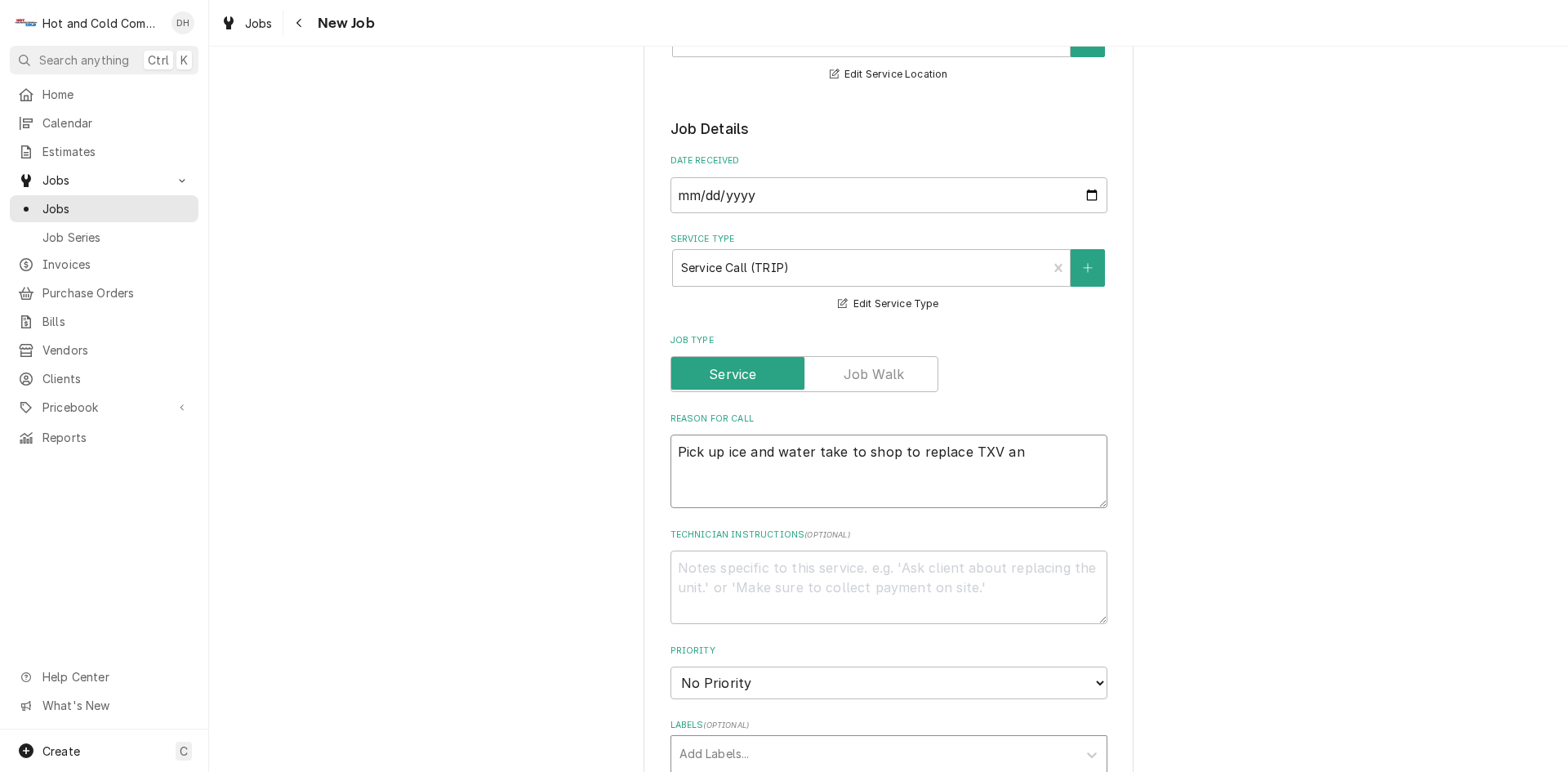
type textarea "x"
type textarea "Pick up ice and water take to shop to replace TXV and"
type textarea "x"
type textarea "Pick up ice and water take to shop to replace TXV and"
type textarea "x"
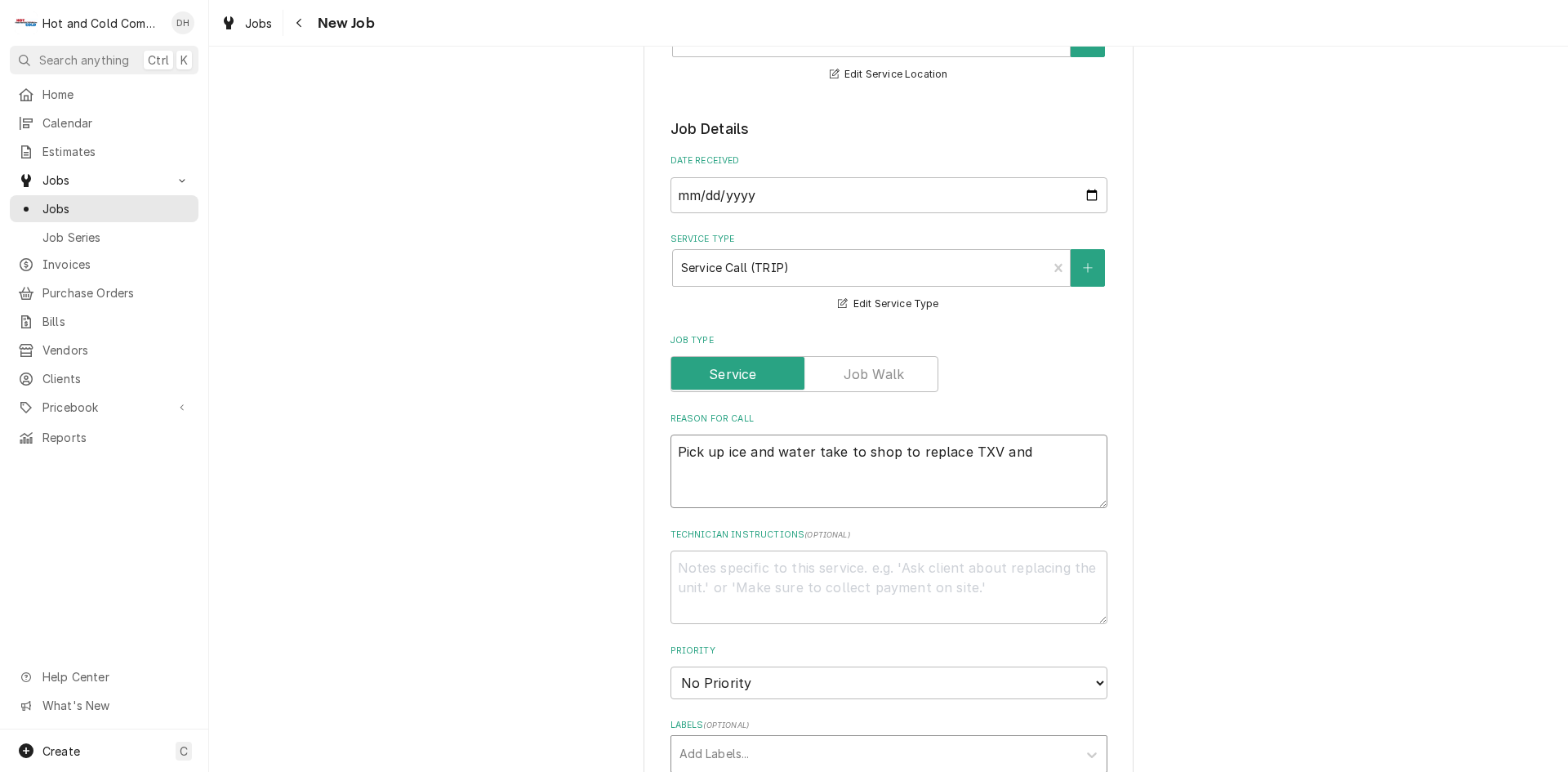
type textarea "Pick up ice and water take to shop to replace TXV and t"
type textarea "x"
type textarea "Pick up ice and water take to shop to replace TXV and ta"
type textarea "x"
type textarea "Pick up ice and water take to shop to replace TXV and tak"
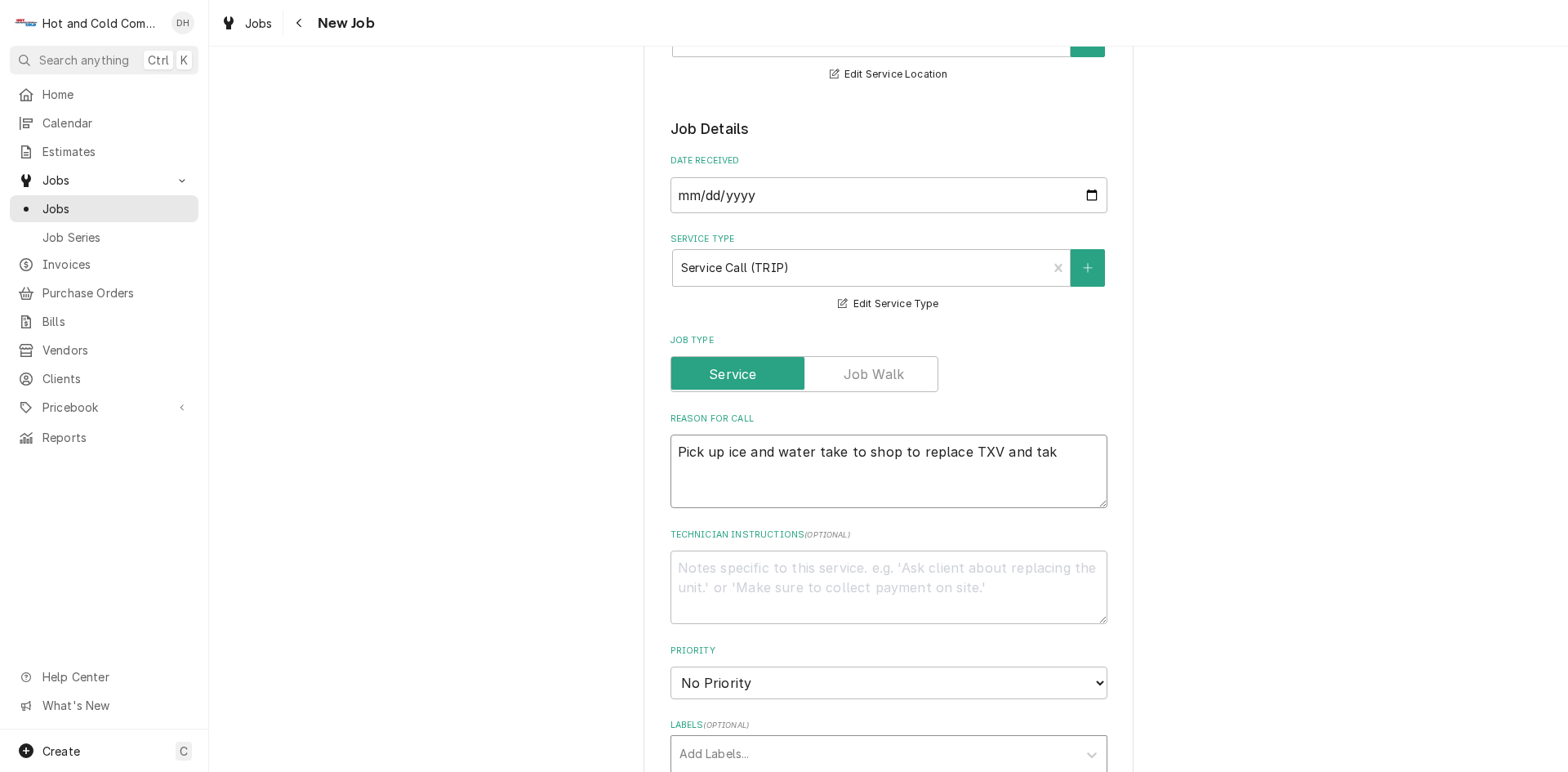
type textarea "x"
type textarea "Pick up ice and water take to shop to replace TXV and take"
type textarea "x"
type textarea "Pick up ice and water take to shop to replace TXV and take"
type textarea "x"
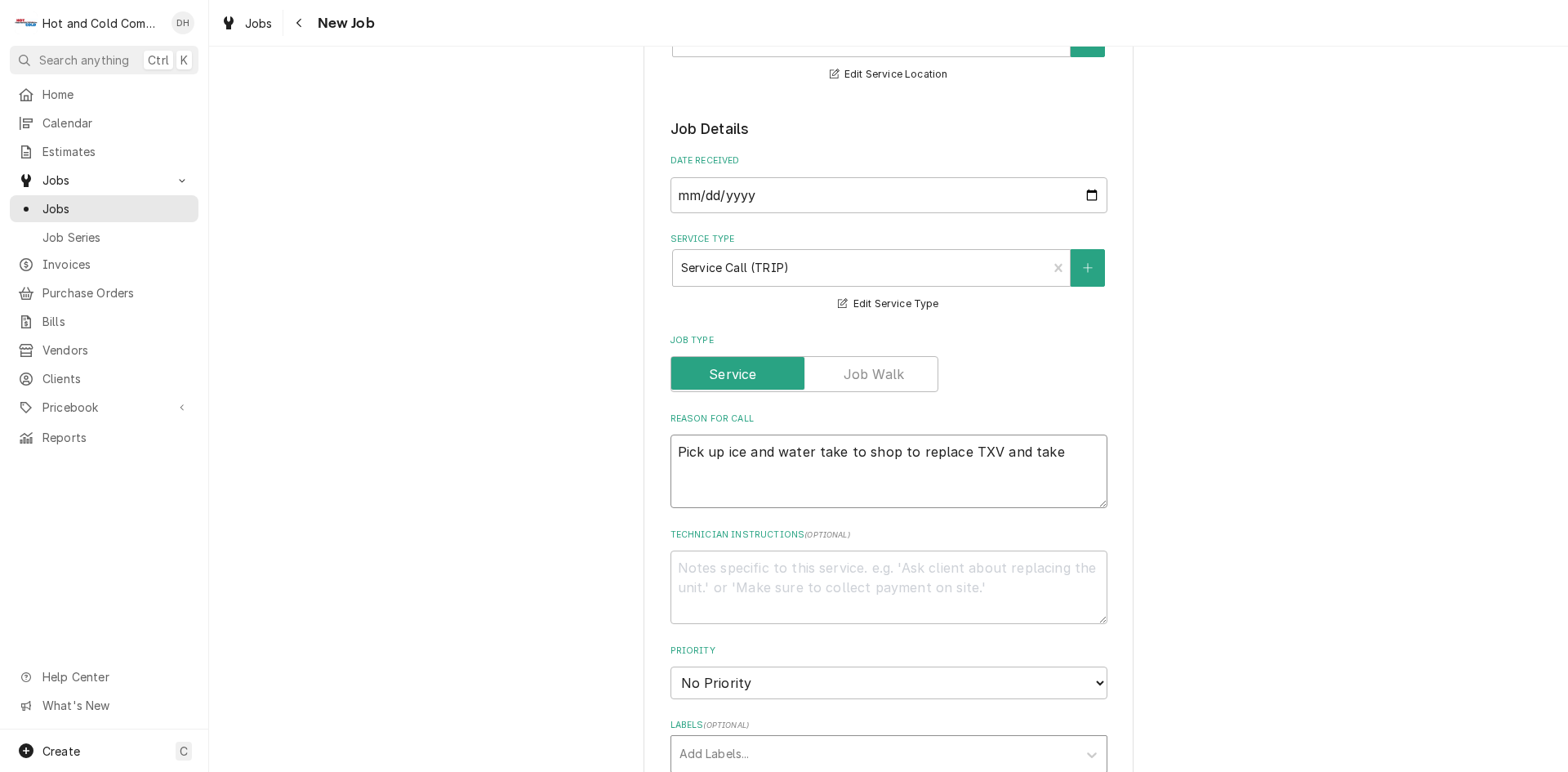
type textarea "Pick up ice and water take to shop to replace TXV and take b"
type textarea "x"
type textarea "Pick up ice and water take to shop to replace TXV and take ba"
type textarea "x"
type textarea "Pick up ice and water take to shop to replace TXV and take bac"
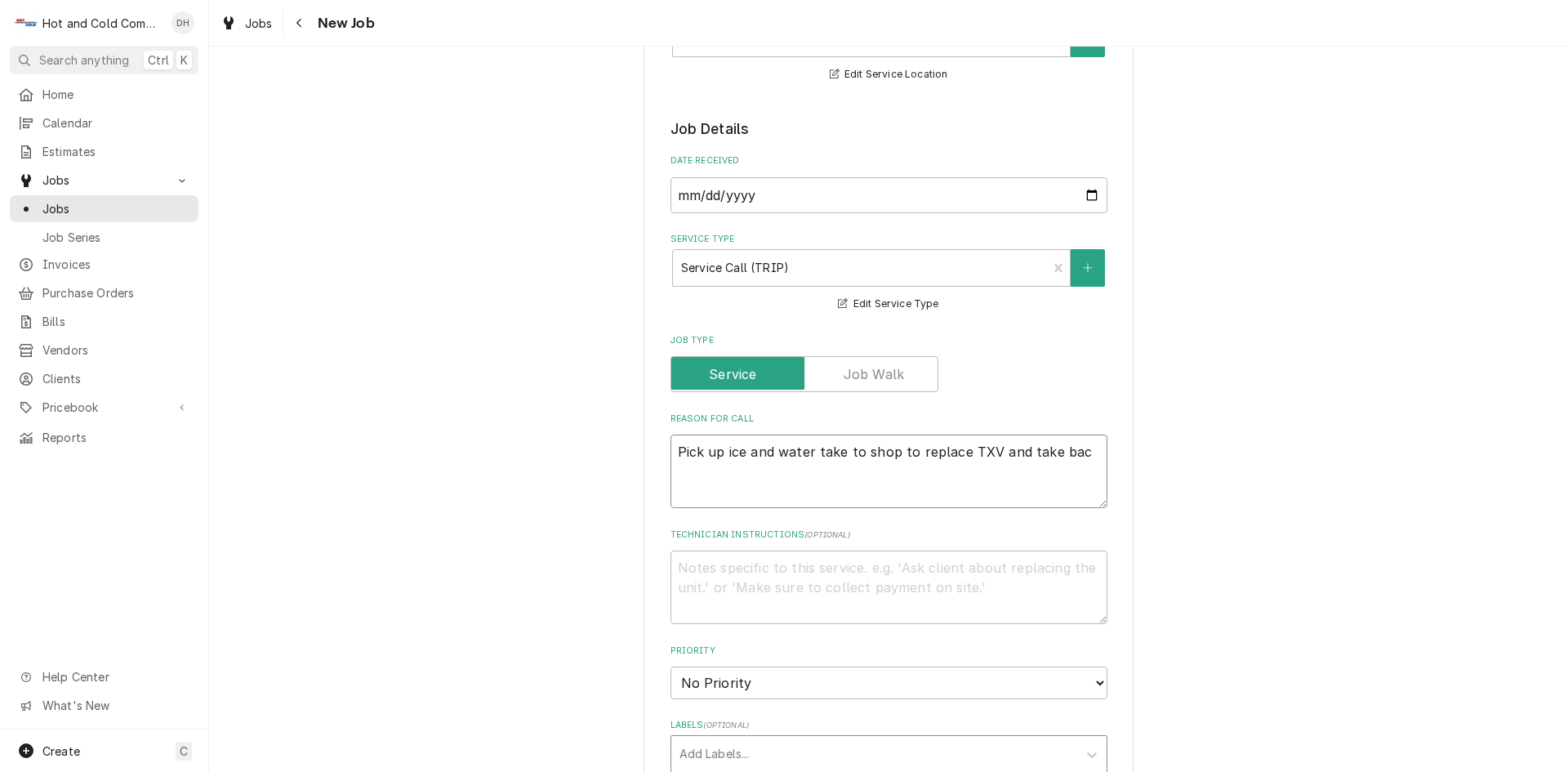
type textarea "x"
type textarea "Pick up ice and water take to shop to replace TXV and take back"
type textarea "x"
type textarea "Pick up ice and water take to shop to replace TXV and take back"
type textarea "x"
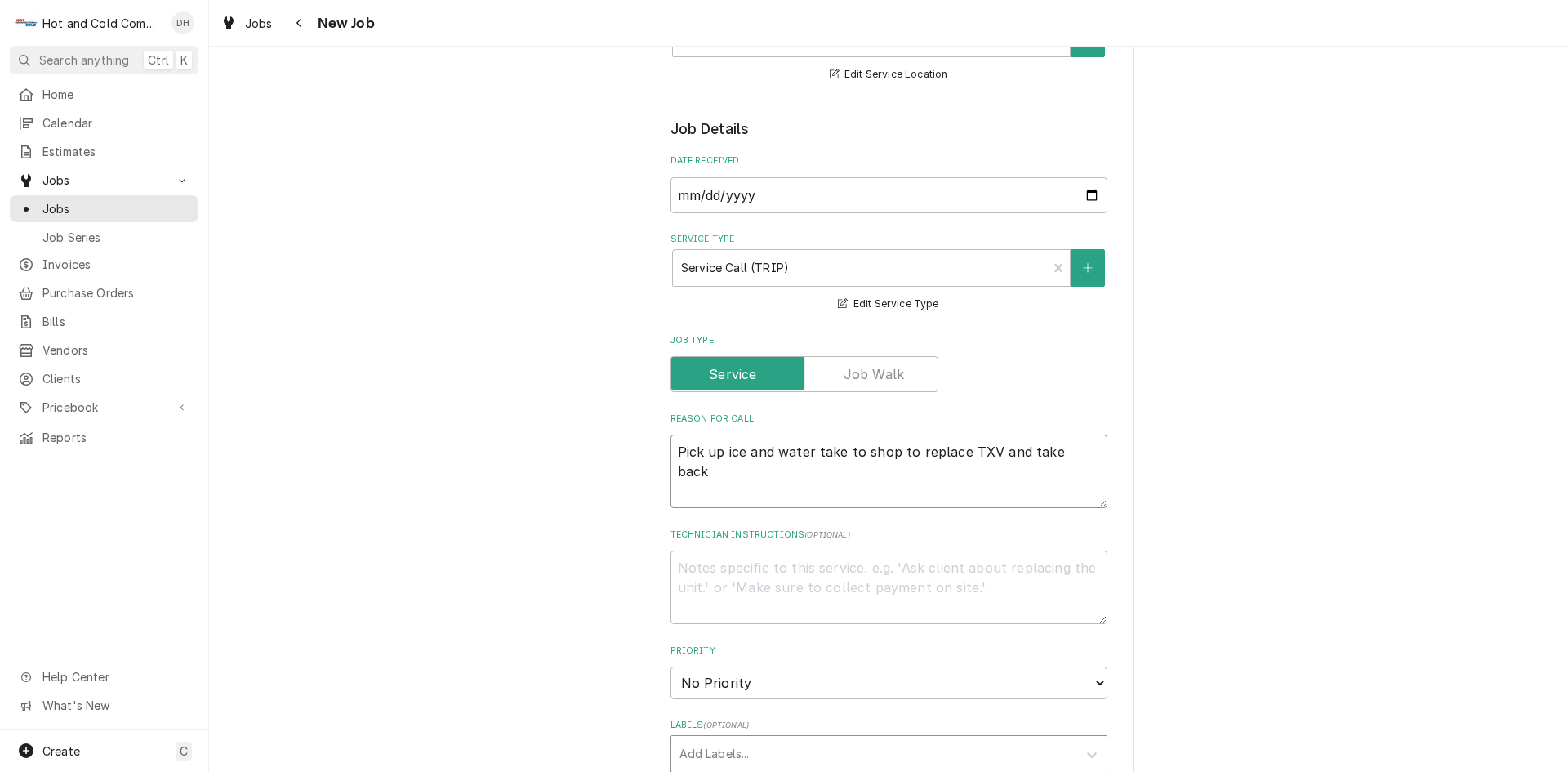
type textarea "Pick up ice and water take to shop to replace TXV and take back t"
type textarea "x"
type textarea "Pick up ice and water take to shop to replace TXV and take back to"
type textarea "x"
type textarea "Pick up ice and water take to shop to replace TXV and take back to"
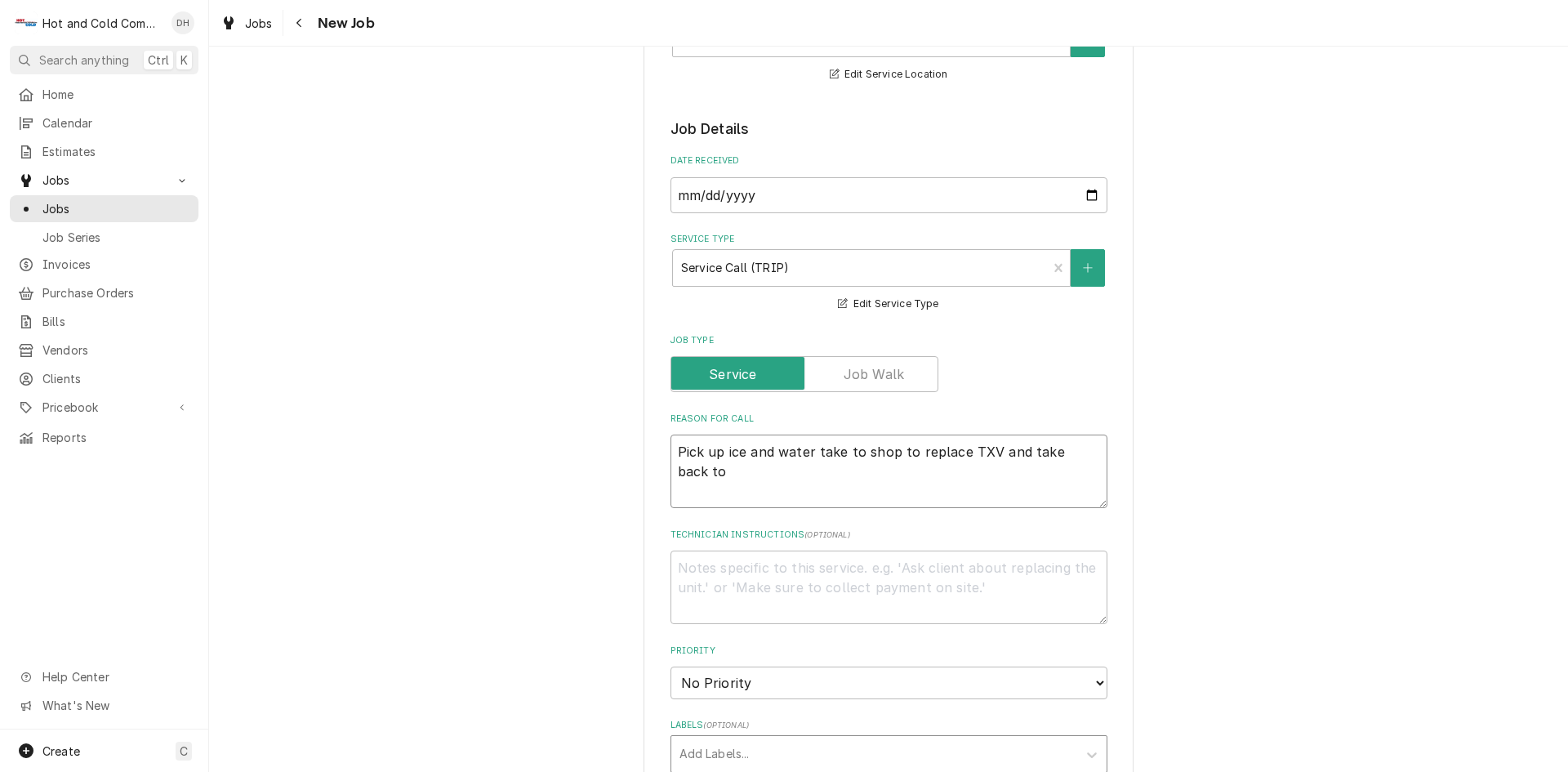
type textarea "x"
type textarea "Pick up ice and water take to shop to replace TXV and take back to A"
type textarea "x"
type textarea "Pick up ice and water take to shop to replace TXV and take back to Ar"
type textarea "x"
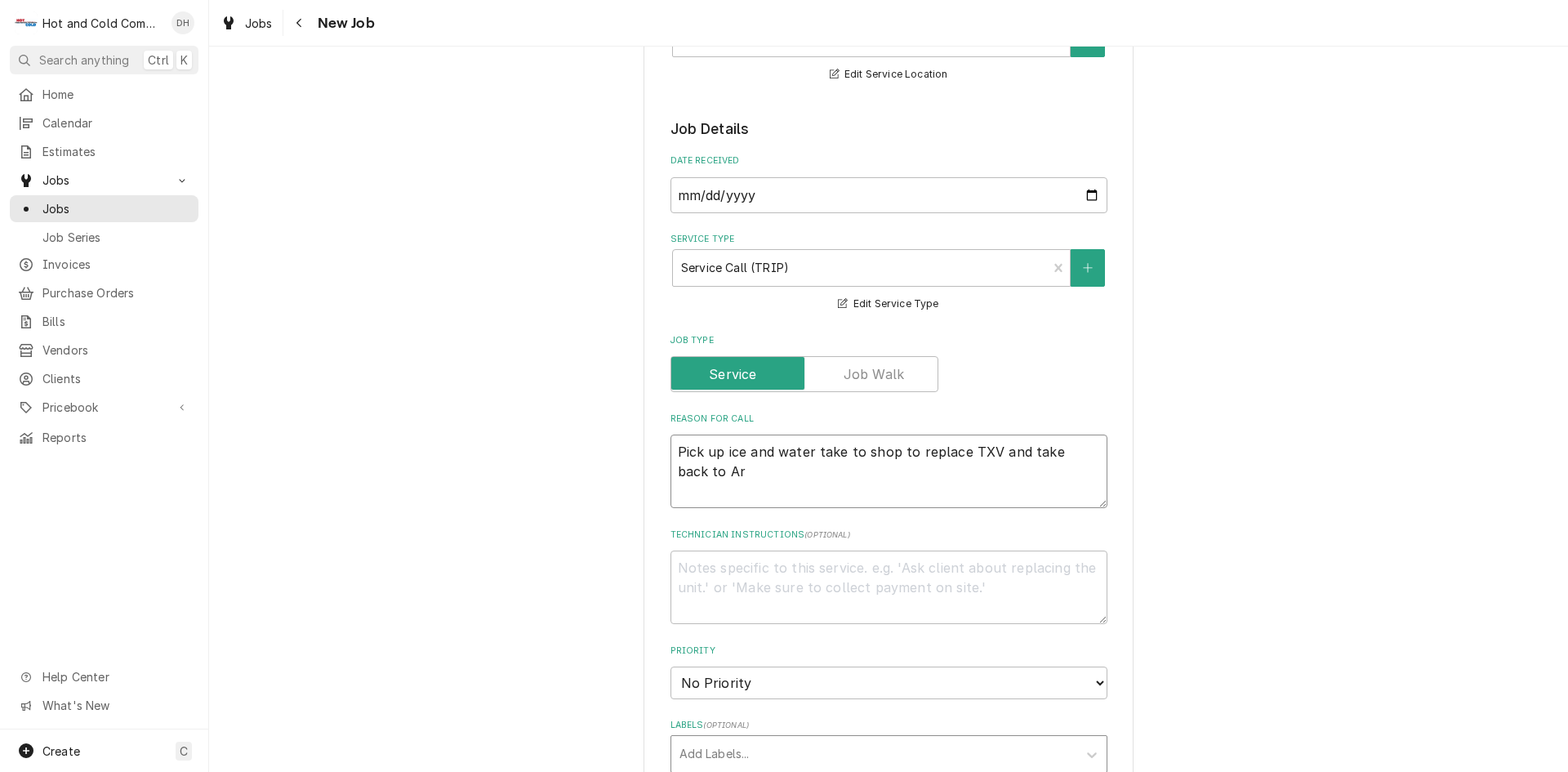
type textarea "Pick up ice and water take to shop to replace TXV and take back to Ara"
type textarea "x"
type textarea "Pick up ice and water take to shop to replace TXV and take back to Aram"
type textarea "x"
type textarea "Pick up ice and water take to shop to replace TXV and take back to Arama"
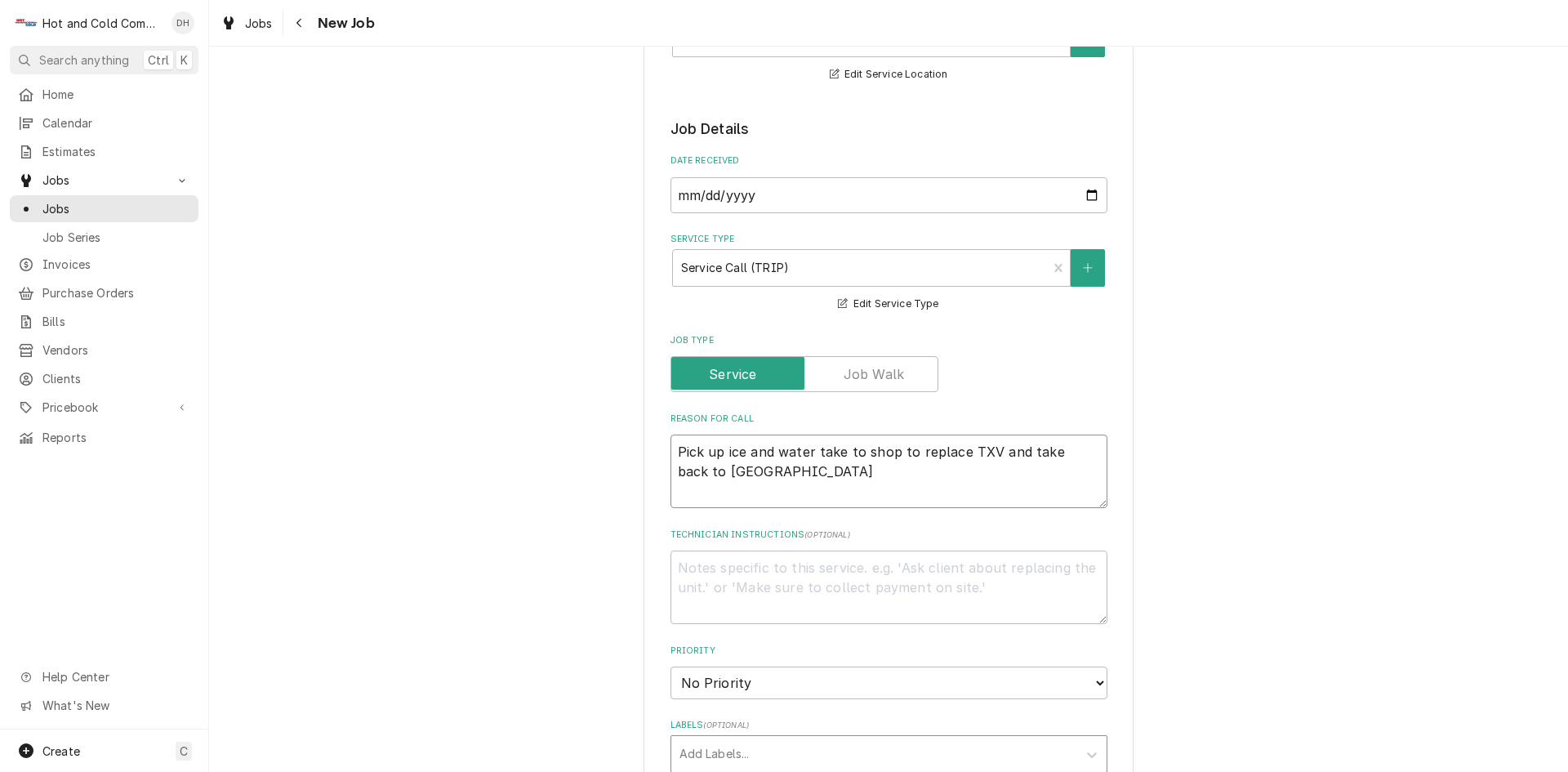
type textarea "x"
type textarea "Pick up ice and water take to shop to replace TXV and take back to Aramar"
type textarea "x"
type textarea "Pick up ice and water take to shop to replace TXV and take back to [GEOGRAPHIC_…"
type textarea "x"
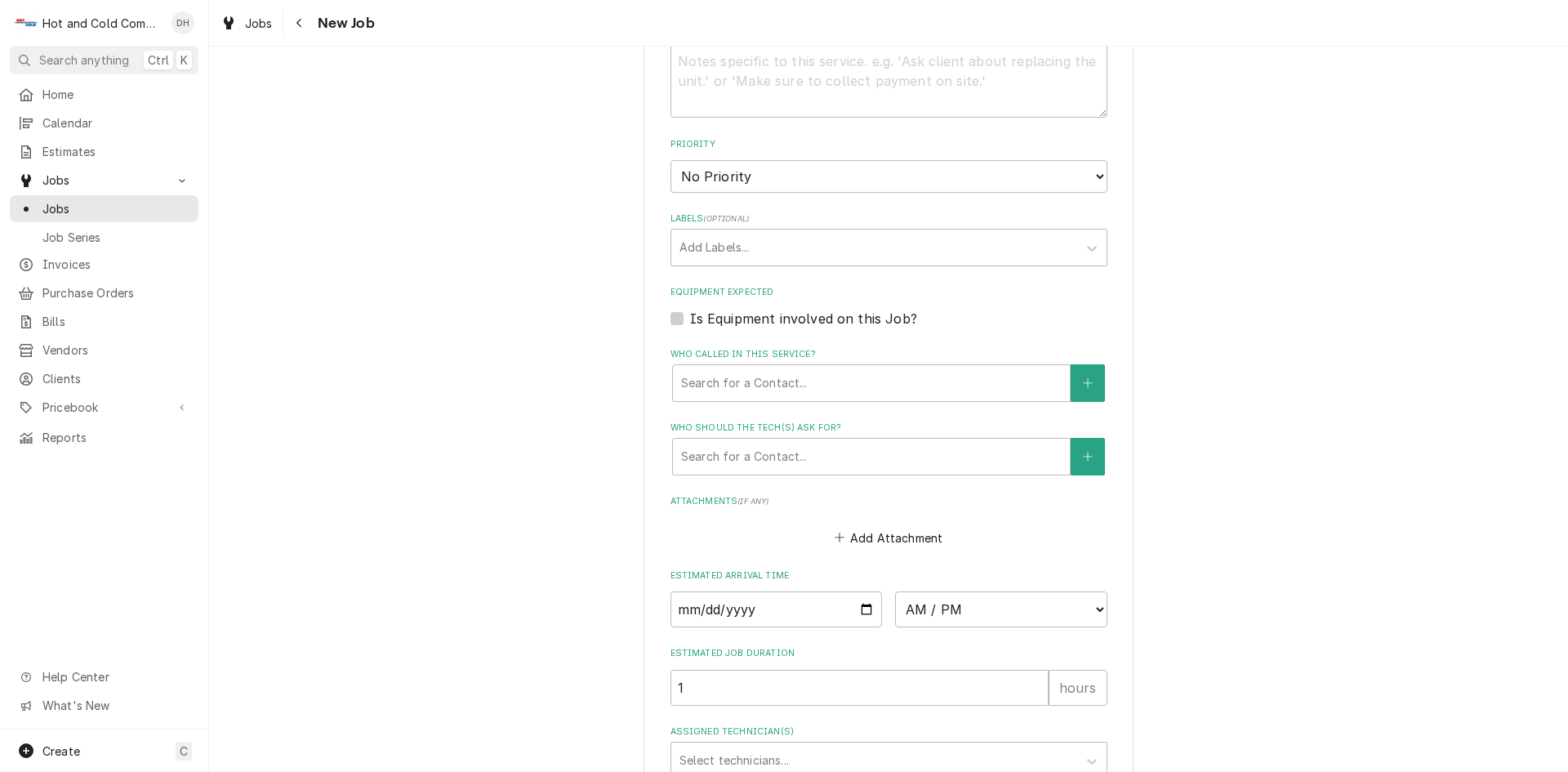
scroll to position [817, 0]
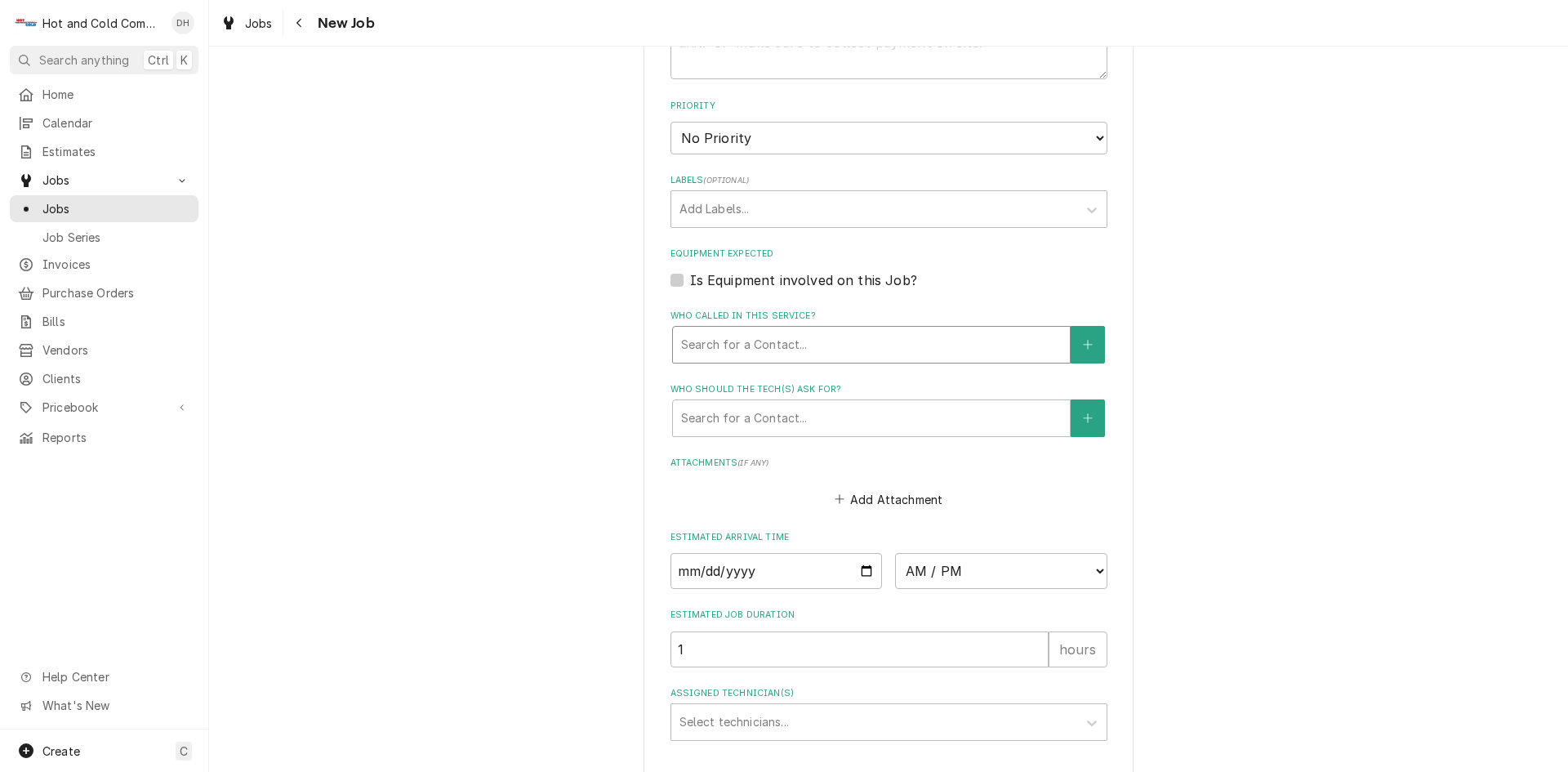
type textarea "Pick up ice and water take to shop to replace TXV and take back to [GEOGRAPHIC_…"
click at [821, 338] on div "Who called in this service?" at bounding box center [872, 345] width 381 height 30
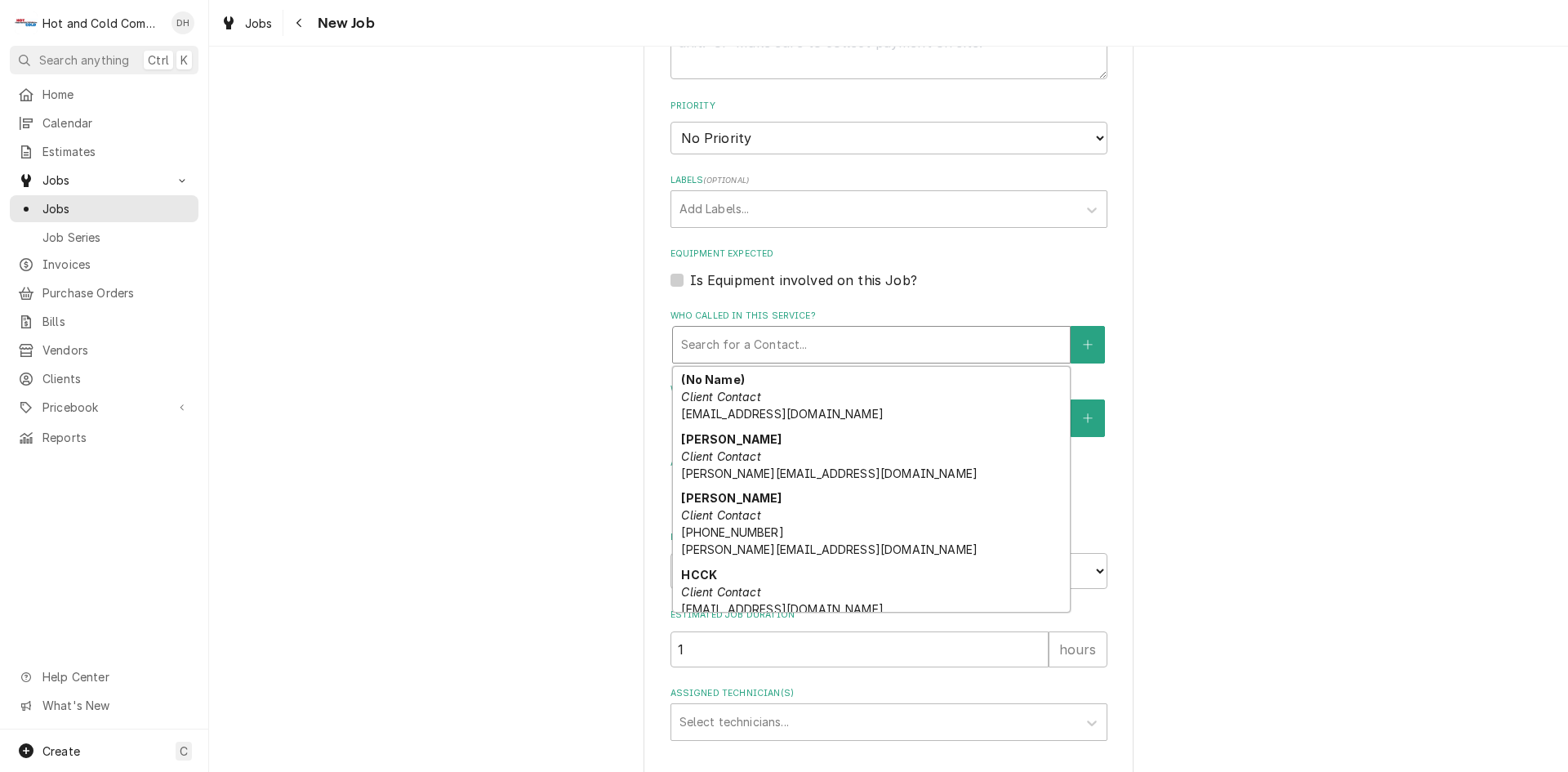
scroll to position [281, 0]
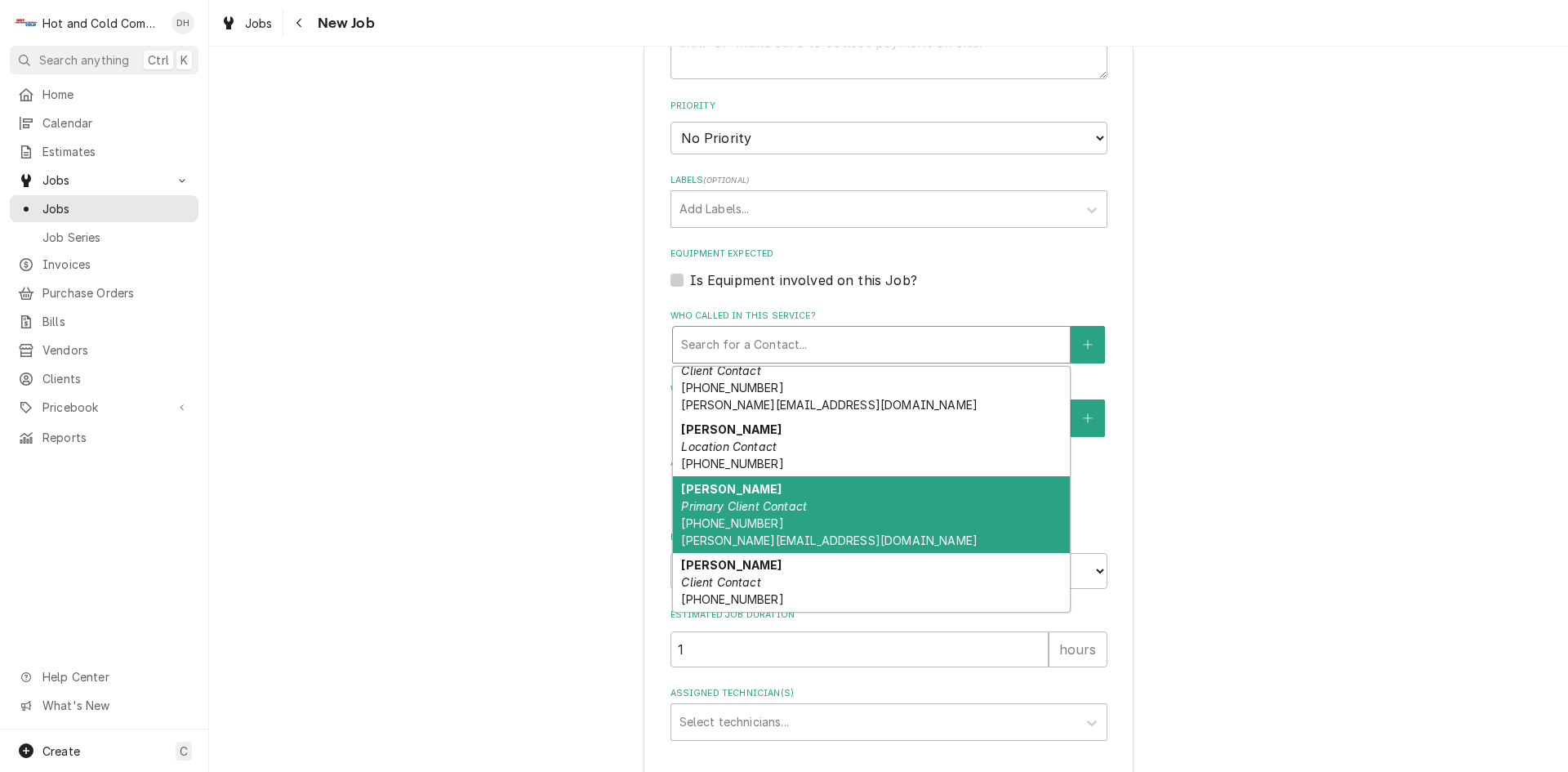
drag, startPoint x: 755, startPoint y: 510, endPoint x: 1045, endPoint y: 478, distance: 291.8
click at [756, 510] on em "Primary Client Contact" at bounding box center [745, 506] width 126 height 14
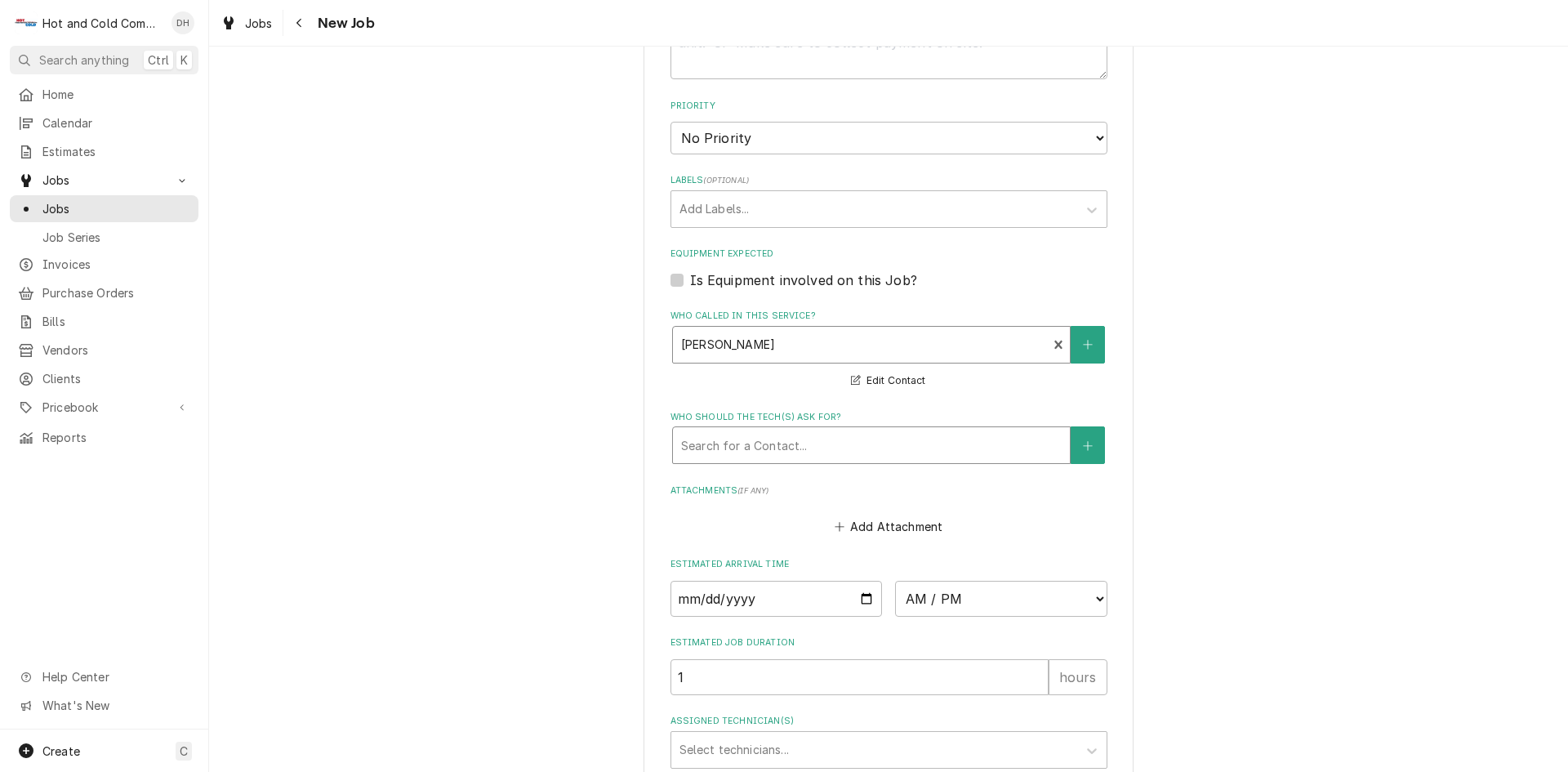
click at [821, 445] on div "Who should the tech(s) ask for?" at bounding box center [872, 445] width 381 height 30
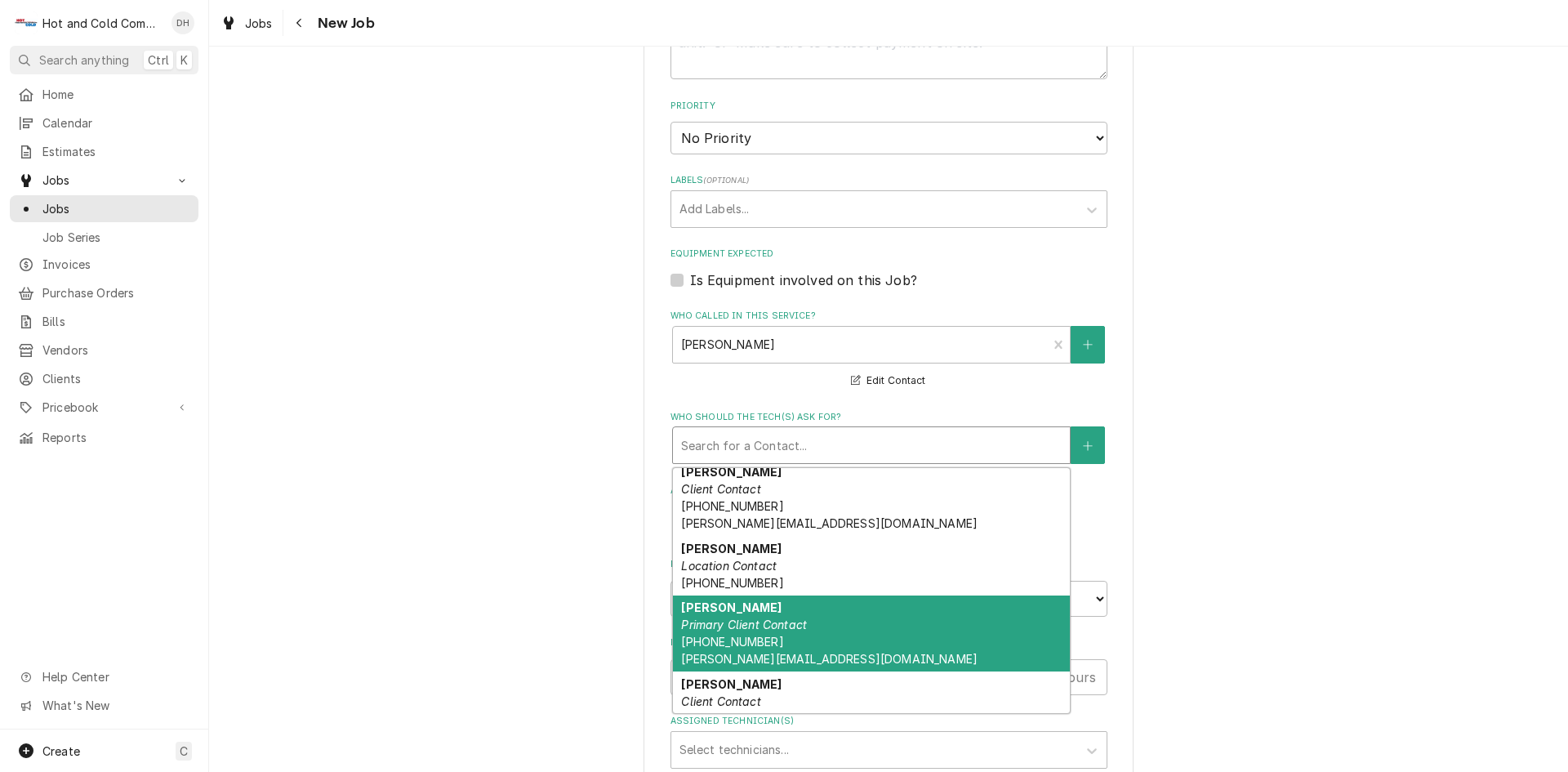
scroll to position [273, 0]
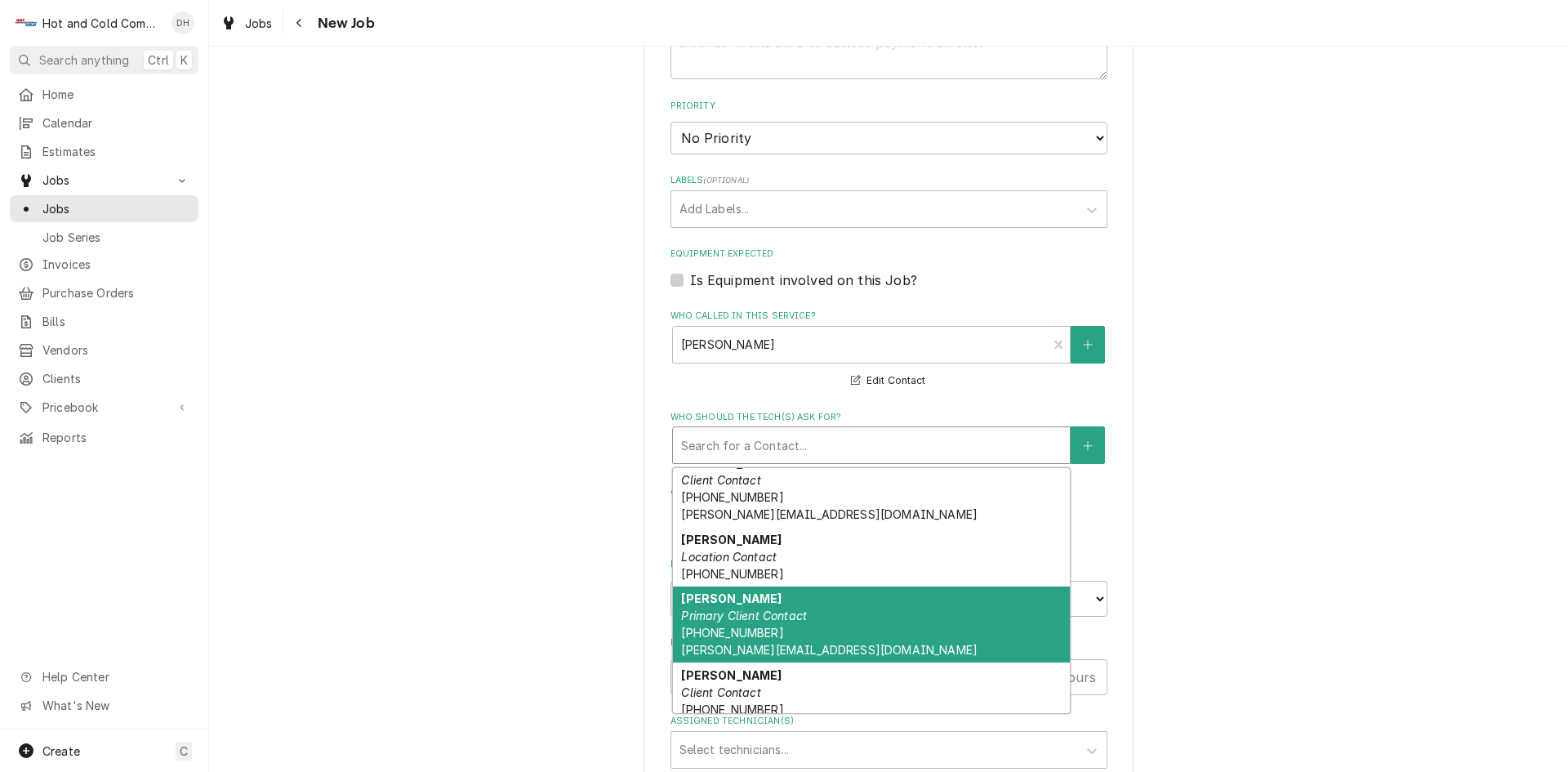
drag, startPoint x: 707, startPoint y: 622, endPoint x: 725, endPoint y: 622, distance: 18.0
click at [719, 622] on em "Primary Client Contact" at bounding box center [745, 616] width 126 height 14
type textarea "x"
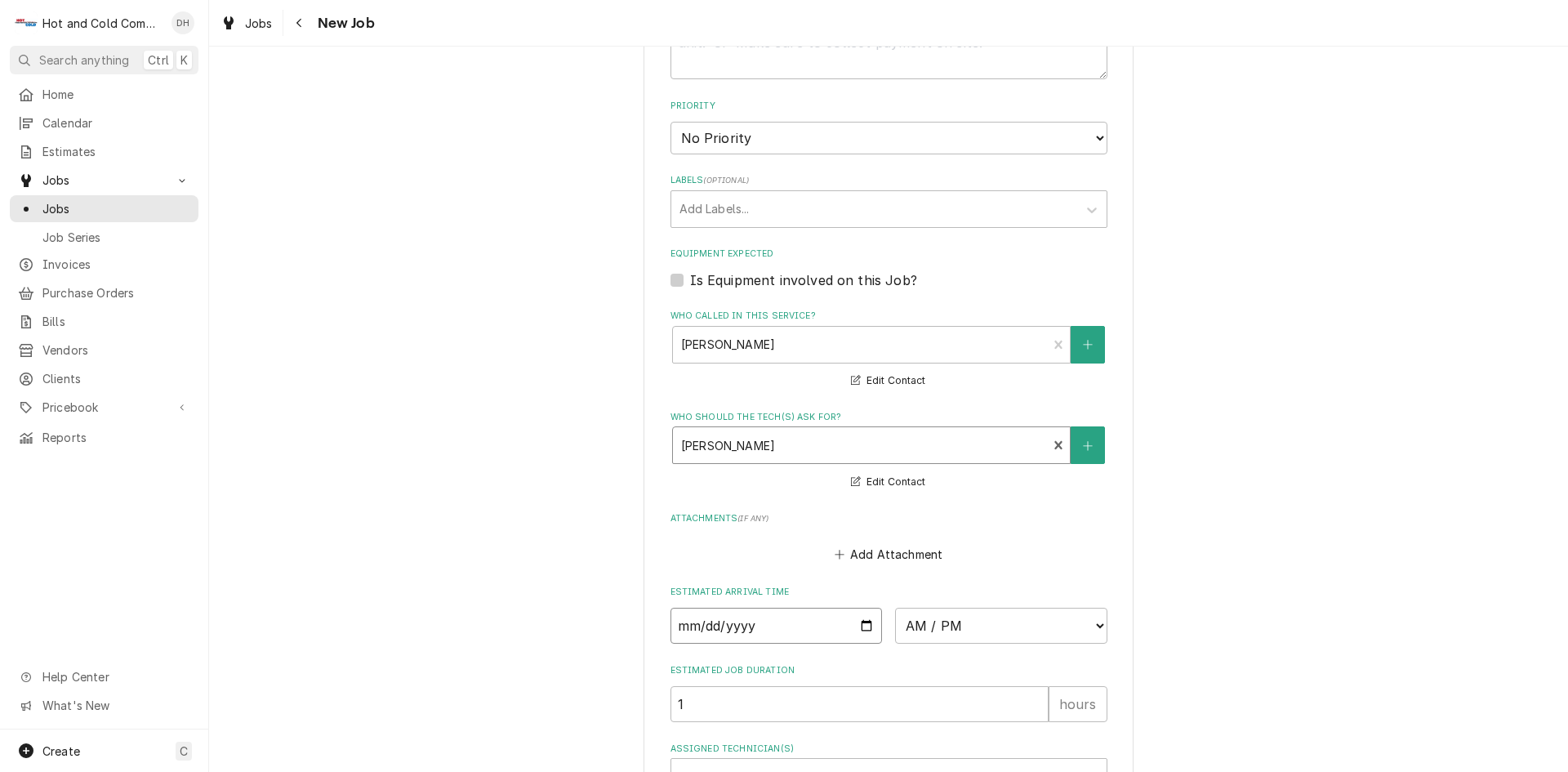
click at [858, 623] on input "Date" at bounding box center [777, 626] width 212 height 36
type input "2025-08-27"
type textarea "x"
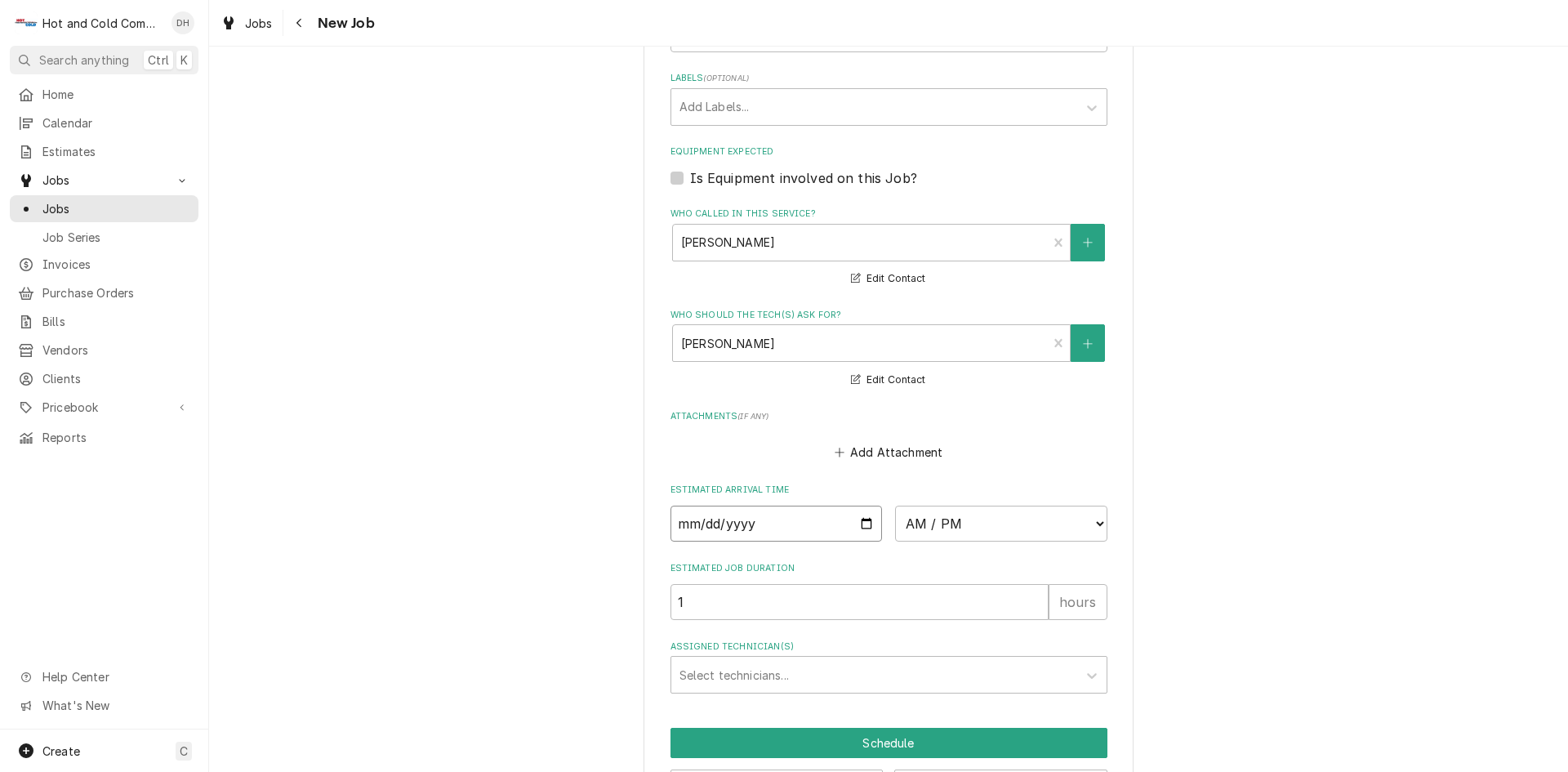
scroll to position [982, 0]
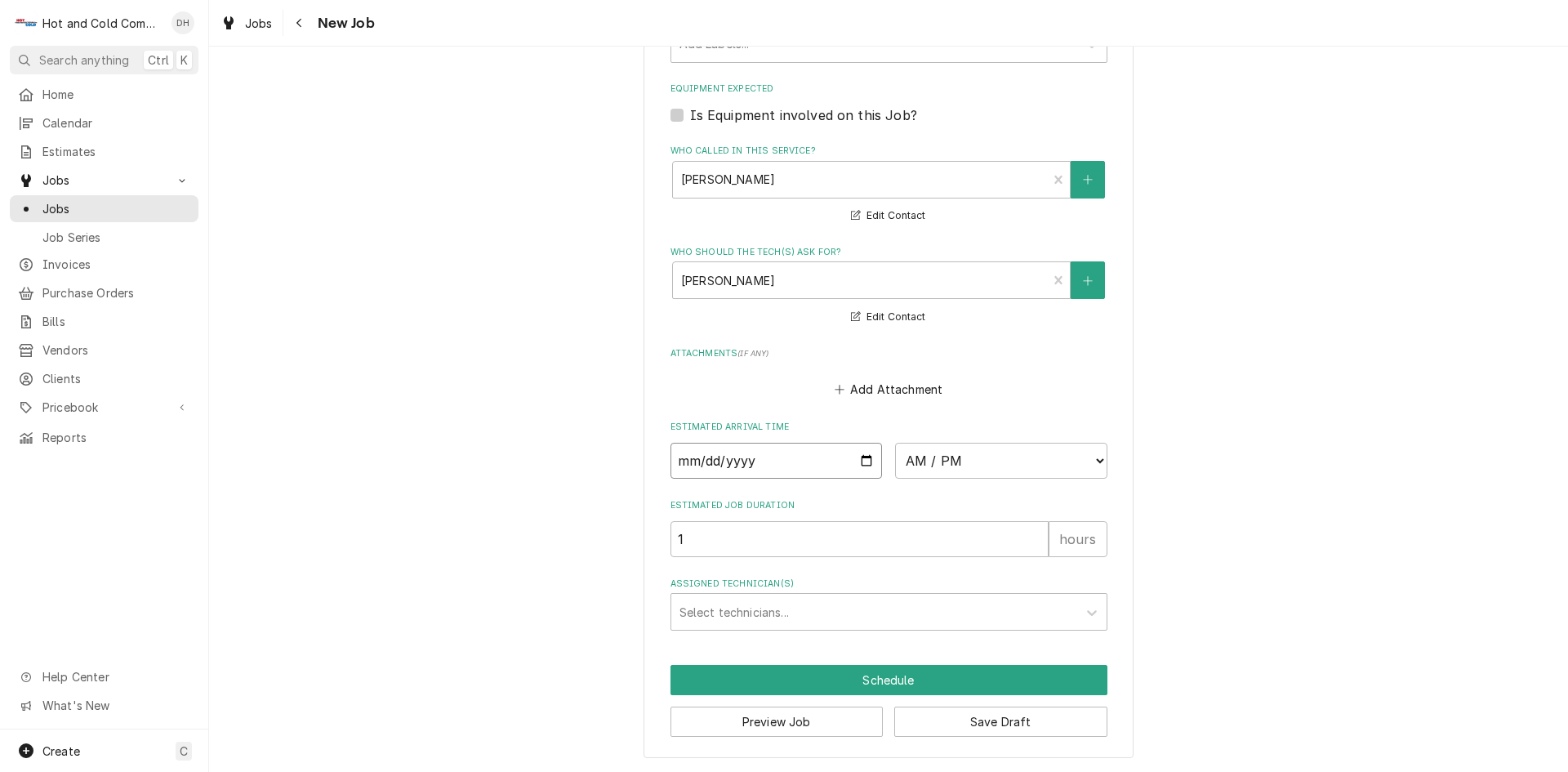
click at [860, 462] on input "2025-08-27" at bounding box center [777, 460] width 212 height 36
type input "2025-08-14"
type textarea "x"
drag, startPoint x: 1093, startPoint y: 457, endPoint x: 1089, endPoint y: 444, distance: 13.6
click at [1093, 457] on select "AM / PM 6:00 AM 6:15 AM 6:30 AM 6:45 AM 7:00 AM 7:15 AM 7:30 AM 7:45 AM 8:00 AM…" at bounding box center [1001, 460] width 212 height 36
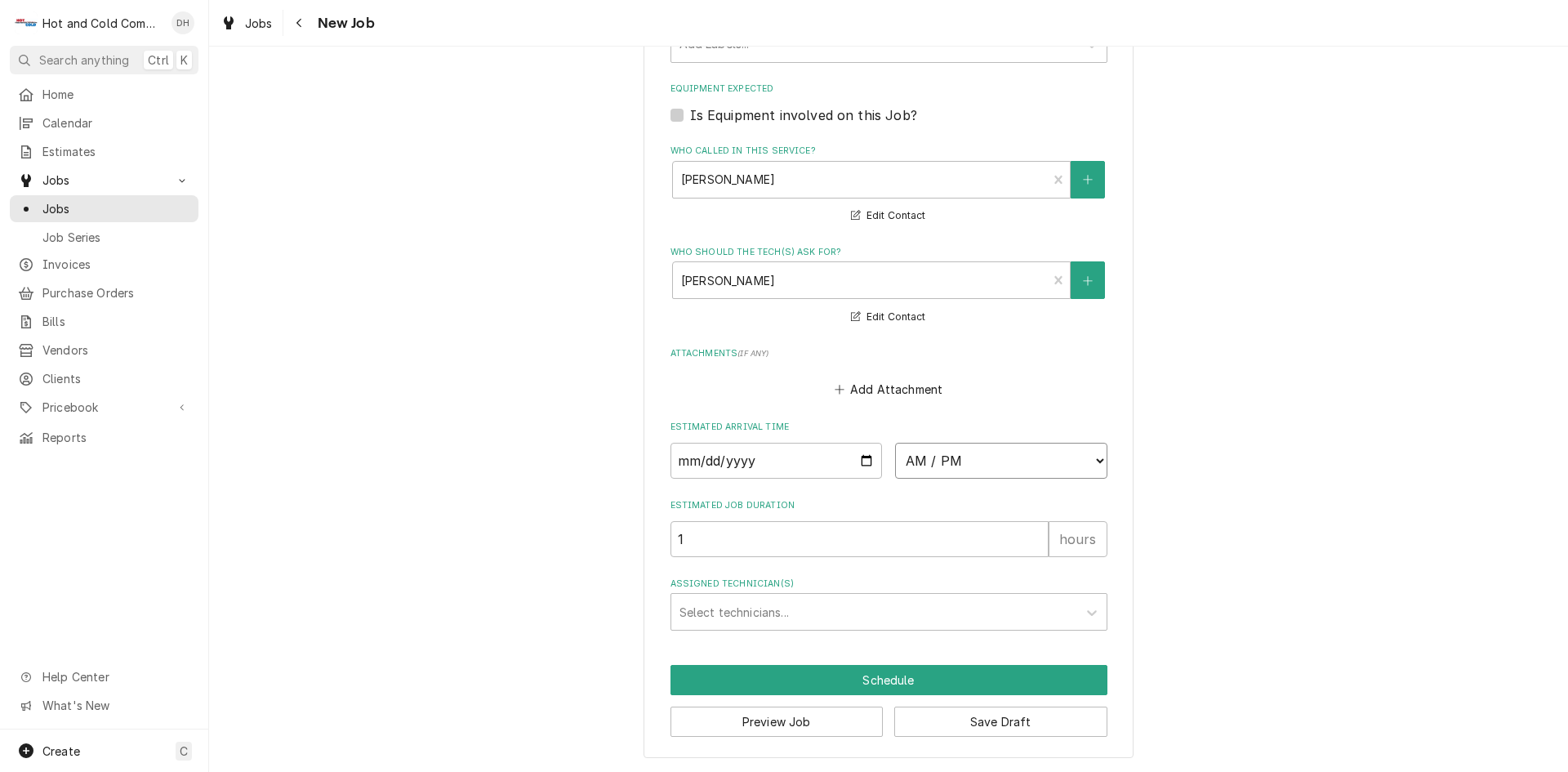
select select "10:00:00"
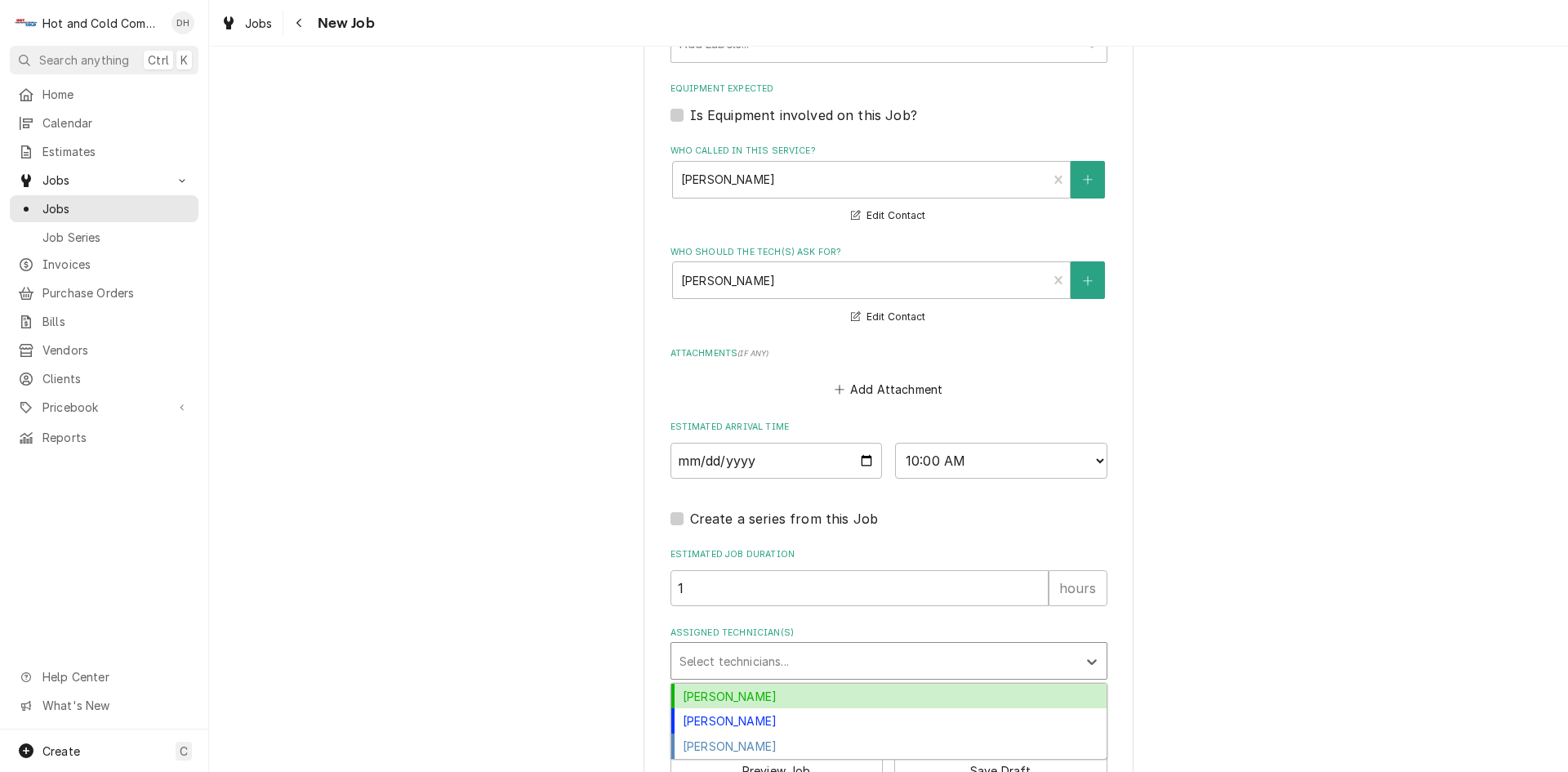
click at [789, 658] on div "Assigned Technician(s)" at bounding box center [874, 662] width 390 height 30
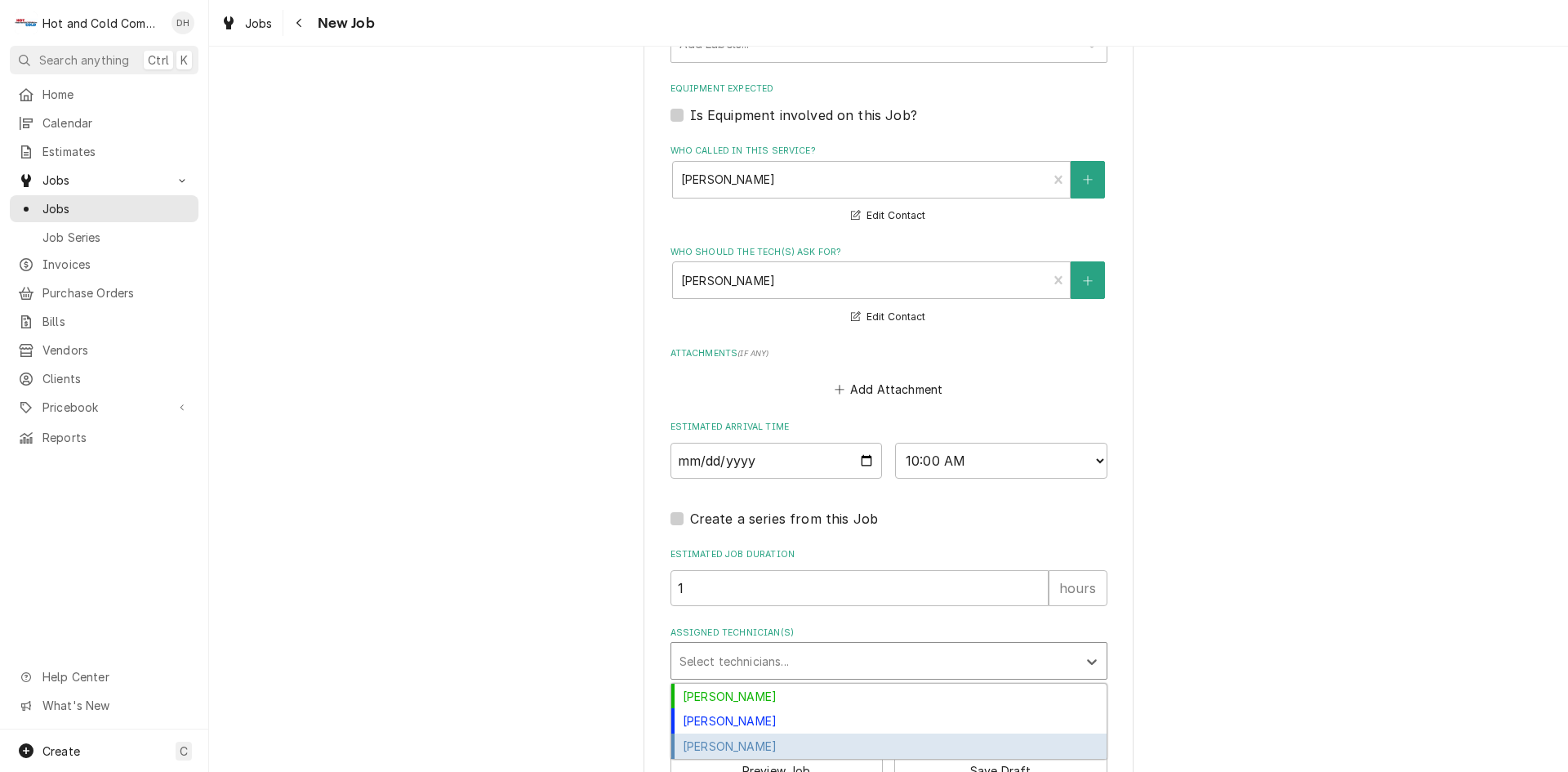
click at [728, 750] on div "[PERSON_NAME]" at bounding box center [888, 746] width 435 height 25
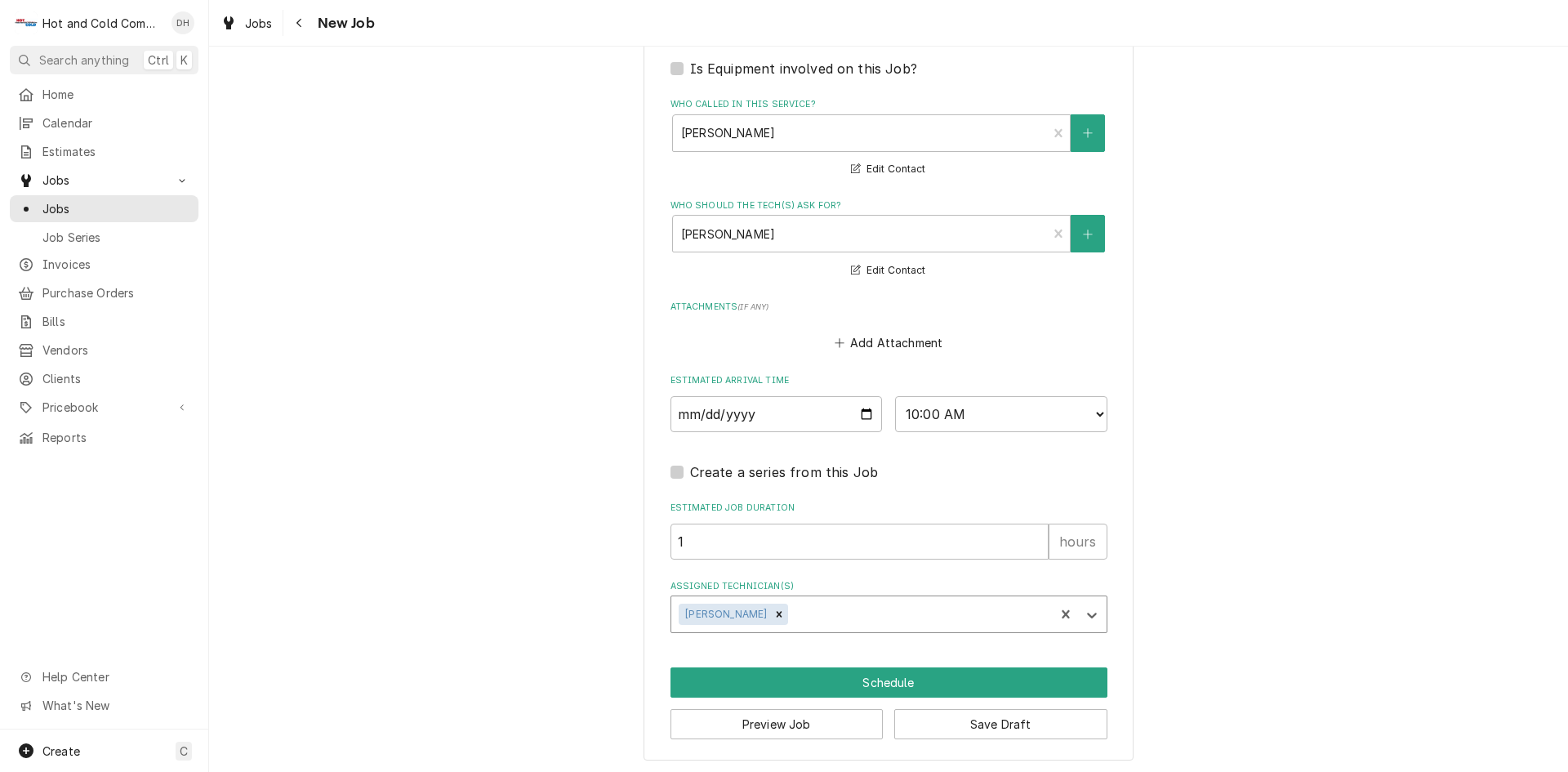
scroll to position [1031, 0]
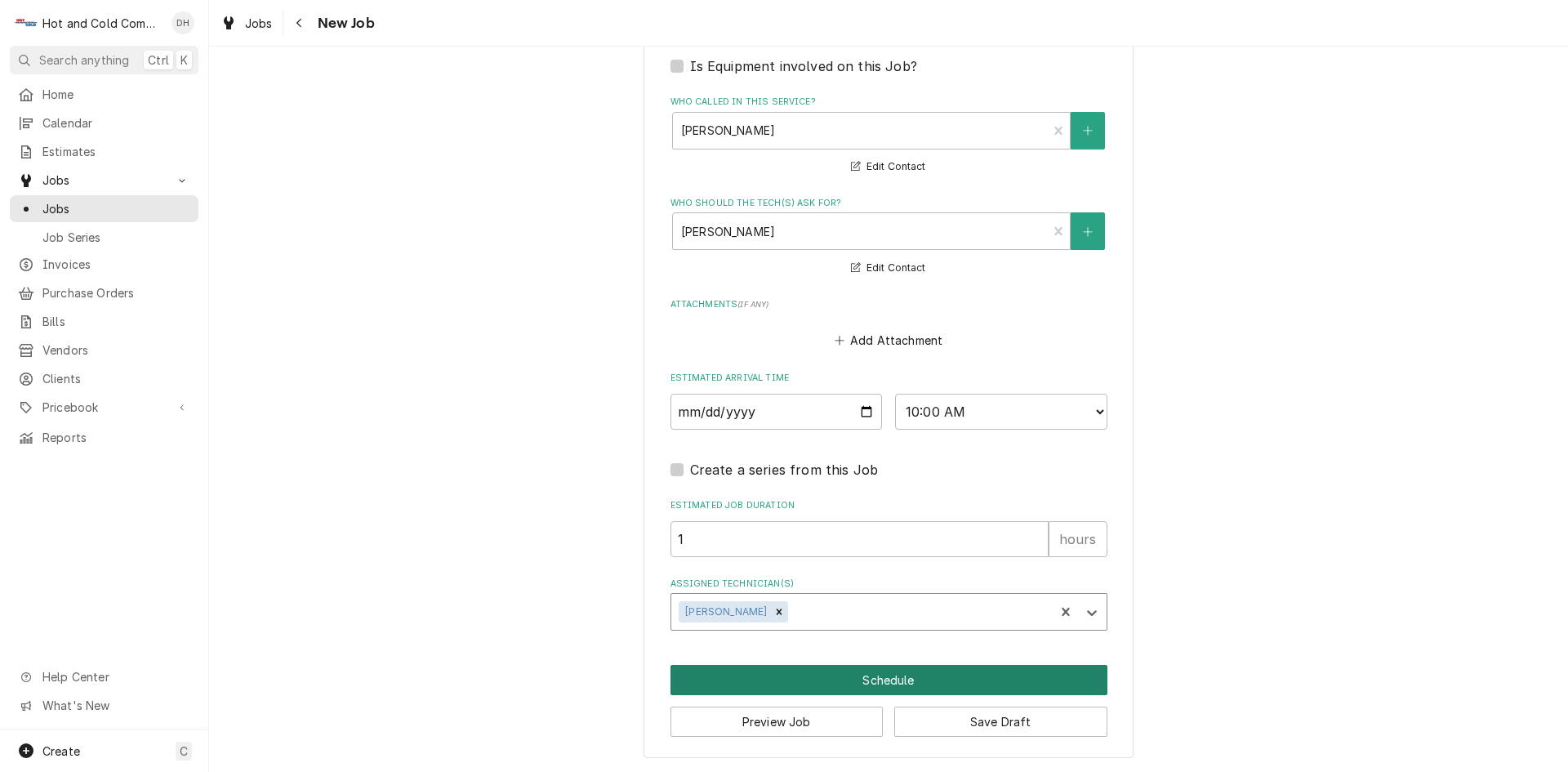
click at [887, 674] on button "Schedule" at bounding box center [889, 680] width 437 height 31
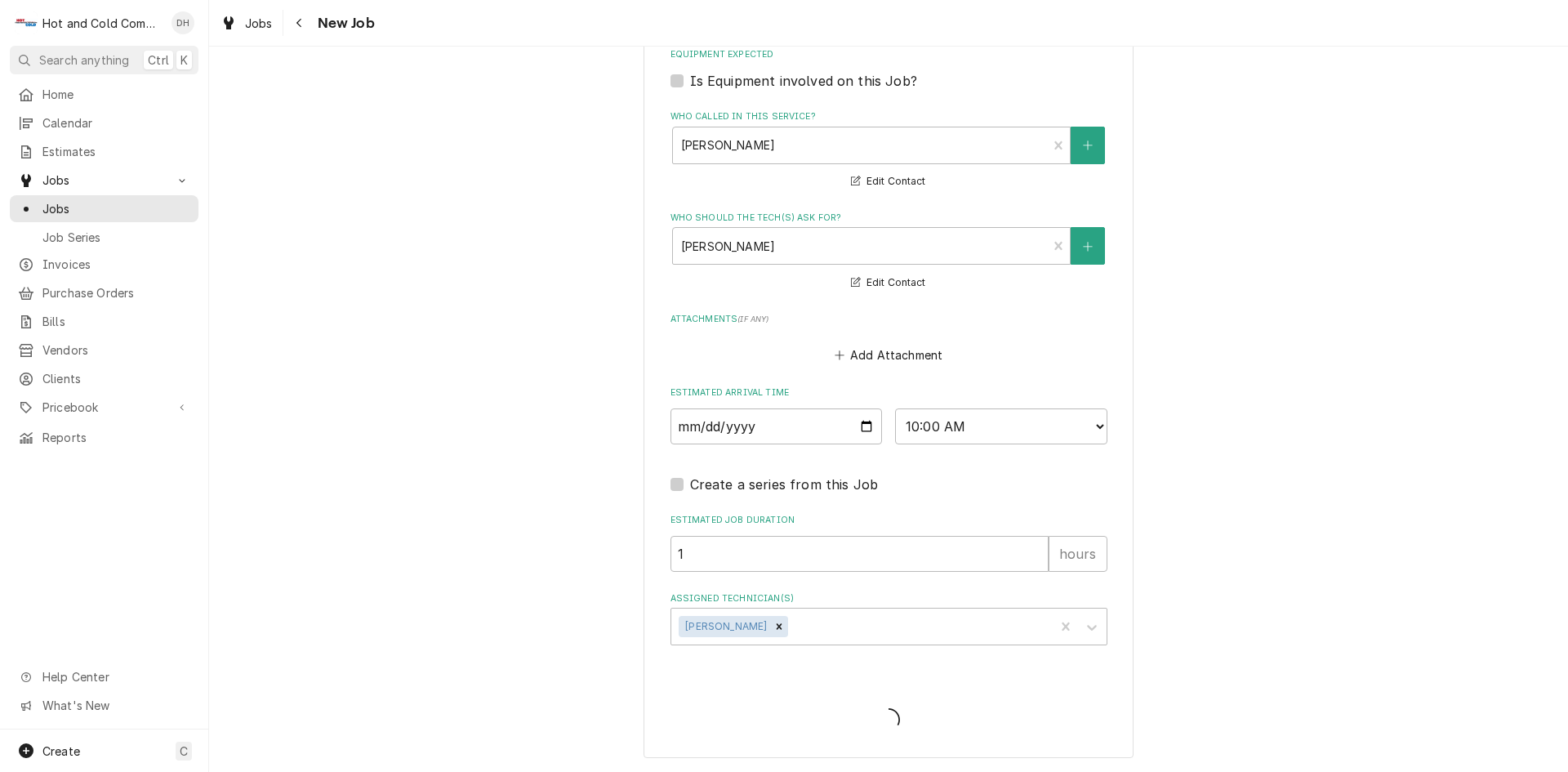
scroll to position [1016, 0]
type textarea "x"
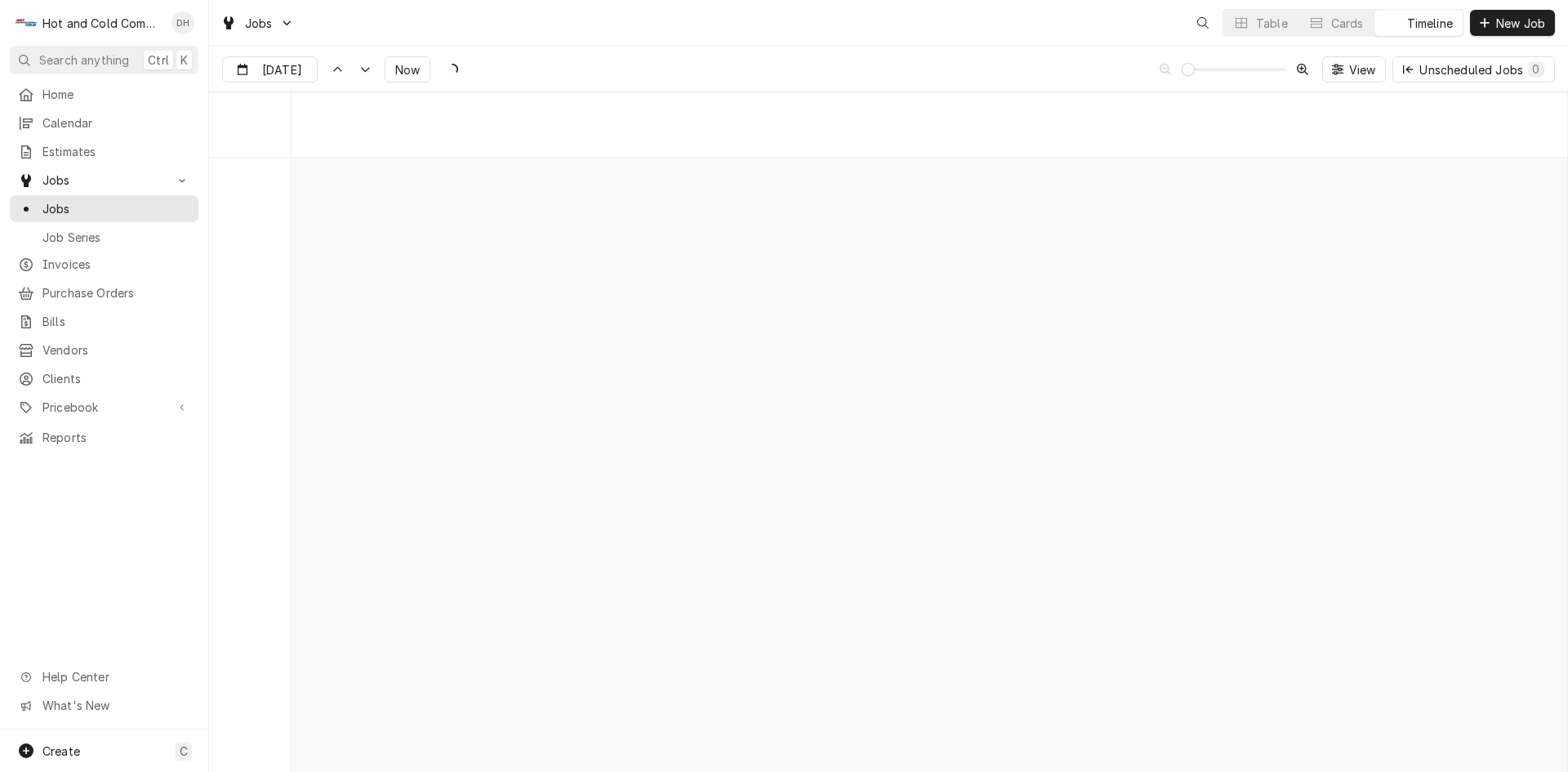
scroll to position [12802, 0]
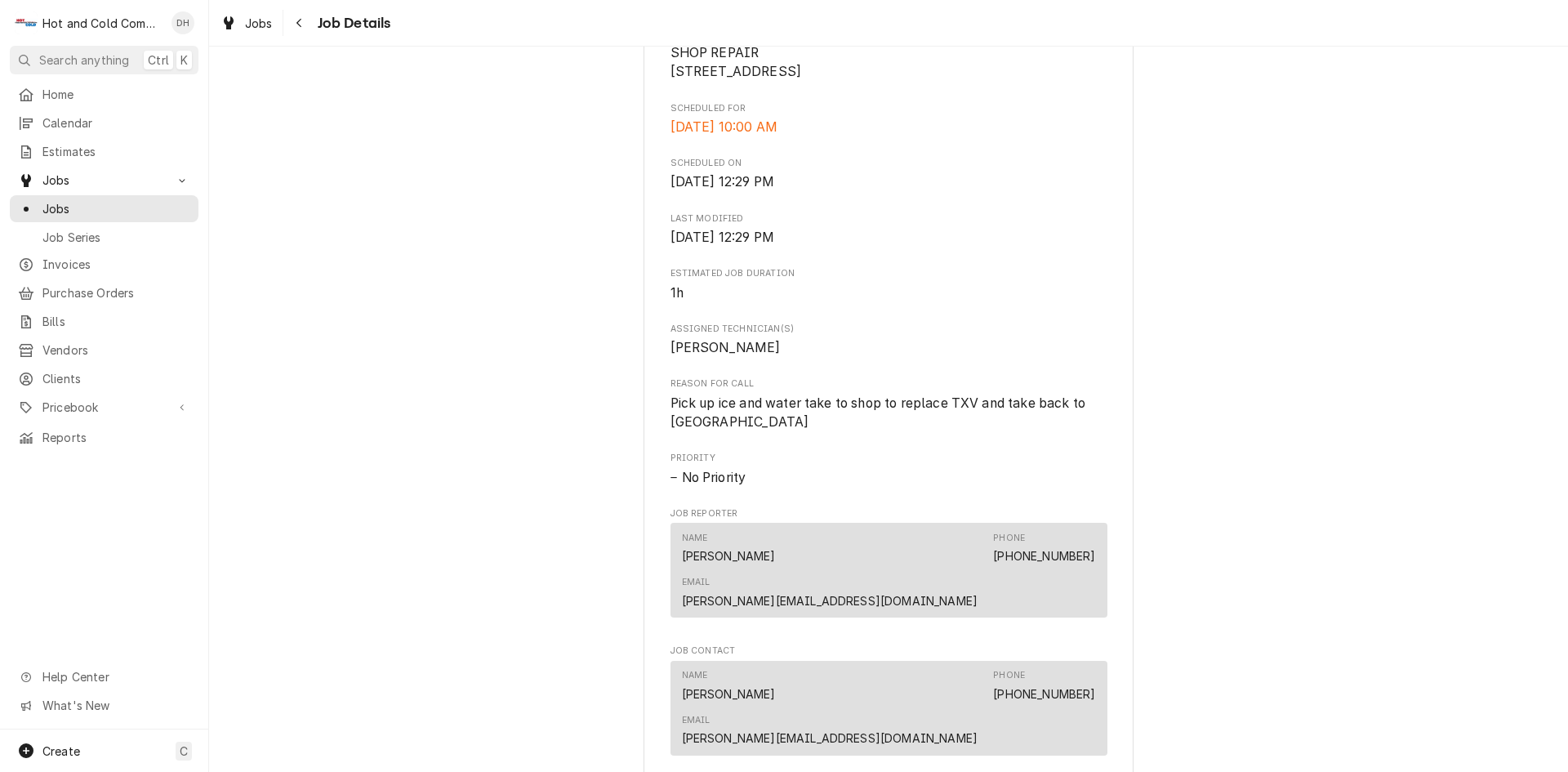
scroll to position [817, 0]
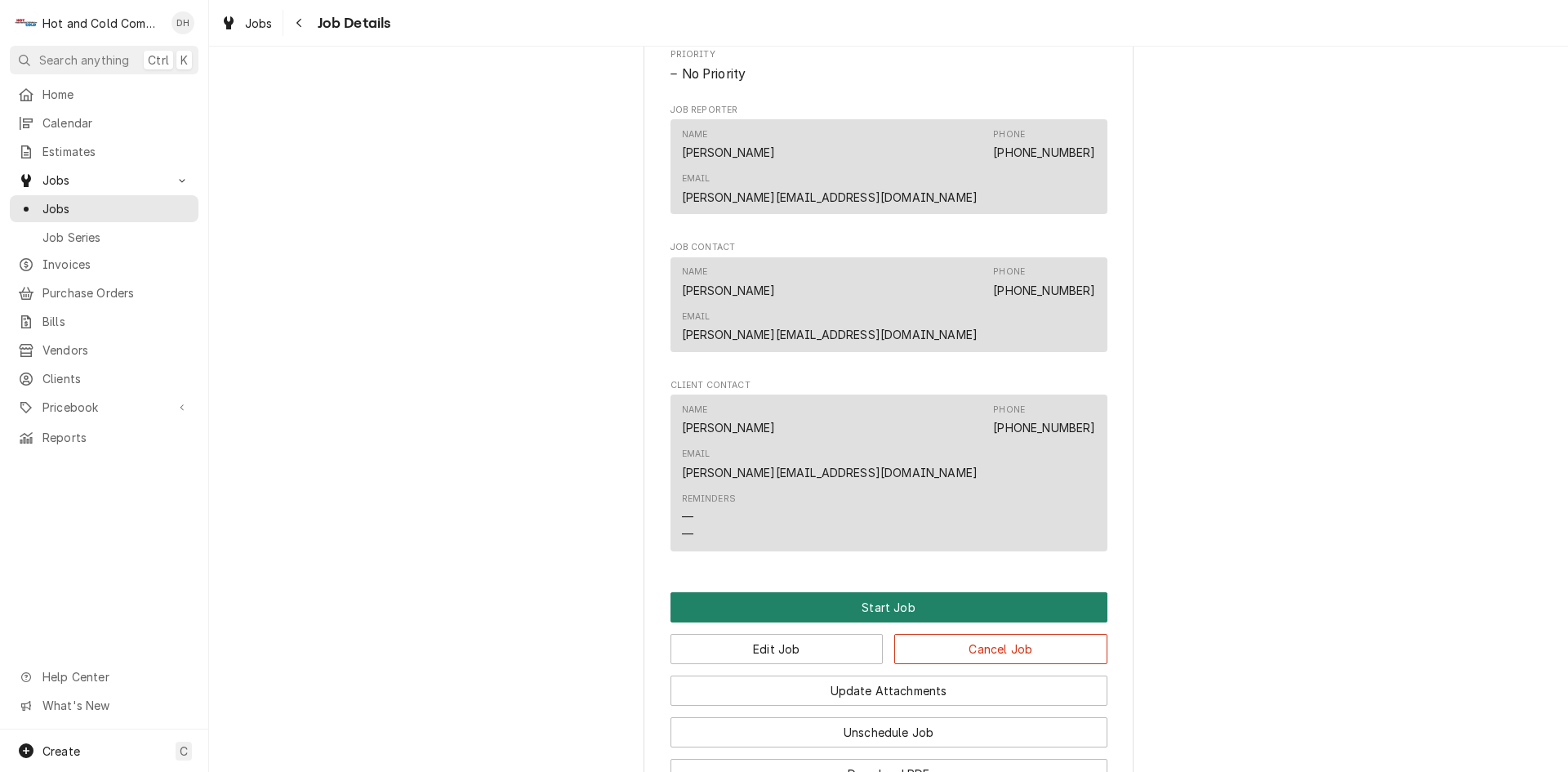
click at [921, 592] on button "Start Job" at bounding box center [889, 607] width 437 height 31
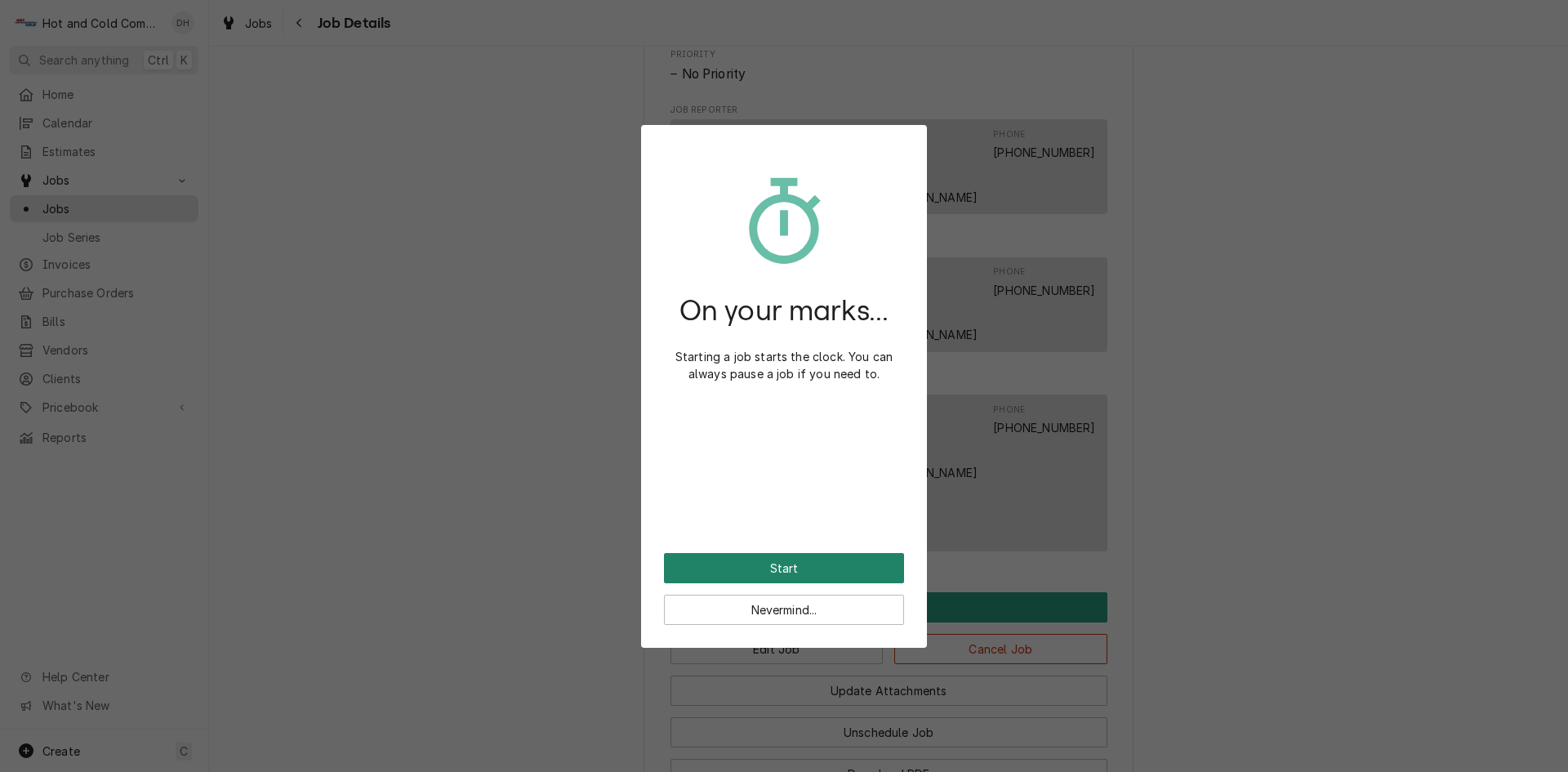
click at [827, 567] on button "Start" at bounding box center [784, 568] width 240 height 31
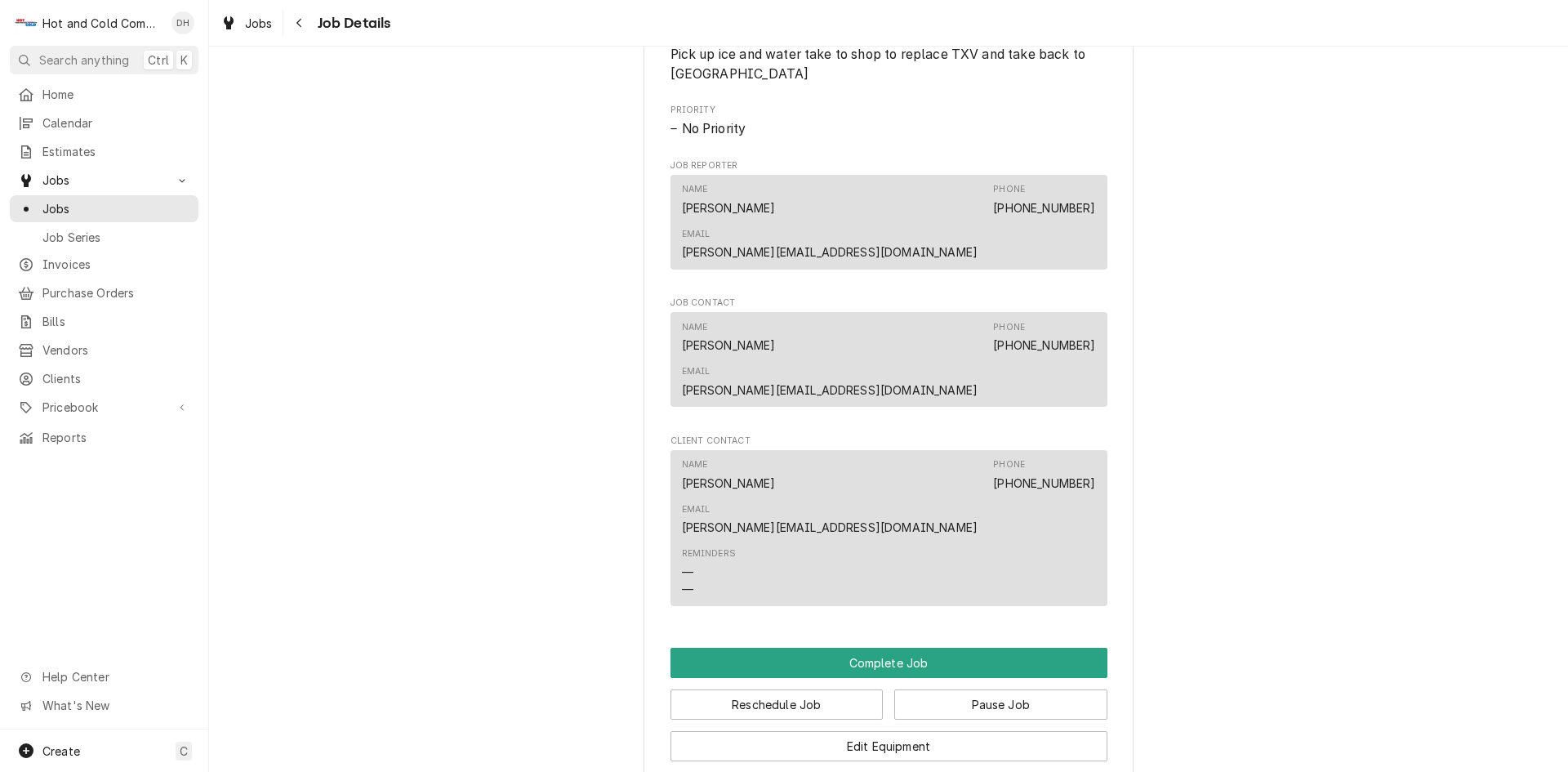
scroll to position [1089, 0]
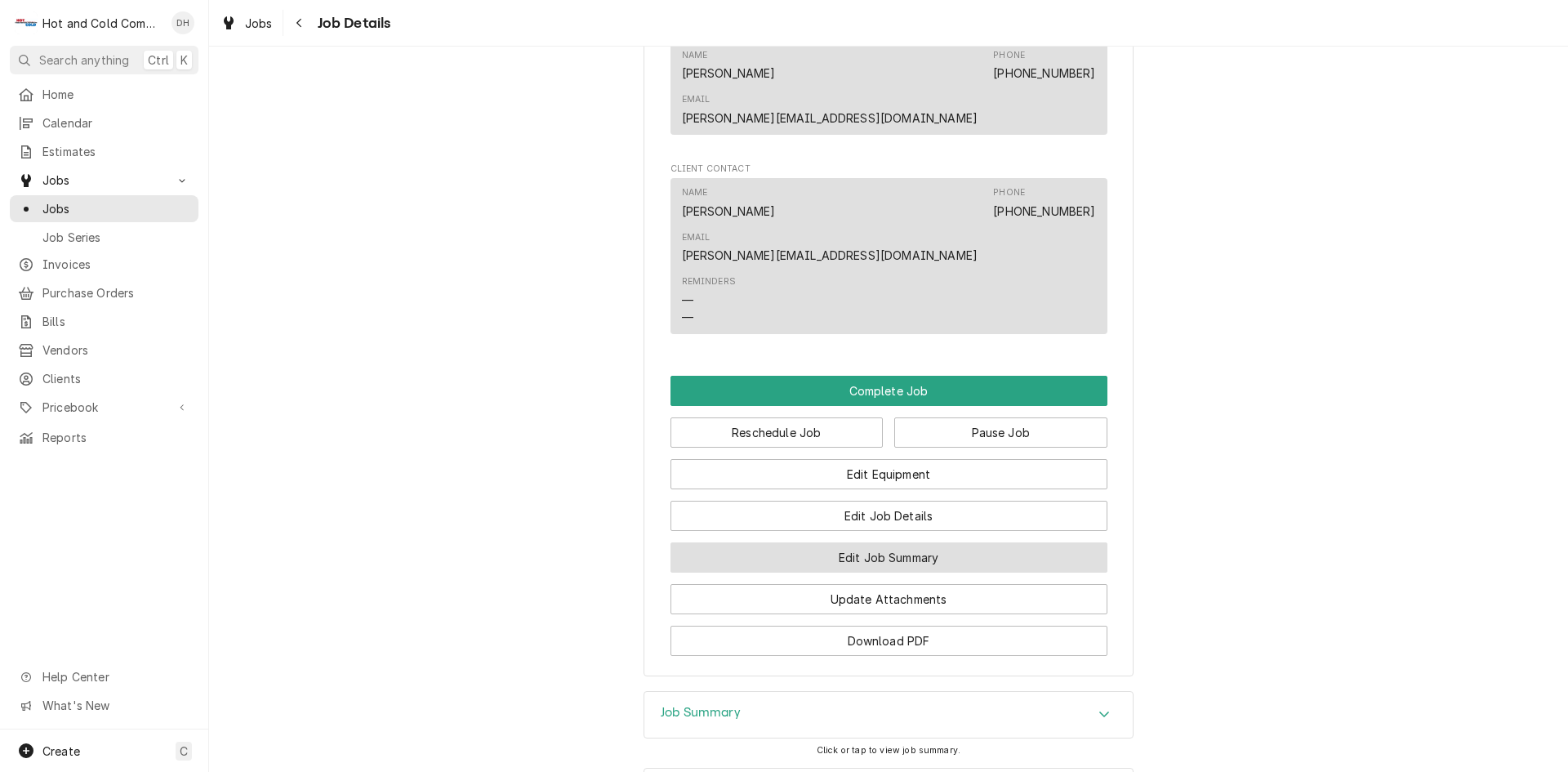
drag, startPoint x: 875, startPoint y: 442, endPoint x: 892, endPoint y: 435, distance: 18.4
click at [877, 542] on button "Edit Job Summary" at bounding box center [889, 557] width 437 height 31
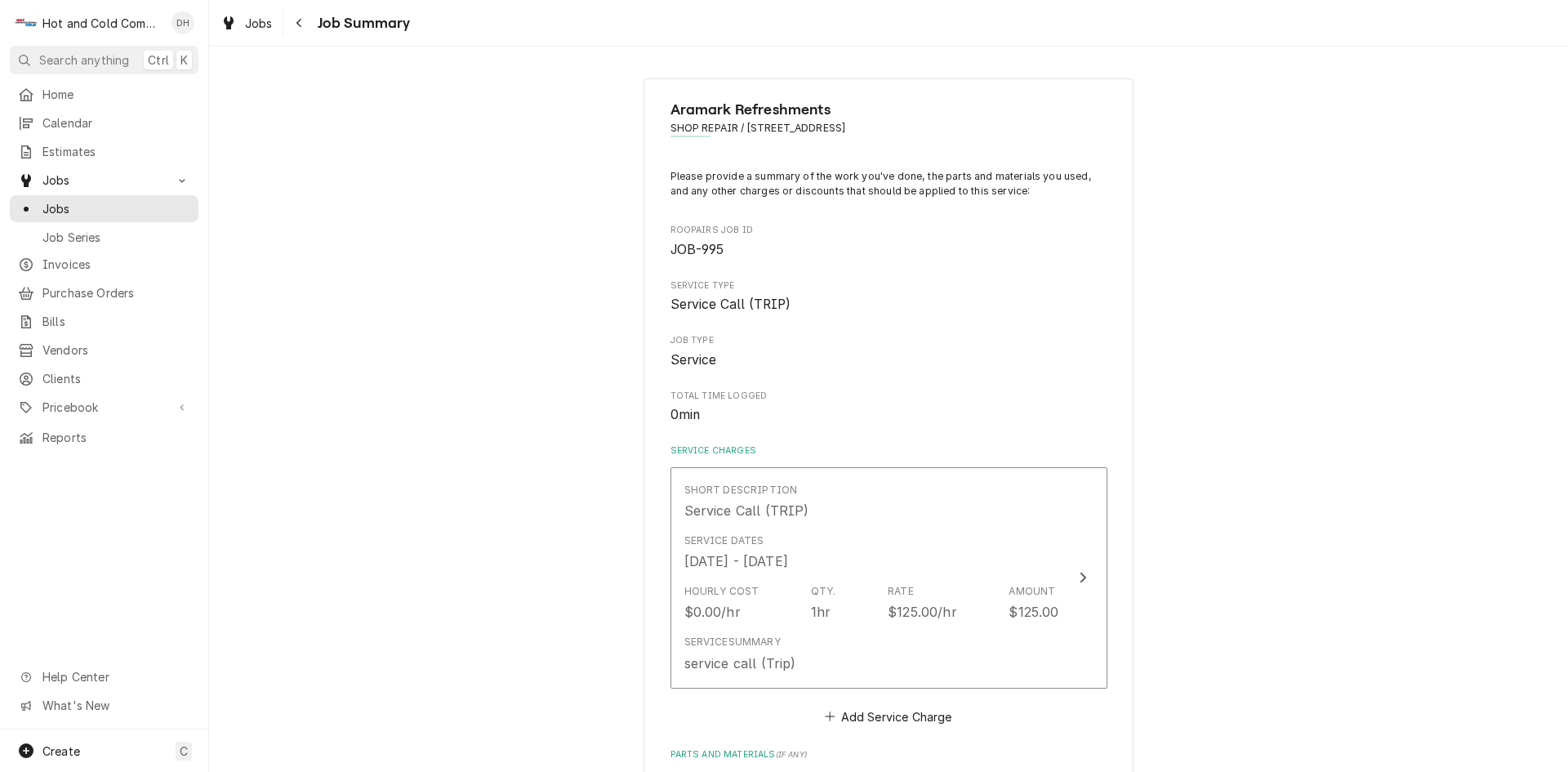
scroll to position [273, 0]
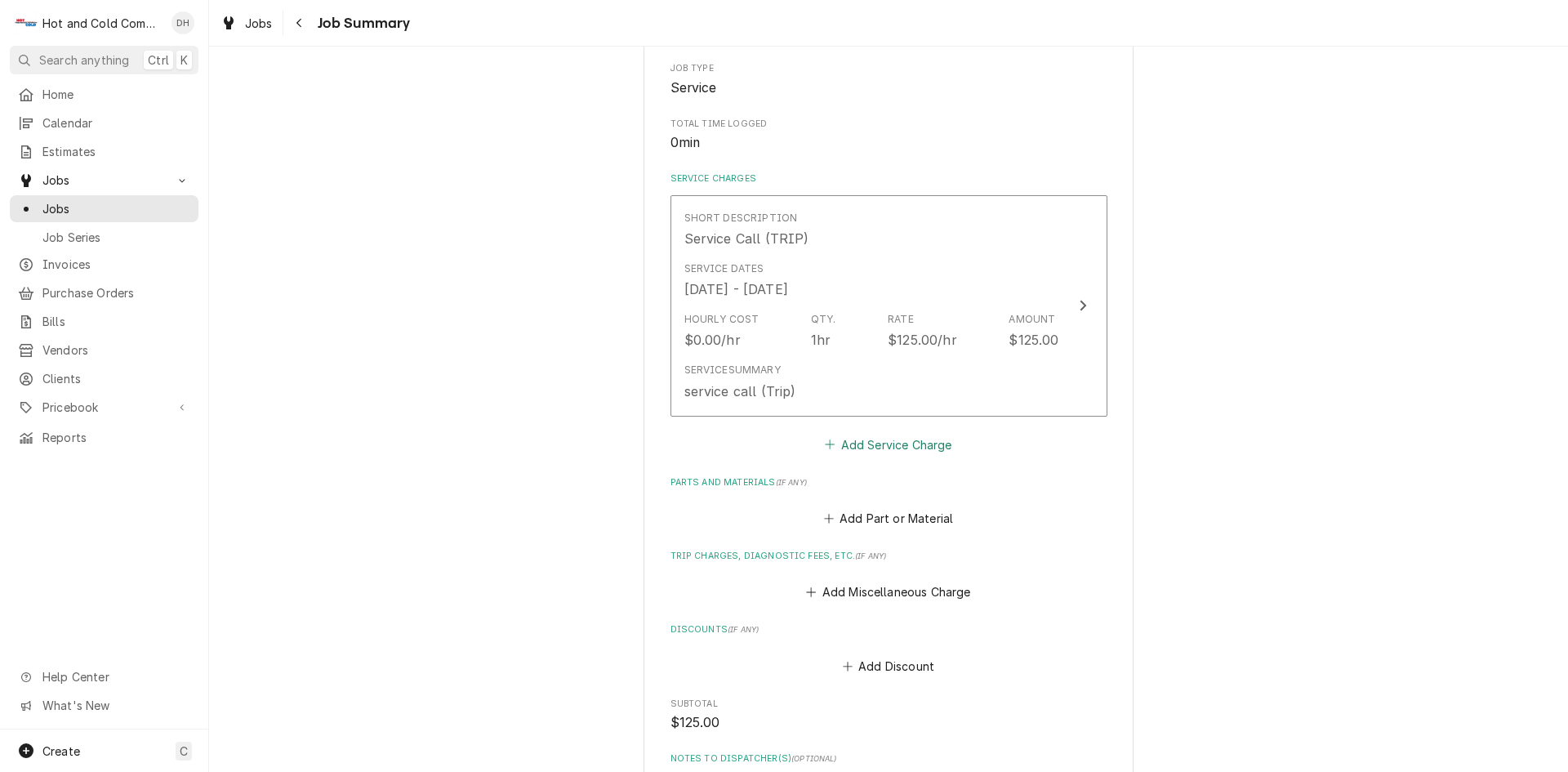
click at [903, 449] on button "Add Service Charge" at bounding box center [888, 444] width 132 height 23
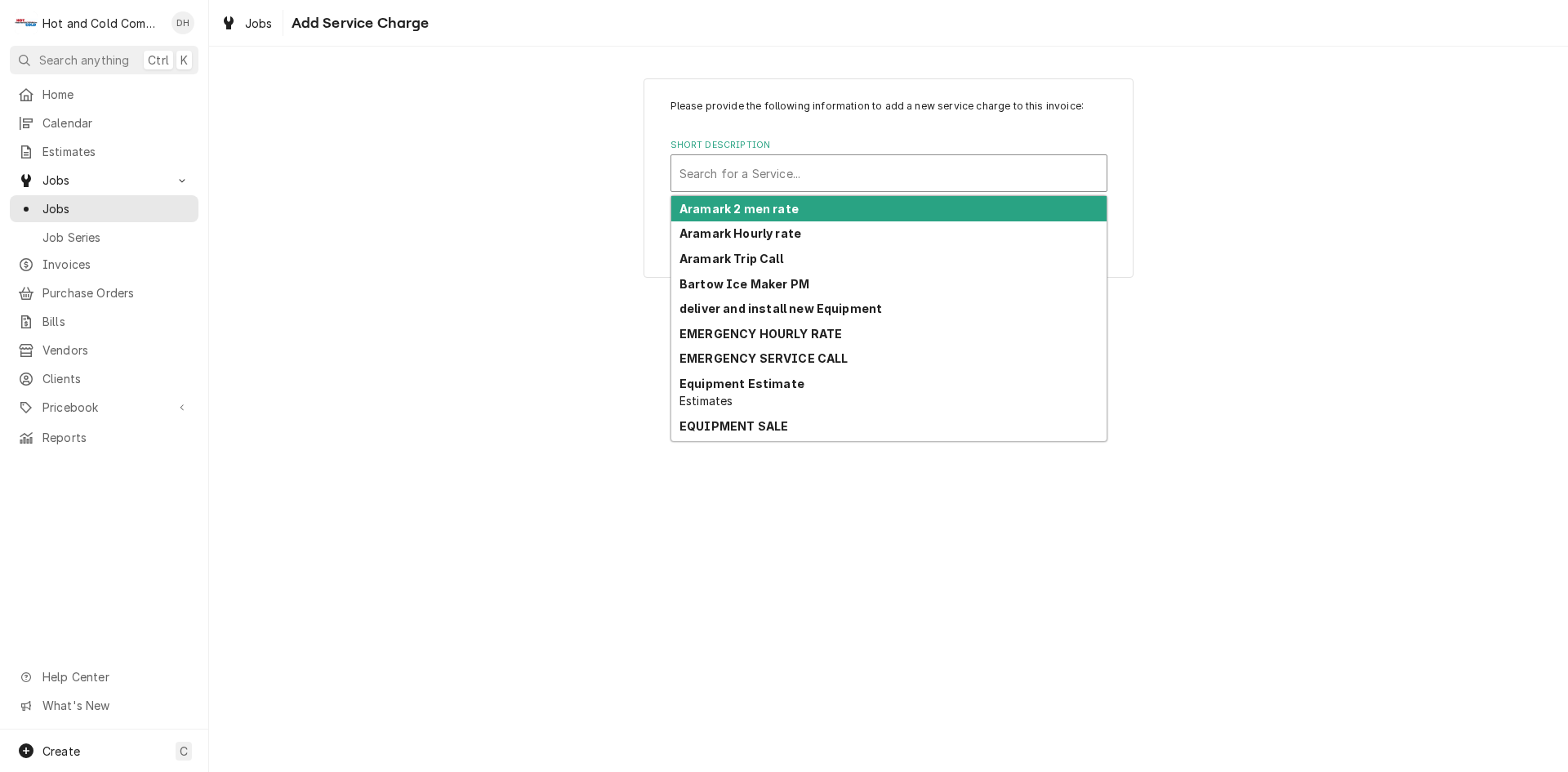
click at [828, 164] on div "Short Description" at bounding box center [889, 174] width 419 height 30
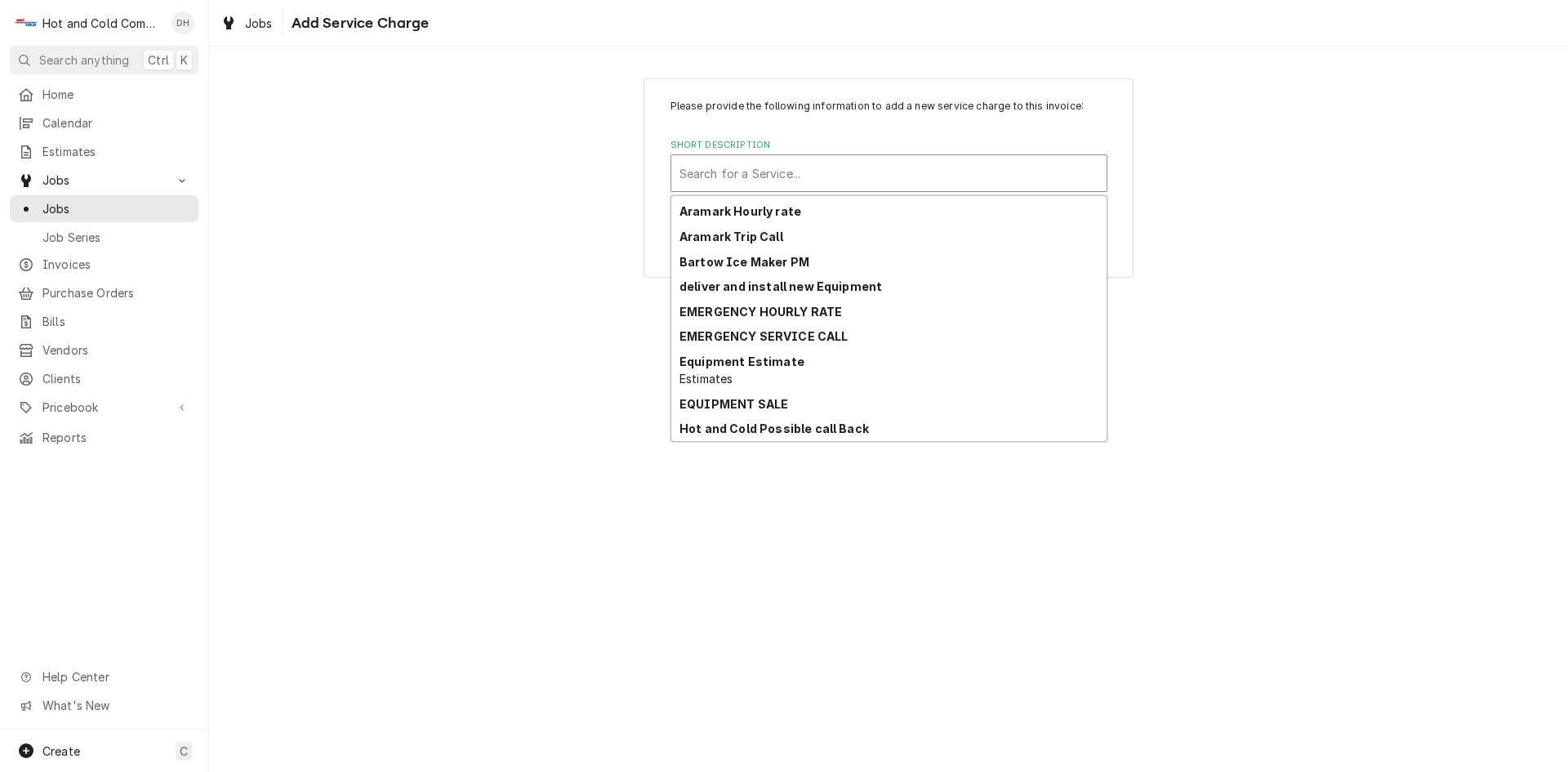
scroll to position [273, 0]
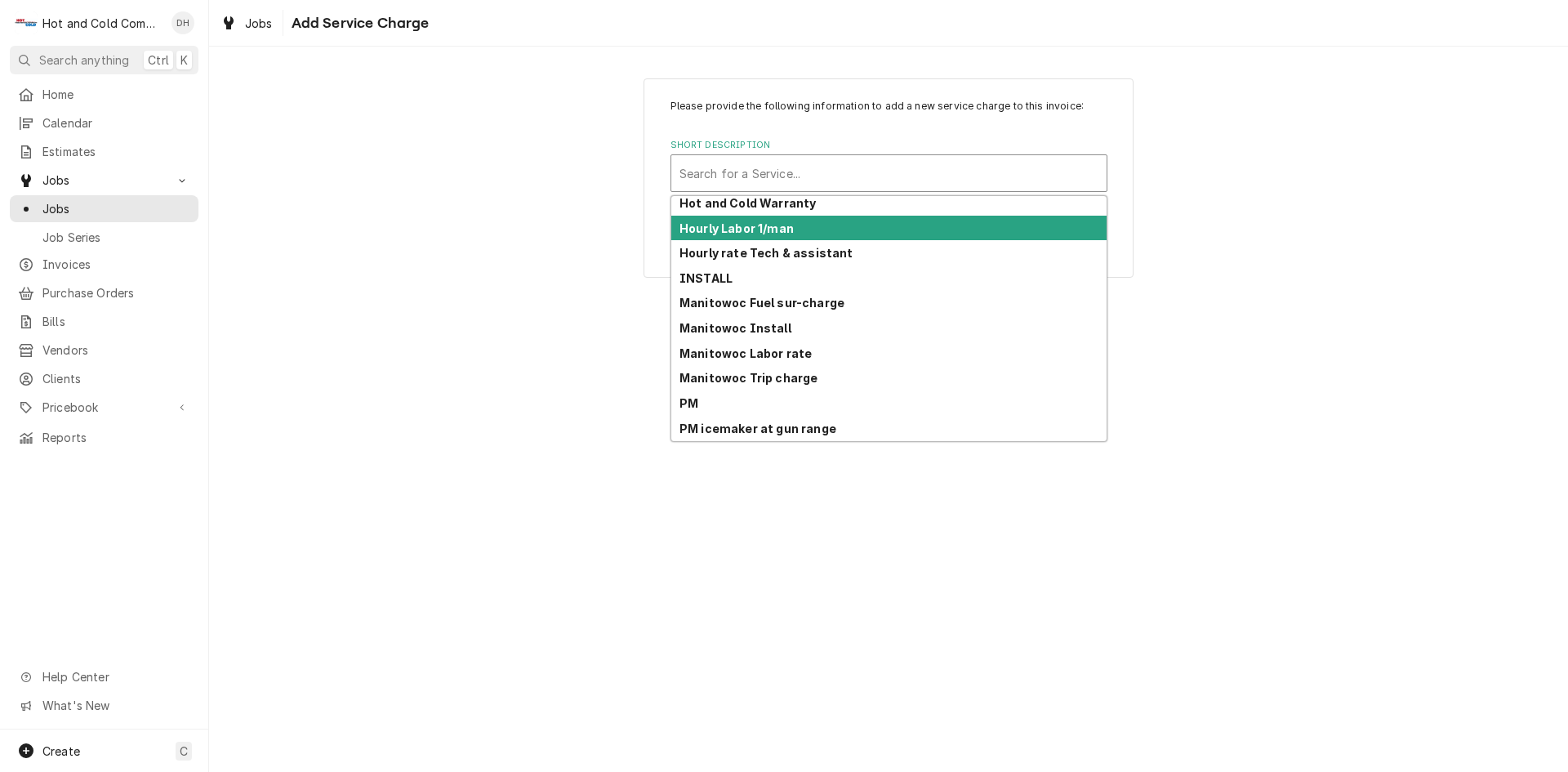
drag, startPoint x: 811, startPoint y: 236, endPoint x: 820, endPoint y: 235, distance: 9.1
click at [817, 235] on div "Hourly Labor 1/man" at bounding box center [888, 228] width 435 height 25
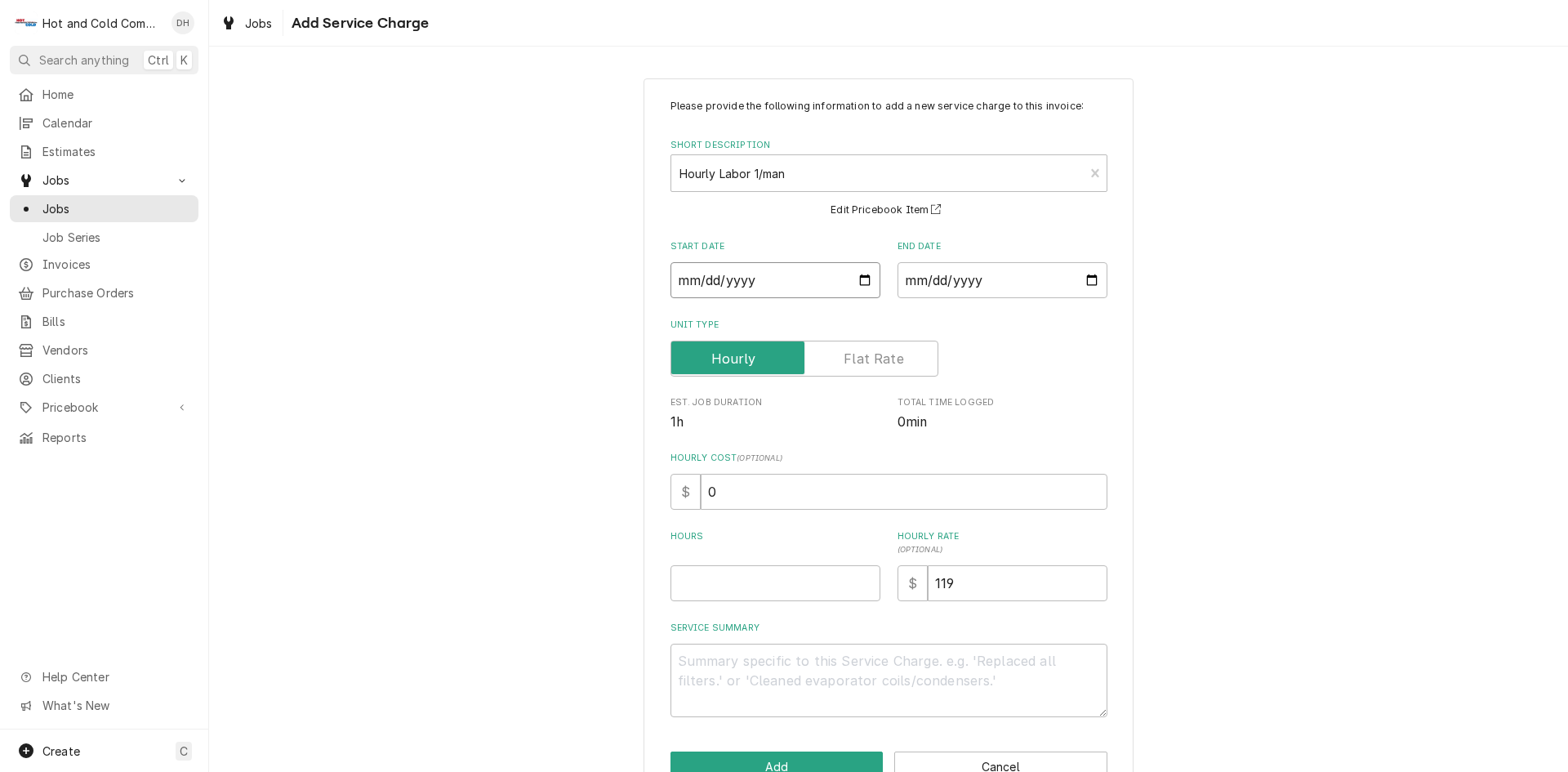
click at [857, 281] on input "Start Date" at bounding box center [776, 280] width 210 height 36
type textarea "x"
type input "2025-08-14"
click at [1094, 279] on input "End Date" at bounding box center [1003, 280] width 210 height 36
click at [1084, 280] on input "End Date" at bounding box center [1003, 280] width 210 height 36
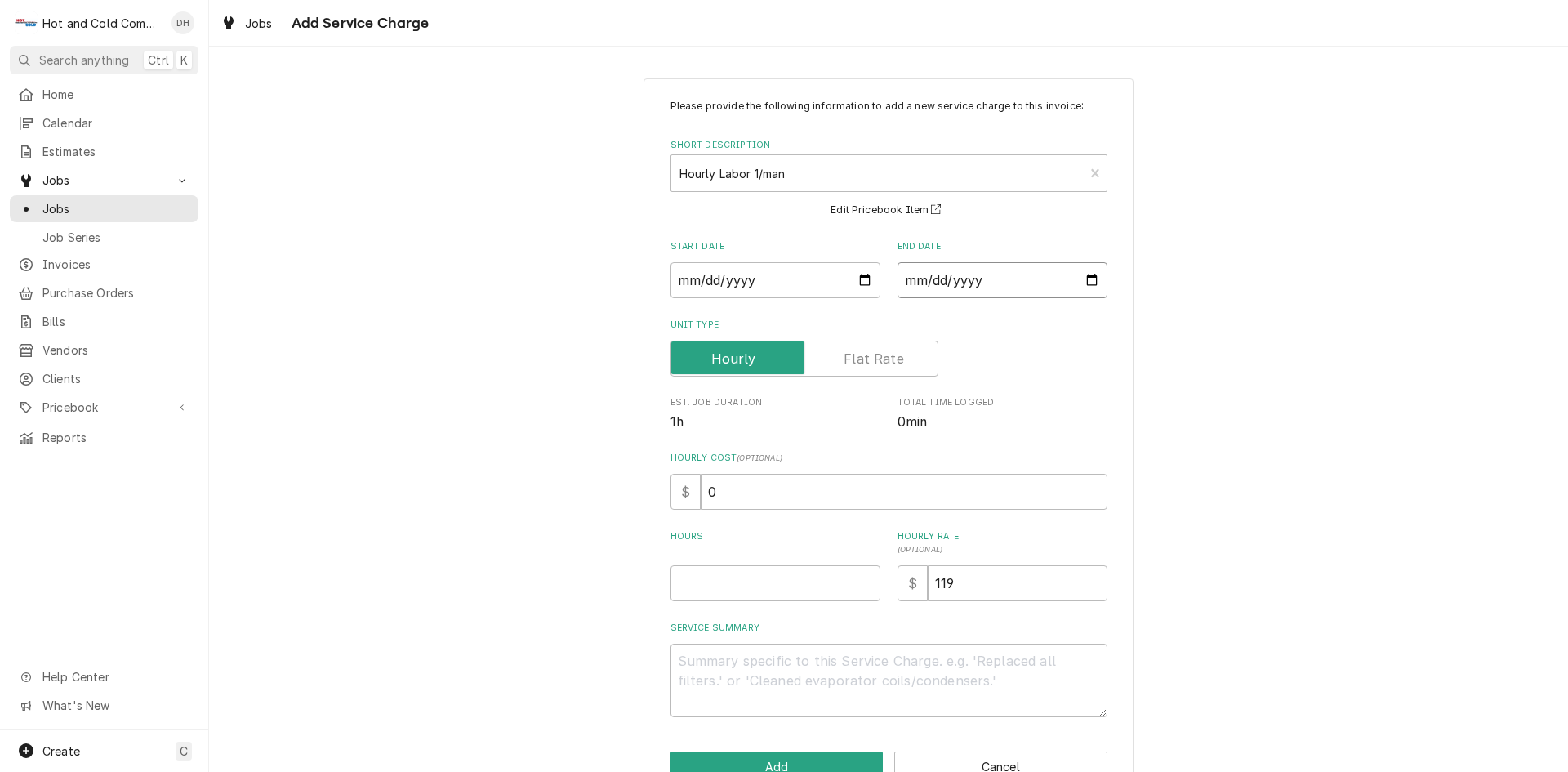
type textarea "x"
type input "2025-08-14"
drag, startPoint x: 710, startPoint y: 585, endPoint x: 975, endPoint y: 757, distance: 315.9
click at [710, 587] on input "Hours" at bounding box center [776, 583] width 210 height 36
type textarea "x"
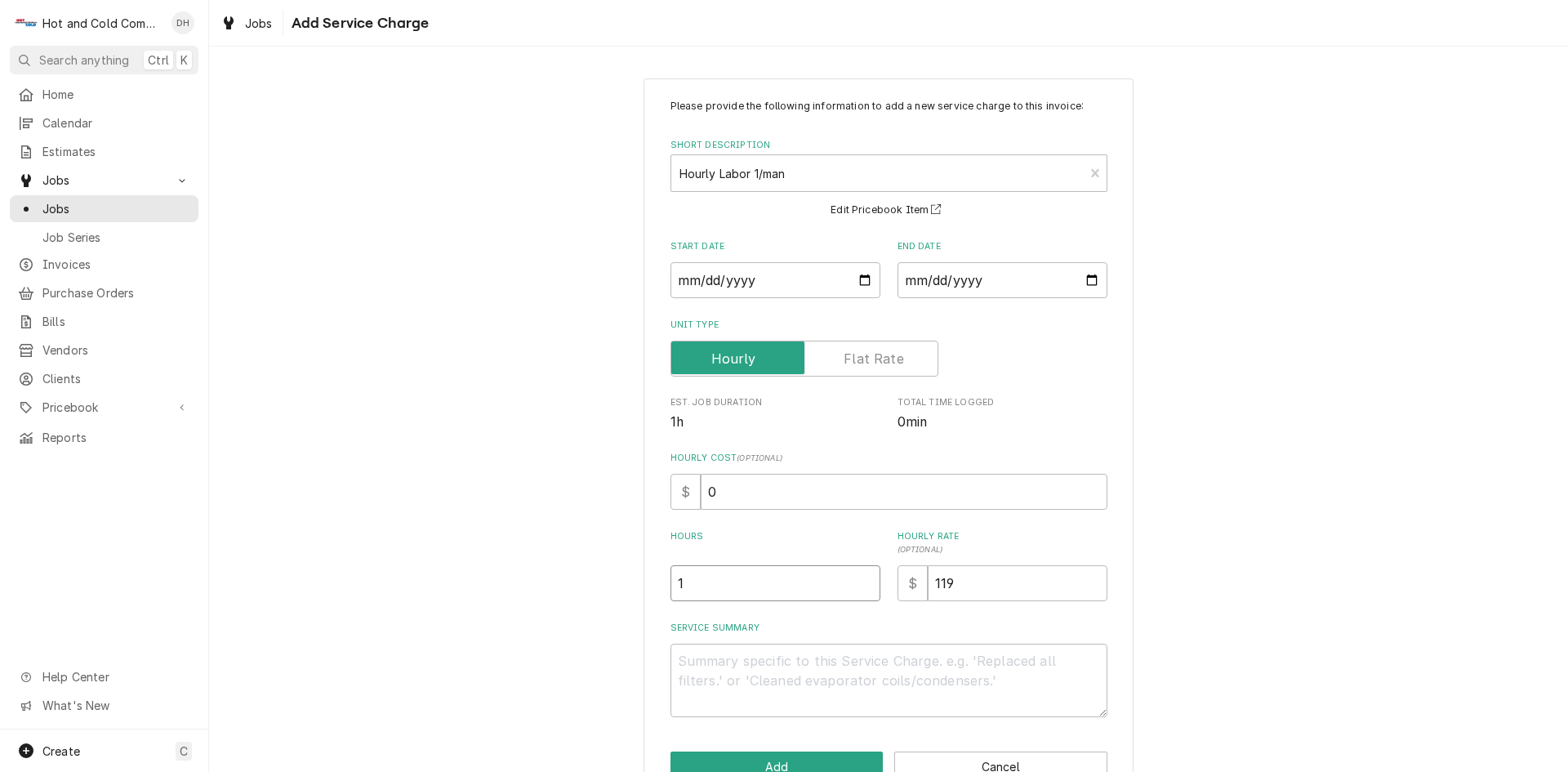
type input "1"
click at [746, 669] on textarea "Service Summary" at bounding box center [889, 681] width 437 height 74
type textarea "x"
type textarea "8"
type textarea "x"
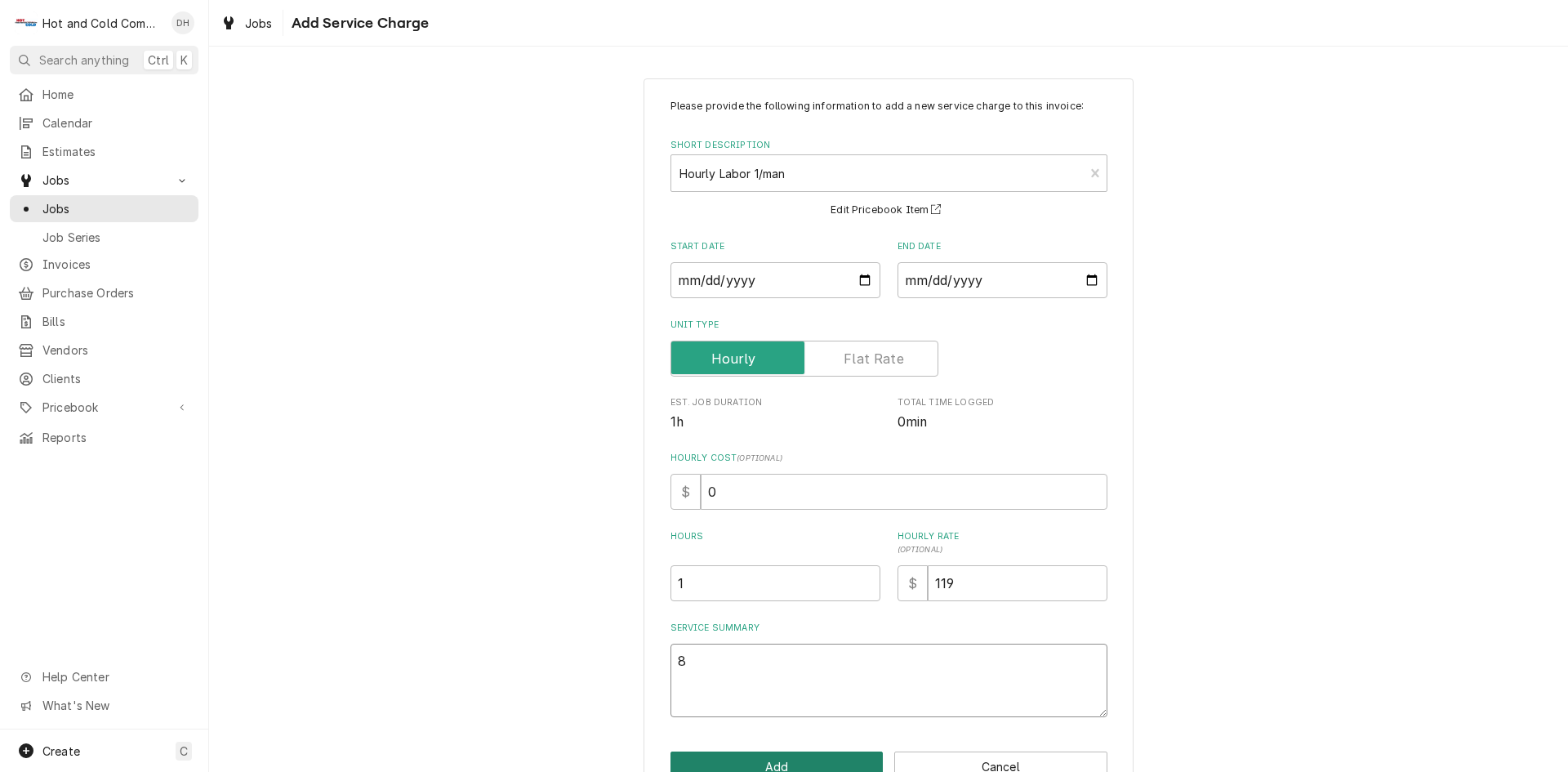
type textarea "8/"
type textarea "x"
type textarea "8/1"
type textarea "x"
type textarea "8/14"
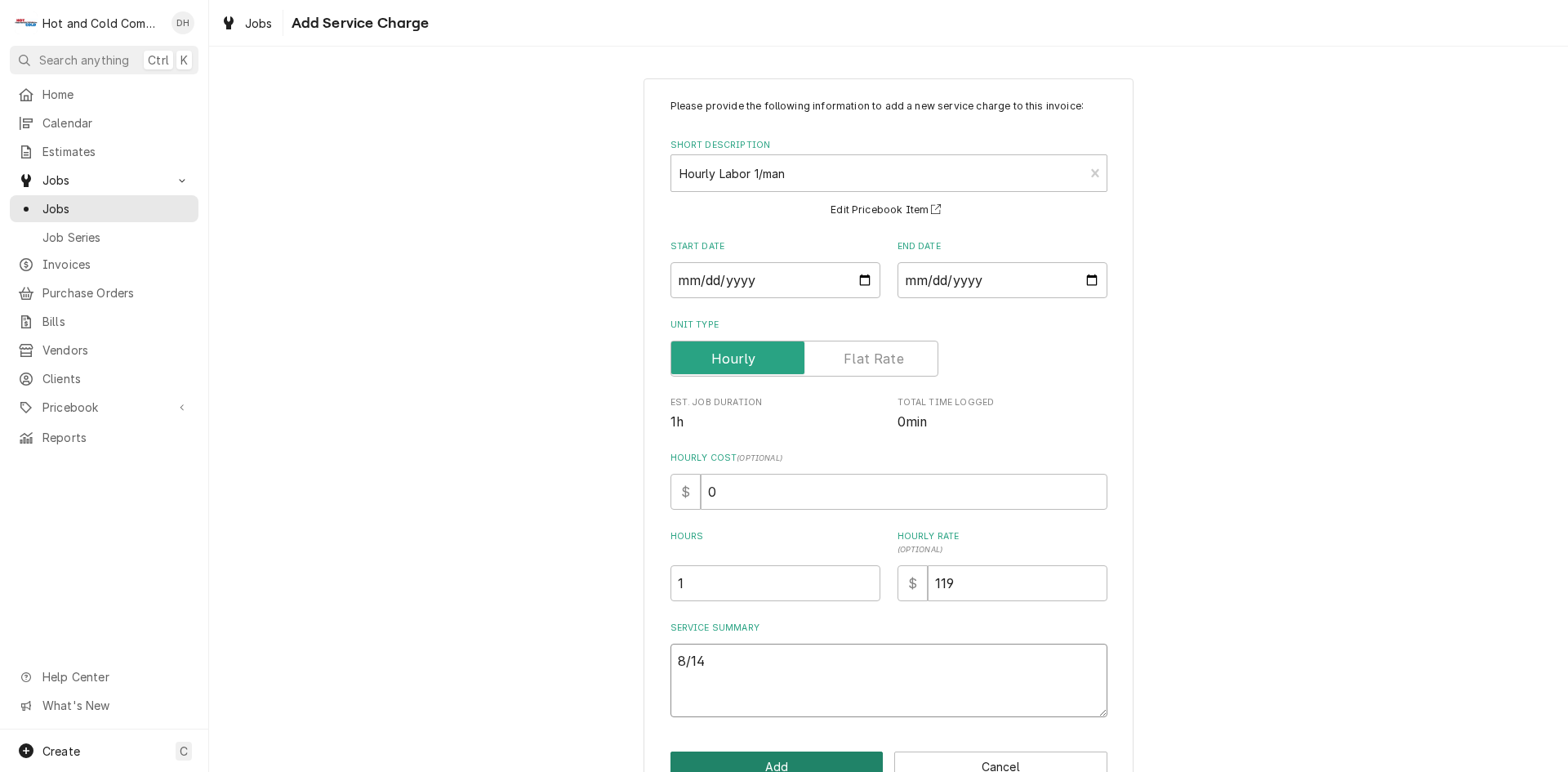
type textarea "x"
type textarea "8/14/"
type textarea "x"
type textarea "8/14/2"
type textarea "x"
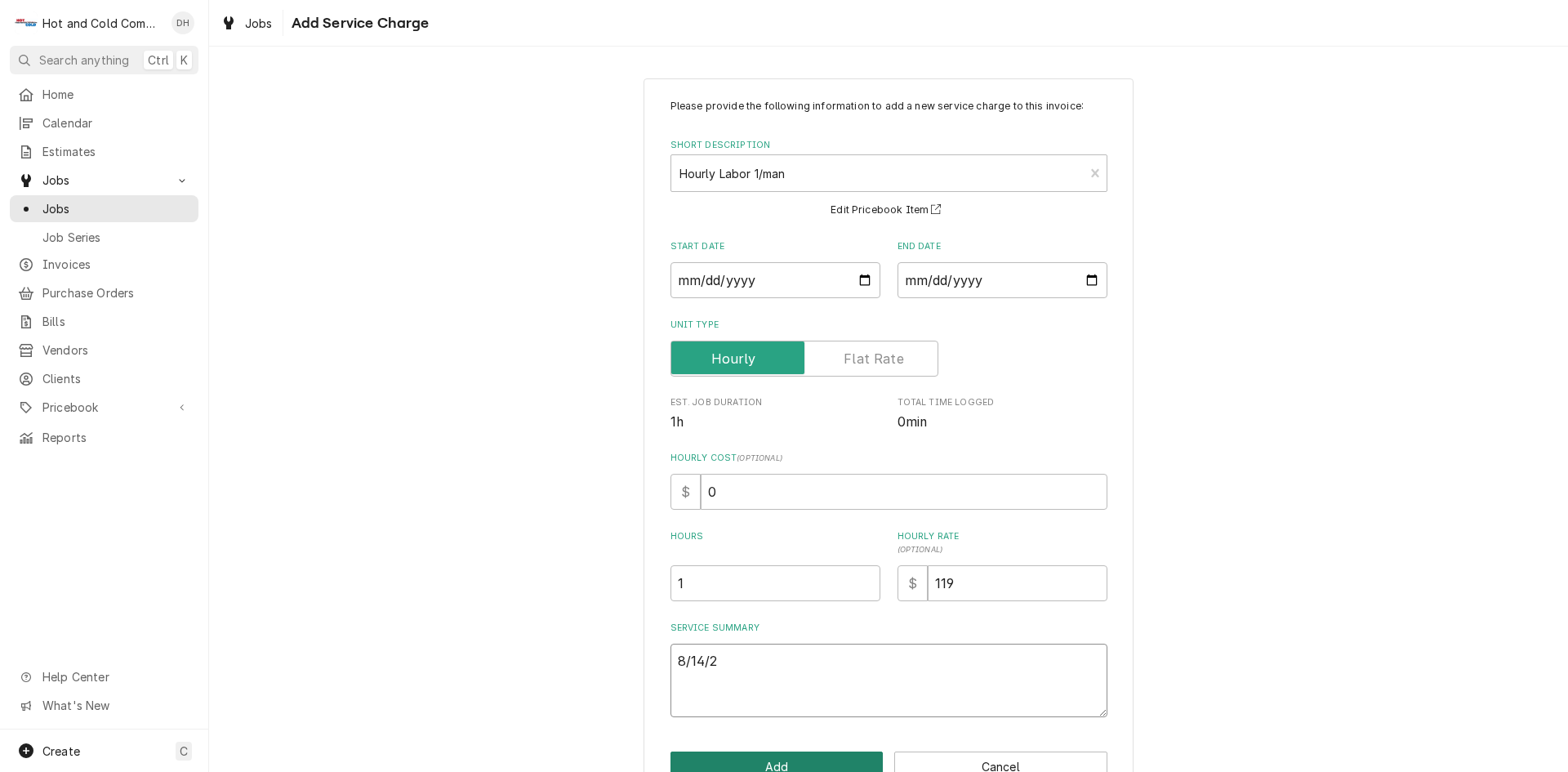
type textarea "8/14/25"
type textarea "x"
type textarea "8/14/25"
type textarea "x"
type textarea "8/14/25 p"
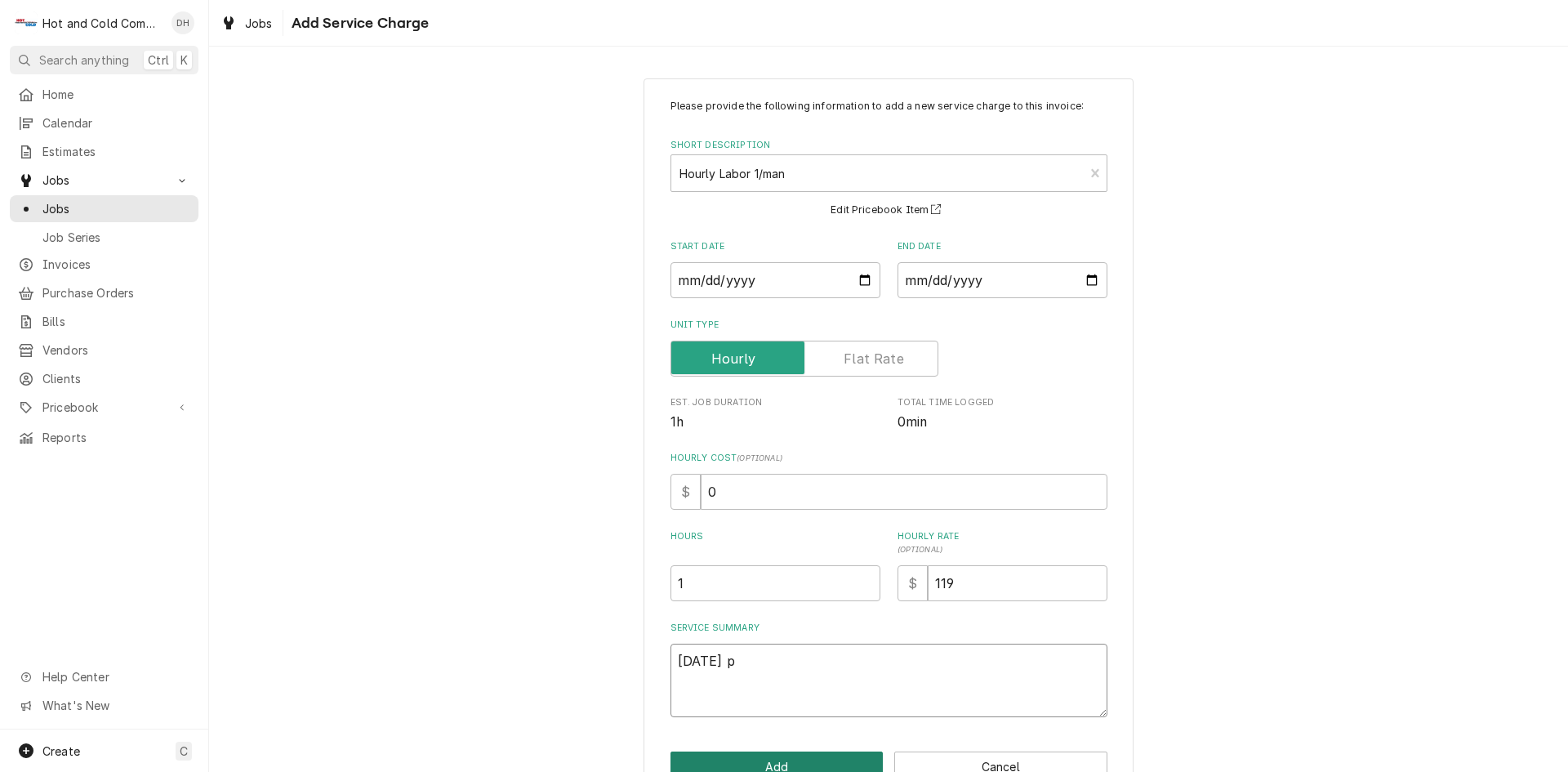
type textarea "x"
type textarea "8/14/25 pi"
type textarea "x"
type textarea "8/14/25 pic"
type textarea "x"
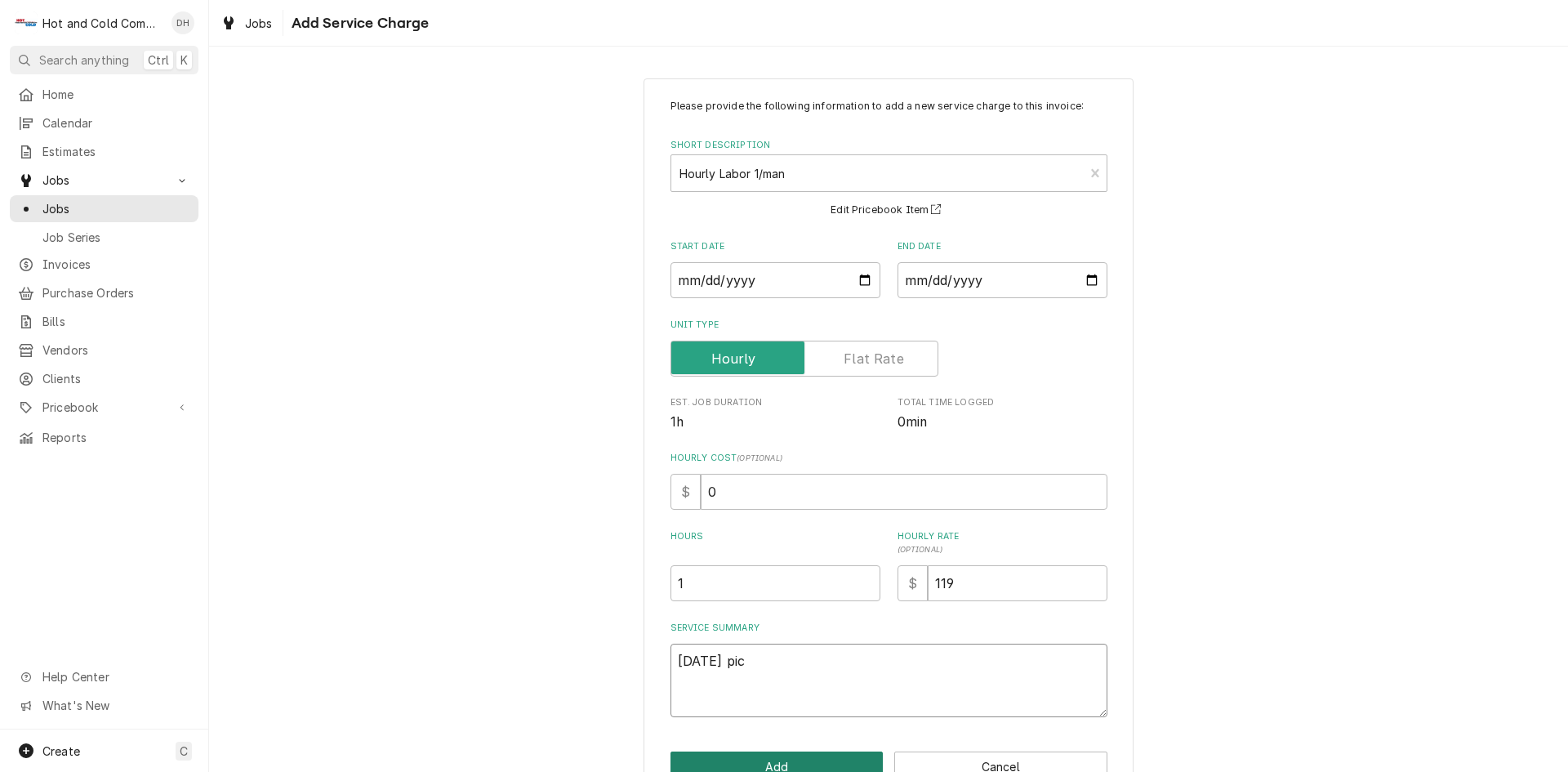
type textarea "8/14/25 pick"
type textarea "x"
type textarea "8/14/25 picke"
type textarea "x"
type textarea "8/14/25 picked"
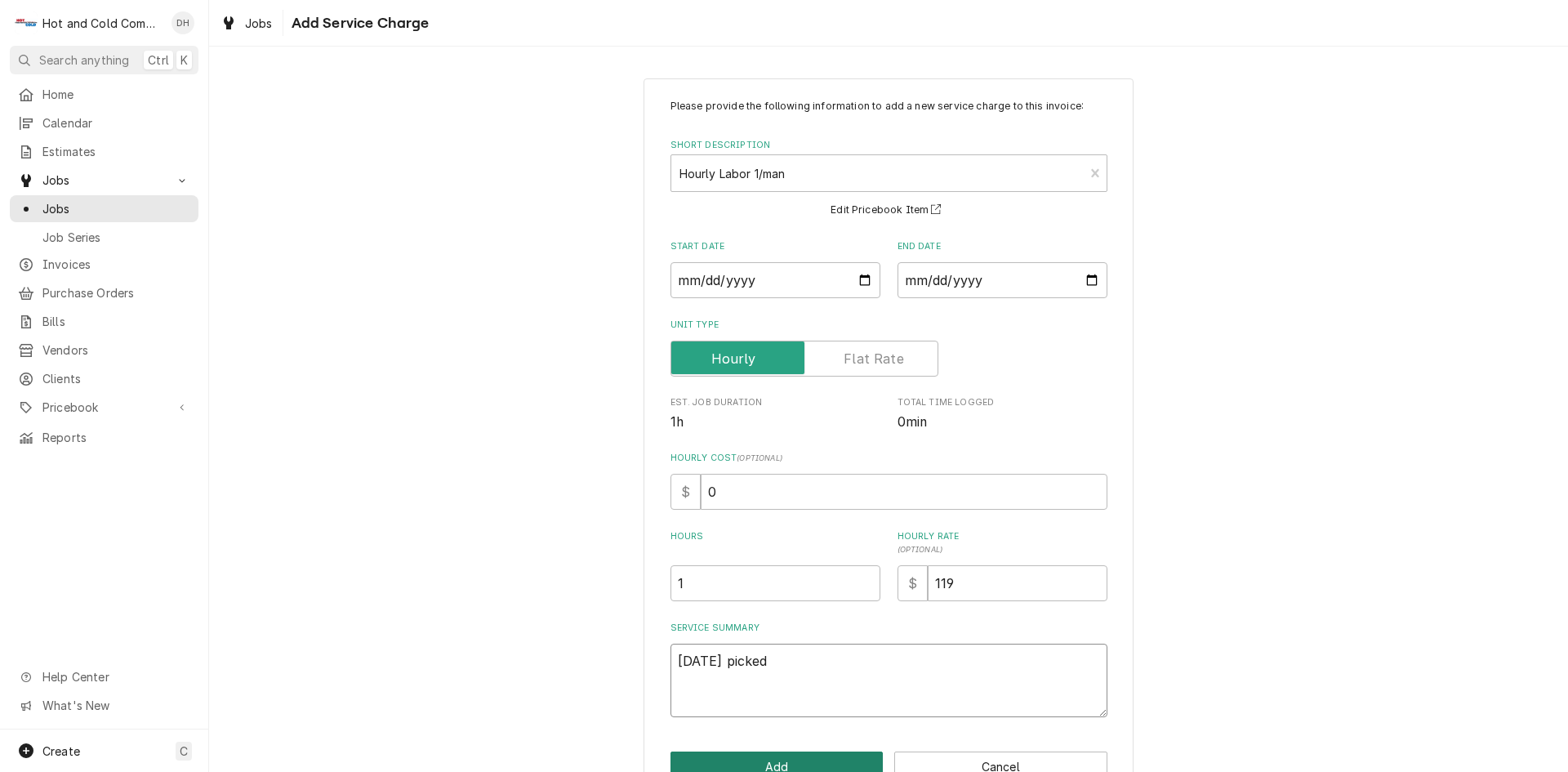
type textarea "x"
type textarea "8/14/25 picked"
type textarea "x"
type textarea "8/14/25 picked u"
type textarea "x"
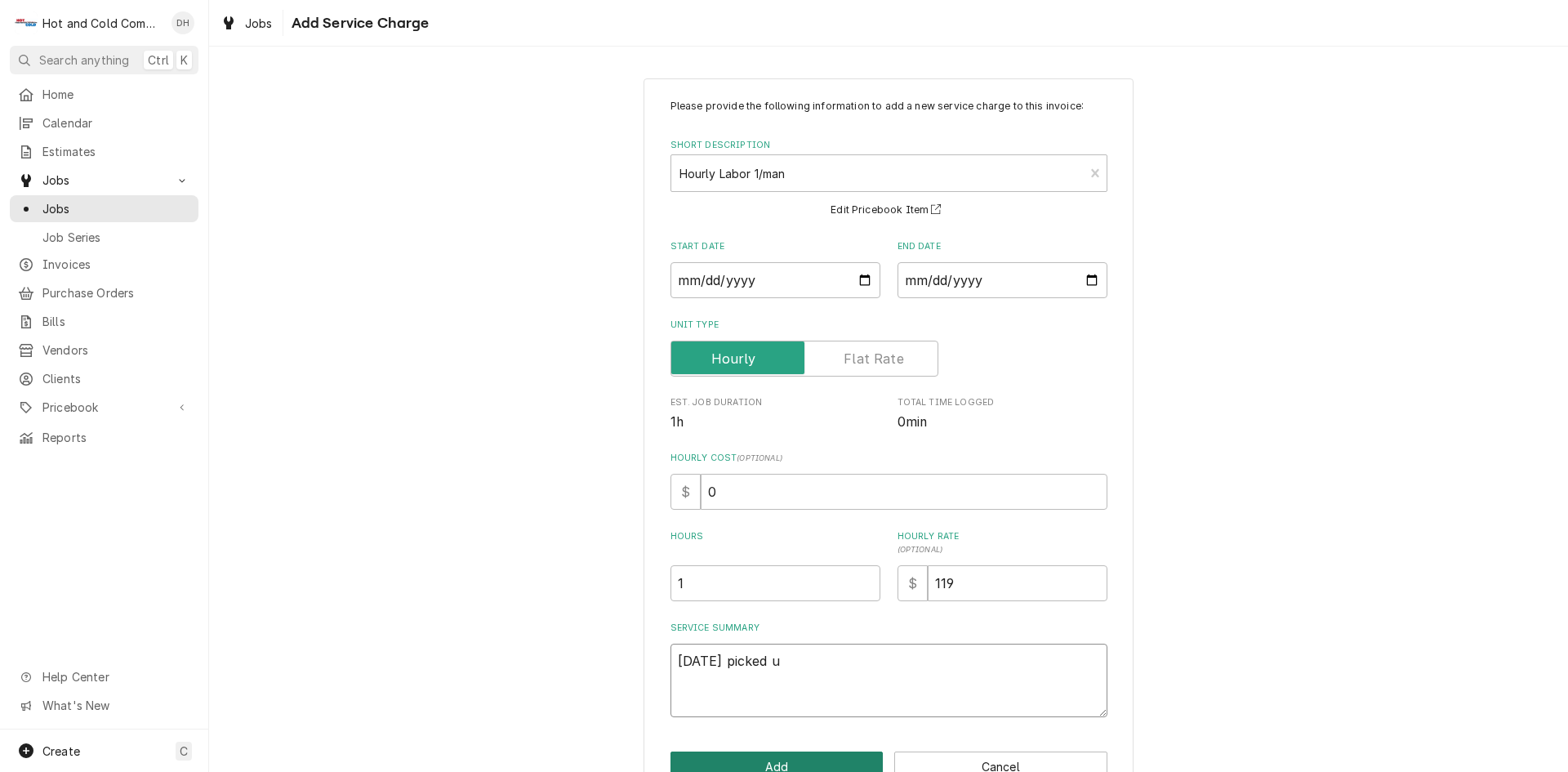
type textarea "8/14/25 picked up"
type textarea "x"
type textarea "8/14/25 picked up"
type textarea "x"
type textarea "8/14/25 picked up t"
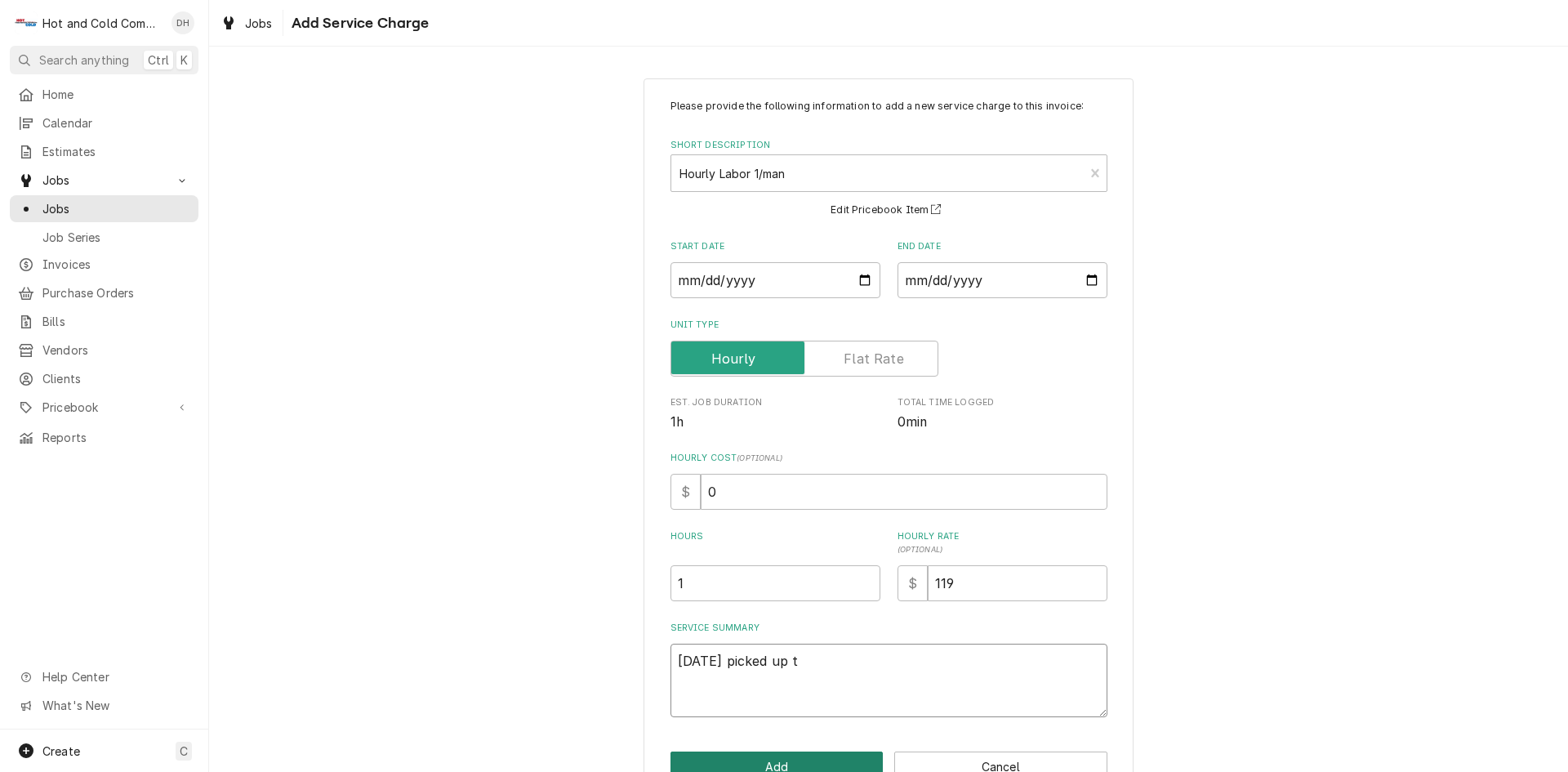
type textarea "x"
type textarea "8/14/25 picked up to"
type textarea "x"
type textarea "8/14/25 picked up too"
type textarea "x"
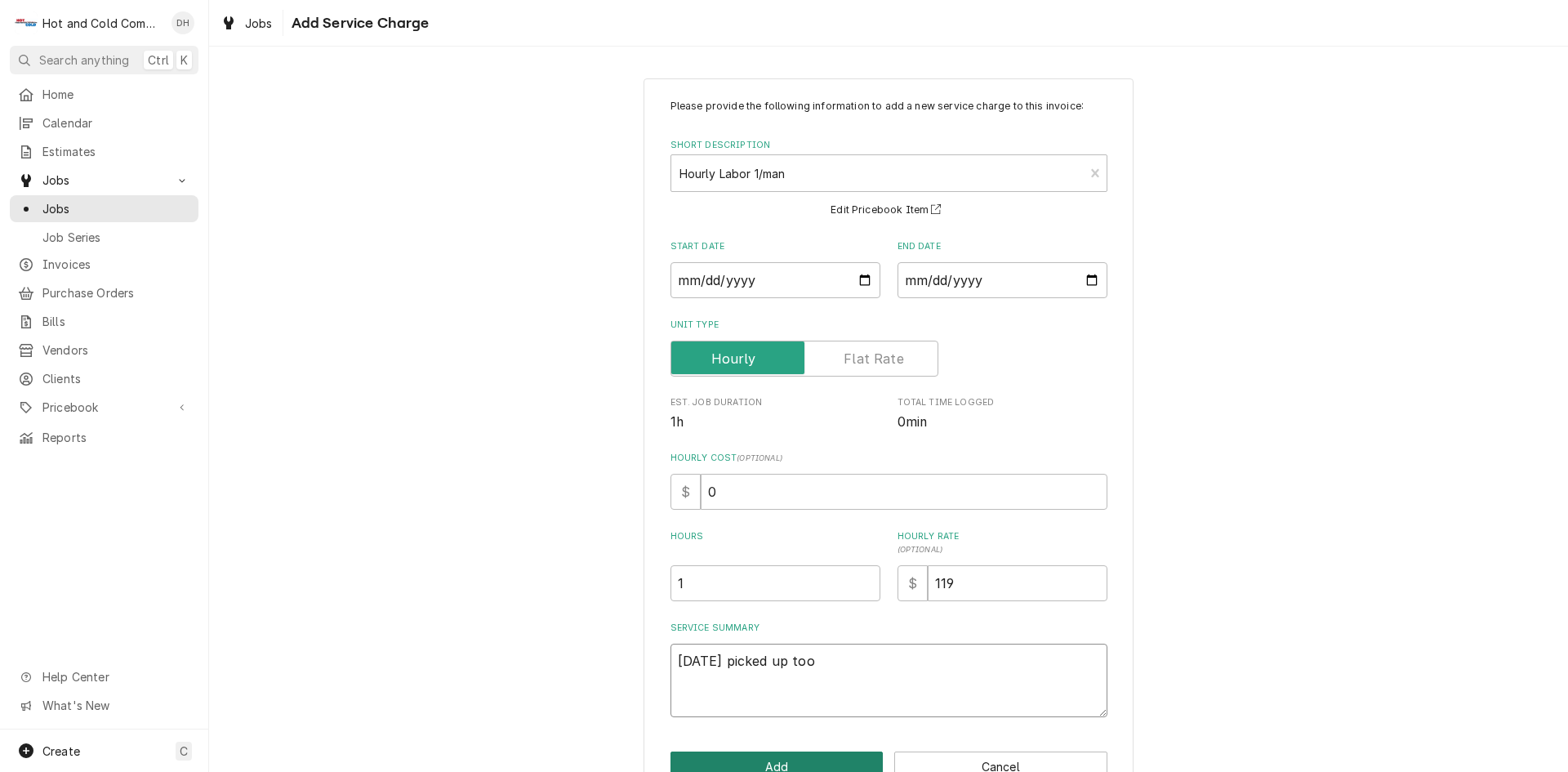
type textarea "8/14/25 picked up took"
type textarea "x"
type textarea "8/14/25 picked up took"
type textarea "x"
type textarea "8/14/25 picked up took t"
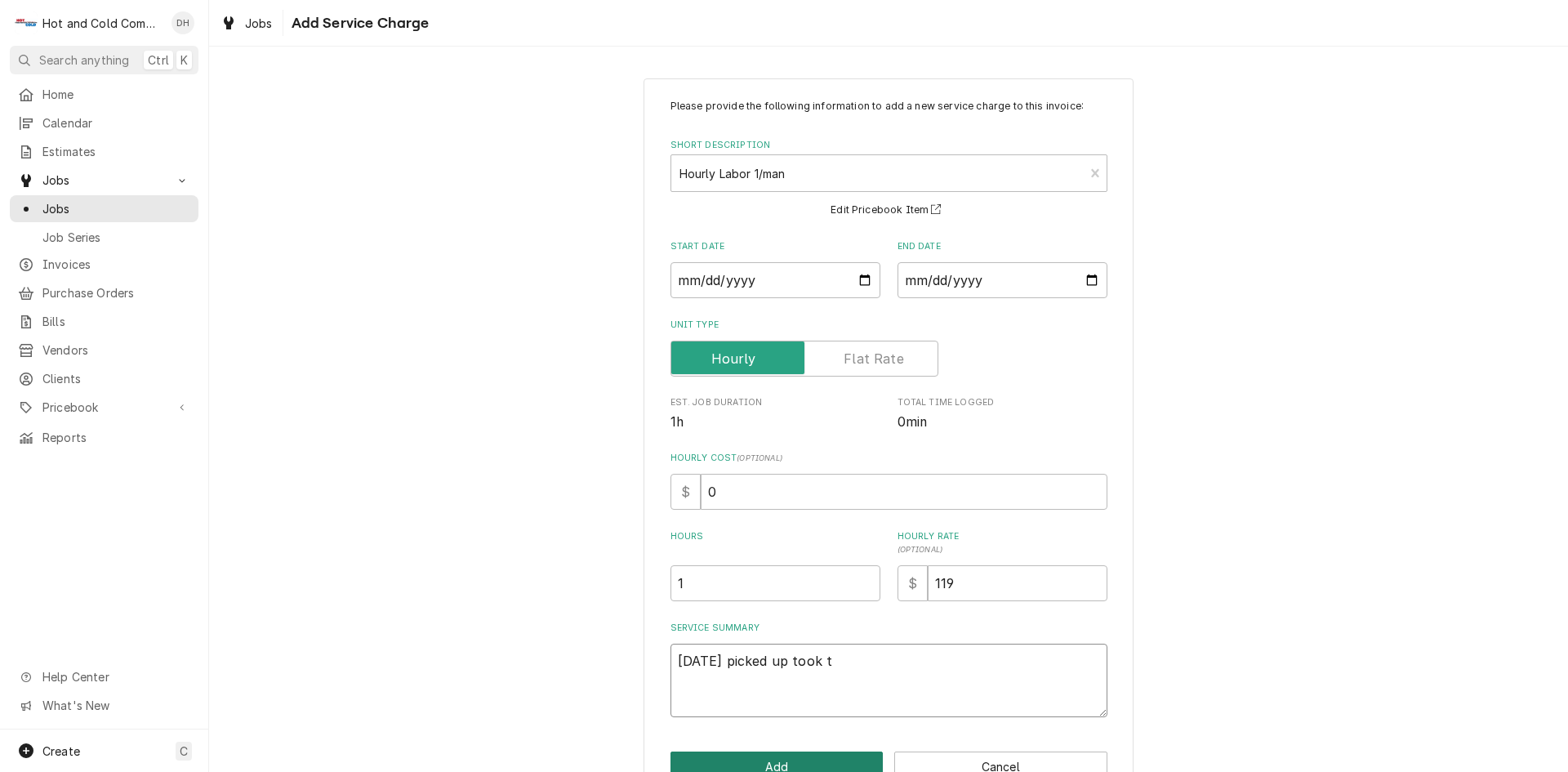
type textarea "x"
type textarea "8/14/25 picked up took to"
type textarea "x"
type textarea "8/14/25 picked up took to"
type textarea "x"
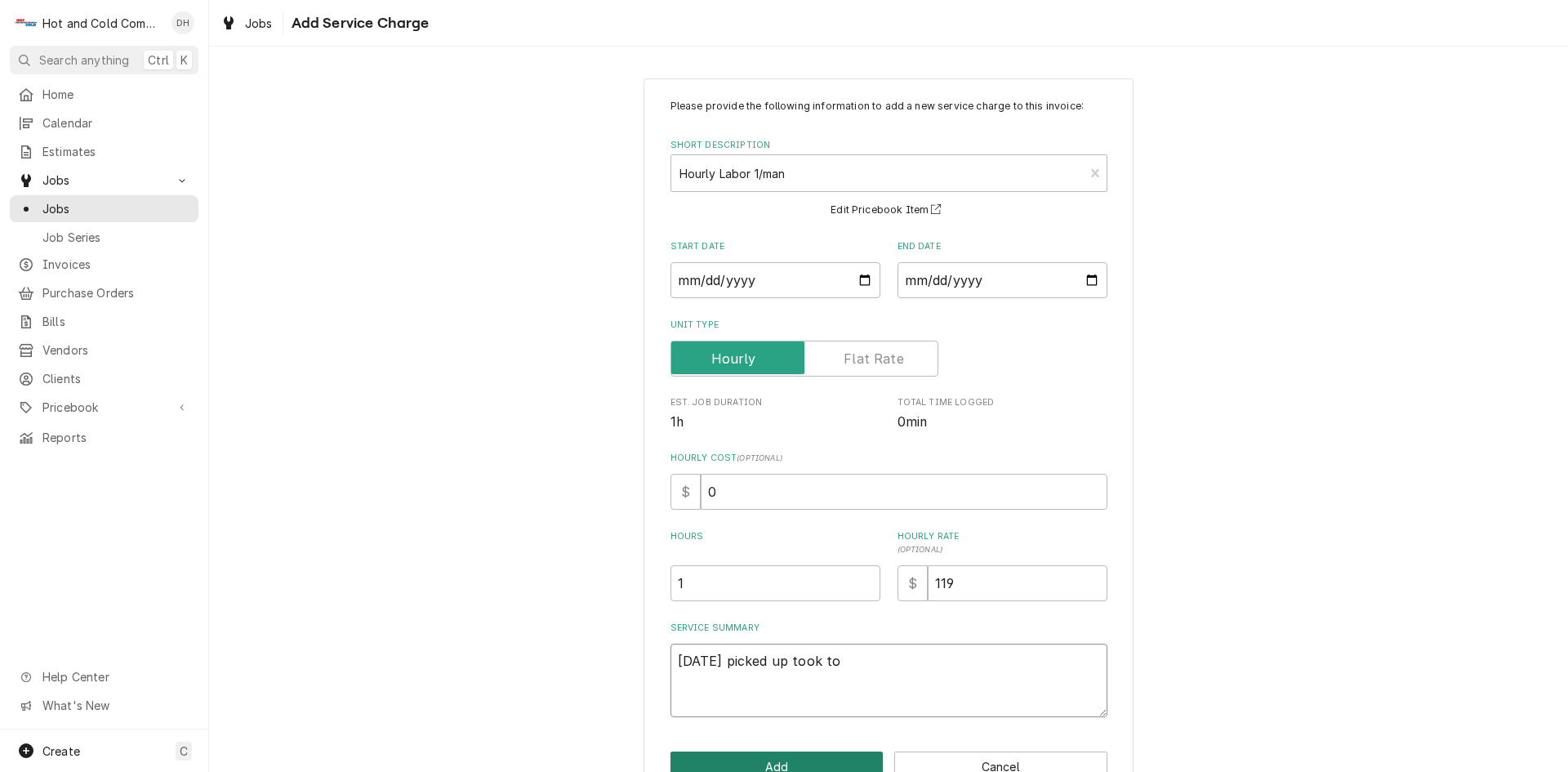
type textarea "8/14/25 picked up took to s"
type textarea "x"
type textarea "8/14/25 picked up took to sh"
type textarea "x"
type textarea "8/14/25 picked up took to sho"
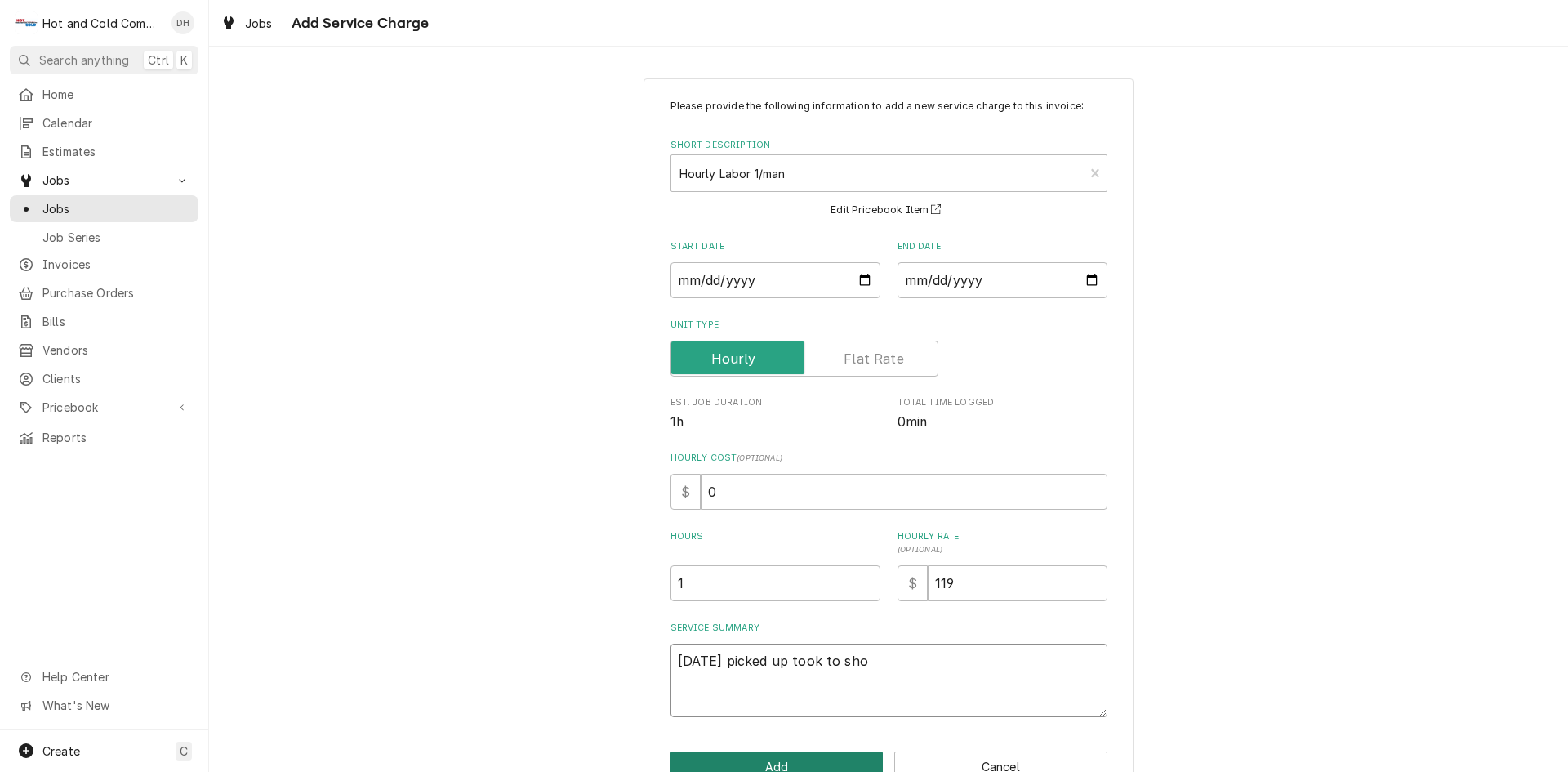
type textarea "x"
type textarea "8/14/25 picked up took to shop"
type textarea "x"
type textarea "8/14/25 picked up took to shop"
type textarea "x"
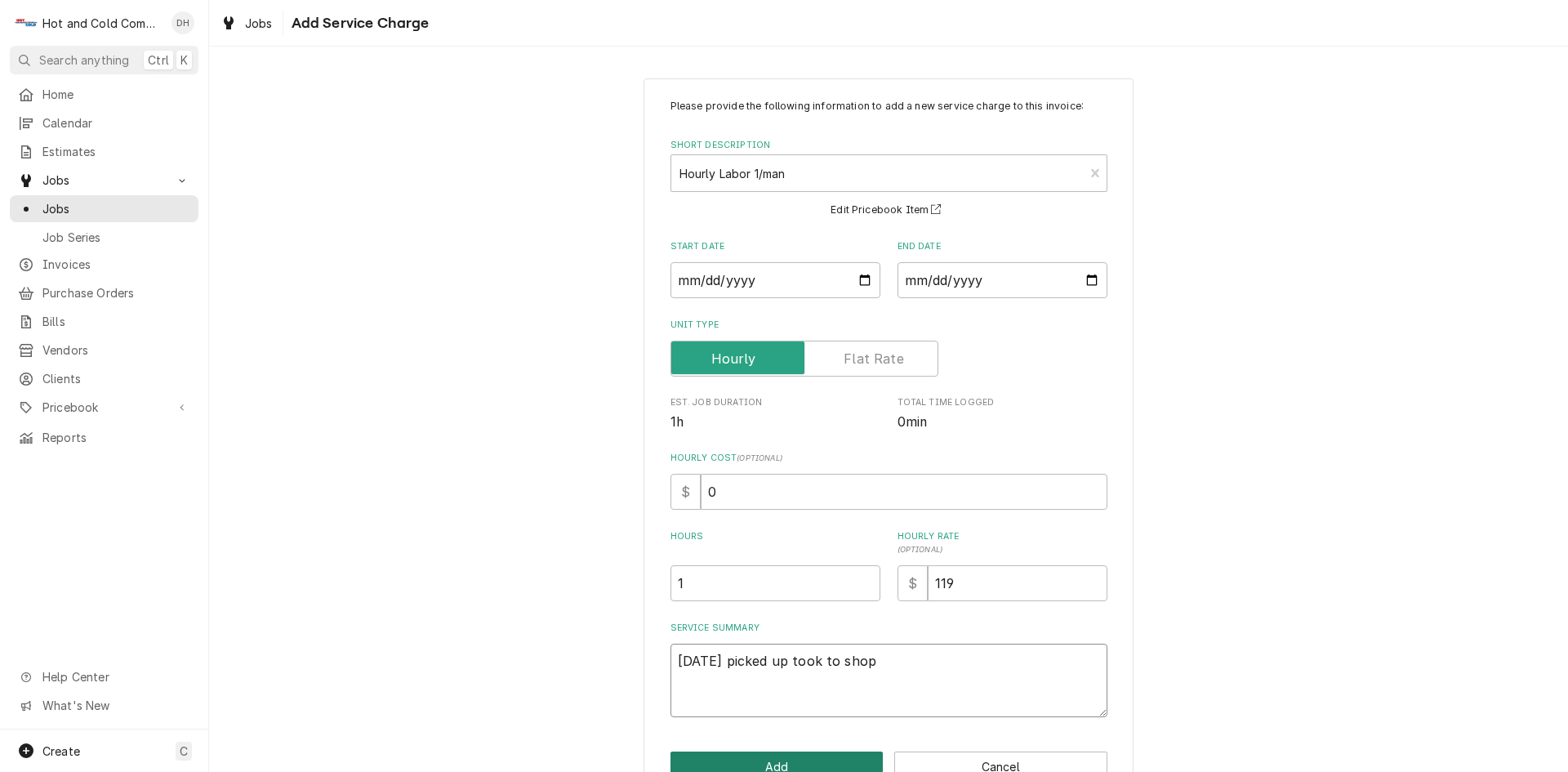
type textarea "8/14/25 picked up took to shop a"
type textarea "x"
type textarea "8/14/25 picked up took to shop an"
type textarea "x"
type textarea "8/14/25 picked up took to shop and"
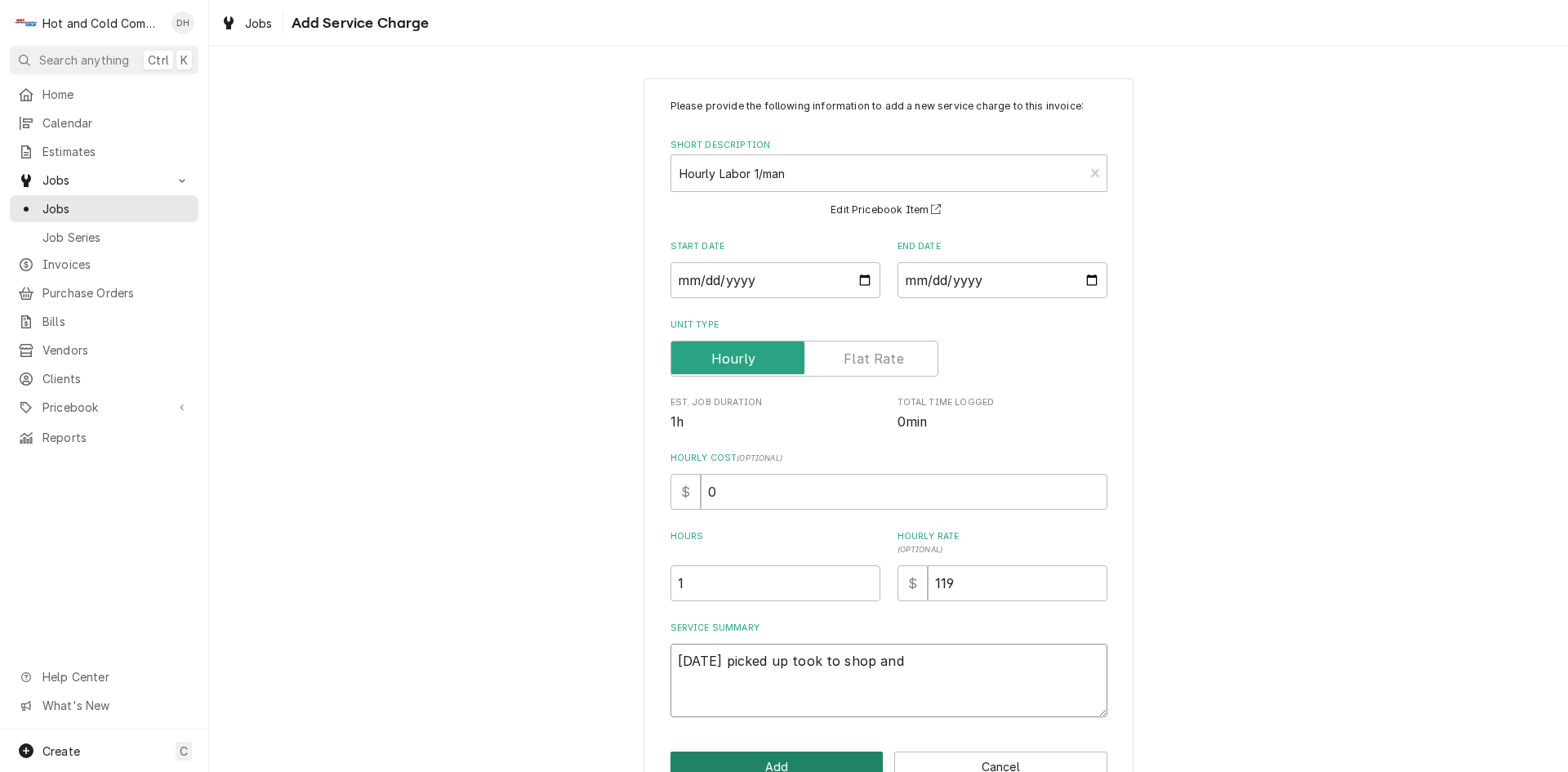
type textarea "x"
type textarea "8/14/25 picked up took to shop and"
type textarea "x"
type textarea "8/14/25 picked up took to shop and o"
type textarea "x"
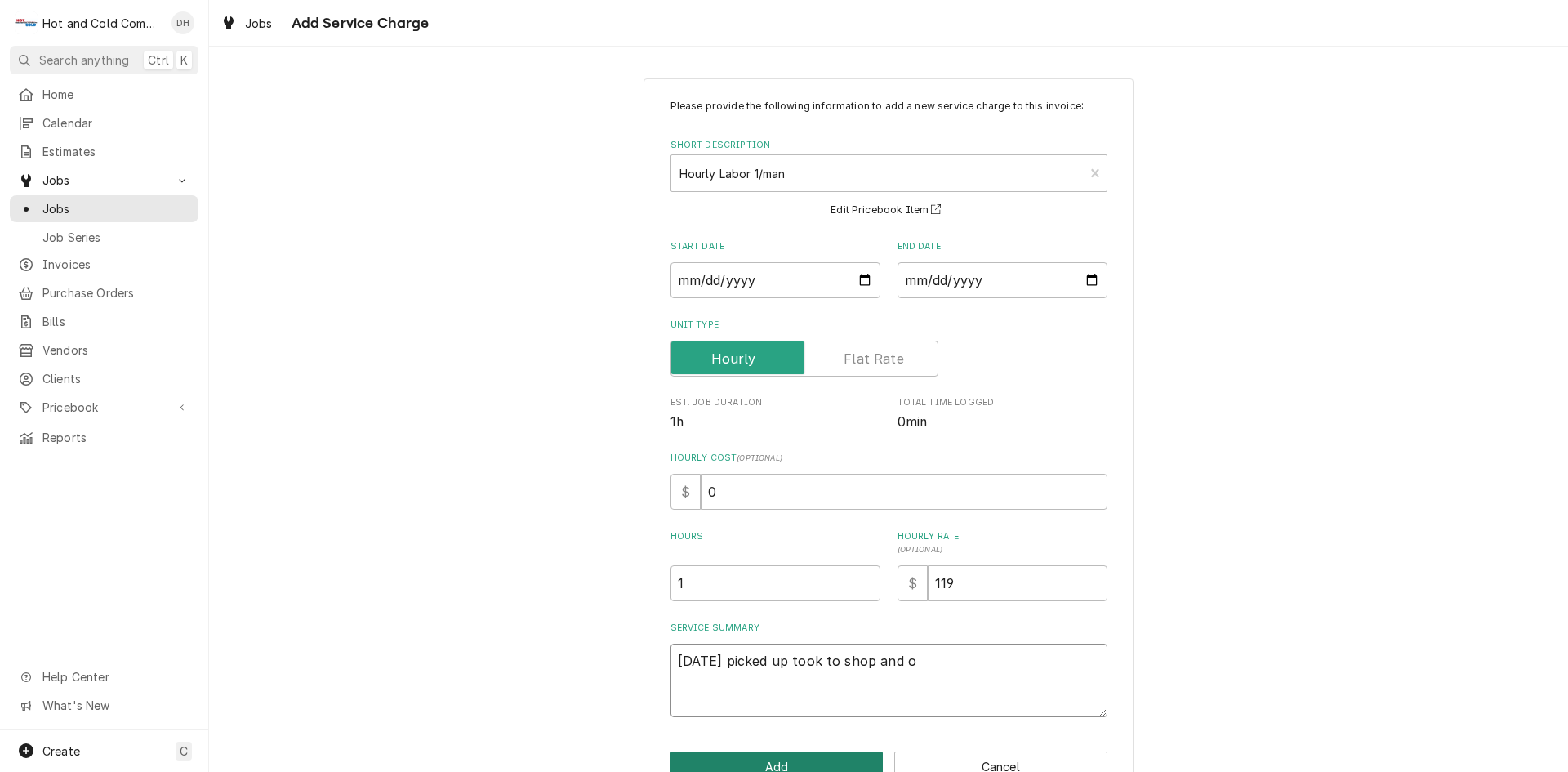
type textarea "8/14/25 picked up took to shop and or"
type textarea "x"
type textarea "8/14/25 picked up took to shop and ord"
type textarea "x"
type textarea "8/14/25 picked up took to shop and orde"
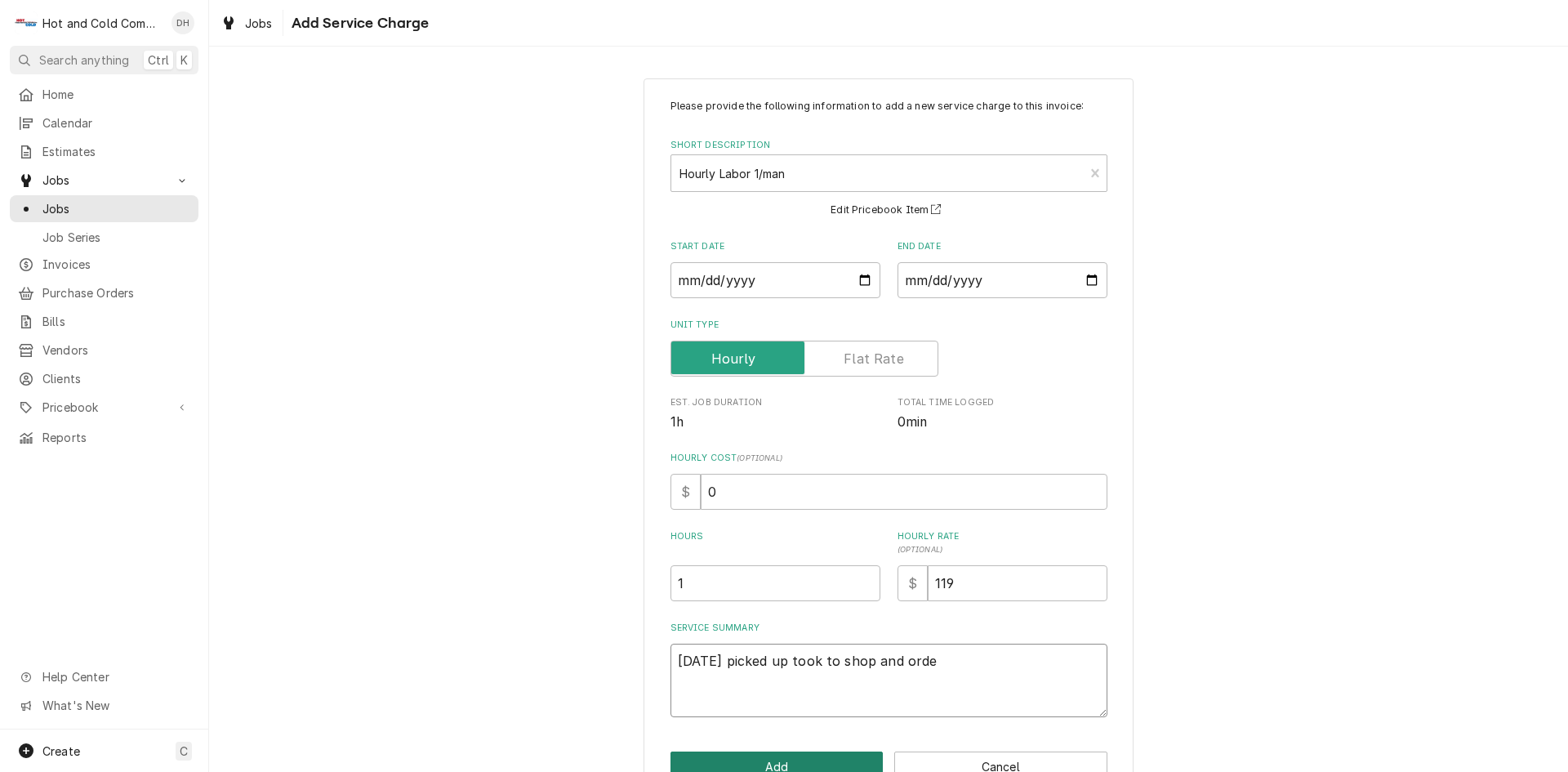
type textarea "x"
type textarea "8/14/25 picked up took to shop and order"
type textarea "x"
type textarea "8/14/25 picked up took to shop and ordere"
type textarea "x"
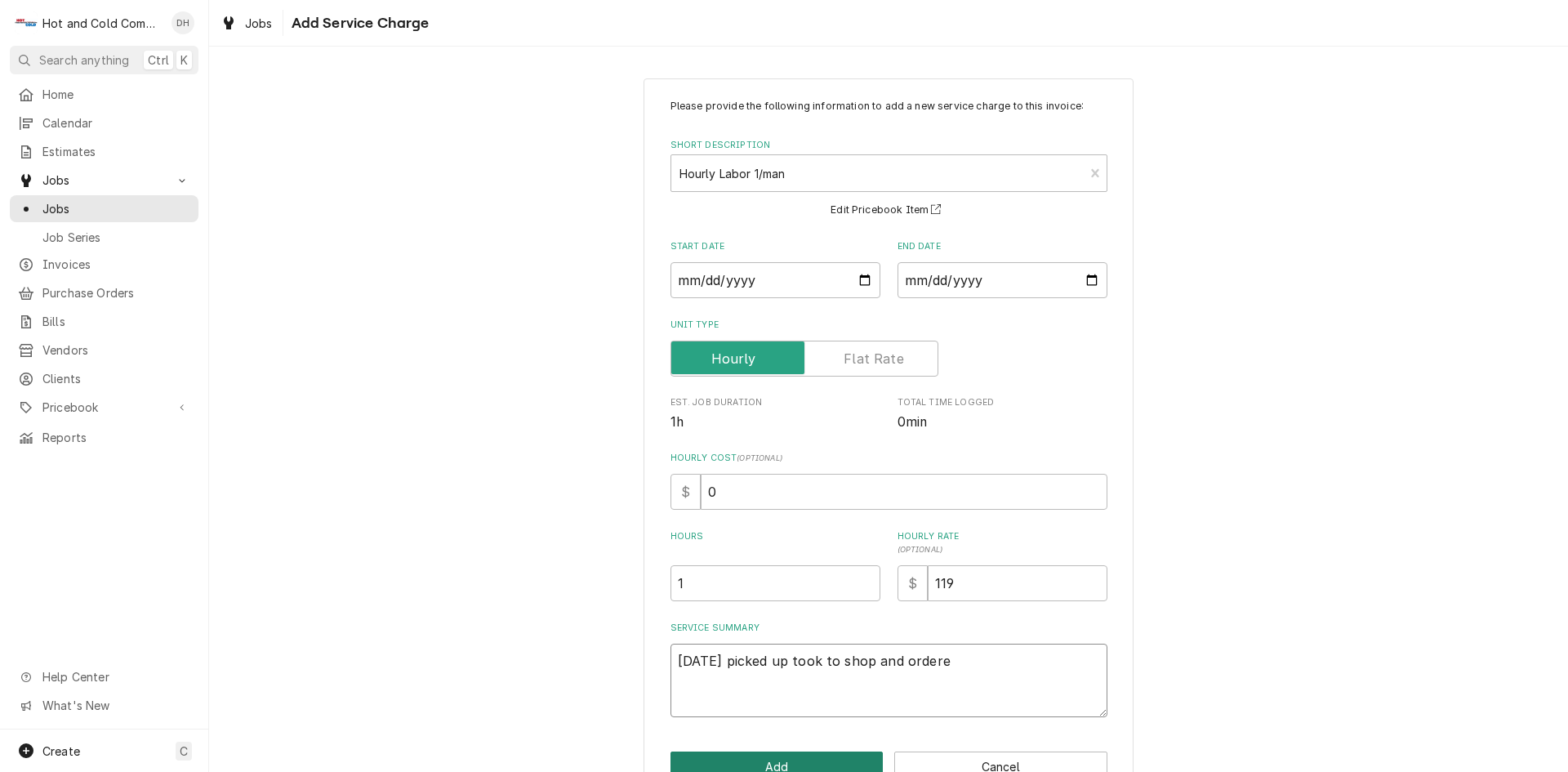
type textarea "8/14/25 picked up took to shop and ordered"
type textarea "x"
type textarea "8/14/25 picked up took to shop and ordered"
type textarea "x"
type textarea "8/14/25 picked up took to shop and ordered T"
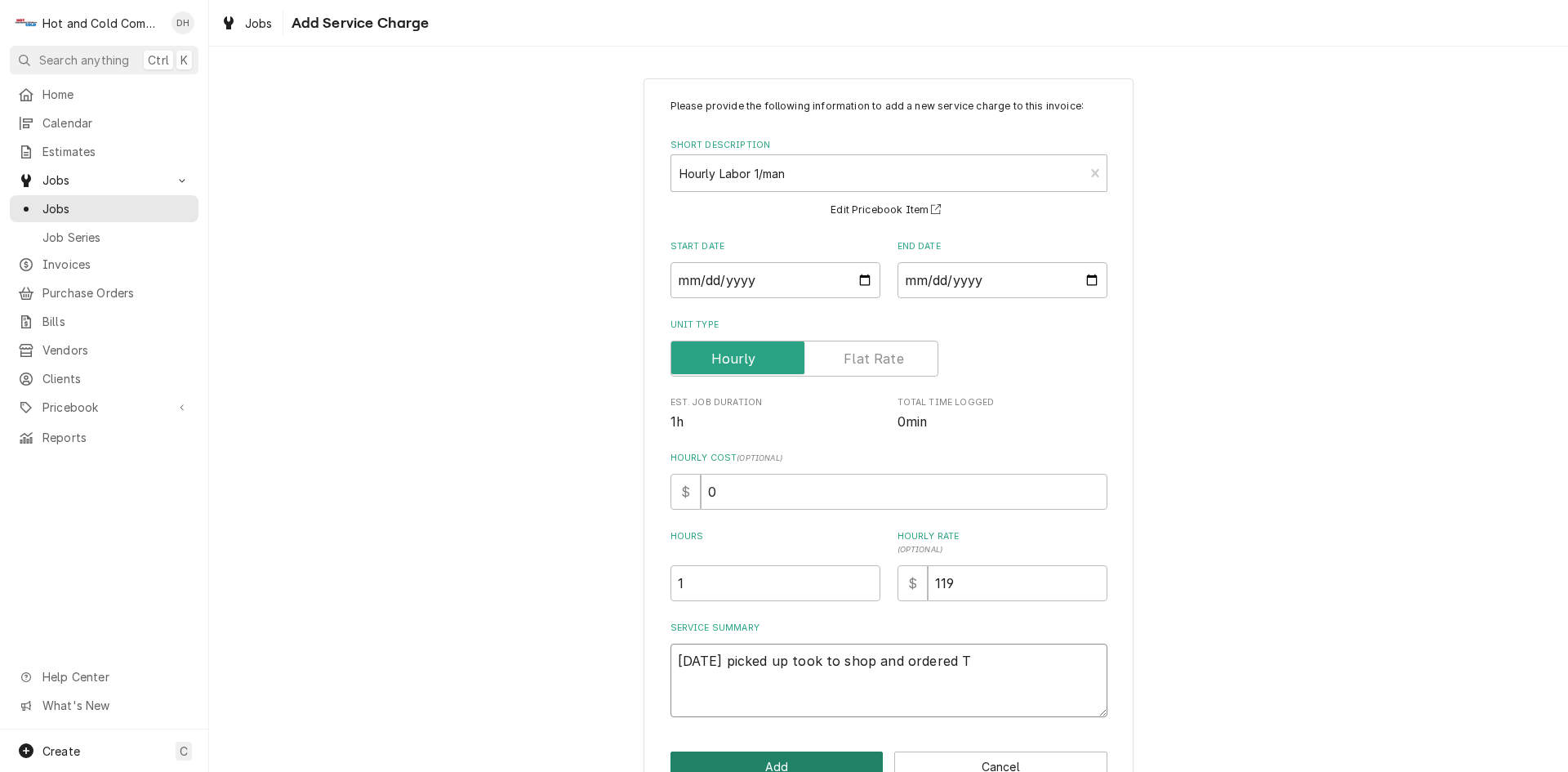
type textarea "x"
type textarea "8/14/25 picked up took to shop and ordered TX"
type textarea "x"
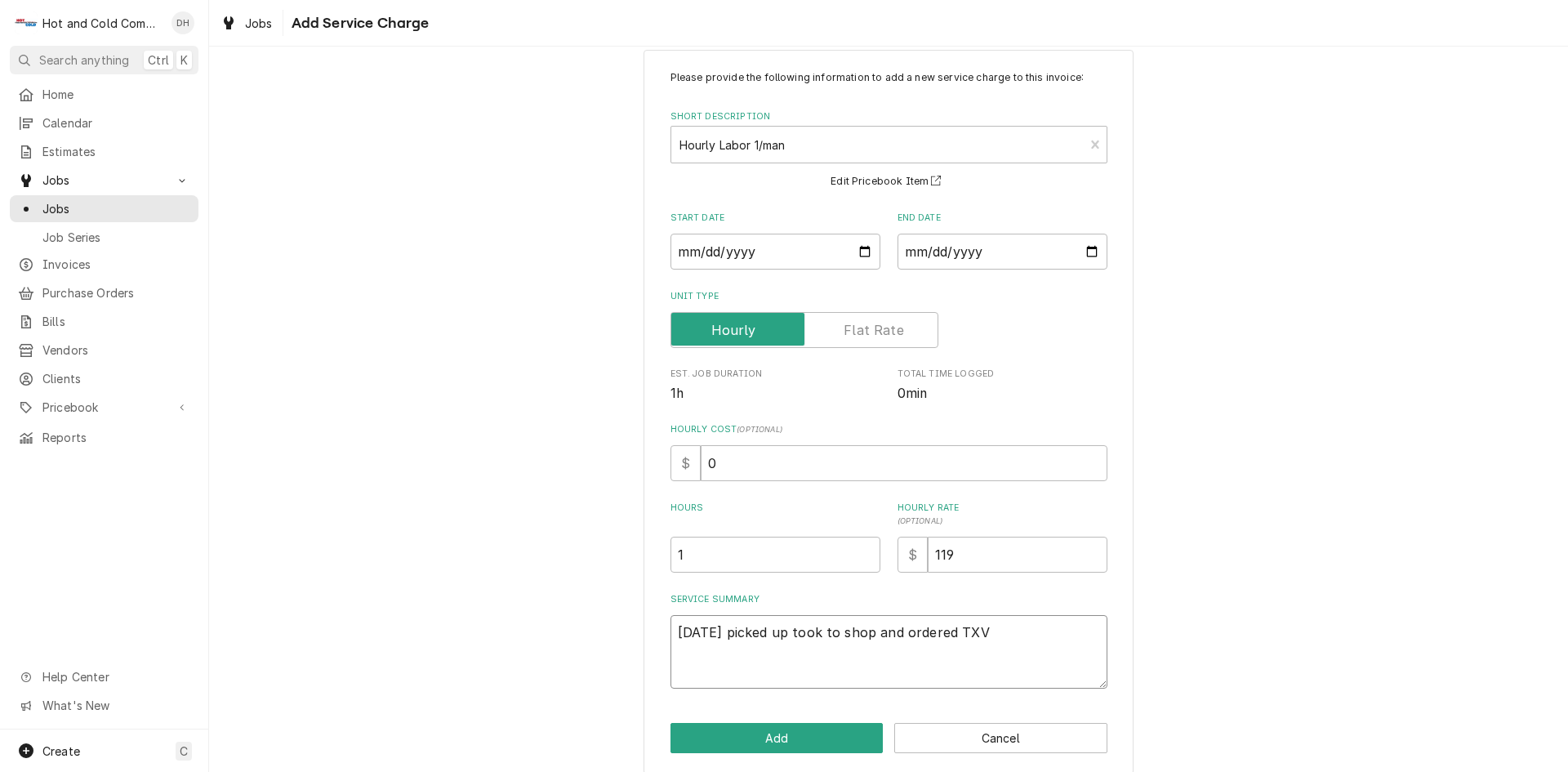
scroll to position [45, 0]
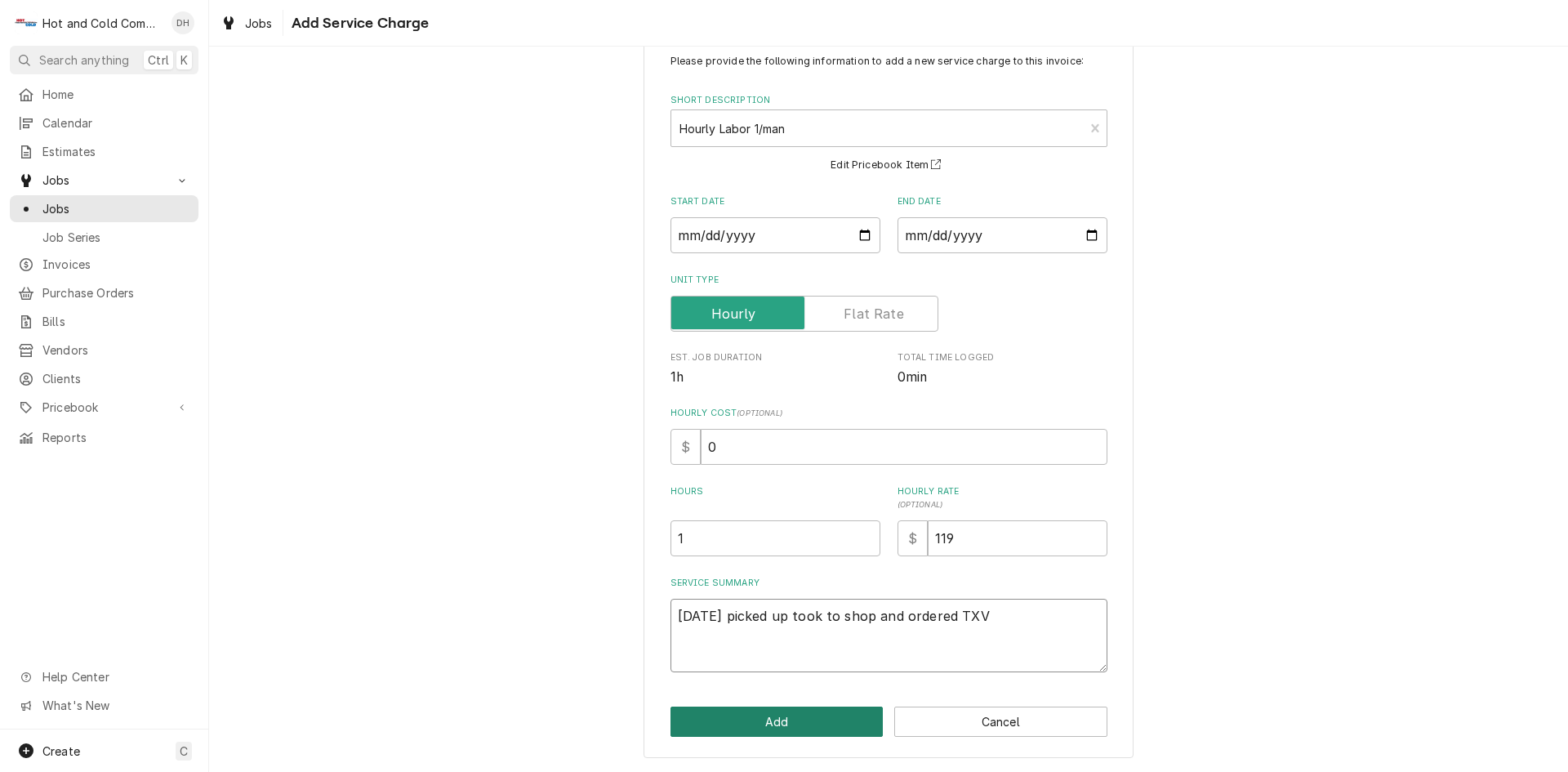
type textarea "[DATE] picked up took to shop and ordered TXV"
click at [801, 724] on button "Add" at bounding box center [777, 722] width 213 height 31
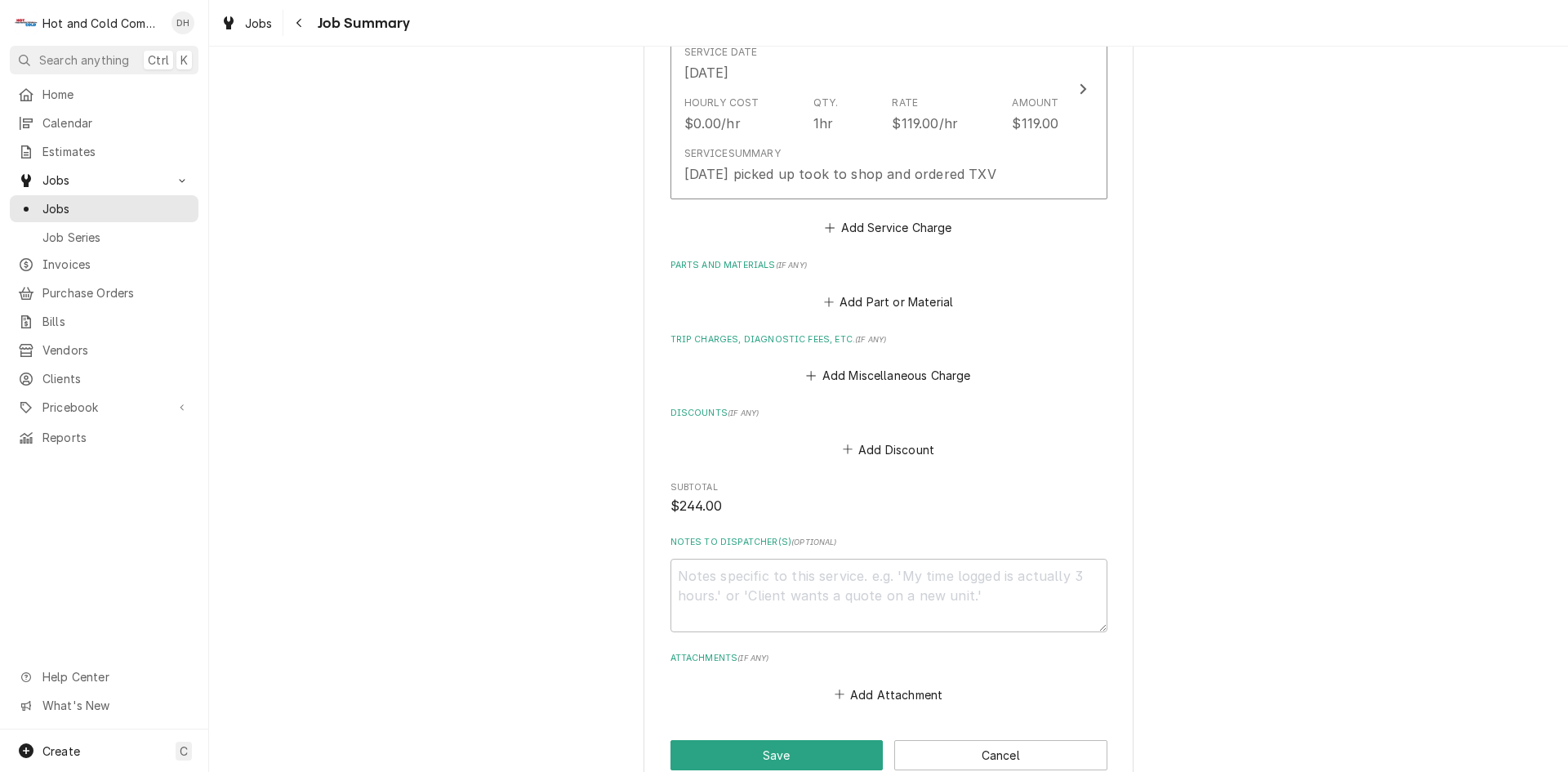
scroll to position [817, 0]
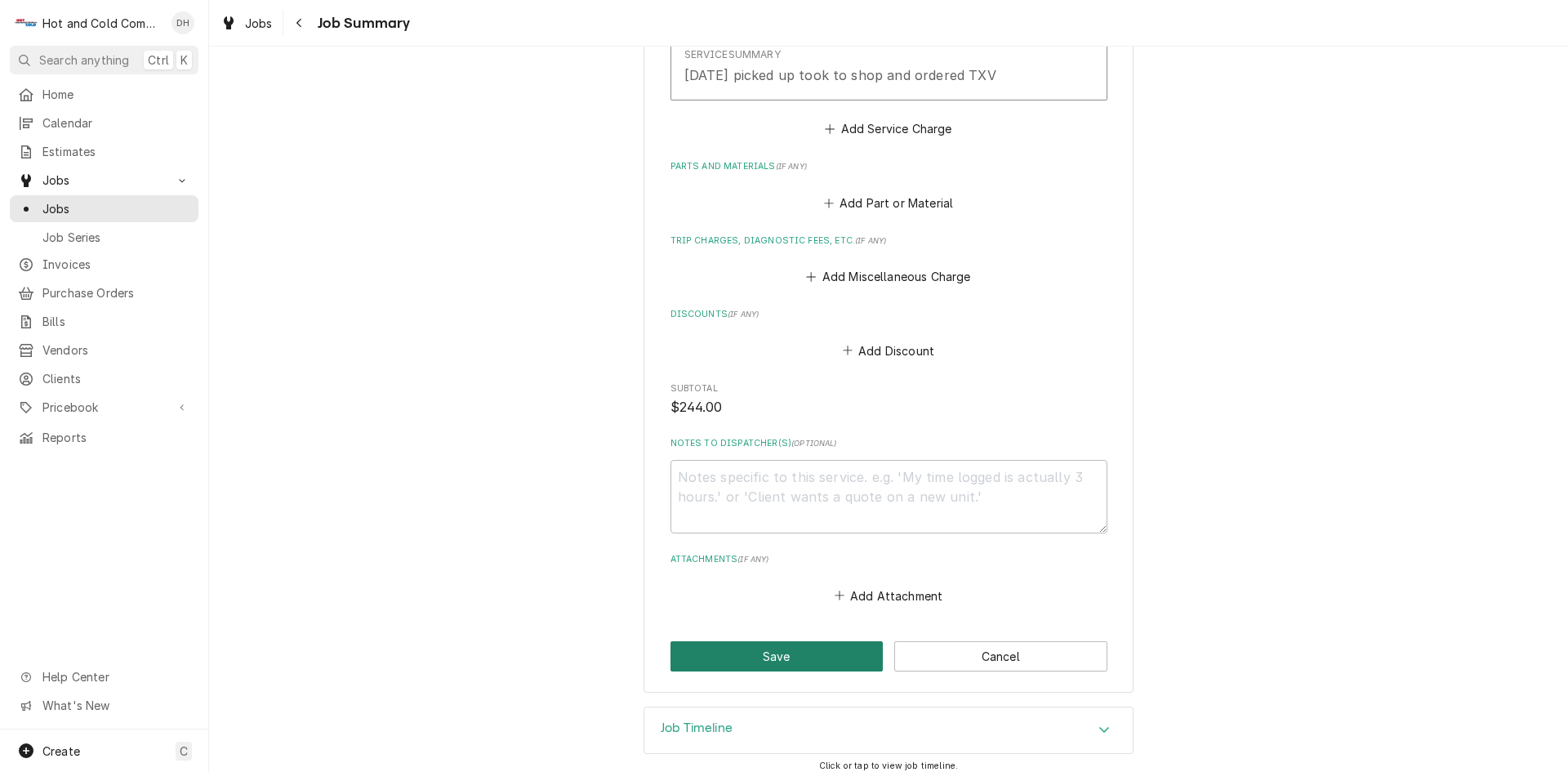
click at [784, 659] on button "Save" at bounding box center [777, 656] width 213 height 31
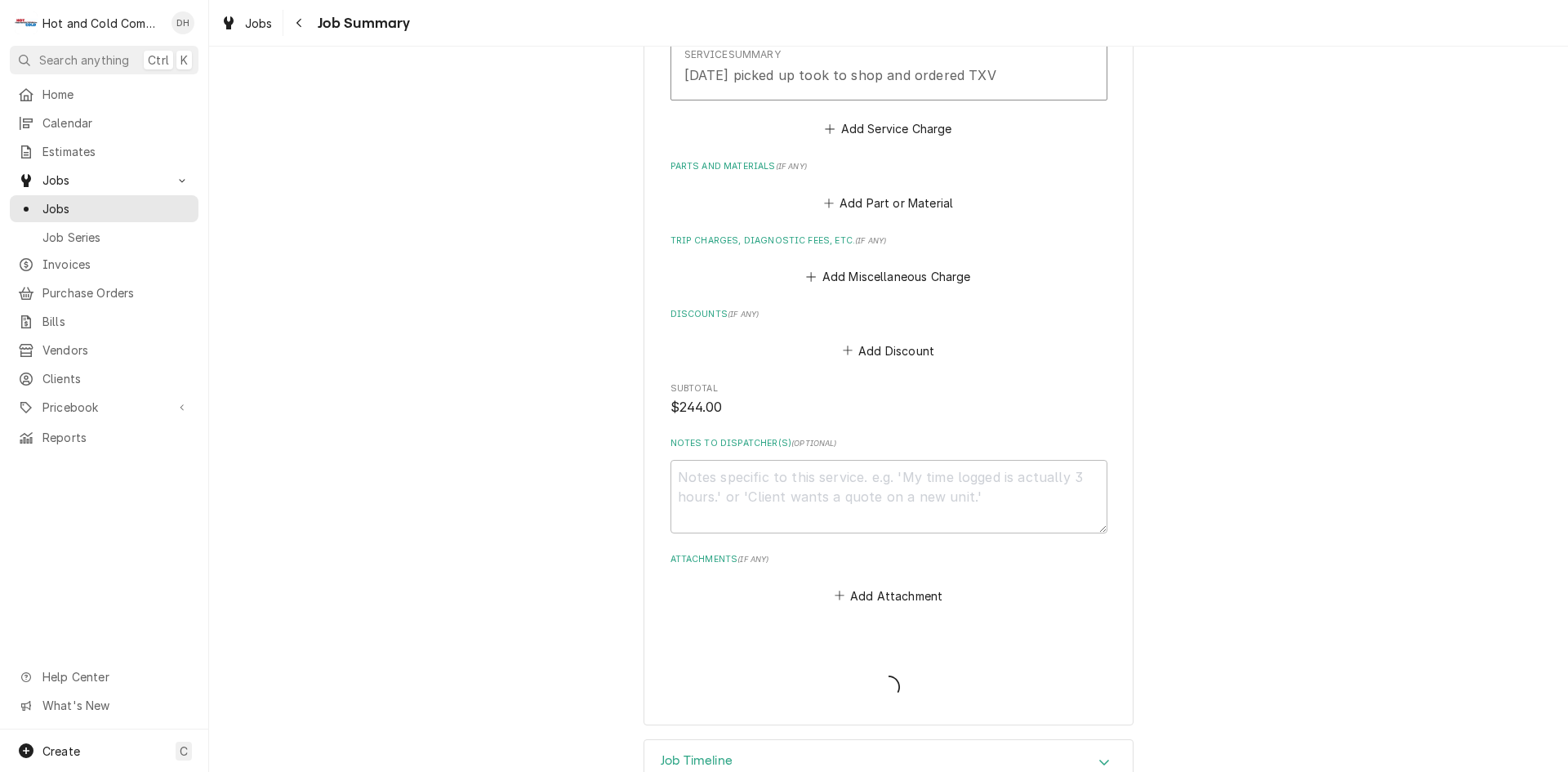
type textarea "x"
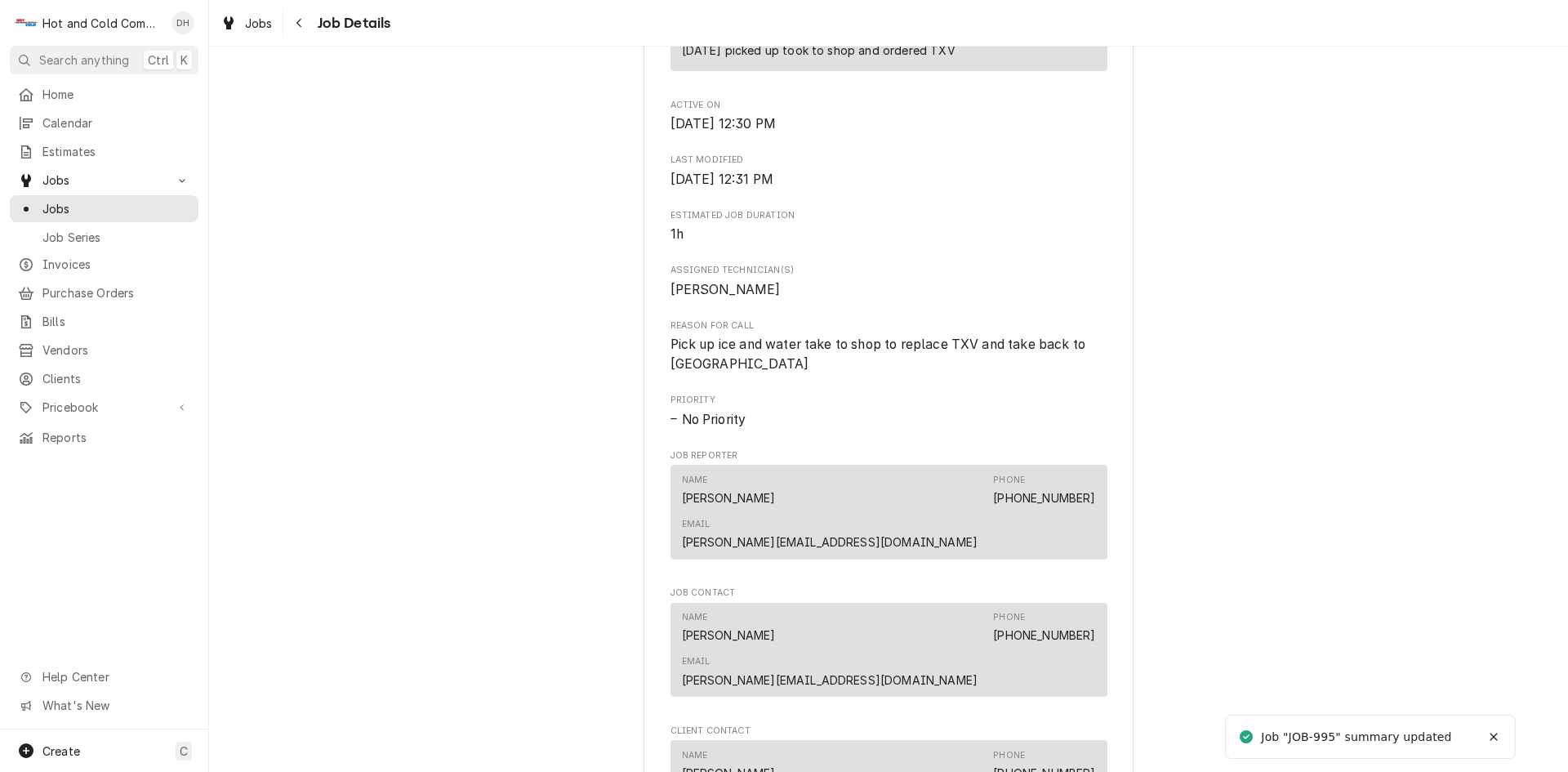
scroll to position [1089, 0]
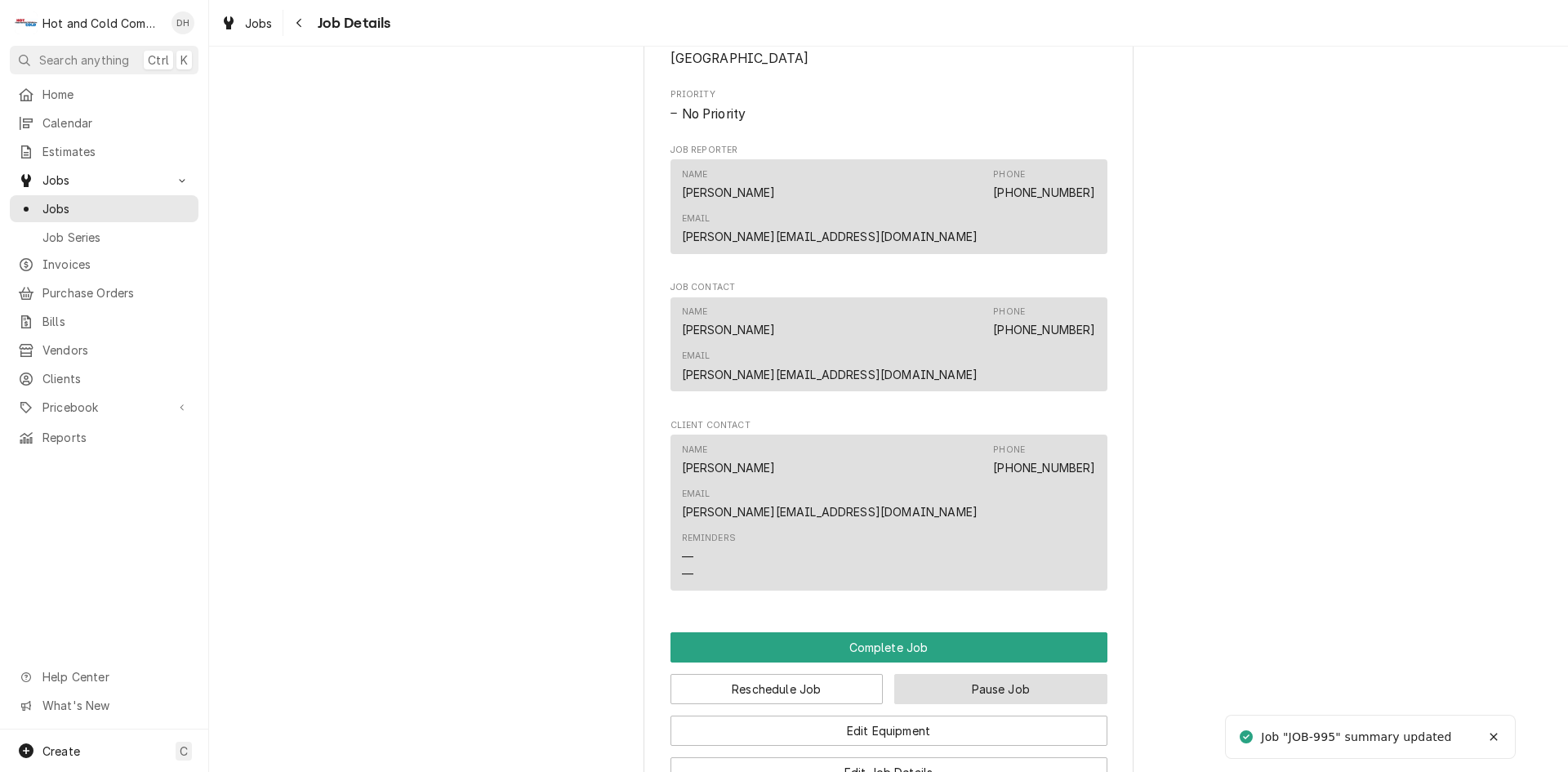
click at [998, 674] on button "Pause Job" at bounding box center [1000, 689] width 213 height 31
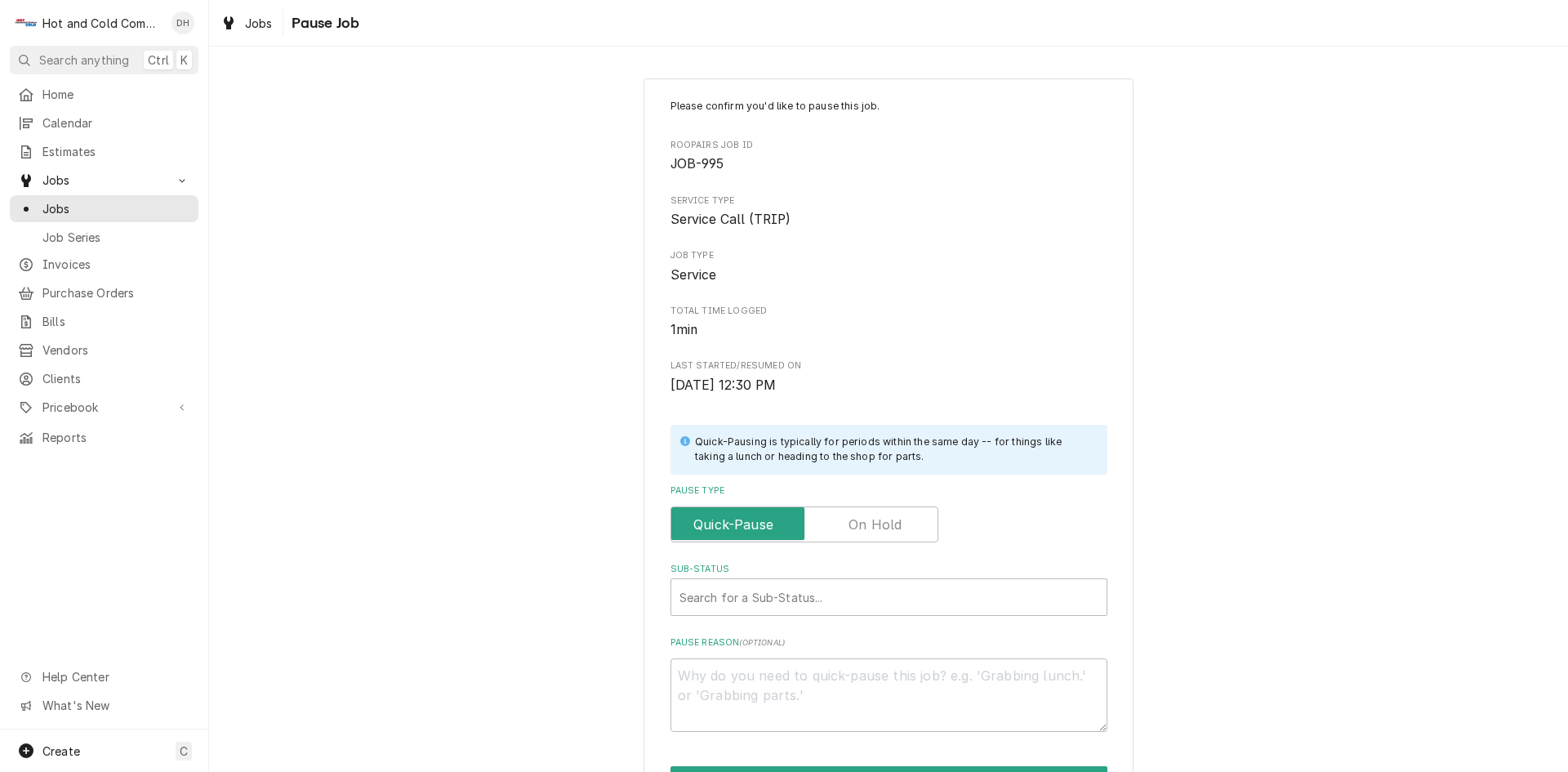
click at [869, 528] on label "Pause Type" at bounding box center [805, 524] width 268 height 36
click at [869, 528] on input "Pause Type" at bounding box center [804, 524] width 253 height 36
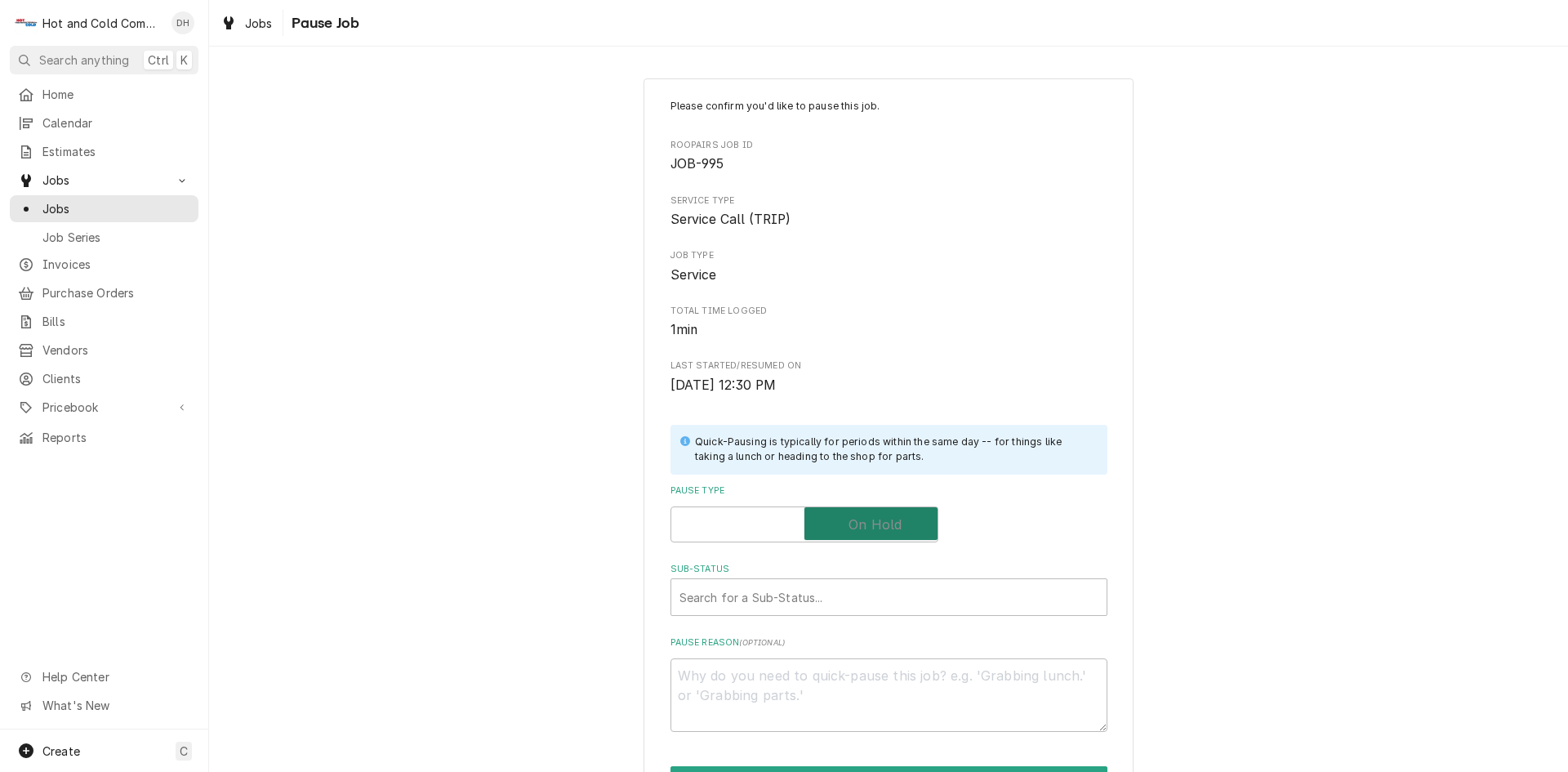
checkbox input "true"
click at [804, 597] on div "Sub-Status" at bounding box center [889, 598] width 419 height 30
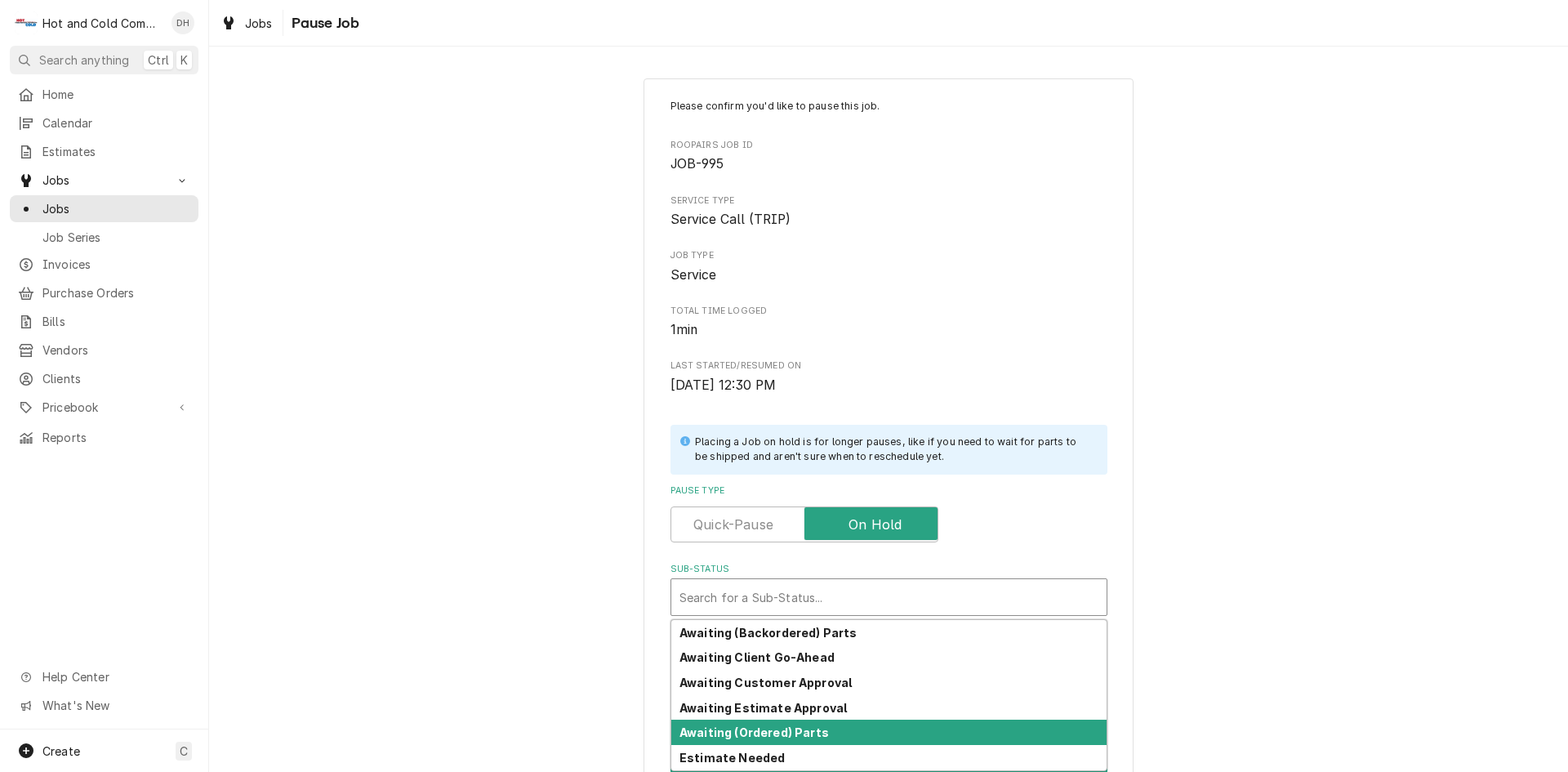
click at [813, 737] on strong "Awaiting (Ordered) Parts" at bounding box center [754, 733] width 150 height 14
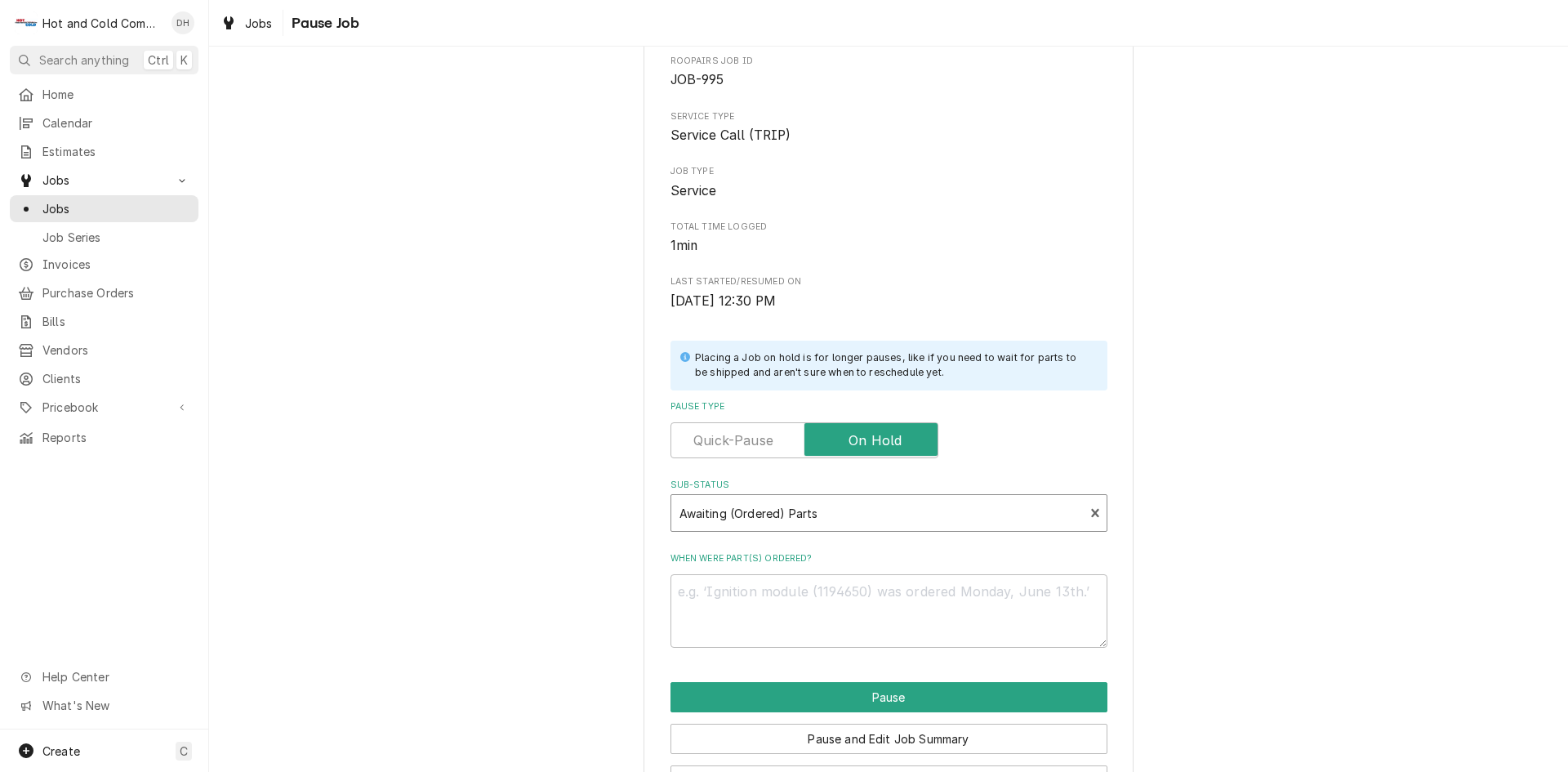
scroll to position [143, 0]
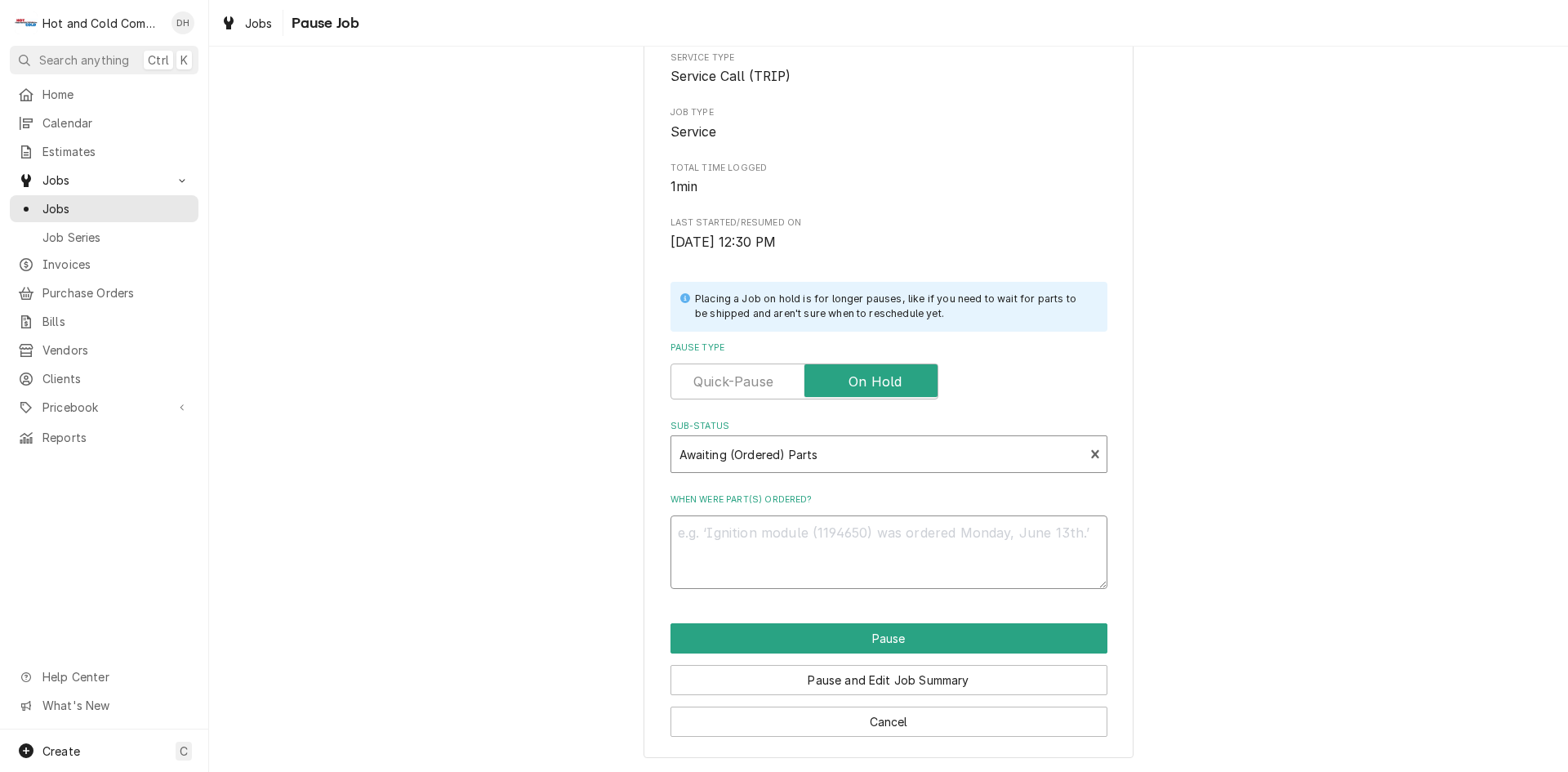
drag, startPoint x: 736, startPoint y: 532, endPoint x: 802, endPoint y: 568, distance: 75.2
click at [738, 536] on textarea "When were part(s) ordered?" at bounding box center [889, 552] width 437 height 74
type textarea "x"
type textarea "/"
type textarea "x"
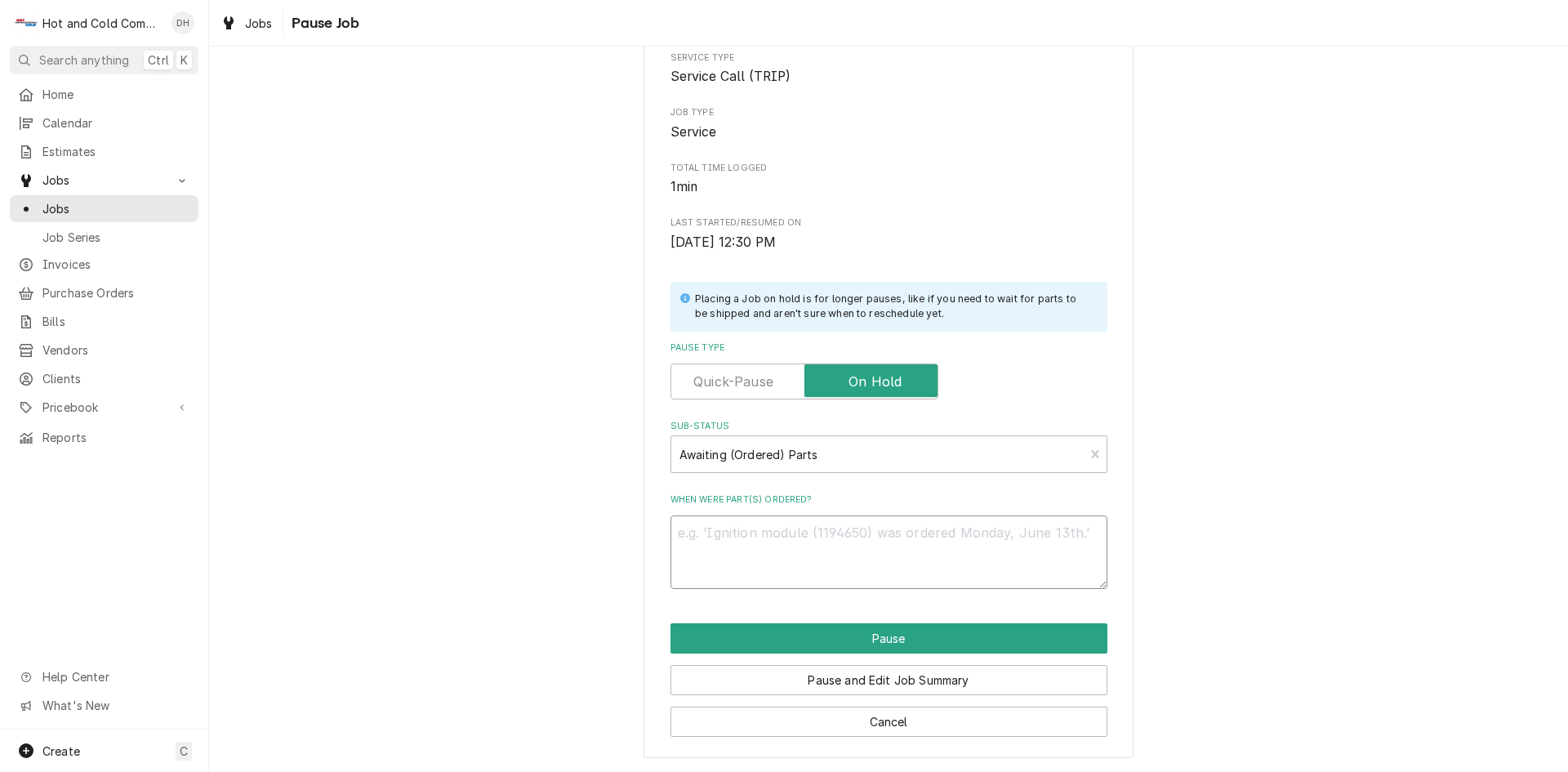
type textarea "x"
type textarea "8"
type textarea "x"
type textarea "8/"
type textarea "x"
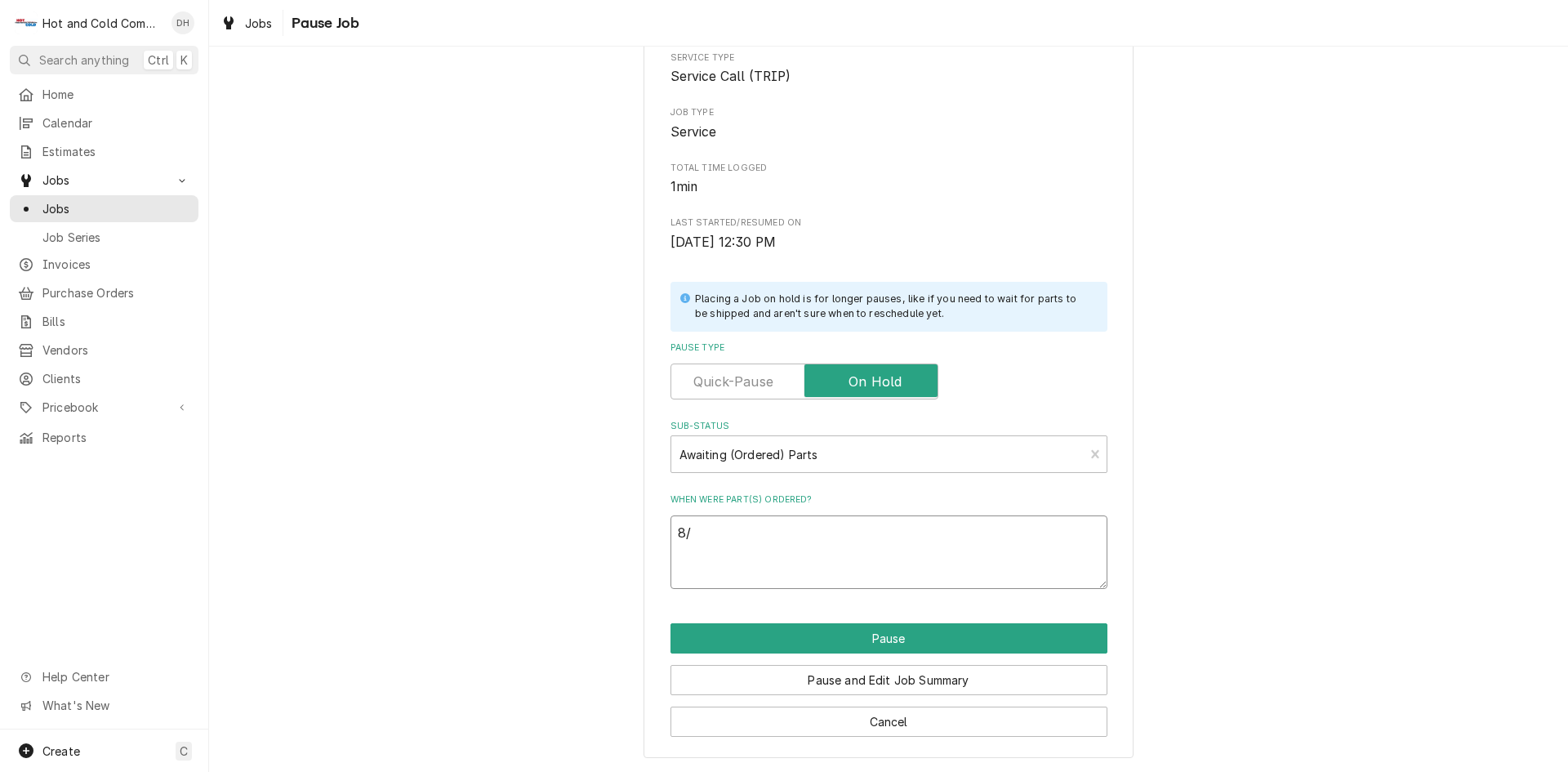
type textarea "8/1"
type textarea "x"
type textarea "8/15"
type textarea "x"
type textarea "8/15/"
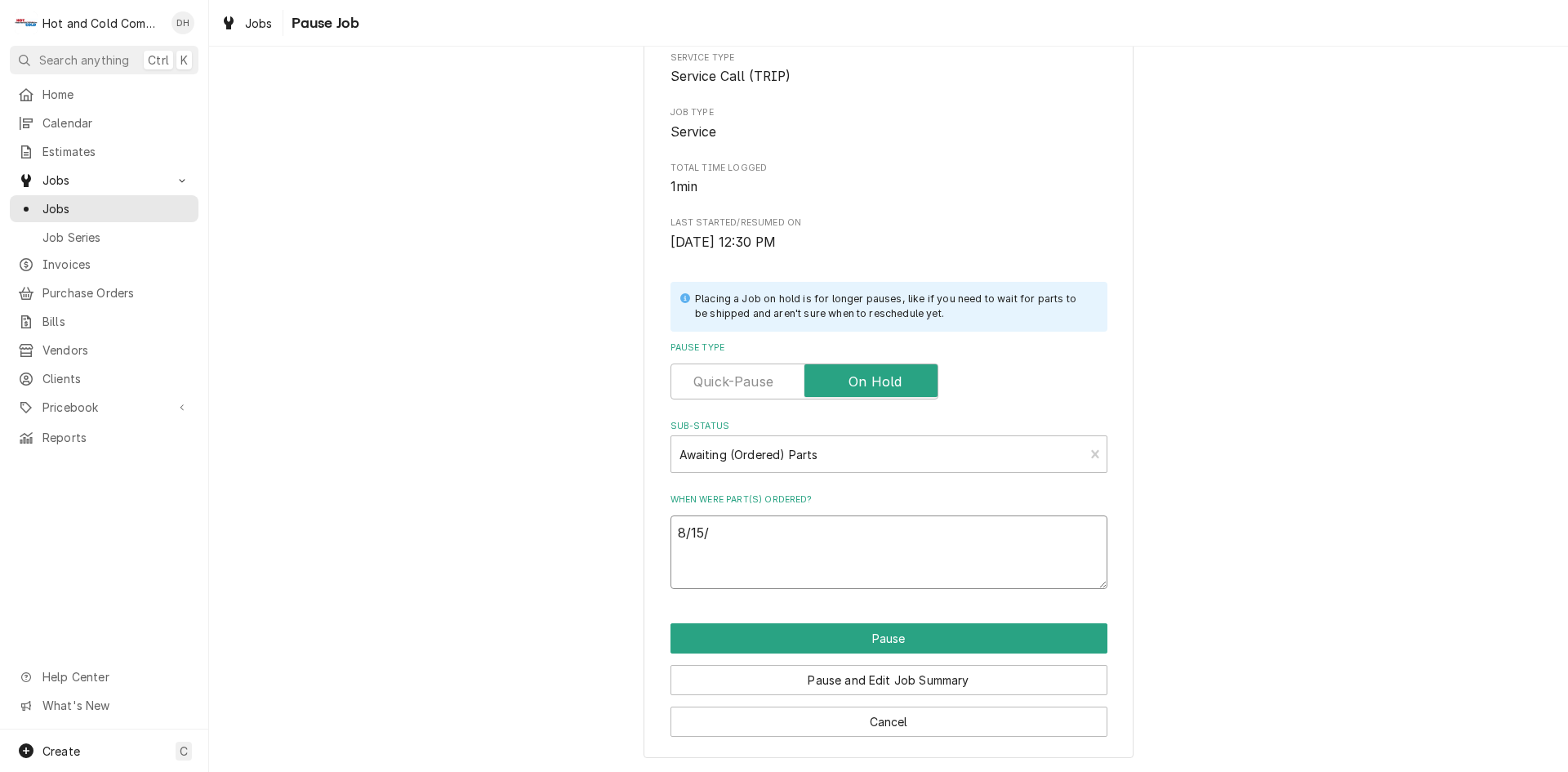
type textarea "x"
type textarea "8/15/2"
type textarea "x"
type textarea "[DATE]"
click at [929, 644] on button "Pause" at bounding box center [889, 638] width 437 height 31
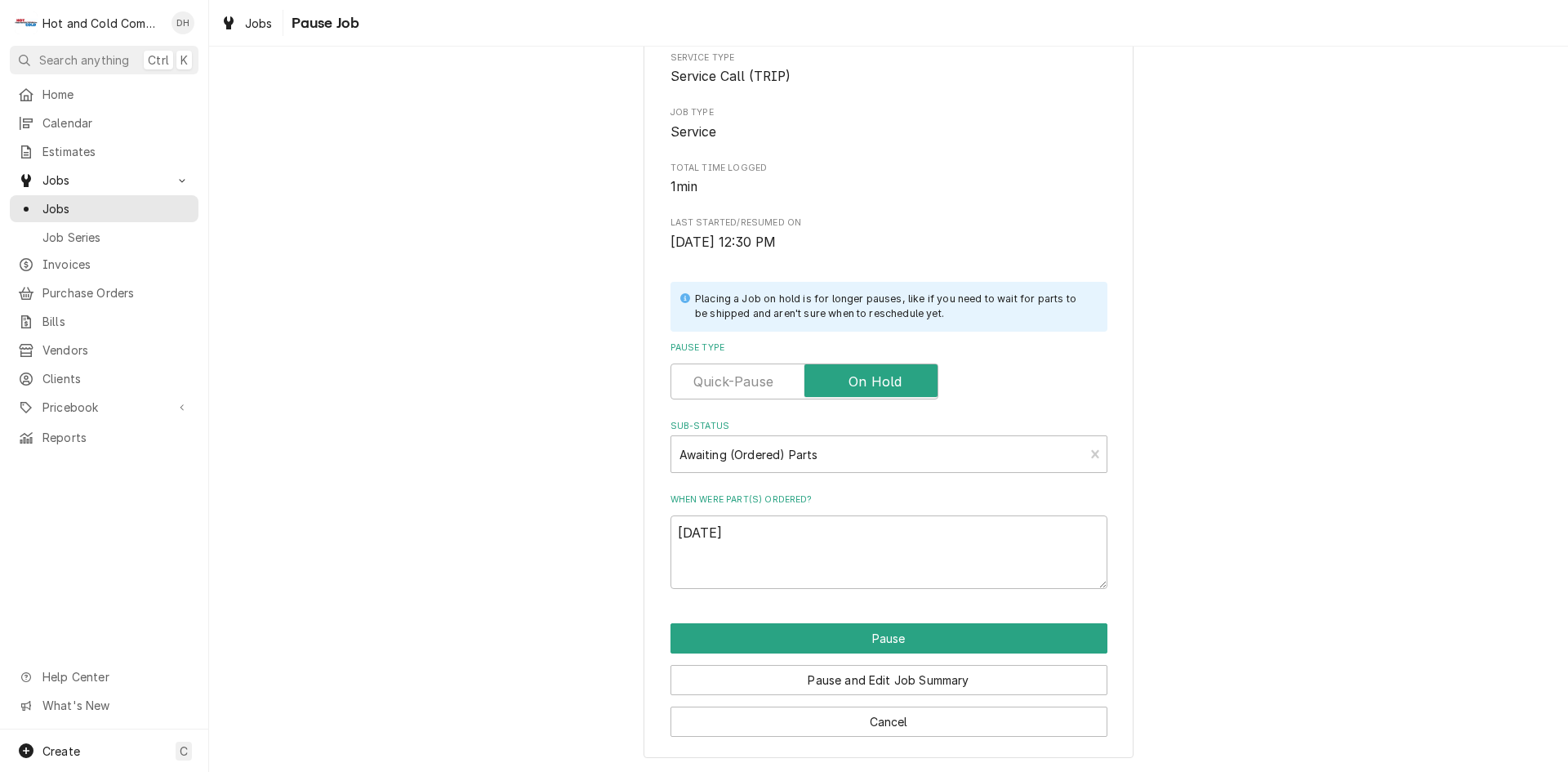
type textarea "x"
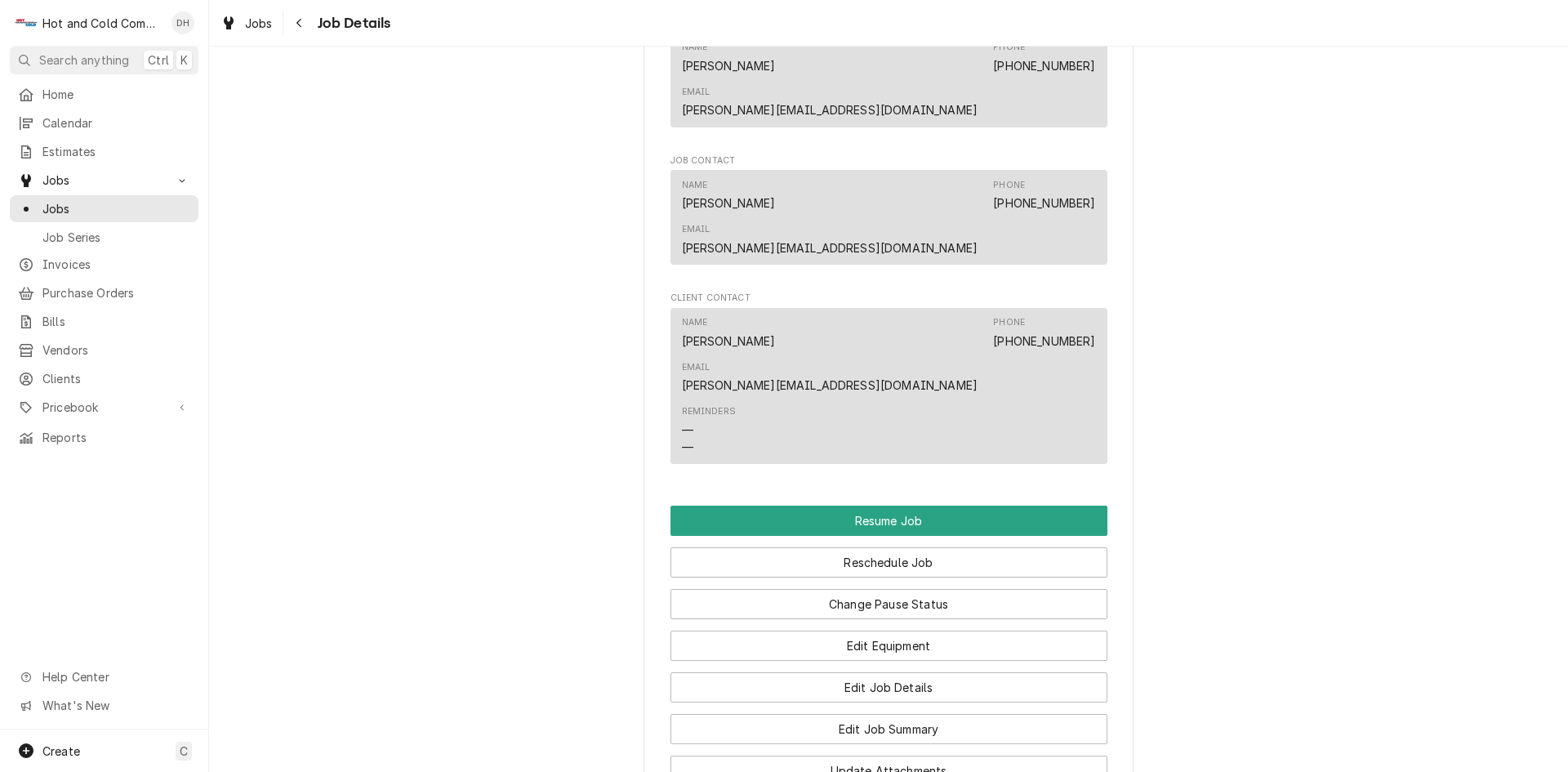
scroll to position [1362, 0]
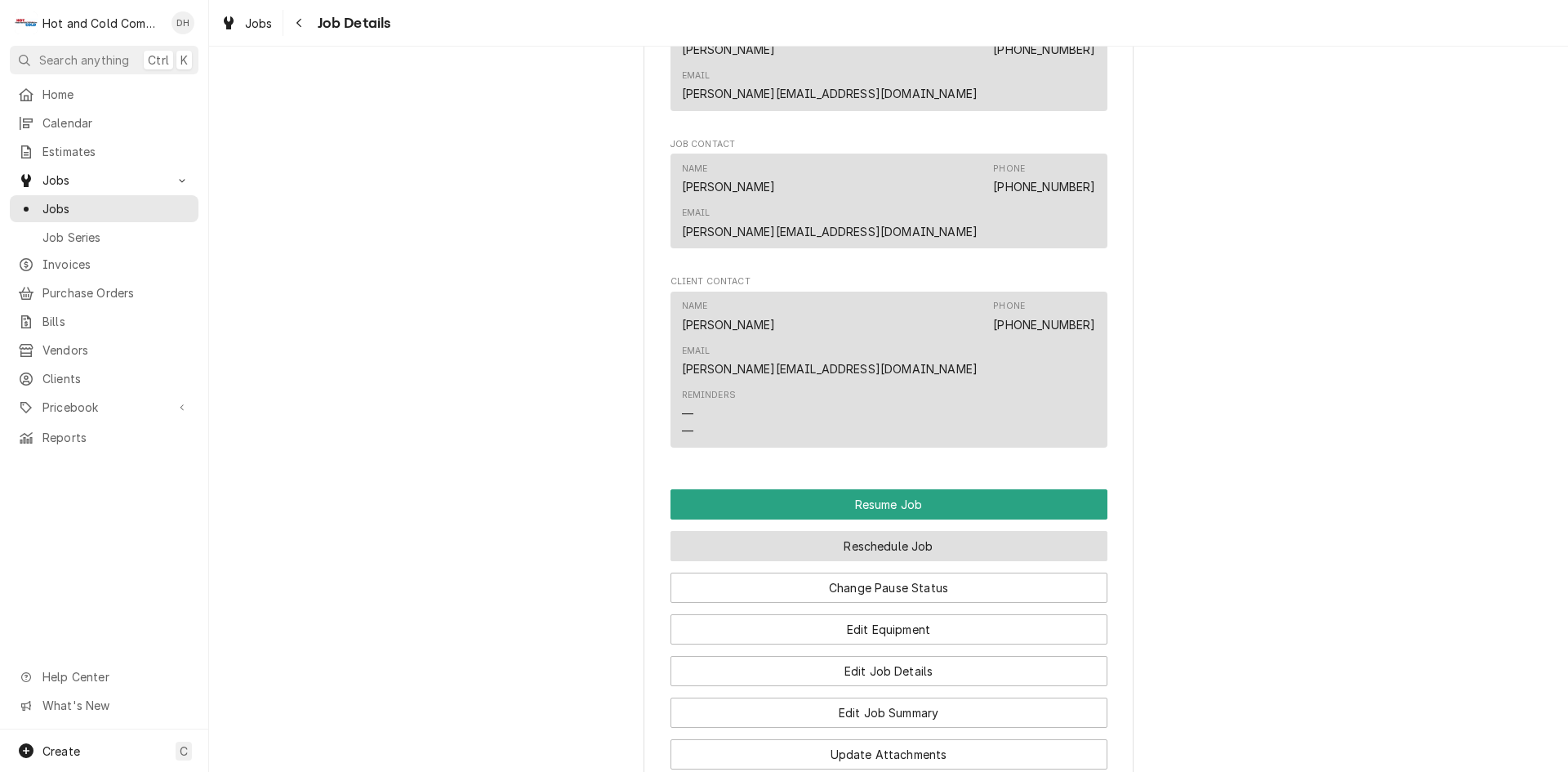
click at [963, 531] on button "Reschedule Job" at bounding box center [889, 546] width 437 height 31
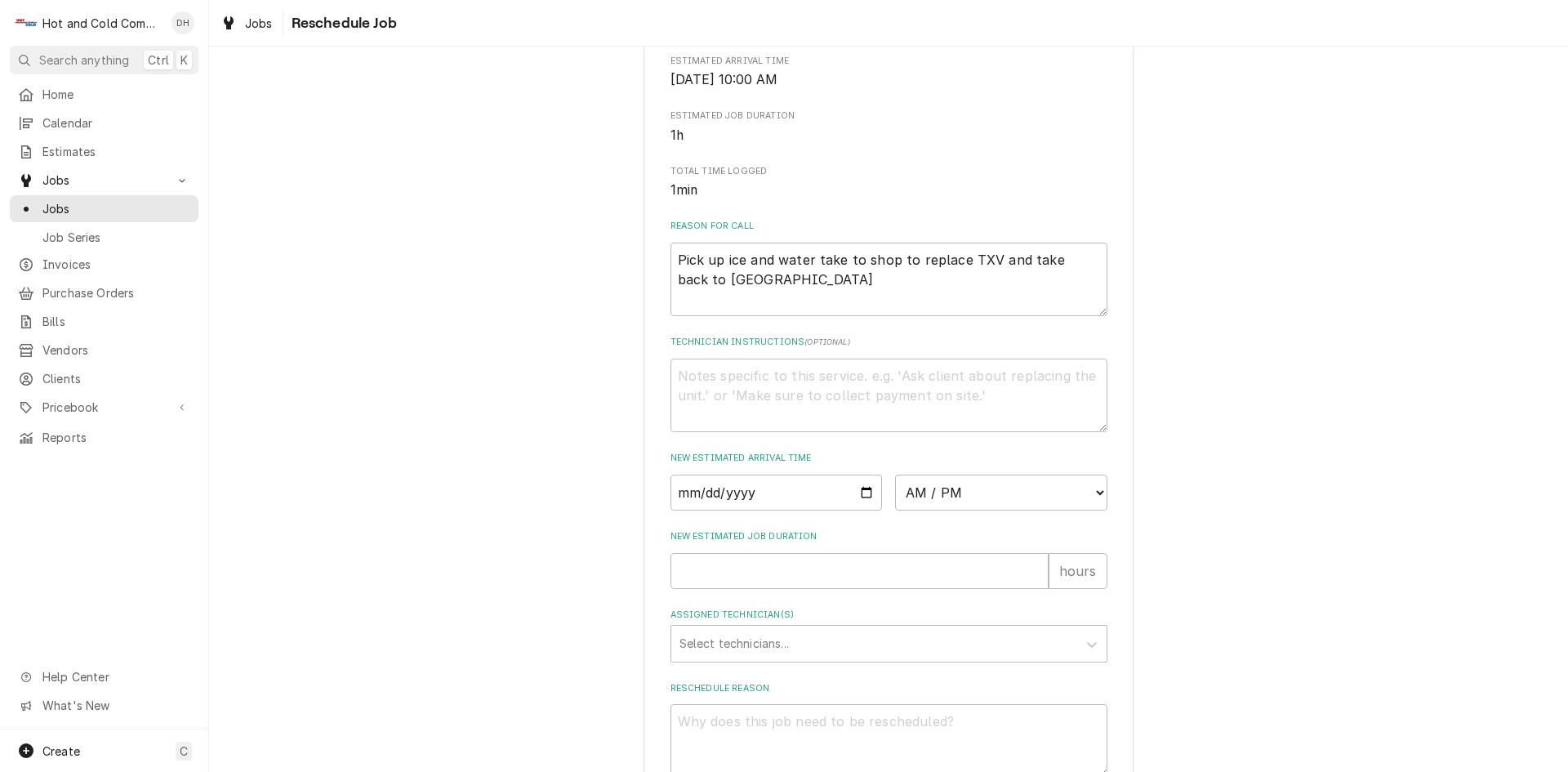
scroll to position [450, 0]
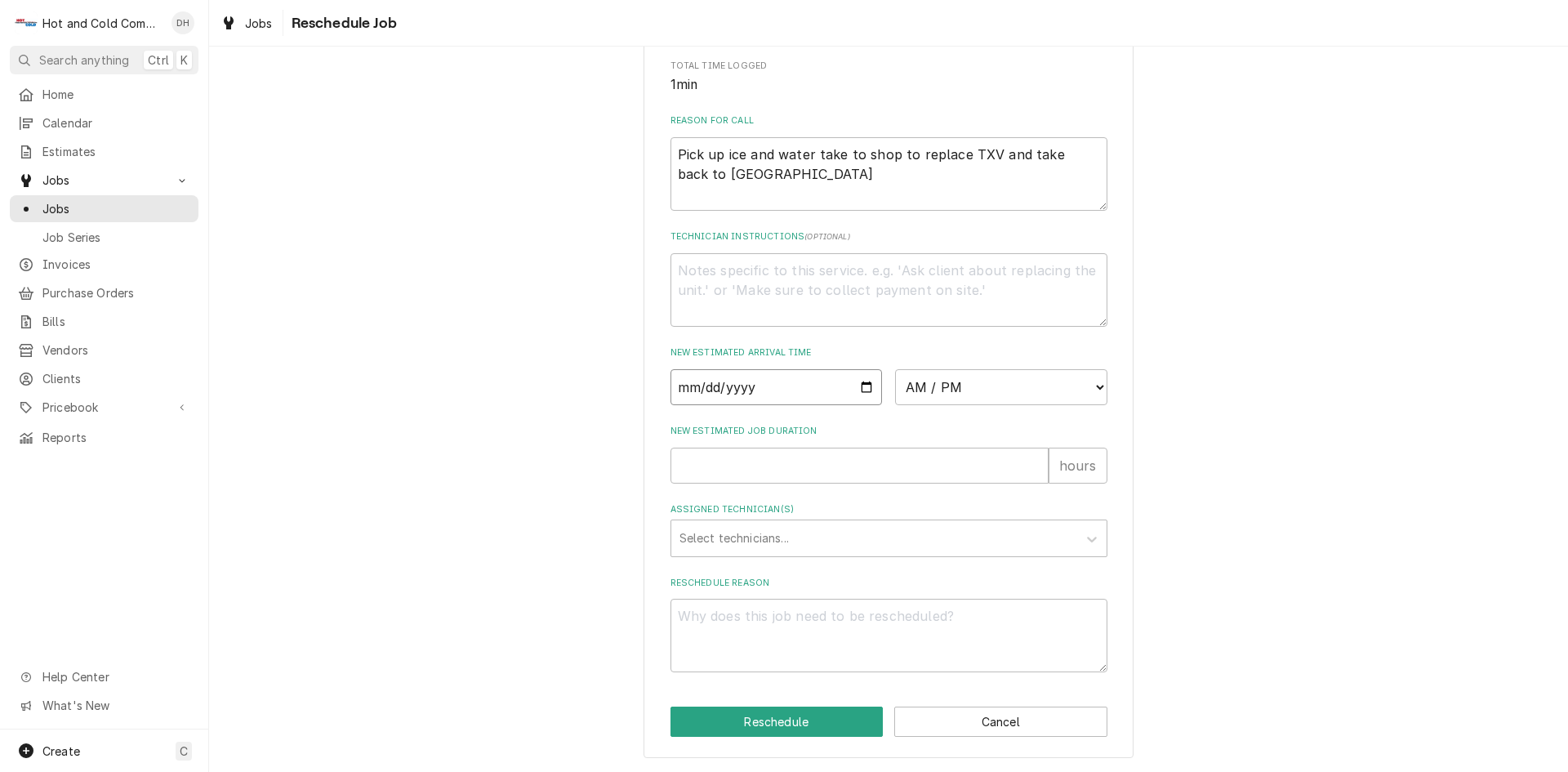
click at [858, 382] on input "Date" at bounding box center [777, 386] width 212 height 36
type textarea "x"
type input "[DATE]"
click at [1090, 381] on select "AM / PM 6:00 AM 6:15 AM 6:30 AM 6:45 AM 7:00 AM 7:15 AM 7:30 AM 7:45 AM 8:00 AM…" at bounding box center [1001, 386] width 212 height 36
select select "11:00:00"
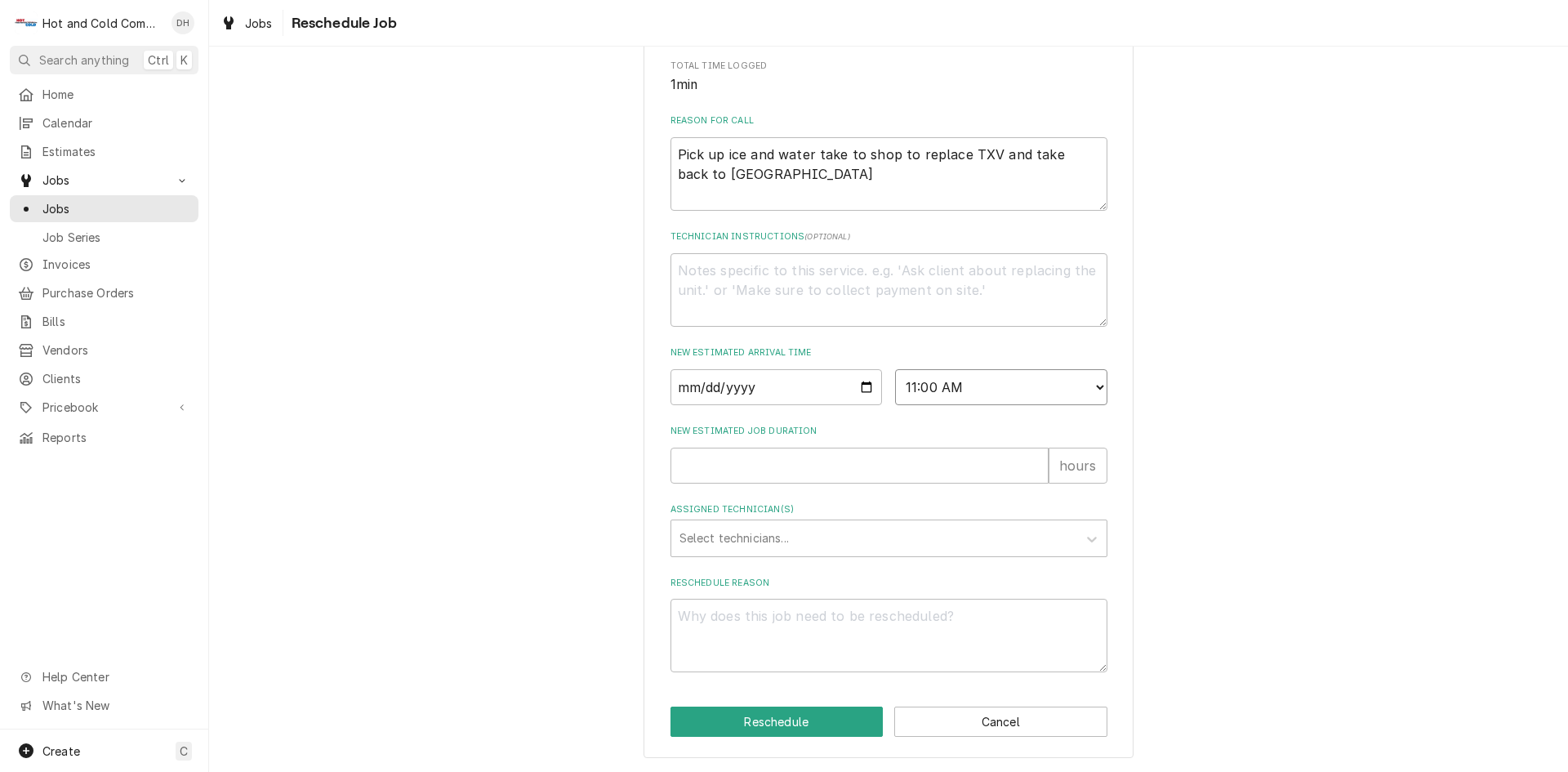
click at [895, 369] on select "AM / PM 6:00 AM 6:15 AM 6:30 AM 6:45 AM 7:00 AM 7:15 AM 7:30 AM 7:45 AM 8:00 AM…" at bounding box center [1001, 386] width 212 height 36
click at [720, 477] on input "New Estimated Job Duration" at bounding box center [860, 465] width 378 height 36
type textarea "x"
type input "1"
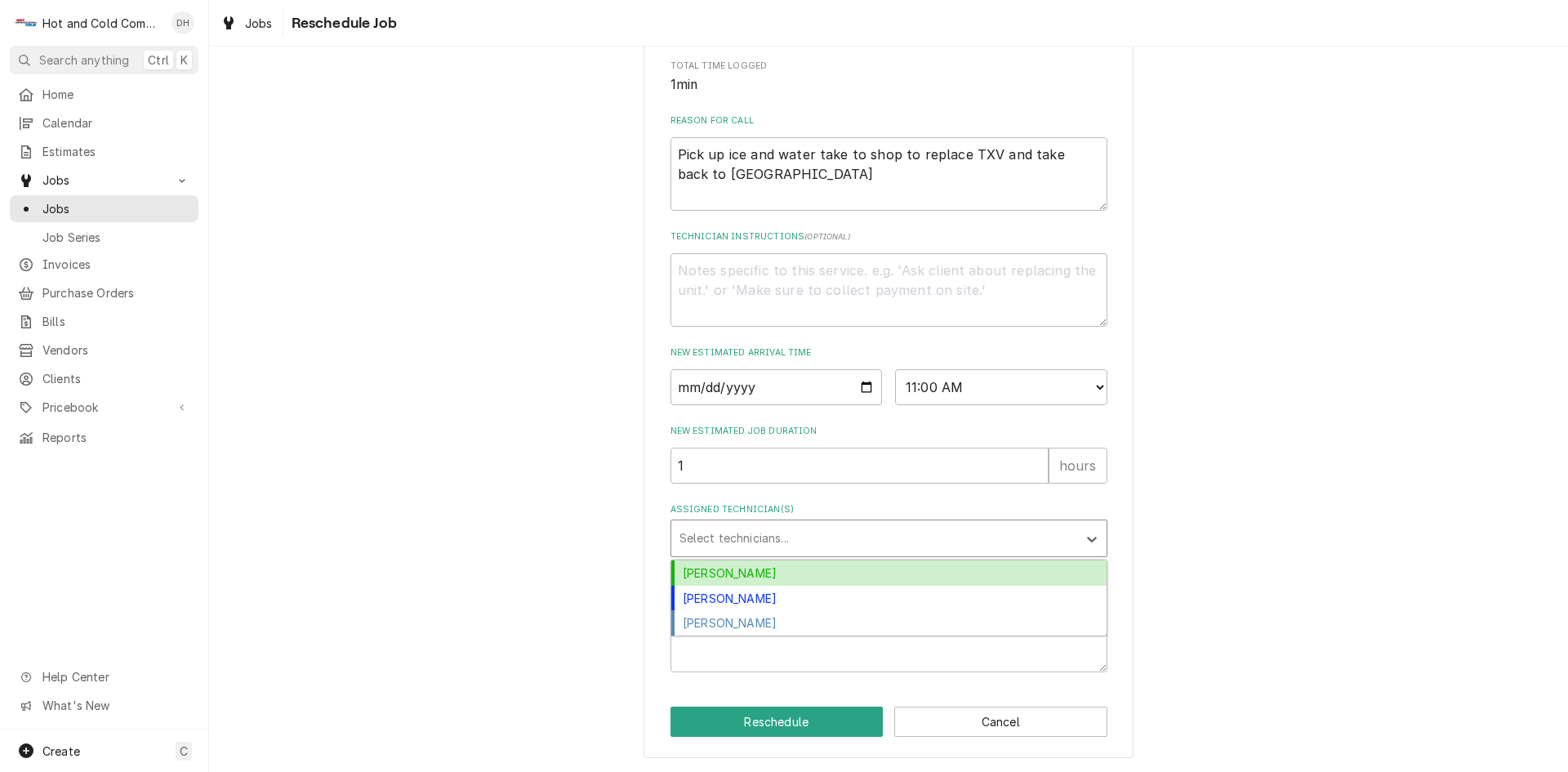
click at [788, 538] on div "Assigned Technician(s)" at bounding box center [874, 539] width 390 height 30
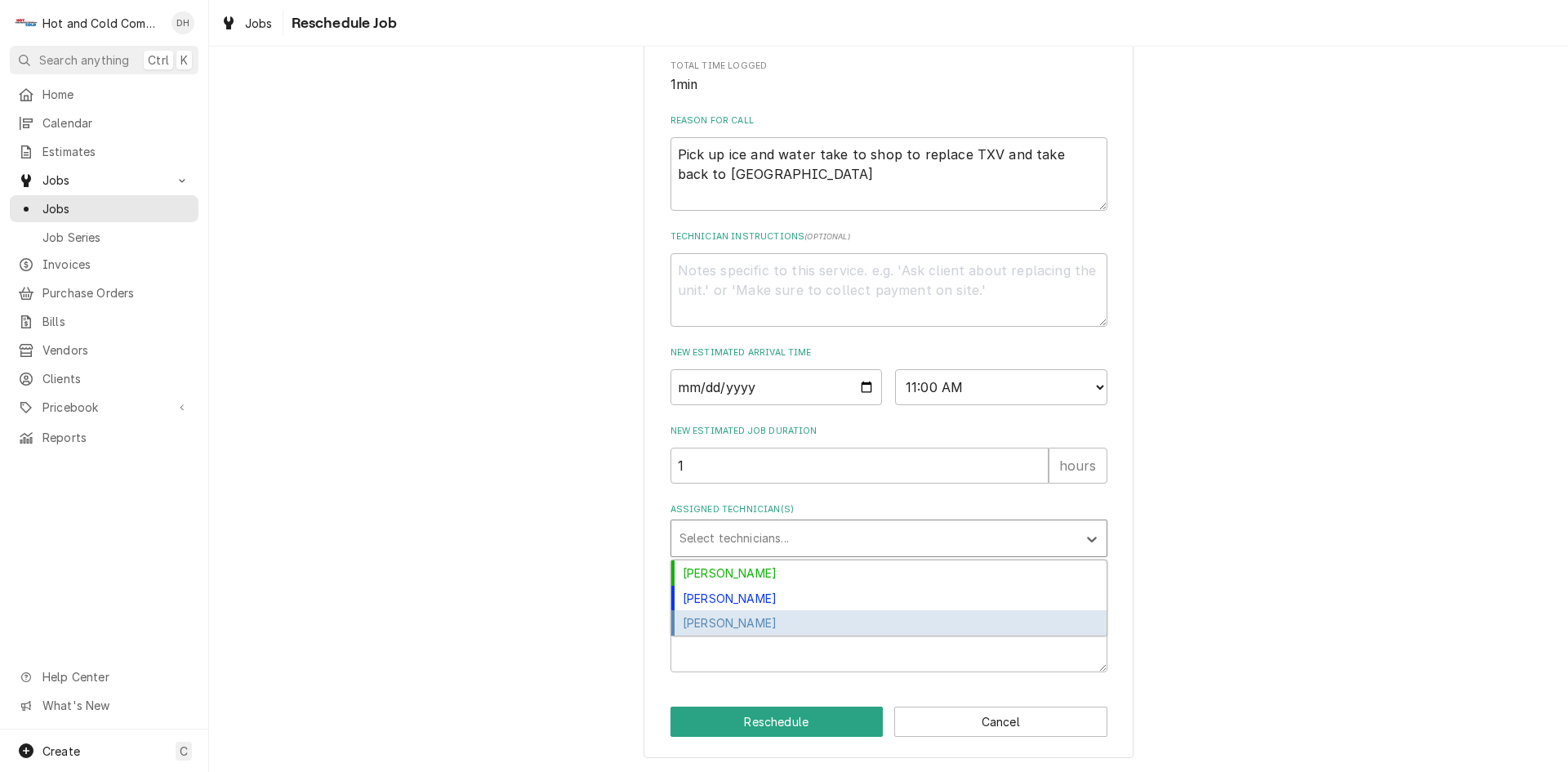
click at [757, 620] on div "[PERSON_NAME]" at bounding box center [888, 623] width 435 height 25
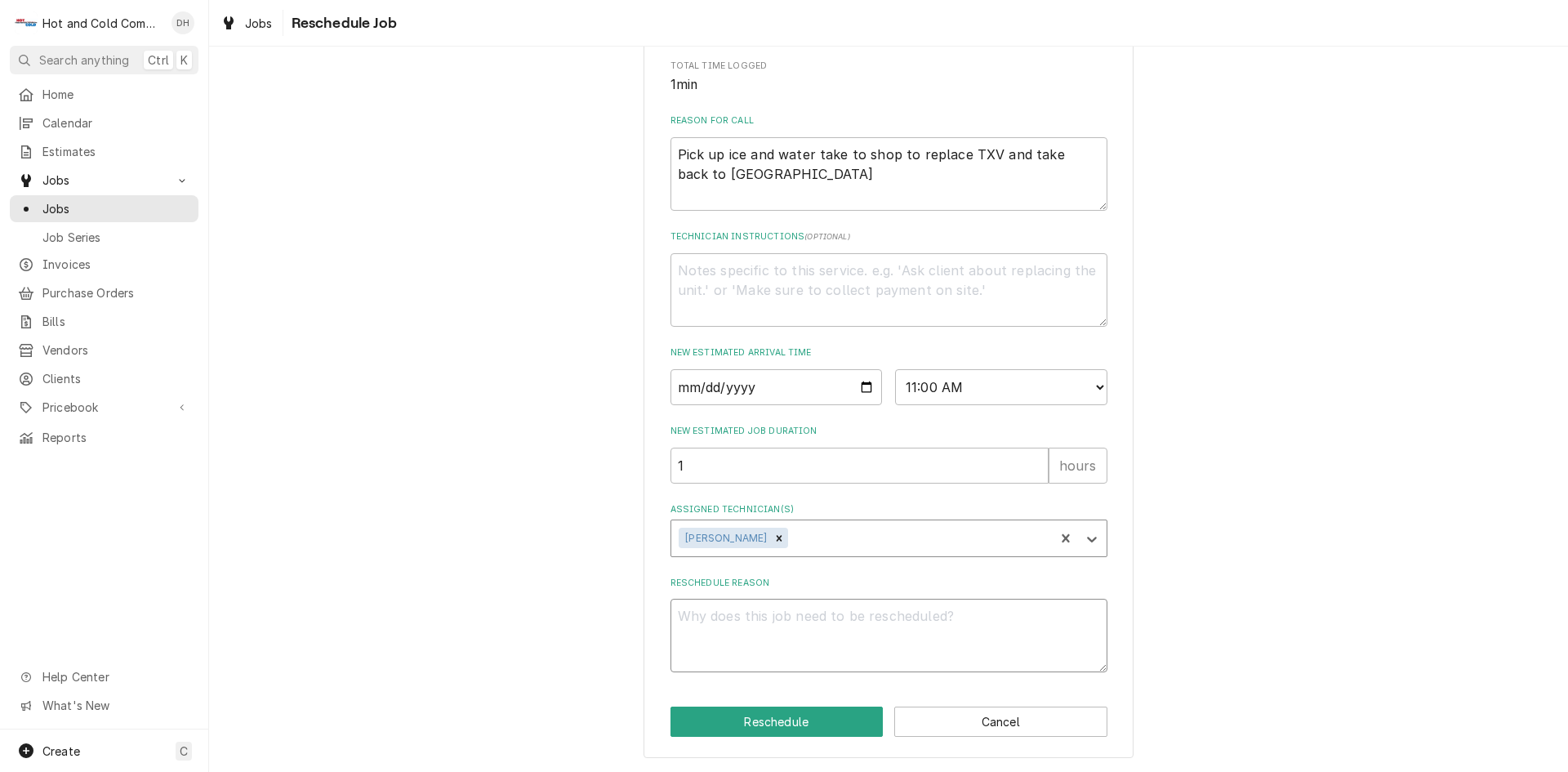
click at [909, 623] on textarea "Reschedule Reason" at bounding box center [889, 635] width 437 height 74
type textarea "x"
type textarea "r"
type textarea "x"
type textarea "re"
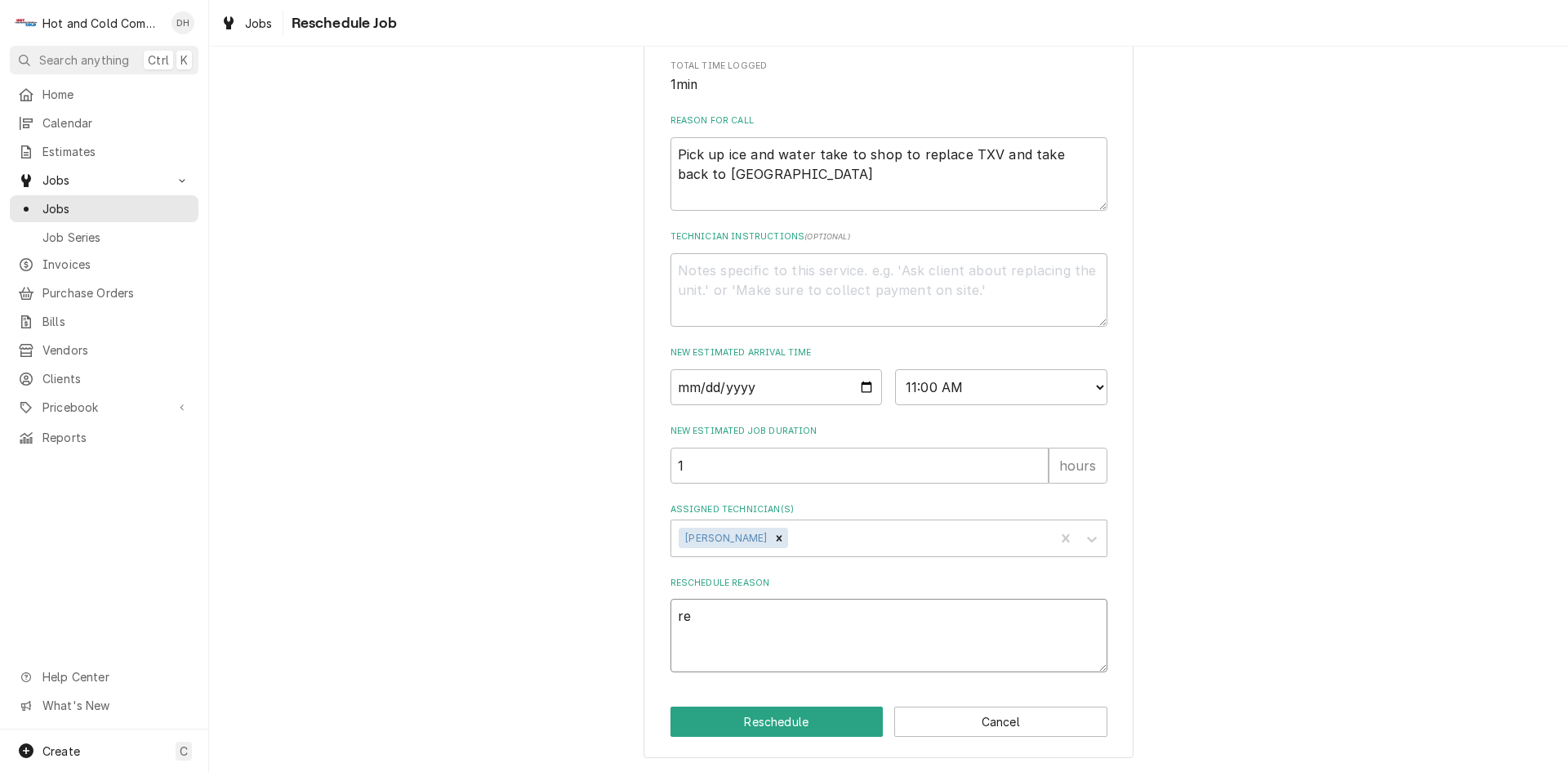
type textarea "x"
type textarea "rec"
type textarea "x"
type textarea "rece"
type textarea "x"
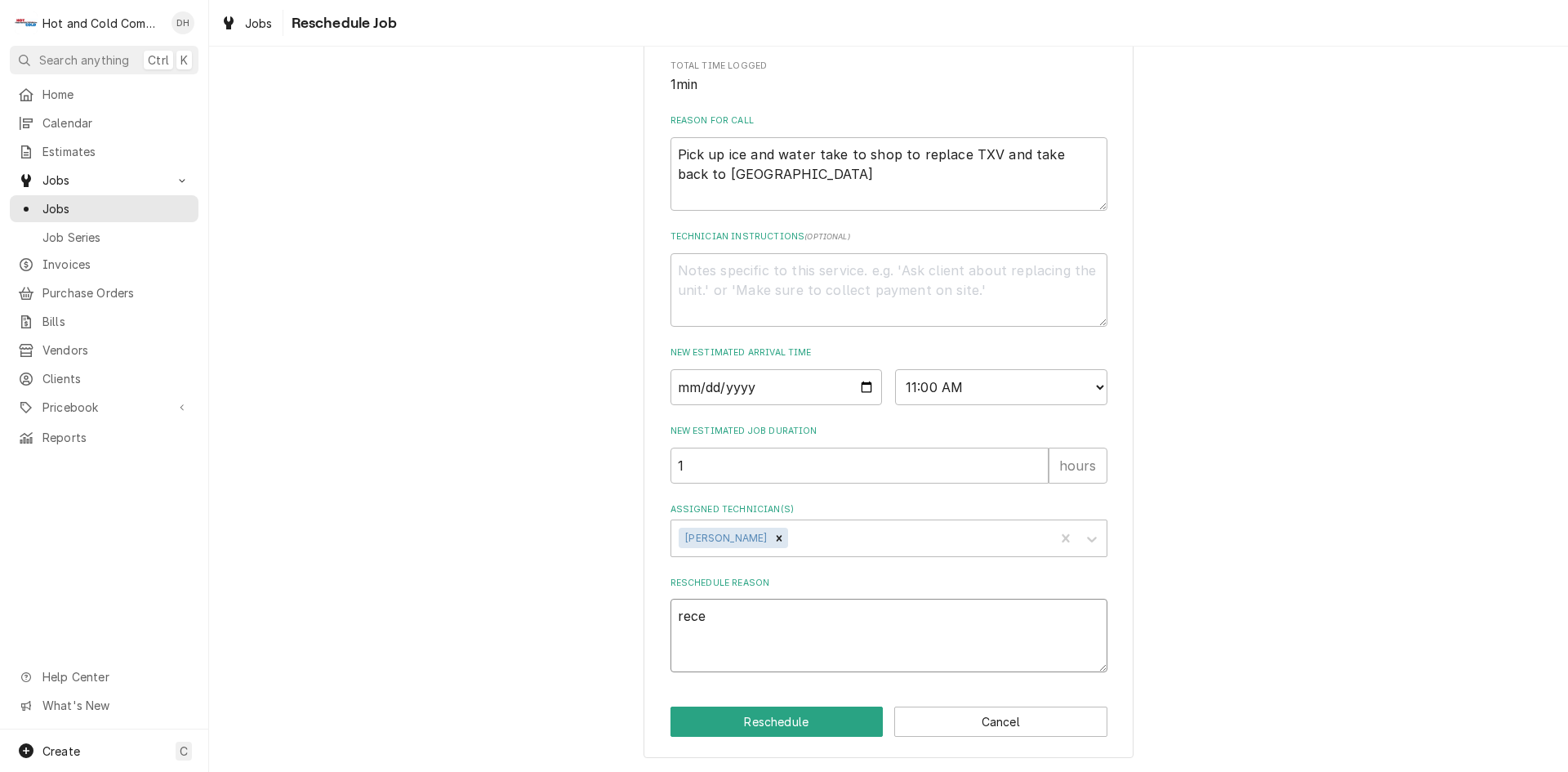
type textarea "recei"
type textarea "x"
type textarea "receiv"
type textarea "x"
type textarea "receive"
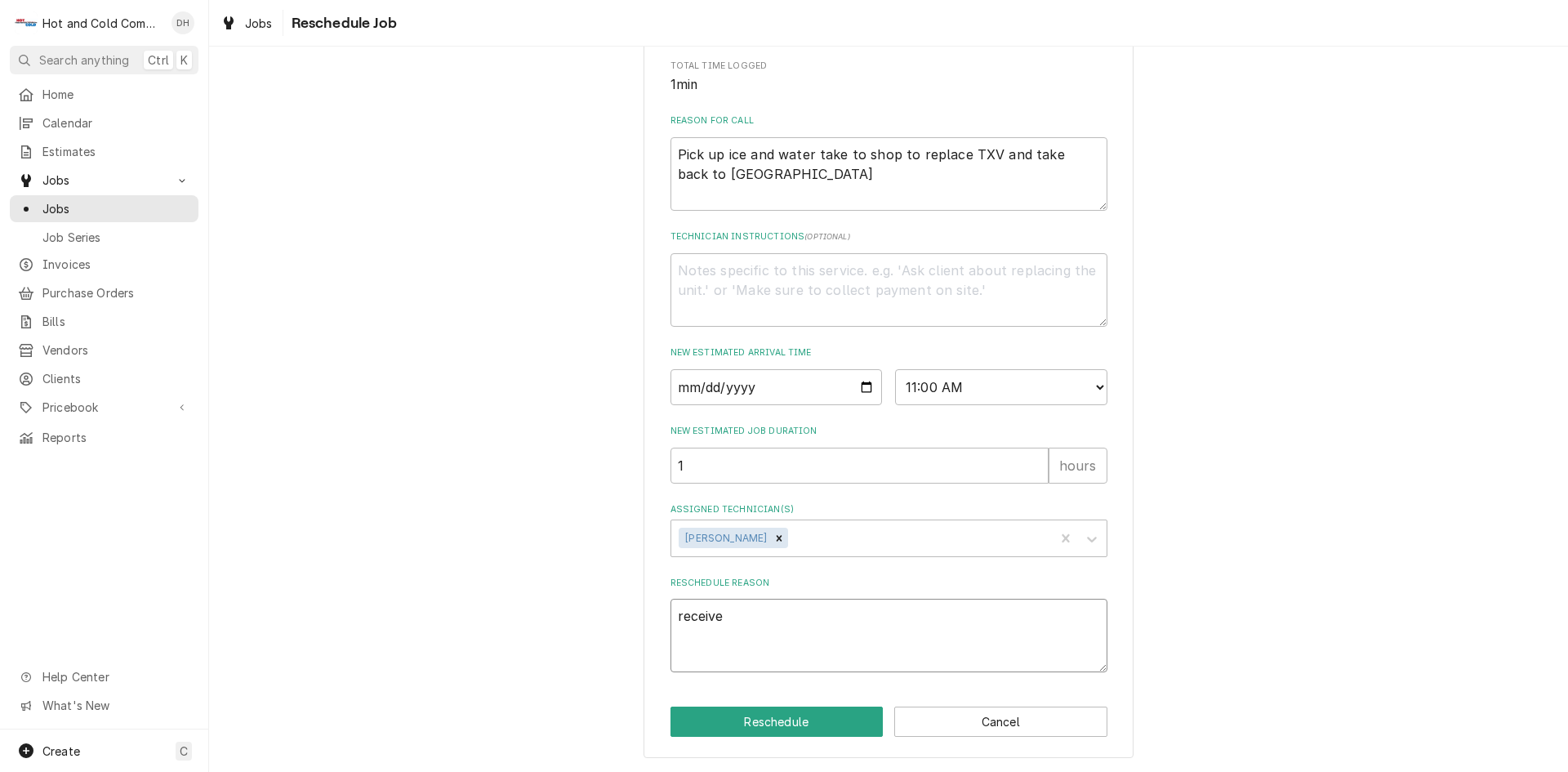
type textarea "x"
type textarea "received"
type textarea "x"
type textarea "received"
type textarea "x"
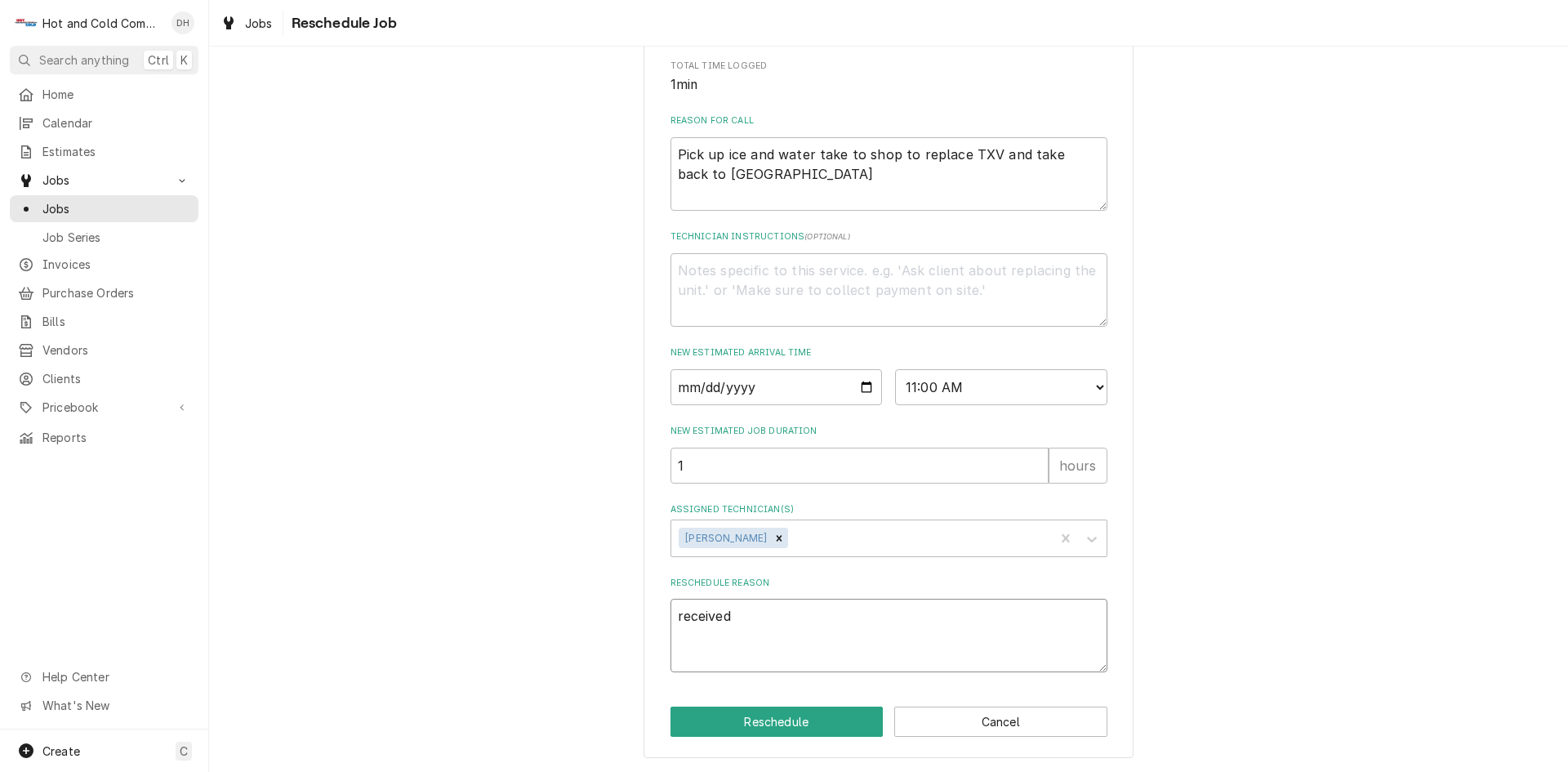
type textarea "received T"
type textarea "x"
type textarea "received TX"
type textarea "x"
type textarea "received TXV"
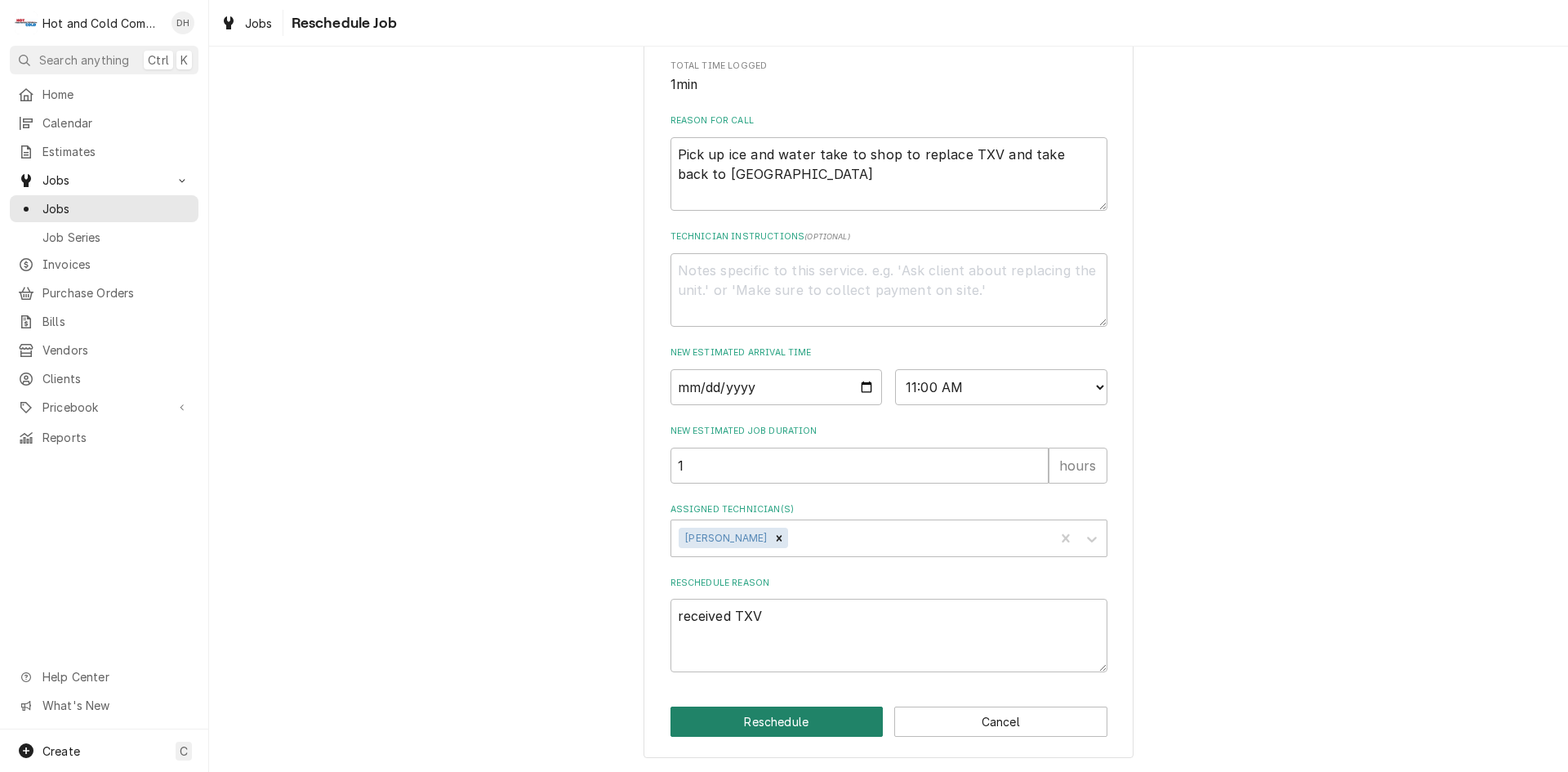
drag, startPoint x: 752, startPoint y: 725, endPoint x: 974, endPoint y: 606, distance: 251.9
click at [755, 720] on button "Reschedule" at bounding box center [777, 722] width 213 height 31
type textarea "x"
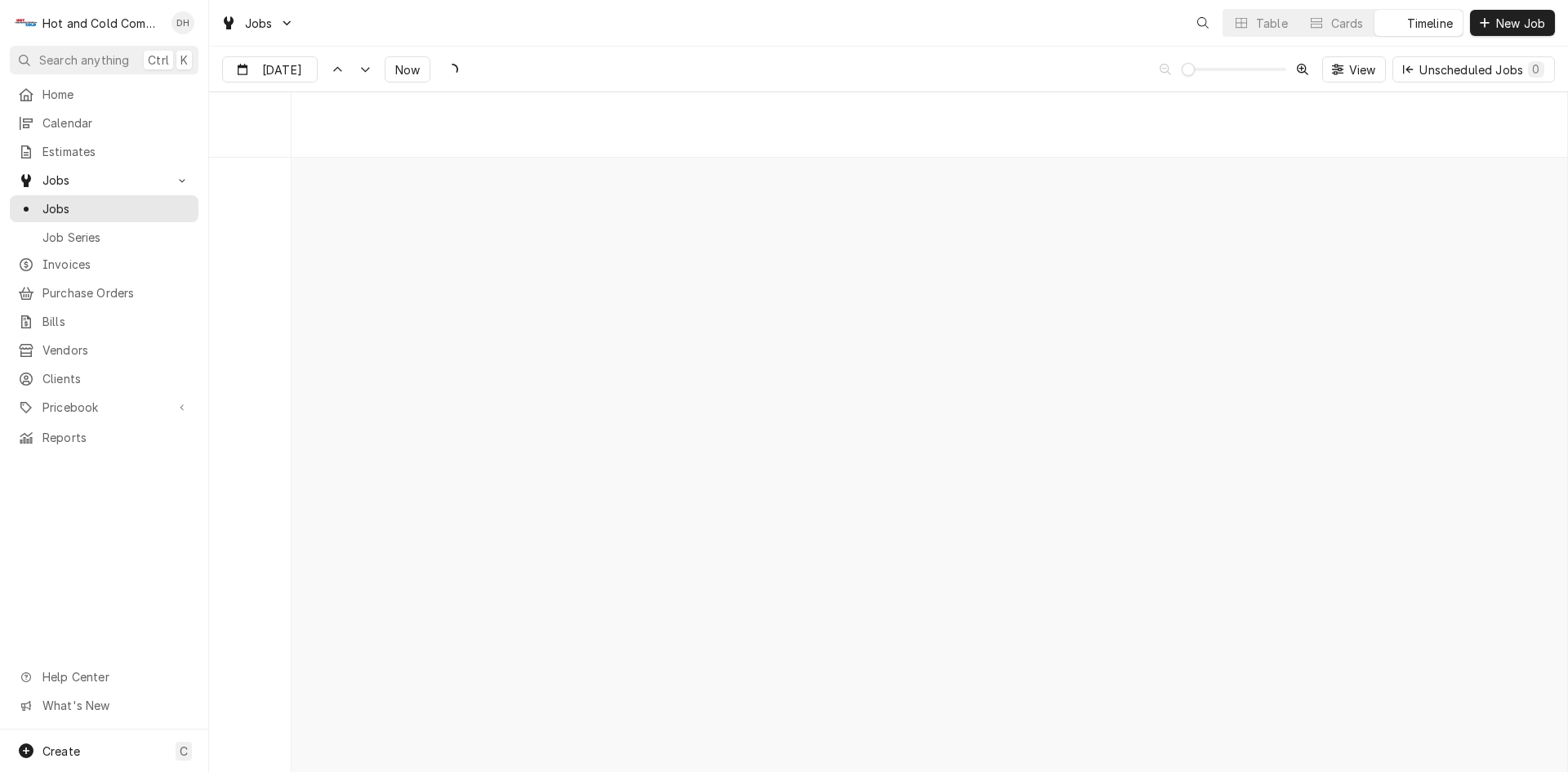
scroll to position [12802, 0]
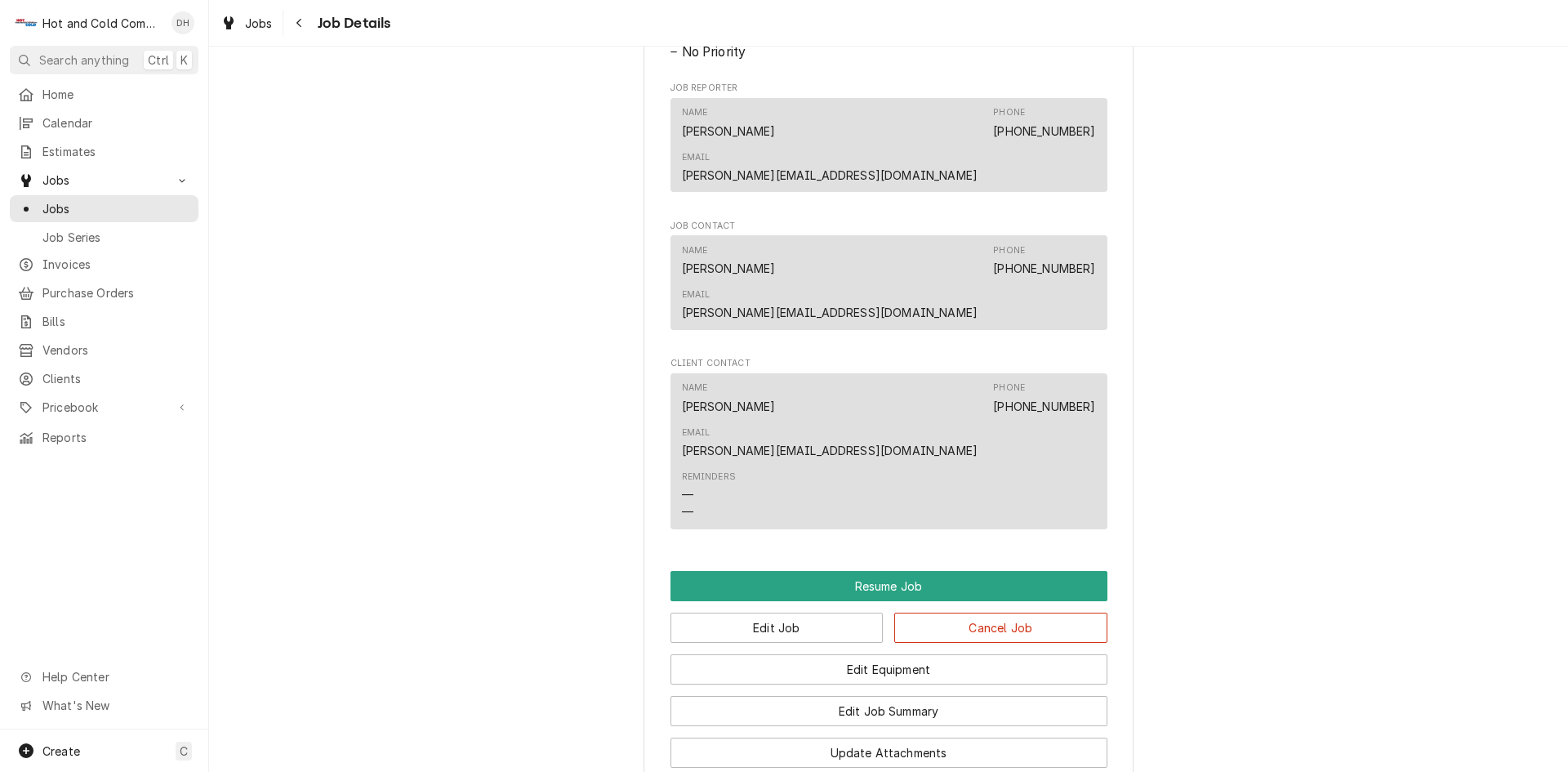
scroll to position [1396, 0]
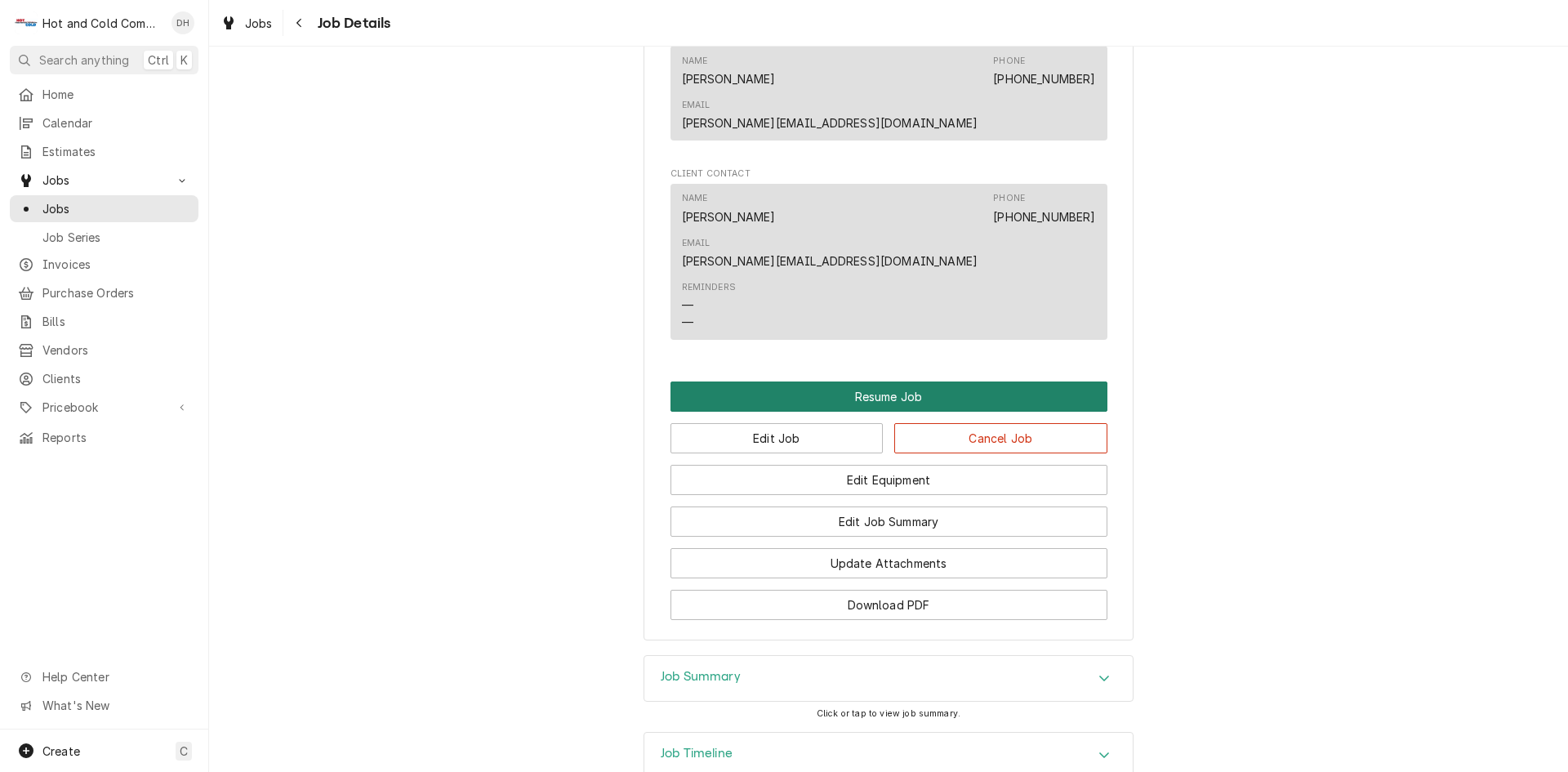
click at [913, 381] on button "Resume Job" at bounding box center [889, 396] width 437 height 31
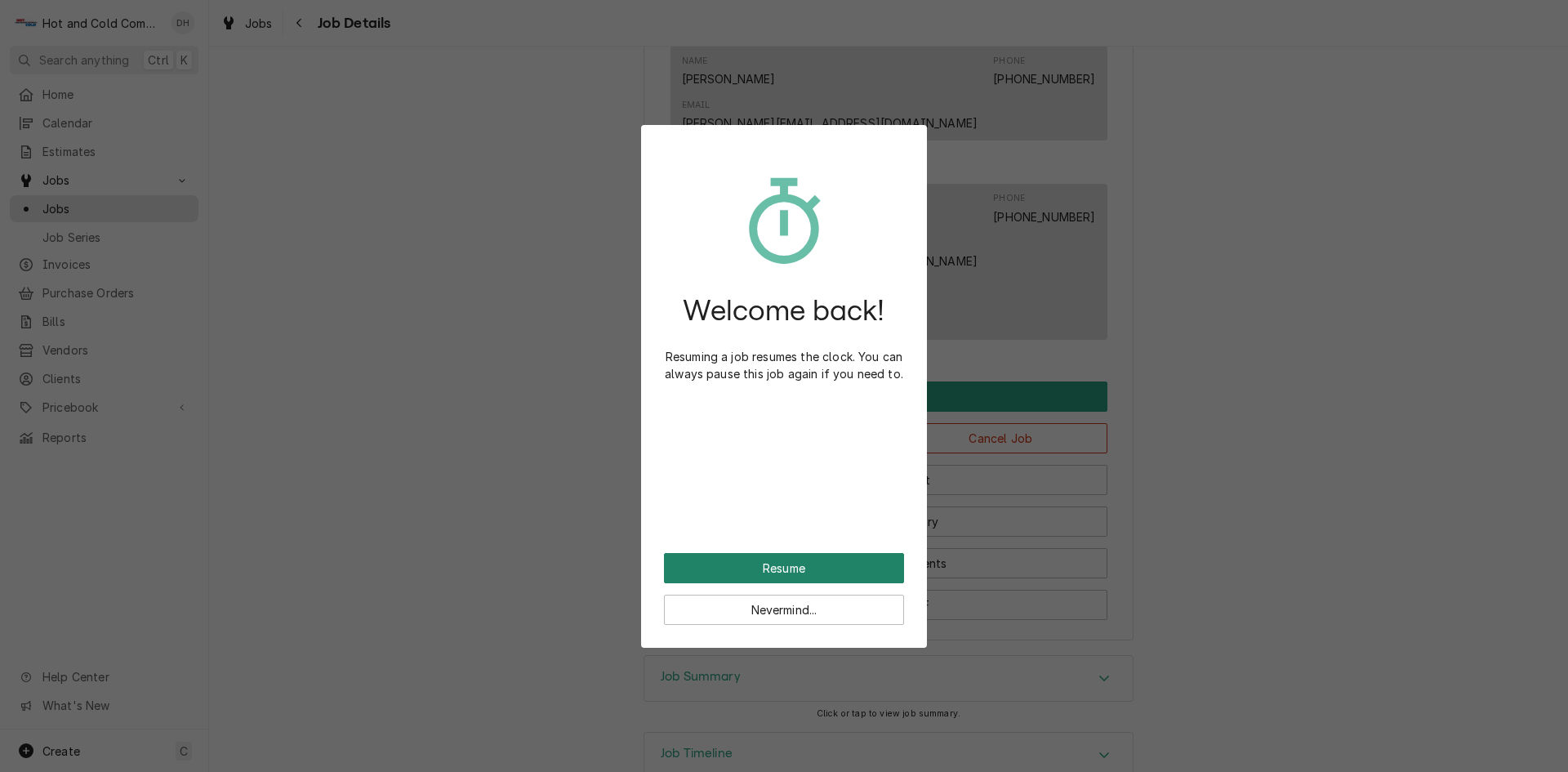
click at [816, 565] on button "Resume" at bounding box center [784, 568] width 240 height 31
